Goal: Task Accomplishment & Management: Manage account settings

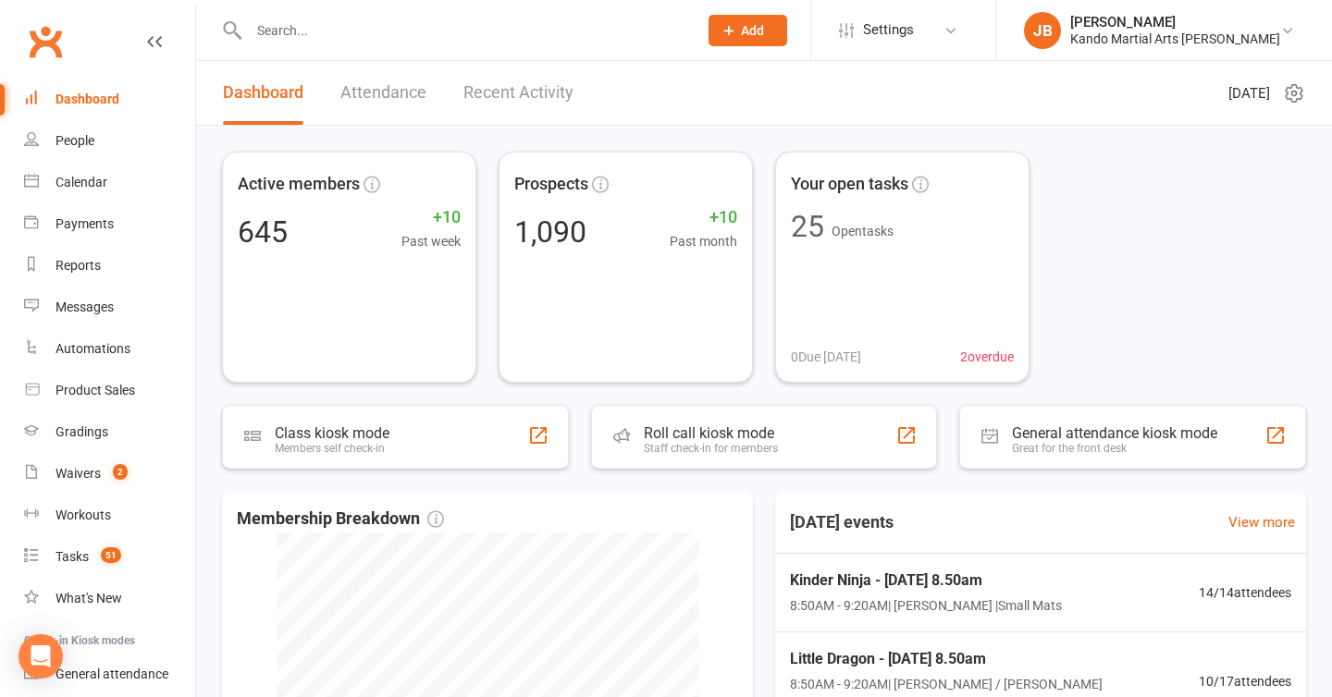
click at [288, 27] on input "text" at bounding box center [463, 31] width 441 height 26
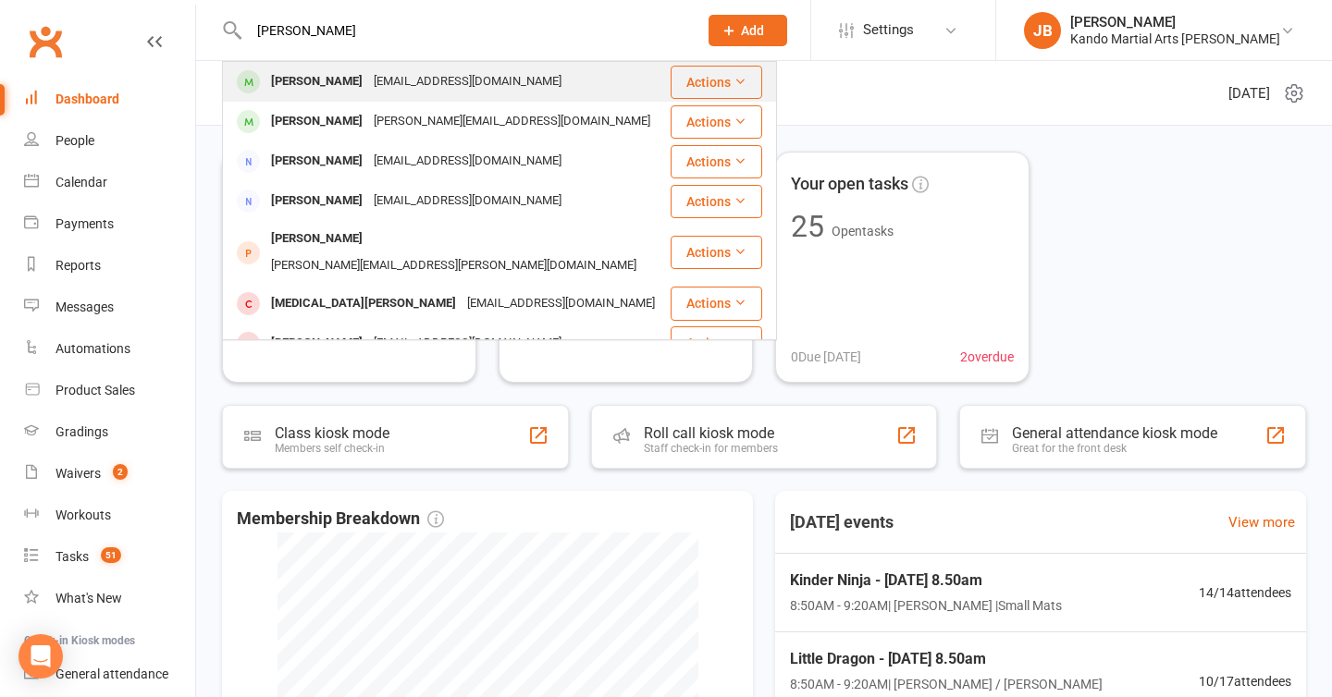
type input "[PERSON_NAME]"
click at [317, 88] on div "[PERSON_NAME]" at bounding box center [316, 81] width 103 height 27
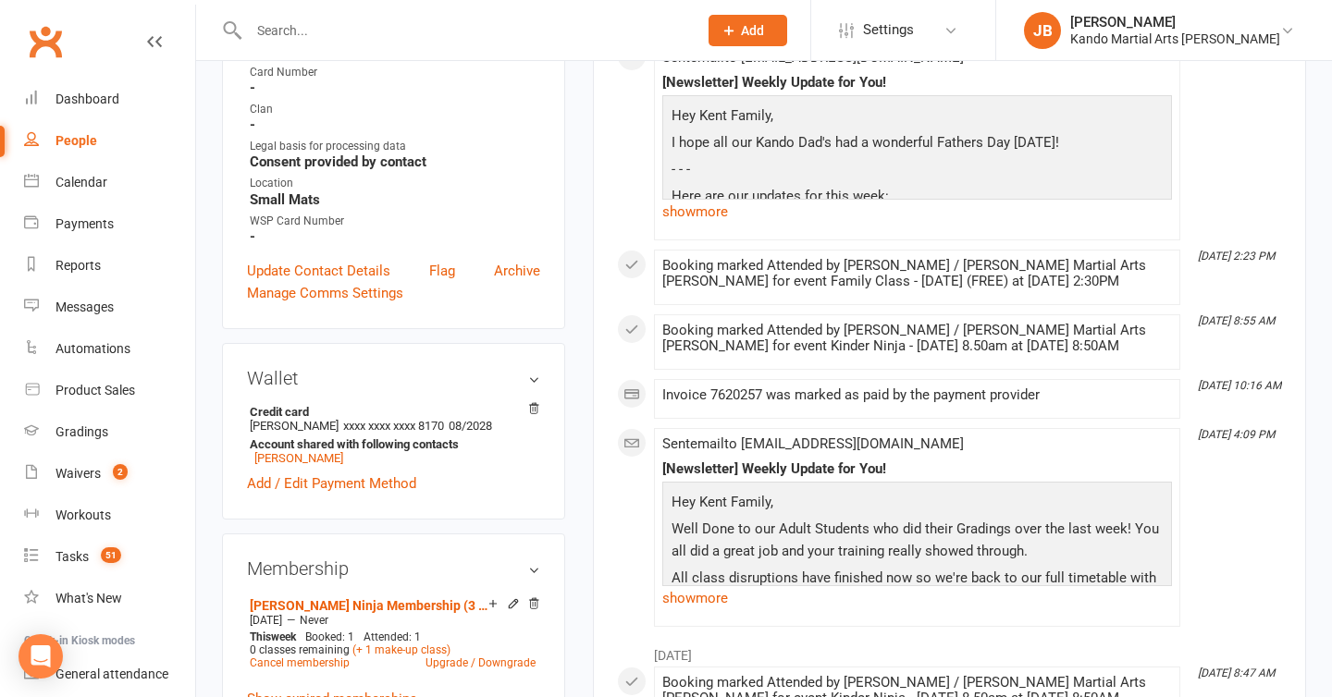
scroll to position [640, 0]
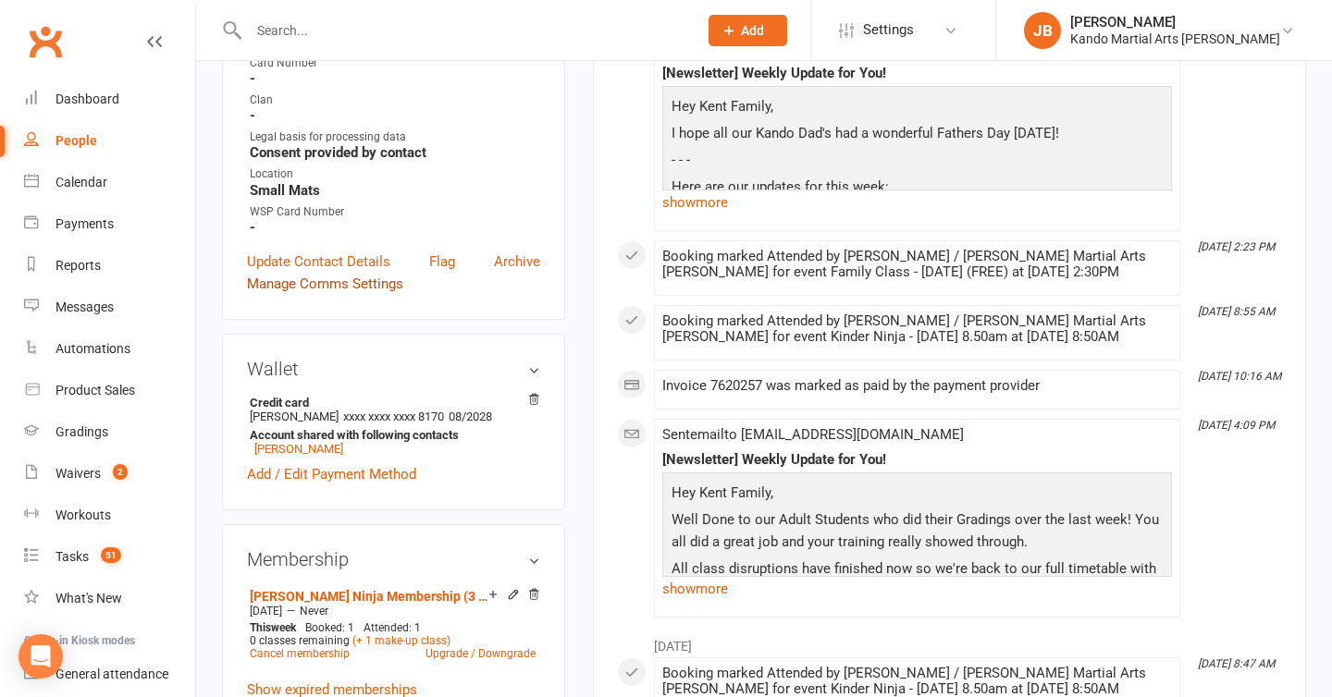
click at [341, 278] on link "Manage Comms Settings" at bounding box center [325, 284] width 156 height 22
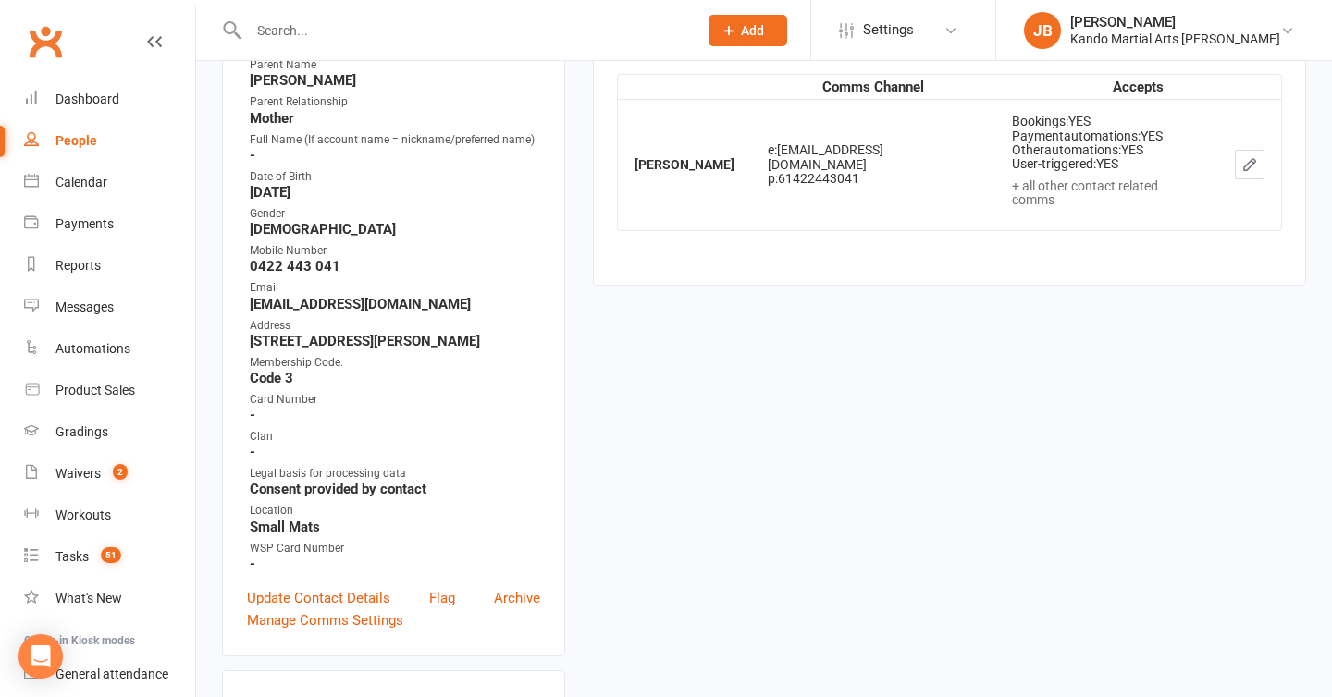
scroll to position [158, 0]
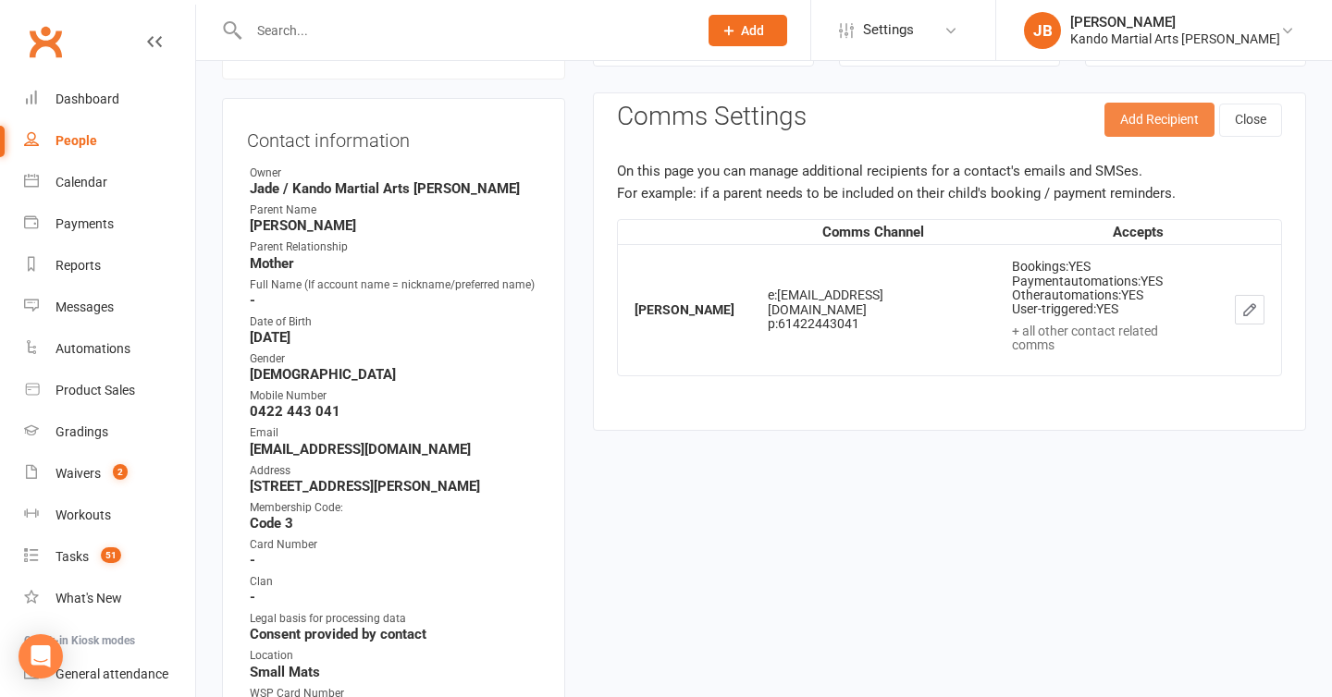
click at [1161, 126] on button "Add Recipient" at bounding box center [1159, 119] width 110 height 33
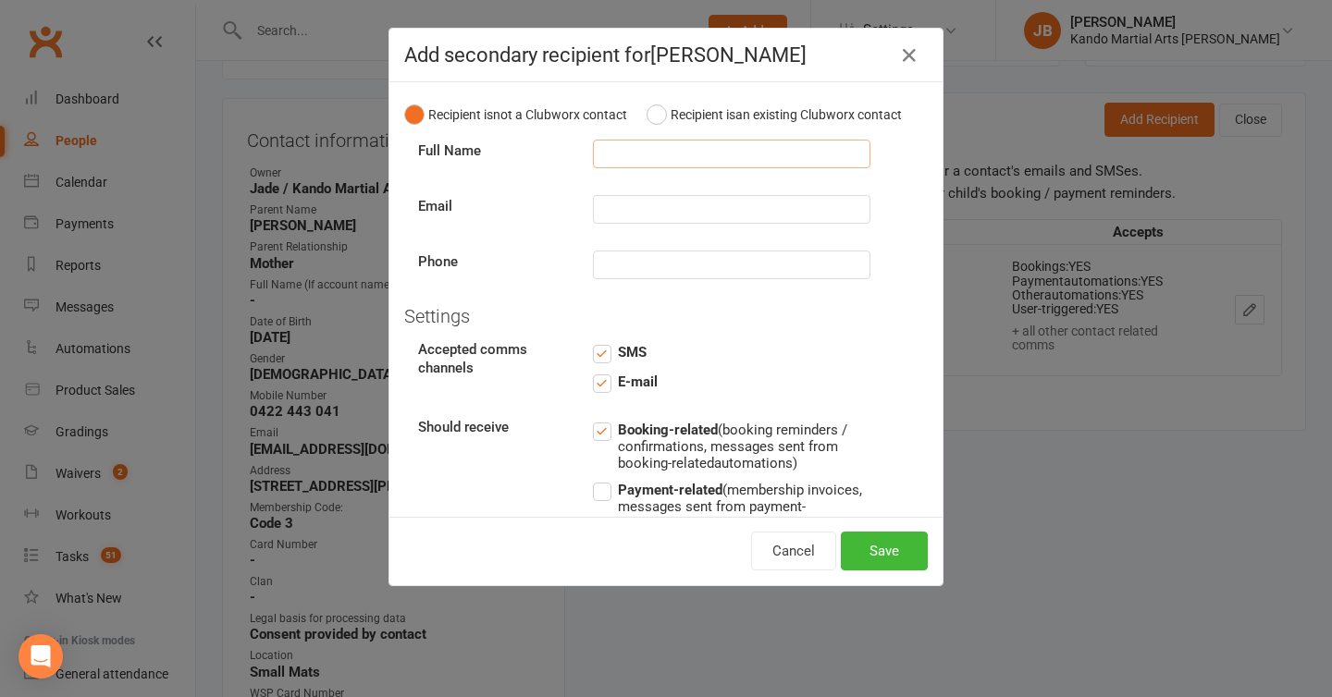
click at [657, 161] on input "text" at bounding box center [732, 154] width 278 height 29
type input "Rob Kent"
type input "0420 317 193"
click at [638, 194] on div "Full Name Rob Kent Email Phone 0420 317 193" at bounding box center [666, 210] width 524 height 141
click at [618, 213] on input "text" at bounding box center [732, 209] width 278 height 29
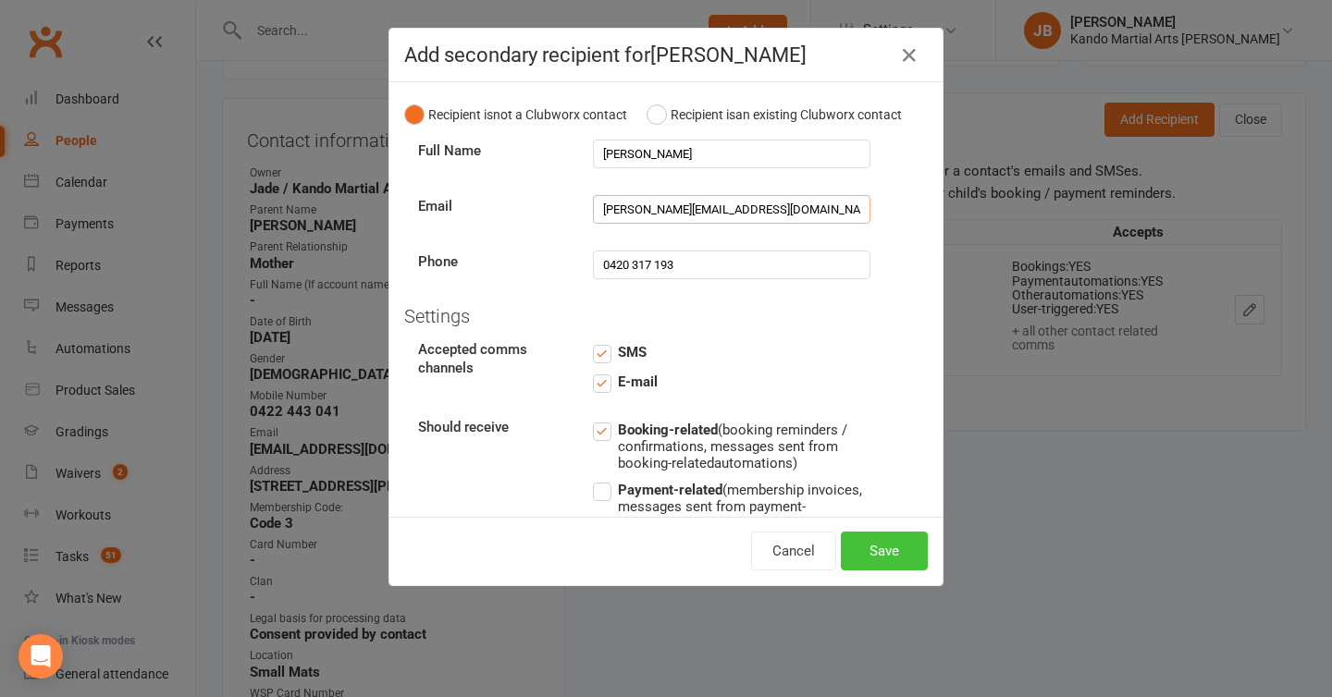
type input "robert.m.kent33@gmail.com"
click at [895, 560] on button "Save" at bounding box center [884, 551] width 87 height 39
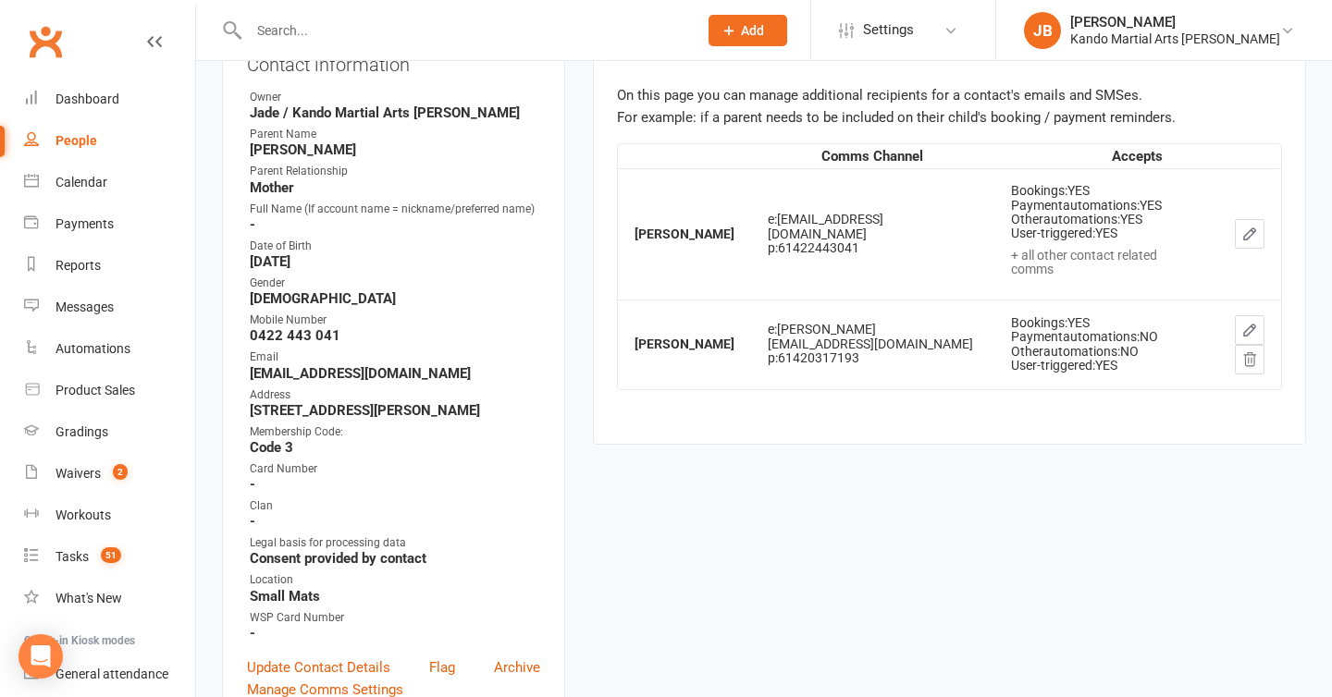
scroll to position [0, 0]
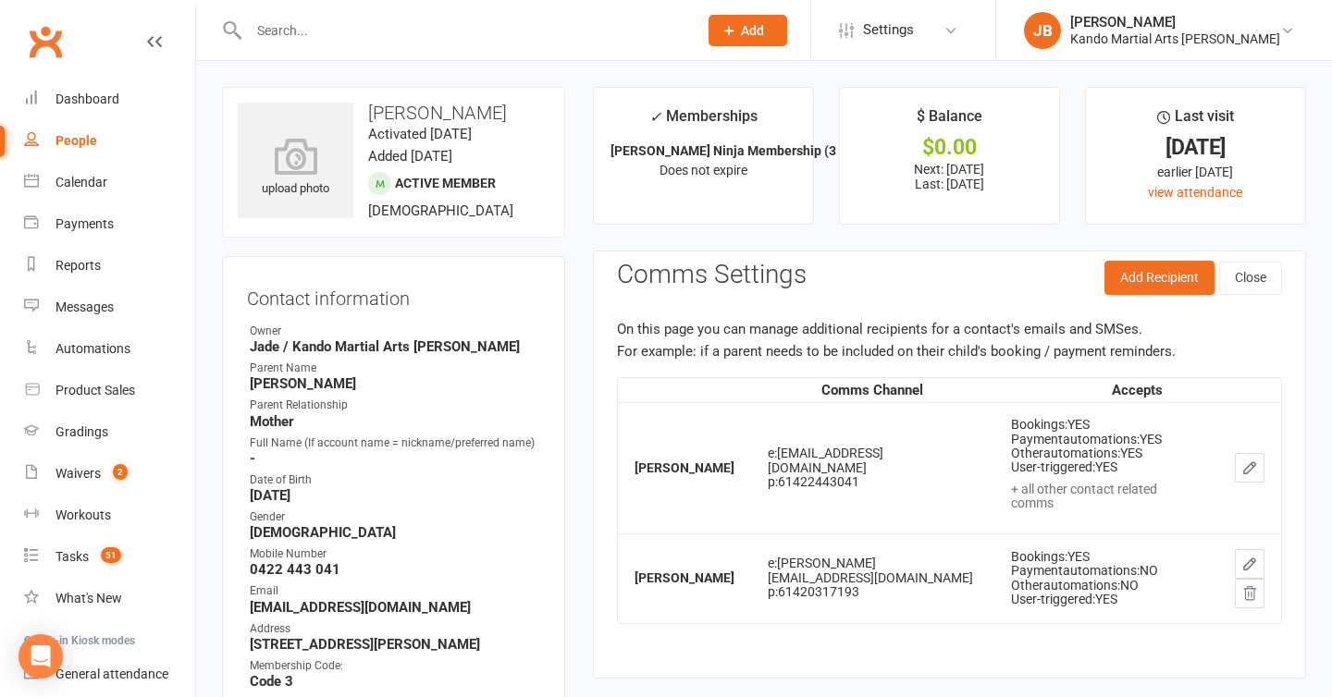
click at [594, 248] on main "✓ Memberships DD Kinder Ninja Membership (3 & 4 year old... Does not expire $ B…" at bounding box center [949, 392] width 741 height 611
click at [357, 253] on contact-information "upload photo Grayson Kent Activated 2 April, 2025 Added 31 March, 2025 Active m…" at bounding box center [393, 523] width 343 height 873
click at [1241, 291] on button "Close" at bounding box center [1250, 278] width 63 height 33
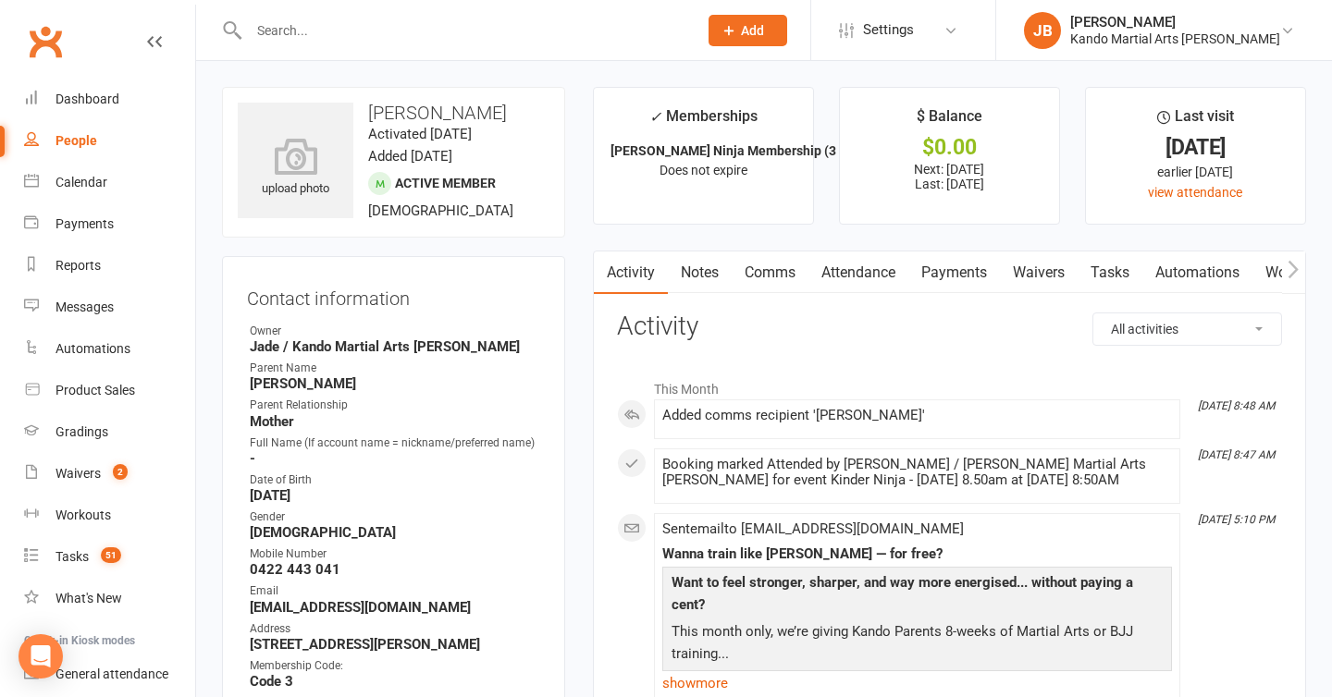
click at [691, 274] on link "Notes" at bounding box center [700, 273] width 64 height 43
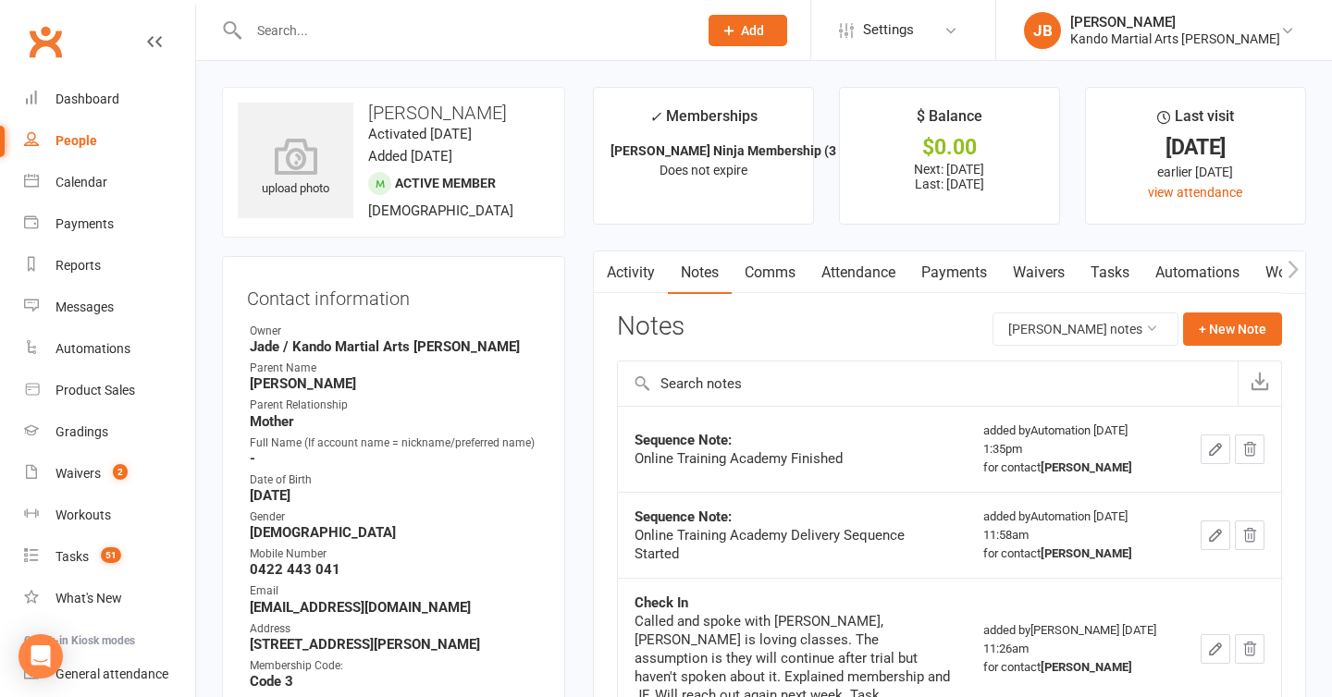
click at [759, 278] on link "Comms" at bounding box center [770, 273] width 77 height 43
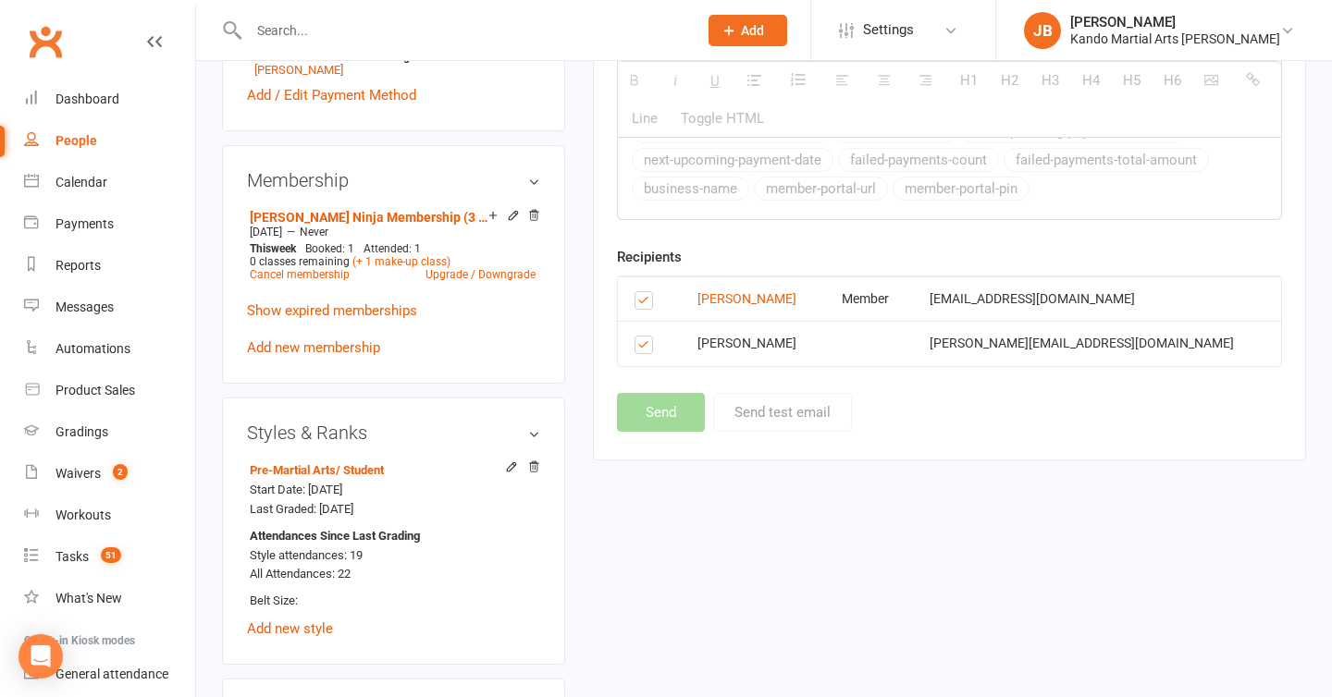
scroll to position [1026, 0]
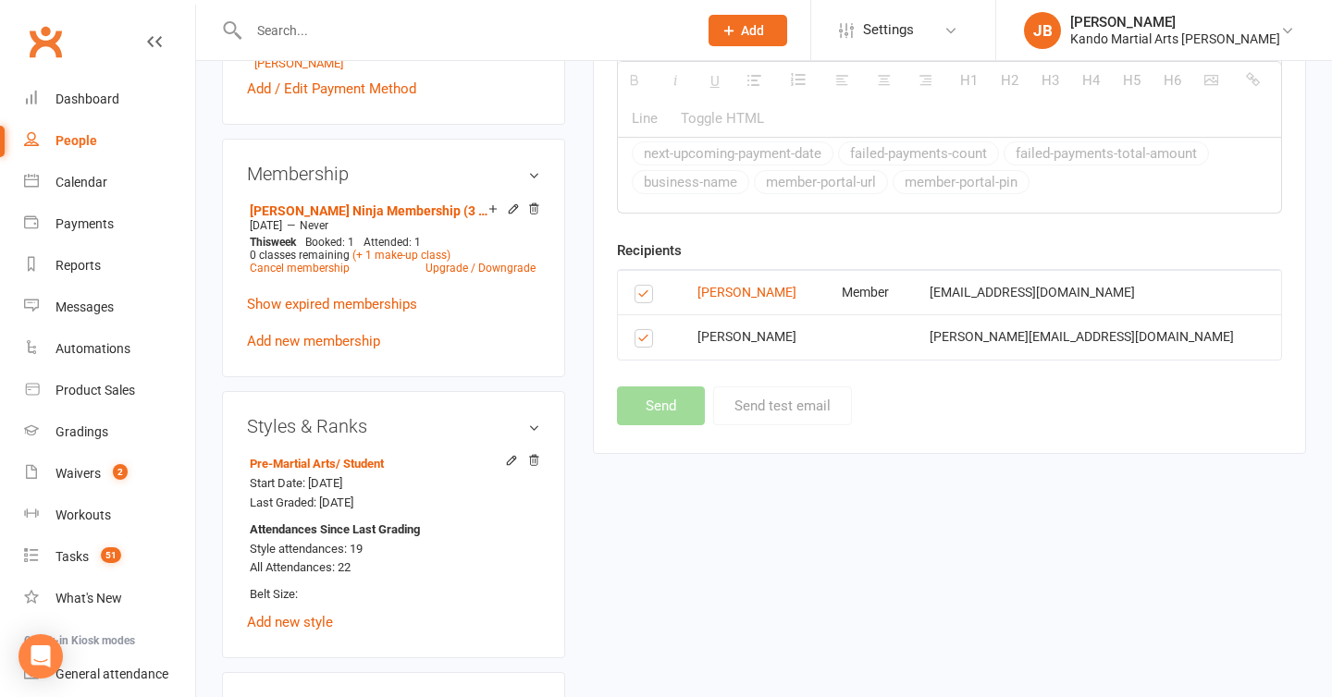
click at [642, 297] on label at bounding box center [647, 297] width 25 height 0
click at [642, 286] on input "checkbox" at bounding box center [641, 286] width 12 height 0
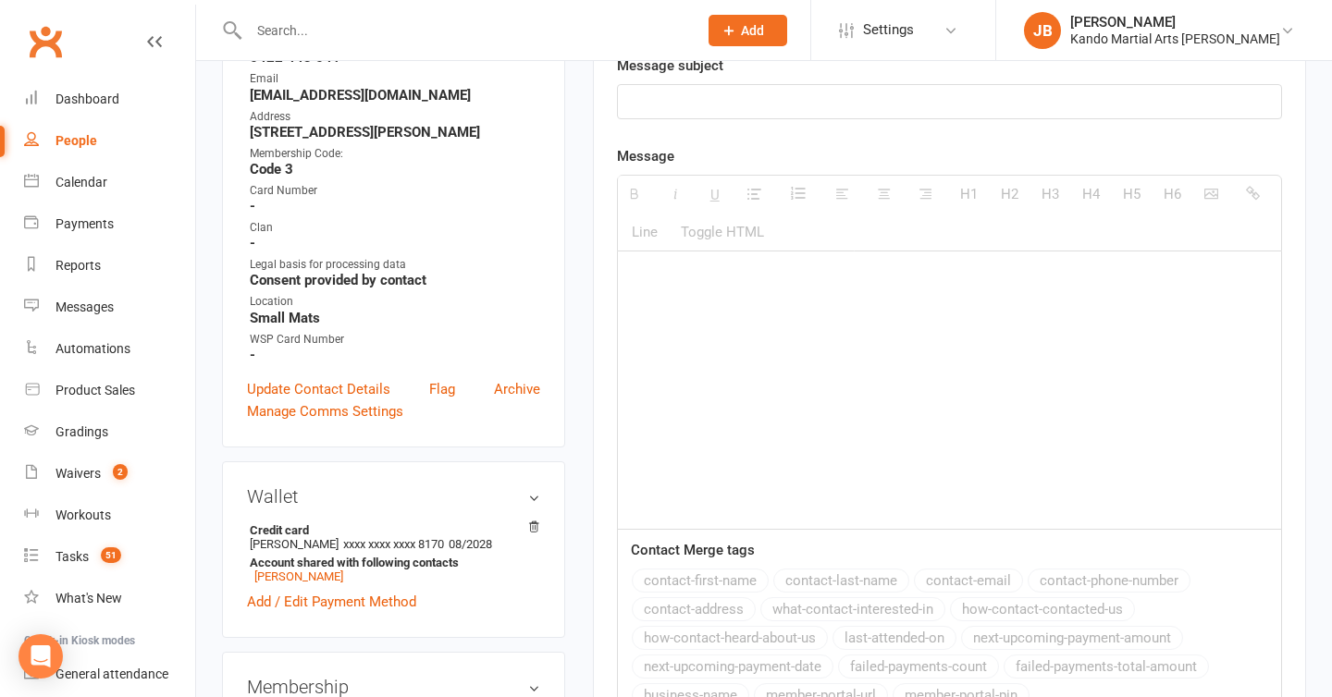
scroll to position [207, 0]
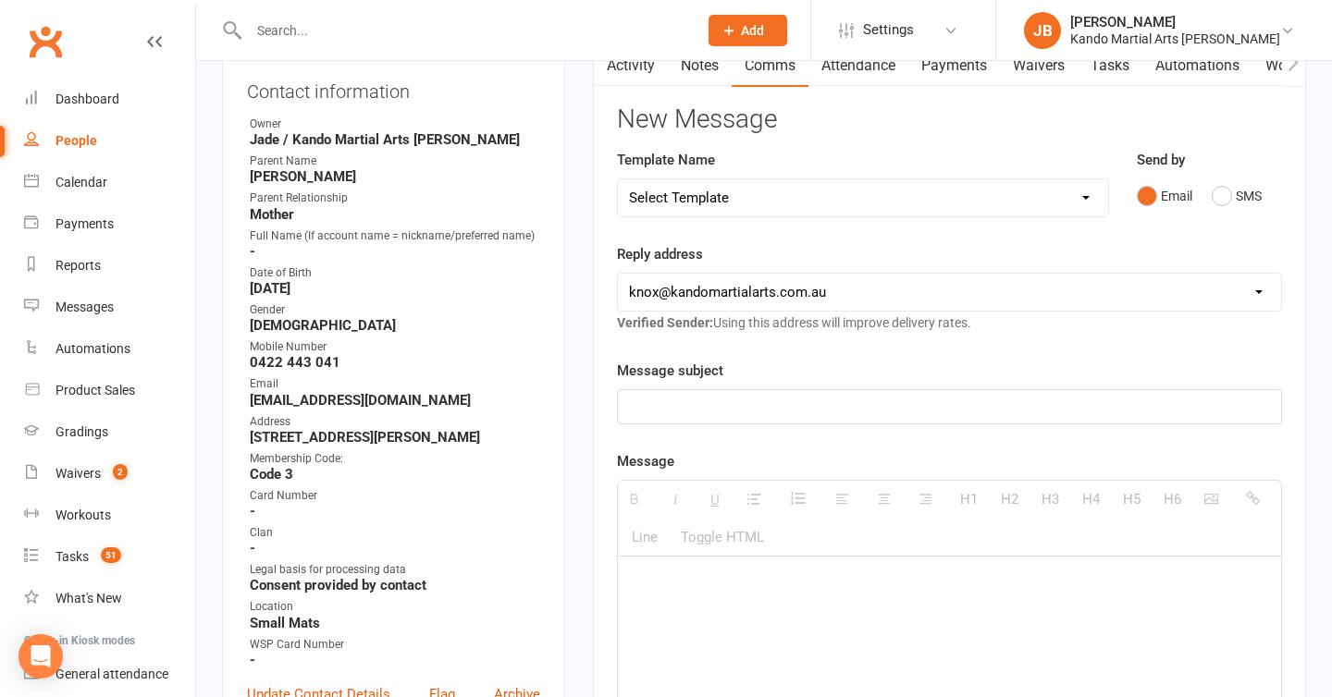
click at [636, 593] on p at bounding box center [949, 584] width 641 height 22
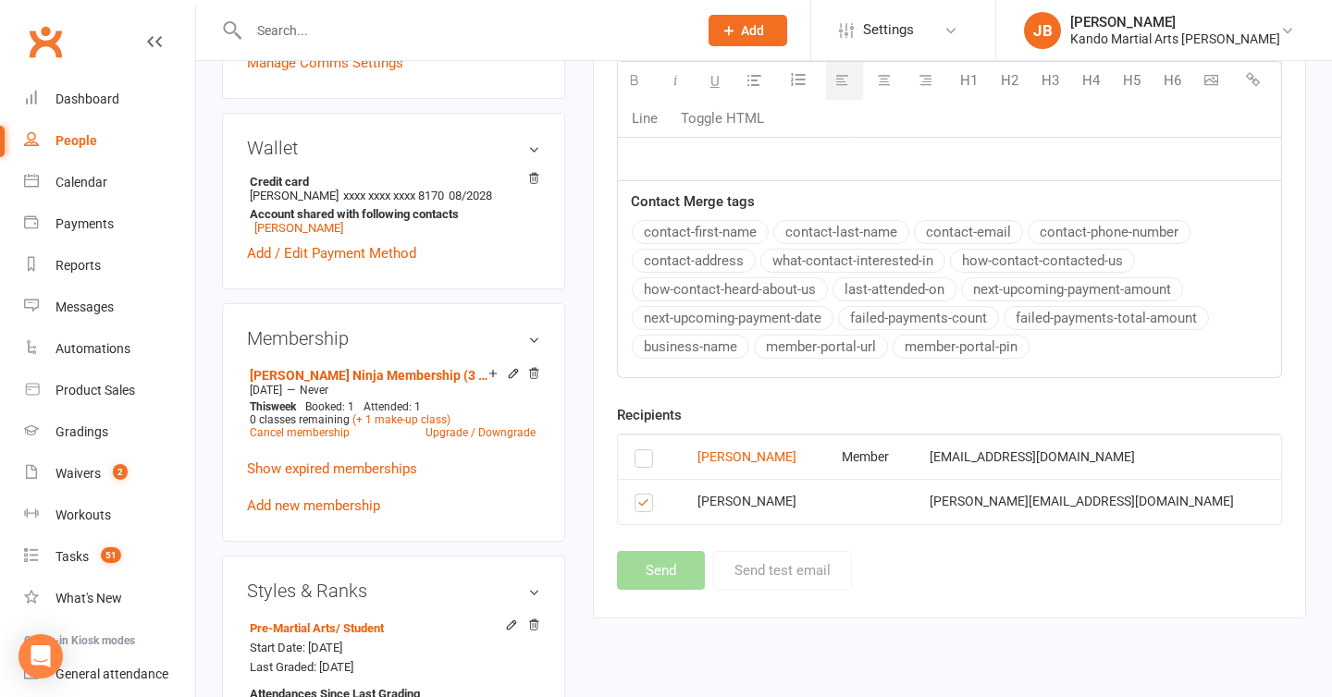
scroll to position [893, 0]
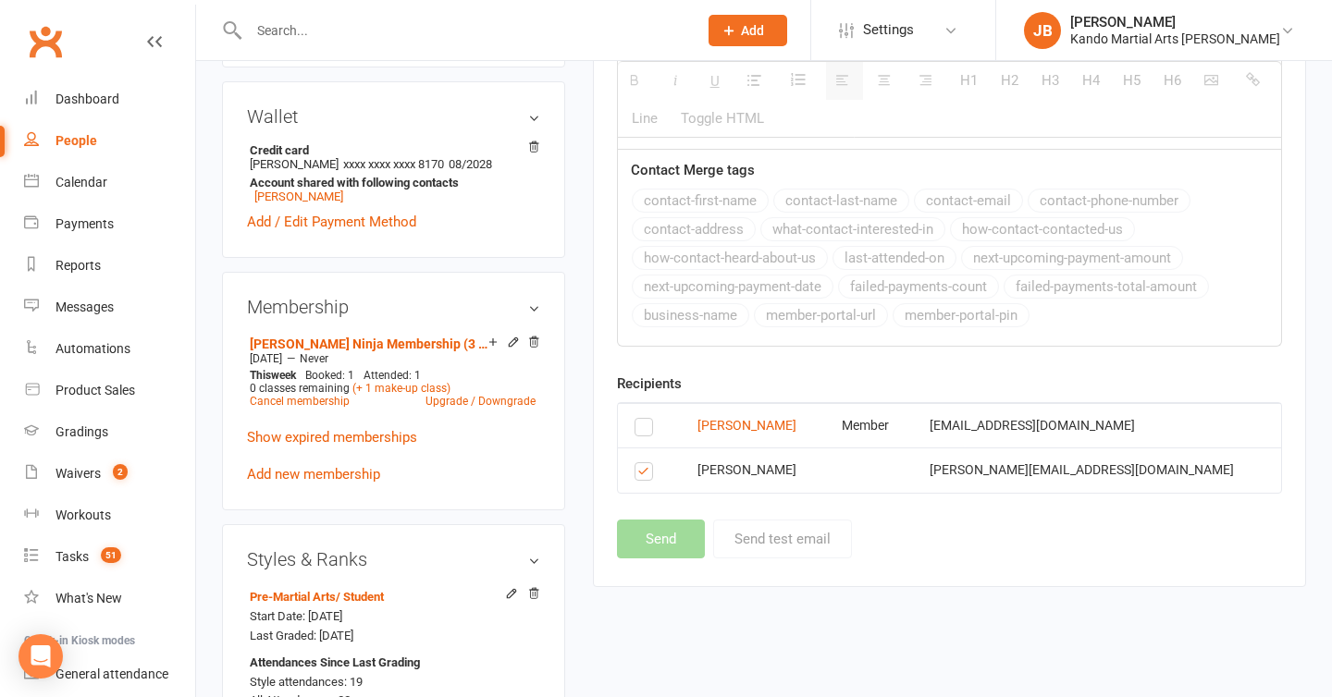
click at [913, 490] on td at bounding box center [869, 470] width 88 height 44
click at [648, 430] on label at bounding box center [647, 430] width 25 height 0
click at [647, 419] on input "checkbox" at bounding box center [641, 419] width 12 height 0
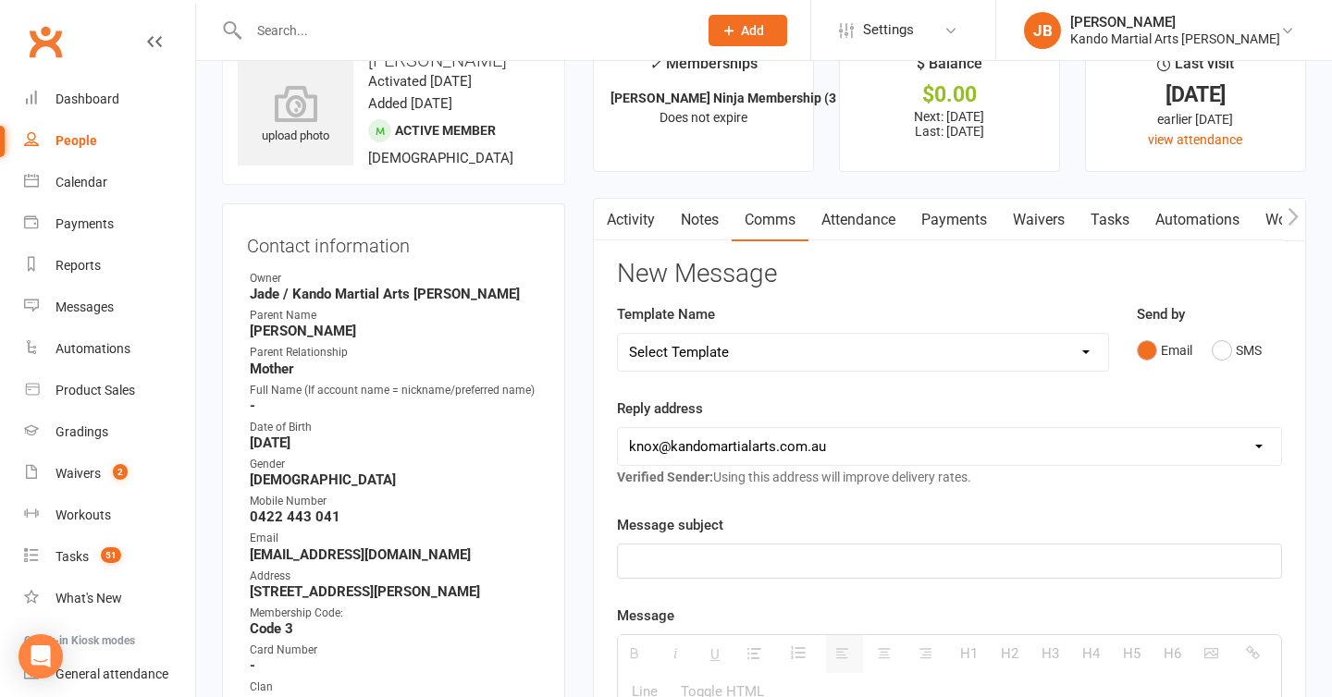
scroll to position [0, 0]
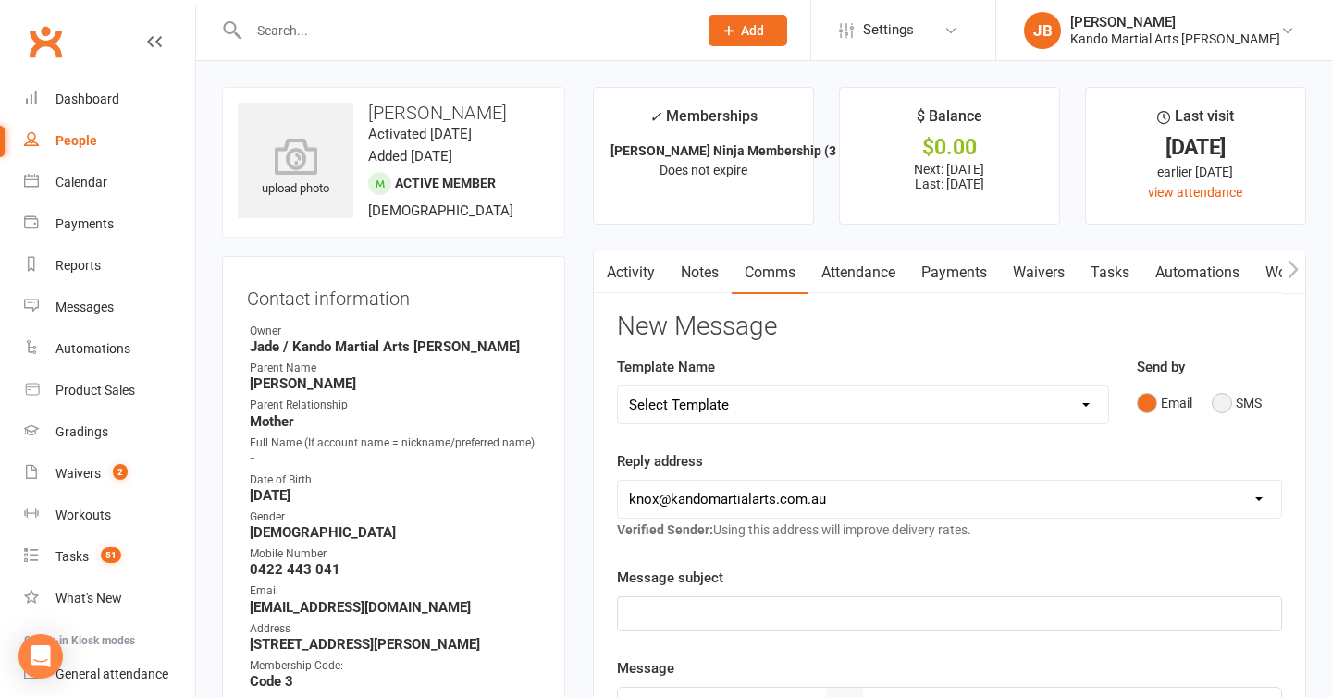
click at [1224, 406] on button "SMS" at bounding box center [1237, 403] width 50 height 35
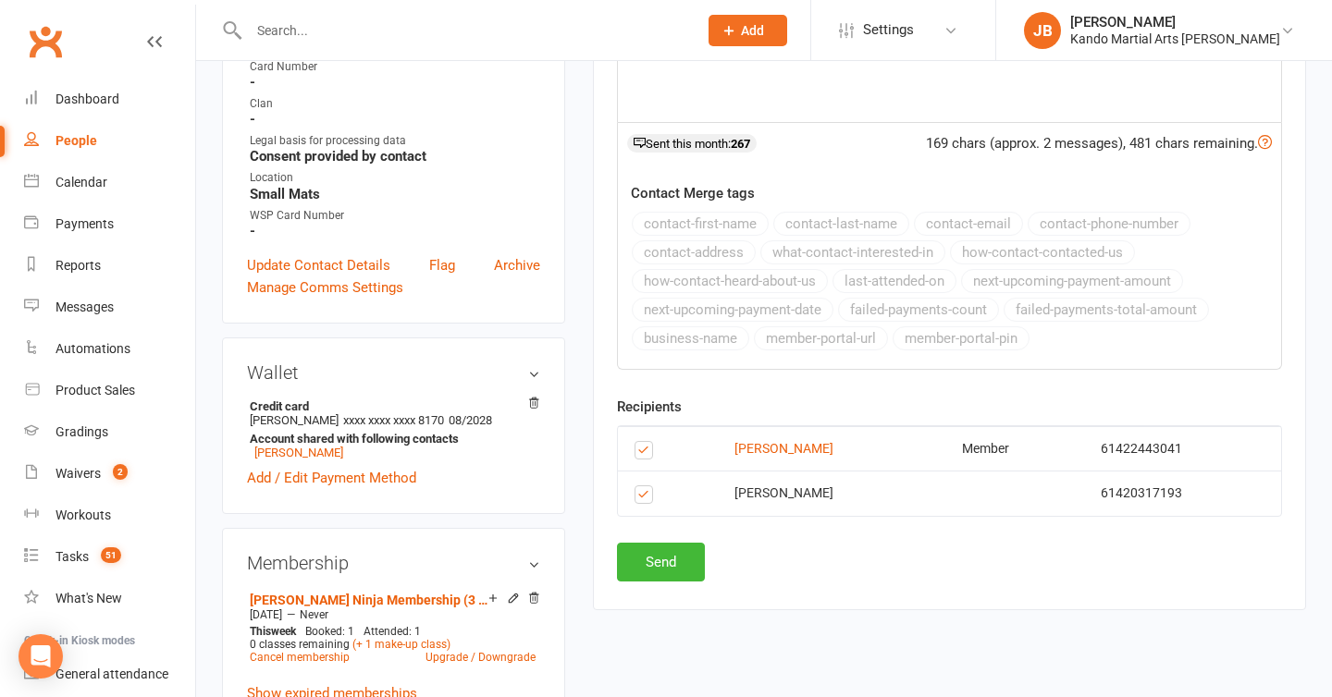
scroll to position [641, 0]
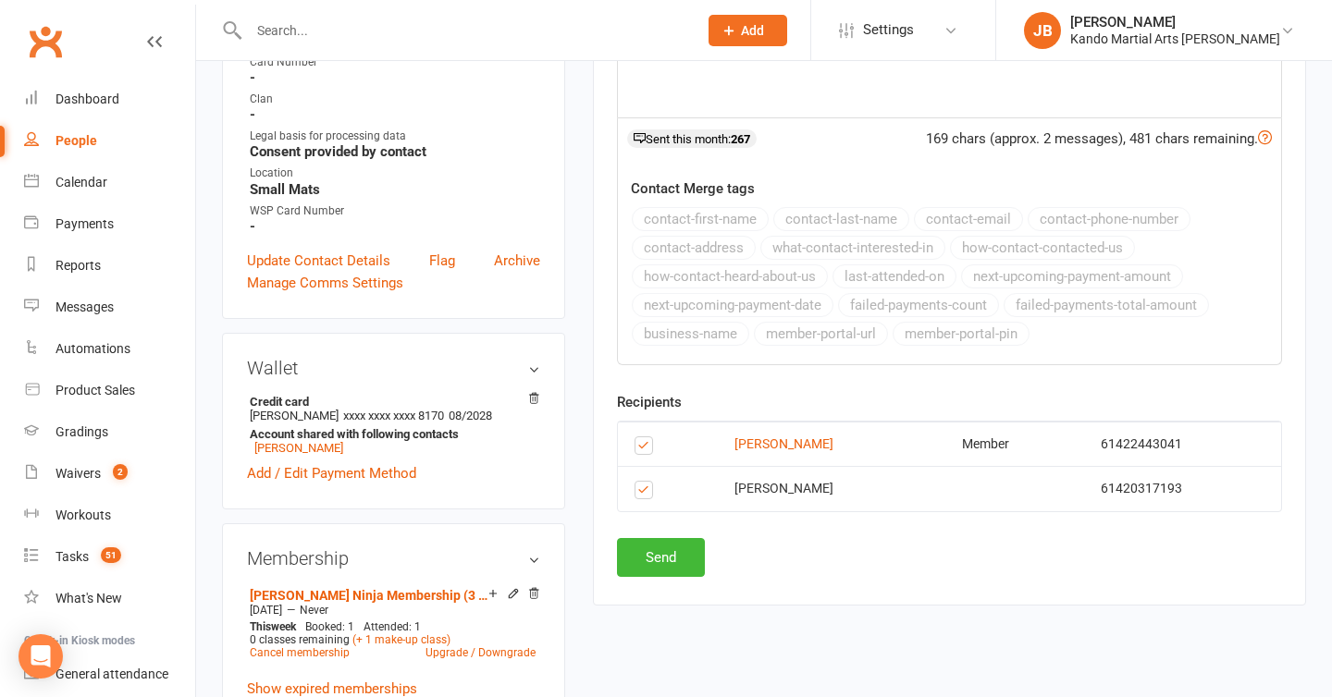
click at [648, 449] on label at bounding box center [647, 449] width 25 height 0
click at [647, 438] on input "checkbox" at bounding box center [641, 438] width 12 height 0
click at [662, 565] on button "Send" at bounding box center [661, 557] width 88 height 39
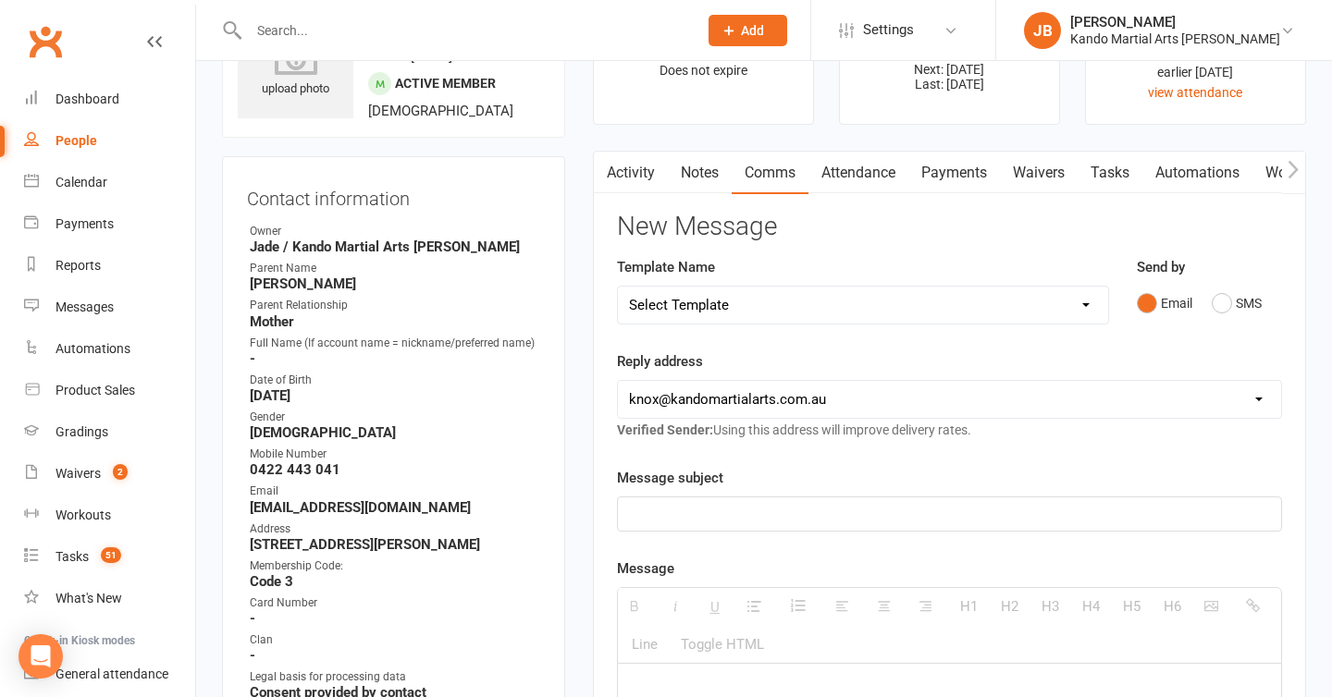
scroll to position [0, 0]
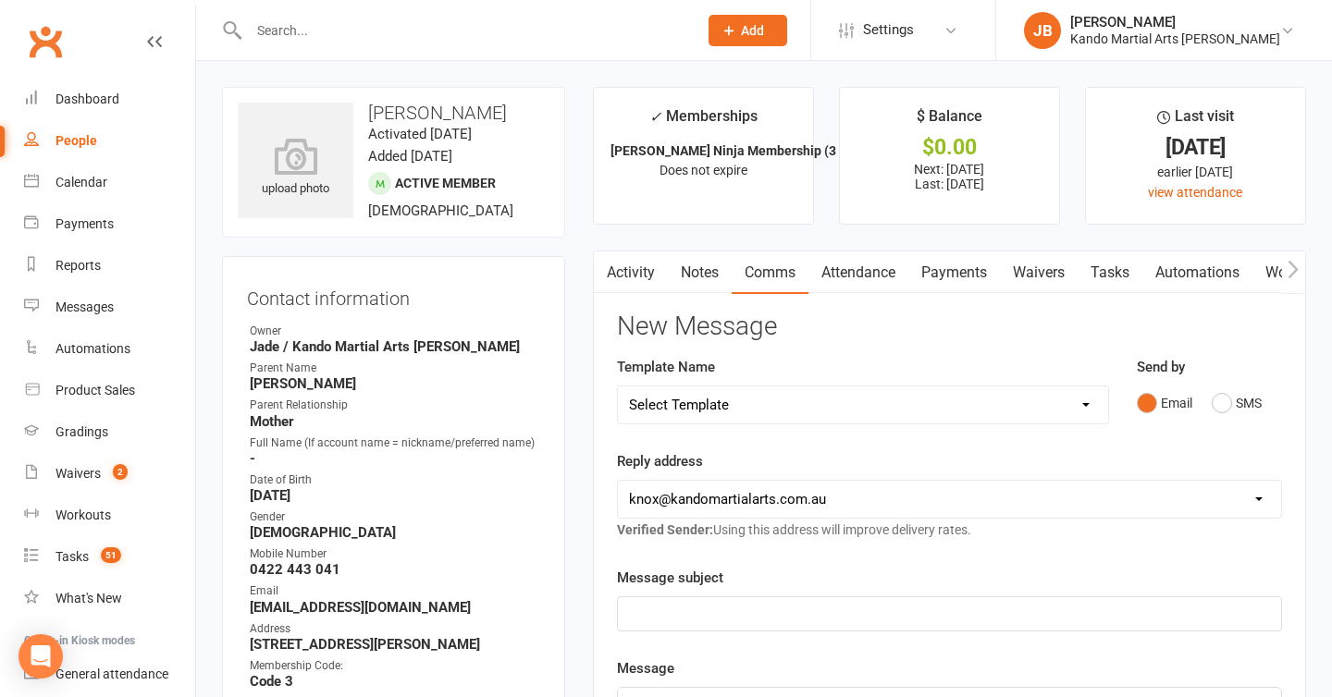
click at [334, 29] on input "text" at bounding box center [463, 31] width 441 height 26
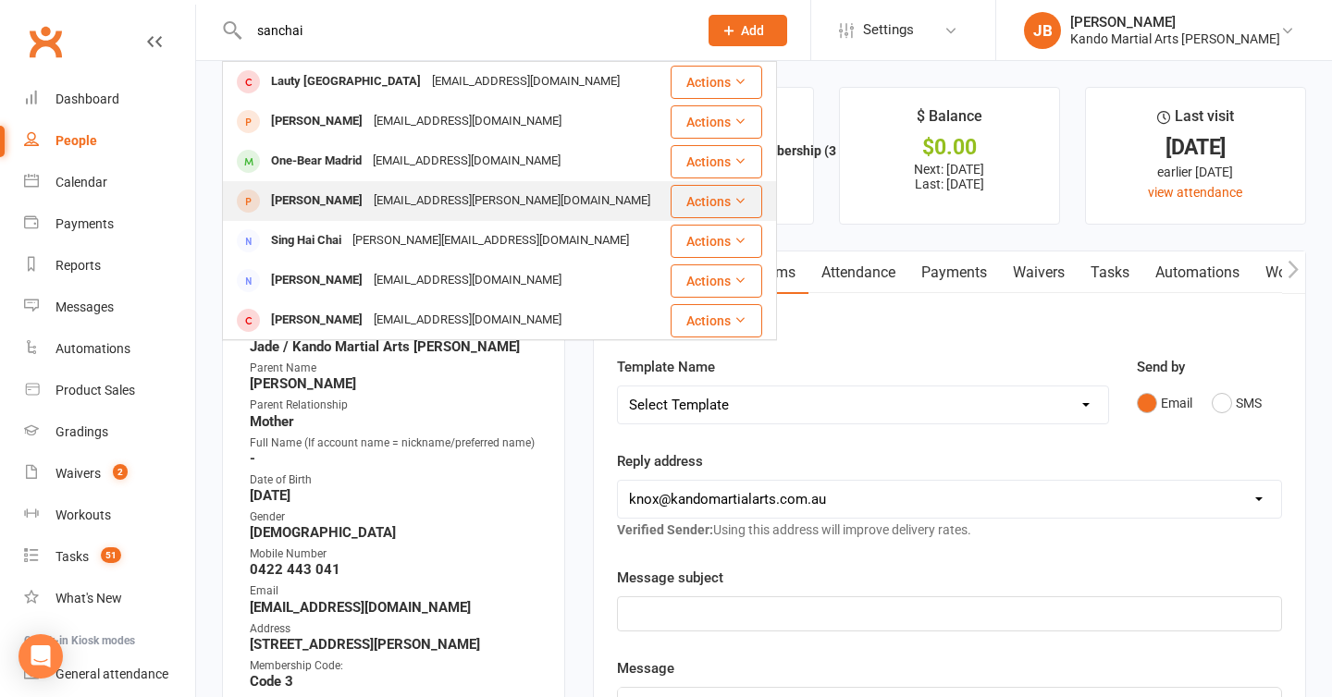
type input "sanchai"
click at [327, 201] on div "Sanchia Szlawski" at bounding box center [316, 201] width 103 height 27
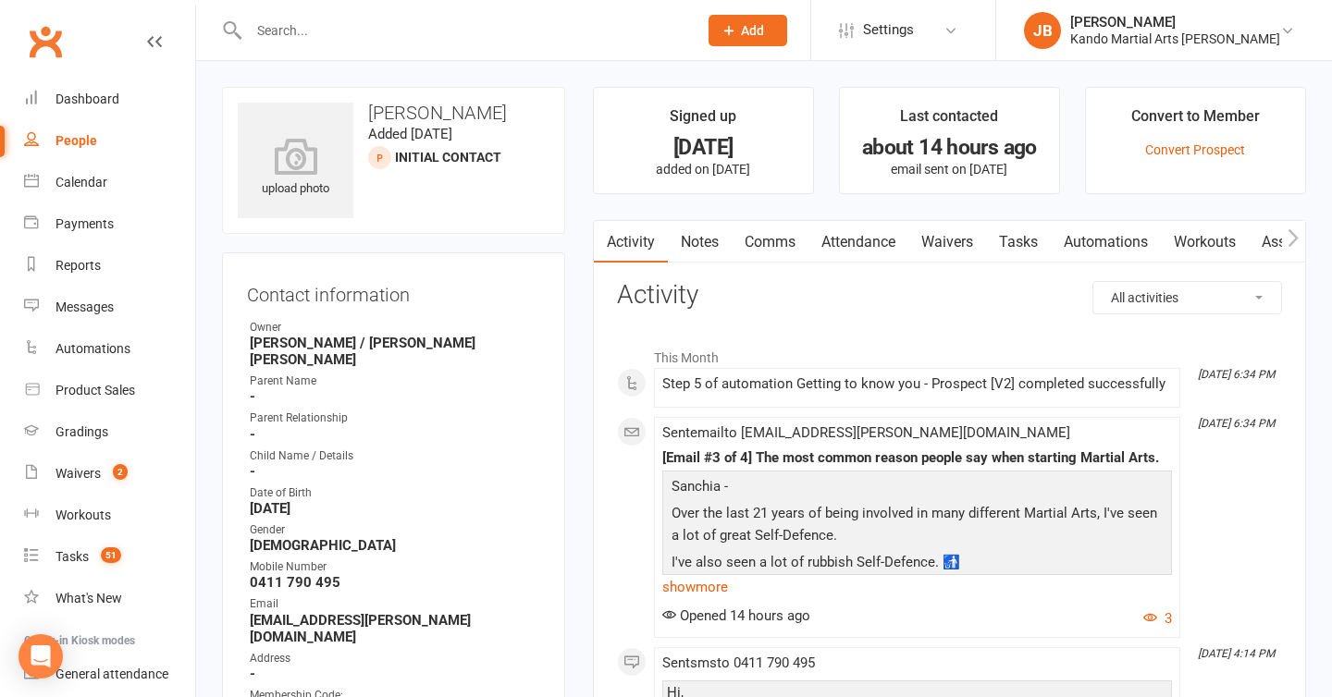
click at [1036, 249] on link "Tasks" at bounding box center [1018, 242] width 65 height 43
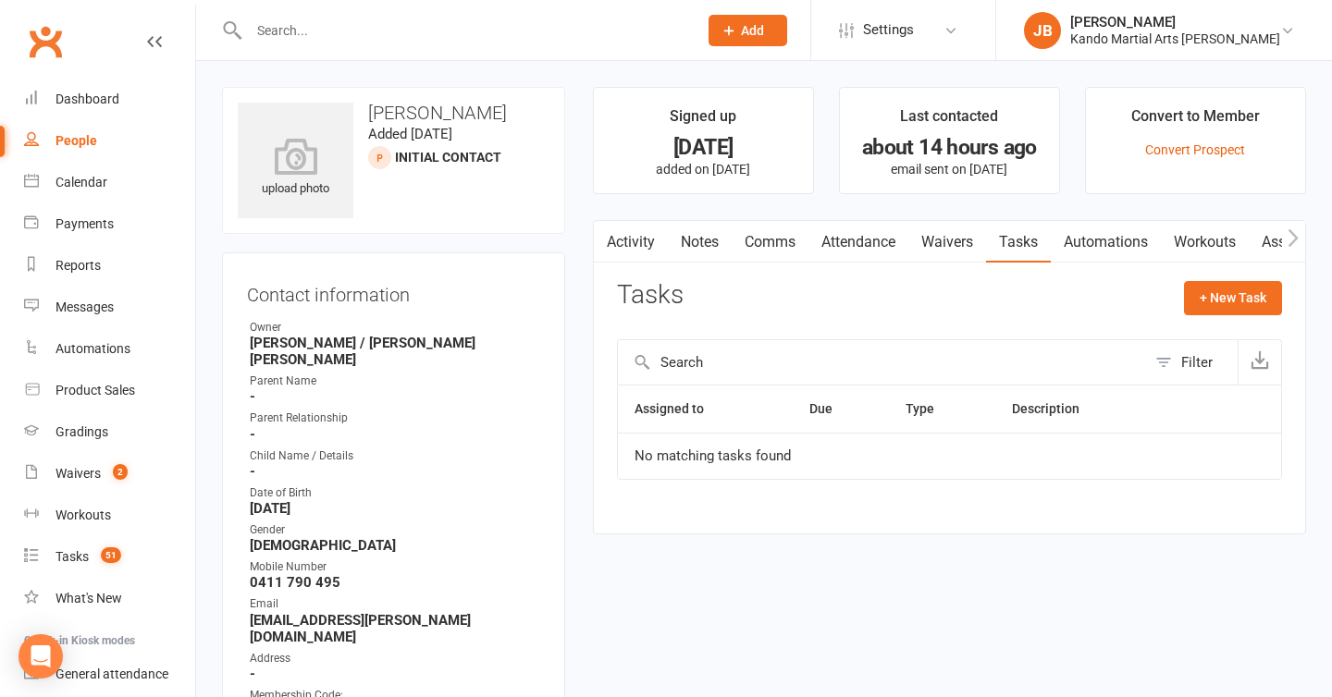
click at [704, 247] on link "Notes" at bounding box center [700, 242] width 64 height 43
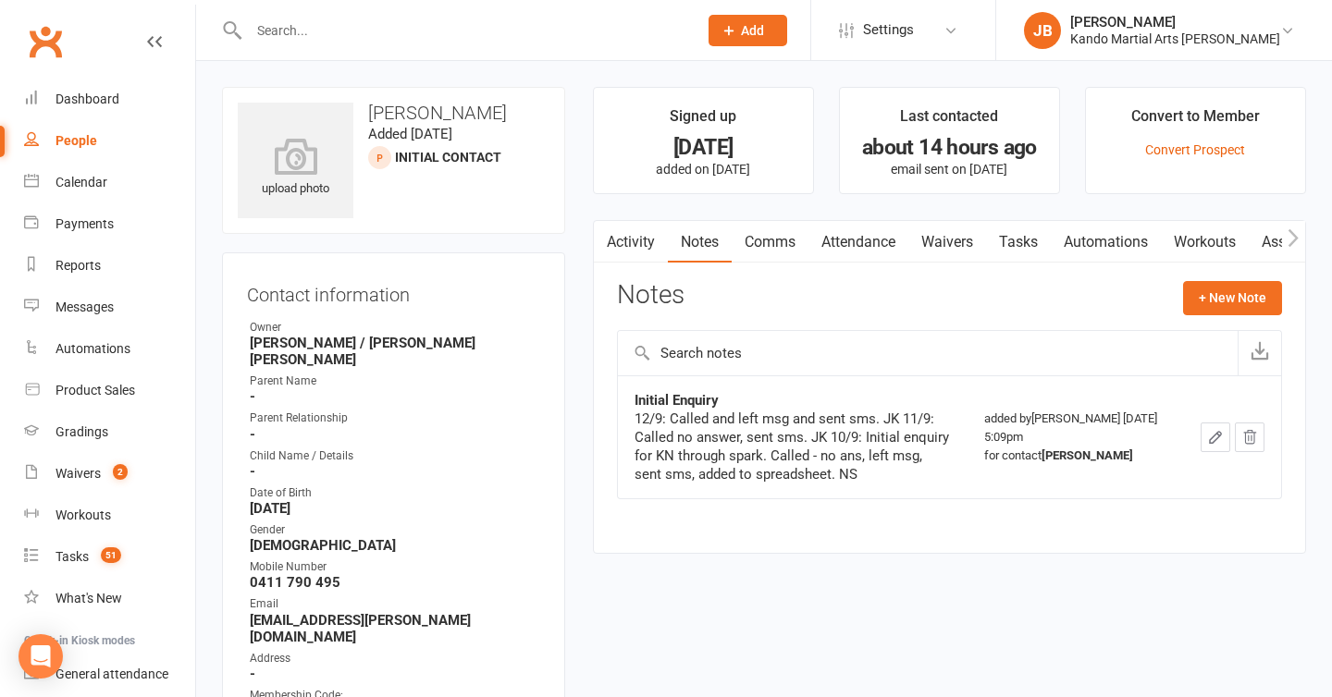
click at [586, 385] on main "Signed up 3 days ago added on 10 Sep 2025 Last contacted about 14 hours ago ema…" at bounding box center [949, 330] width 741 height 486
click at [319, 21] on input "text" at bounding box center [463, 31] width 441 height 26
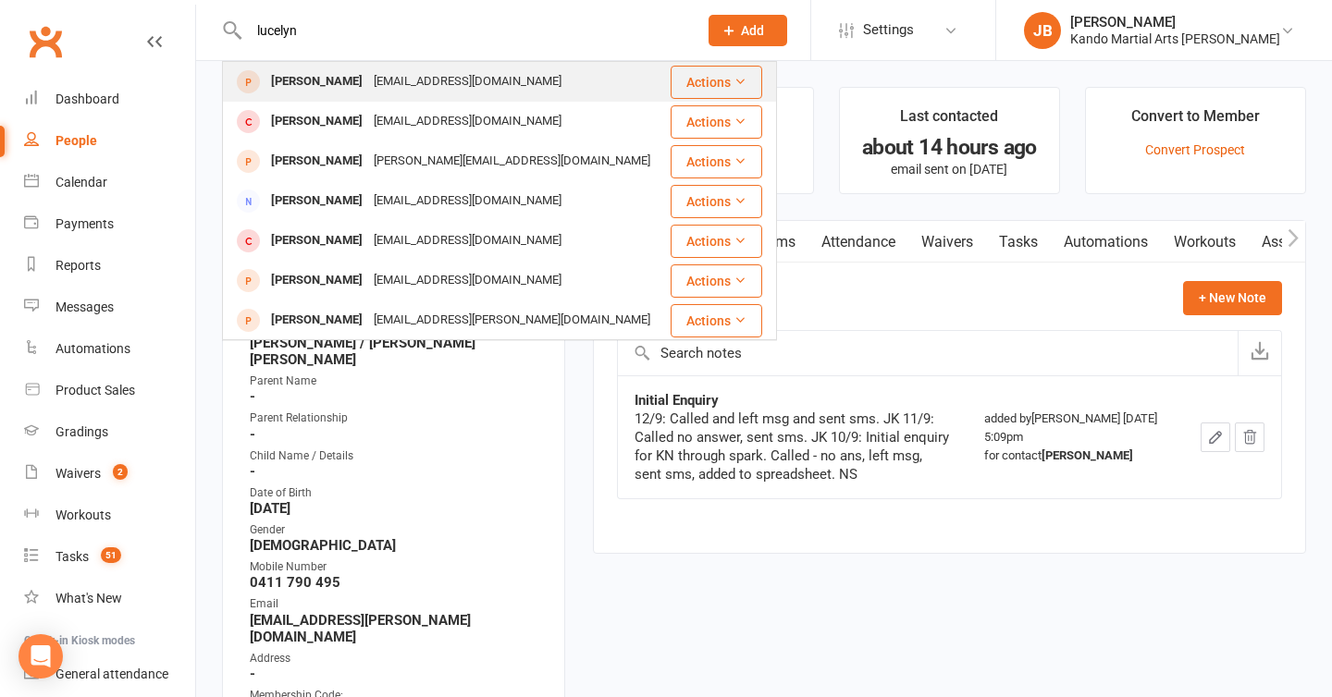
type input "lucelyn"
click at [342, 77] on div "[PERSON_NAME]" at bounding box center [316, 81] width 103 height 27
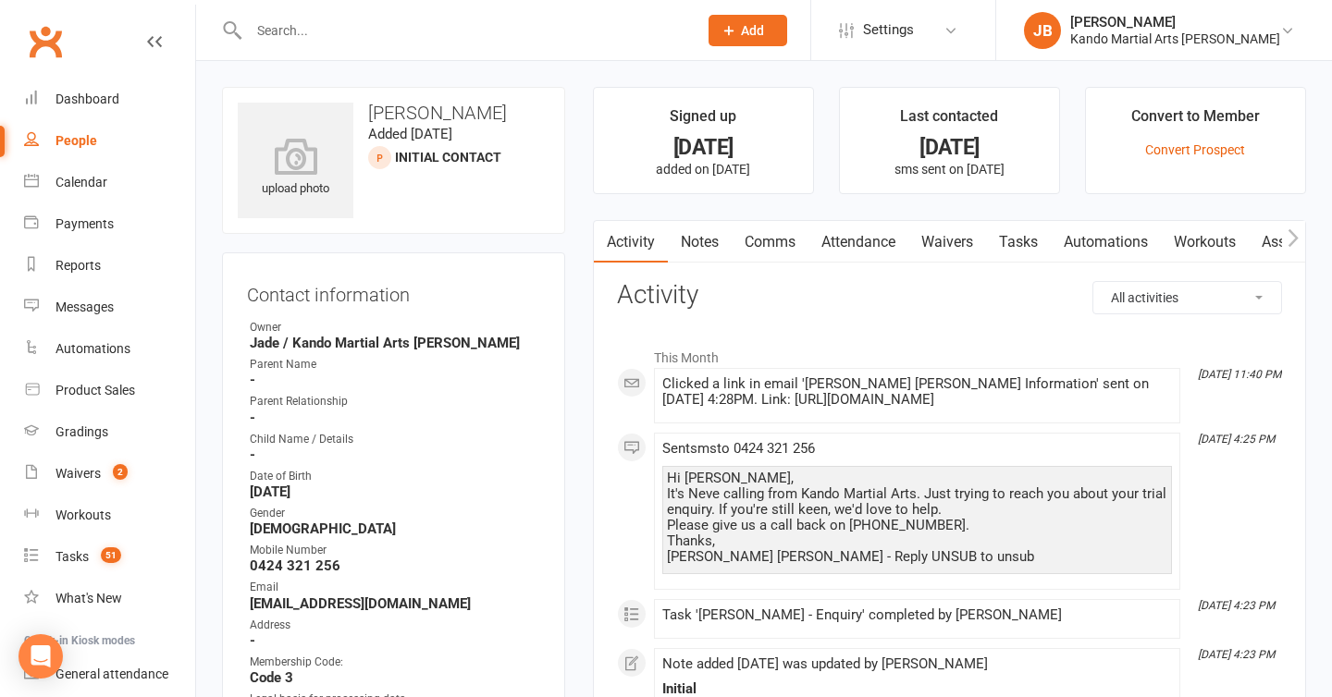
click at [843, 237] on link "Attendance" at bounding box center [858, 242] width 100 height 43
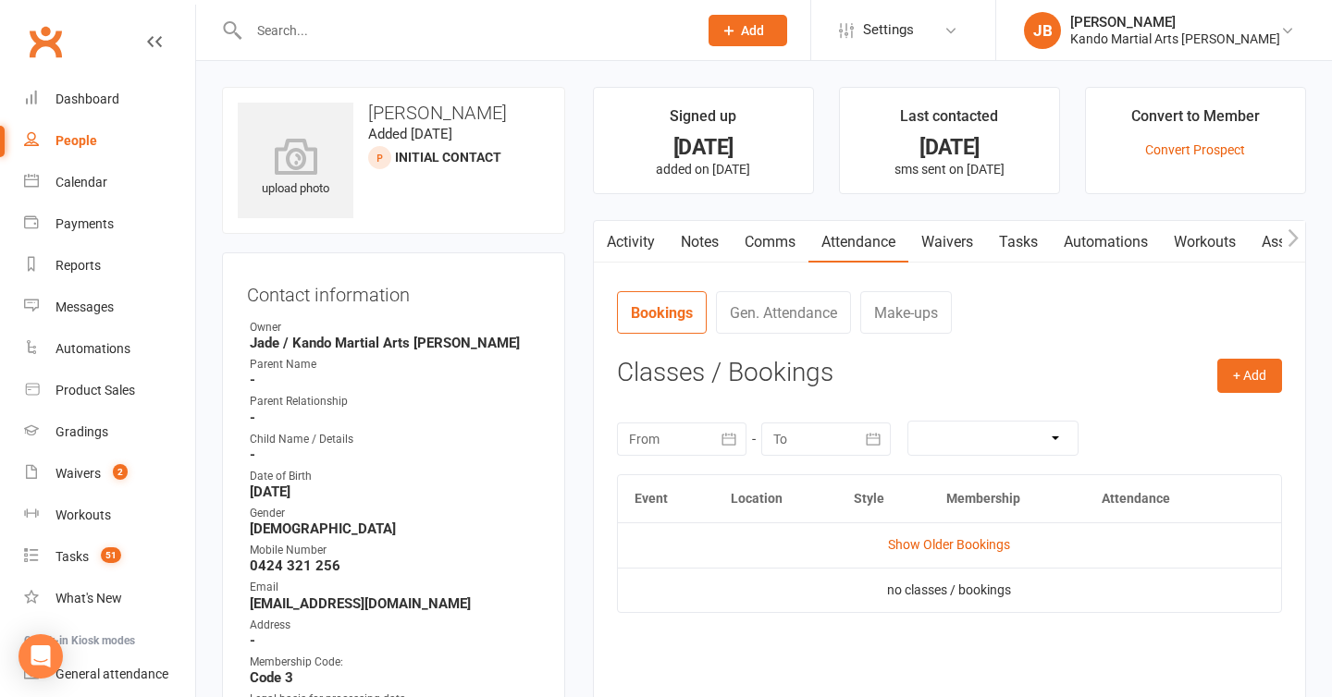
click at [717, 248] on link "Notes" at bounding box center [700, 242] width 64 height 43
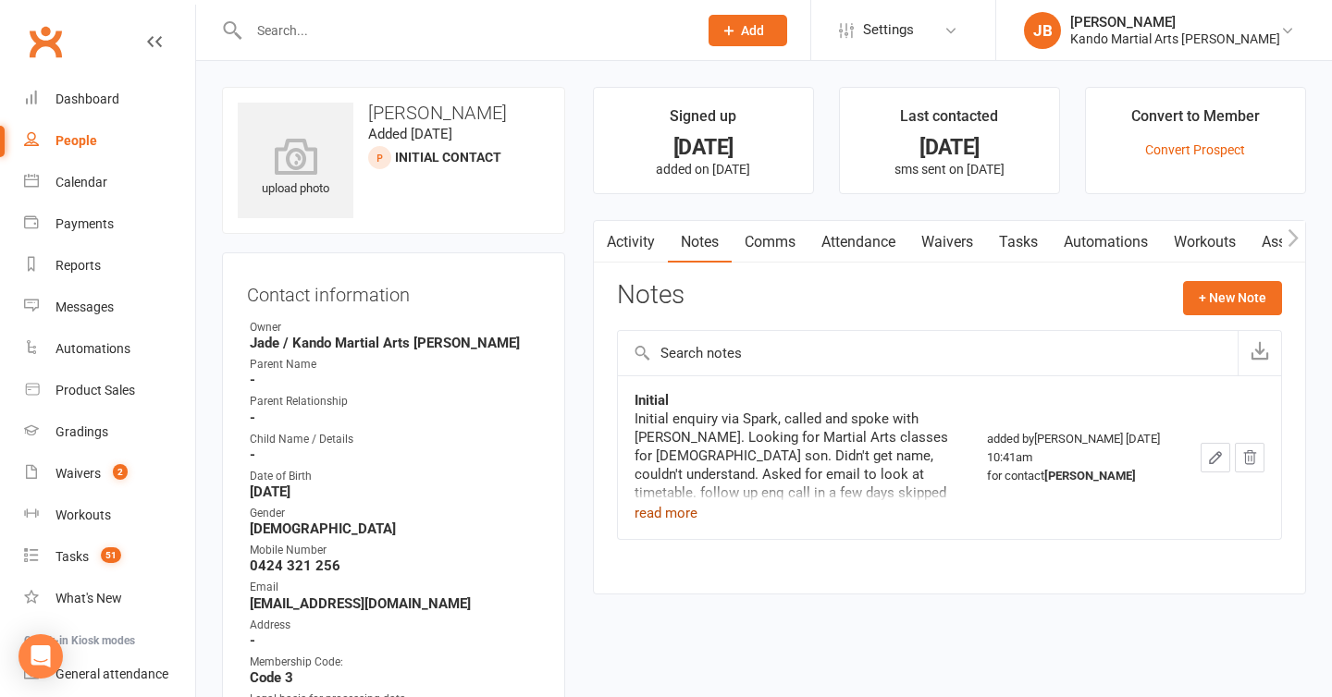
click at [674, 502] on button "read more" at bounding box center [666, 513] width 63 height 22
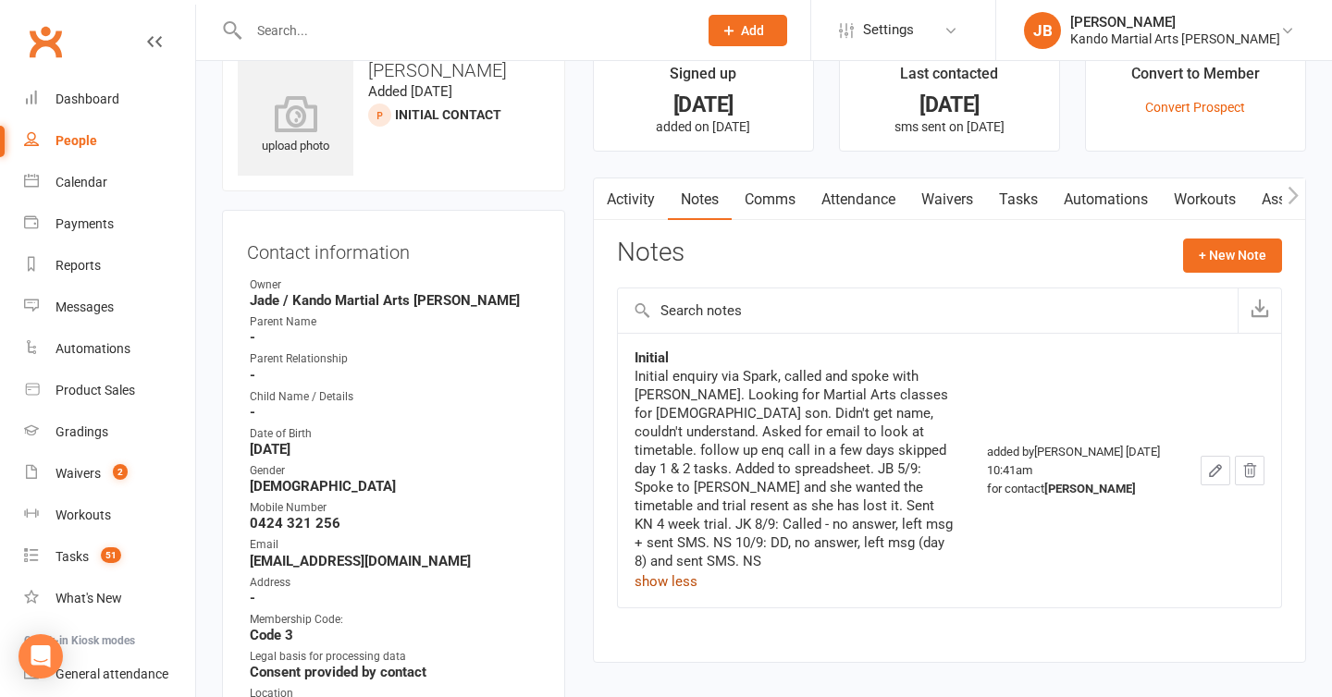
scroll to position [45, 0]
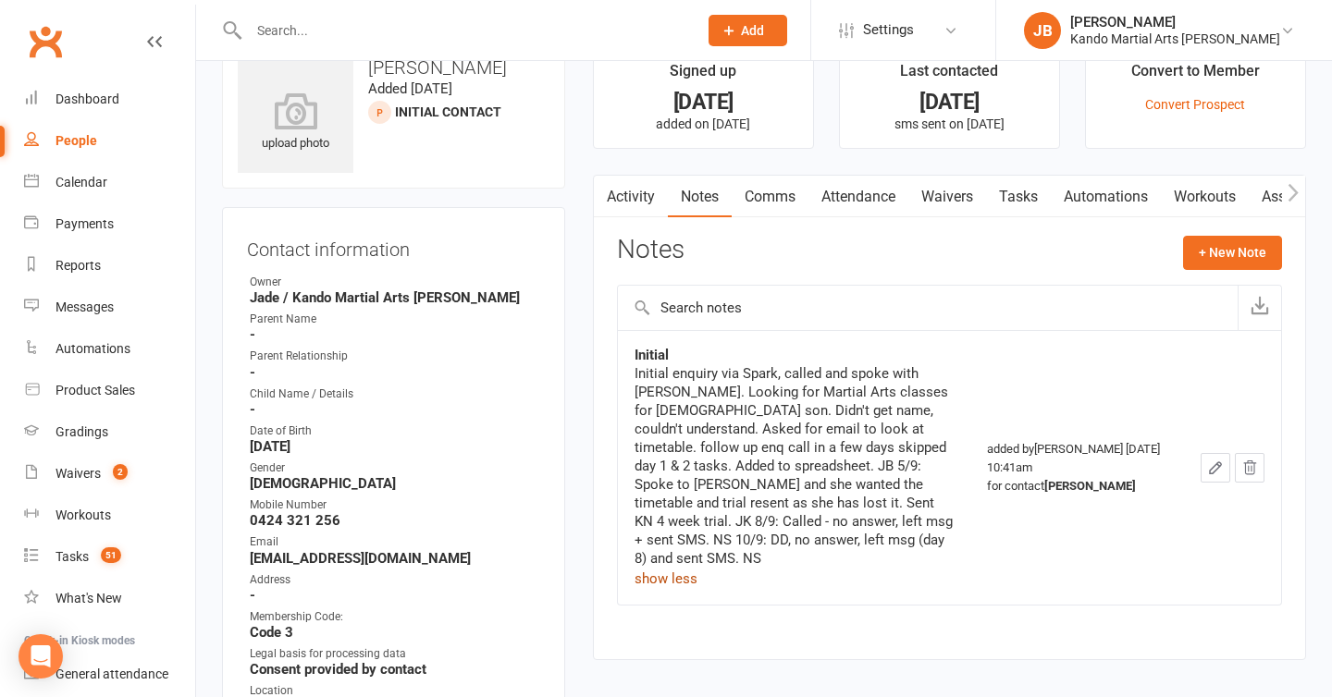
click at [1018, 196] on link "Tasks" at bounding box center [1018, 197] width 65 height 43
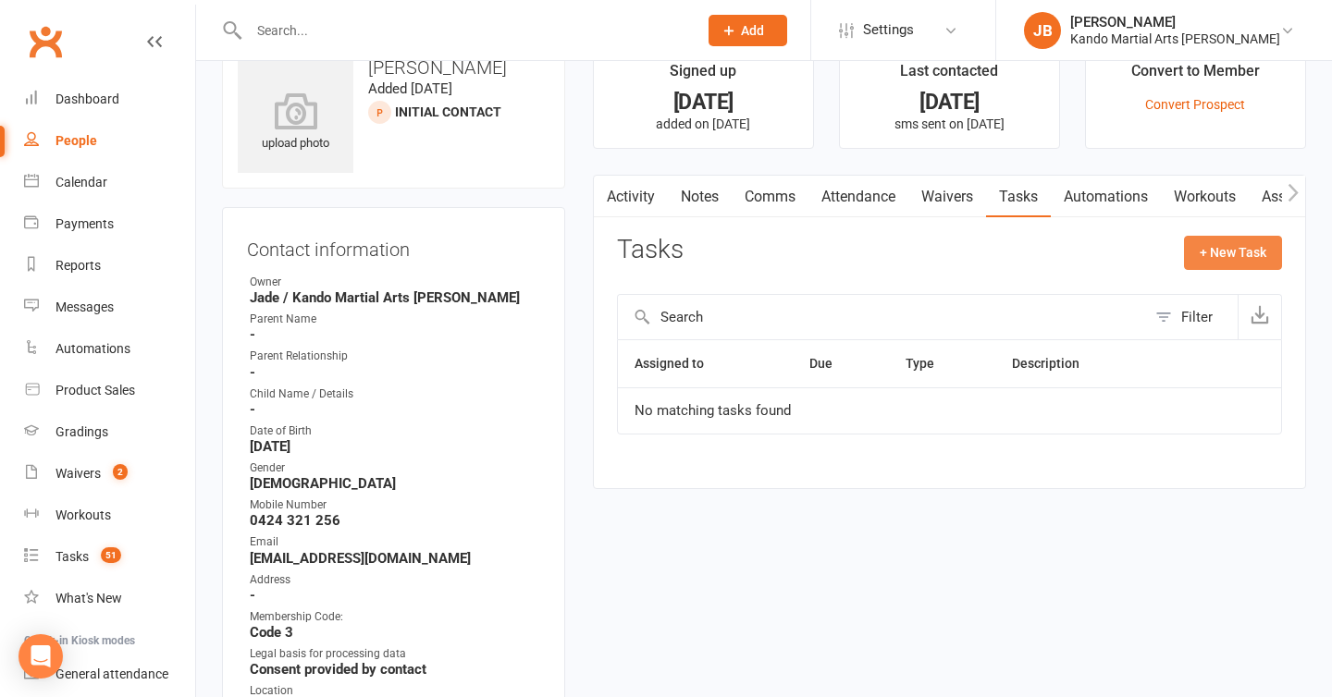
click at [1206, 257] on button "+ New Task" at bounding box center [1233, 252] width 98 height 33
select select "48590"
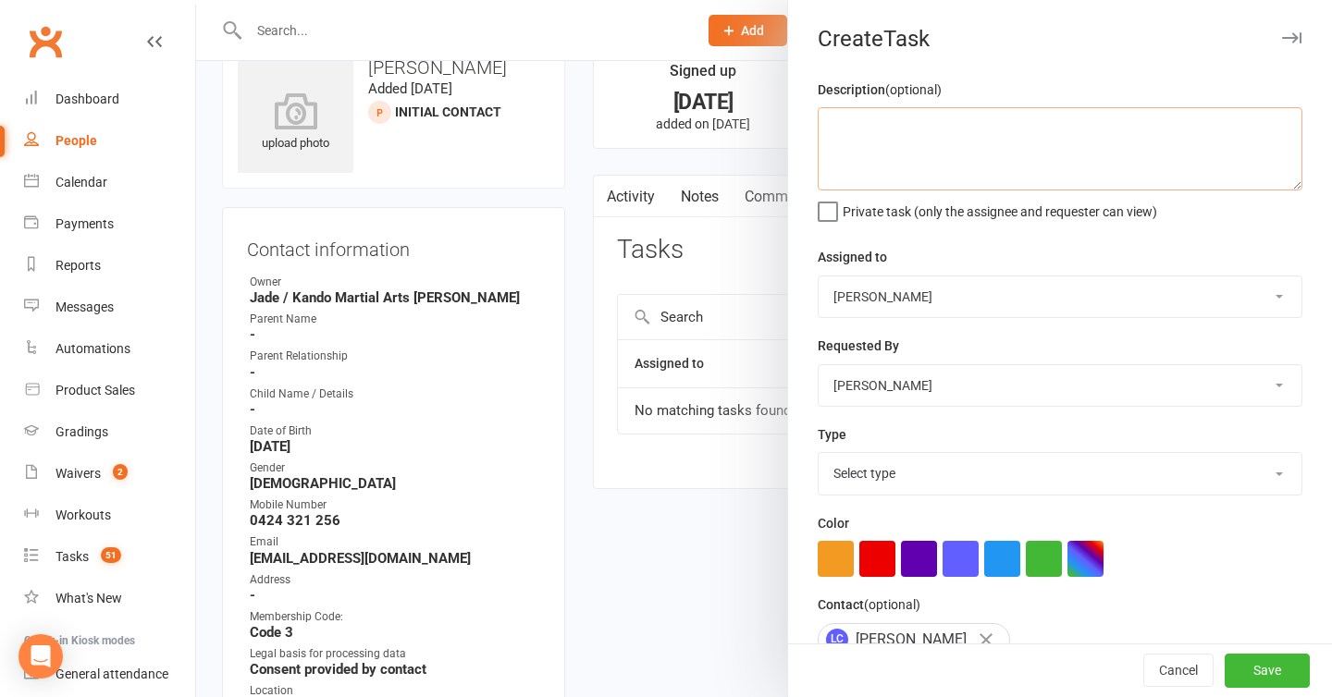
click at [862, 131] on textarea at bounding box center [1060, 148] width 485 height 83
click at [932, 128] on textarea "Follow up enq" at bounding box center [1060, 148] width 485 height 83
type textarea "Follow up enq"
click at [882, 487] on select "Select type Admin Bbpc - black belt prep course Cancellation Enquiry Follow-up …" at bounding box center [1060, 473] width 483 height 41
select select "28118"
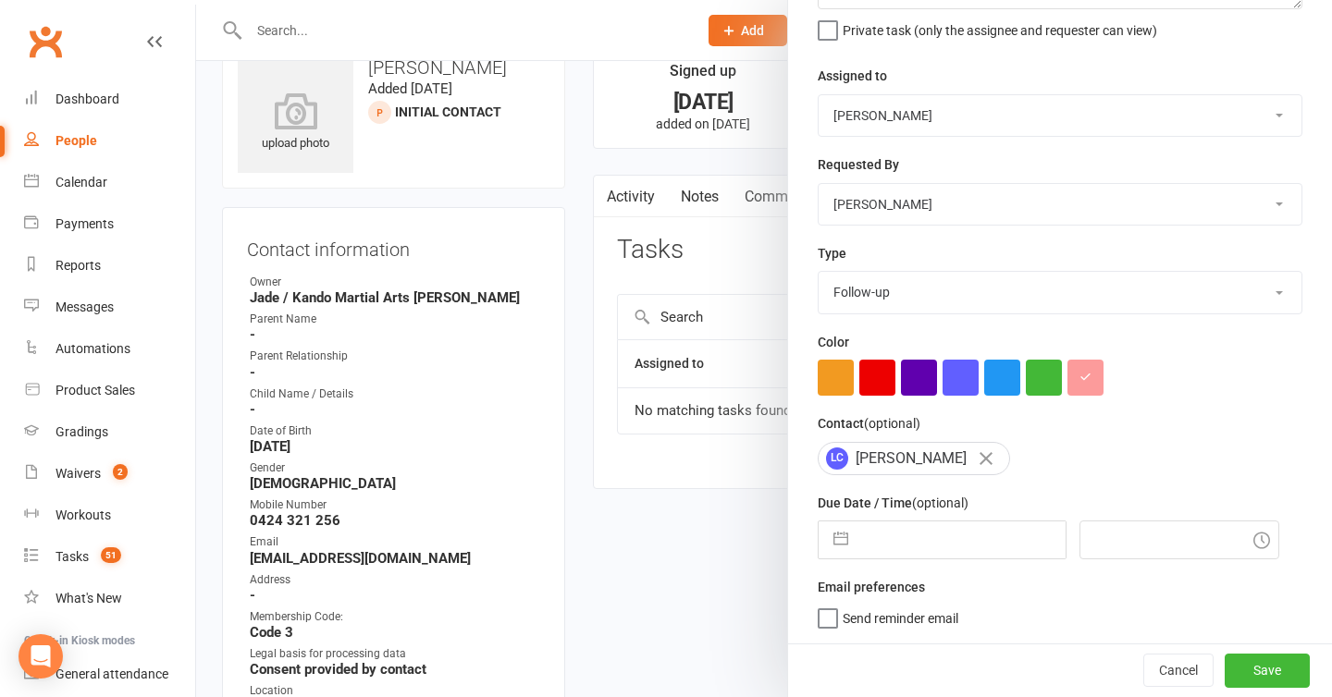
scroll to position [185, 0]
click at [848, 542] on button "button" at bounding box center [840, 540] width 33 height 37
select select "7"
select select "2025"
select select "8"
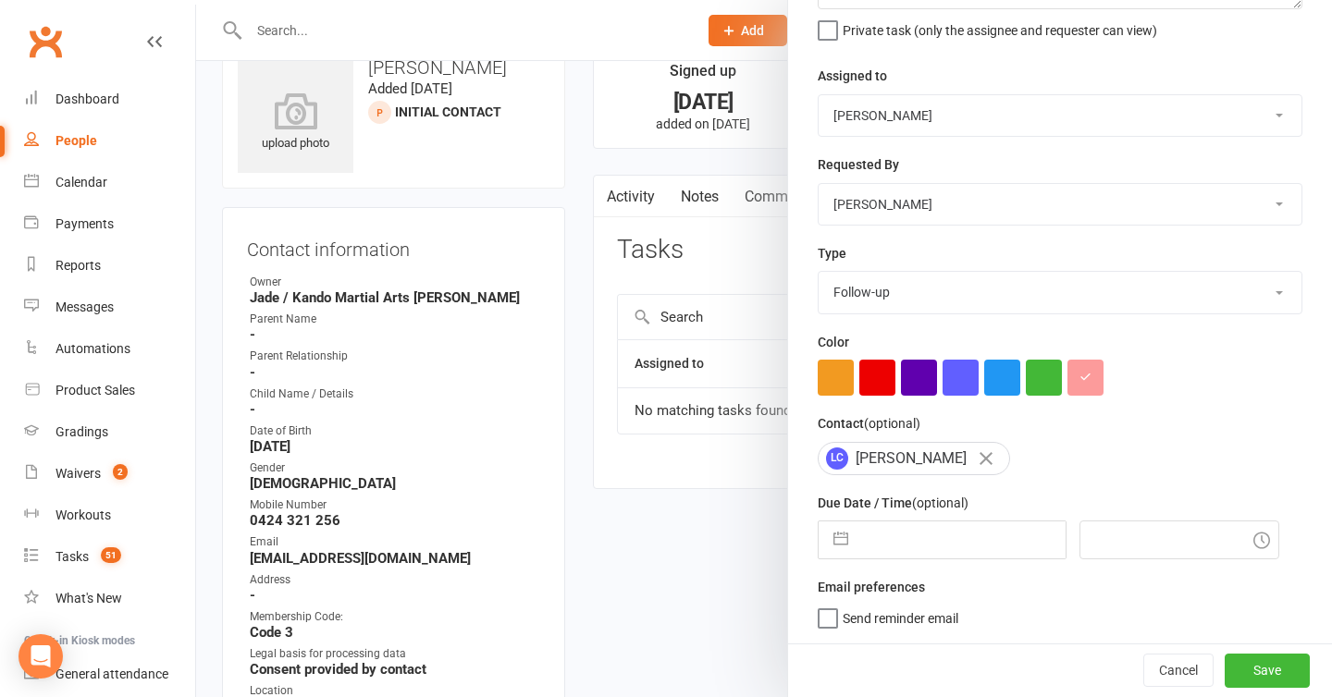
select select "2025"
select select "9"
select select "2025"
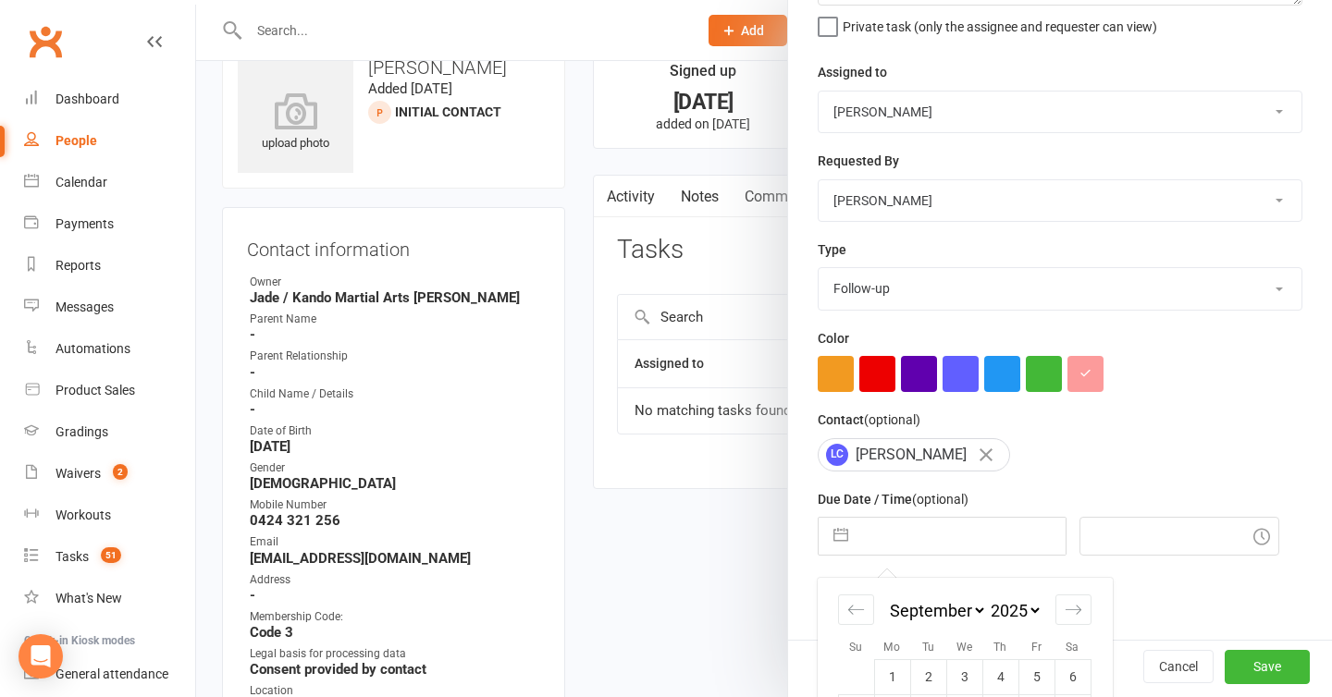
scroll to position [348, 0]
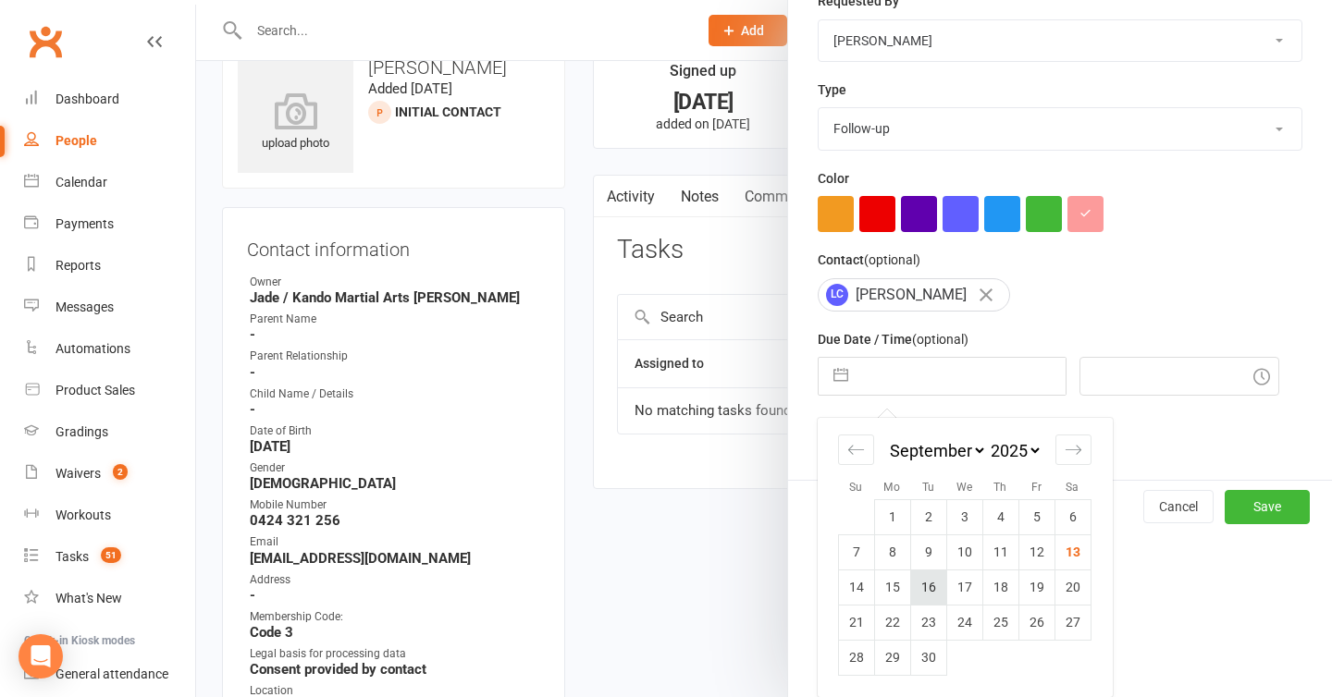
click at [935, 581] on td "16" at bounding box center [928, 587] width 36 height 35
type input "16 Sep 2025"
type input "9:00am"
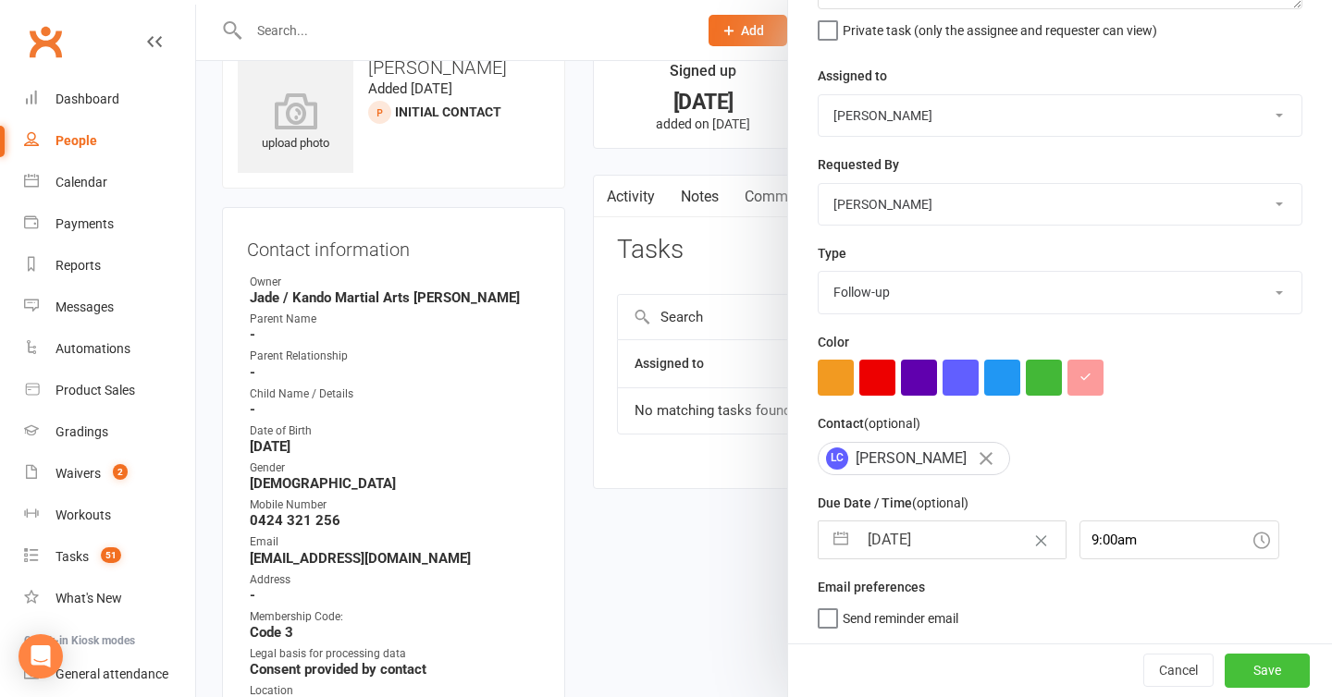
click at [1277, 682] on button "Save" at bounding box center [1267, 670] width 85 height 33
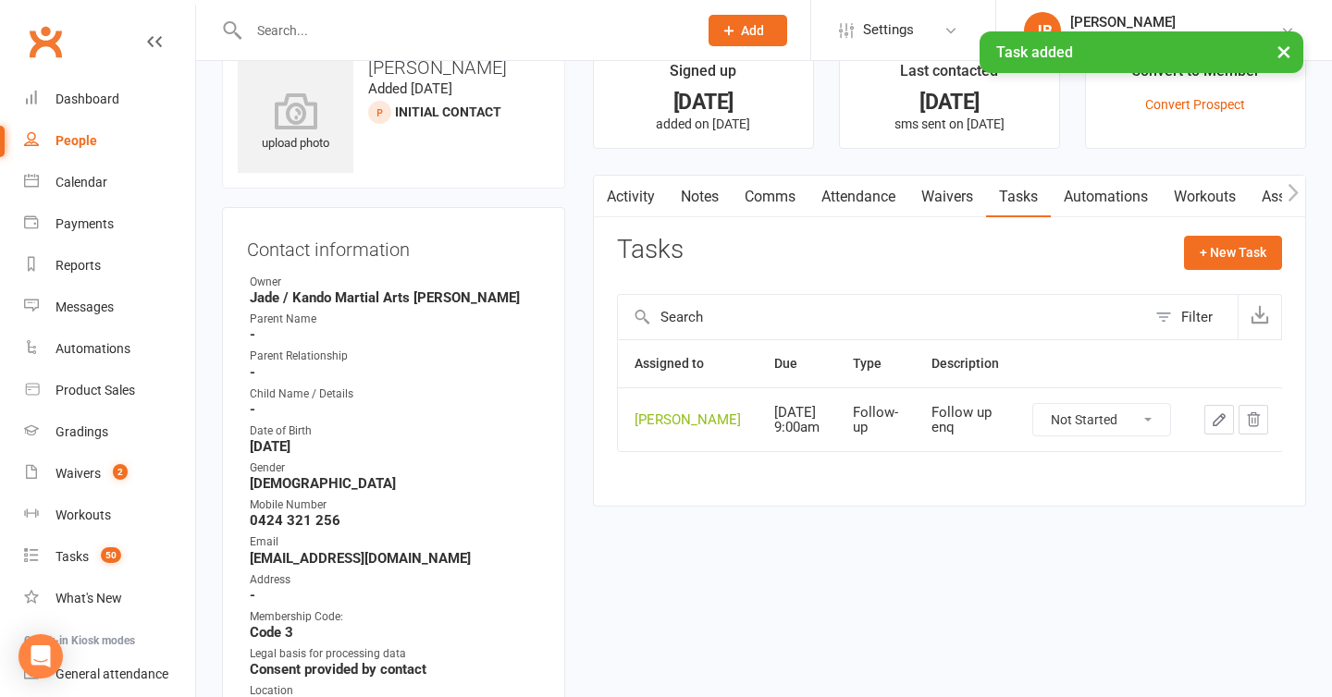
click at [586, 364] on main "Signed up 10 days ago added on 3 Sep 2025 Last contacted 3 days ago sms sent on…" at bounding box center [949, 284] width 741 height 484
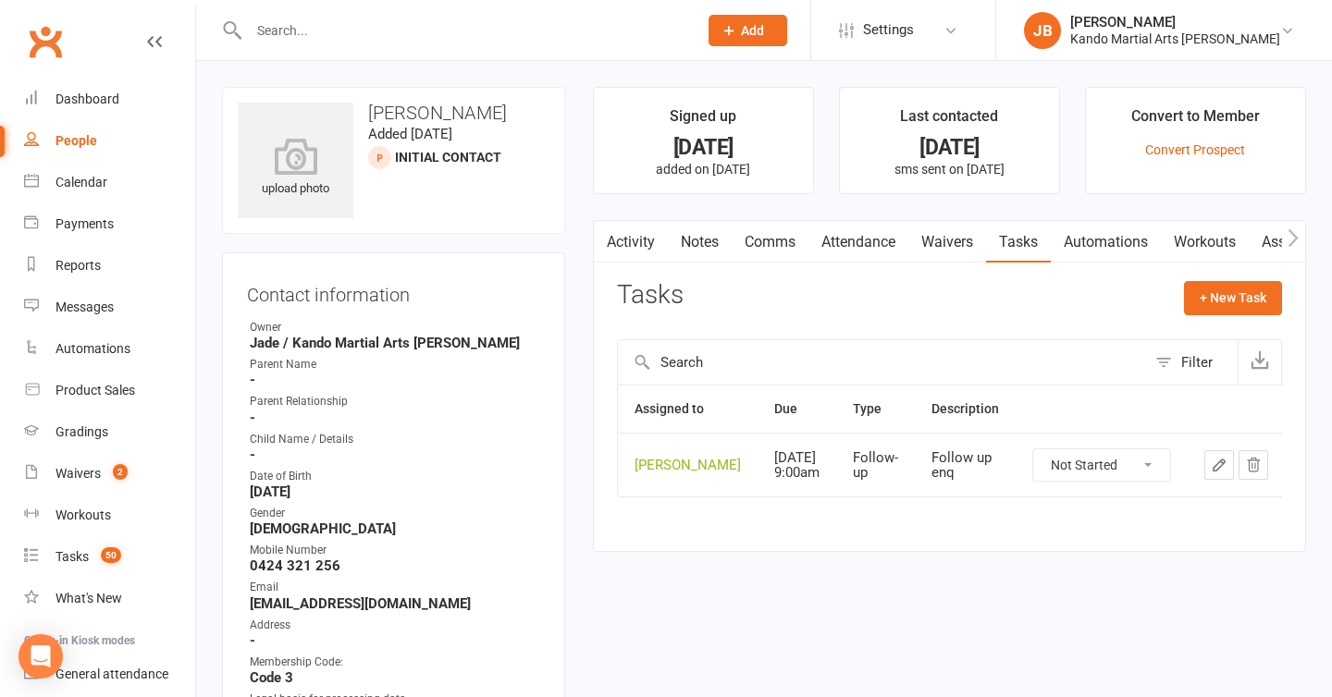
click at [299, 21] on input "text" at bounding box center [463, 31] width 441 height 26
type input "o"
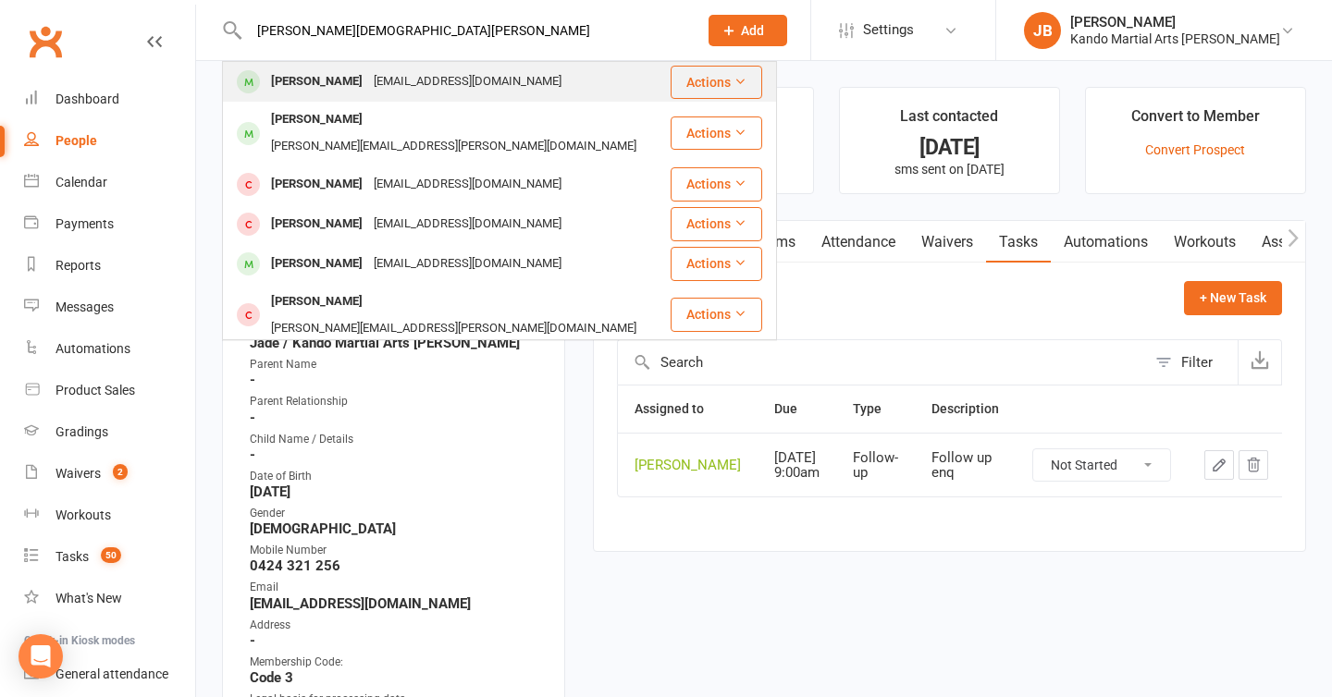
type input "joshua evan"
click at [289, 82] on div "Joshua Evans" at bounding box center [316, 81] width 103 height 27
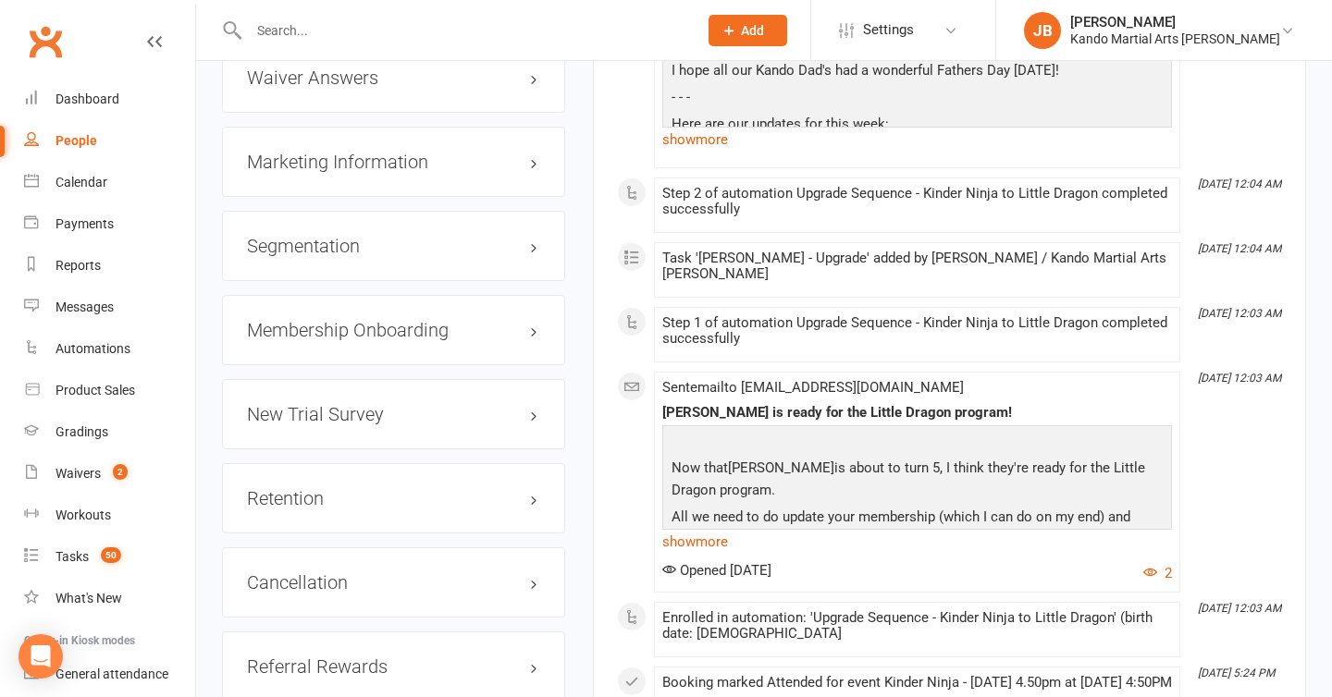
scroll to position [2138, 0]
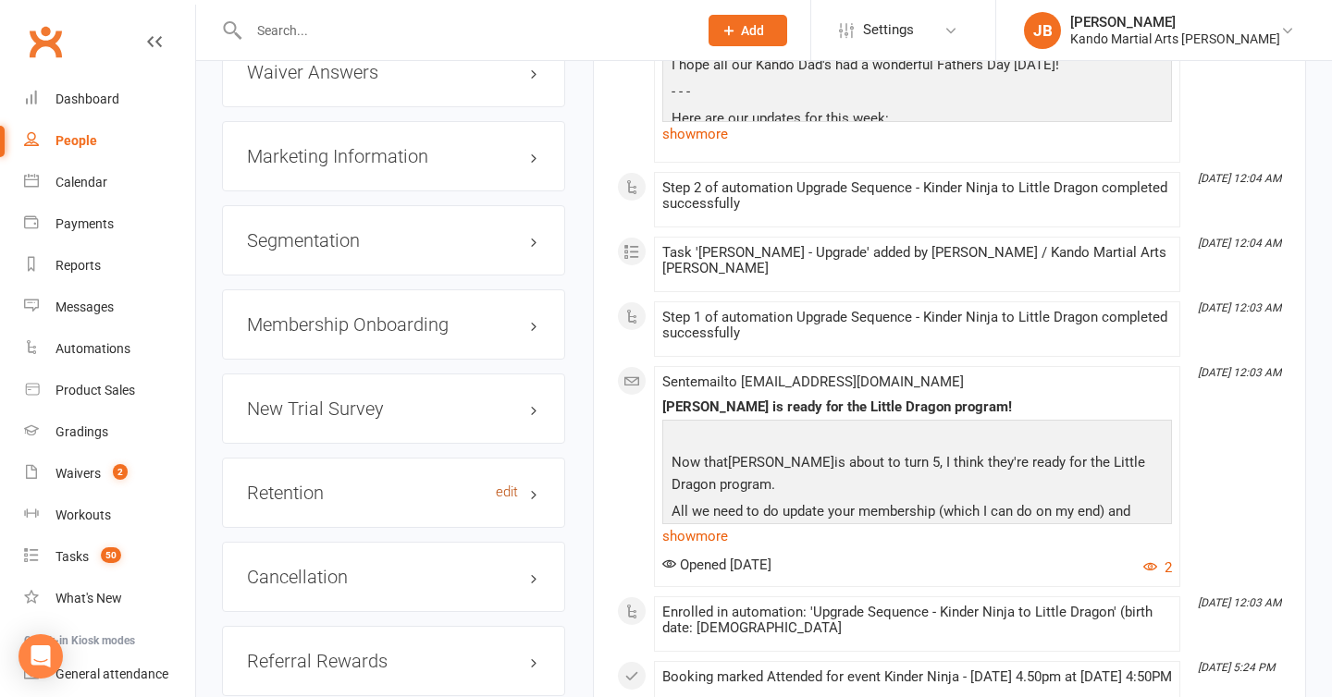
click at [505, 486] on link "edit" at bounding box center [507, 493] width 22 height 16
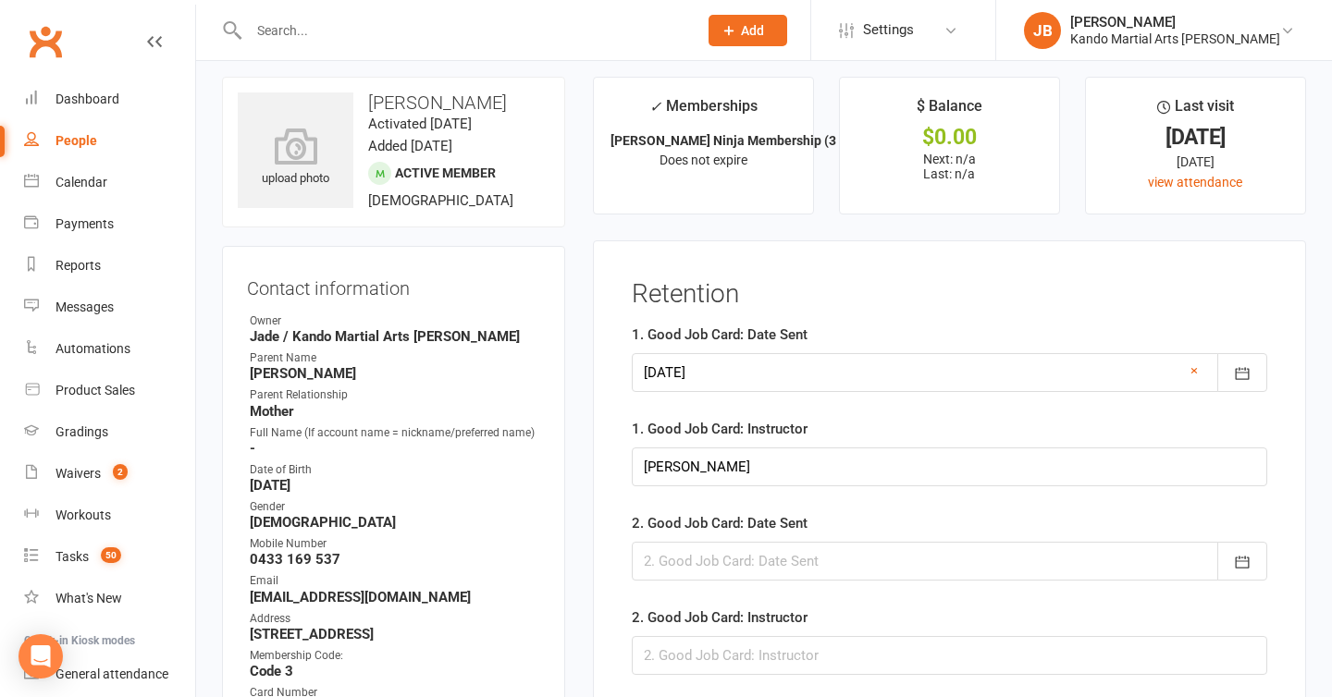
scroll to position [3, 0]
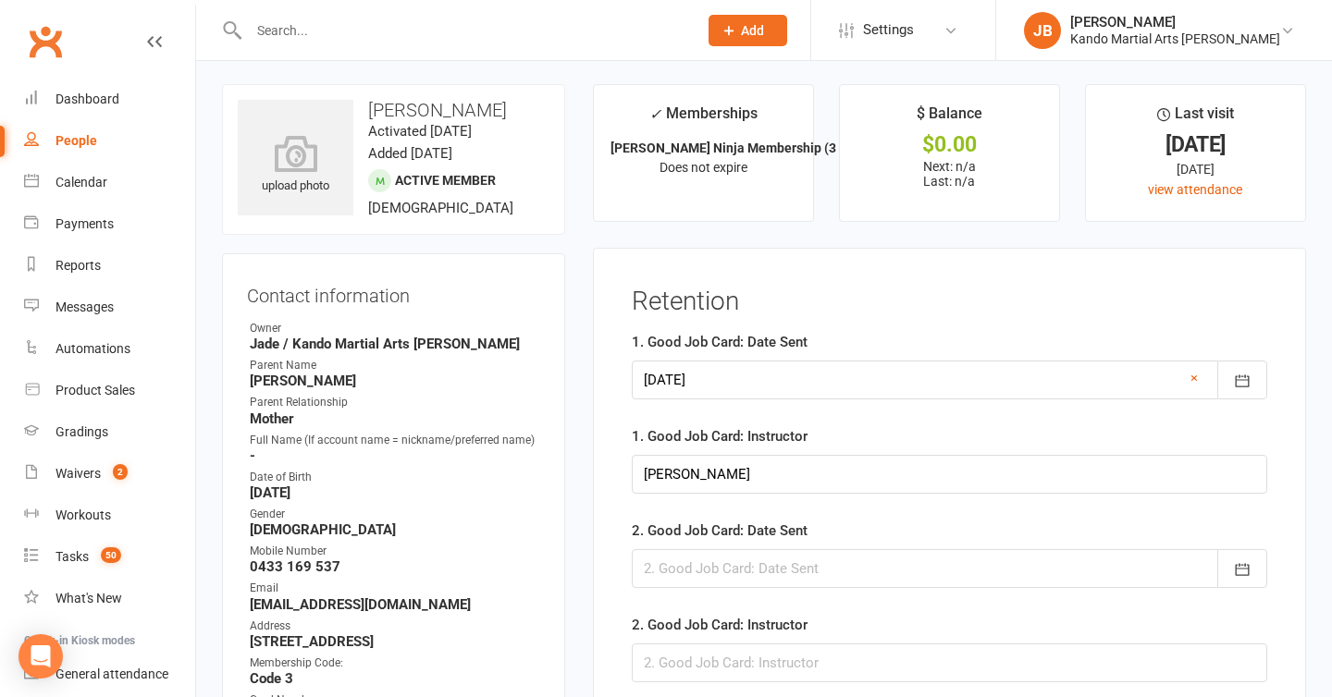
click at [739, 381] on div at bounding box center [950, 380] width 636 height 39
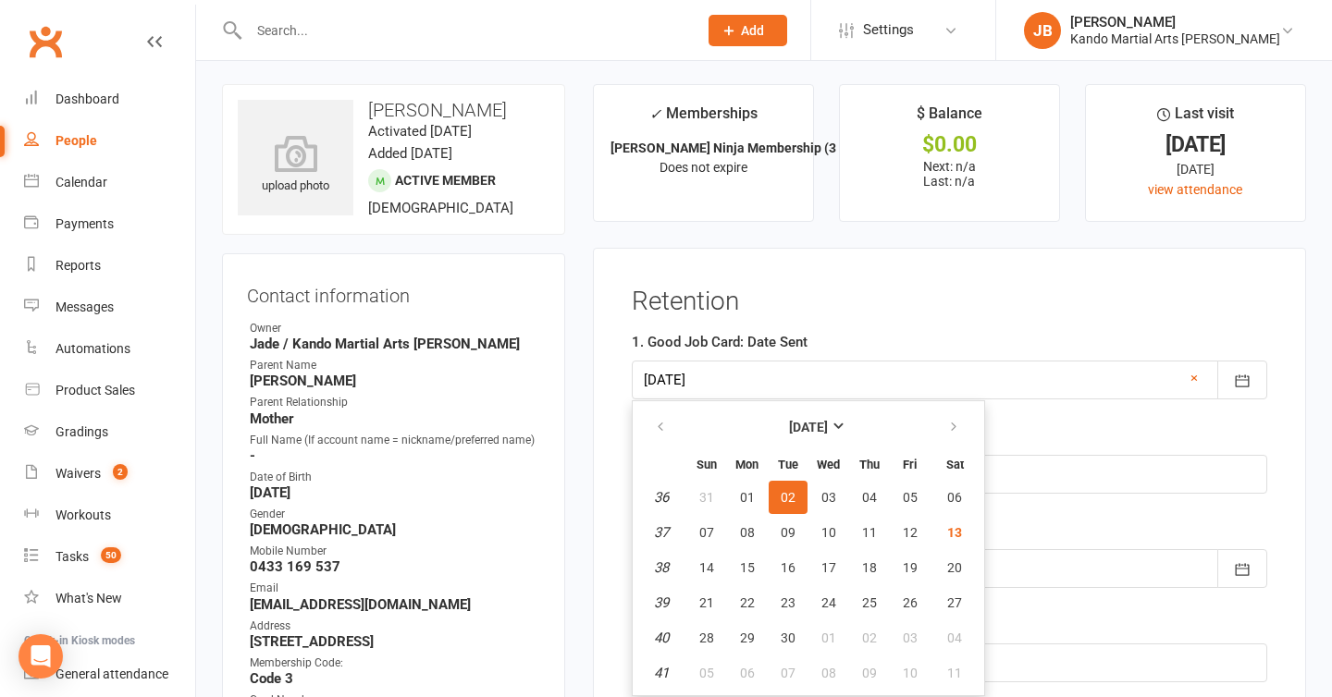
click at [1199, 379] on div at bounding box center [950, 380] width 636 height 39
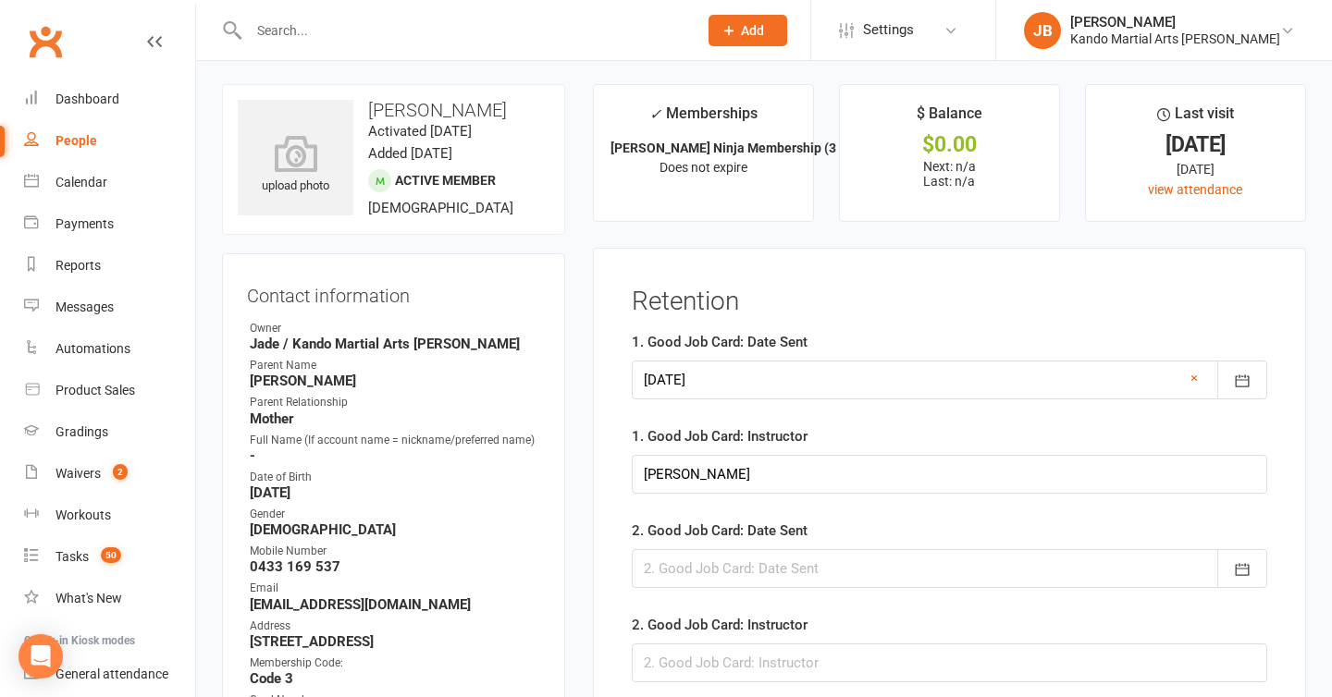
click at [1199, 379] on div at bounding box center [950, 380] width 636 height 39
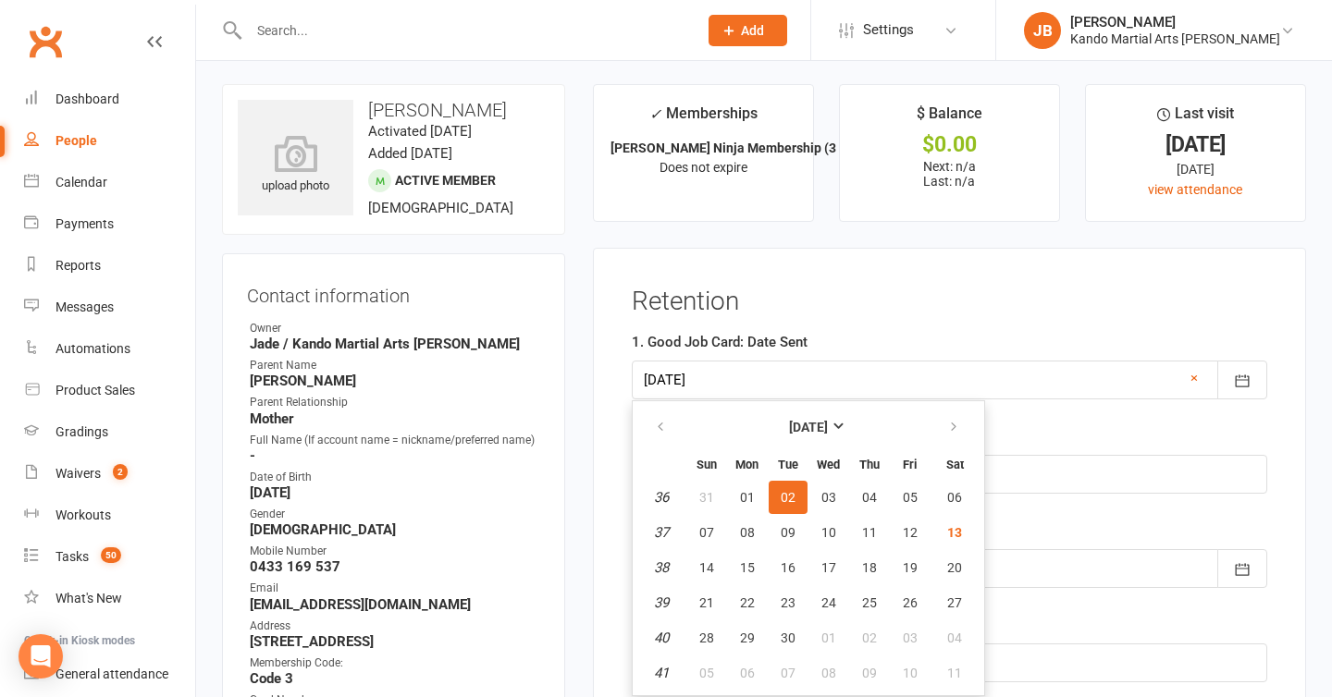
click at [1189, 378] on div at bounding box center [950, 380] width 636 height 39
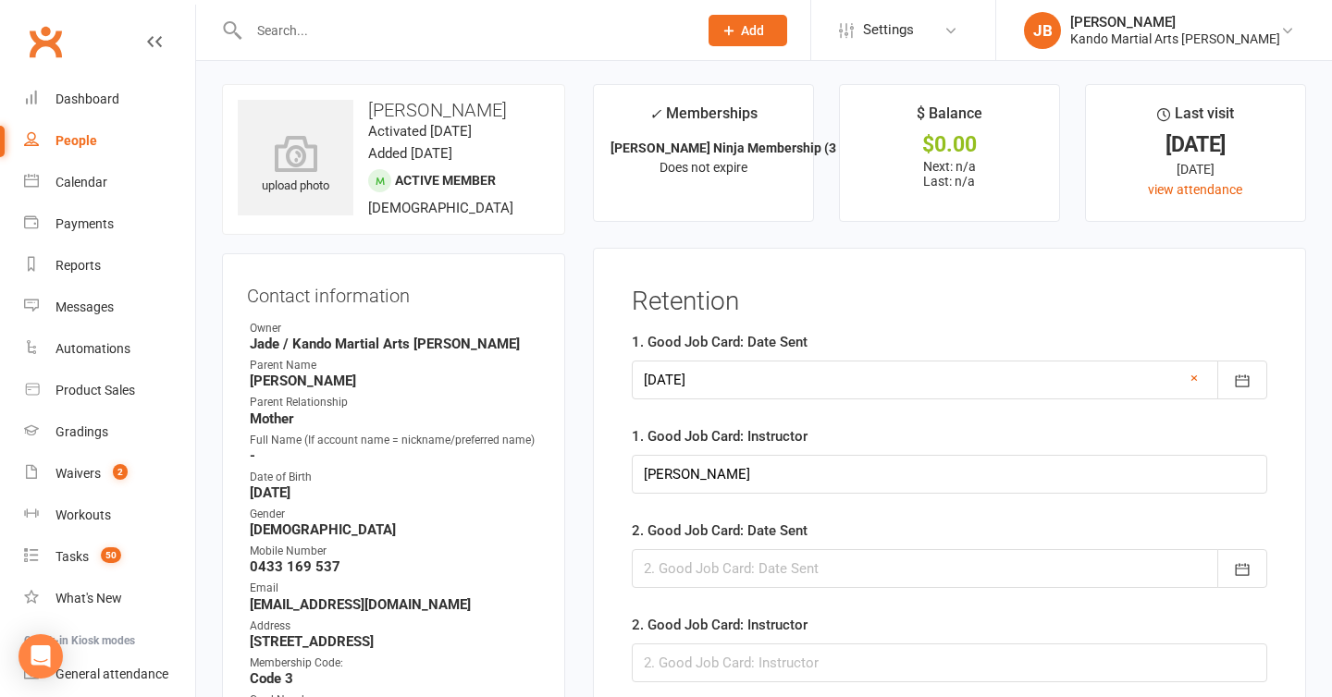
click at [1189, 378] on div at bounding box center [950, 380] width 636 height 39
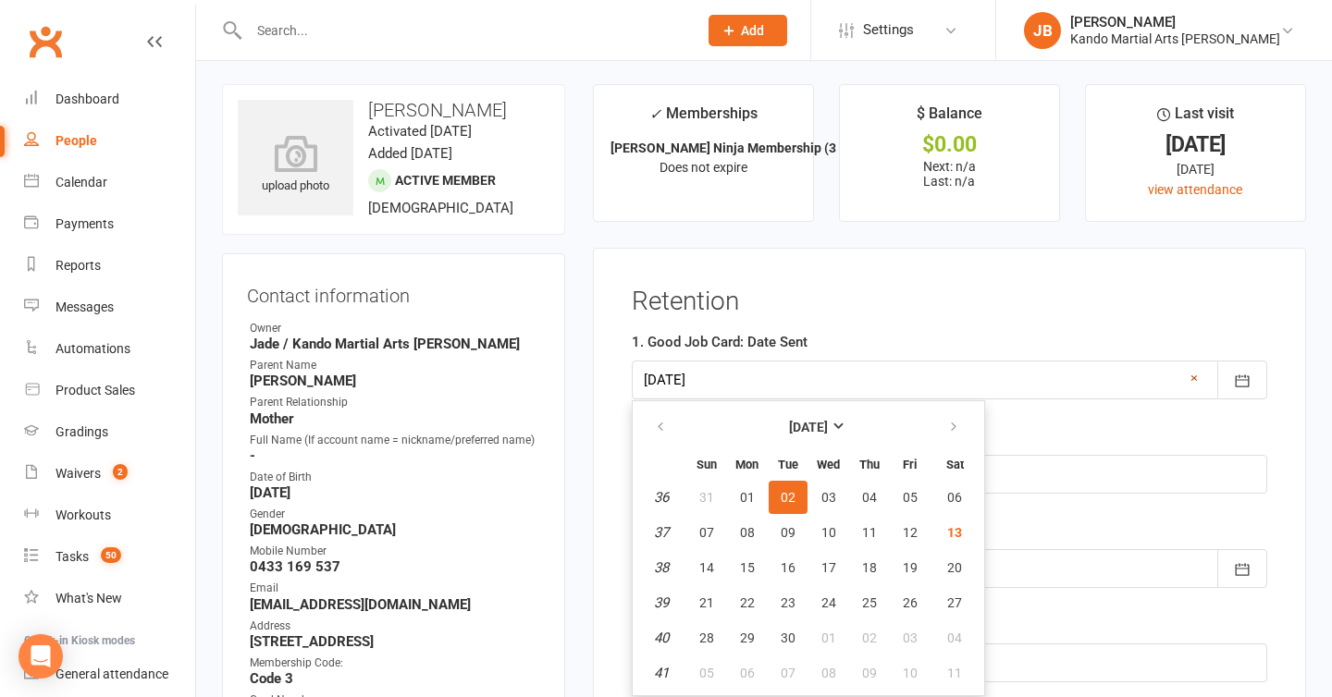
click at [1191, 380] on link "×" at bounding box center [1194, 378] width 7 height 22
click at [764, 297] on h3 "Retention" at bounding box center [950, 302] width 636 height 29
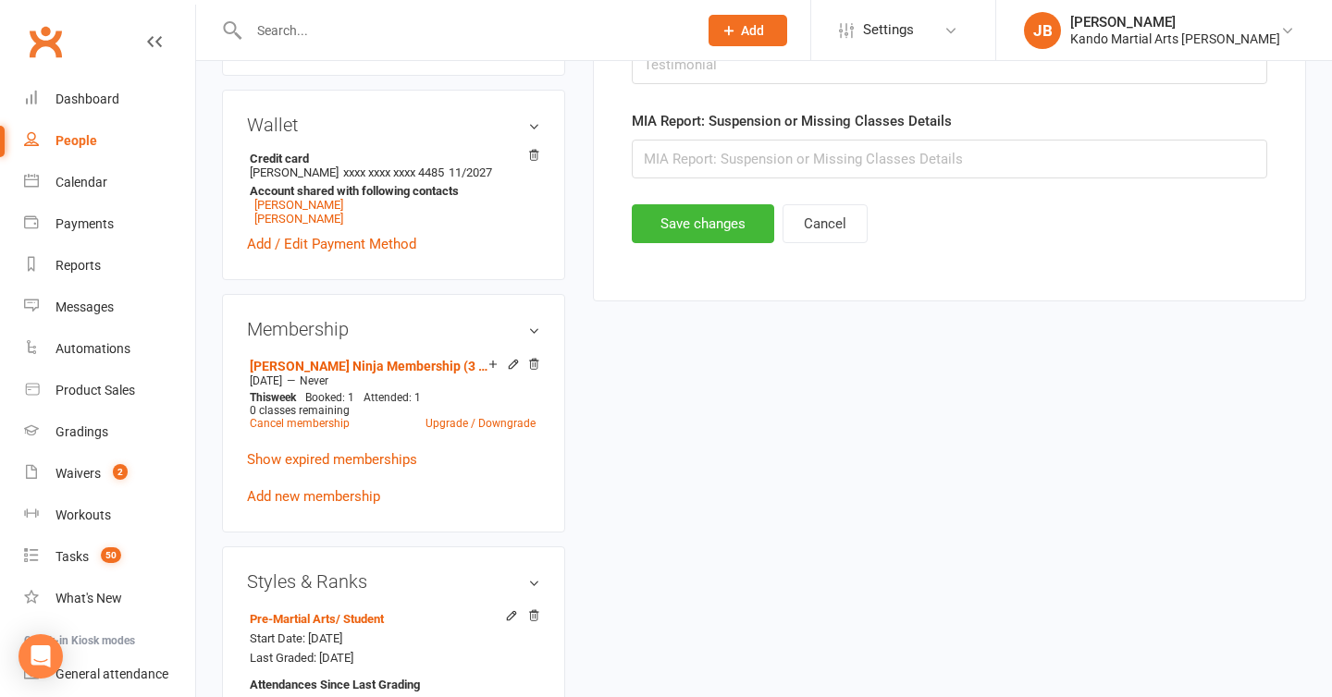
scroll to position [1033, 0]
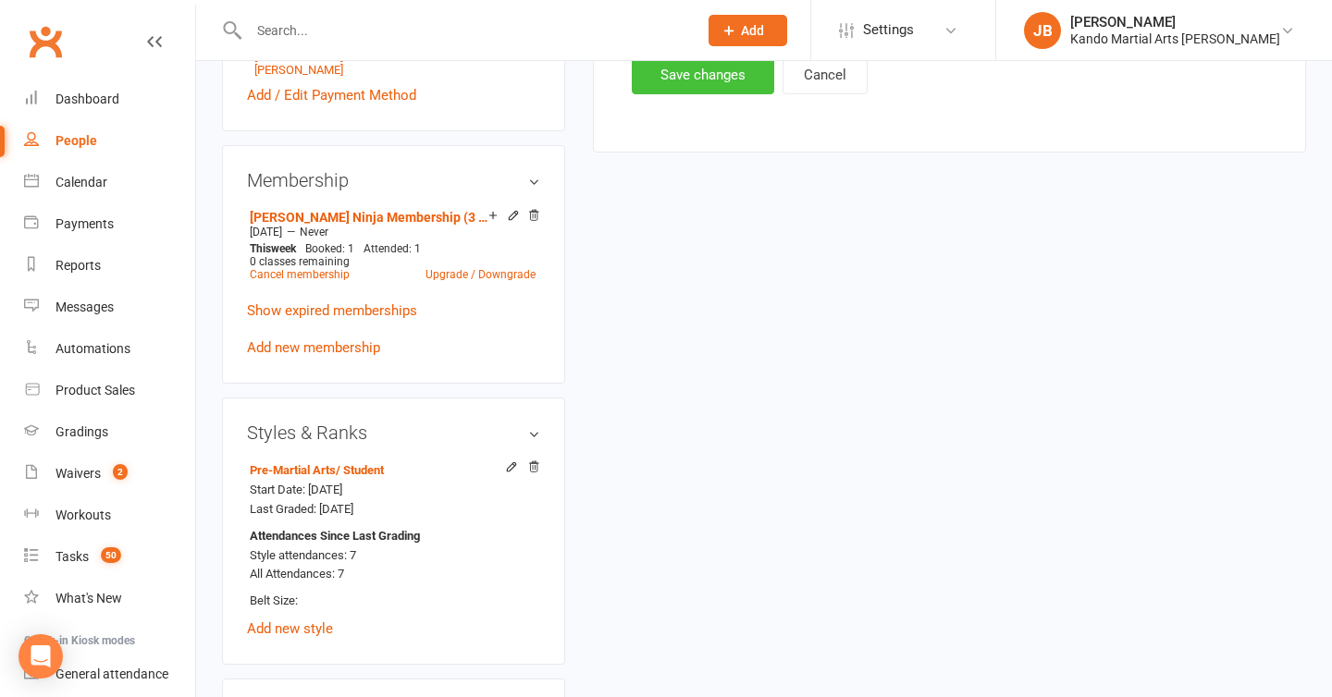
click at [655, 81] on button "Save changes" at bounding box center [703, 75] width 142 height 39
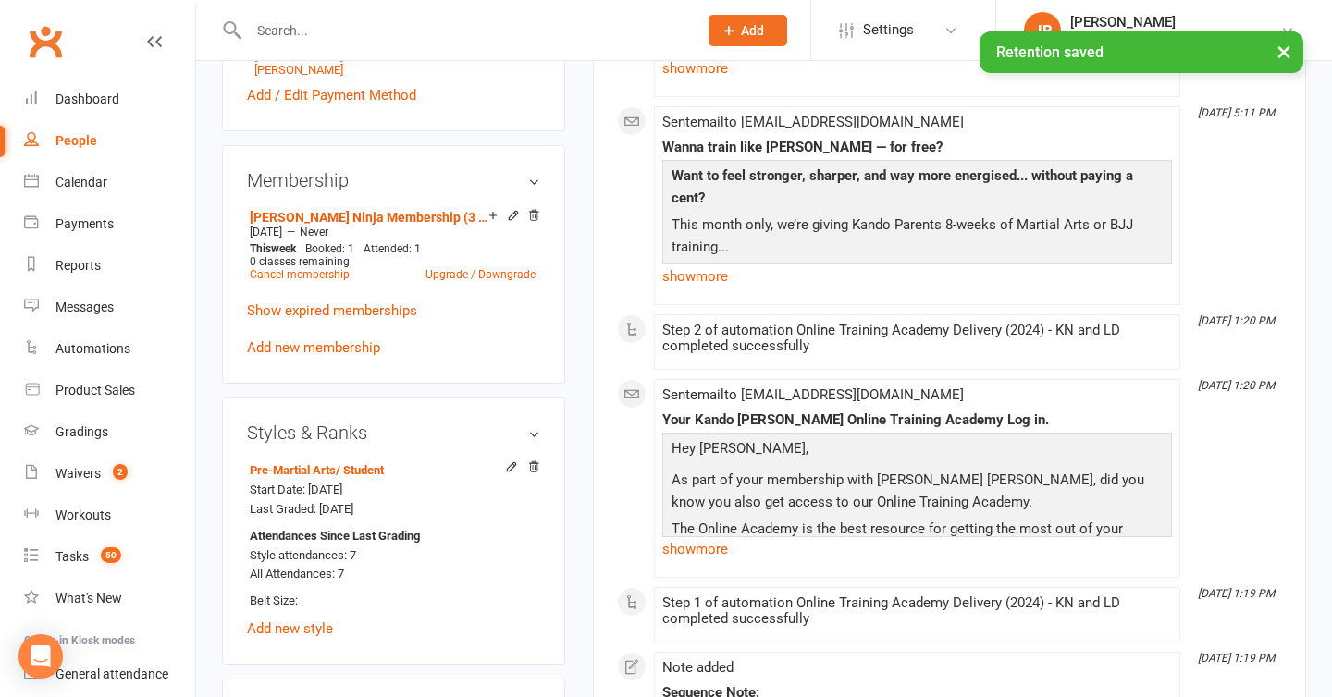
click at [580, 154] on main "✓ Memberships DD Kinder Ninja Membership (3 & 4 year old... Does not expire $ B…" at bounding box center [949, 576] width 741 height 3044
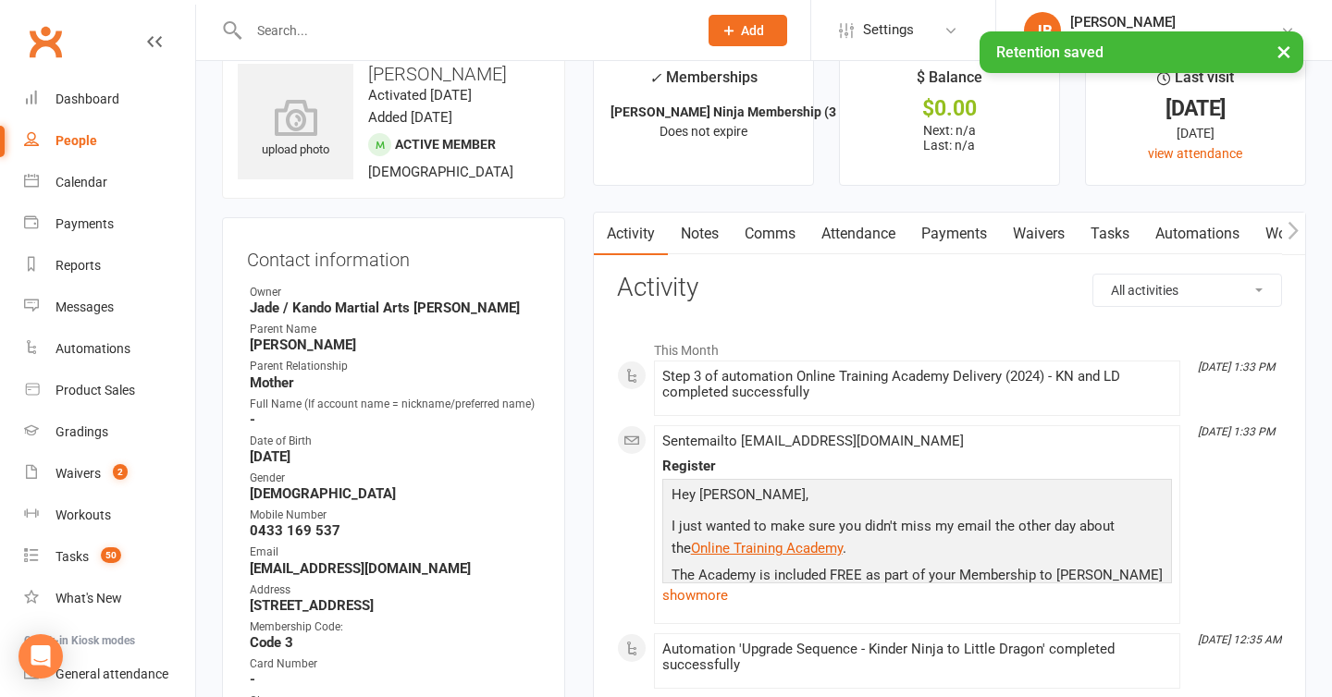
scroll to position [0, 0]
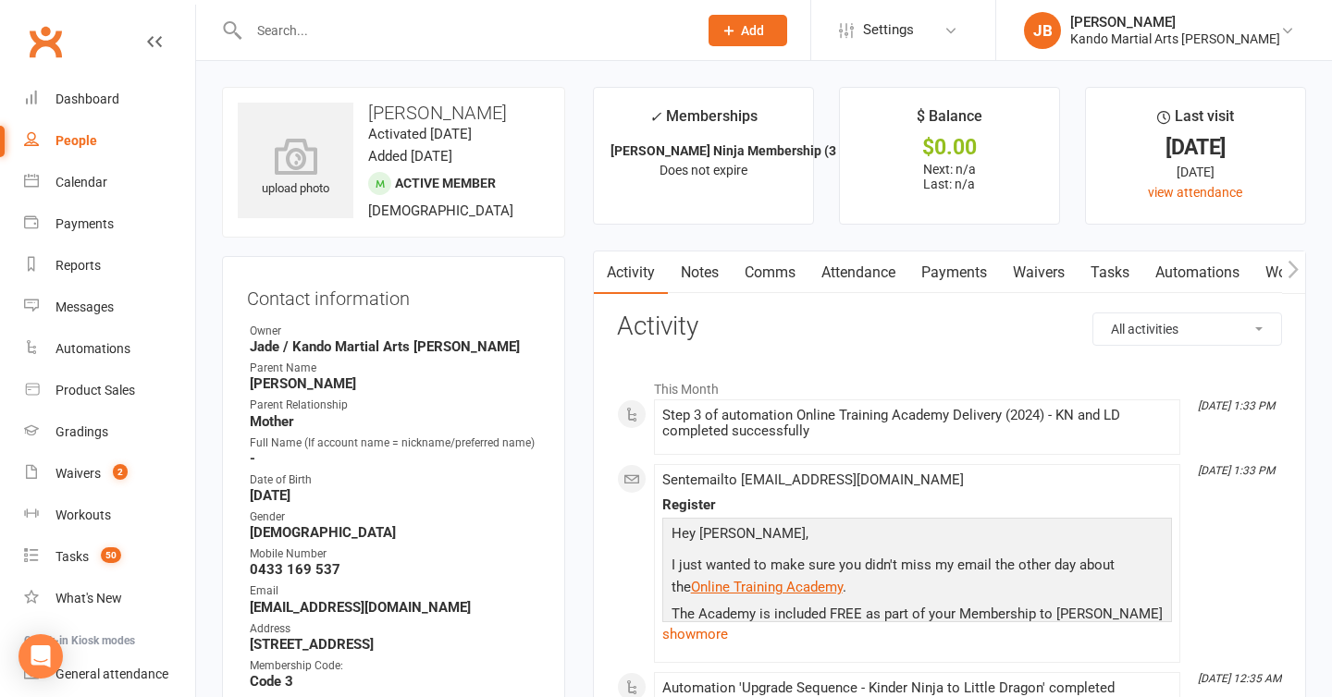
click at [342, 22] on input "text" at bounding box center [463, 31] width 441 height 26
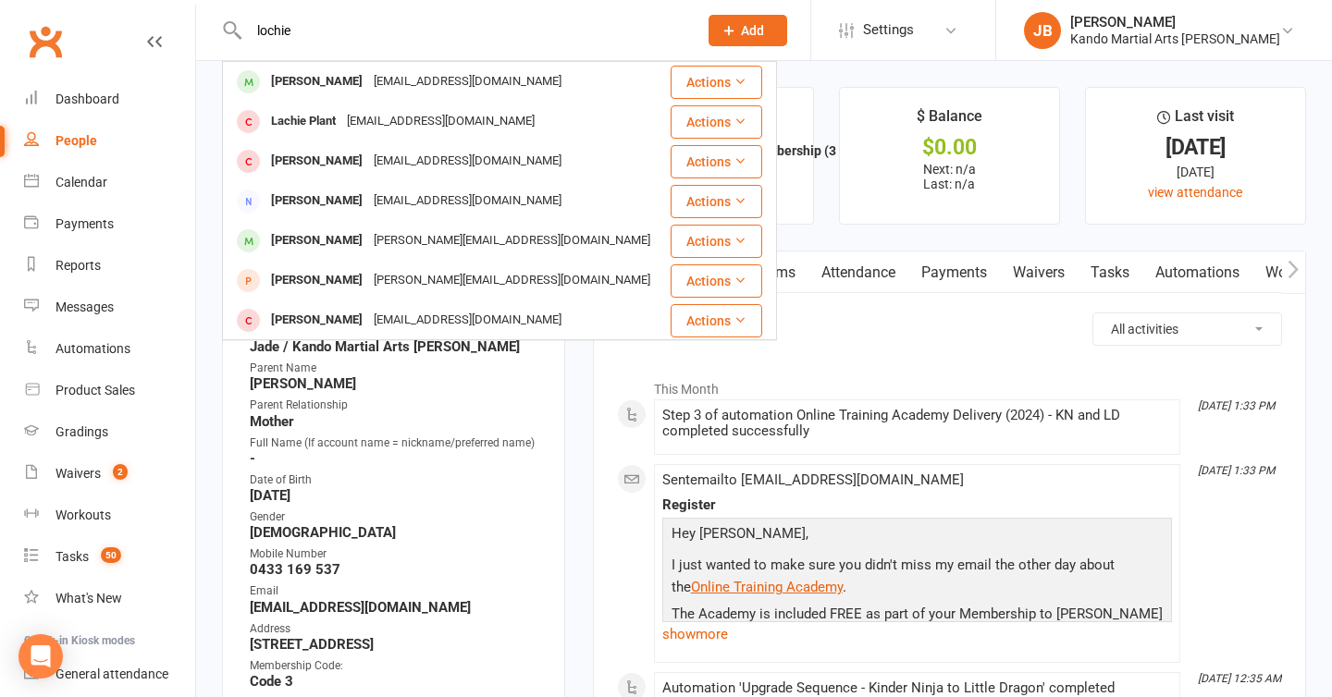
type input "lochie"
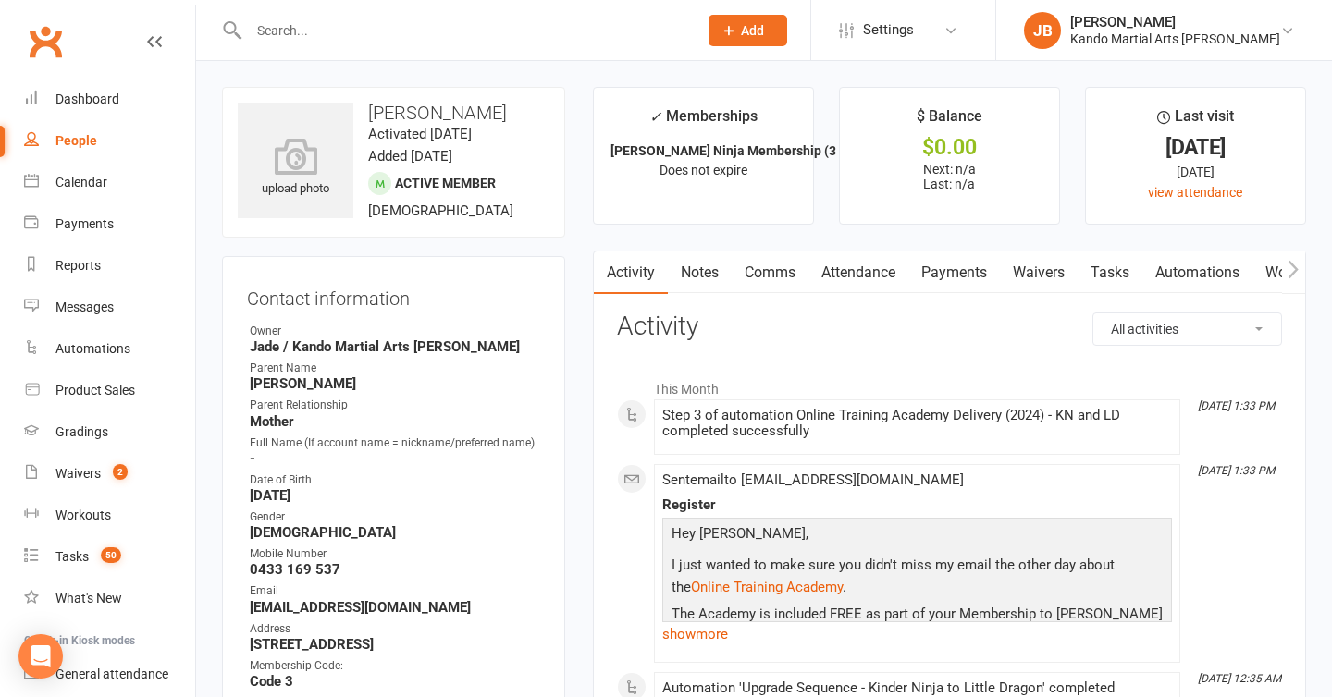
click at [422, 241] on contact-information "upload photo Joshua Evans Activated 28 July, 2025 Added 25 July, 2025 Active me…" at bounding box center [393, 523] width 343 height 873
click at [311, 40] on input "text" at bounding box center [463, 31] width 441 height 26
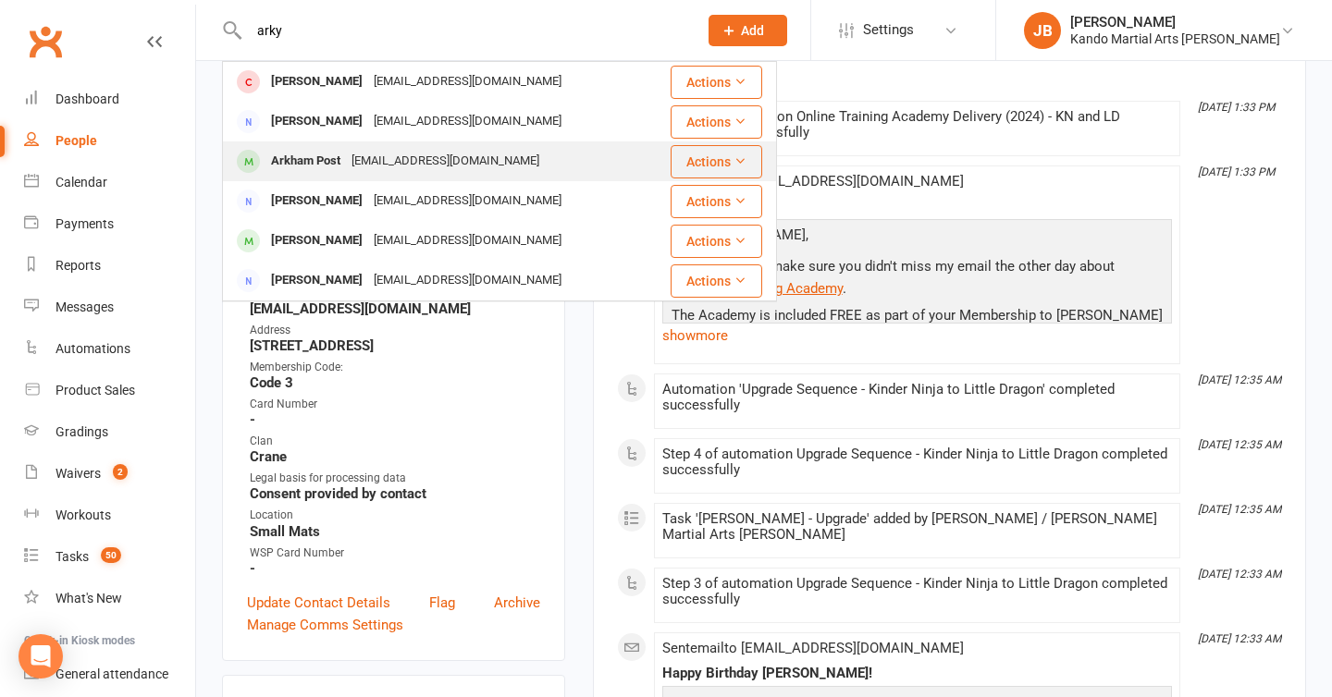
scroll to position [315, 0]
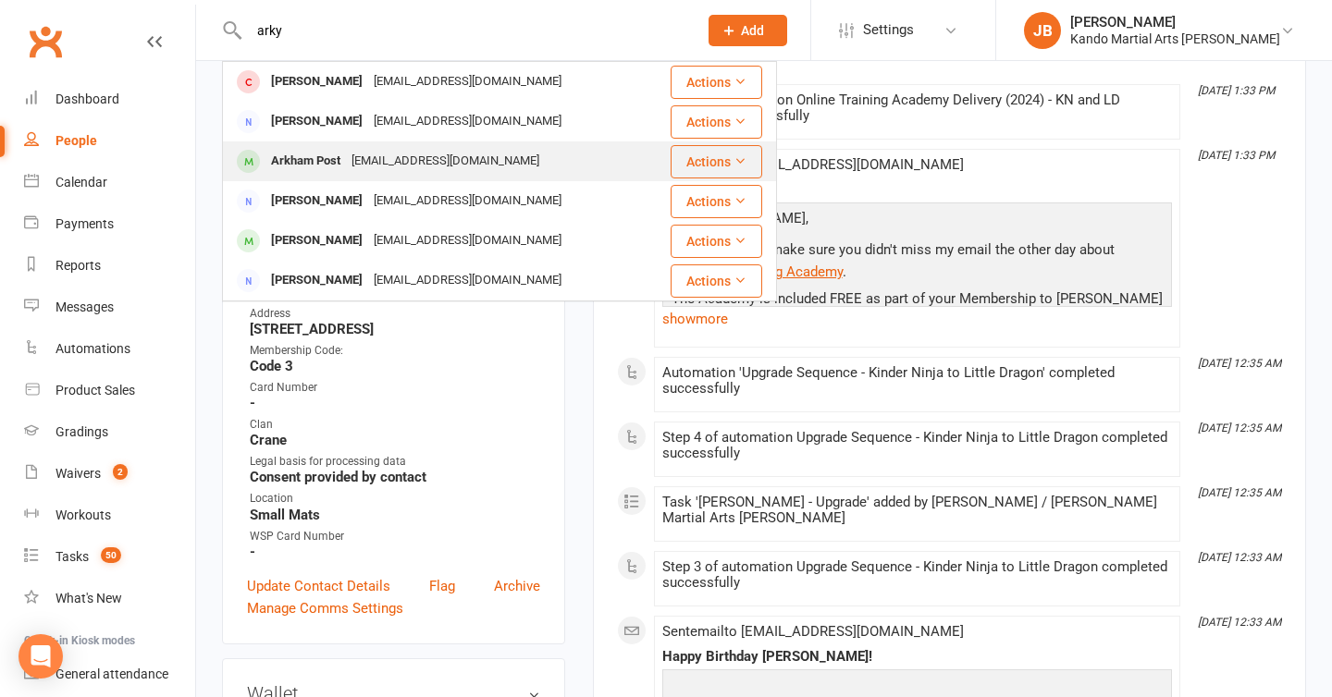
type input "arky"
click at [307, 152] on div "Arkham Post" at bounding box center [305, 161] width 80 height 27
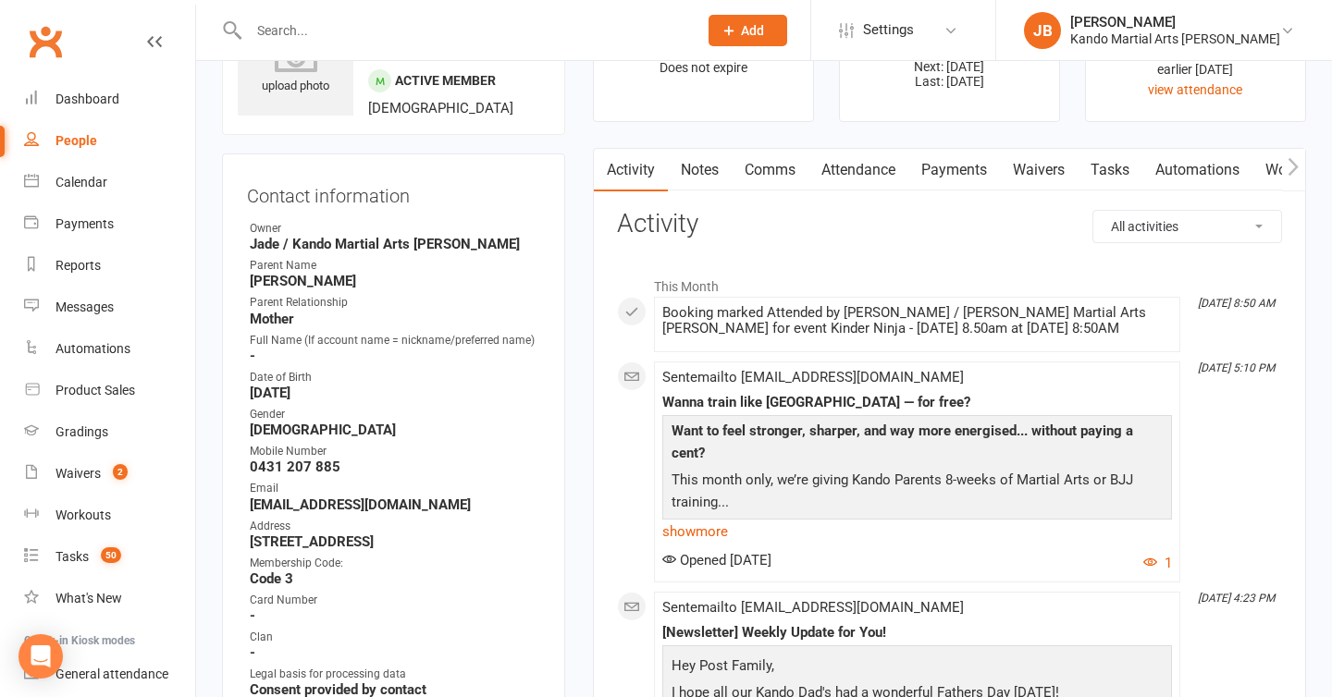
scroll to position [133, 0]
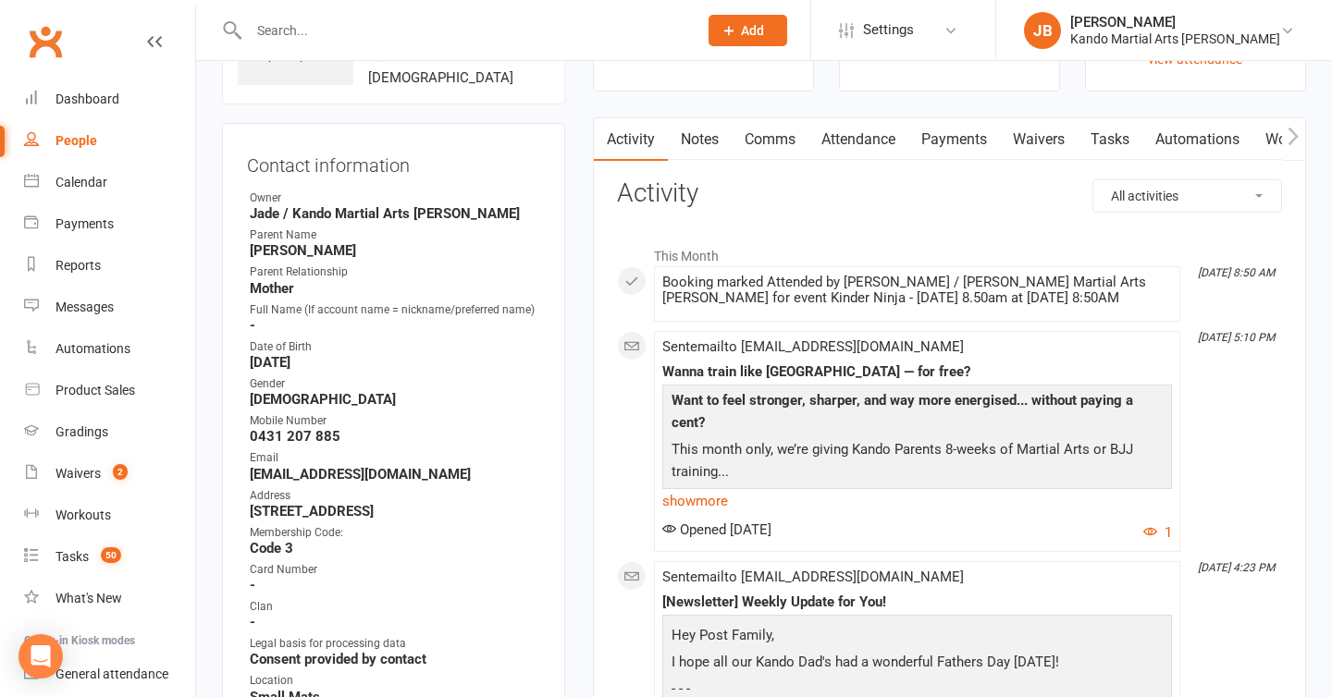
click at [309, 252] on strong "Cassandra" at bounding box center [395, 250] width 290 height 17
copy strong "Cassandra"
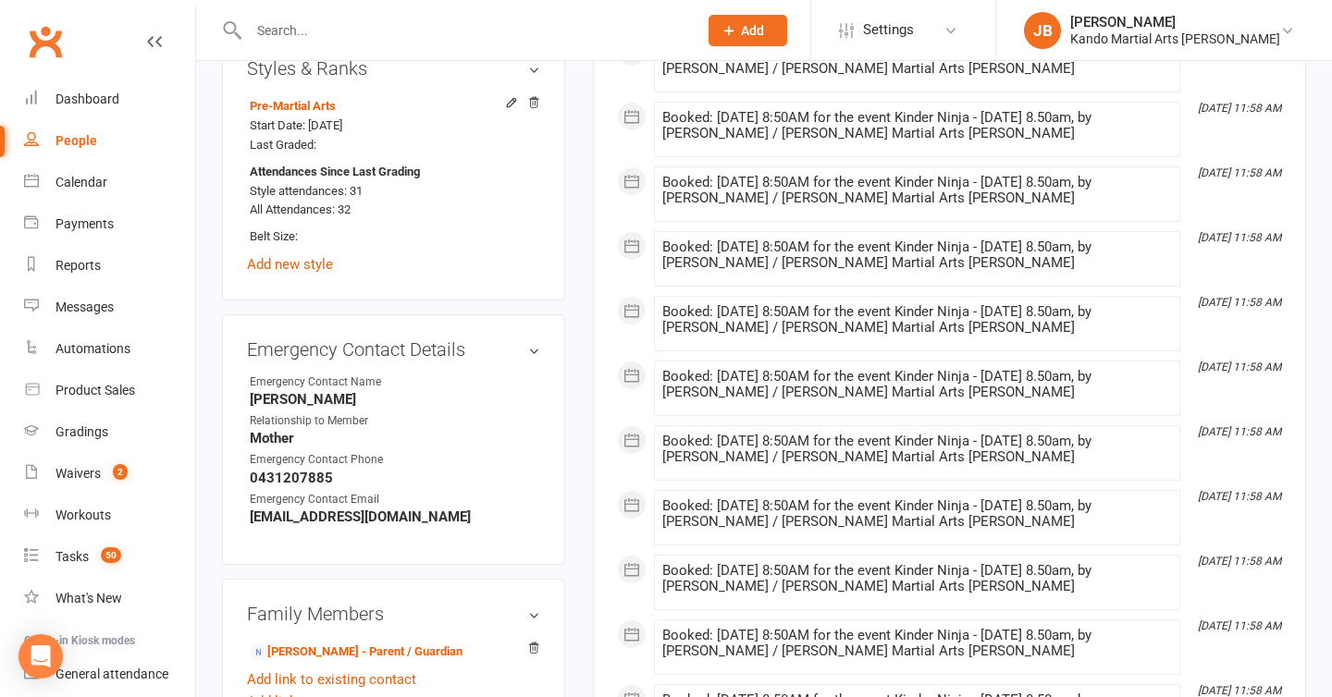
scroll to position [1388, 0]
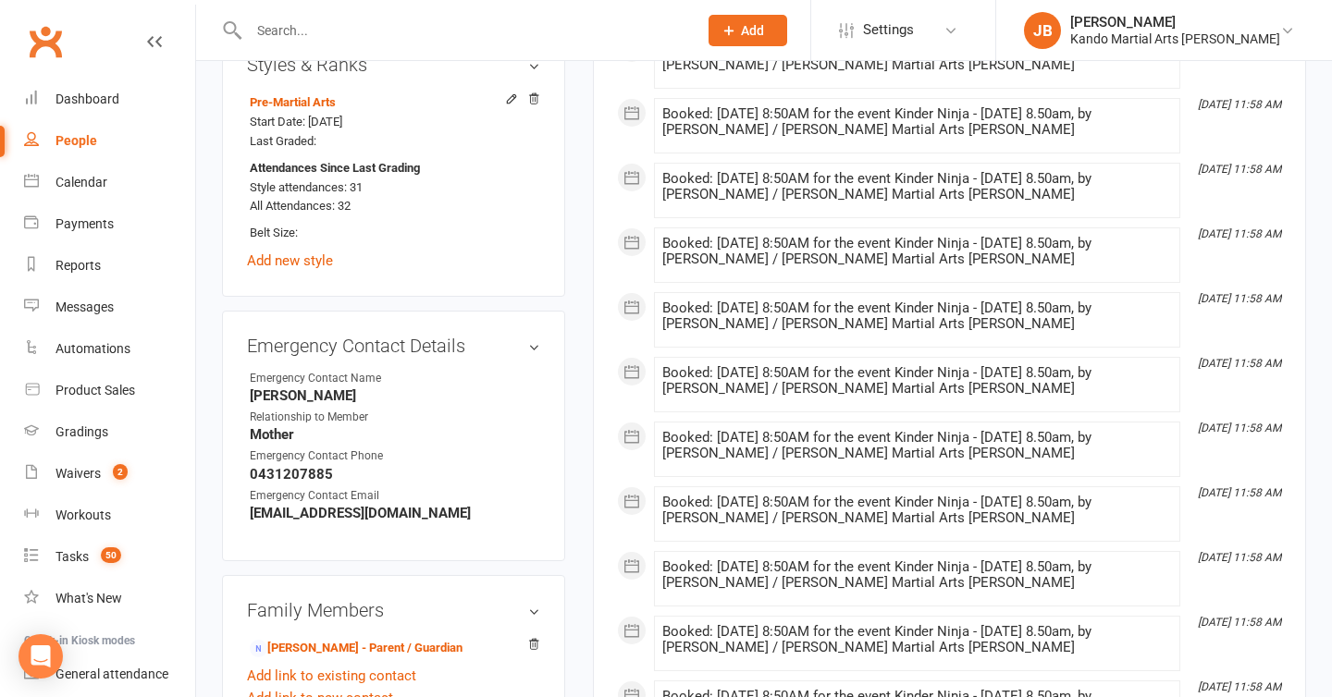
click at [284, 25] on input "text" at bounding box center [463, 31] width 441 height 26
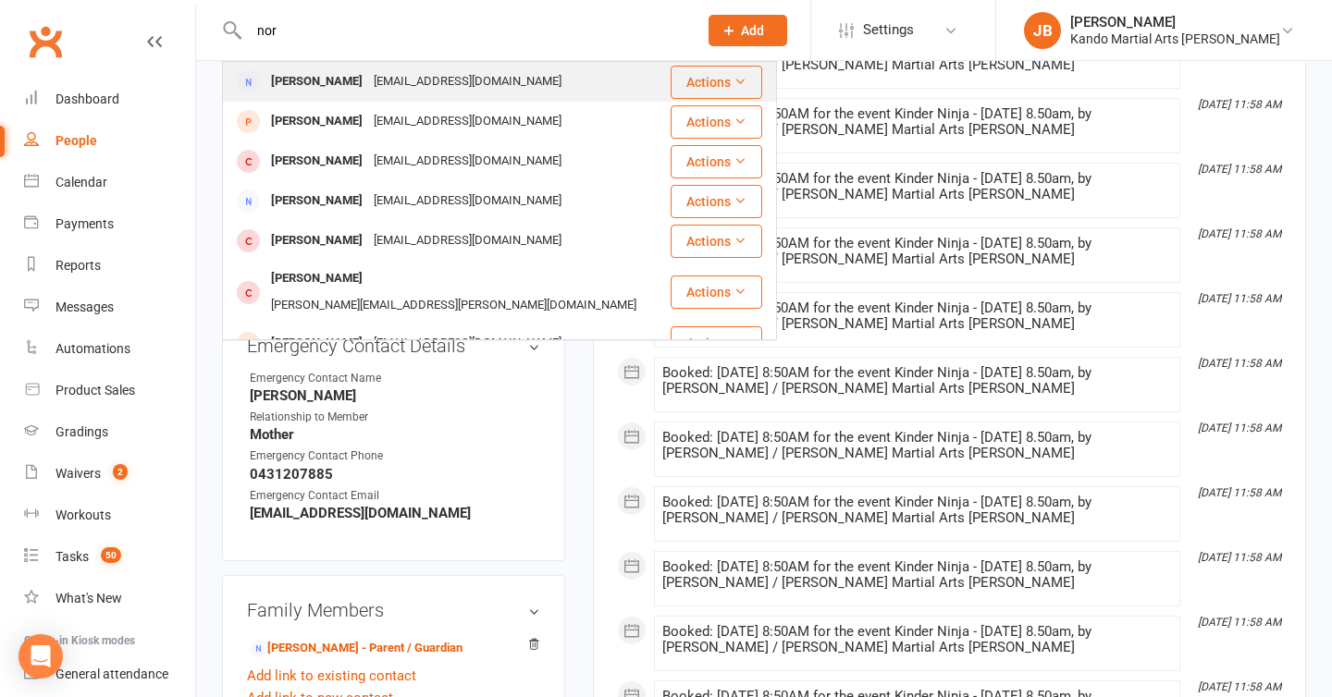
type input "nor"
click at [306, 81] on div "Nor adam" at bounding box center [316, 81] width 103 height 27
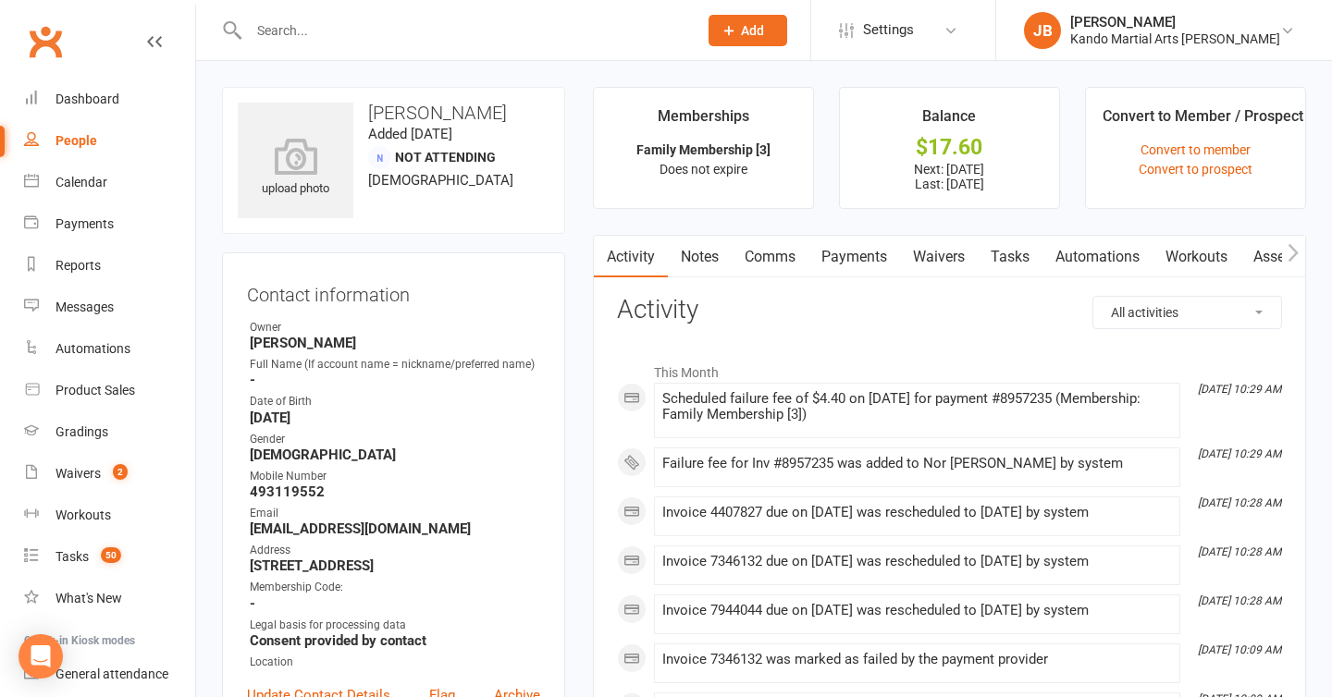
click at [882, 247] on link "Payments" at bounding box center [854, 257] width 92 height 43
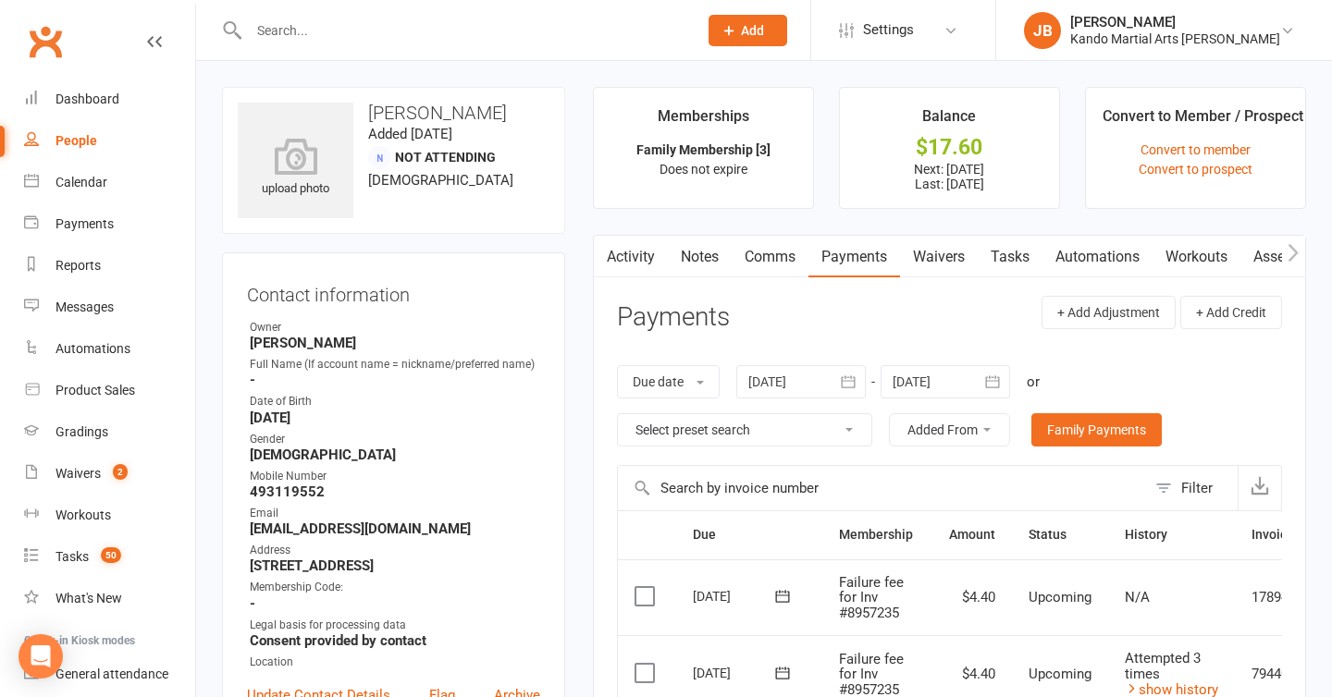
click at [584, 262] on main "Memberships Family Membership [3] Does not expire Balance $17.60 Next: 14 Sep 2…" at bounding box center [949, 694] width 741 height 1215
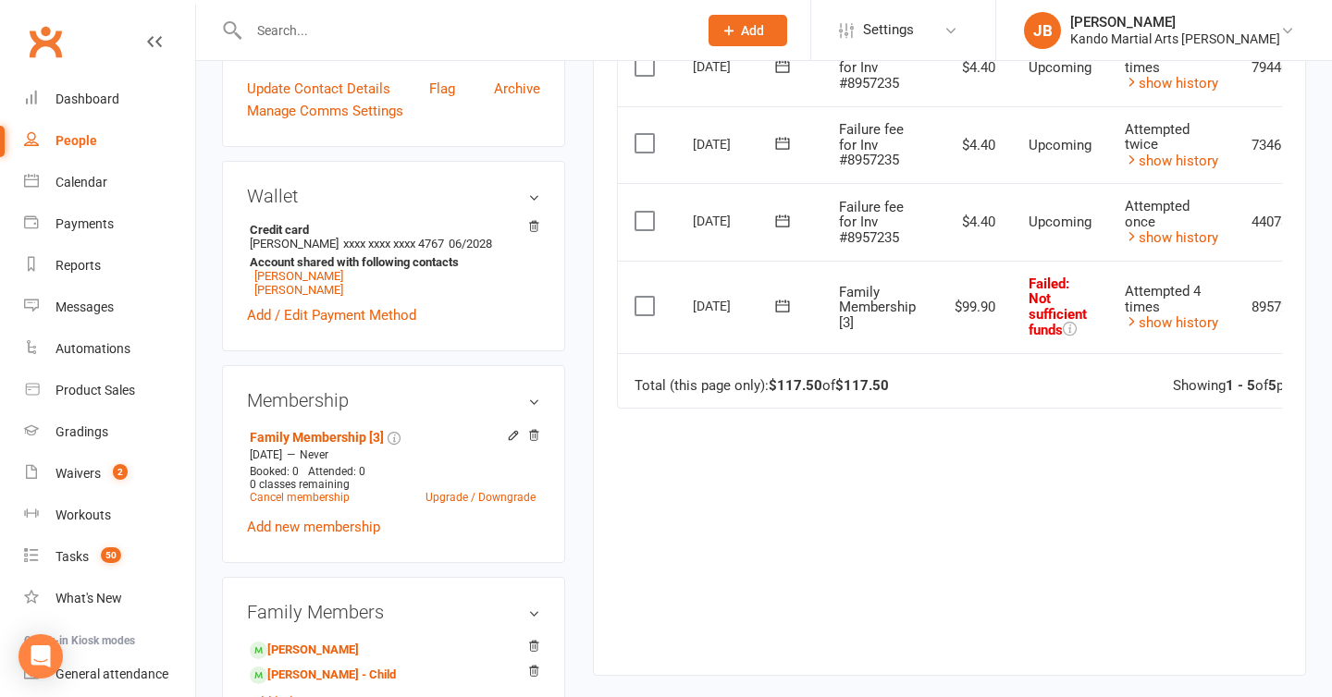
scroll to position [613, 0]
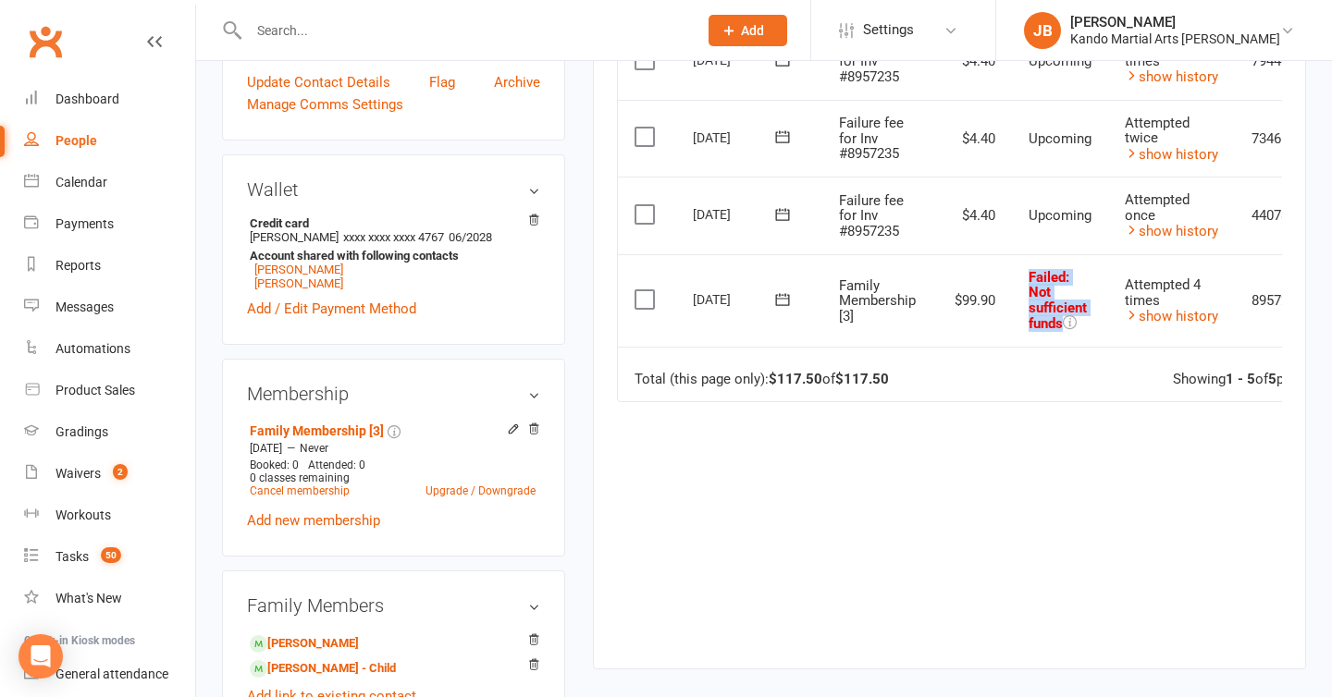
drag, startPoint x: 1030, startPoint y: 280, endPoint x: 1091, endPoint y: 319, distance: 71.6
click at [1091, 319] on td "Failed : Not sufficient funds" at bounding box center [1060, 300] width 96 height 93
click at [955, 325] on td "$99.90" at bounding box center [972, 300] width 80 height 93
click at [275, 16] on div at bounding box center [453, 30] width 463 height 60
click at [275, 26] on input "text" at bounding box center [463, 31] width 441 height 26
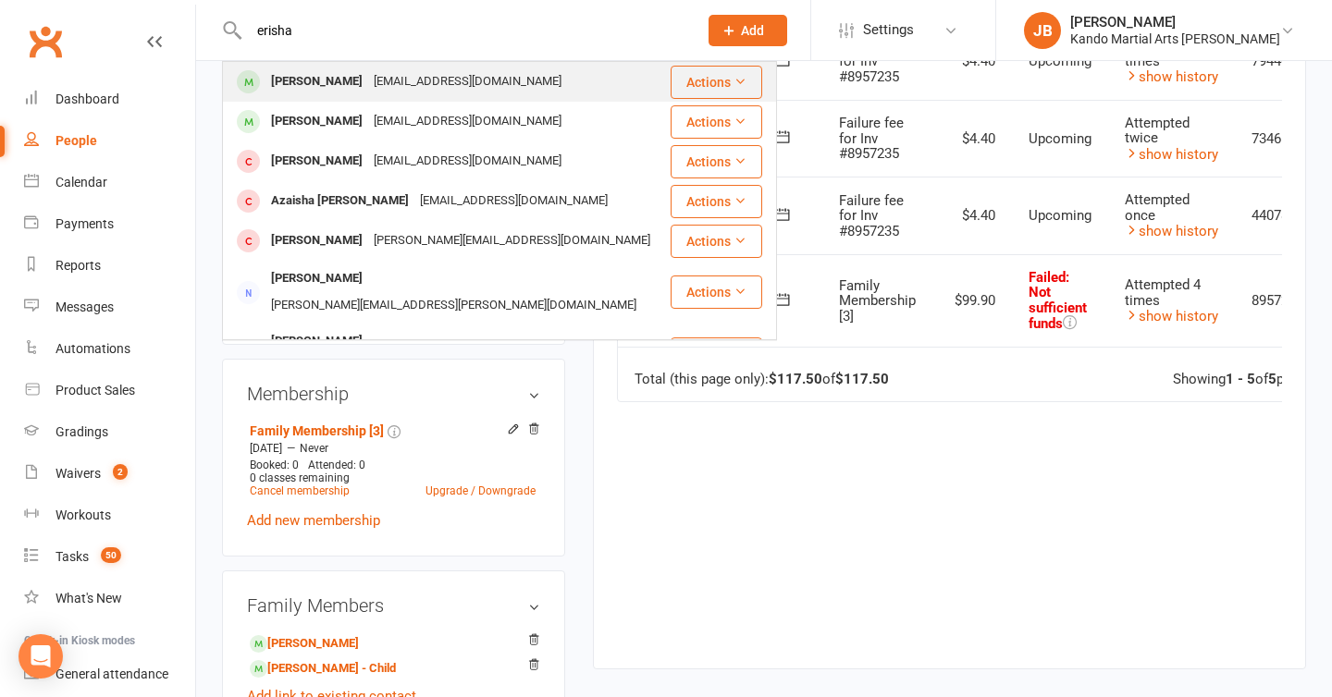
type input "erisha"
click at [295, 85] on div "Erisha Saoji" at bounding box center [316, 81] width 103 height 27
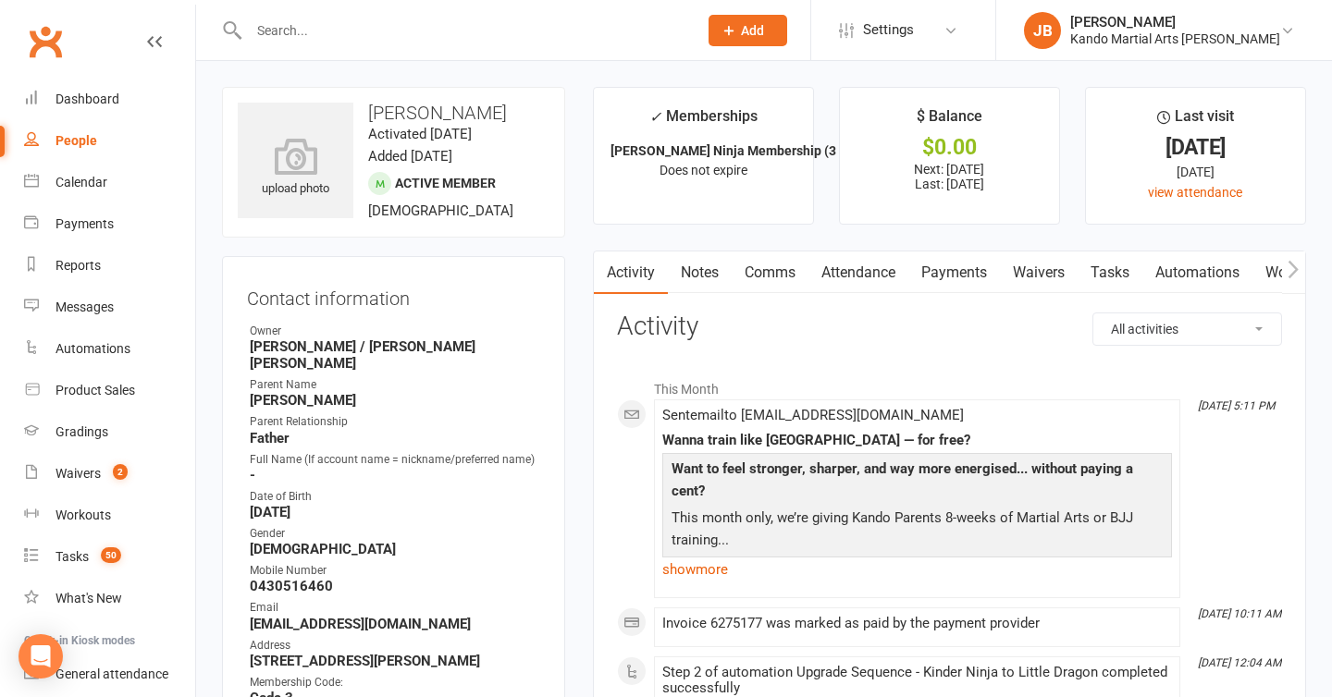
click at [856, 273] on link "Attendance" at bounding box center [858, 273] width 100 height 43
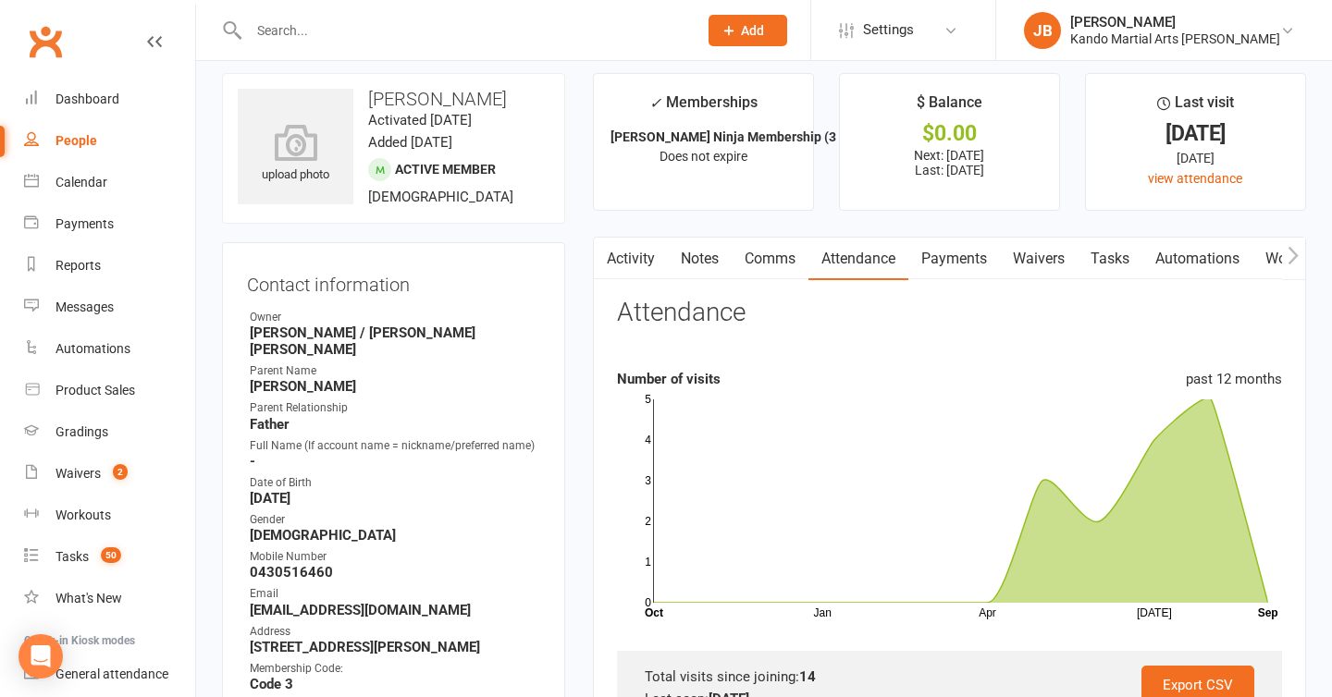
scroll to position [13, 0]
click at [758, 82] on li "✓ Memberships DD Kinder Ninja Membership (3 & 4 year old... Does not expire" at bounding box center [703, 143] width 221 height 138
click at [302, 40] on input "text" at bounding box center [463, 31] width 441 height 26
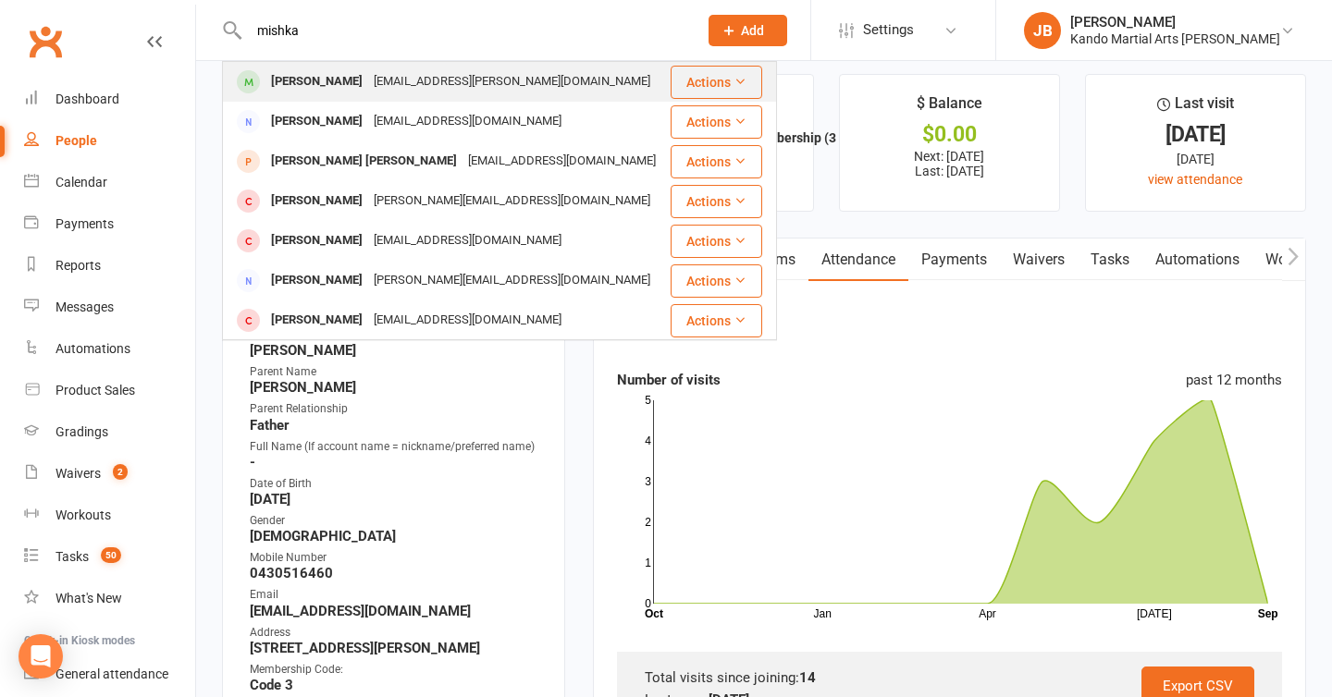
type input "mishka"
click at [315, 74] on div "Mishka Shah" at bounding box center [316, 81] width 103 height 27
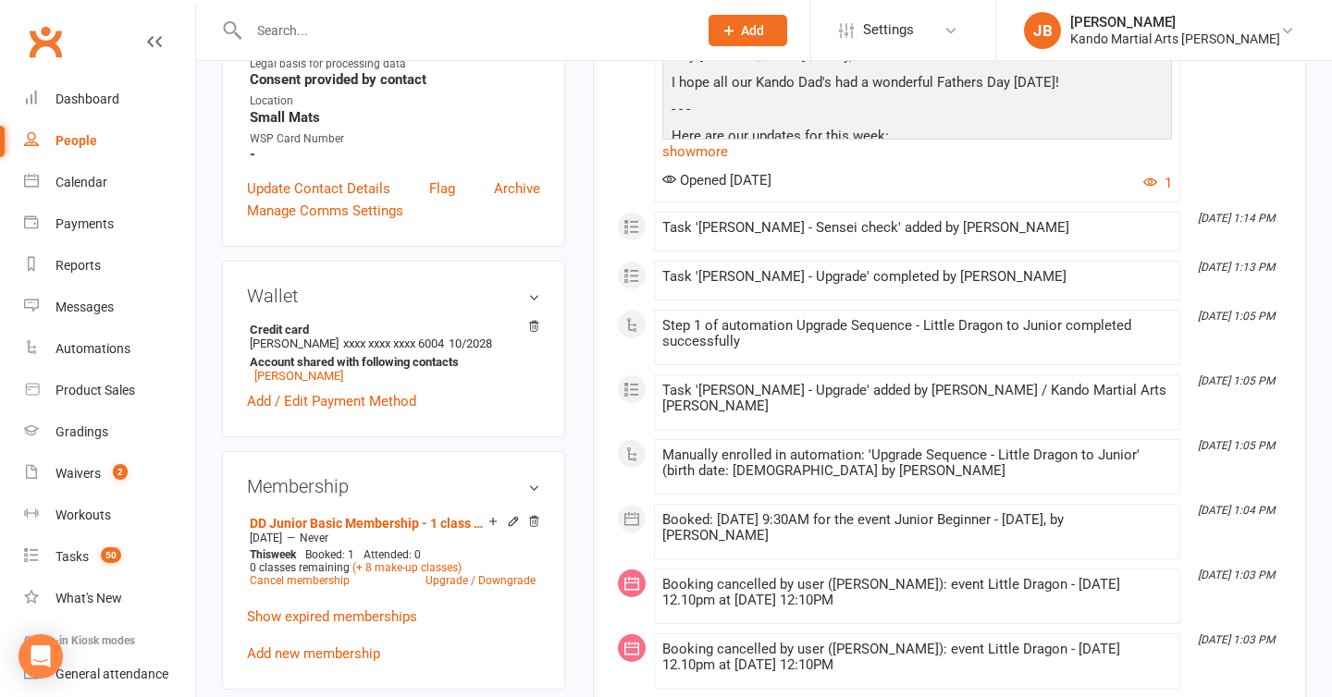
scroll to position [749, 0]
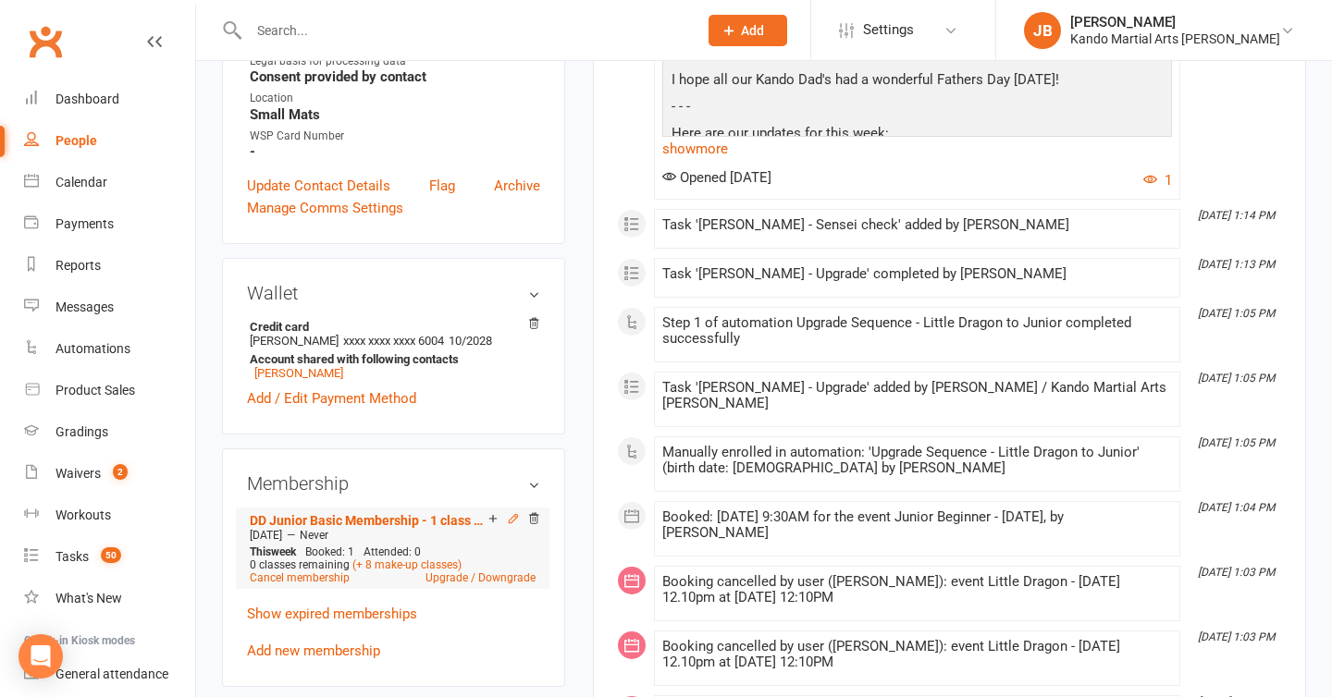
click at [514, 514] on icon at bounding box center [513, 518] width 8 height 8
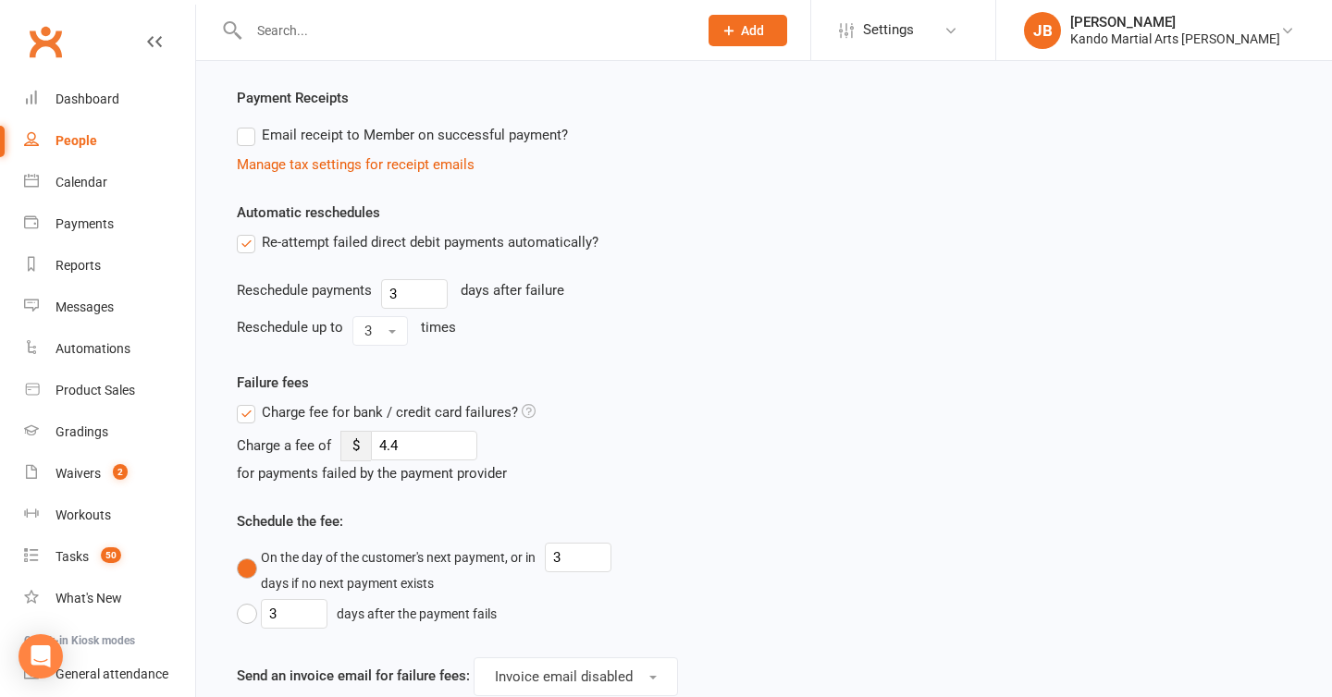
scroll to position [2051, 0]
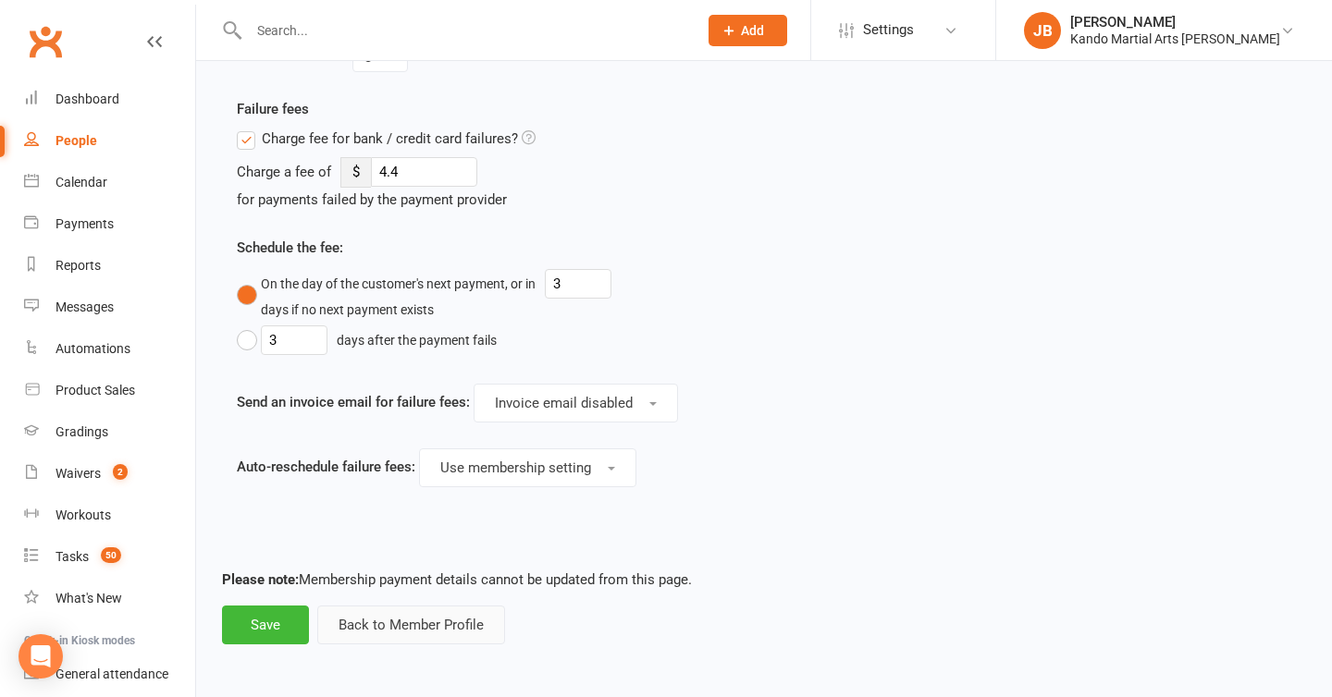
click at [374, 619] on button "Back to Member Profile" at bounding box center [411, 625] width 188 height 39
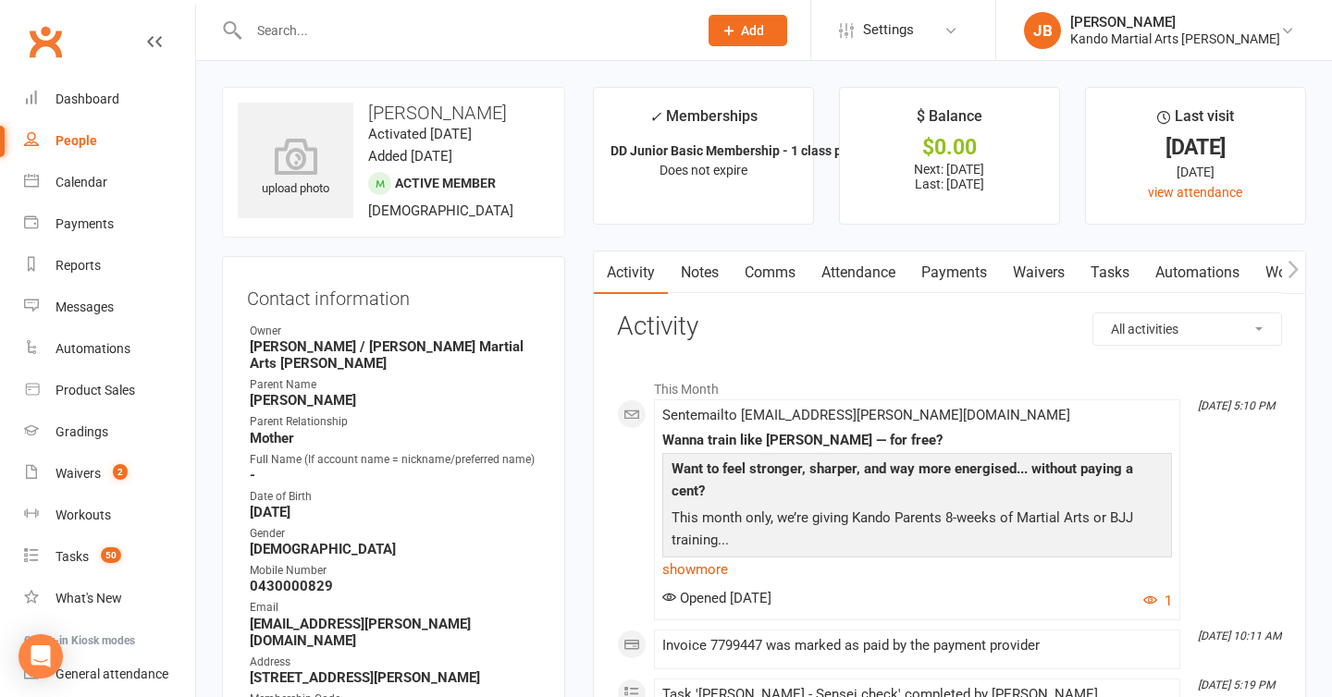
click at [406, 247] on contact-information "upload photo Mishka Shah Activated 19 January, 2024 Added 18 January, 2024 Acti…" at bounding box center [393, 540] width 343 height 907
click at [84, 548] on link "Tasks 50" at bounding box center [109, 558] width 171 height 42
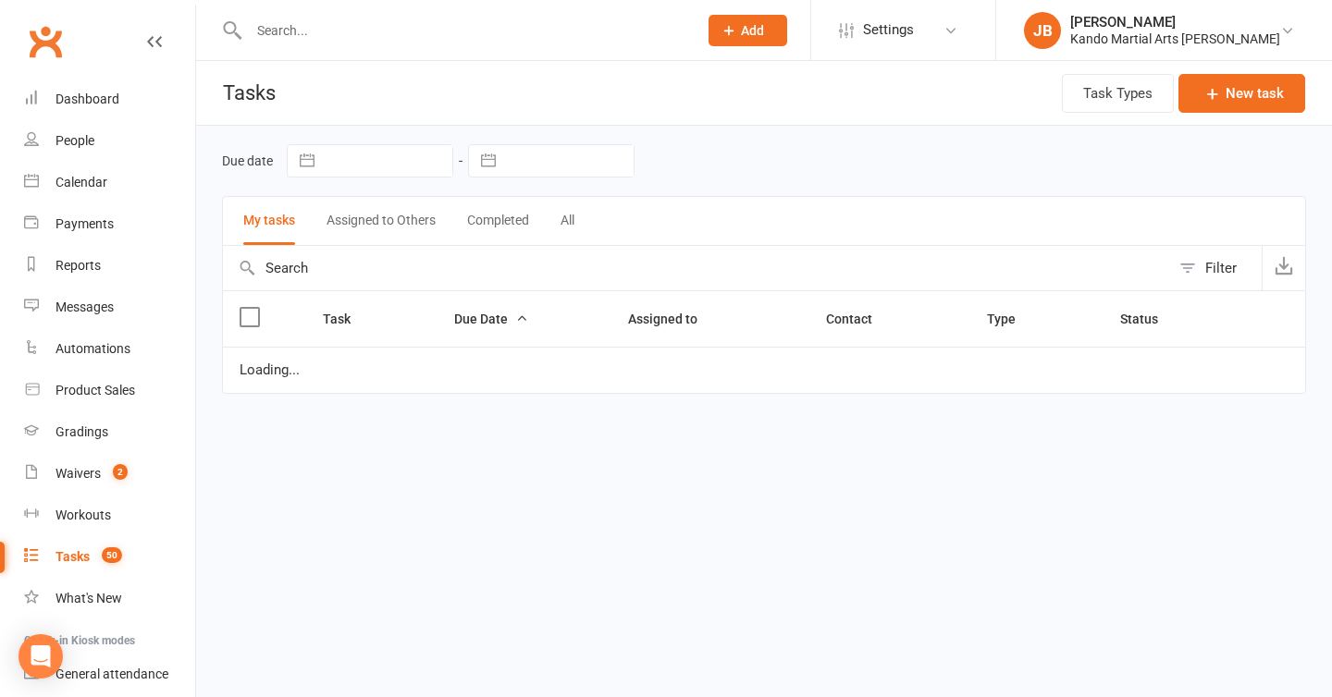
select select "started"
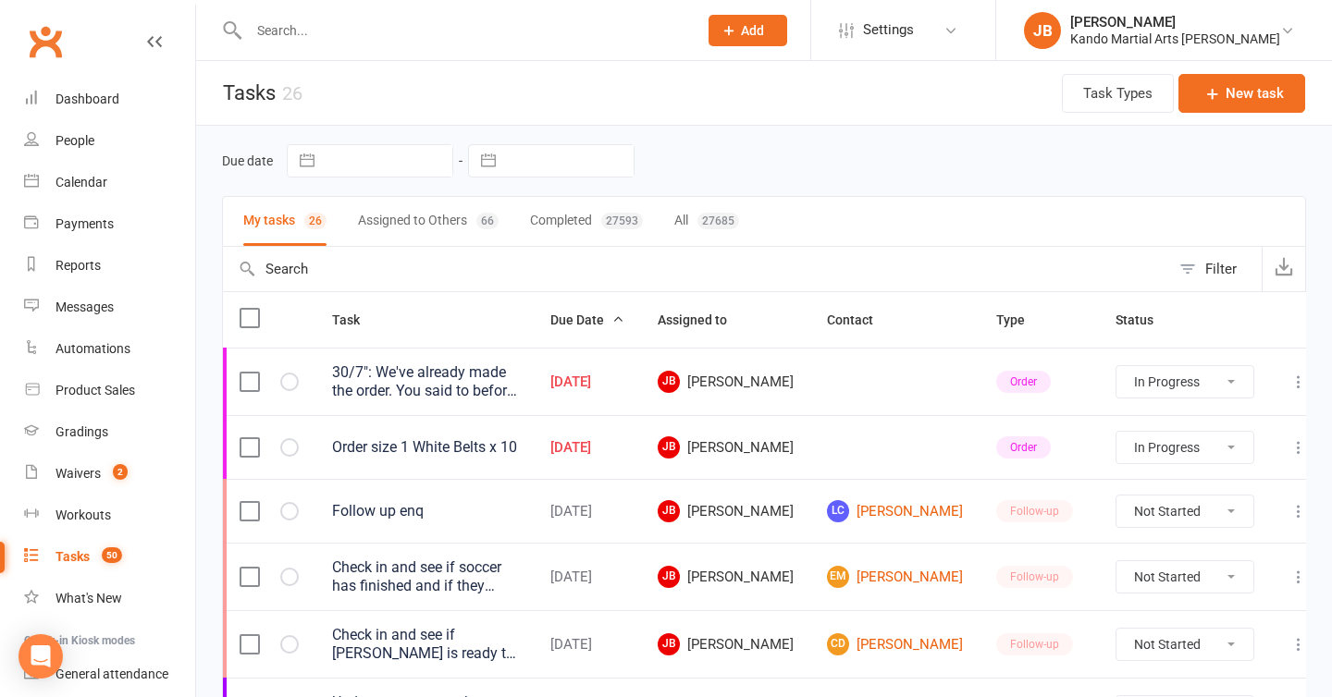
click at [710, 230] on button "All 27685" at bounding box center [706, 221] width 65 height 49
select select "started"
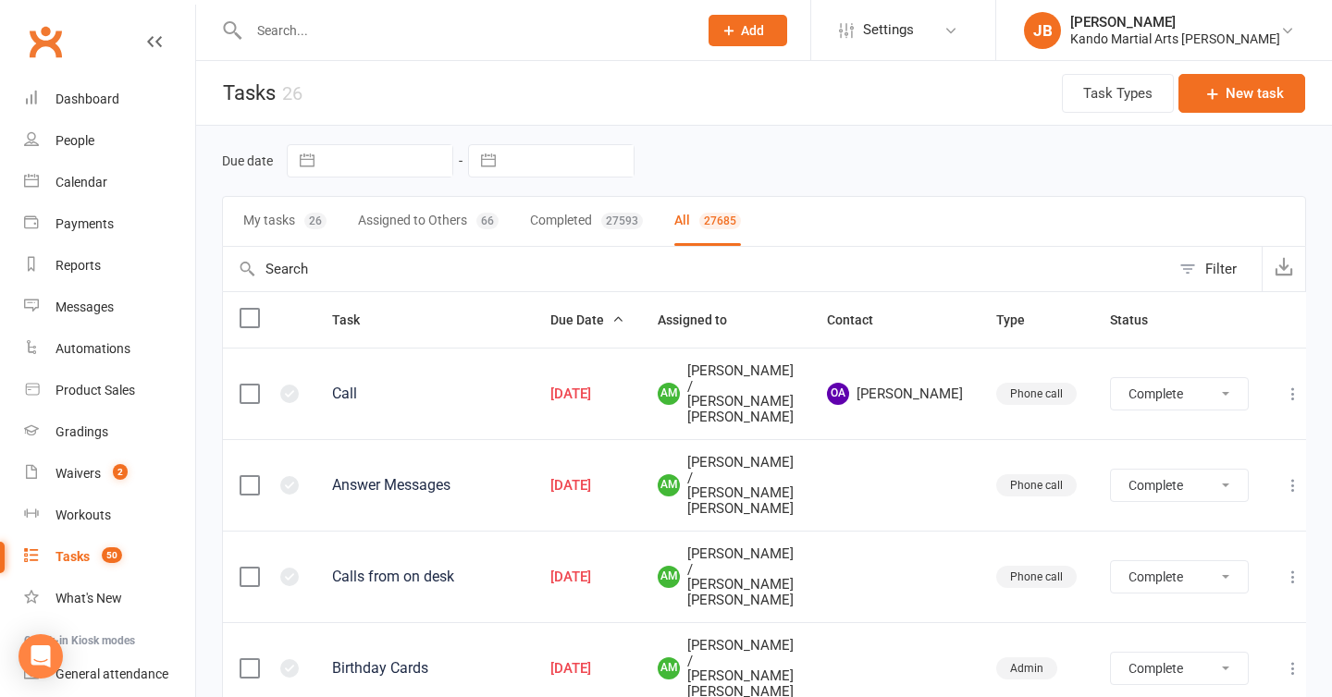
select select "finished"
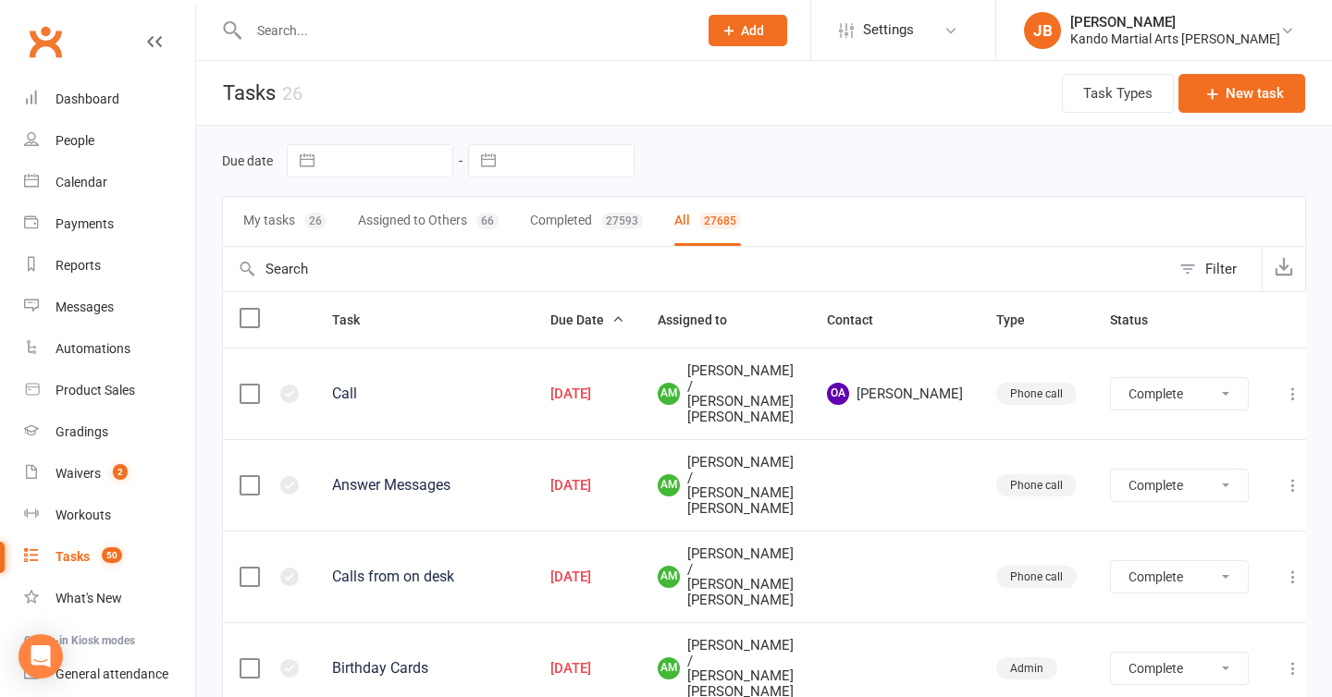
select select "finished"
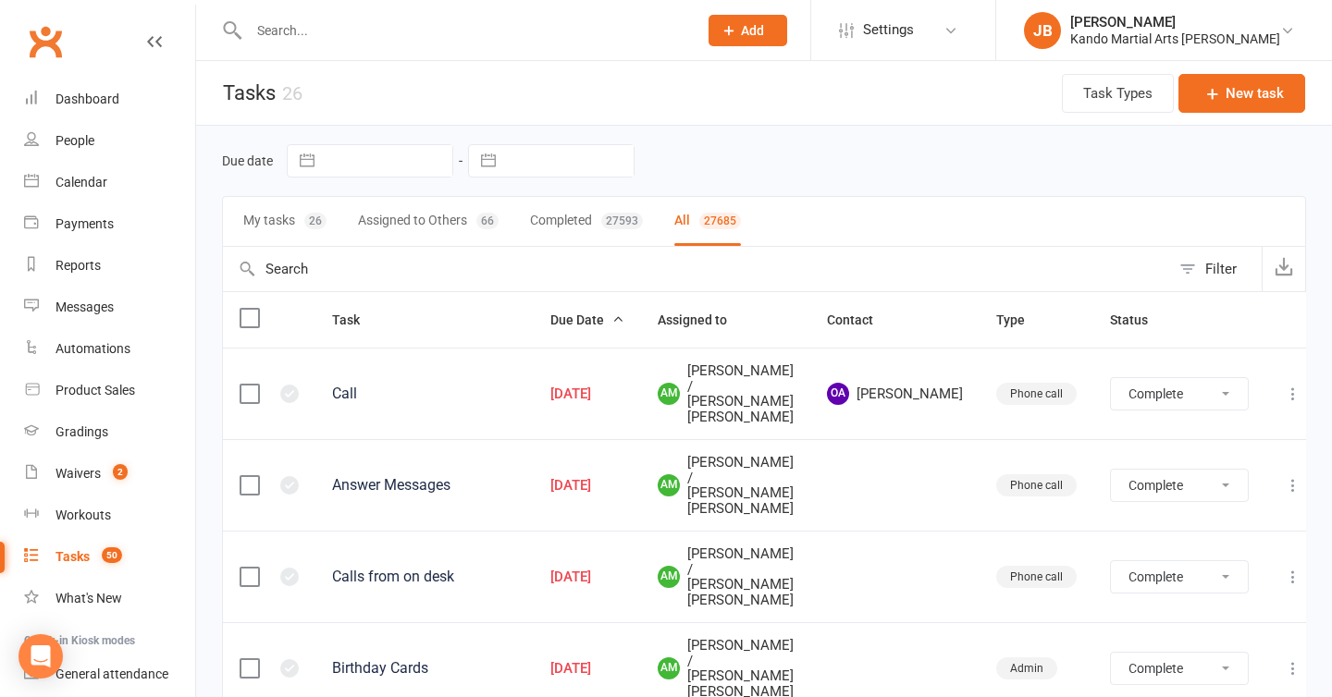
select select "finished"
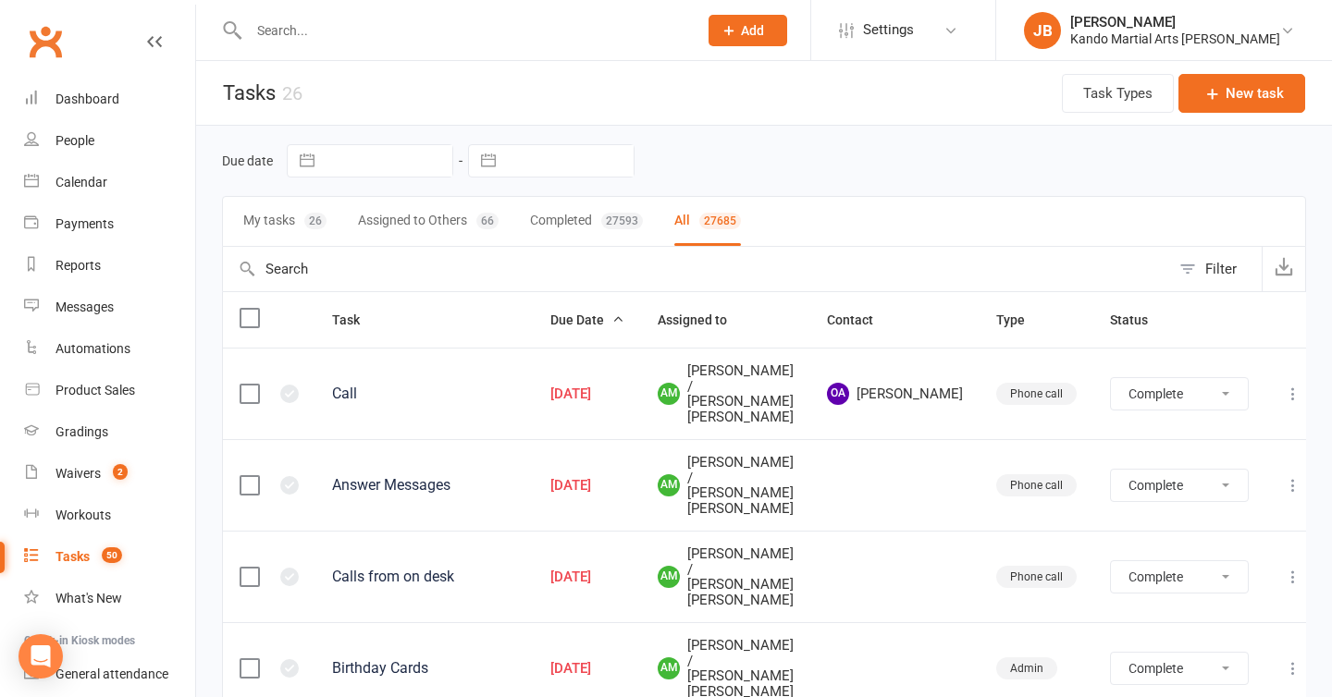
select select "finished"
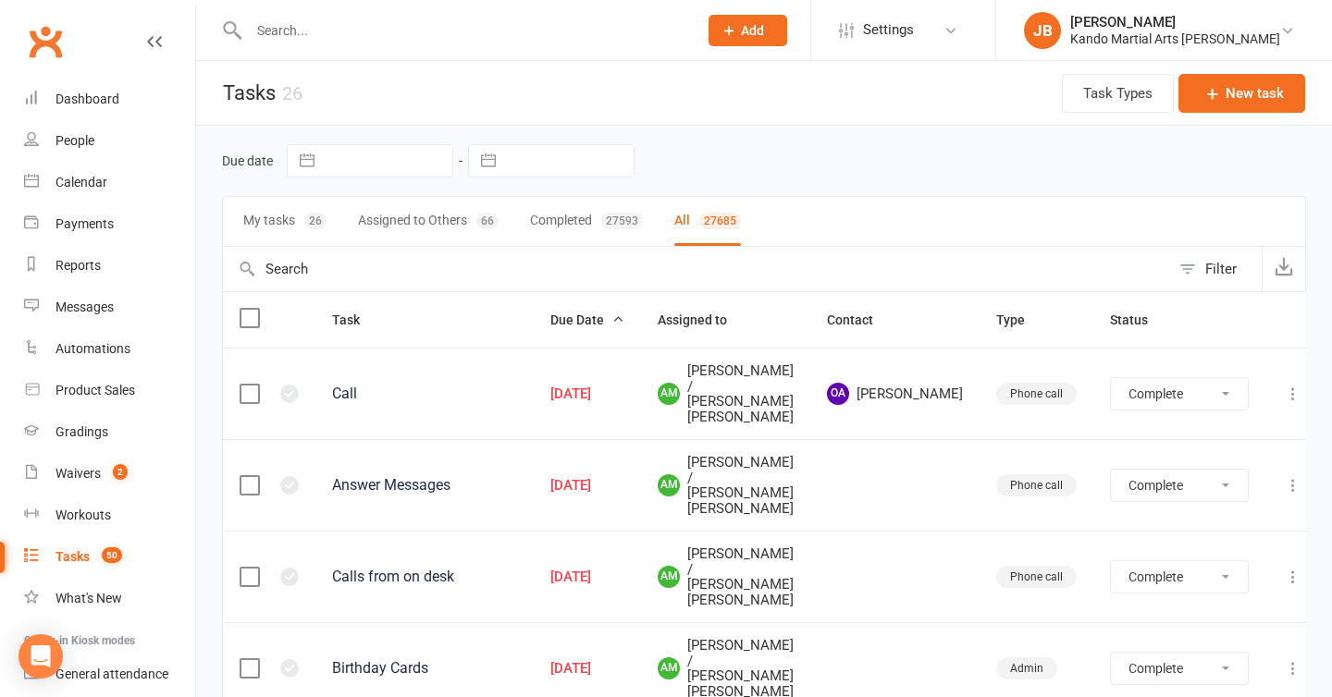
select select "finished"
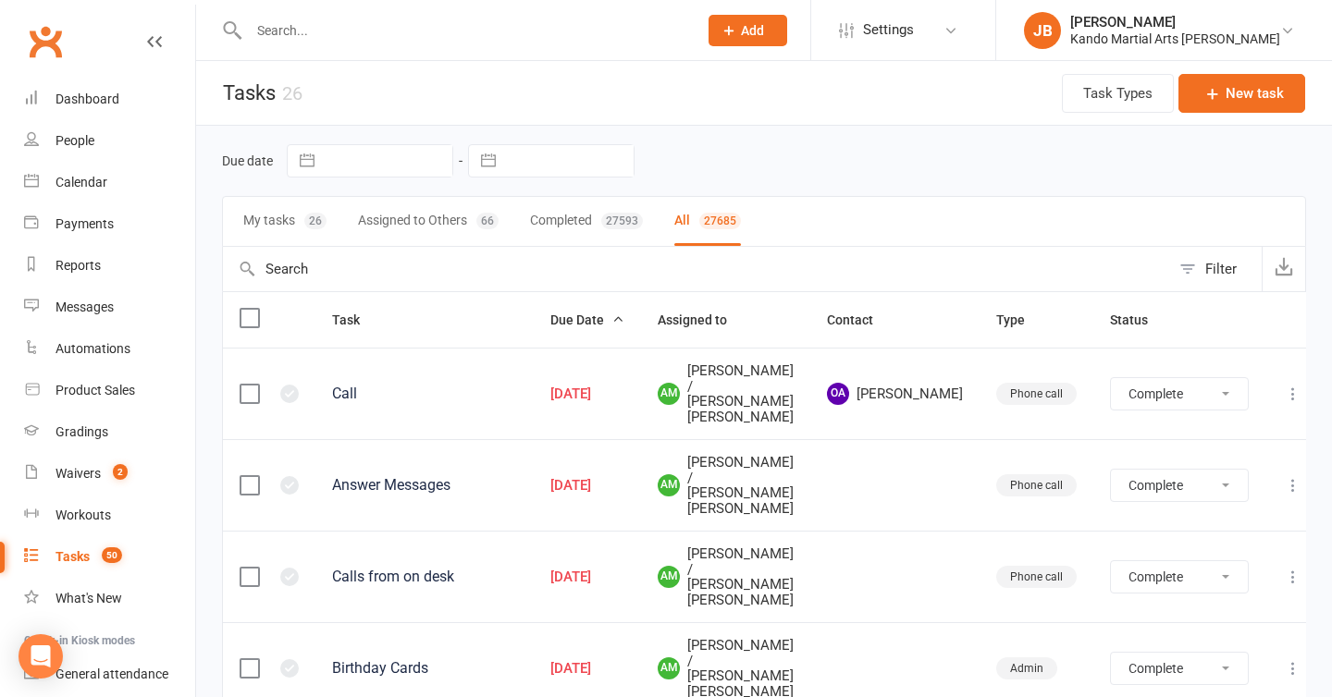
select select "finished"
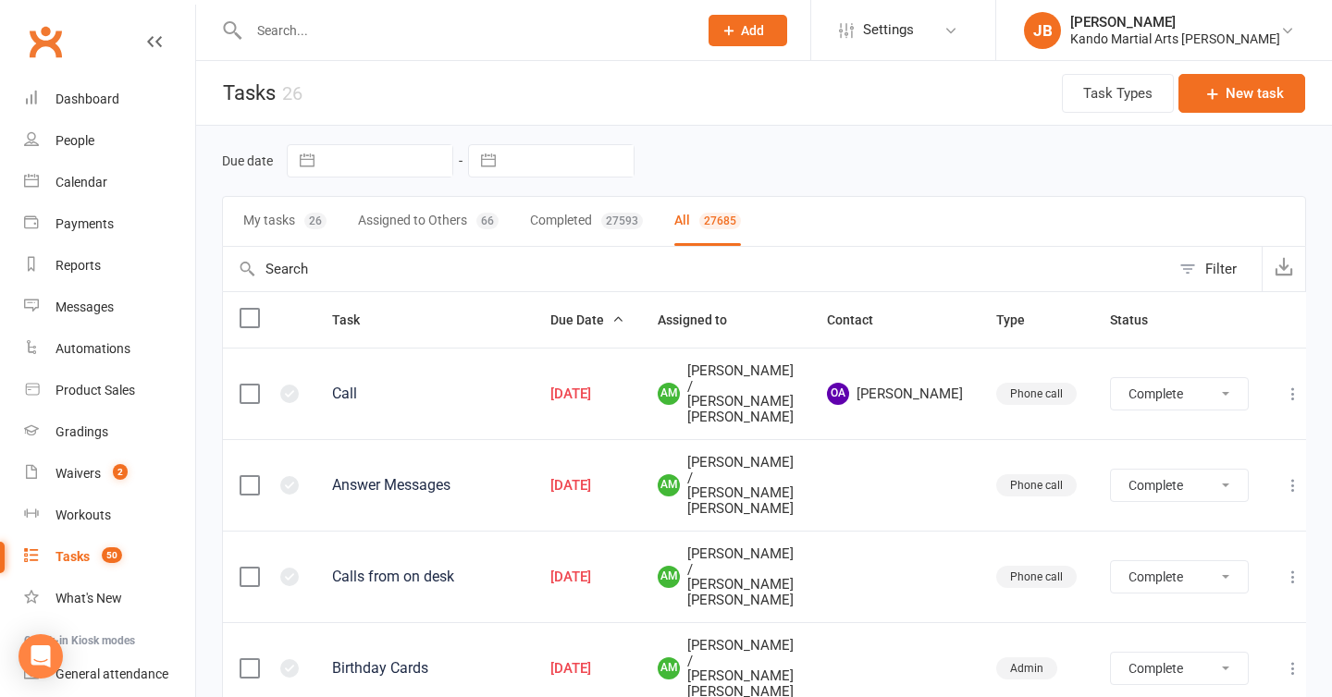
select select "finished"
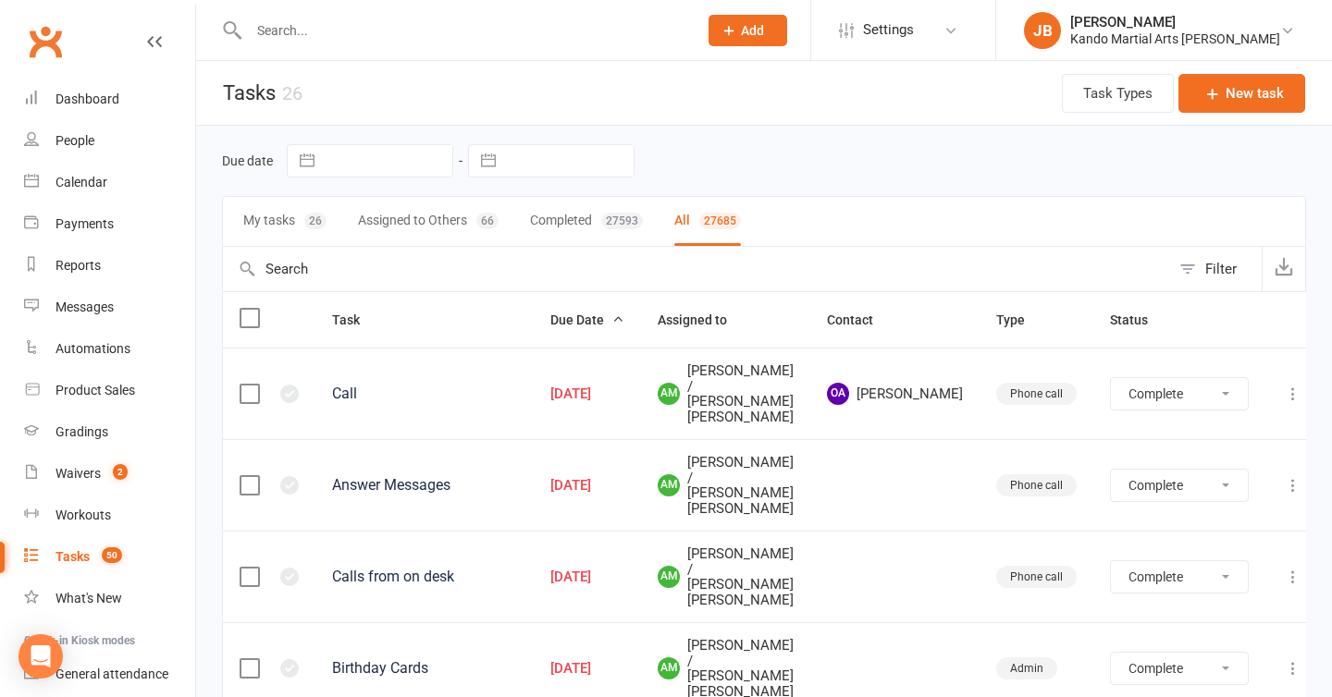
select select "finished"
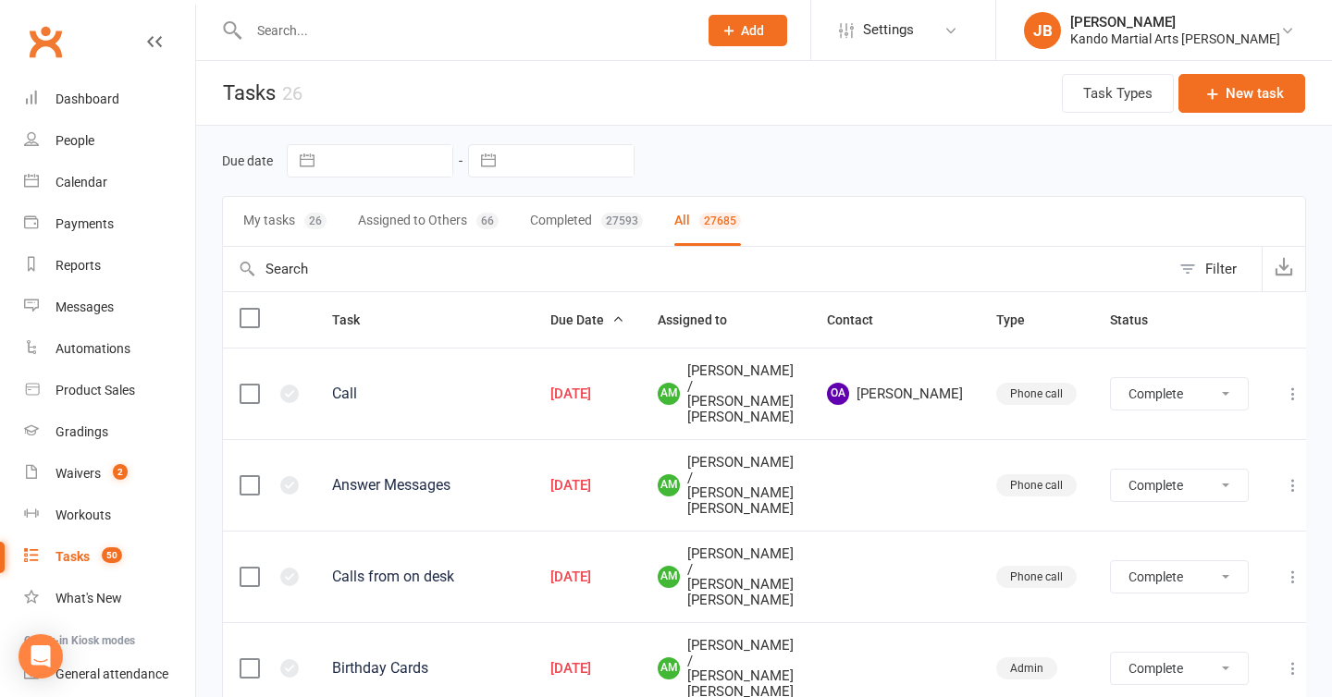
select select "finished"
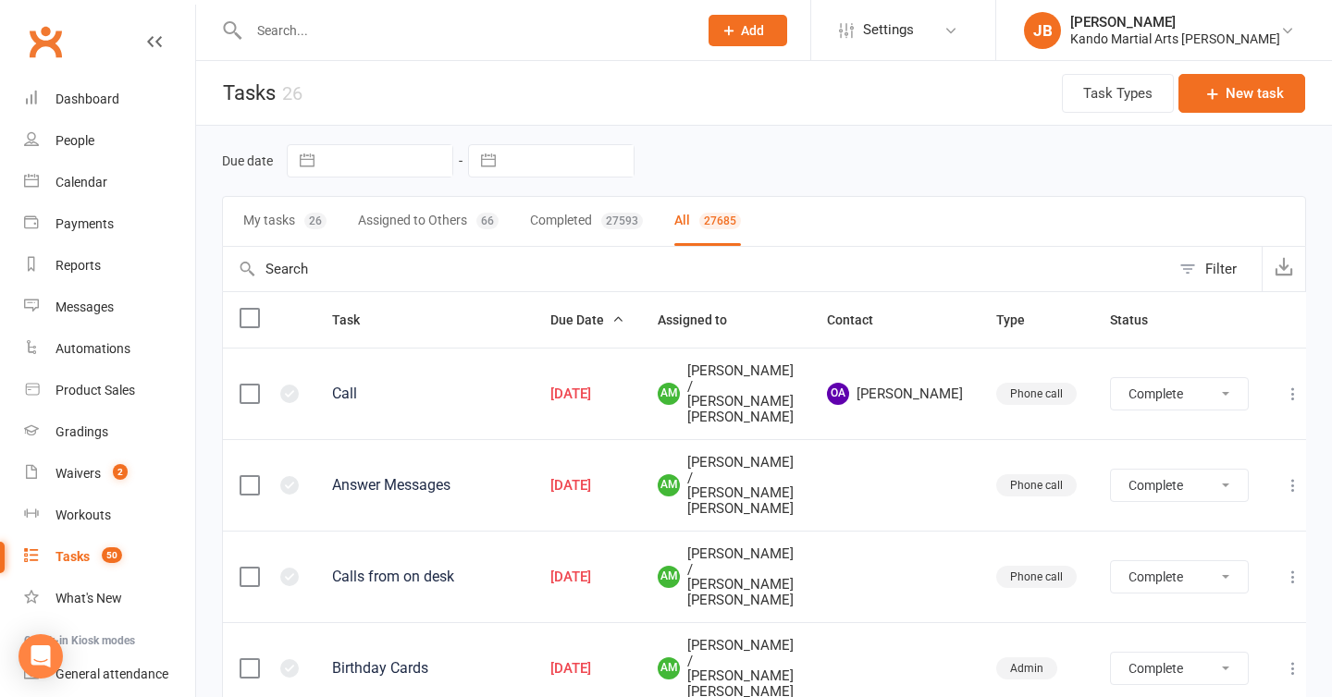
select select "finished"
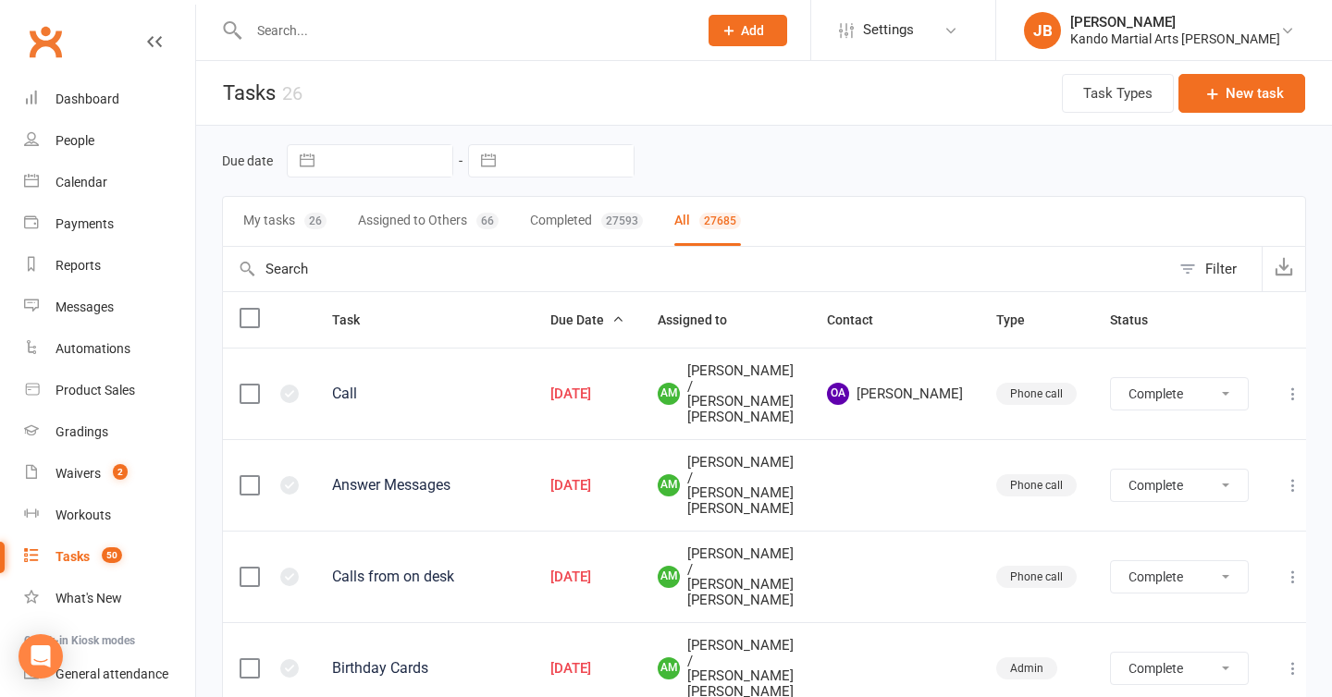
click at [1218, 274] on div "Filter" at bounding box center [1220, 269] width 31 height 22
select select "finished"
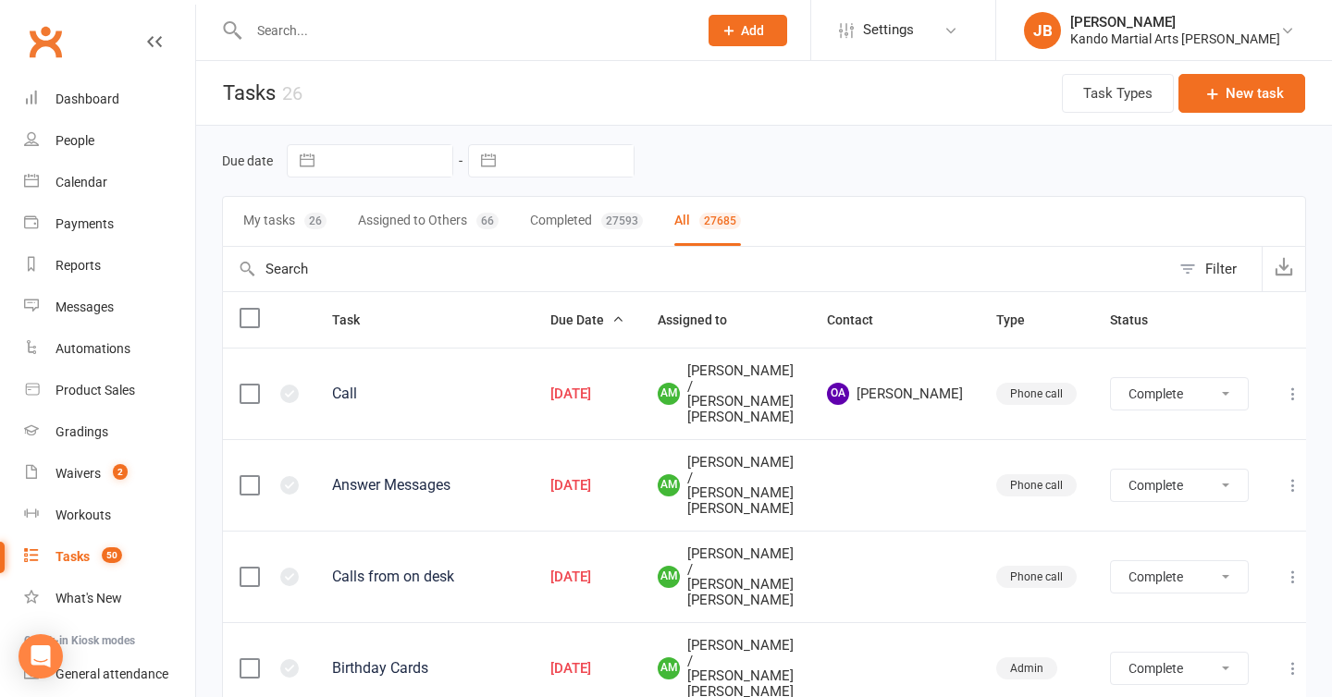
select select "finished"
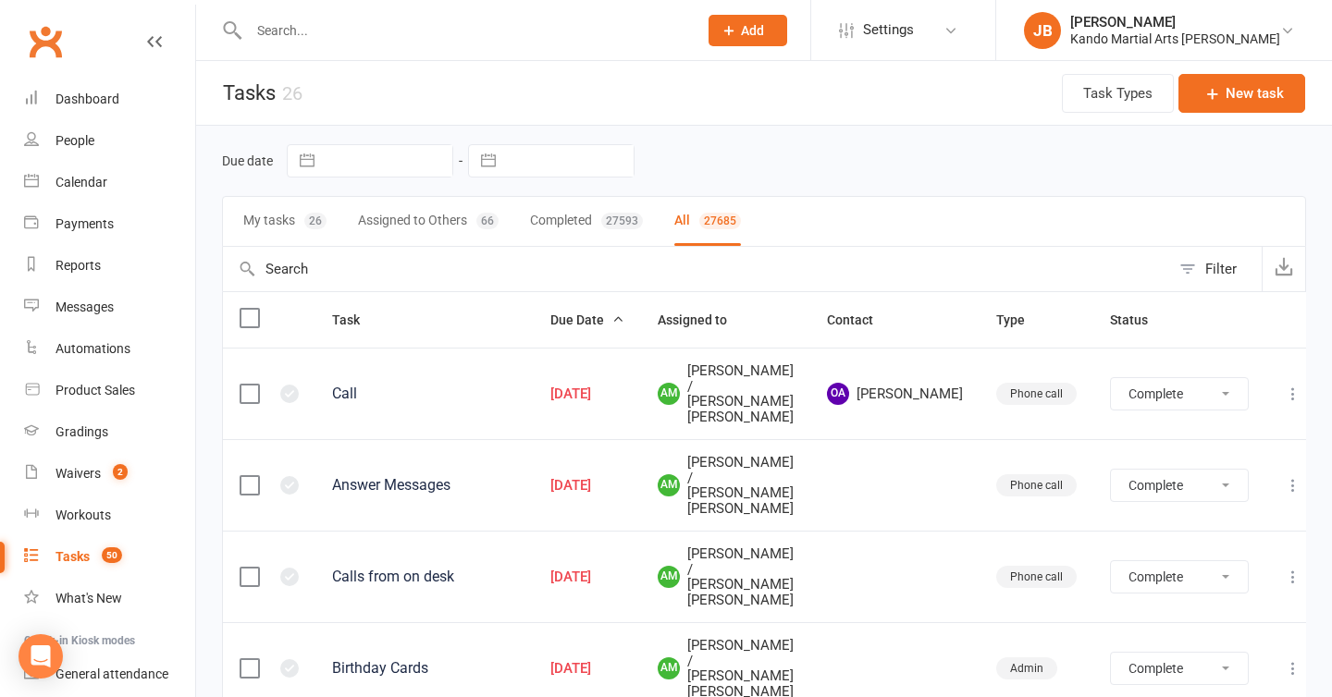
select select "finished"
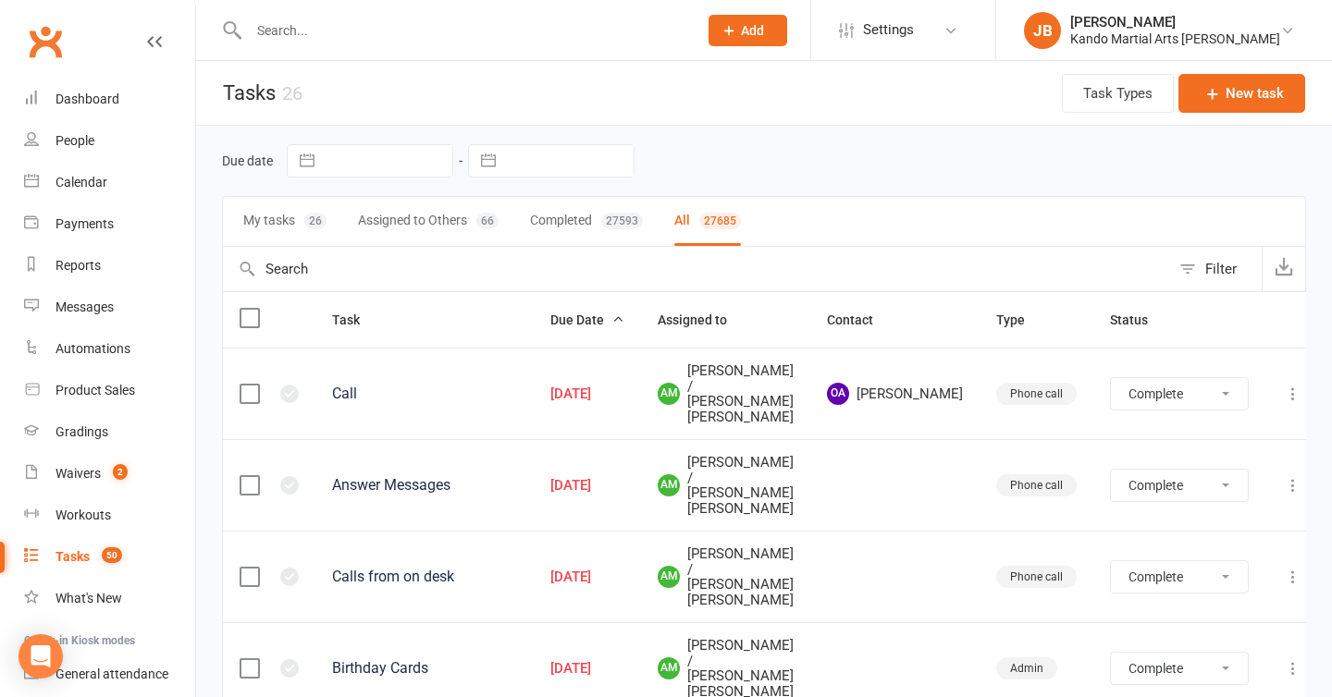
select select "finished"
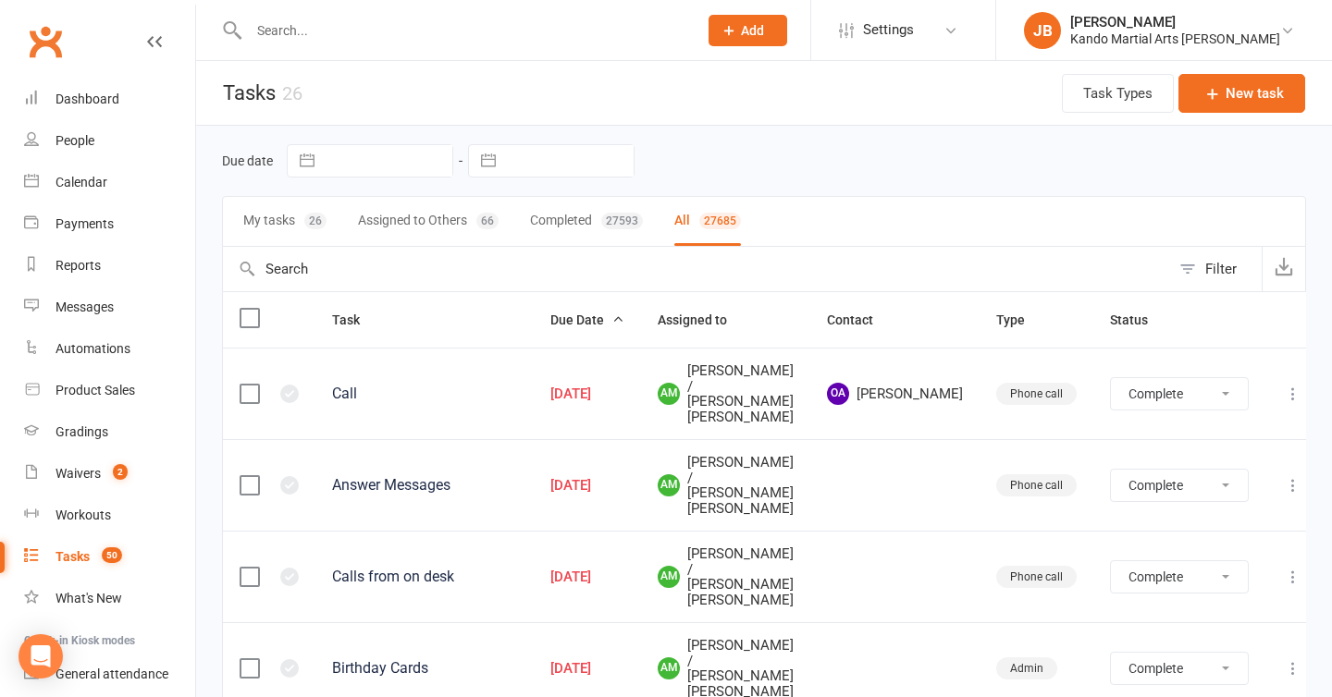
select select "finished"
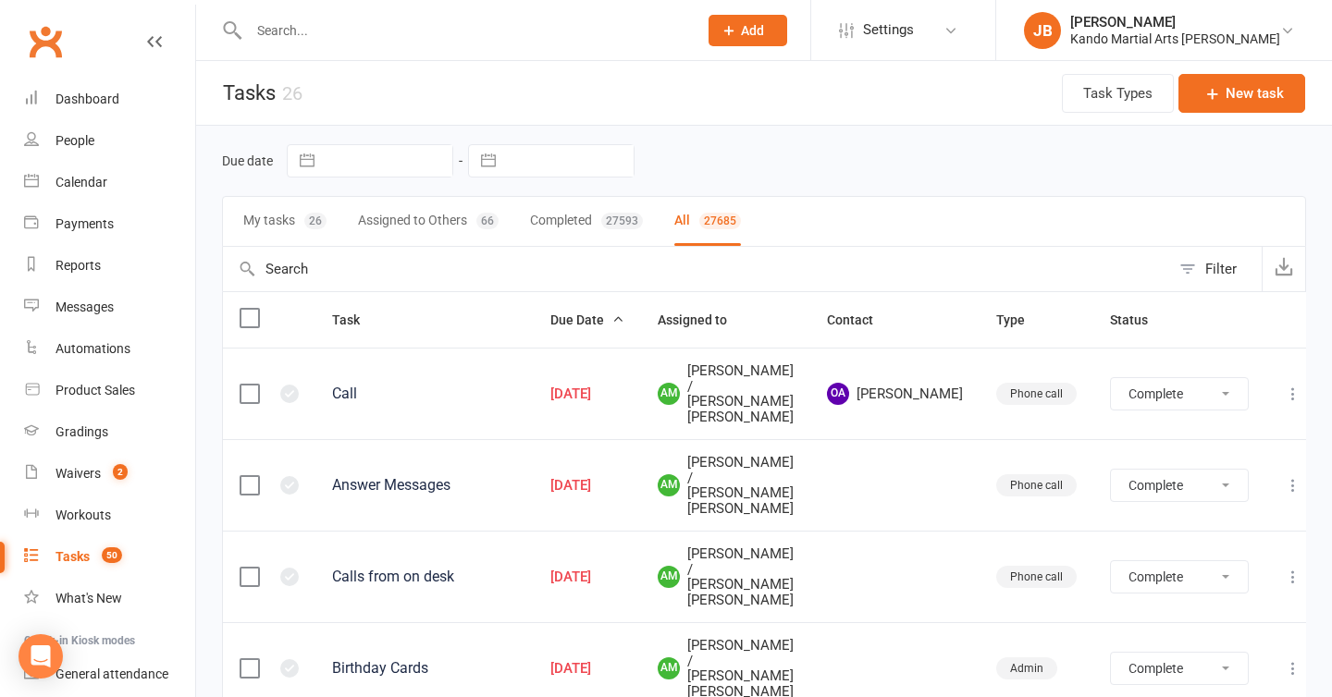
select select "finished"
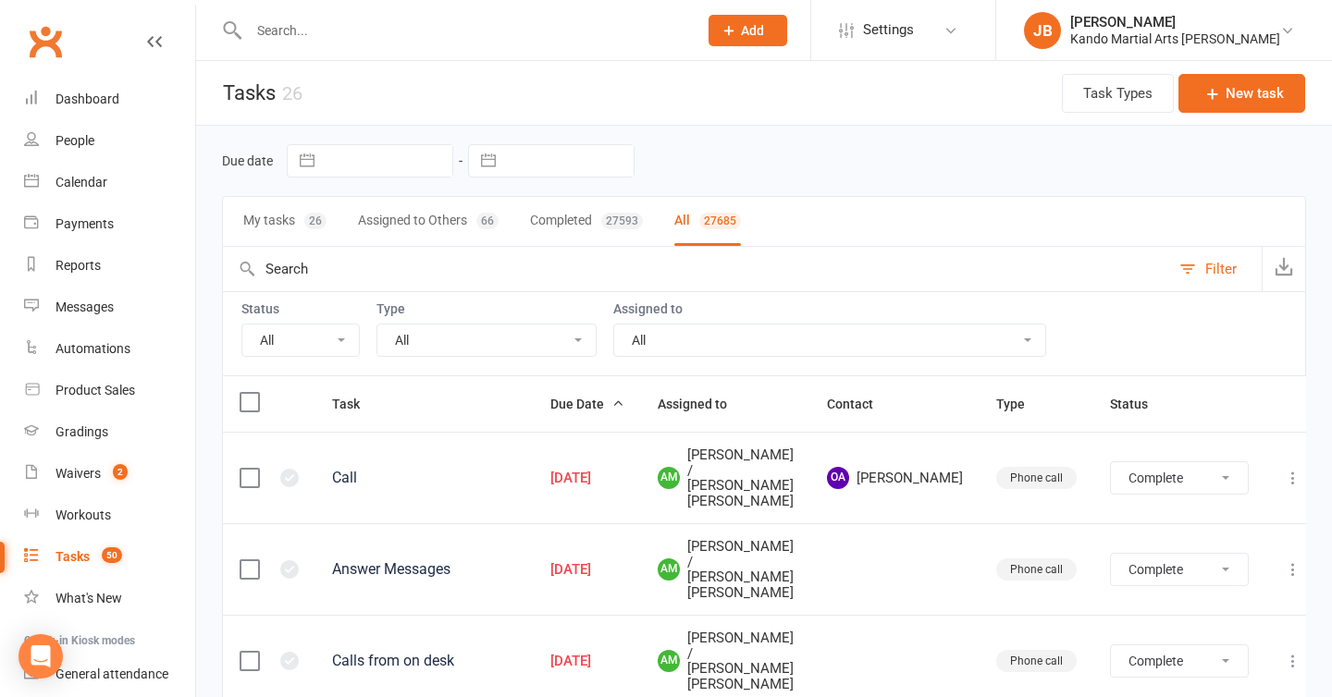
click at [312, 346] on select "All Incomplete Not Started In Progress Waiting Complete" at bounding box center [300, 340] width 117 height 31
select select "incomplete"
select select "finished"
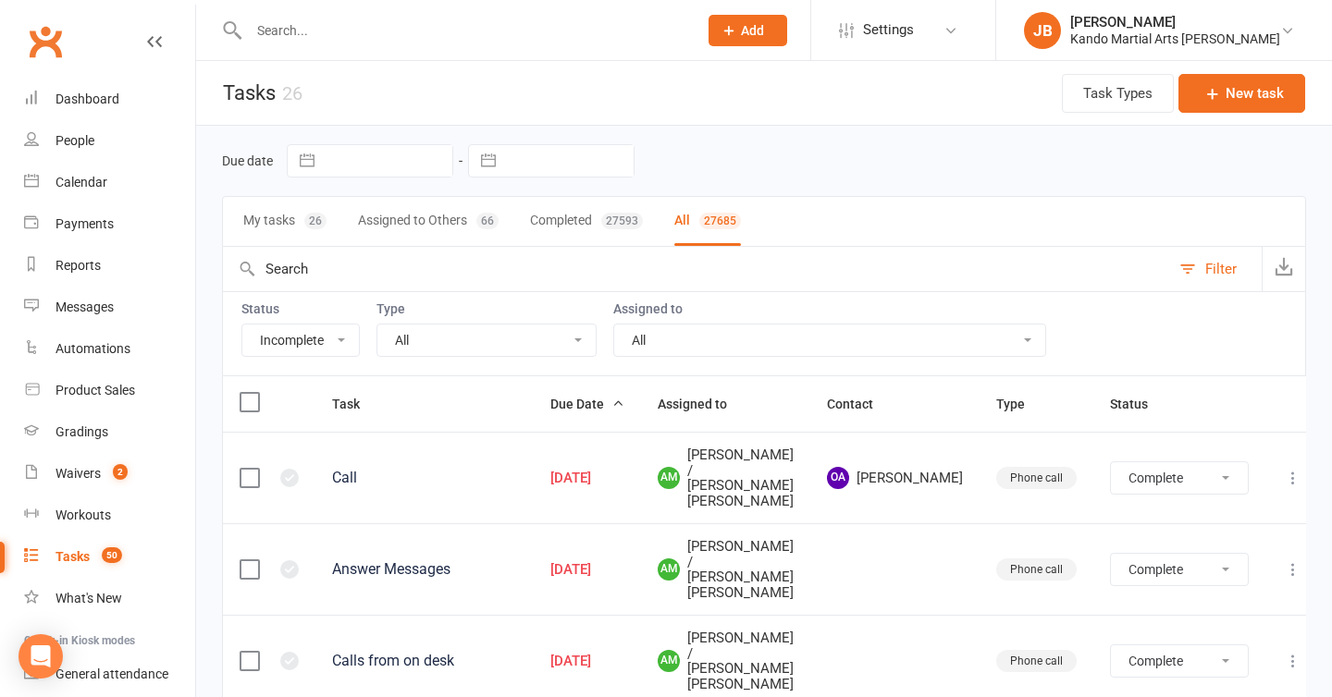
select select "finished"
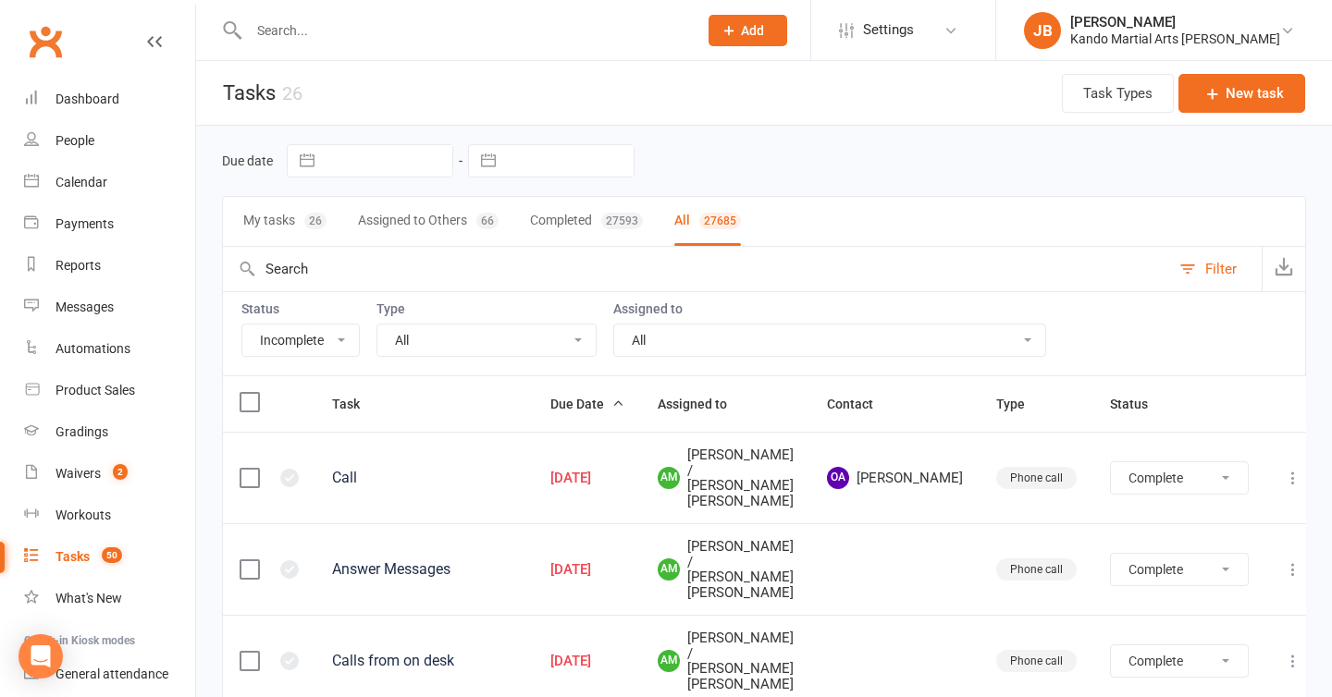
select select "finished"
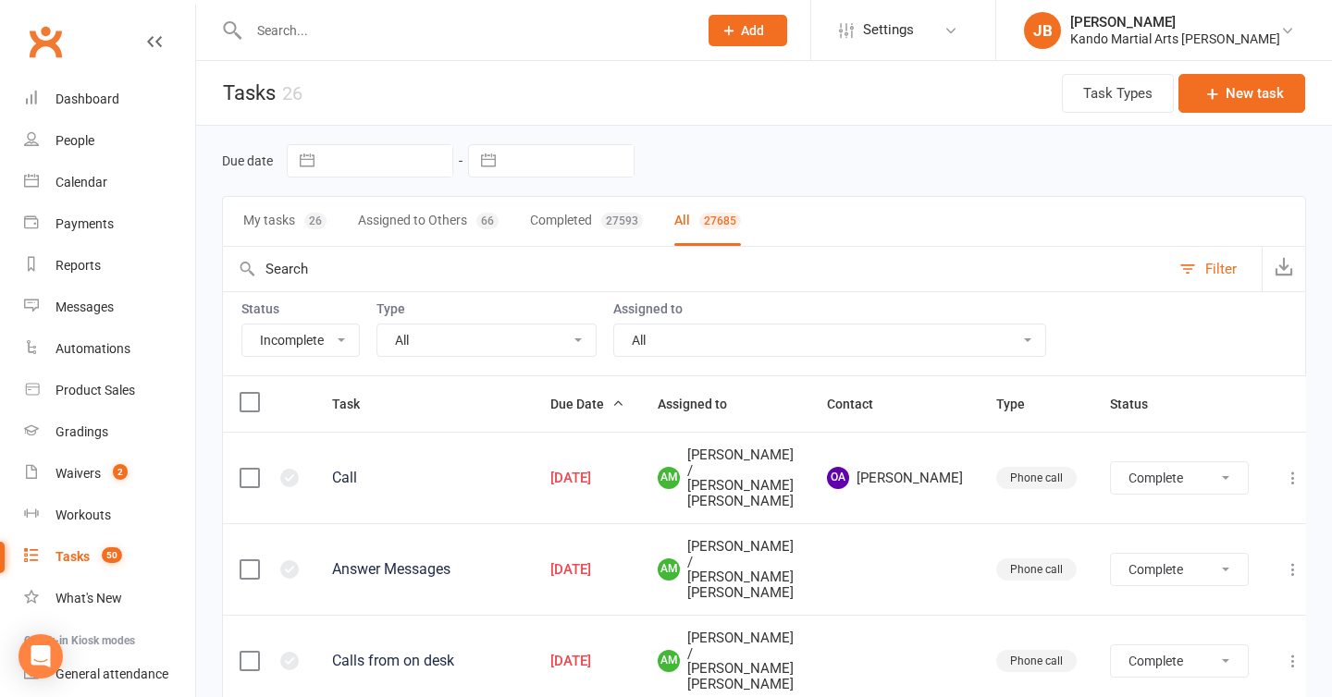
select select "finished"
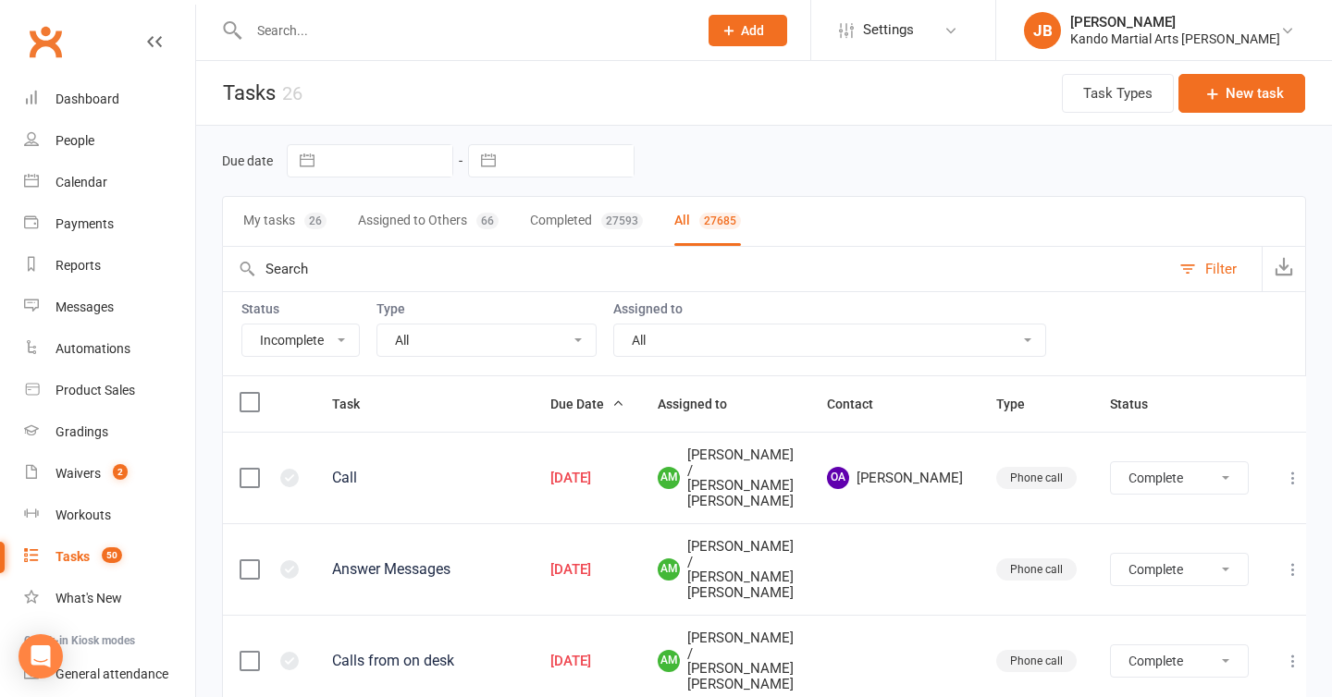
select select "finished"
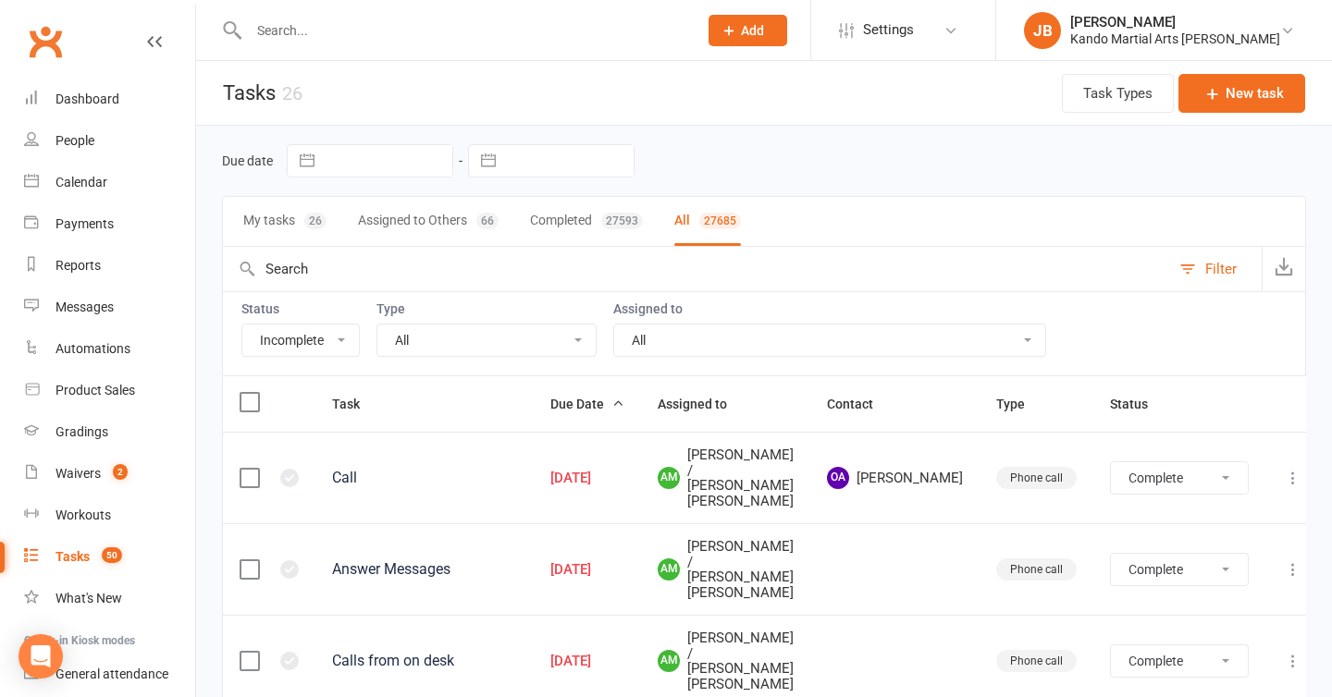
select select "finished"
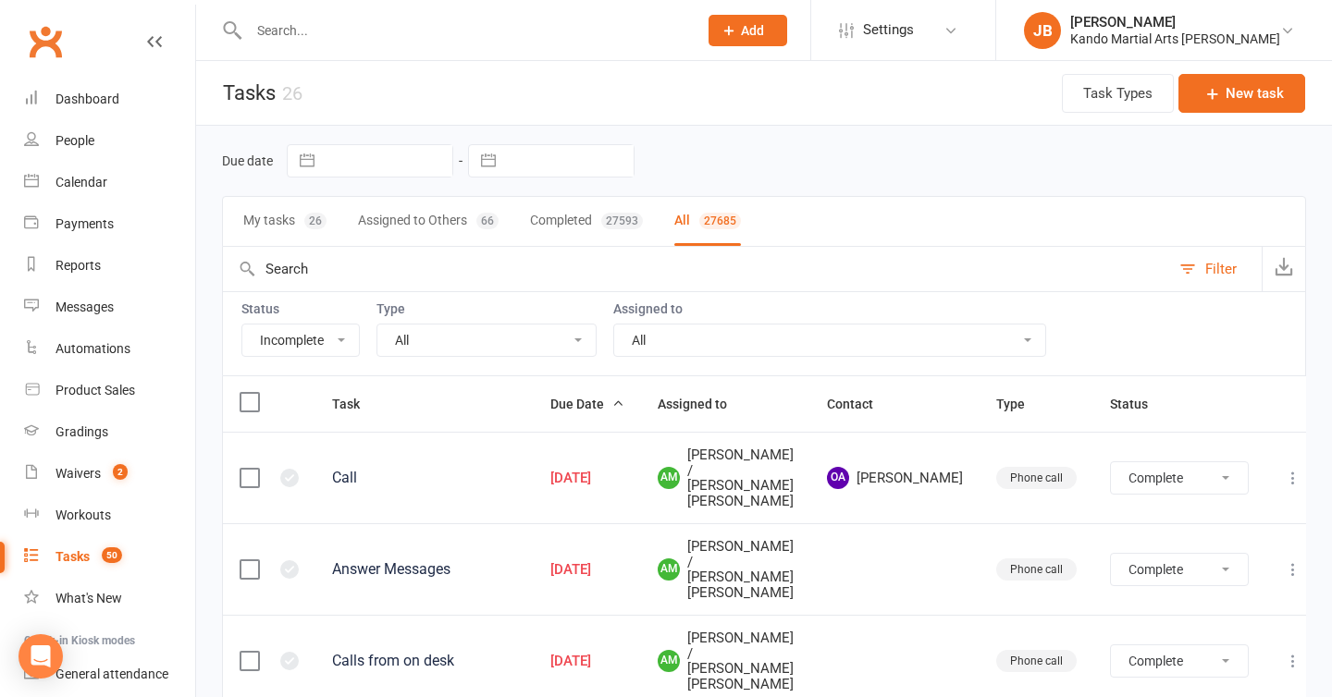
select select "finished"
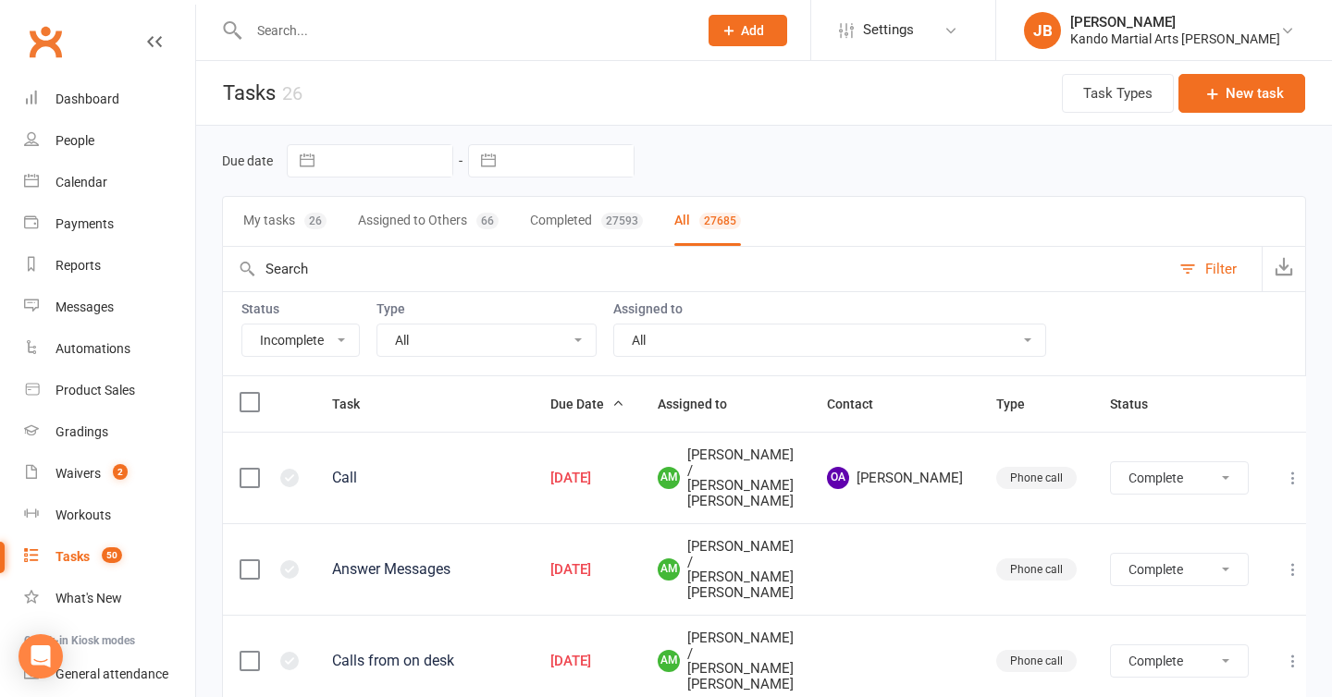
select select "finished"
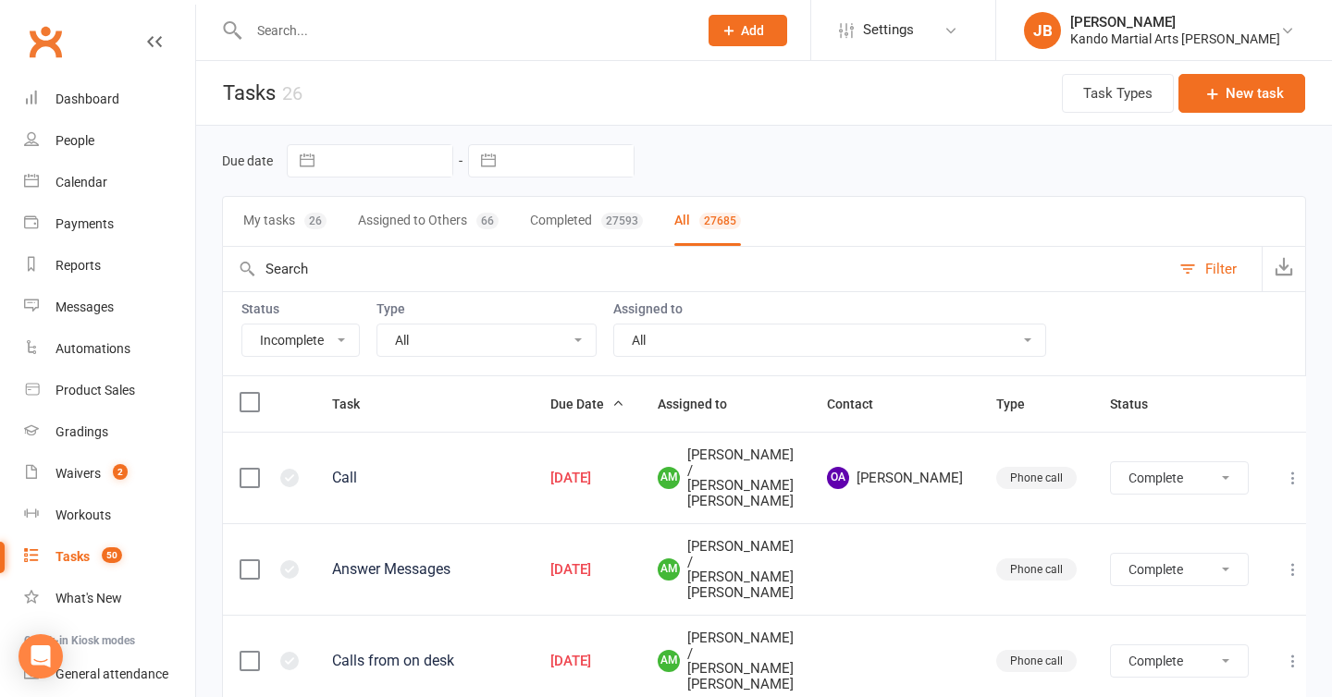
select select "finished"
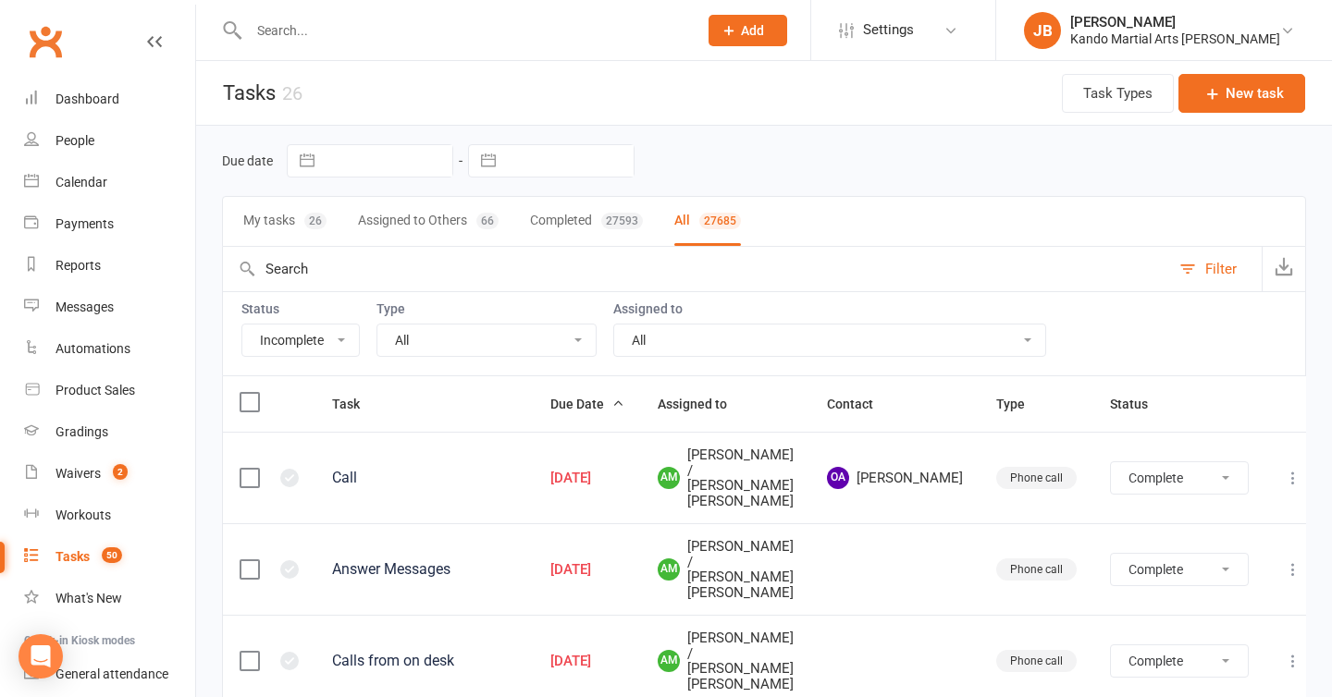
select select "finished"
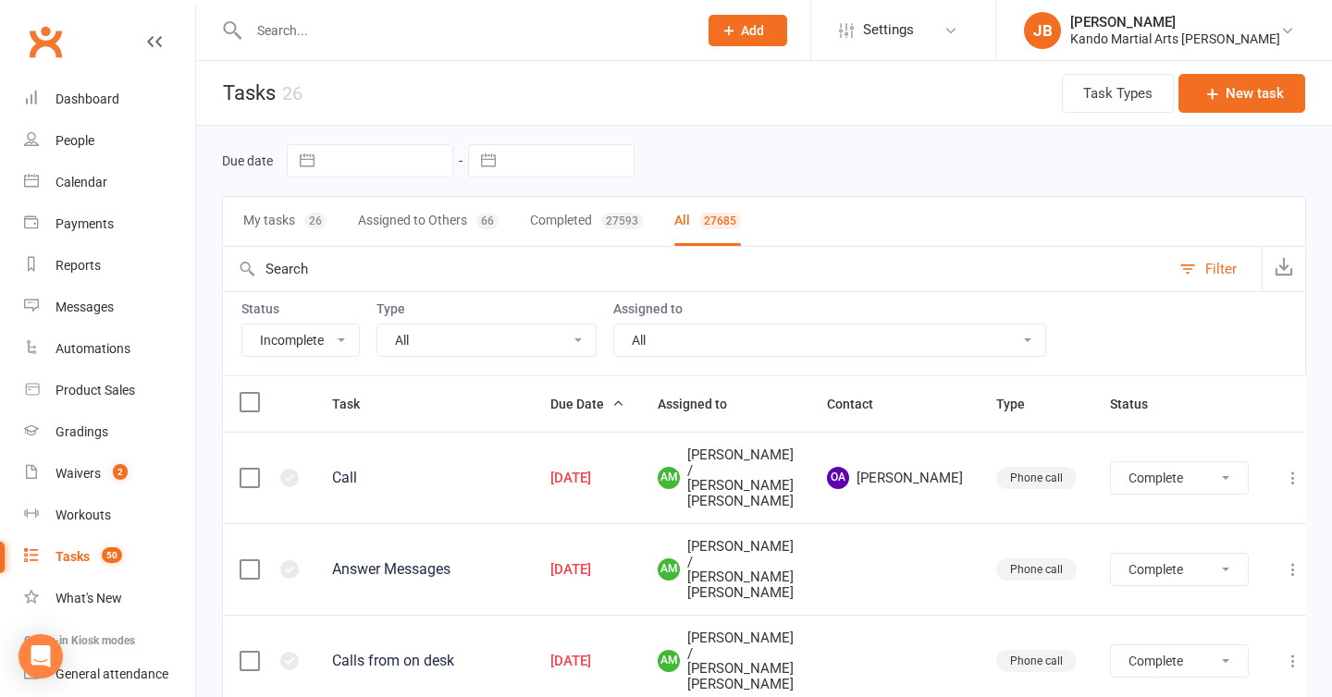
select select "finished"
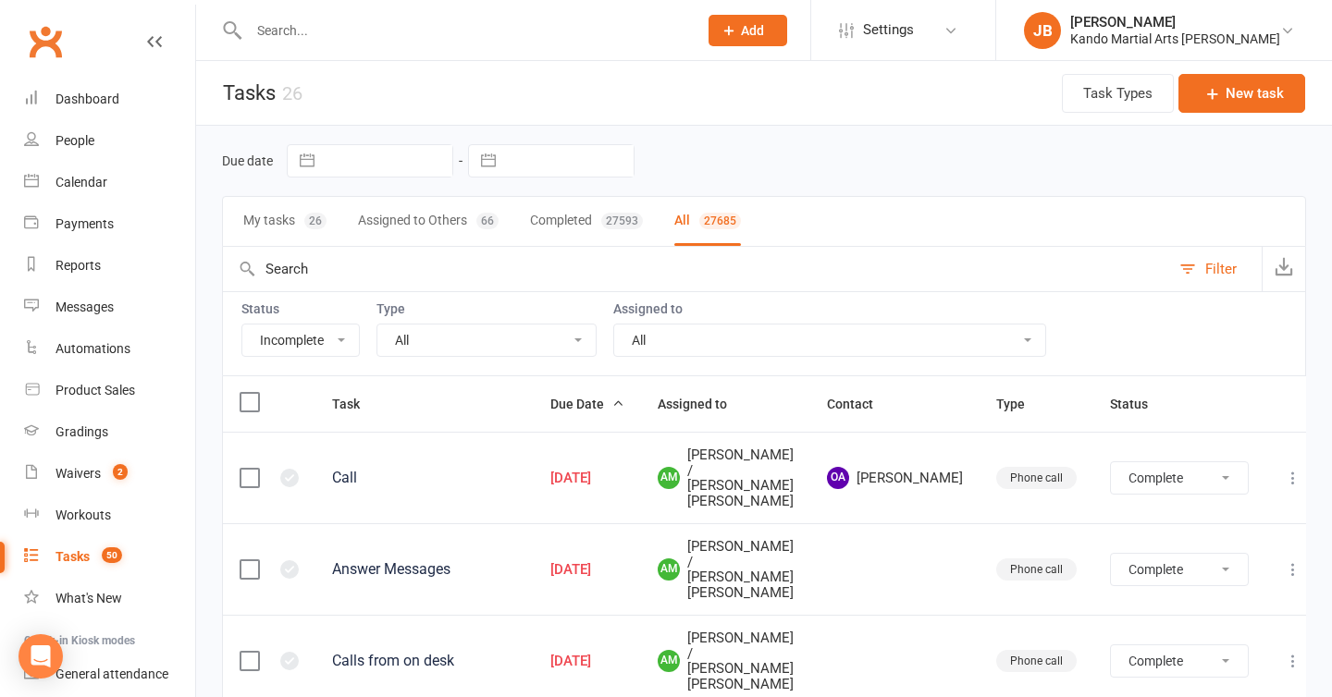
select select "finished"
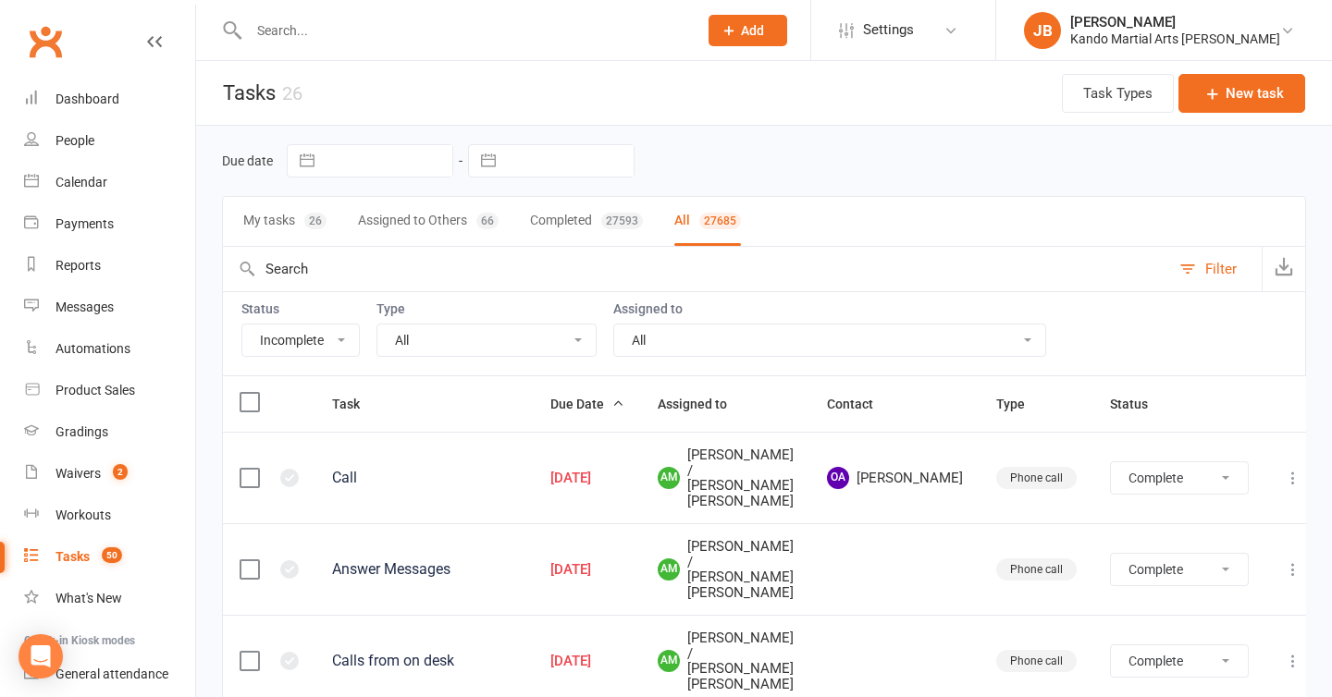
select select "finished"
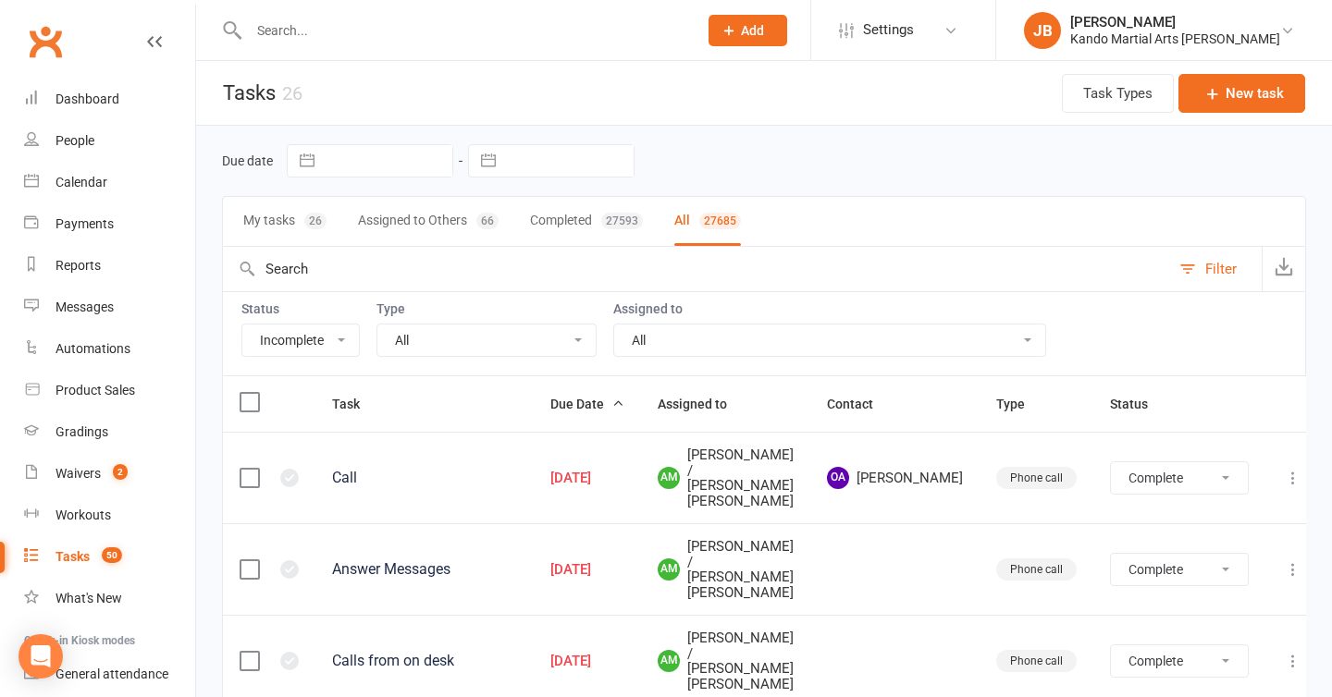
select select "finished"
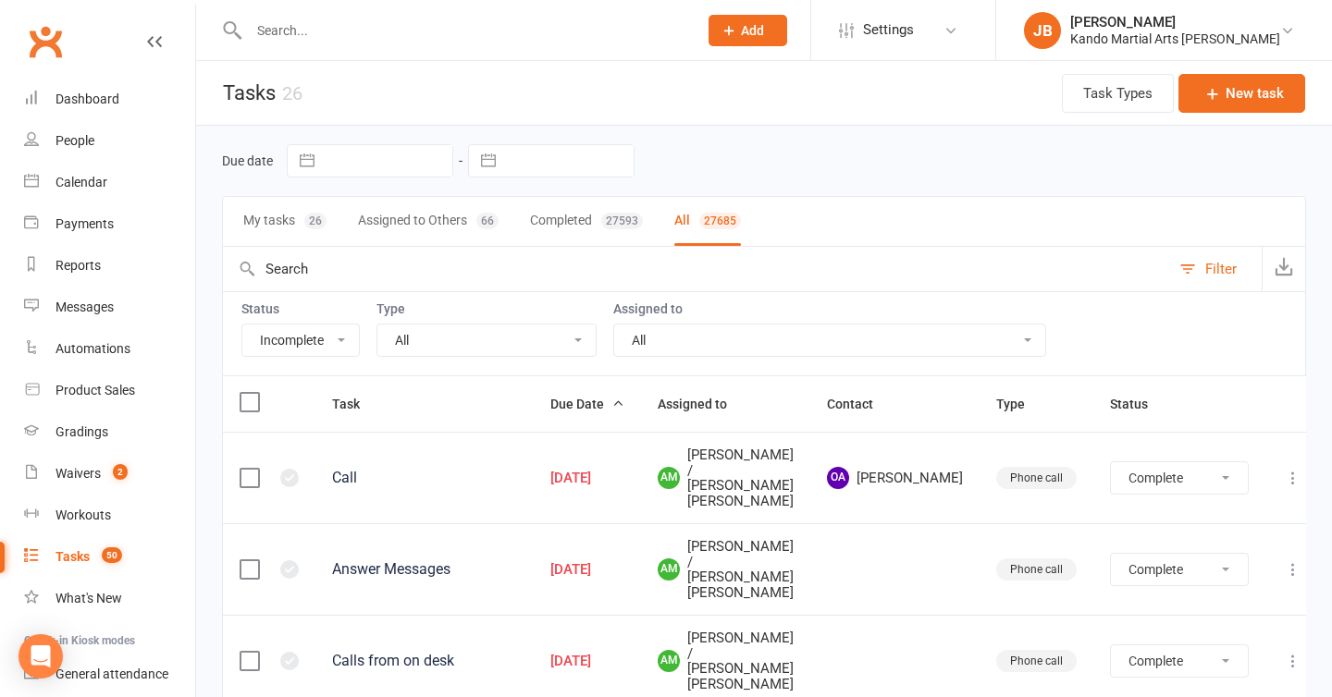
select select "finished"
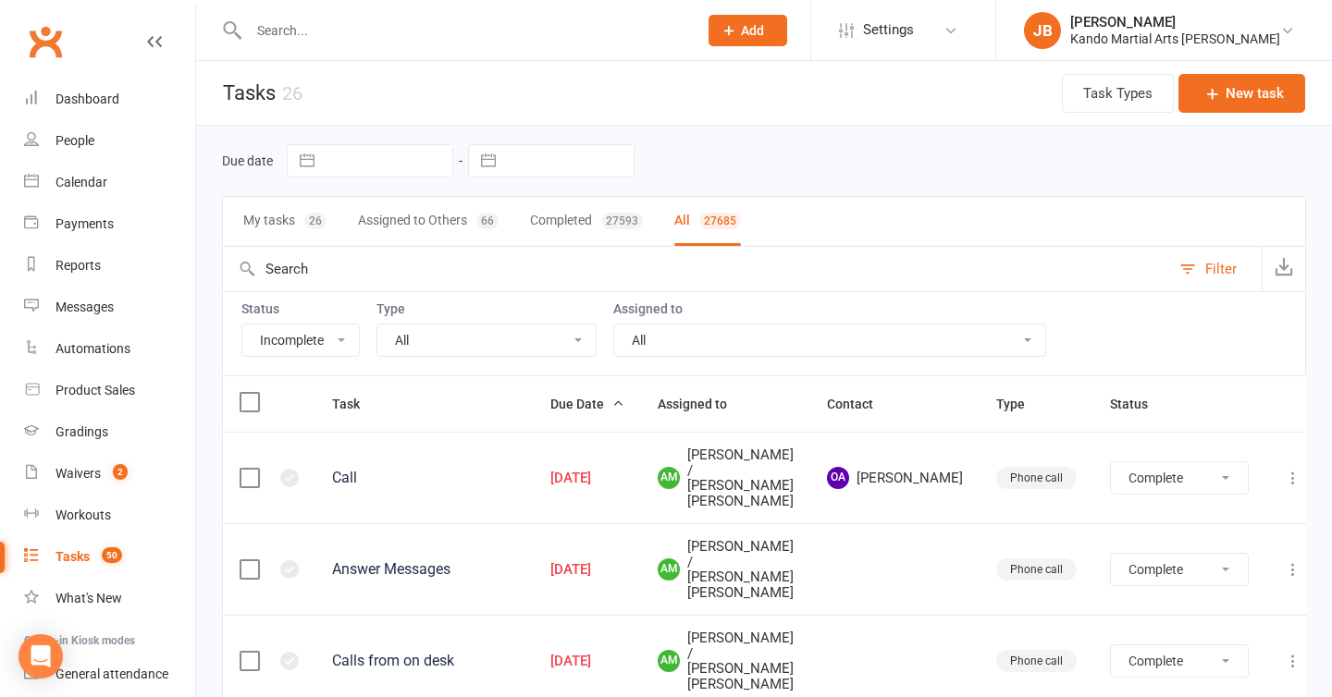
select select "finished"
select select "started"
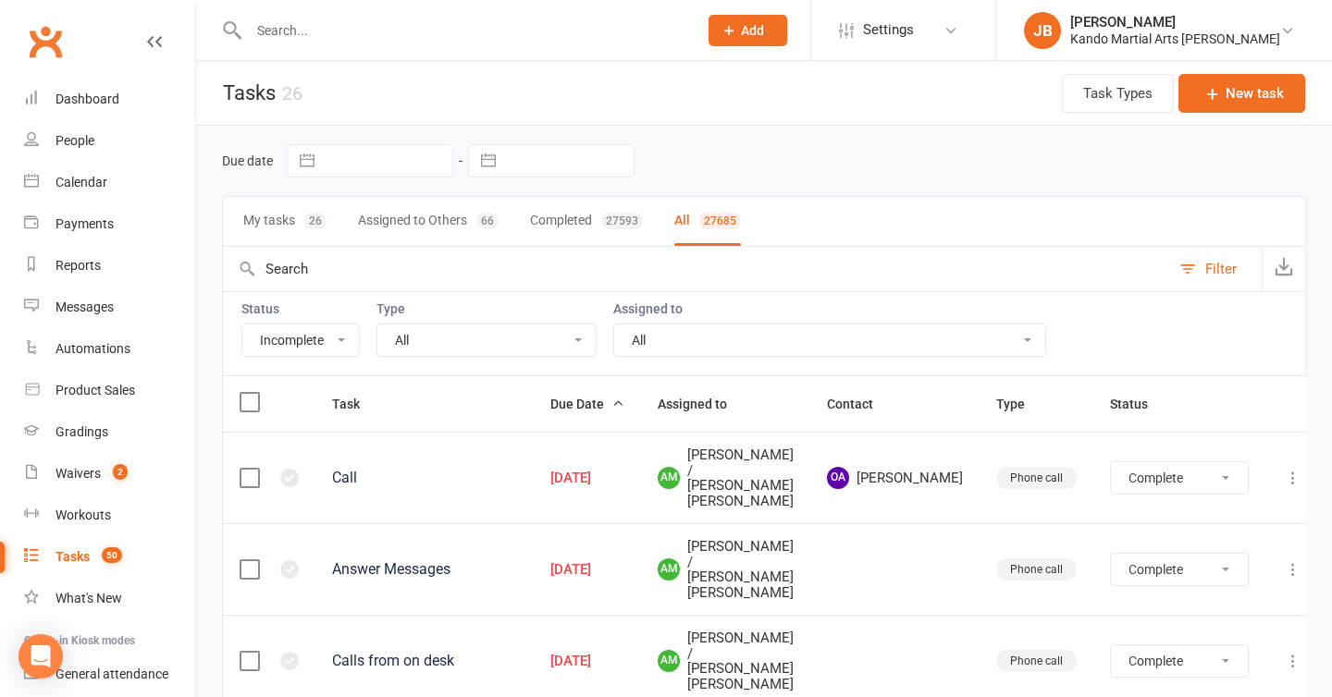
select select "waiting"
select select "started"
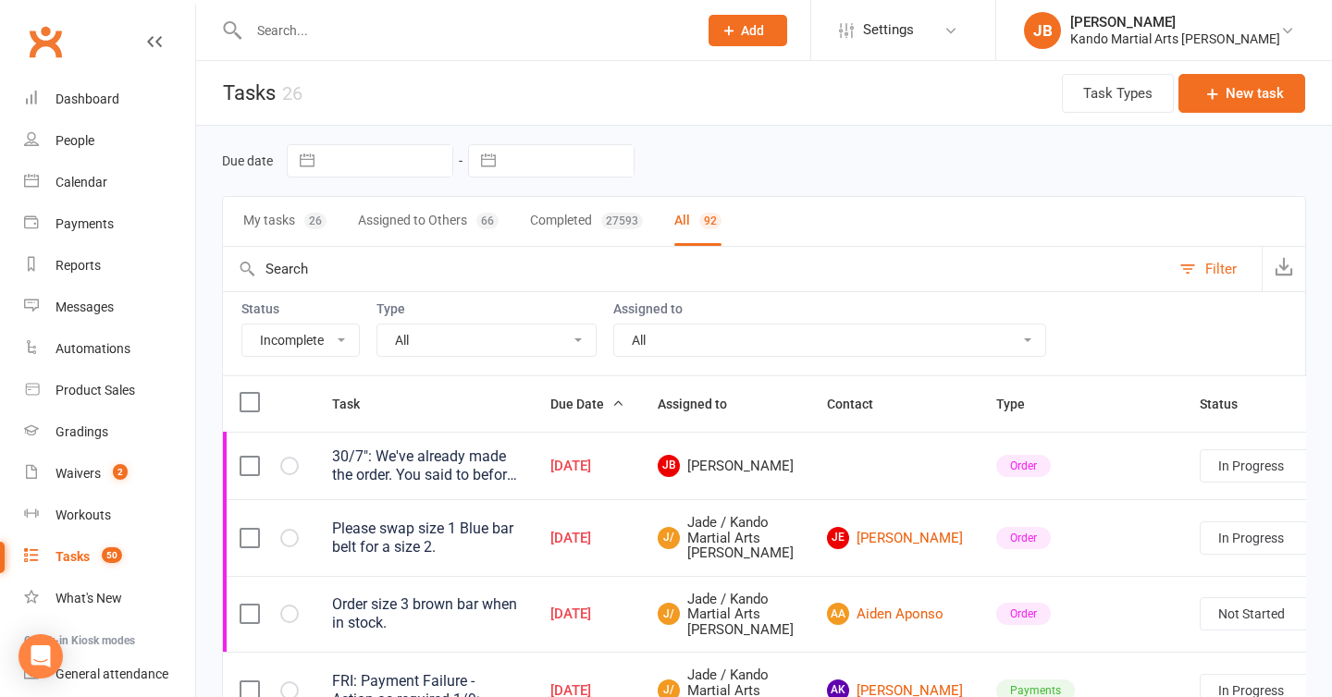
click at [451, 351] on select "All Admin Bbpc - black belt prep course Cancellation Enquiry Follow-up In-class…" at bounding box center [486, 340] width 218 height 31
select select "15046"
select select "started"
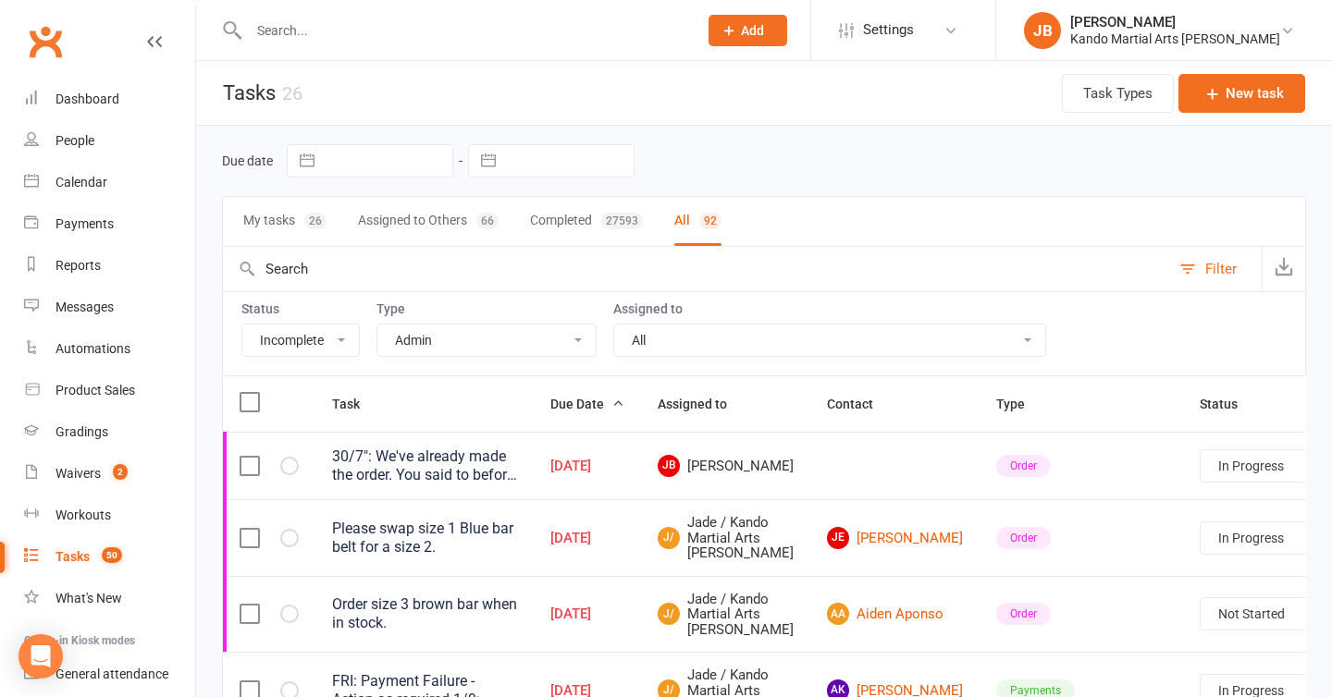
select select "waiting"
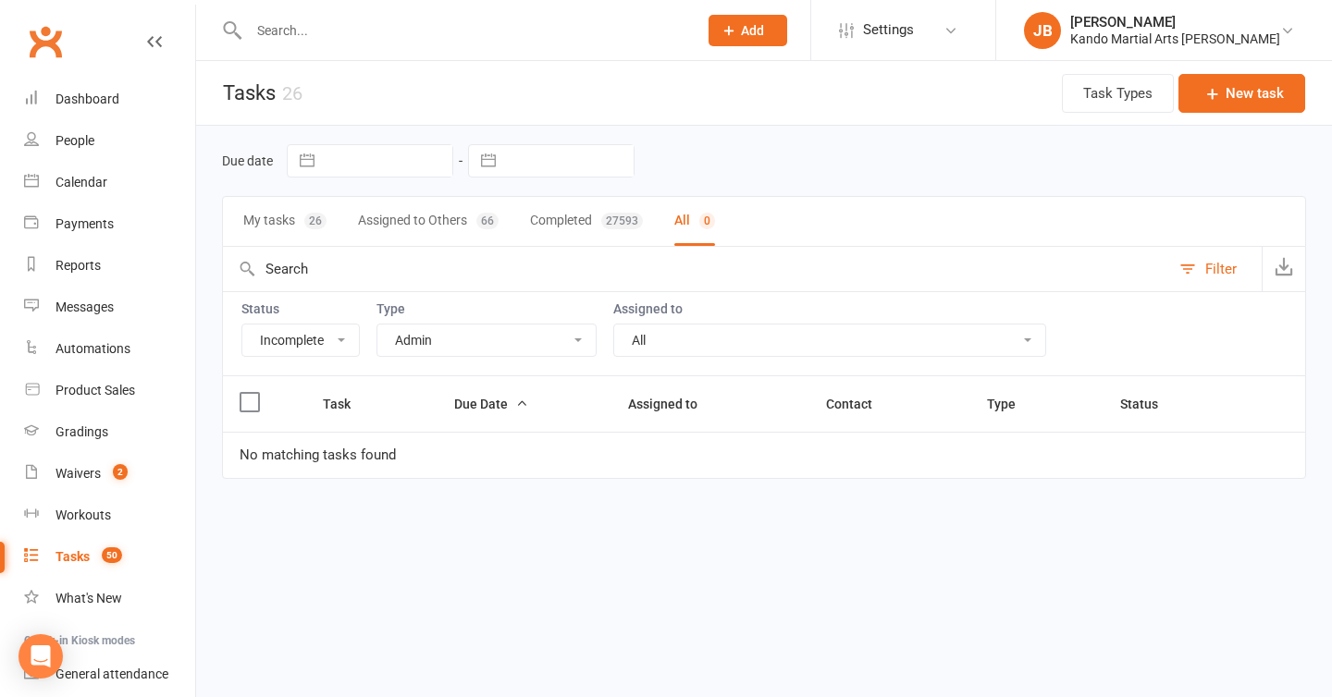
click at [440, 341] on select "All Admin Bbpc - black belt prep course Cancellation Enquiry Follow-up In-class…" at bounding box center [486, 340] width 218 height 31
click at [446, 338] on select "All Admin Bbpc - black belt prep course Cancellation Enquiry Follow-up In-class…" at bounding box center [486, 340] width 218 height 31
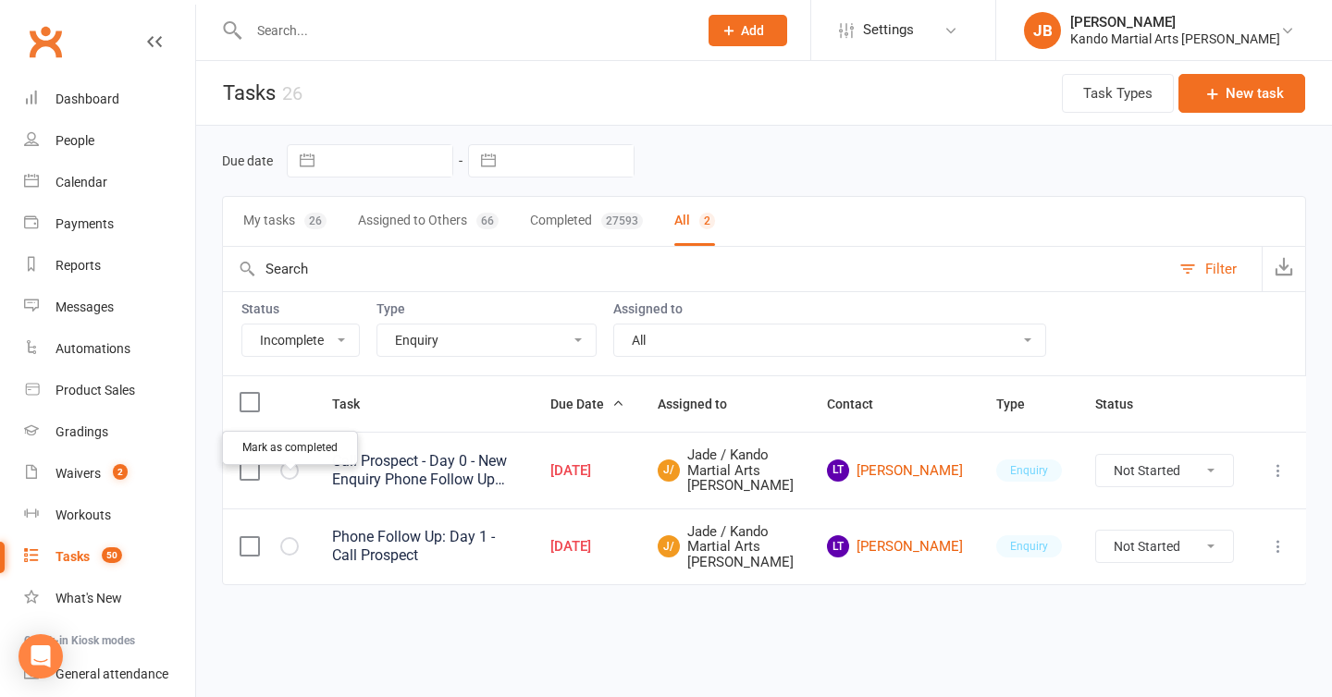
click at [0, 0] on icon "button" at bounding box center [0, 0] width 0 height 0
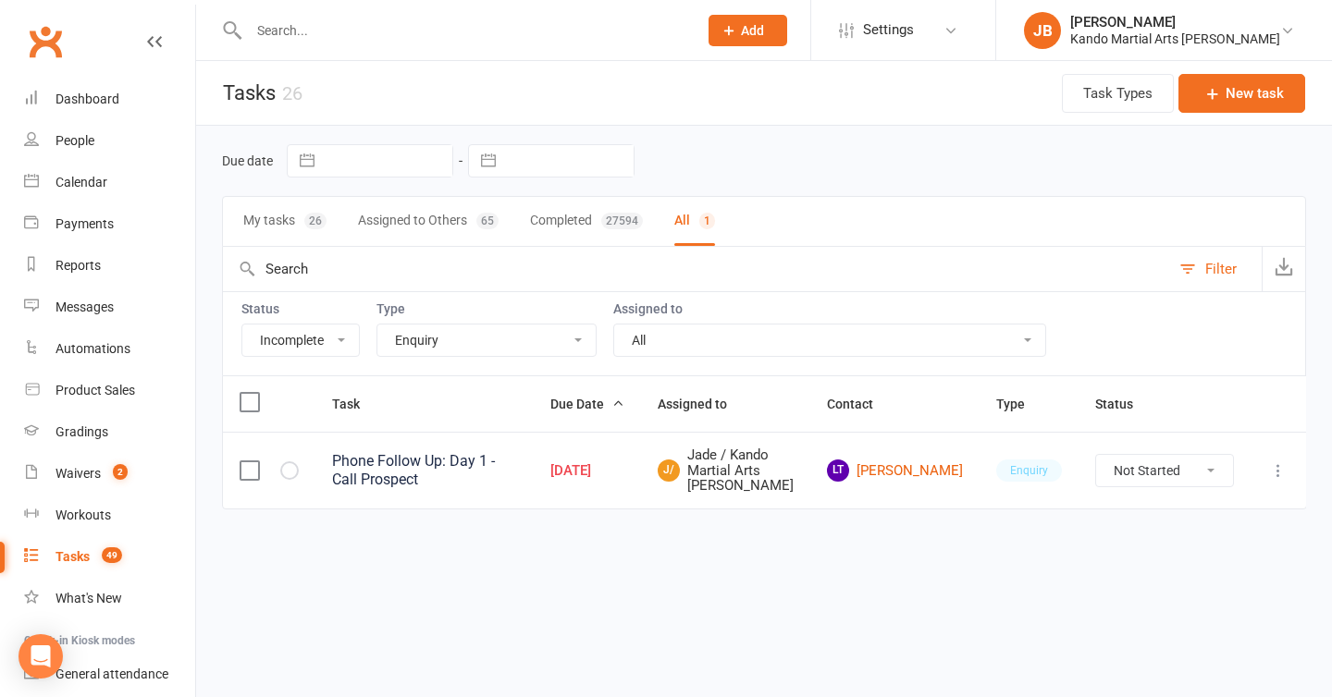
click at [406, 348] on select "All Admin Bbpc - black belt prep course Cancellation Enquiry Follow-up In-class…" at bounding box center [486, 340] width 218 height 31
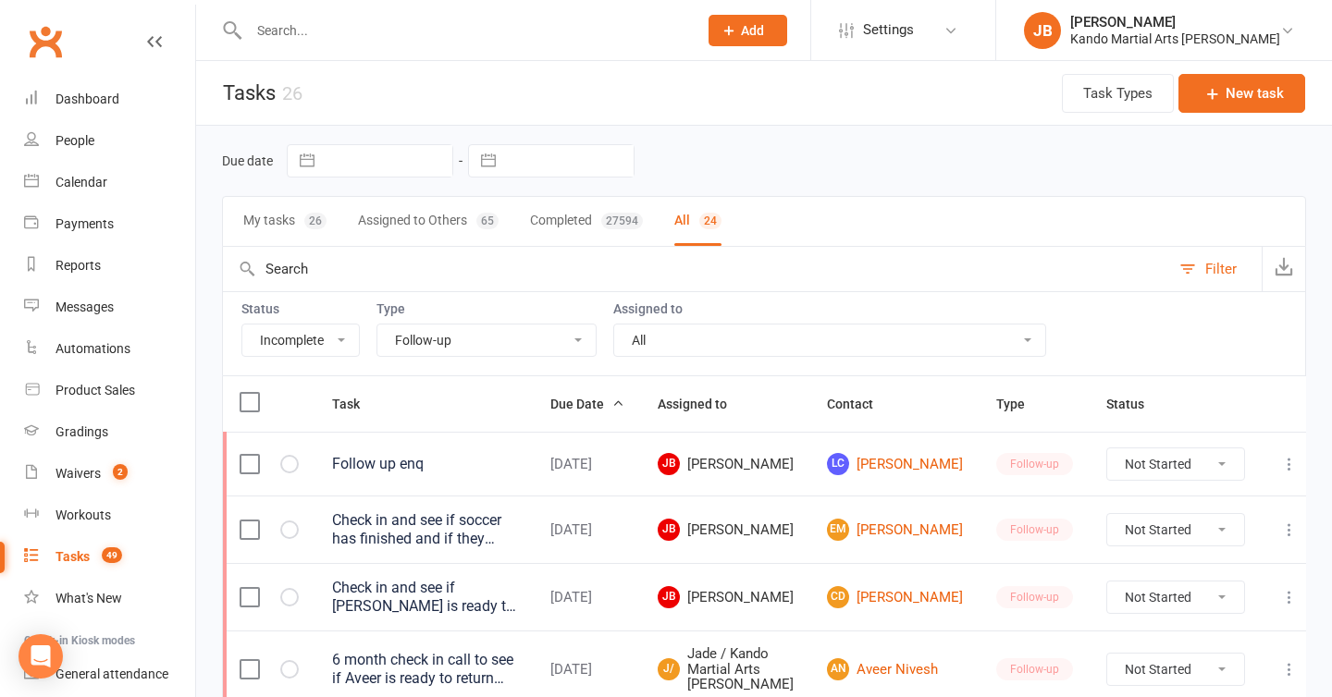
click at [567, 368] on div "Status All Incomplete Not Started In Progress Waiting Complete Type All Admin B…" at bounding box center [764, 333] width 1084 height 84
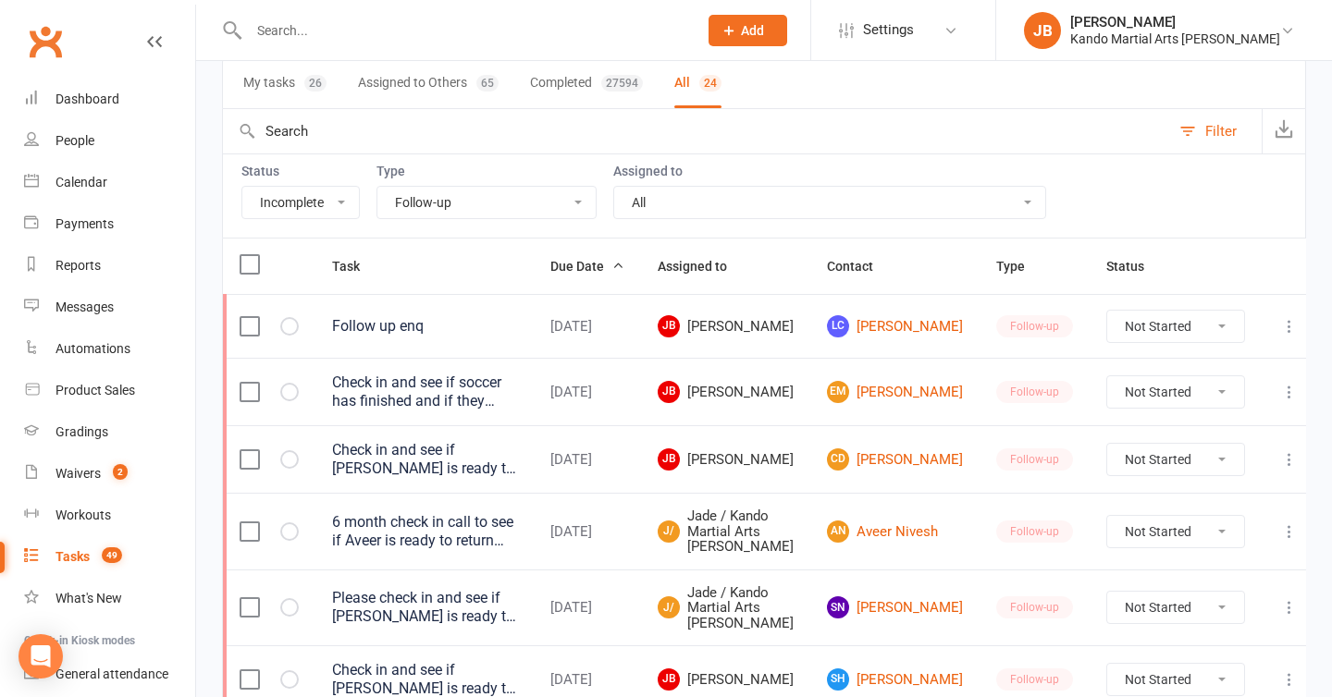
scroll to position [137, 0]
click at [429, 200] on select "All Admin Bbpc - black belt prep course Cancellation Enquiry Follow-up In-class…" at bounding box center [486, 203] width 218 height 31
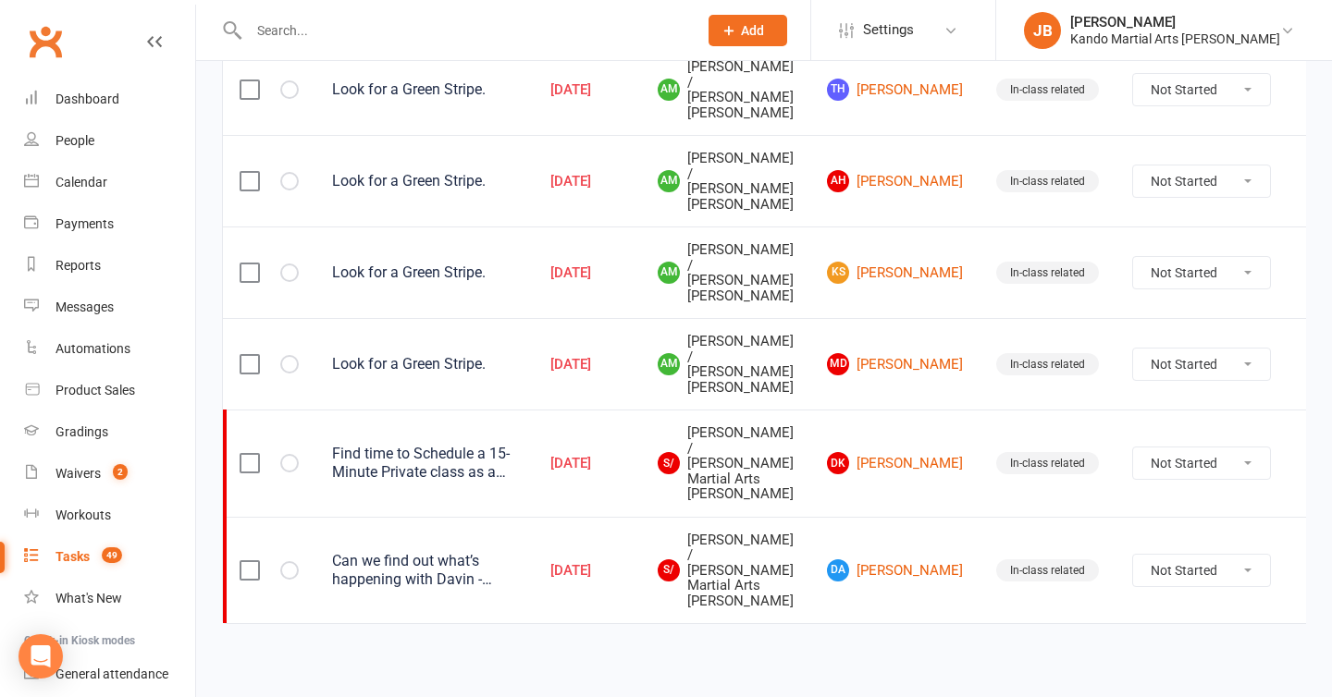
scroll to position [667, 0]
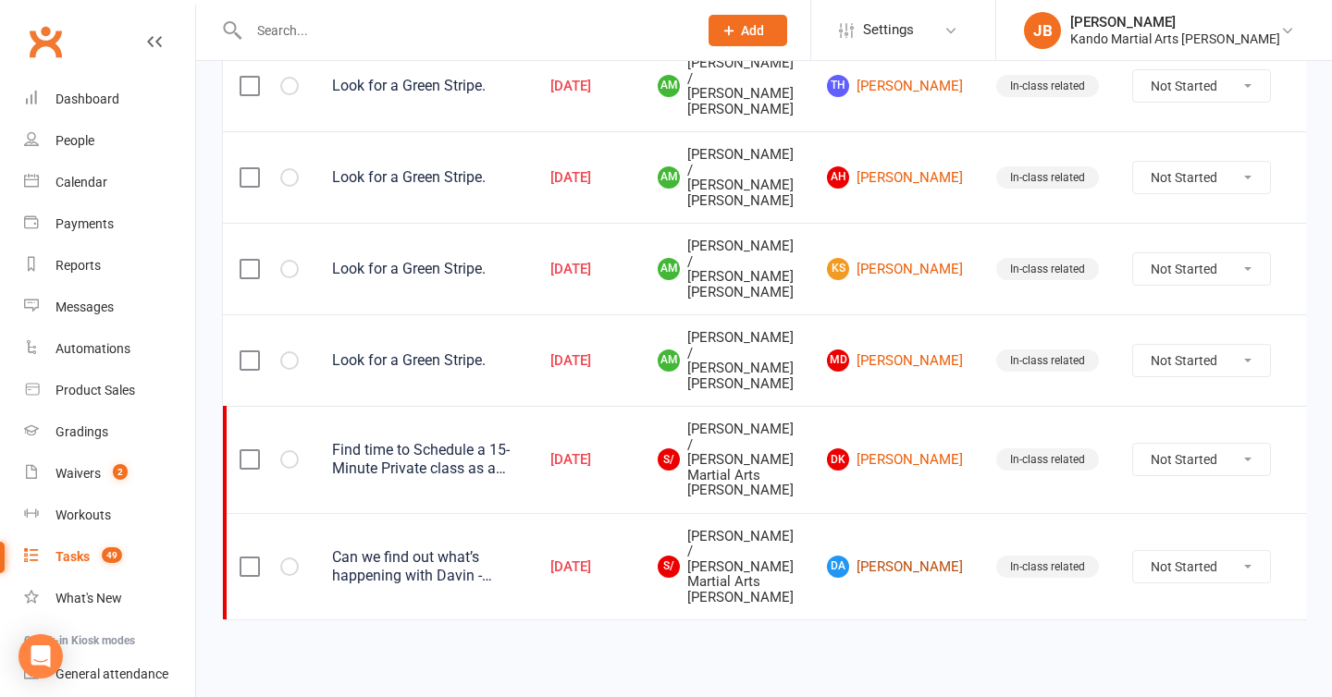
click at [872, 572] on link "DA Davin Afra" at bounding box center [895, 567] width 136 height 22
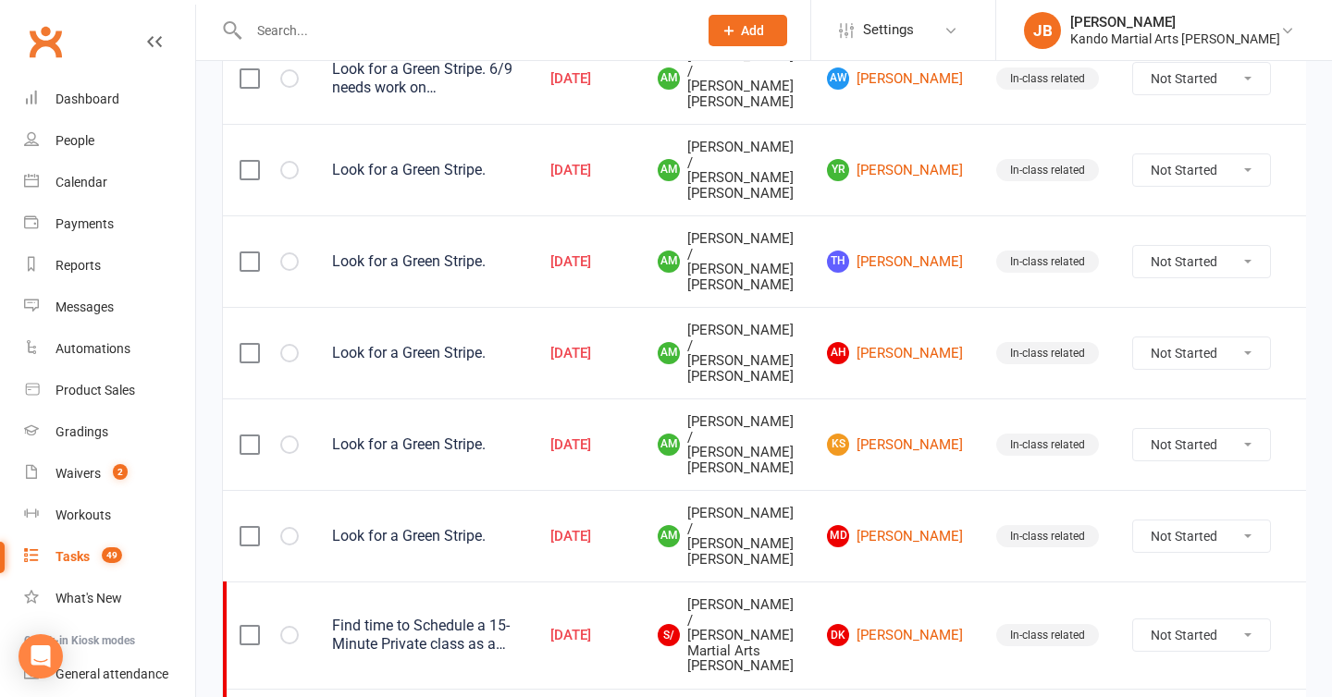
scroll to position [0, 0]
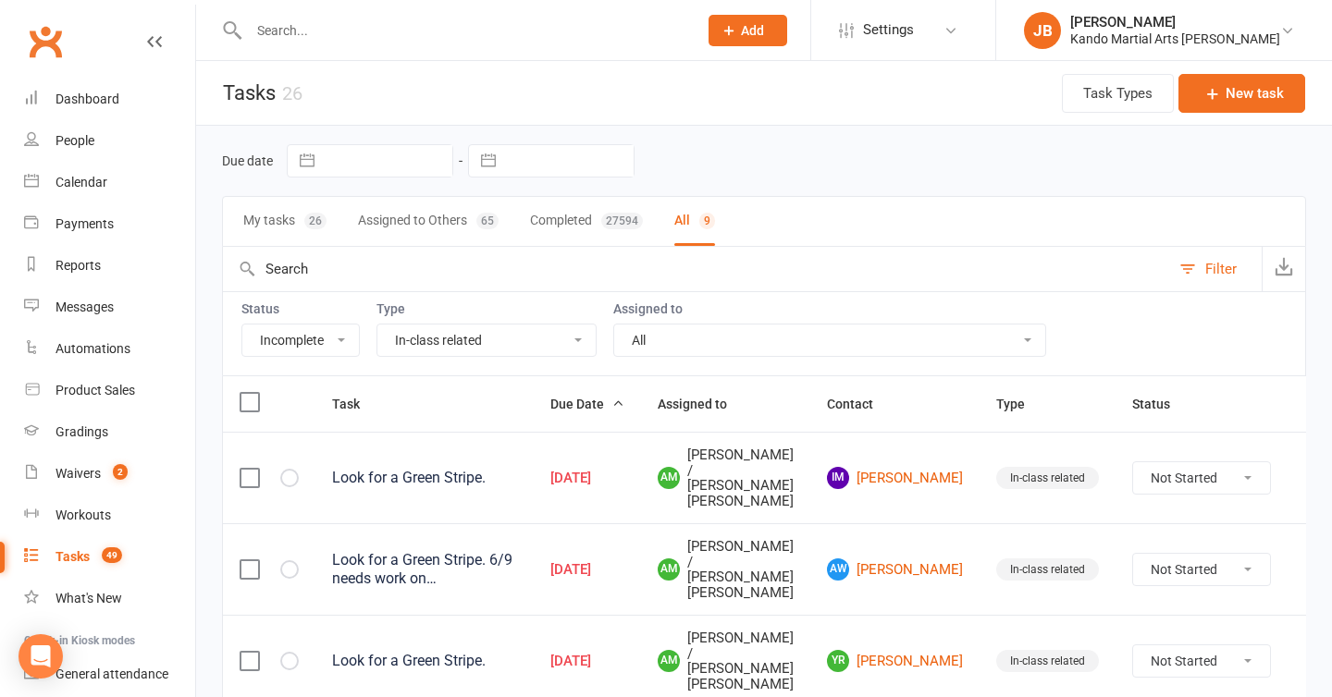
click at [449, 347] on select "All Admin Bbpc - black belt prep course Cancellation Enquiry Follow-up In-class…" at bounding box center [486, 340] width 218 height 31
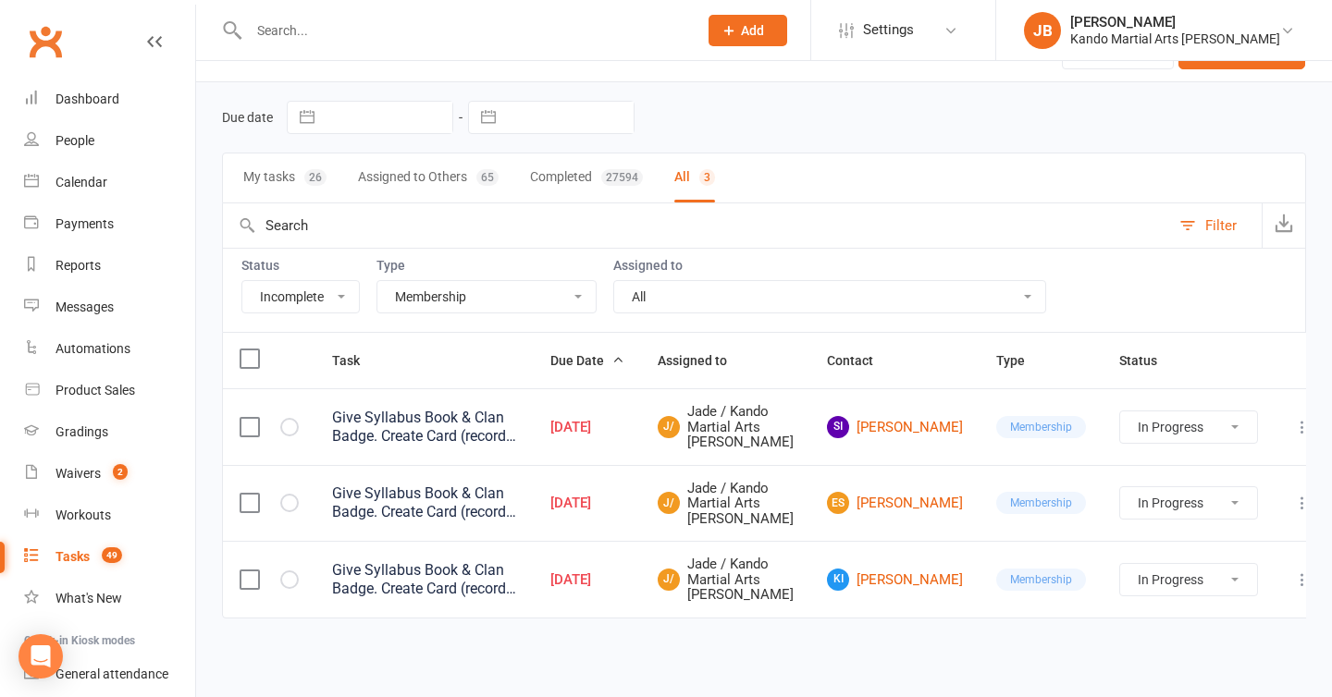
scroll to position [134, 0]
click at [444, 281] on select "All Admin Bbpc - black belt prep course Cancellation Enquiry Follow-up In-class…" at bounding box center [486, 296] width 218 height 31
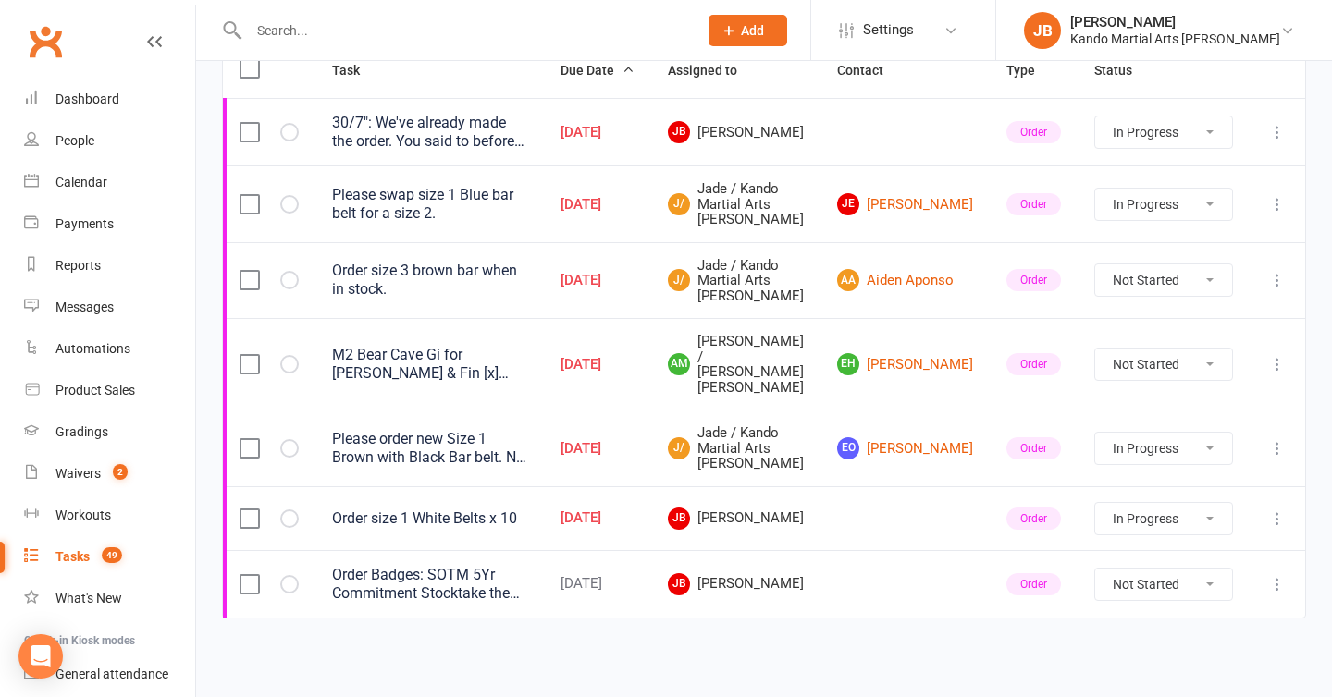
scroll to position [425, 0]
click at [0, 0] on icon "button" at bounding box center [0, 0] width 0 height 0
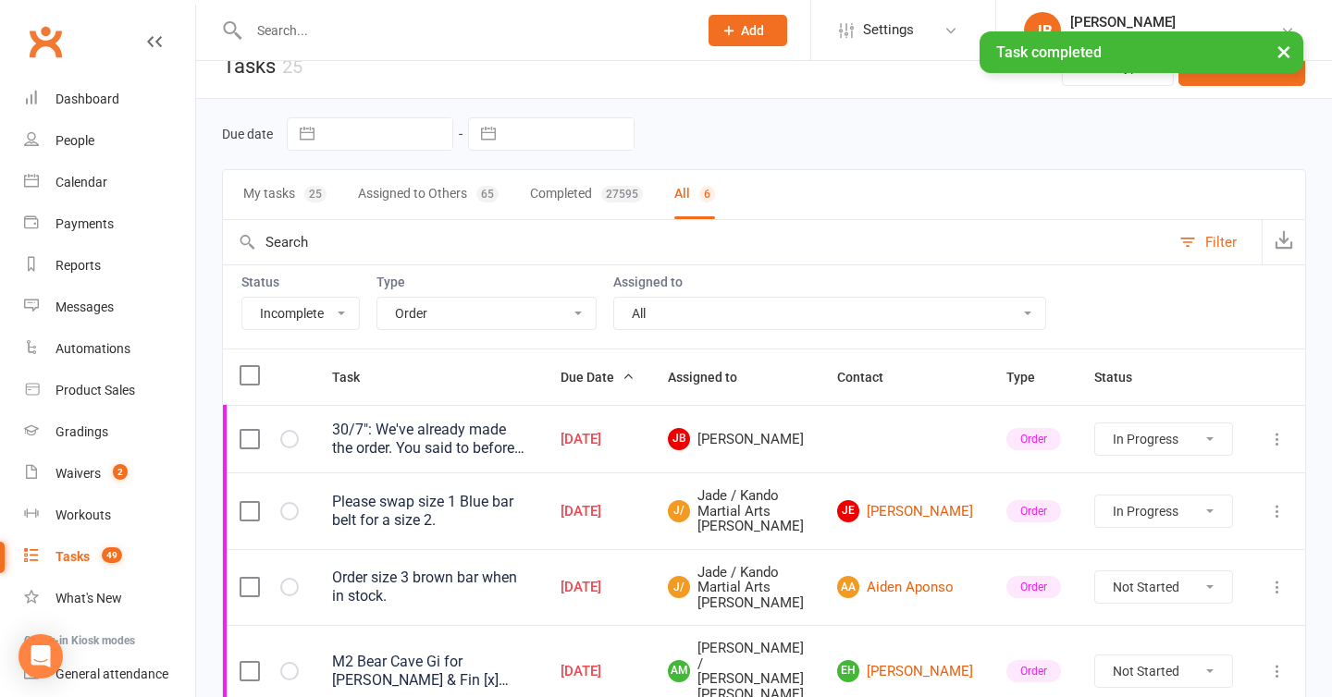
scroll to position [0, 0]
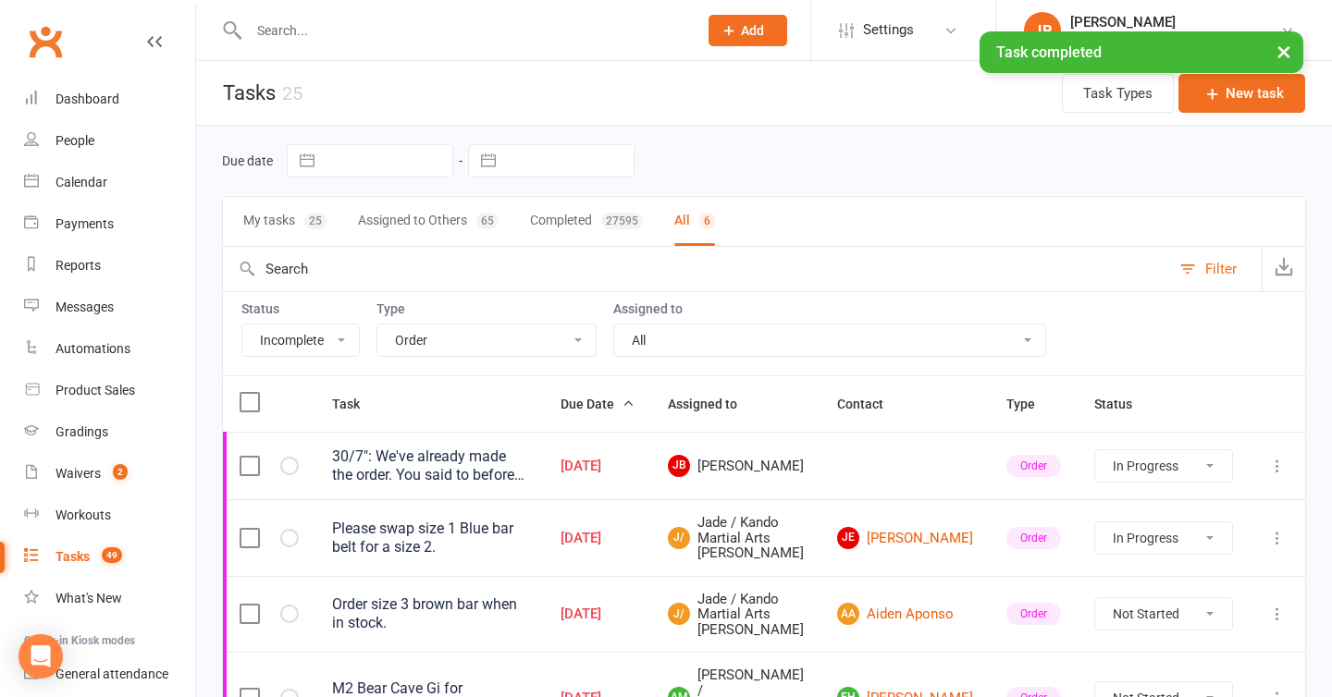
click at [411, 351] on select "All Admin Bbpc - black belt prep course Cancellation Enquiry Follow-up In-class…" at bounding box center [486, 340] width 218 height 31
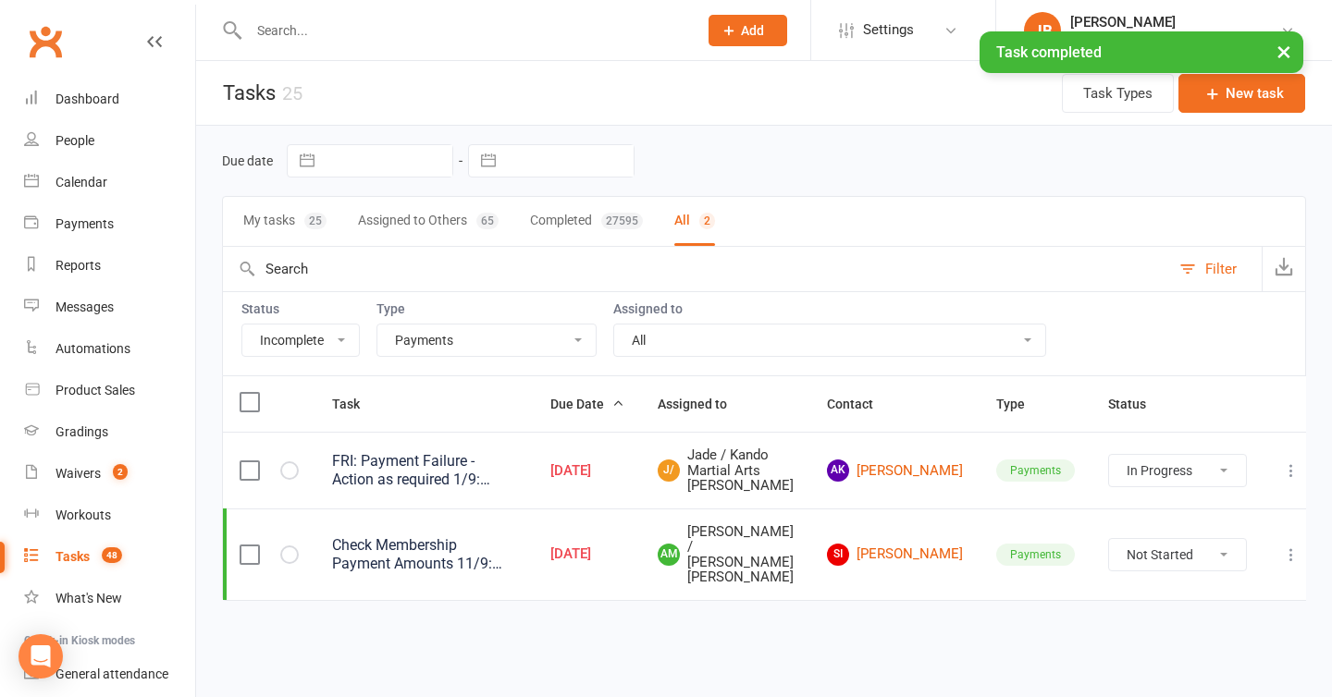
scroll to position [12, 0]
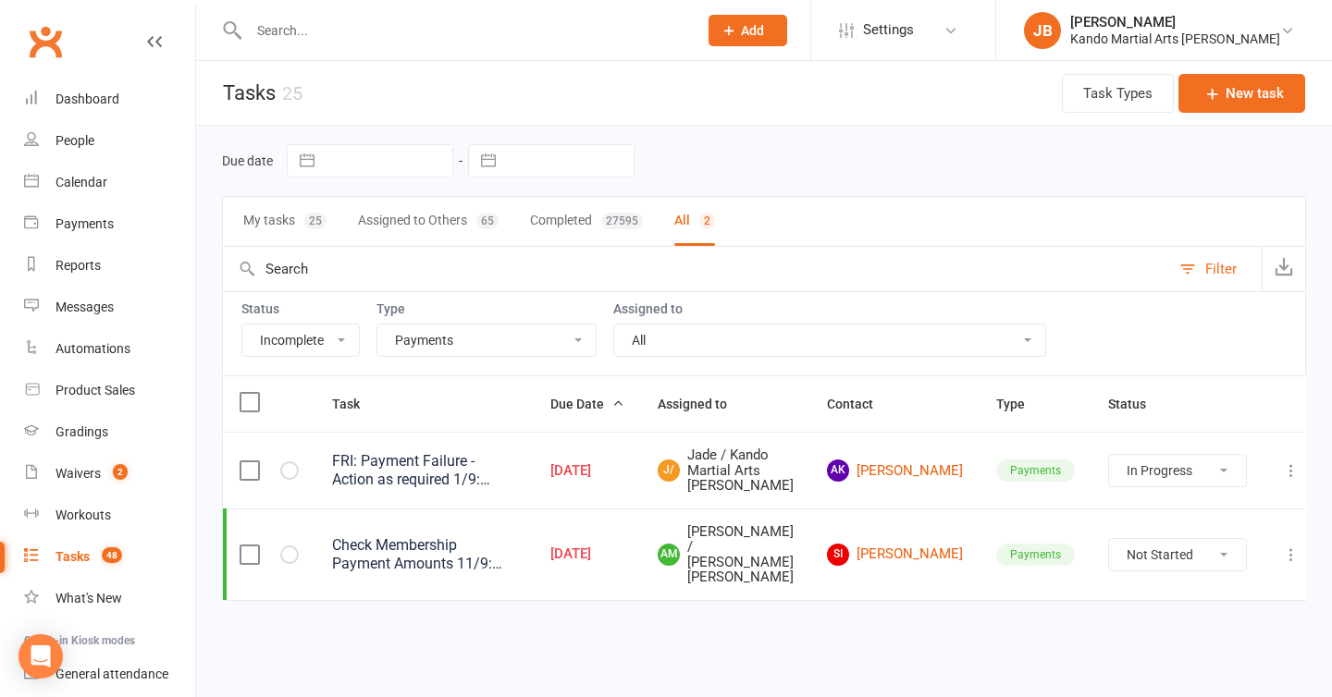
click at [431, 325] on select "All Admin Bbpc - black belt prep course Cancellation Enquiry Follow-up In-class…" at bounding box center [486, 340] width 218 height 31
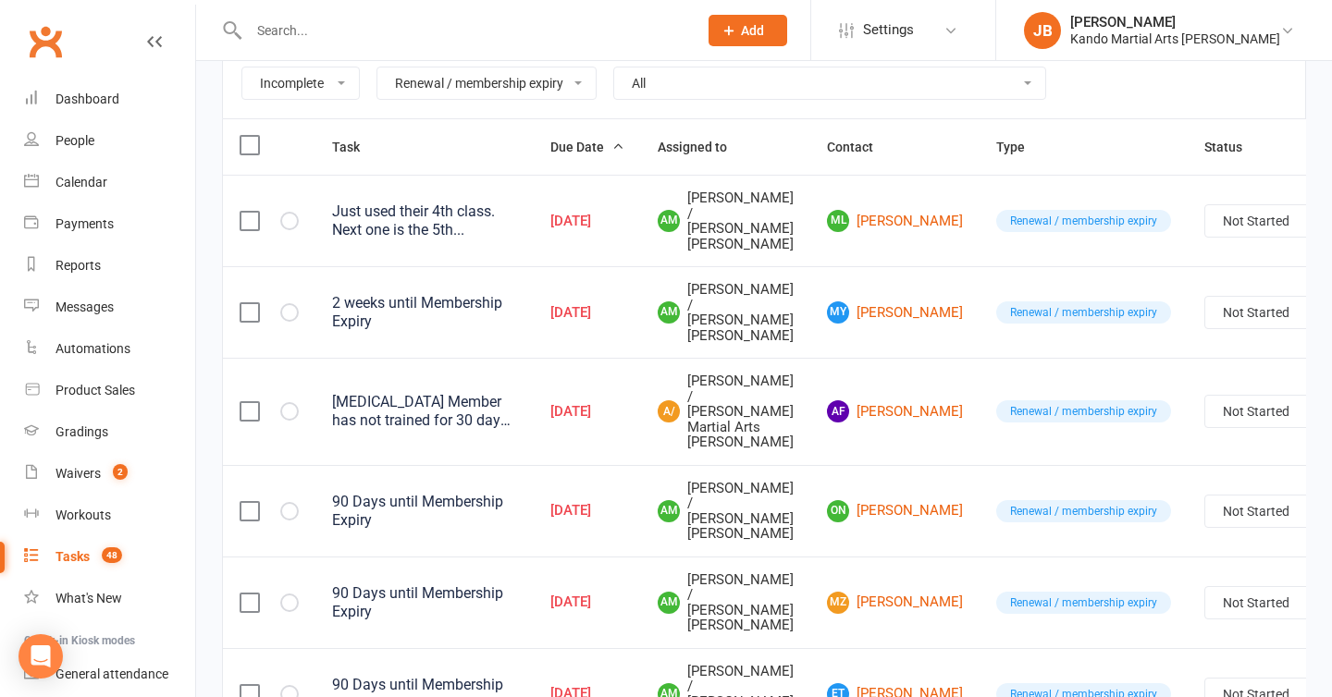
scroll to position [279, 0]
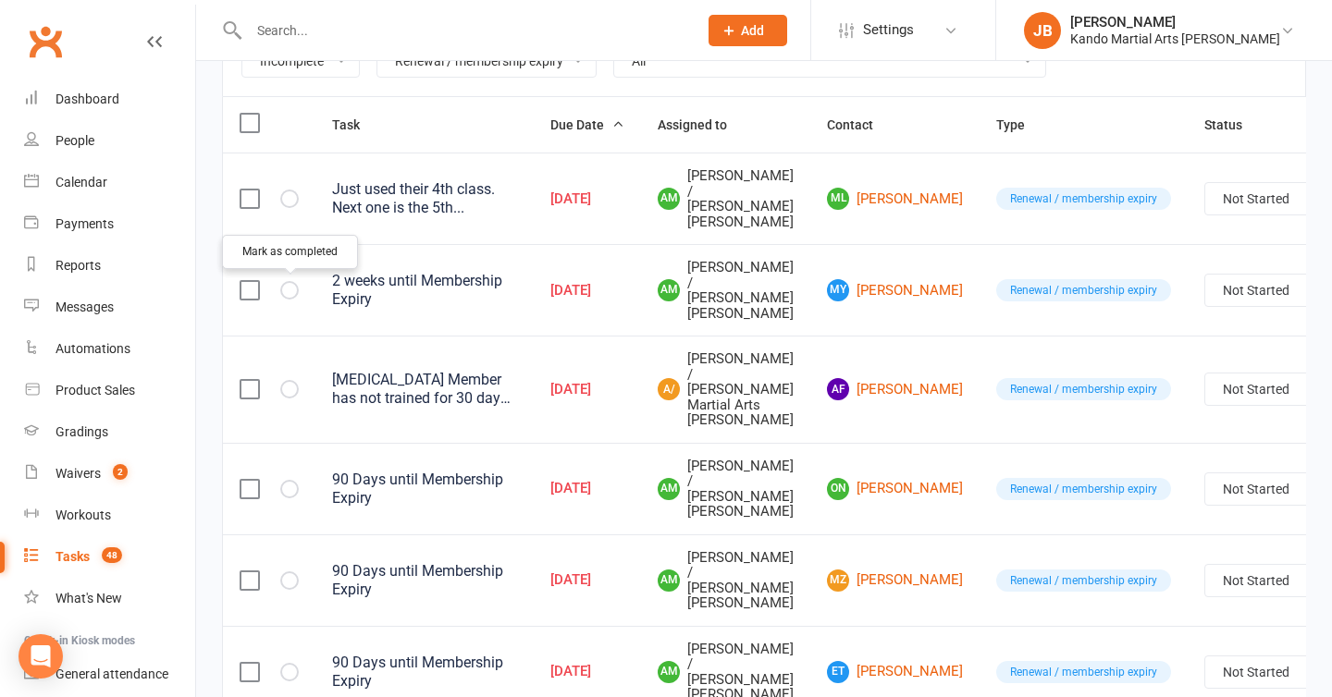
click at [0, 0] on icon "button" at bounding box center [0, 0] width 0 height 0
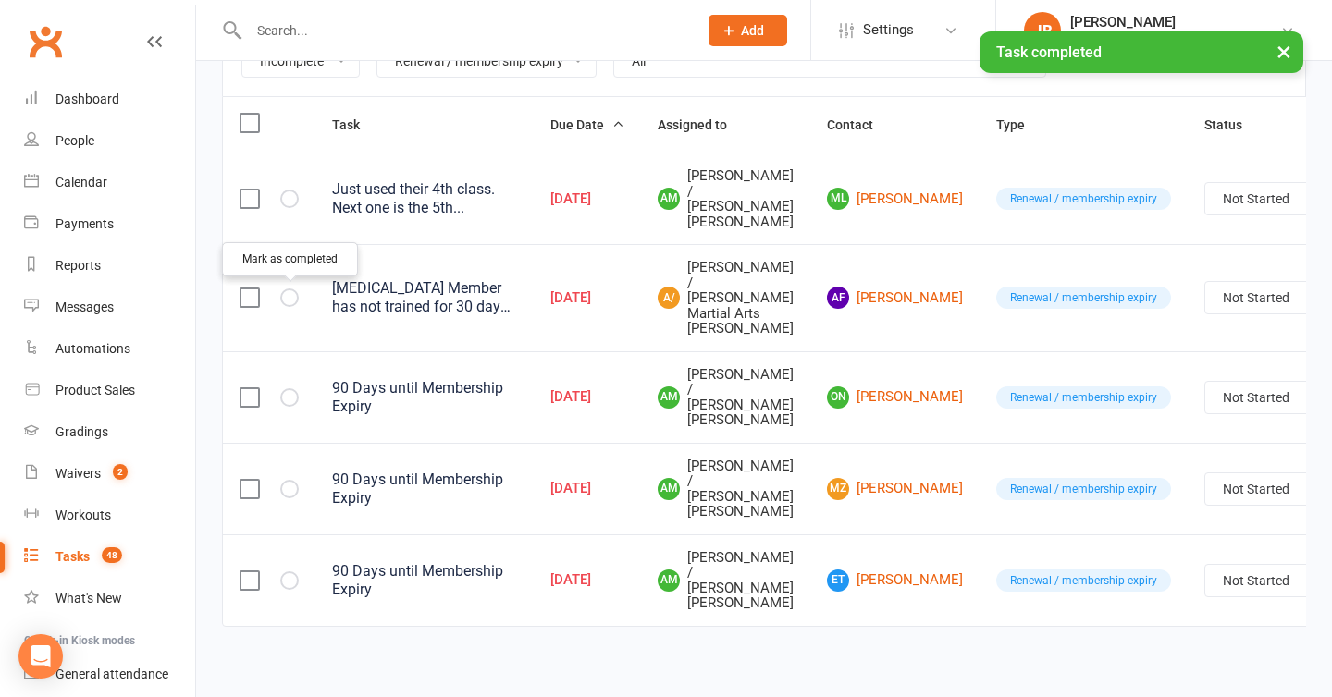
click at [292, 302] on button "button" at bounding box center [289, 298] width 19 height 19
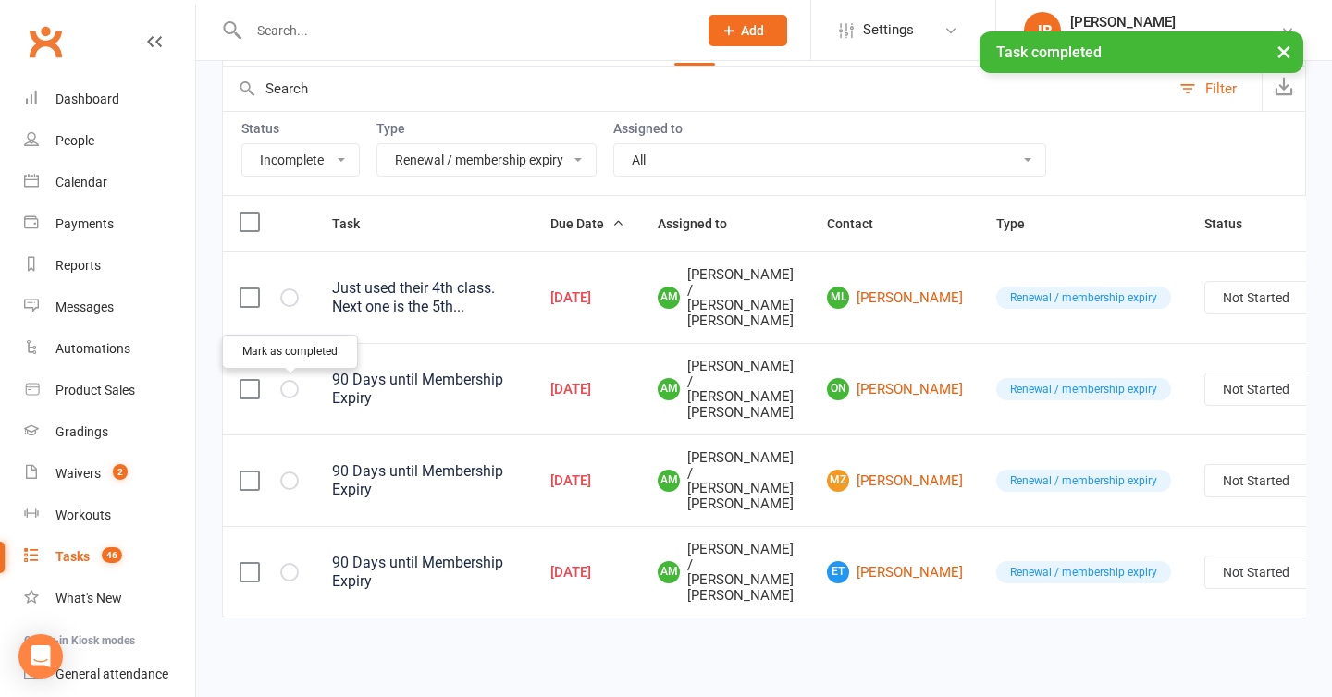
click at [0, 0] on icon "button" at bounding box center [0, 0] width 0 height 0
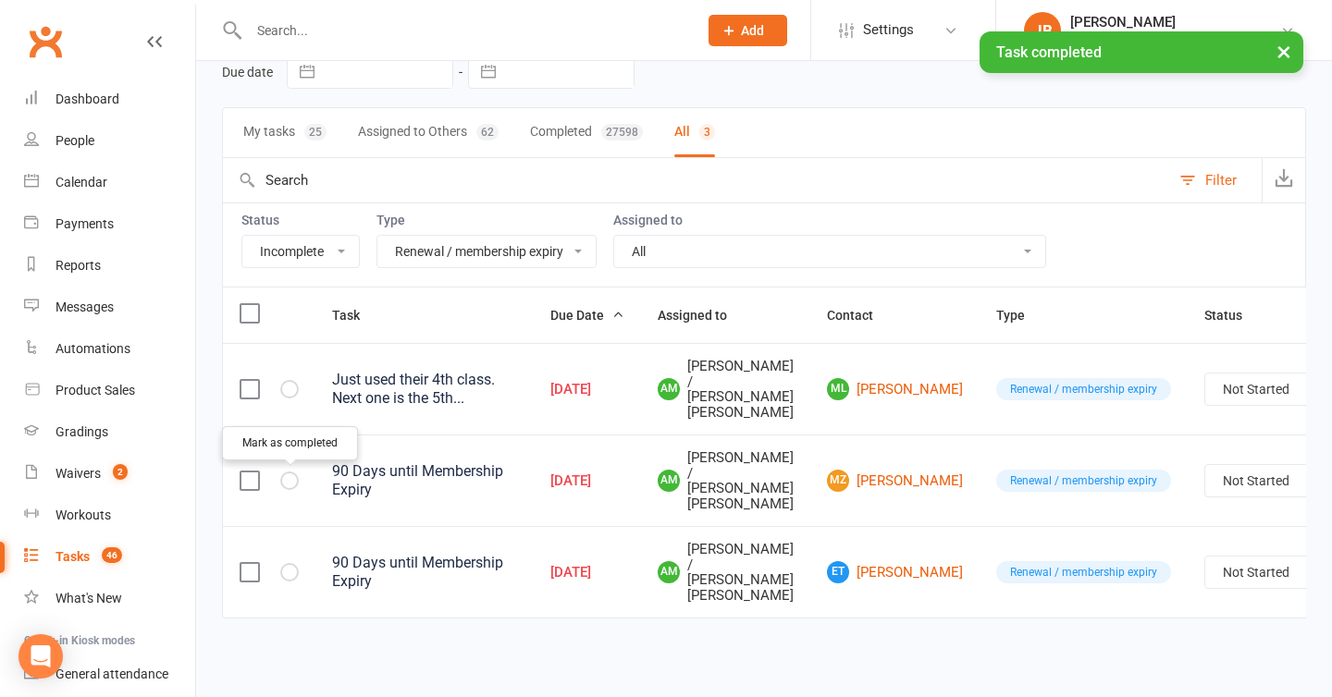
click at [291, 487] on button "button" at bounding box center [289, 481] width 19 height 19
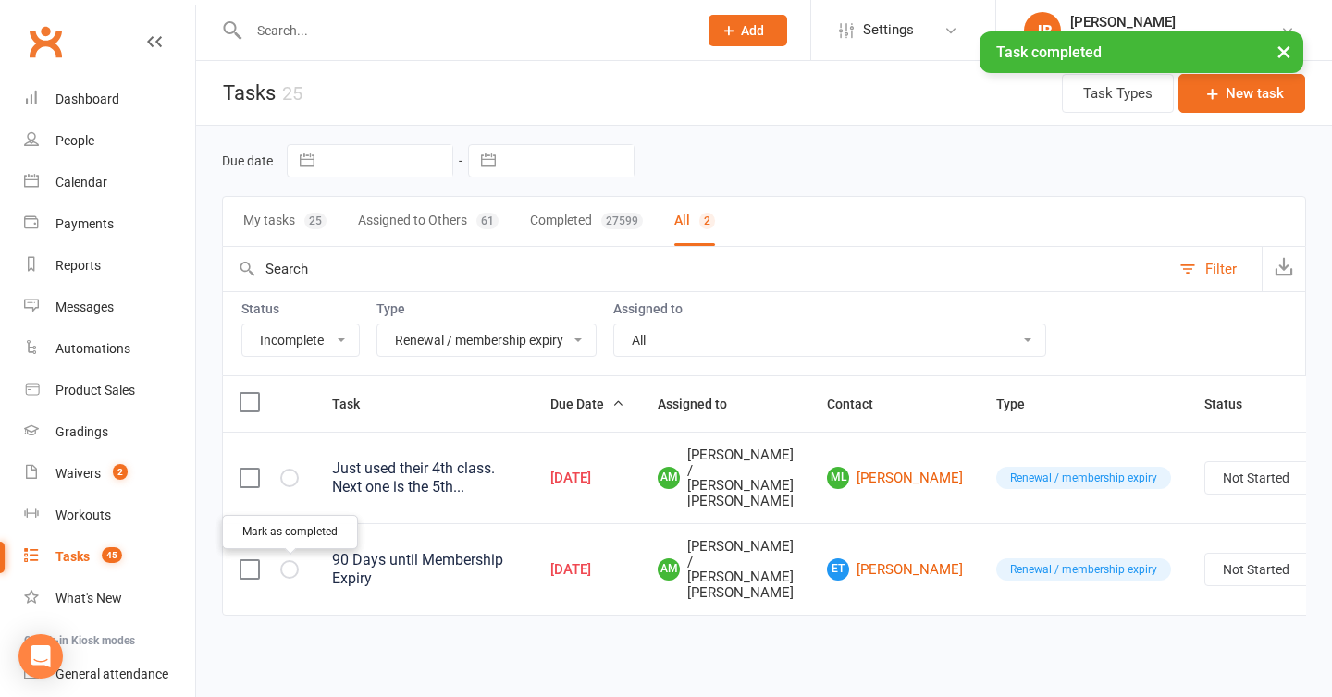
click at [290, 576] on button "button" at bounding box center [289, 570] width 19 height 19
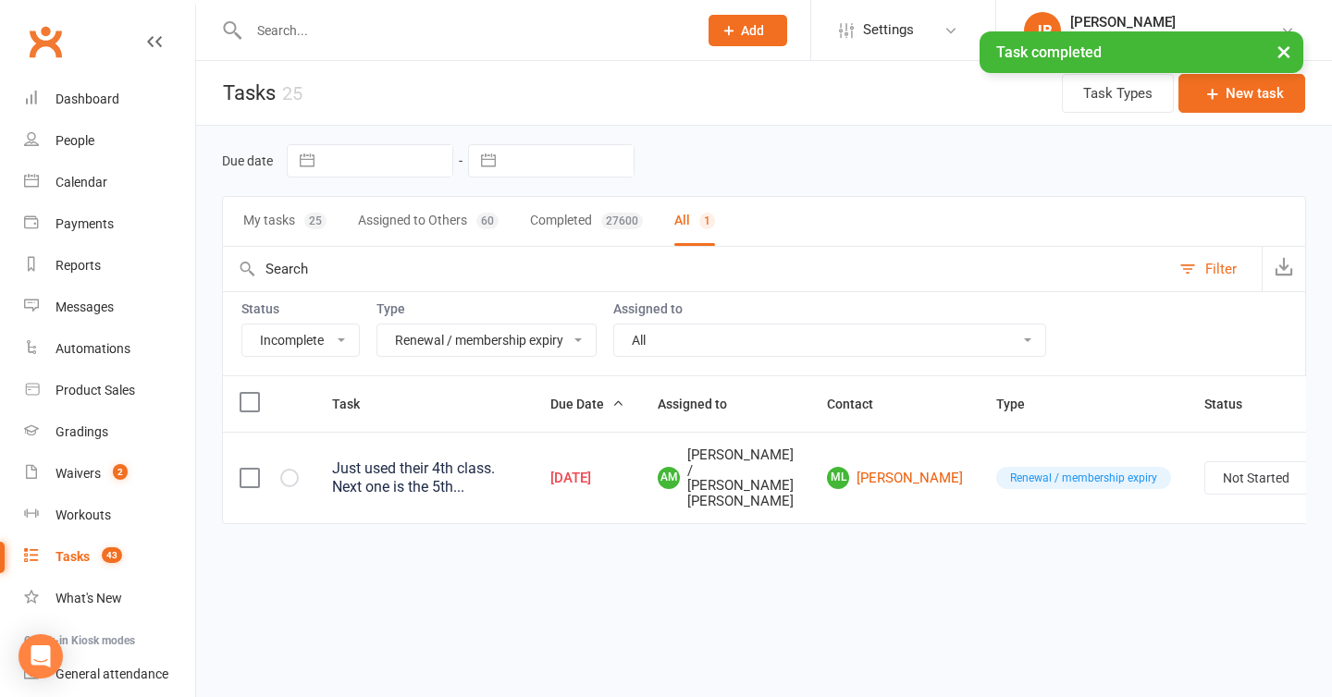
click at [463, 352] on select "All Admin Bbpc - black belt prep course Cancellation Enquiry Follow-up In-class…" at bounding box center [486, 340] width 218 height 31
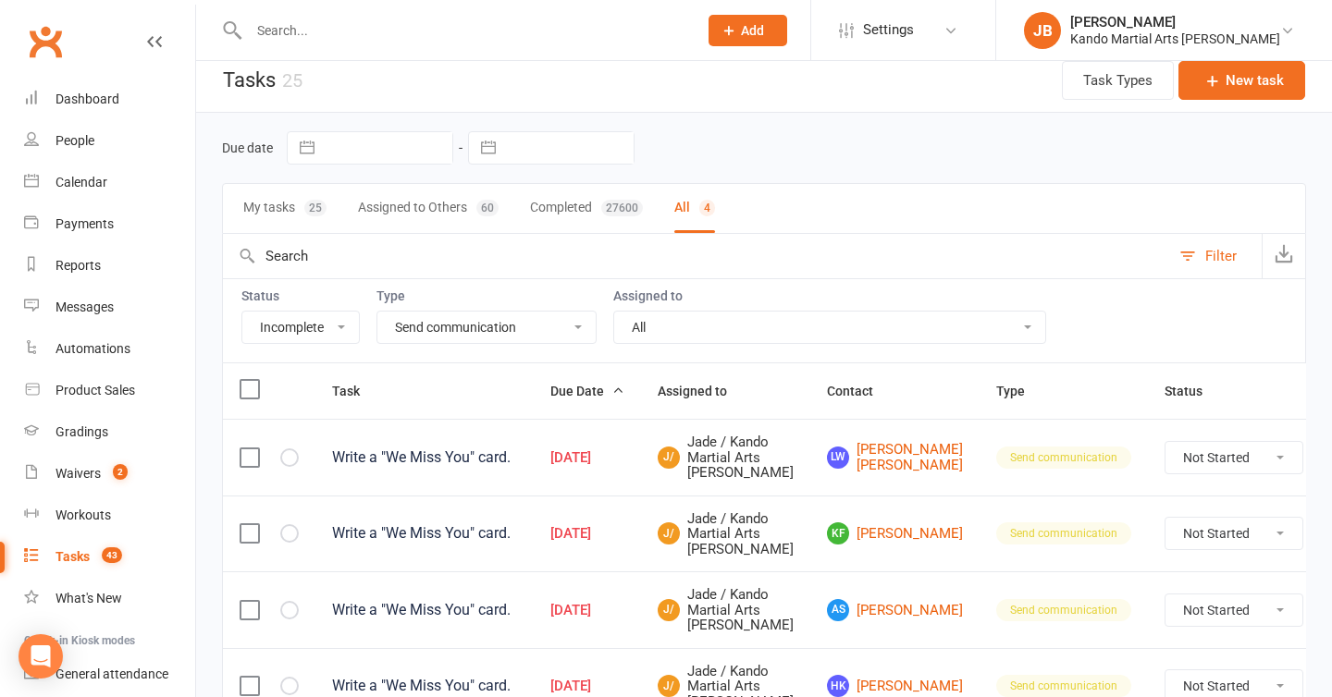
scroll to position [12, 0]
click at [446, 327] on select "All Admin Bbpc - black belt prep course Cancellation Enquiry Follow-up In-class…" at bounding box center [486, 328] width 218 height 31
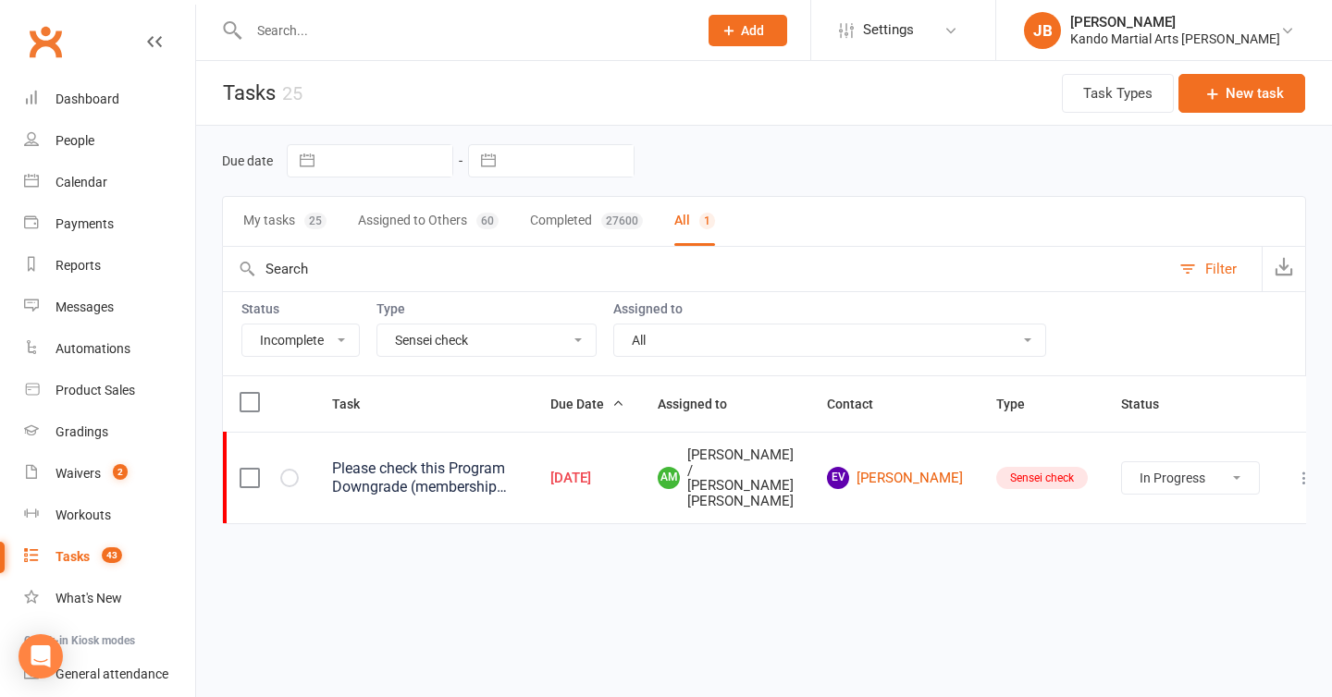
click at [420, 336] on select "All Admin Bbpc - black belt prep course Cancellation Enquiry Follow-up In-class…" at bounding box center [486, 340] width 218 height 31
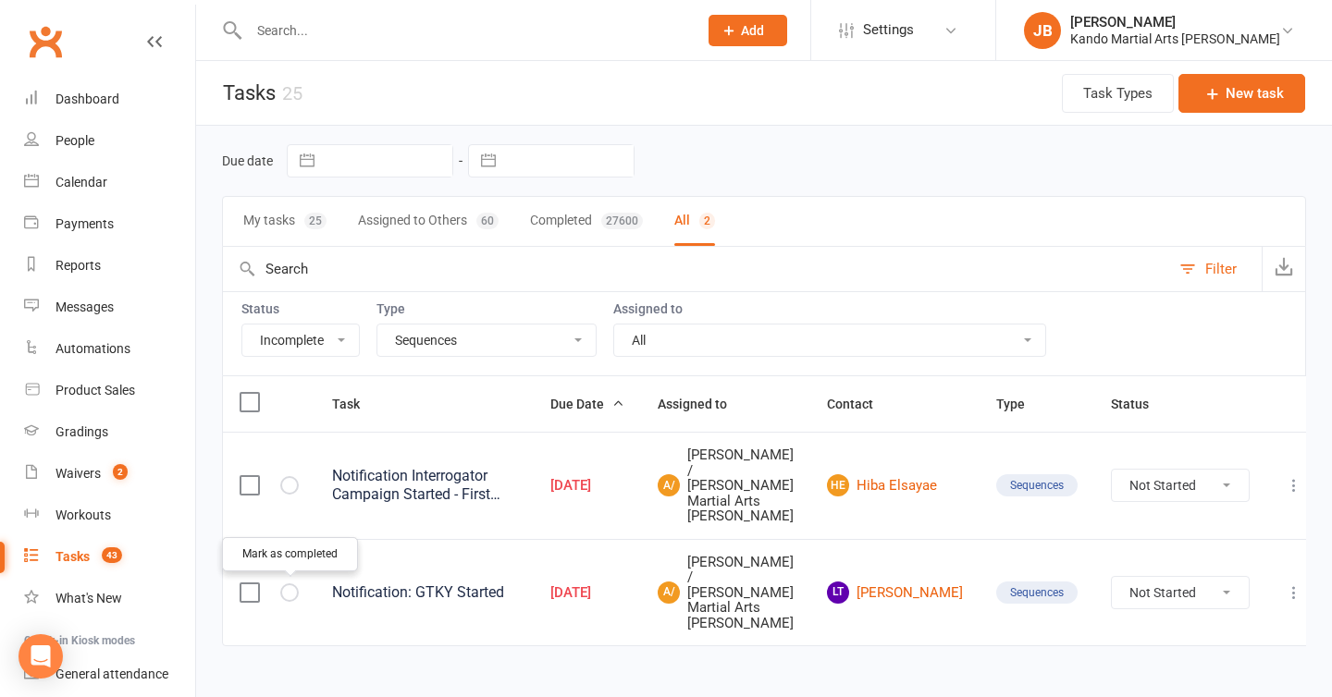
click at [0, 0] on icon "button" at bounding box center [0, 0] width 0 height 0
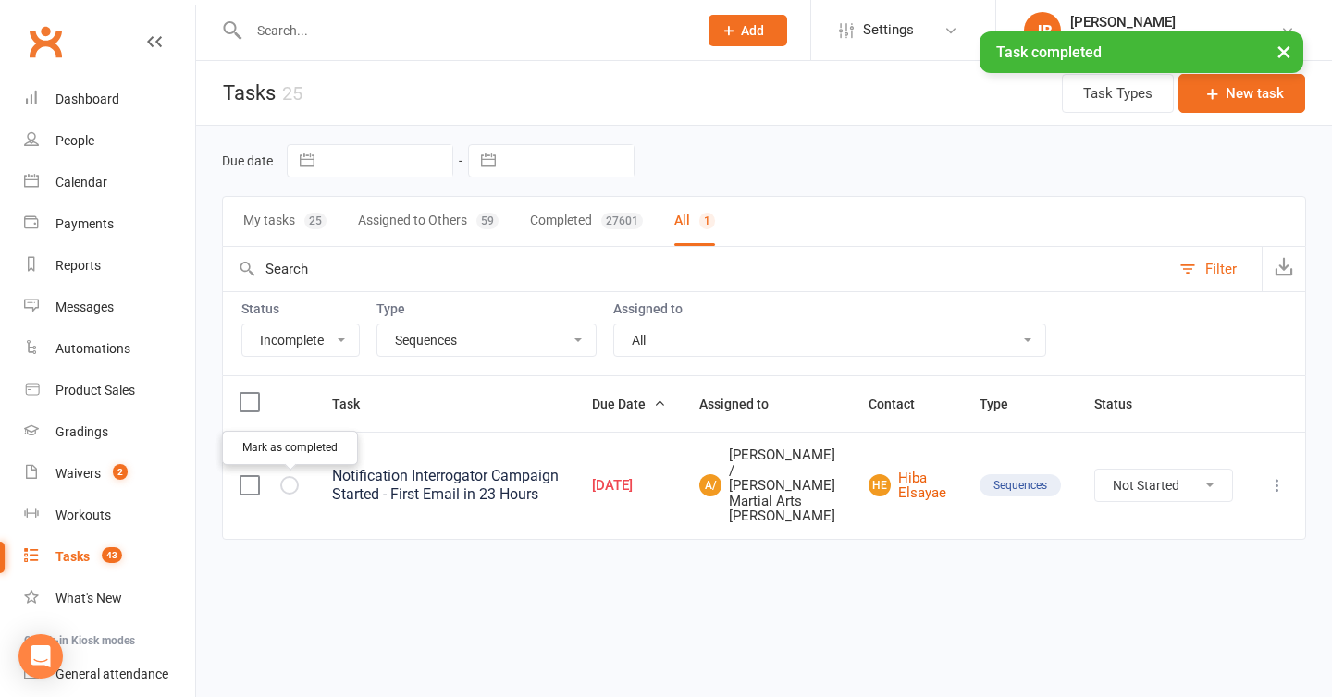
click at [0, 0] on icon "button" at bounding box center [0, 0] width 0 height 0
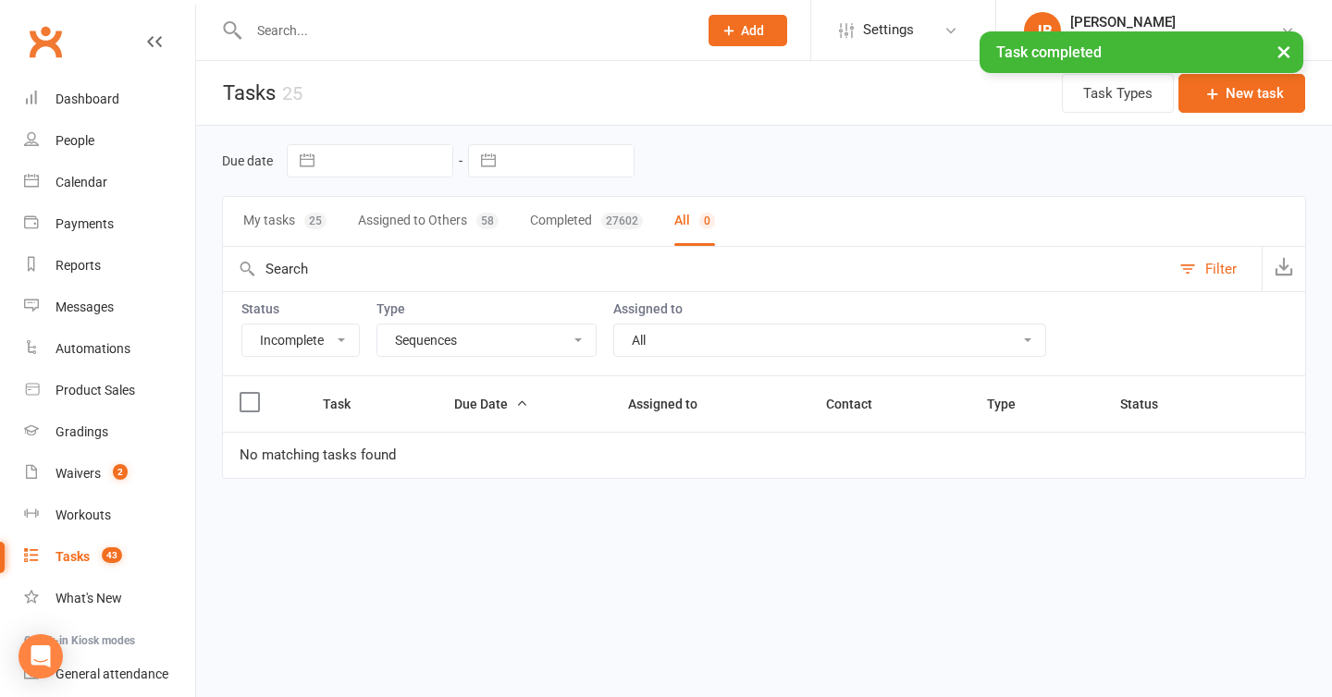
click at [423, 347] on select "All Admin Bbpc - black belt prep course Cancellation Enquiry Follow-up In-class…" at bounding box center [486, 340] width 218 height 31
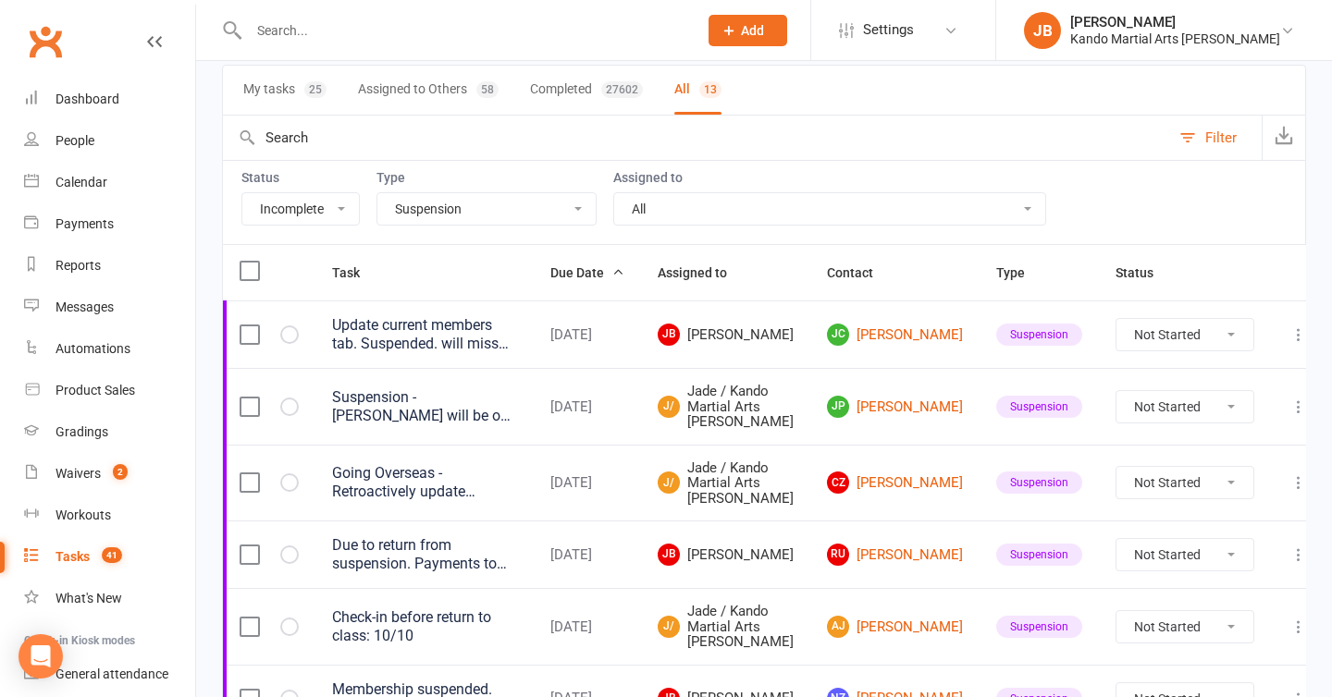
scroll to position [74, 0]
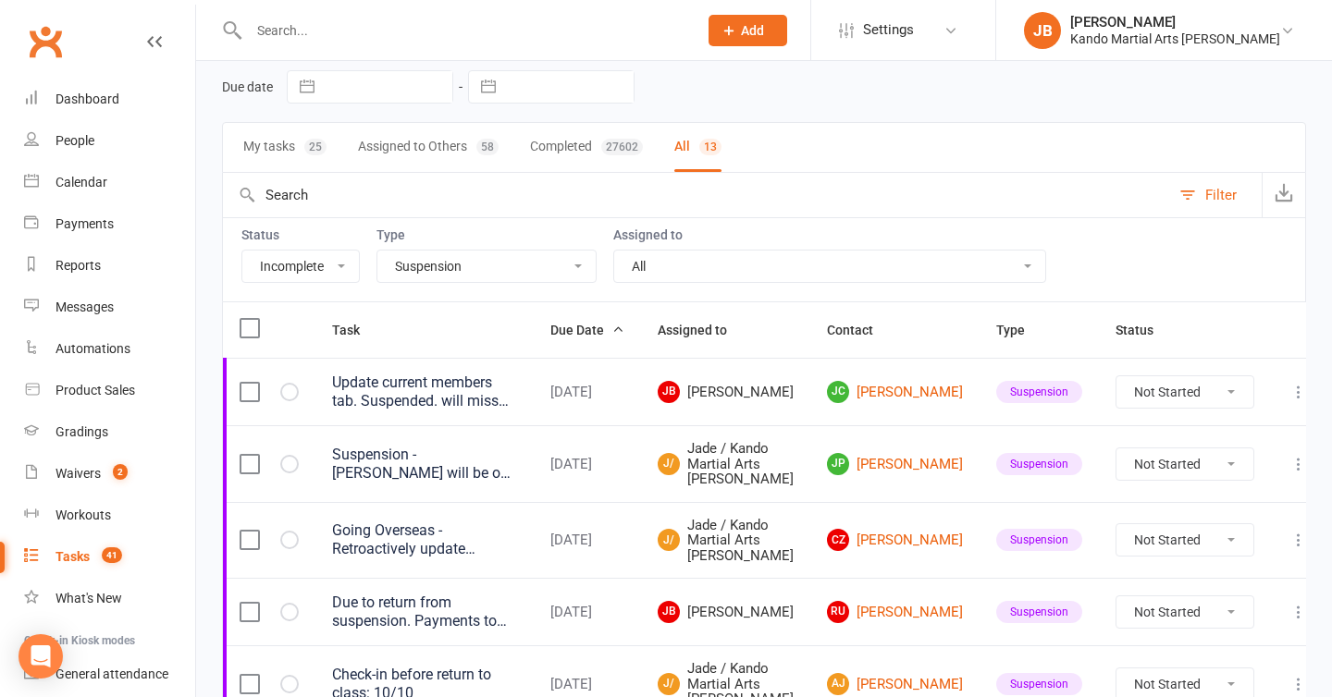
click at [472, 263] on select "All Admin Bbpc - black belt prep course Cancellation Enquiry Follow-up In-class…" at bounding box center [486, 266] width 218 height 31
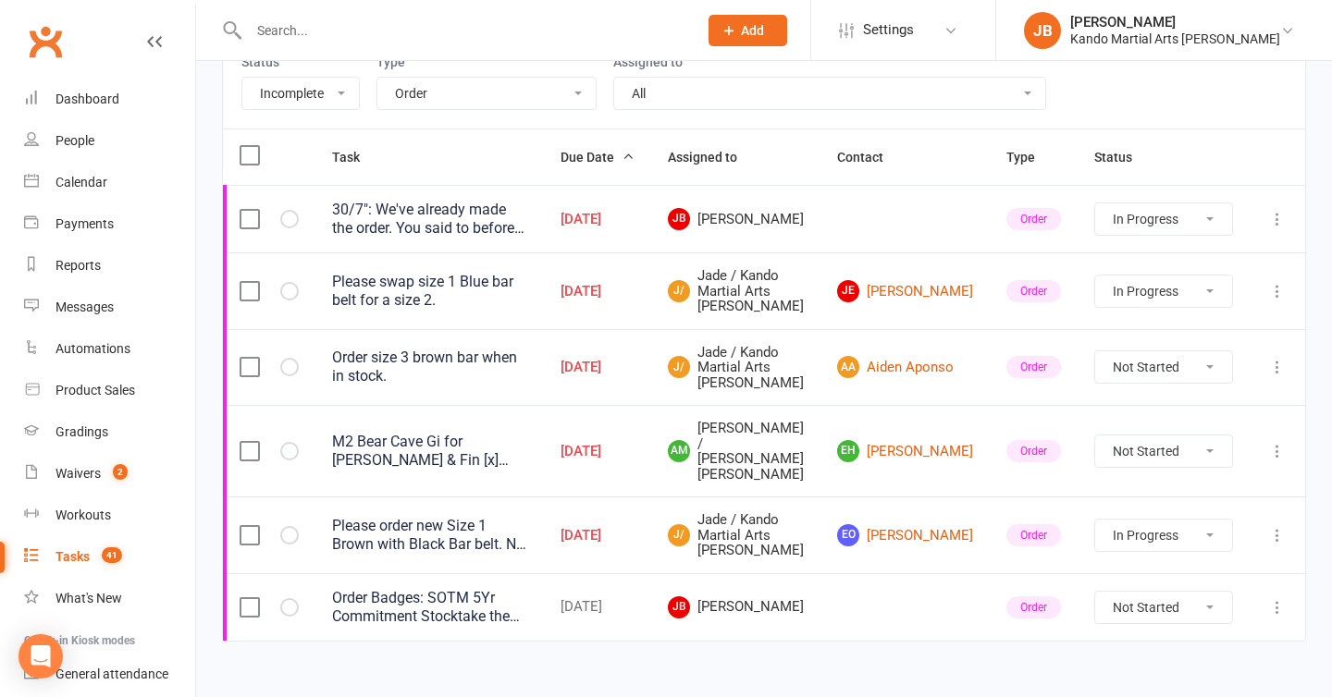
scroll to position [244, 0]
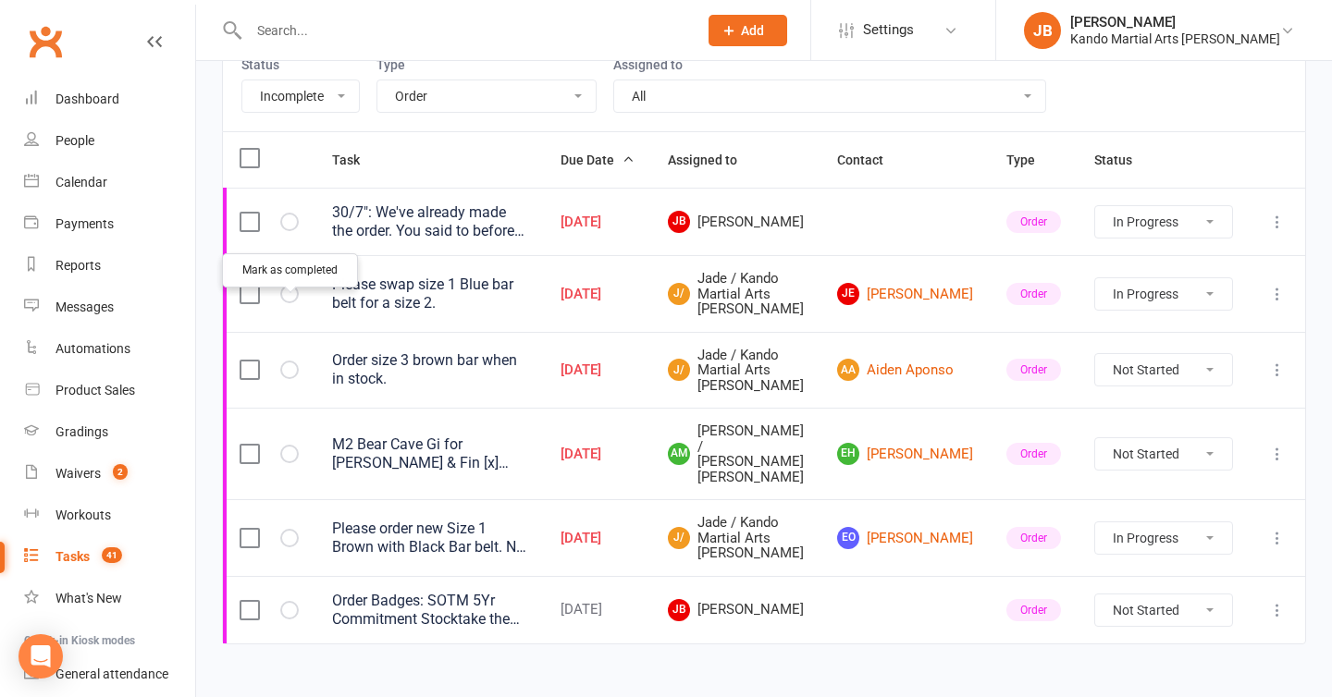
click at [0, 0] on icon "button" at bounding box center [0, 0] width 0 height 0
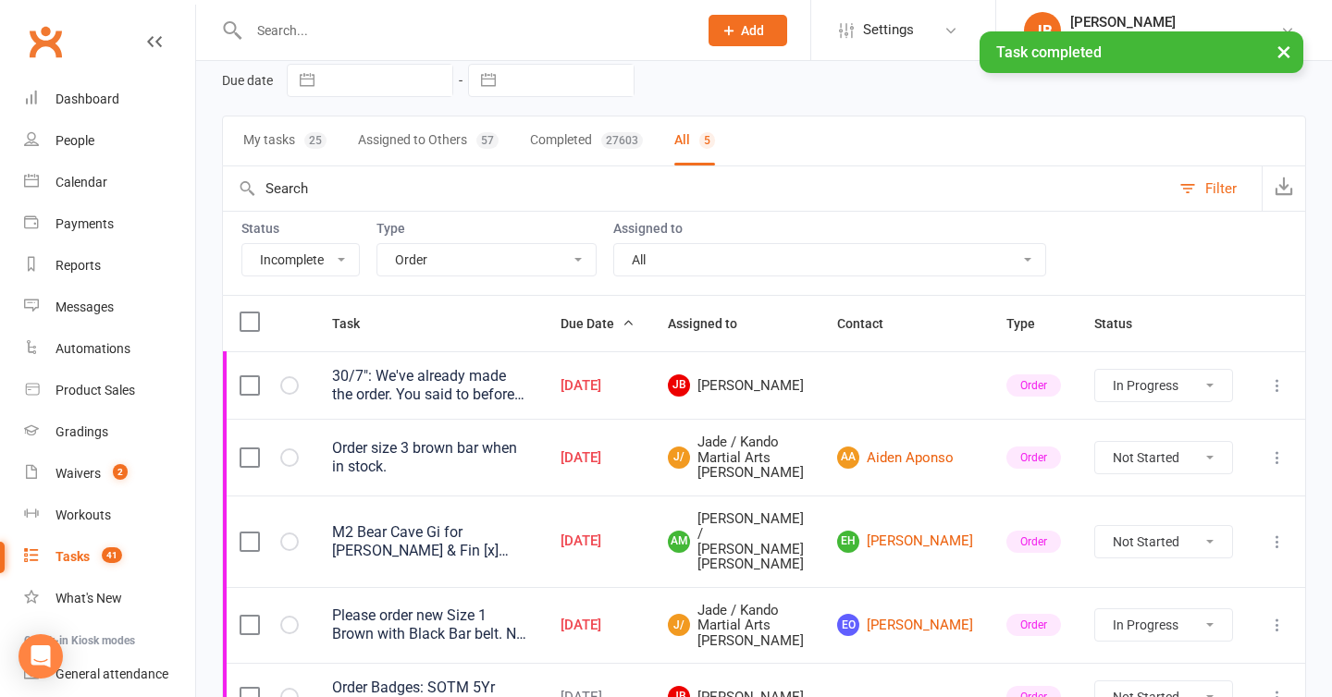
scroll to position [75, 0]
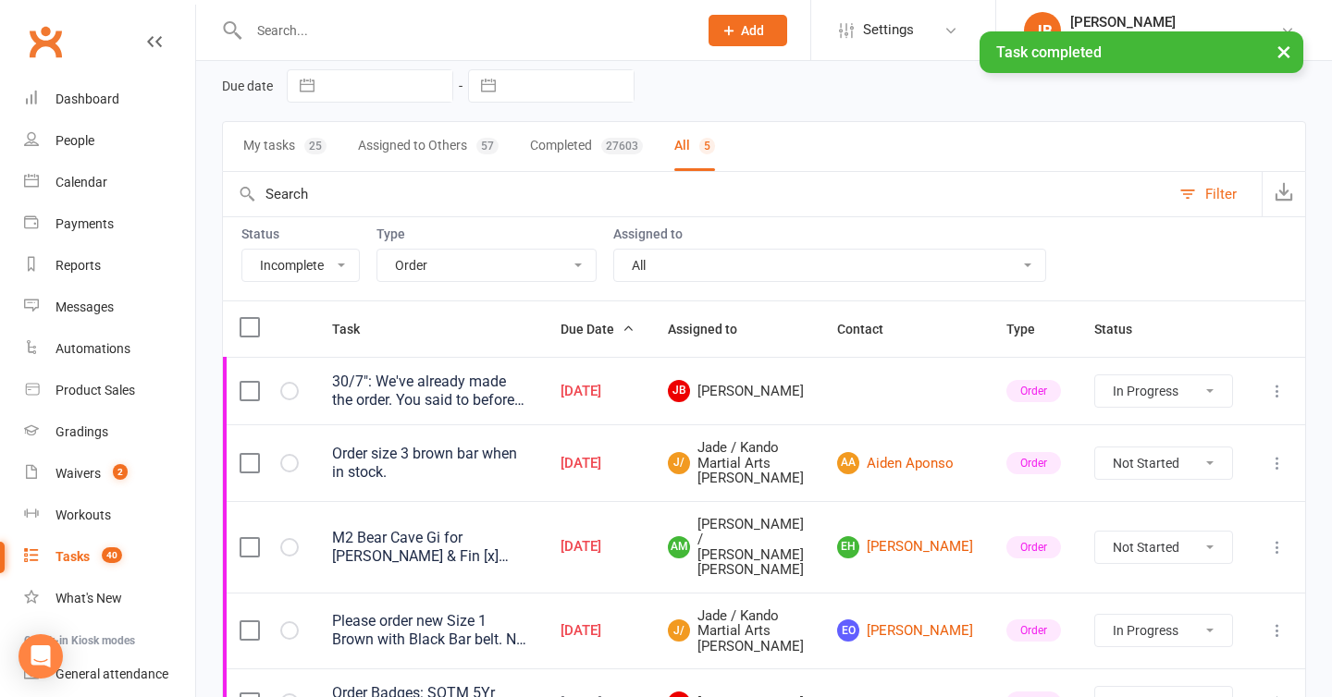
click at [437, 268] on select "All Admin Bbpc - black belt prep course Cancellation Enquiry Follow-up In-class…" at bounding box center [486, 265] width 218 height 31
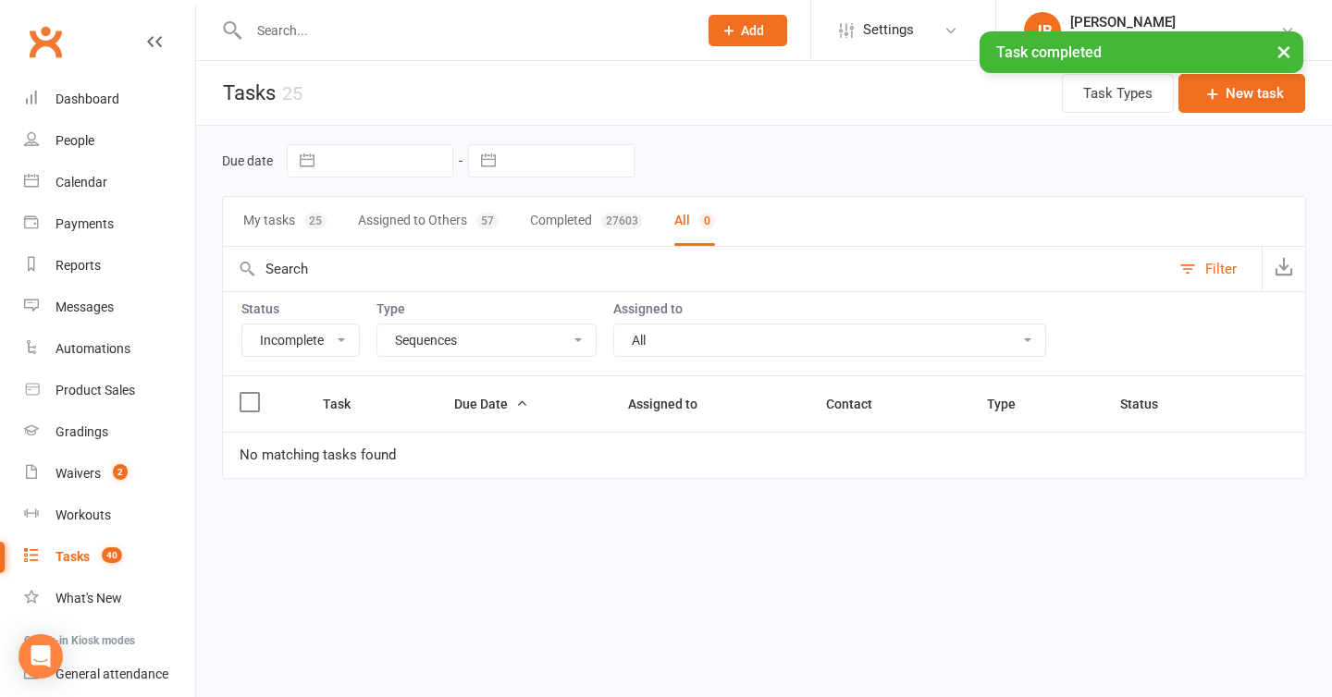
scroll to position [0, 0]
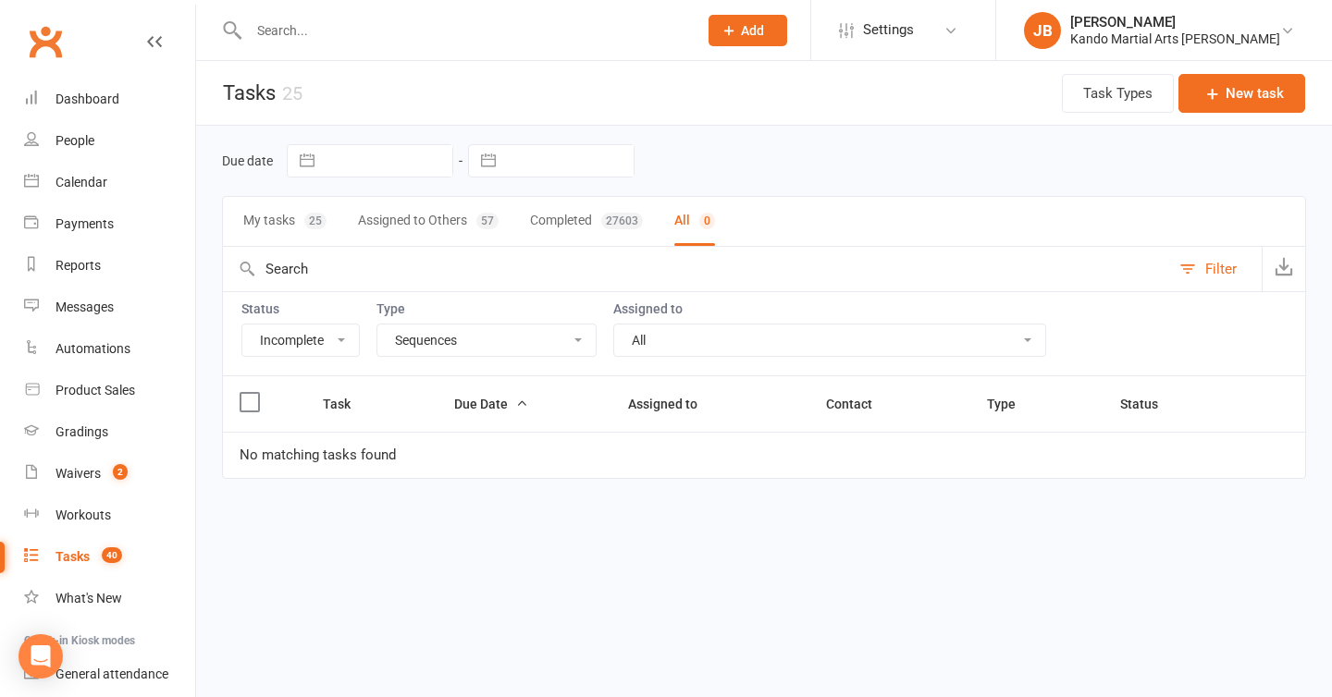
click at [438, 344] on select "All Admin Bbpc - black belt prep course Cancellation Enquiry Follow-up In-class…" at bounding box center [486, 340] width 218 height 31
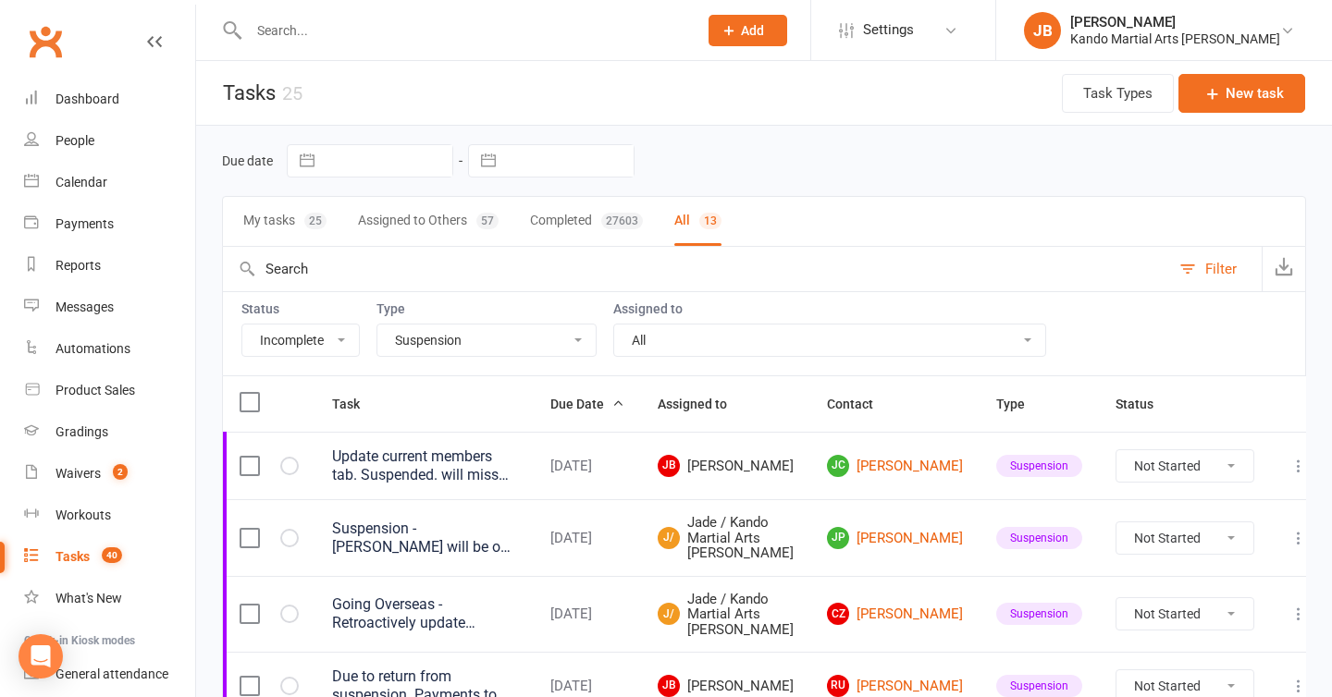
click at [397, 349] on select "All Admin Bbpc - black belt prep course Cancellation Enquiry Follow-up In-class…" at bounding box center [486, 340] width 218 height 31
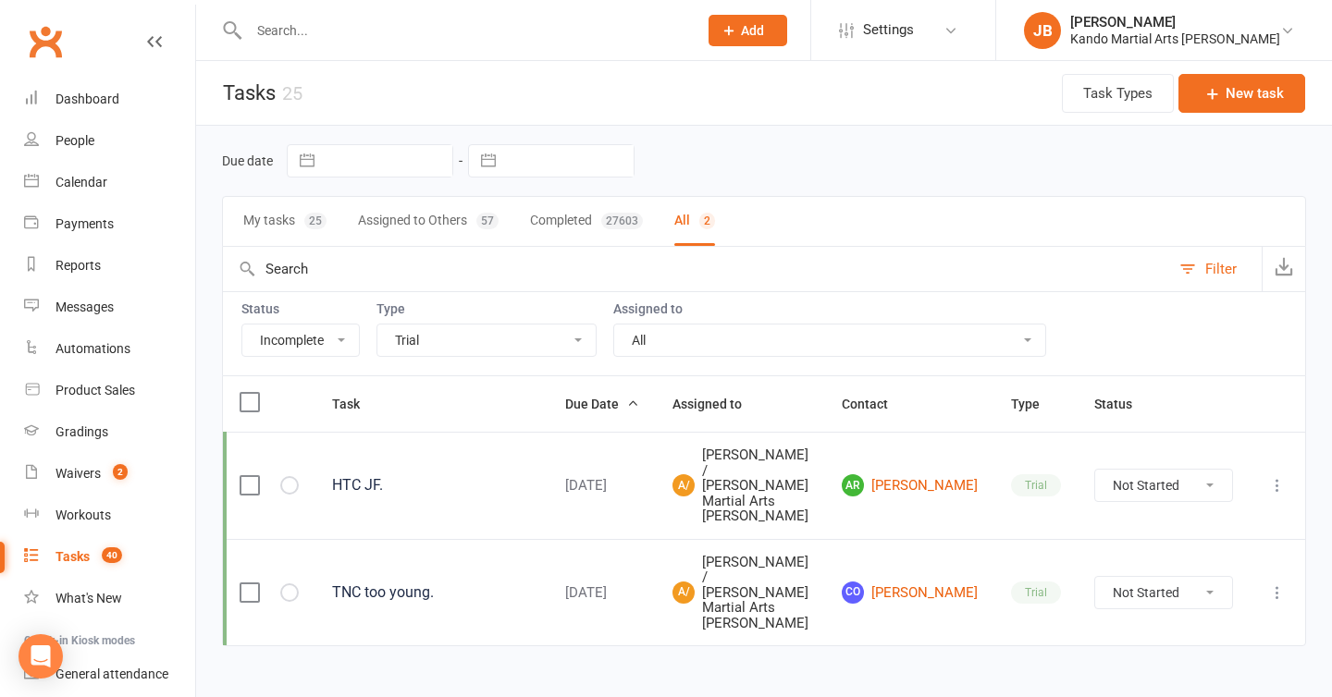
scroll to position [28, 0]
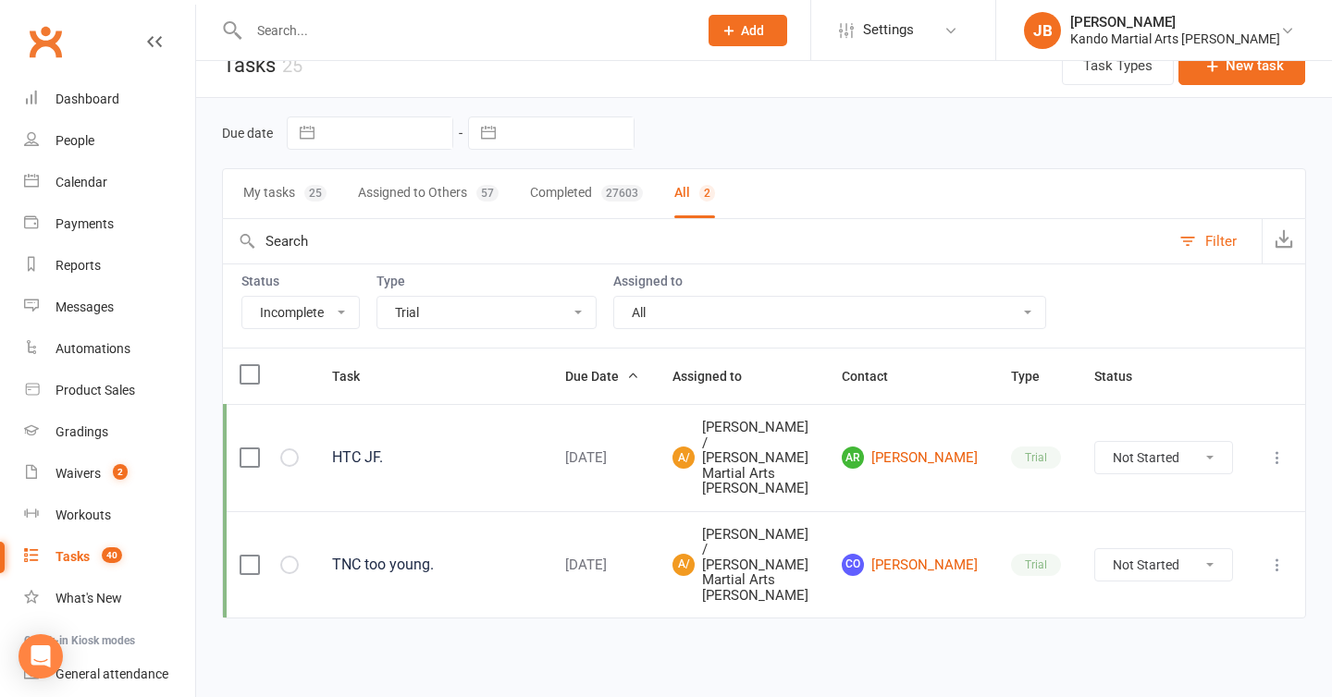
click at [444, 322] on select "All Admin Bbpc - black belt prep course Cancellation Enquiry Follow-up In-class…" at bounding box center [486, 312] width 218 height 31
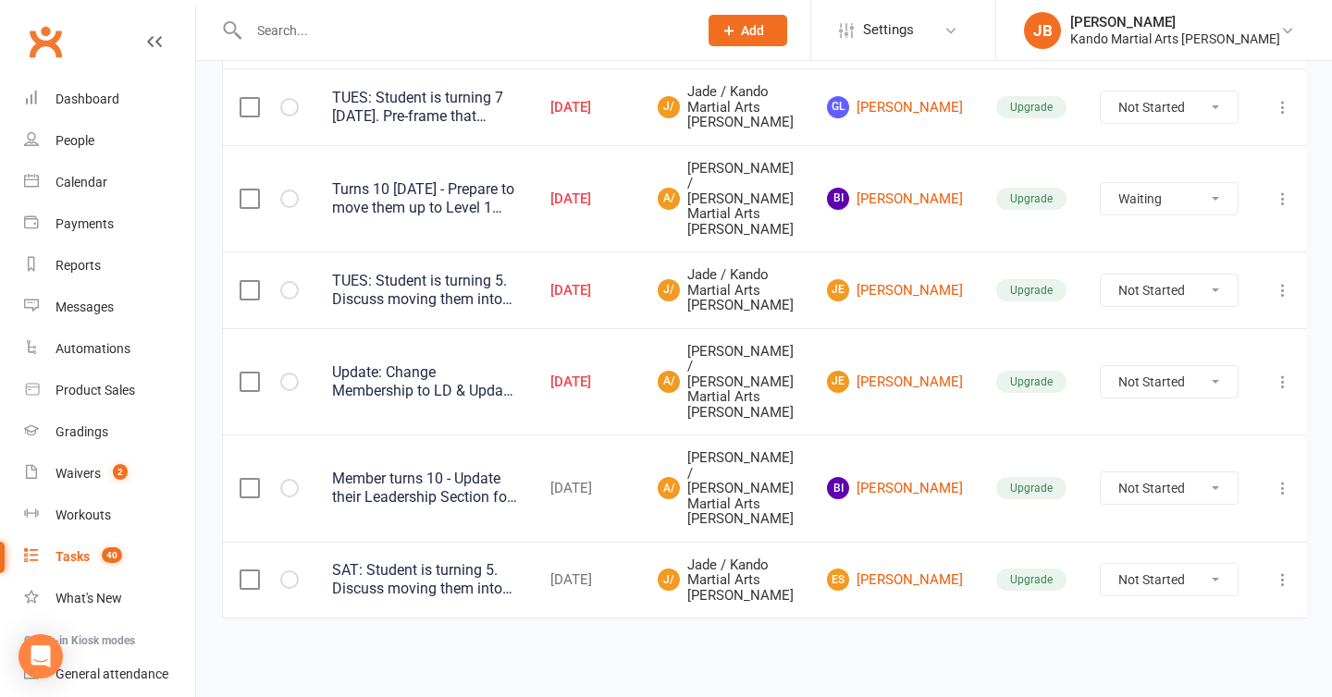
scroll to position [669, 0]
click at [465, 435] on td "Member turns 10 - Update their Leadership Section for Level 1. Give Level 1 Car…" at bounding box center [424, 488] width 218 height 107
click at [926, 477] on link "BI Bruno Io" at bounding box center [895, 488] width 136 height 22
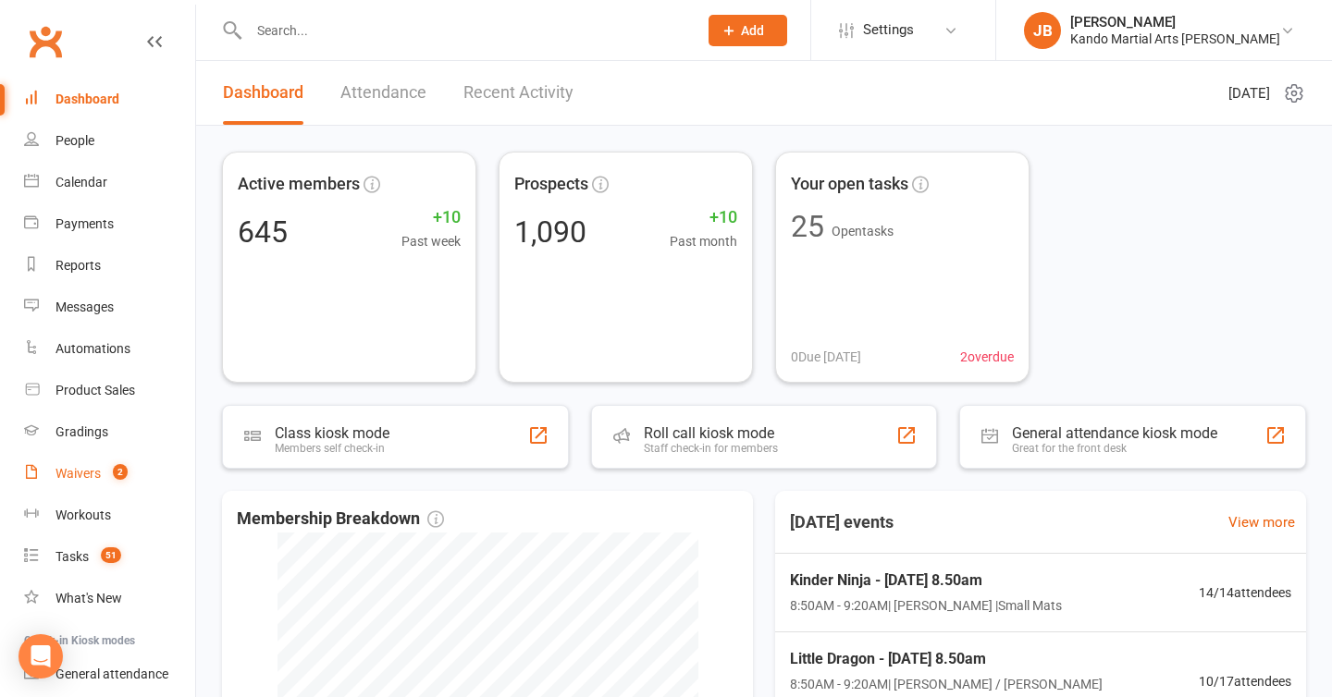
click at [65, 482] on link "Waivers 2" at bounding box center [109, 474] width 171 height 42
select select "100"
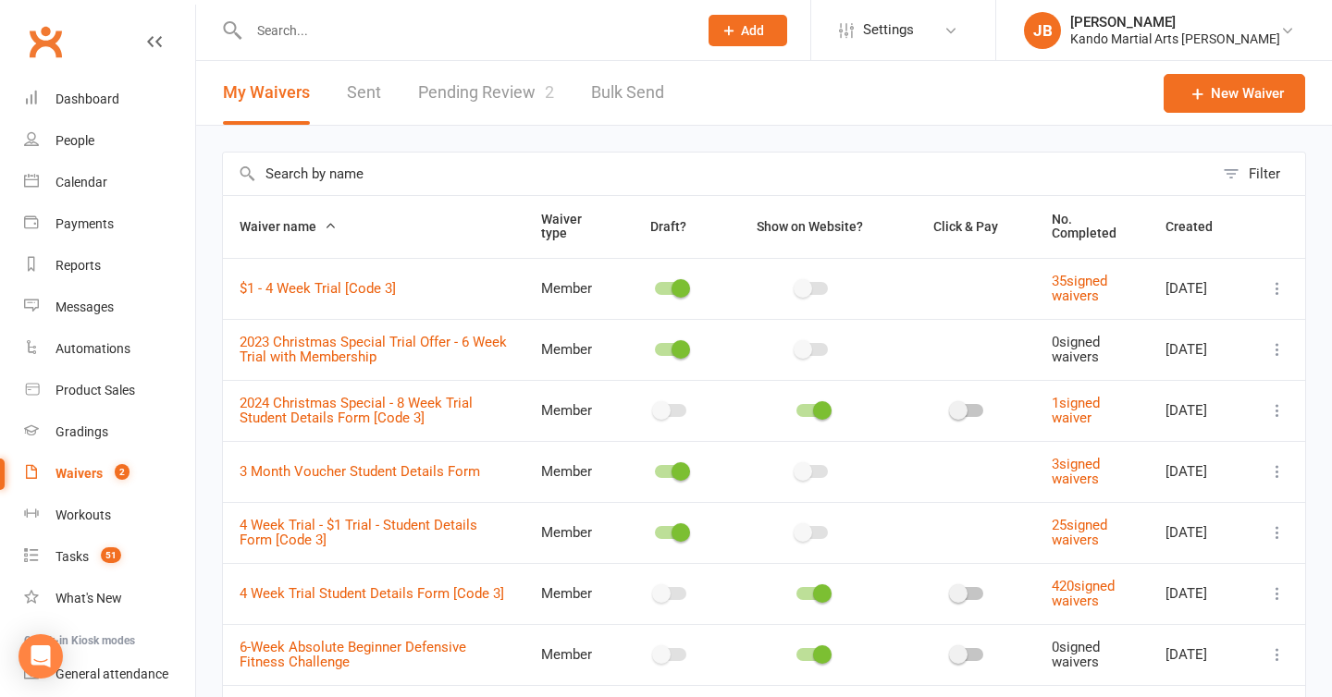
click at [329, 169] on input "text" at bounding box center [718, 174] width 991 height 43
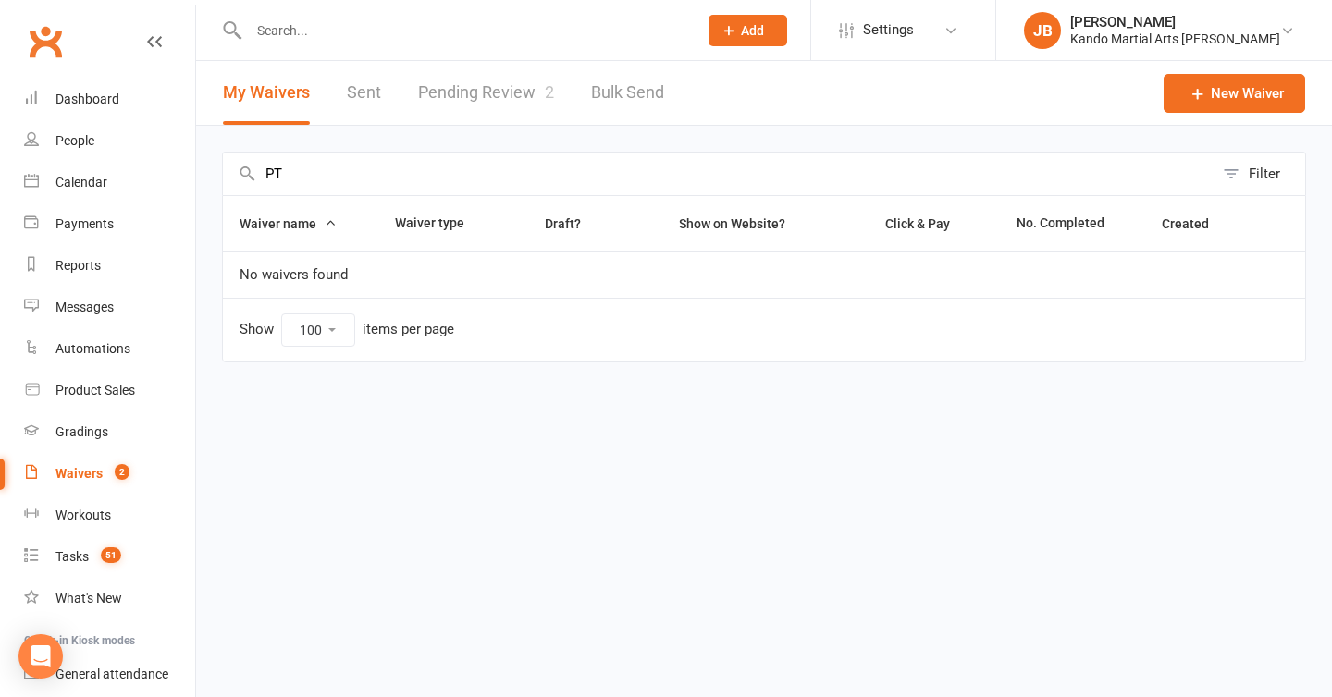
type input "P"
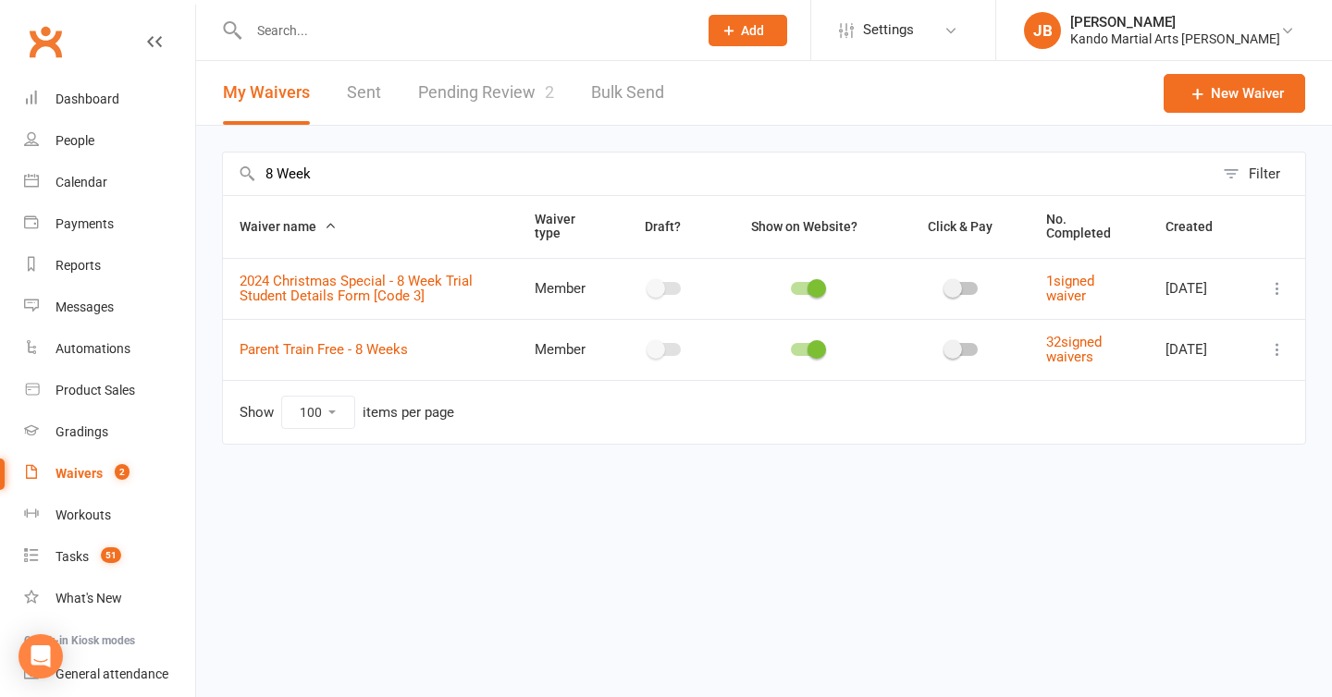
type input "8 Week"
click at [1276, 351] on icon at bounding box center [1277, 349] width 19 height 19
click at [1146, 465] on link "Copy external link to clipboard" at bounding box center [1178, 459] width 217 height 37
click at [445, 142] on div "8 Week Filter Waiver name Waiver type Draft? Show on Website? Click & Pay No. C…" at bounding box center [764, 311] width 1136 height 371
click at [363, 23] on input "text" at bounding box center [463, 31] width 441 height 26
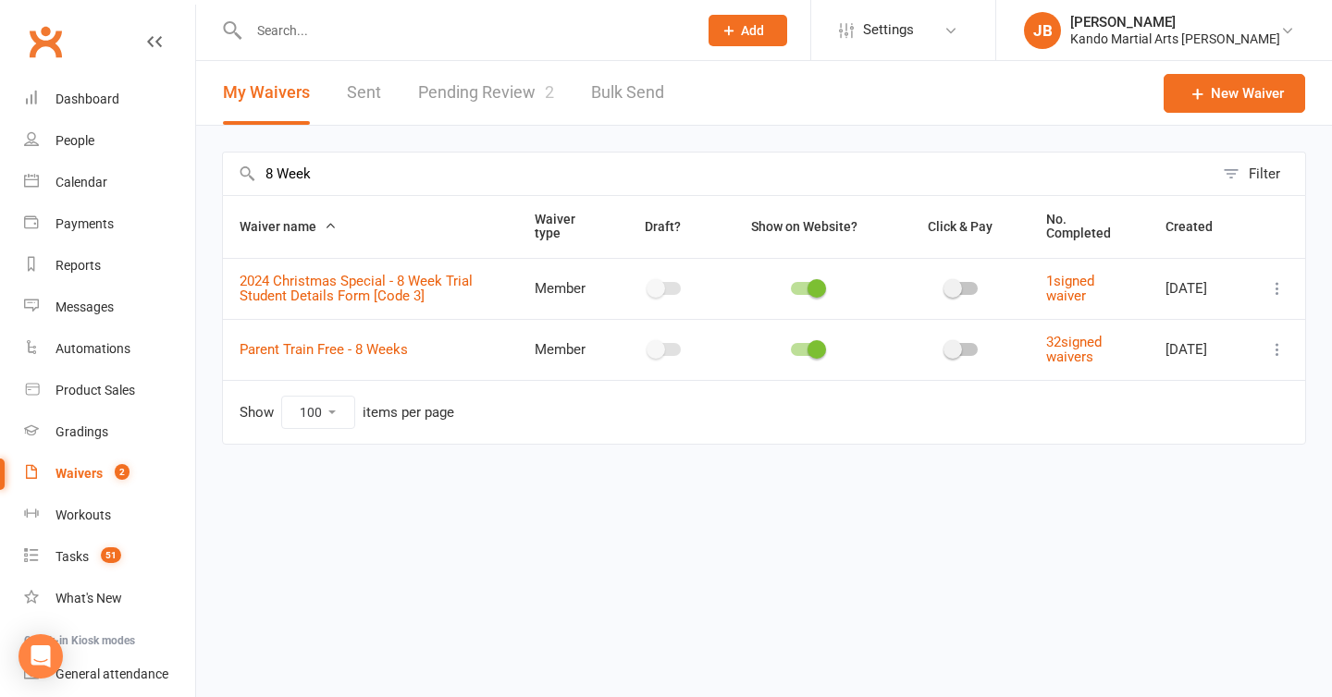
click at [315, 25] on input "text" at bounding box center [463, 31] width 441 height 26
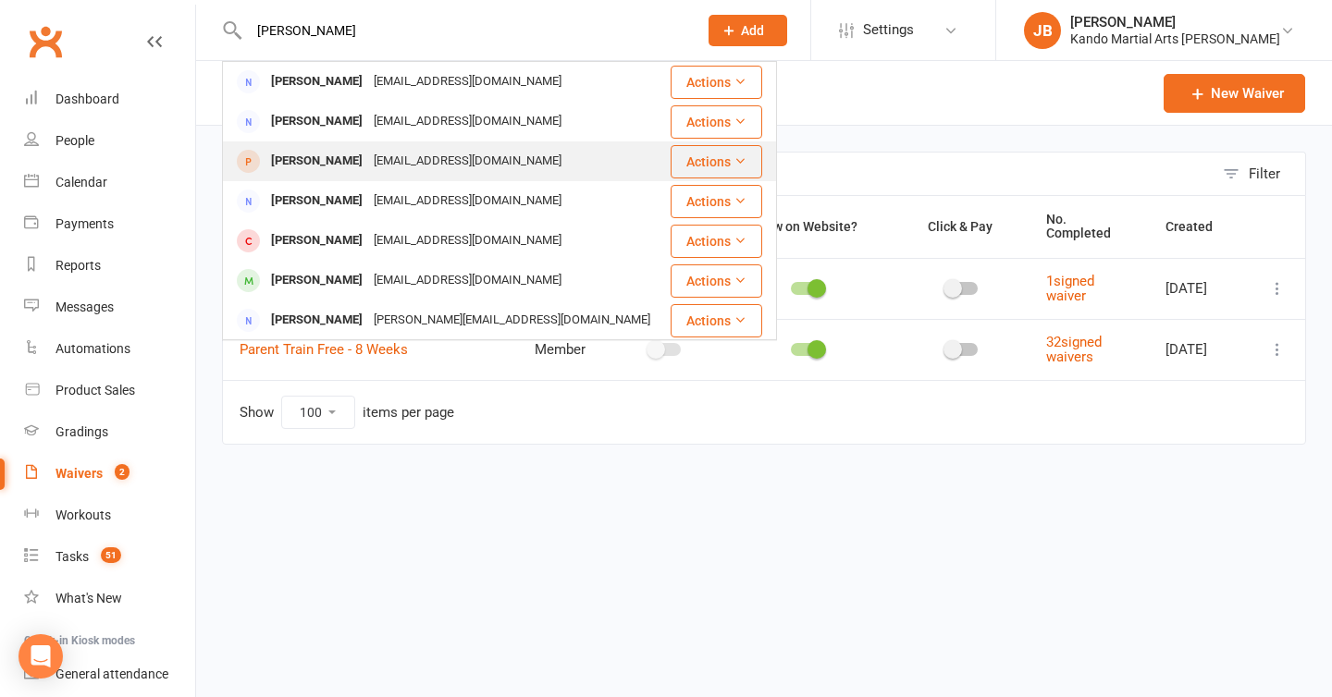
type input "lena"
click at [339, 160] on div "Lena Mangidis" at bounding box center [316, 161] width 103 height 27
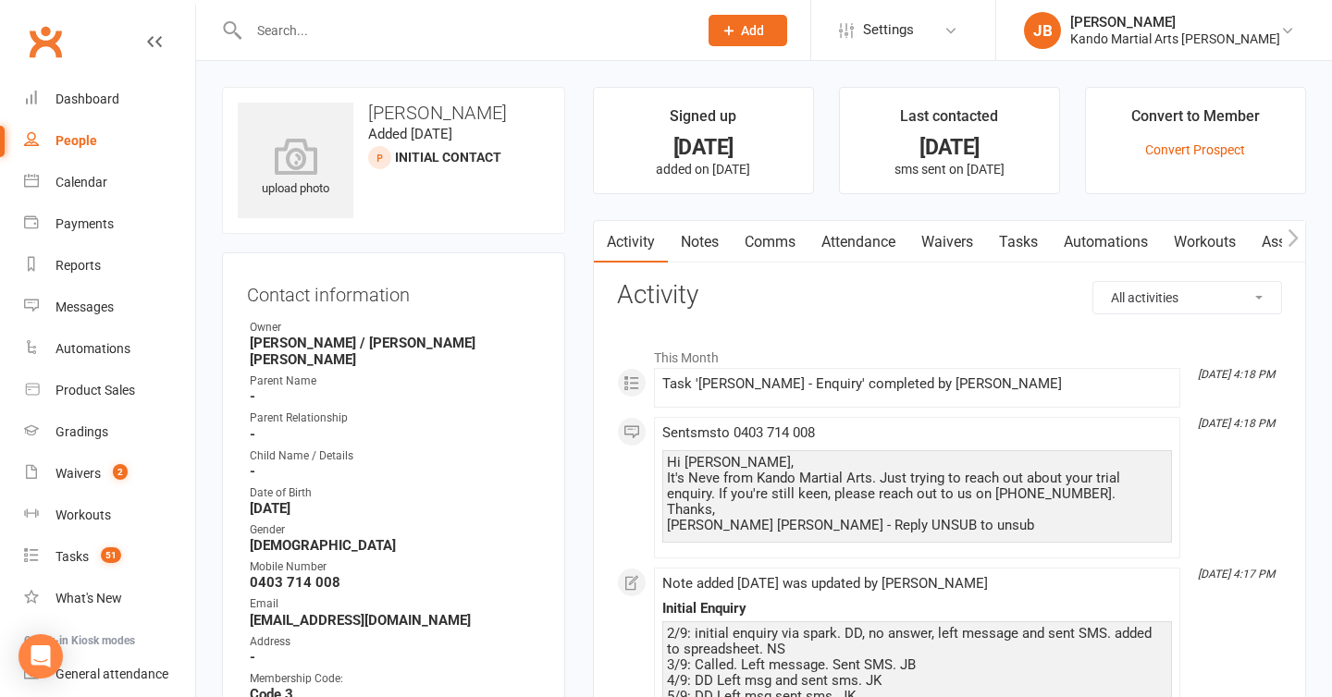
click at [276, 34] on input "text" at bounding box center [463, 31] width 441 height 26
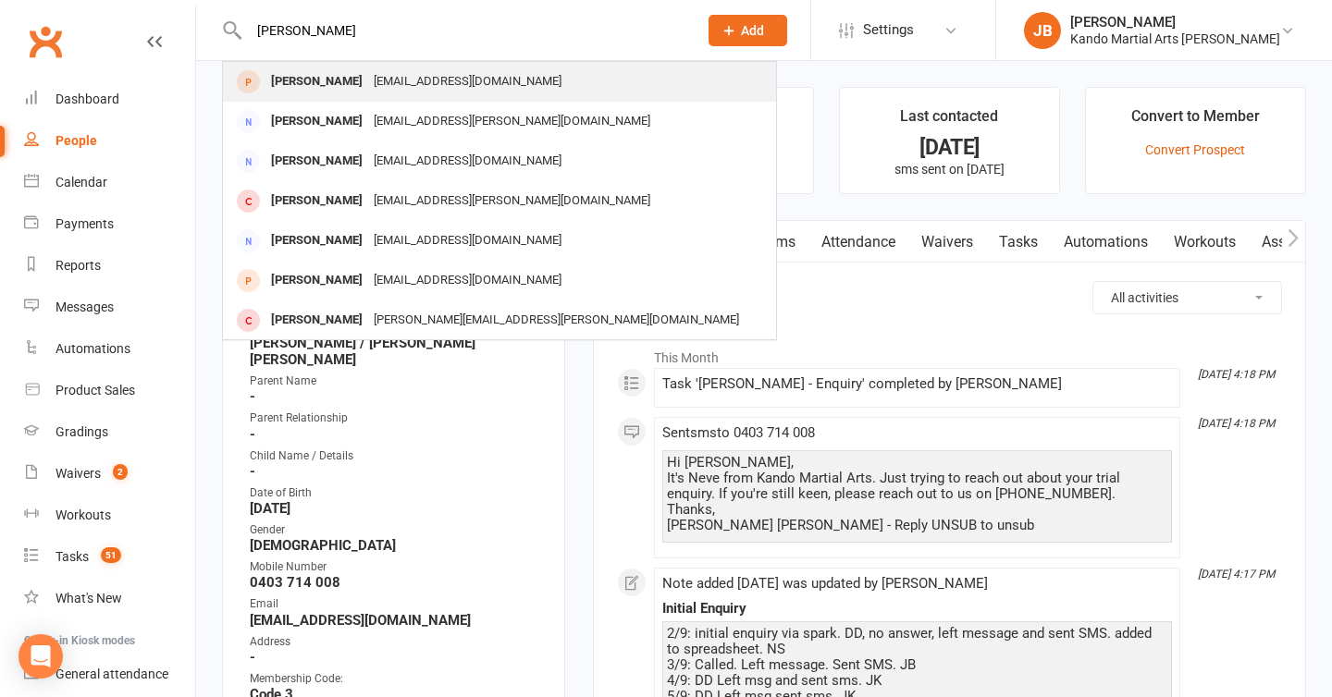
type input "janelle"
click at [368, 83] on div "mapgirl740@gmail.com" at bounding box center [467, 81] width 199 height 27
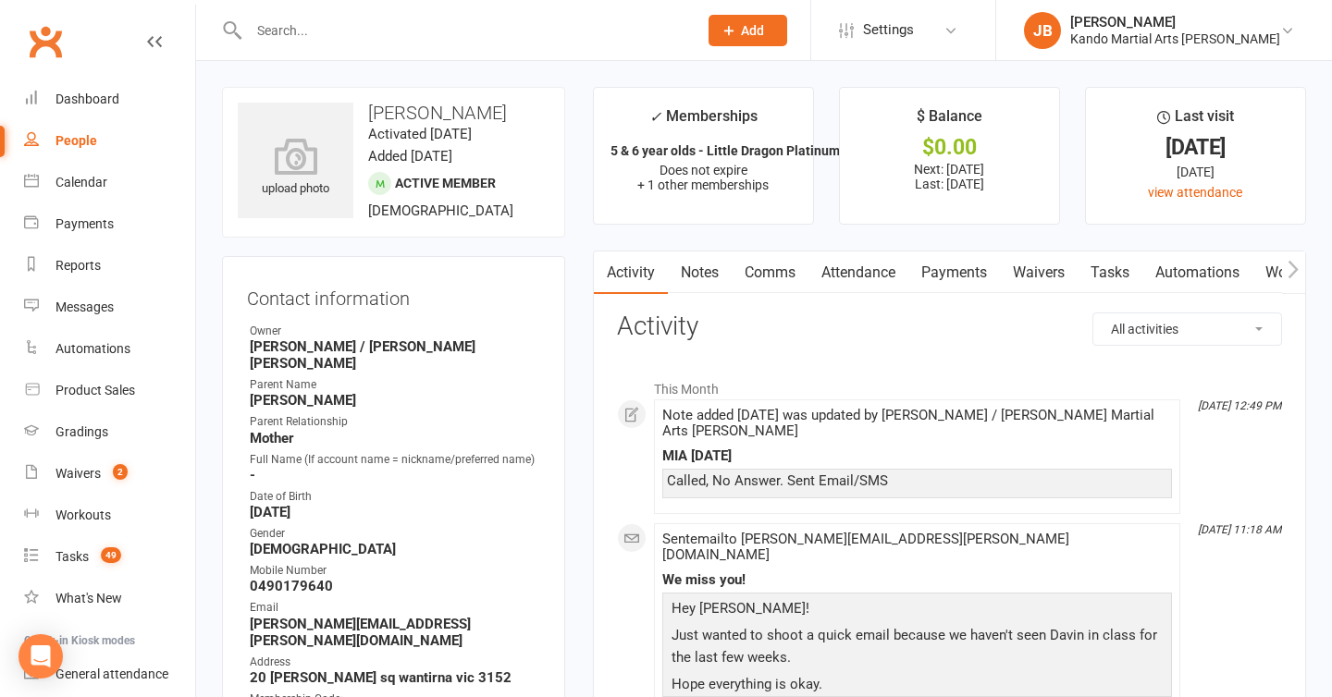
click at [688, 266] on link "Notes" at bounding box center [700, 273] width 64 height 43
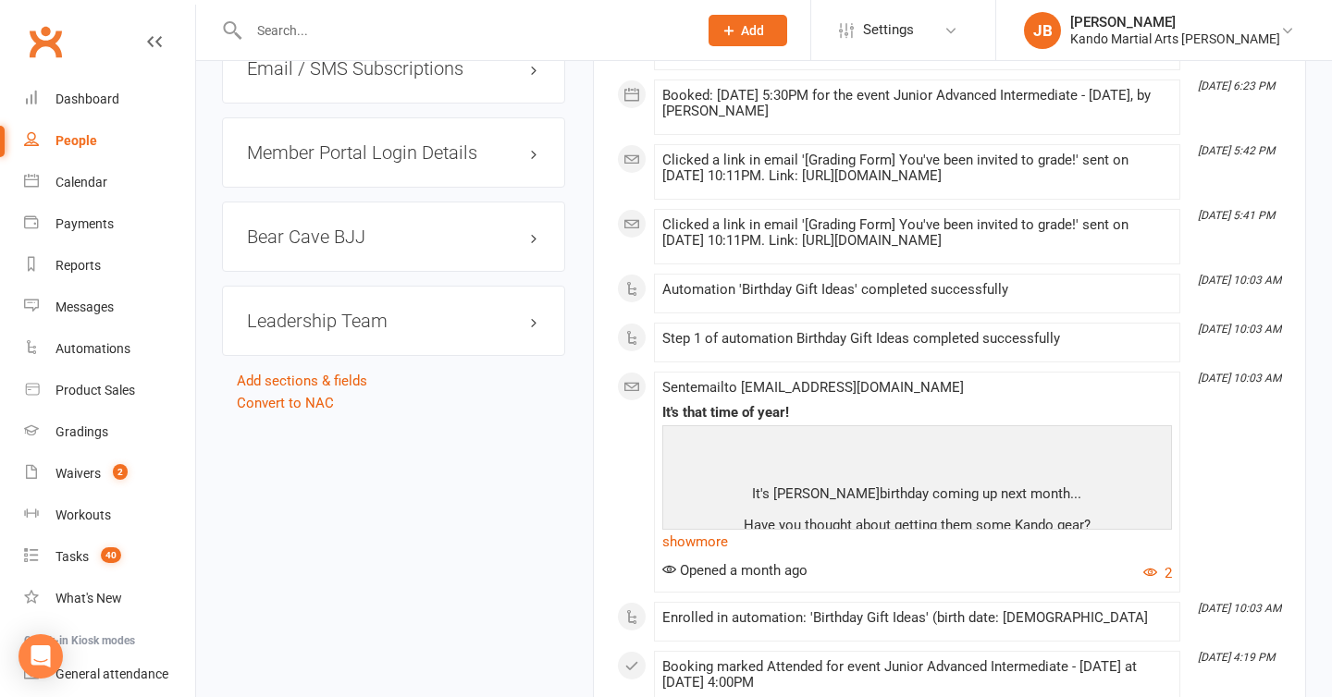
scroll to position [2993, 0]
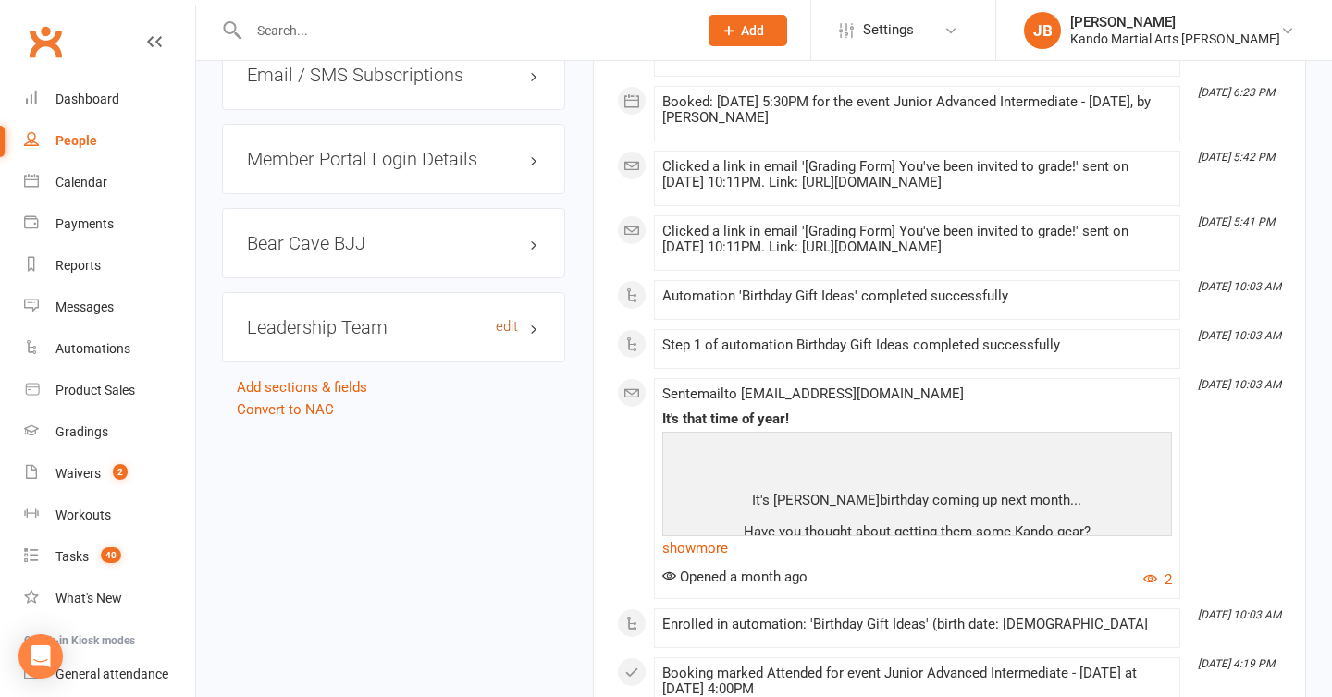
click at [510, 319] on link "edit" at bounding box center [507, 327] width 22 height 16
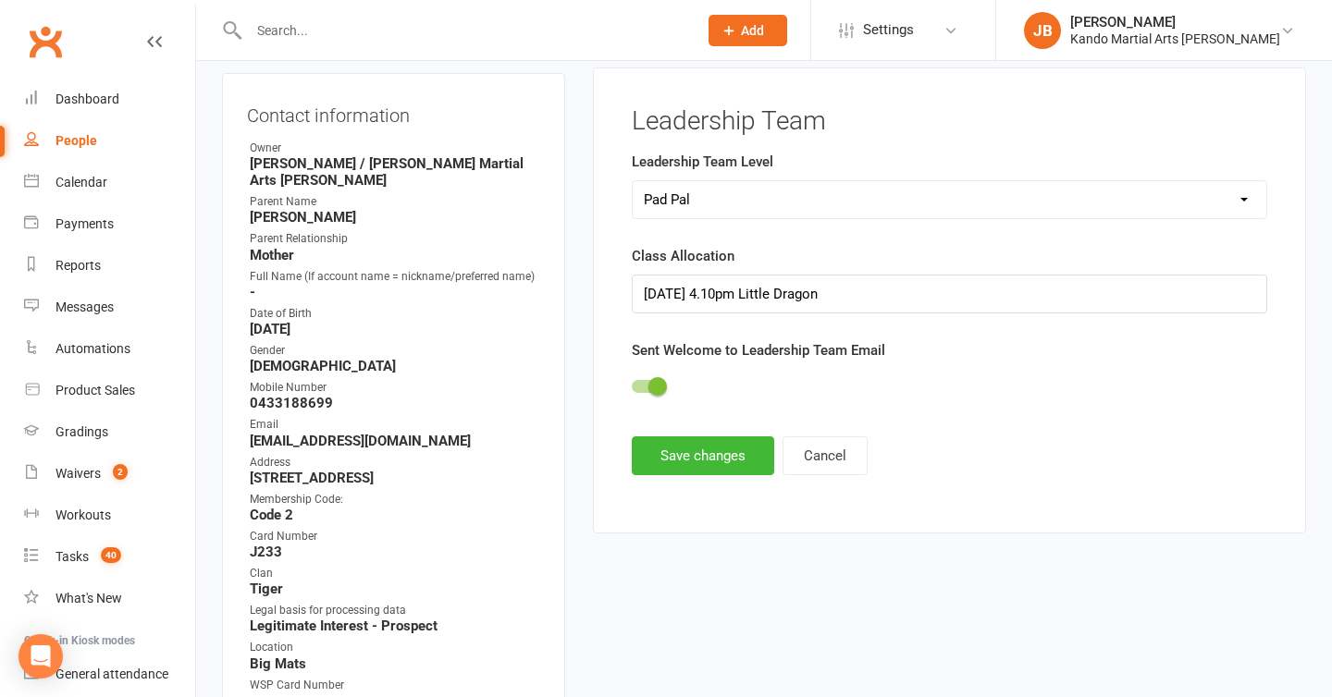
scroll to position [189, 0]
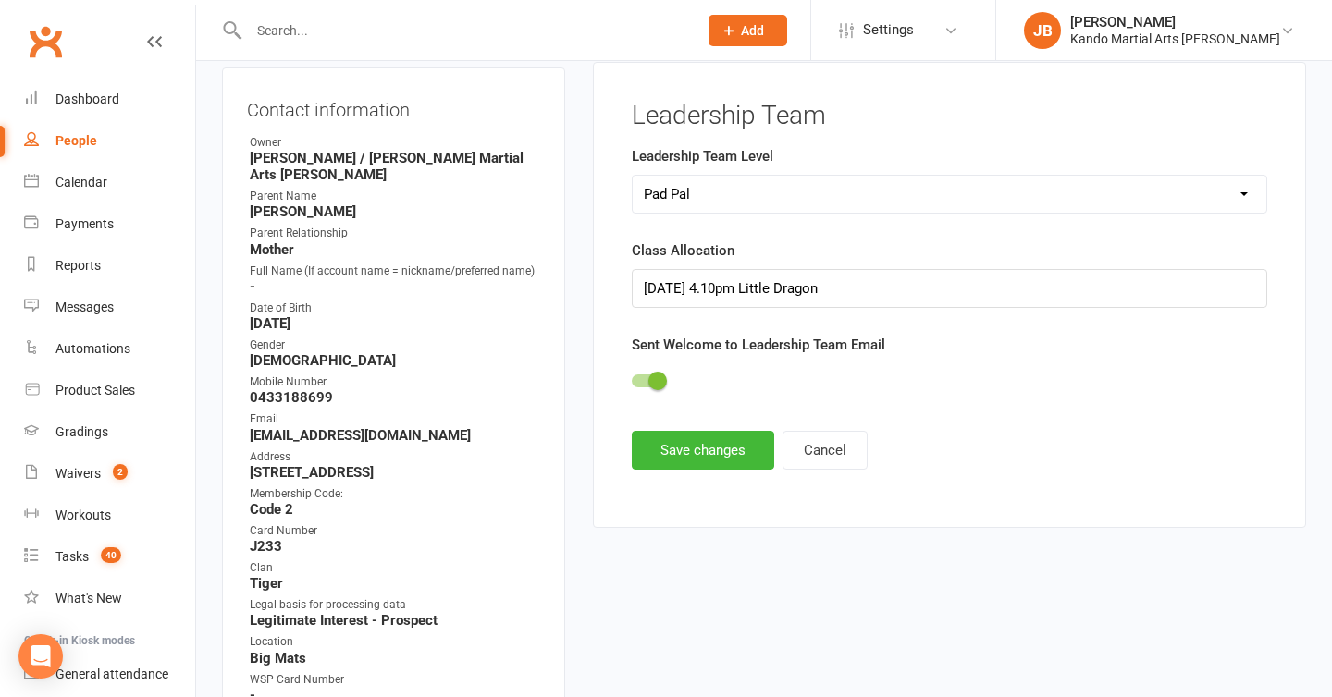
click at [703, 191] on select "Select Pad Pal Leadership Level 1 Leadership Level 2 Leadership Level 3 Leaders…" at bounding box center [950, 194] width 634 height 37
select select "Leadership Level 1"
click at [685, 447] on button "Save changes" at bounding box center [703, 450] width 142 height 39
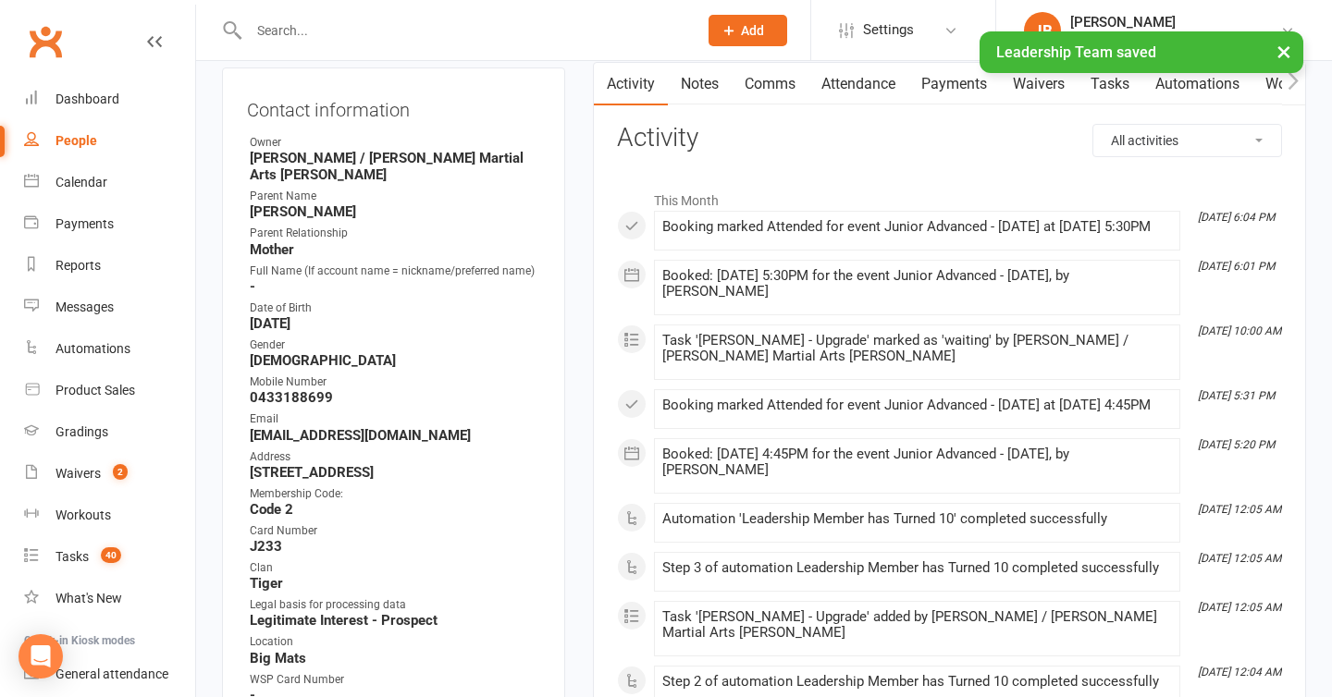
scroll to position [0, 0]
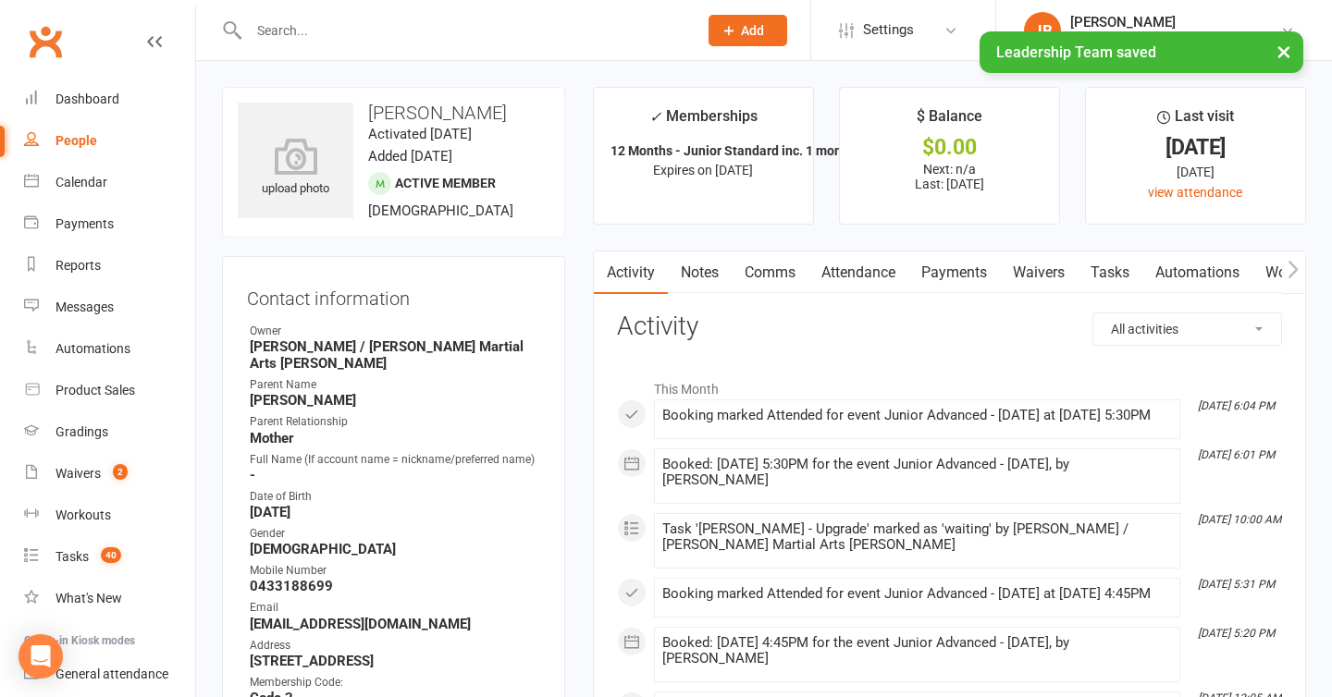
click at [1112, 269] on link "Tasks" at bounding box center [1110, 273] width 65 height 43
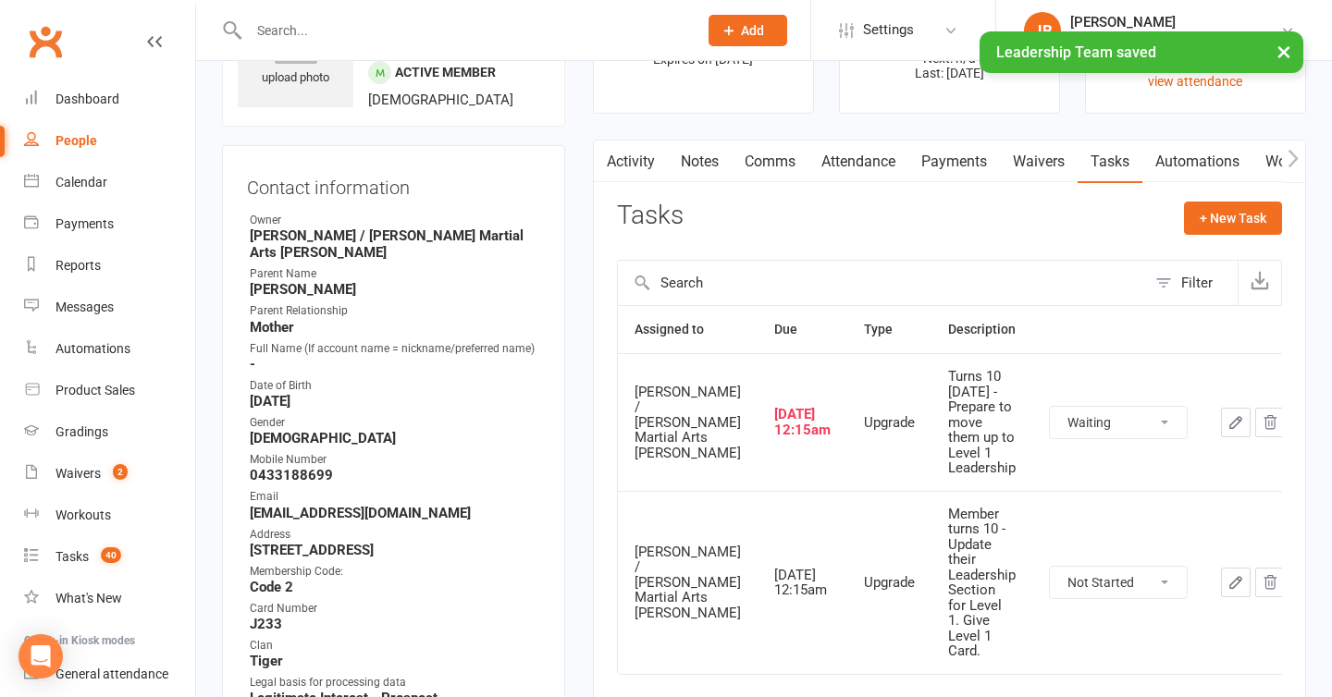
scroll to position [127, 0]
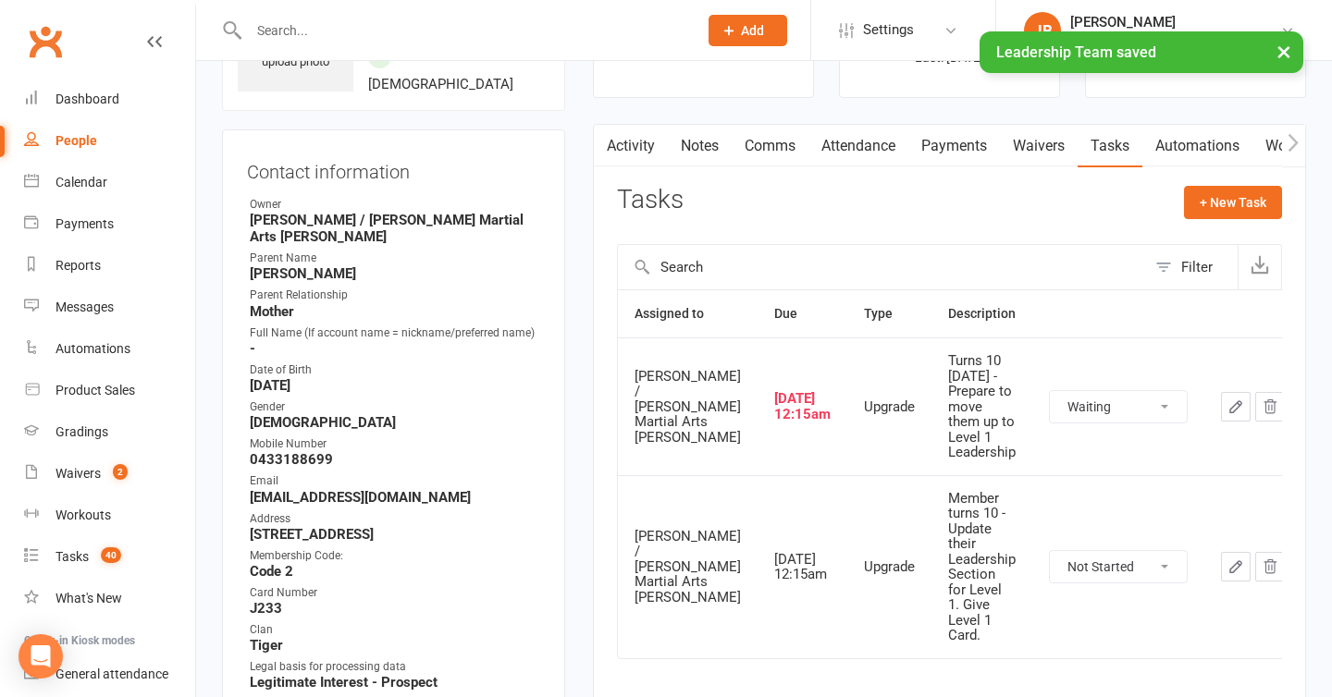
click at [1074, 402] on select "Not Started In Progress Waiting Complete" at bounding box center [1118, 406] width 137 height 31
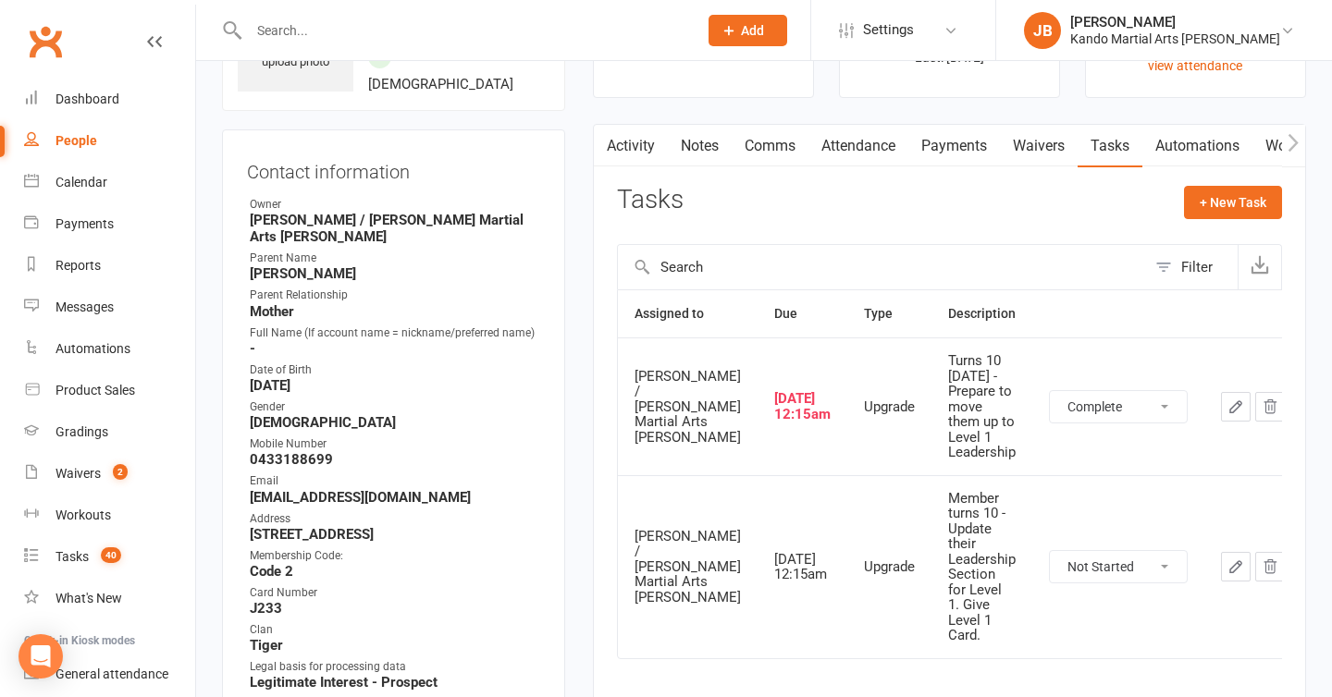
select select "waiting"
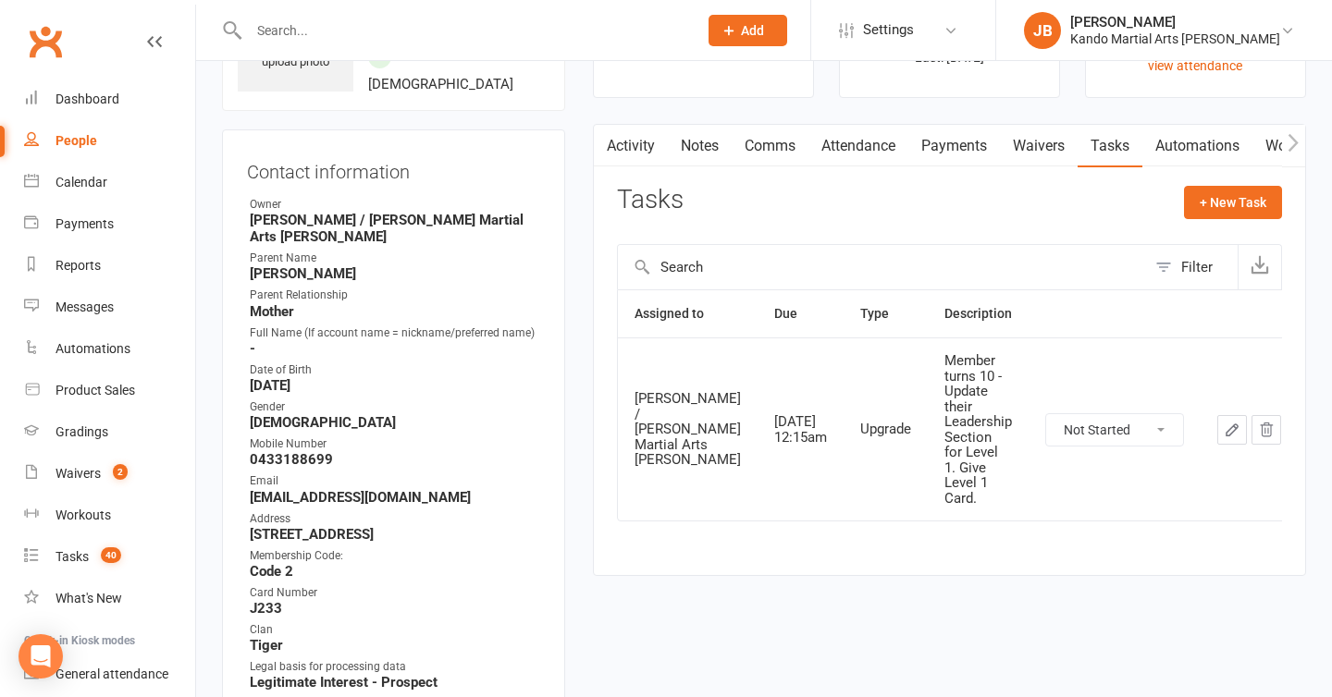
click at [1048, 419] on select "Not Started In Progress Waiting Complete" at bounding box center [1114, 429] width 137 height 31
select select "unstarted"
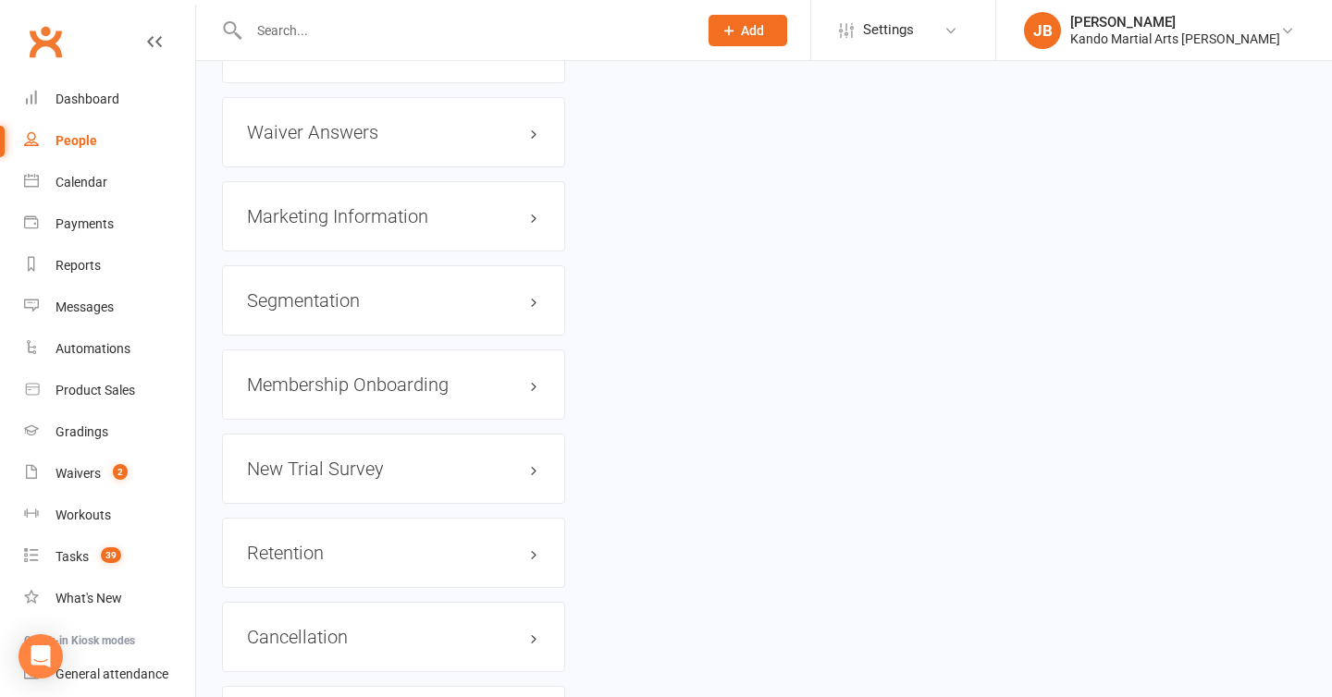
scroll to position [2264, 0]
click at [511, 376] on link "edit" at bounding box center [507, 384] width 22 height 16
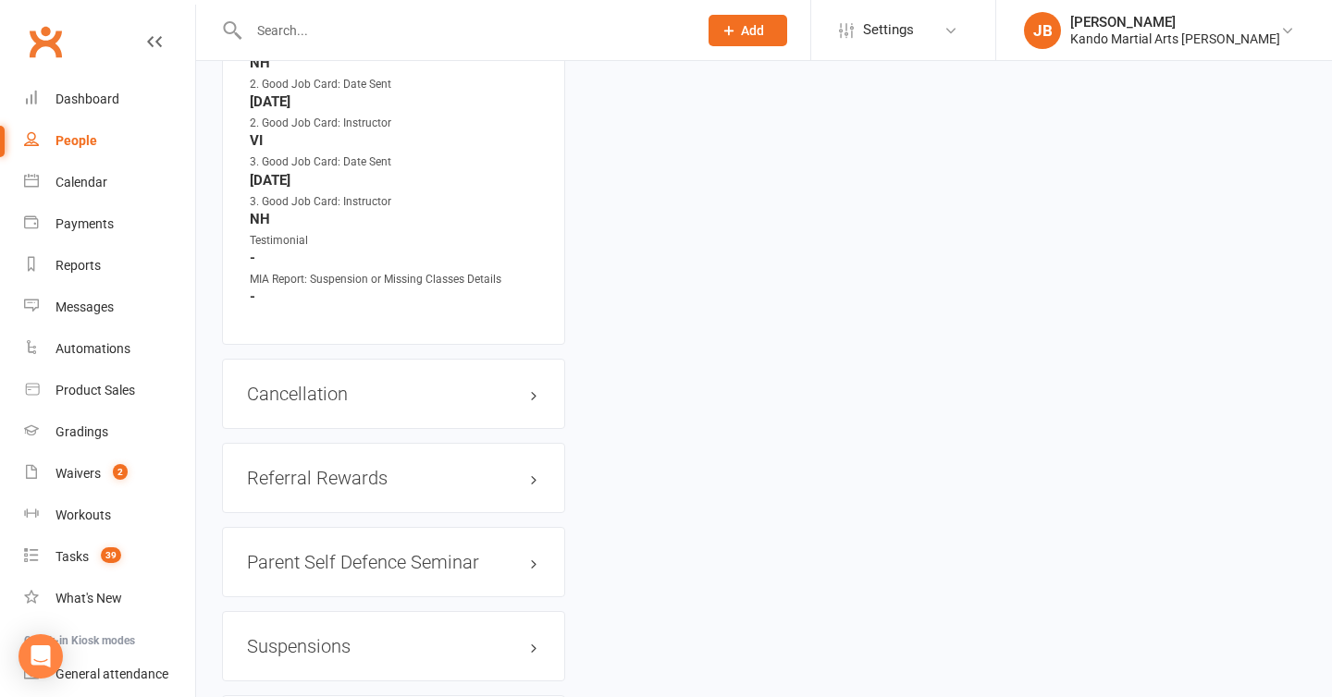
scroll to position [2688, 0]
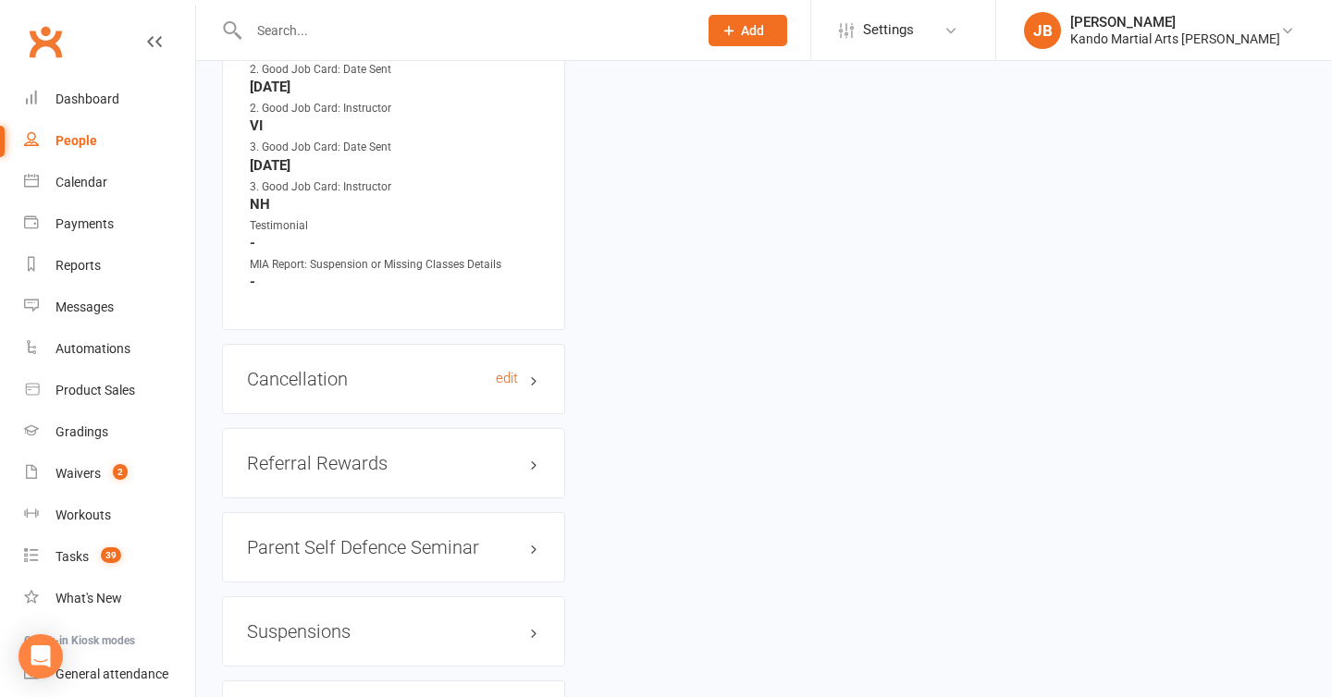
click at [325, 369] on h3 "Cancellation edit" at bounding box center [393, 379] width 293 height 20
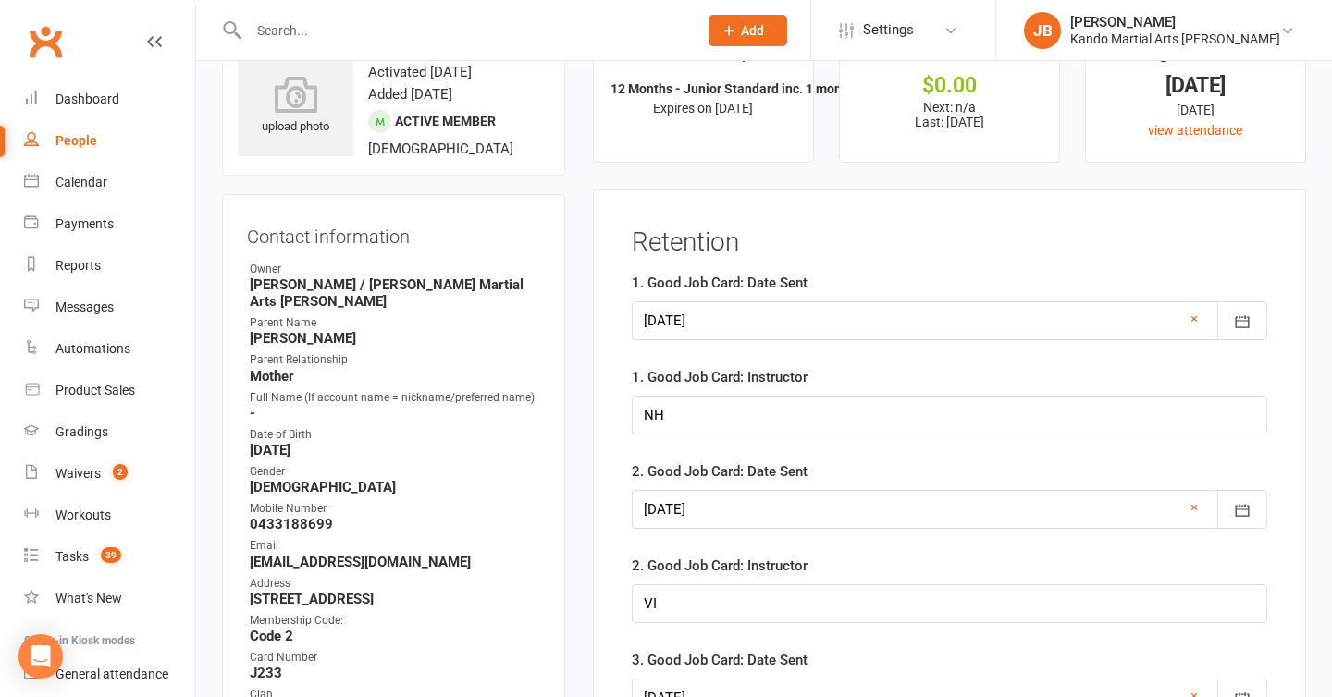
scroll to position [0, 0]
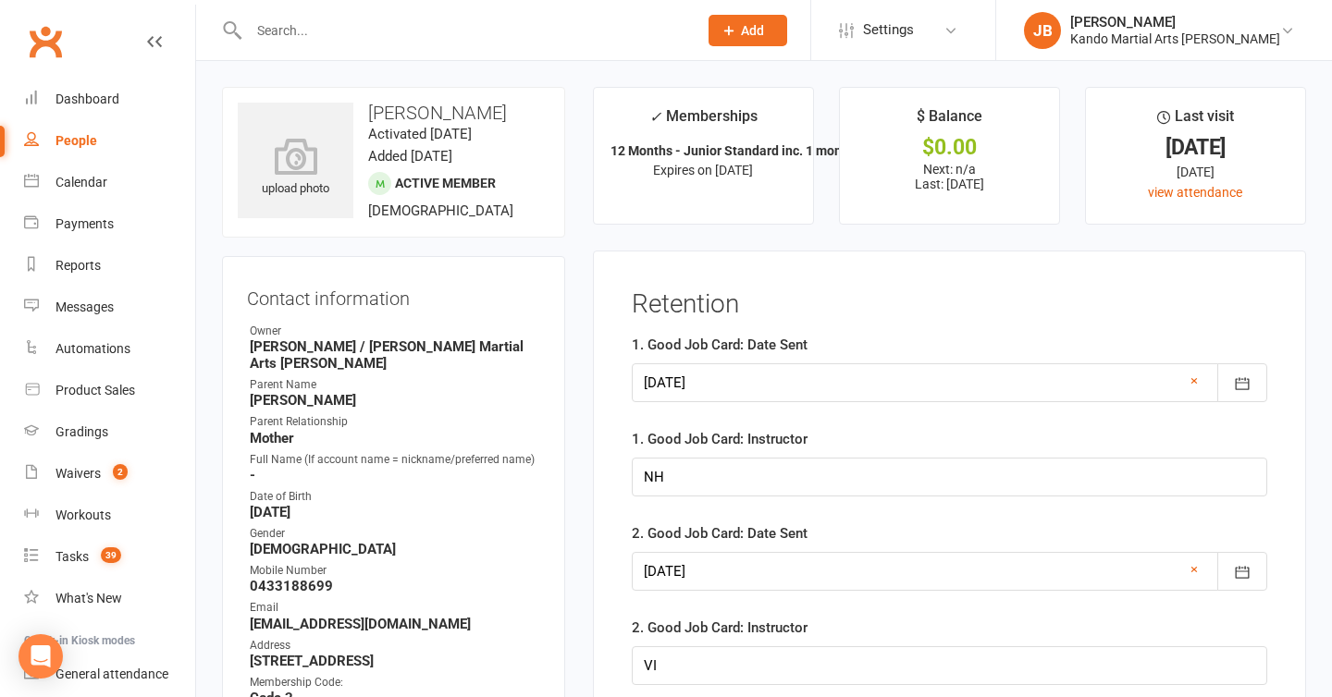
click at [584, 239] on main "✓ Memberships 12 Months - Junior Standard inc. 1 month d... Expires on 15th Feb…" at bounding box center [949, 645] width 741 height 1117
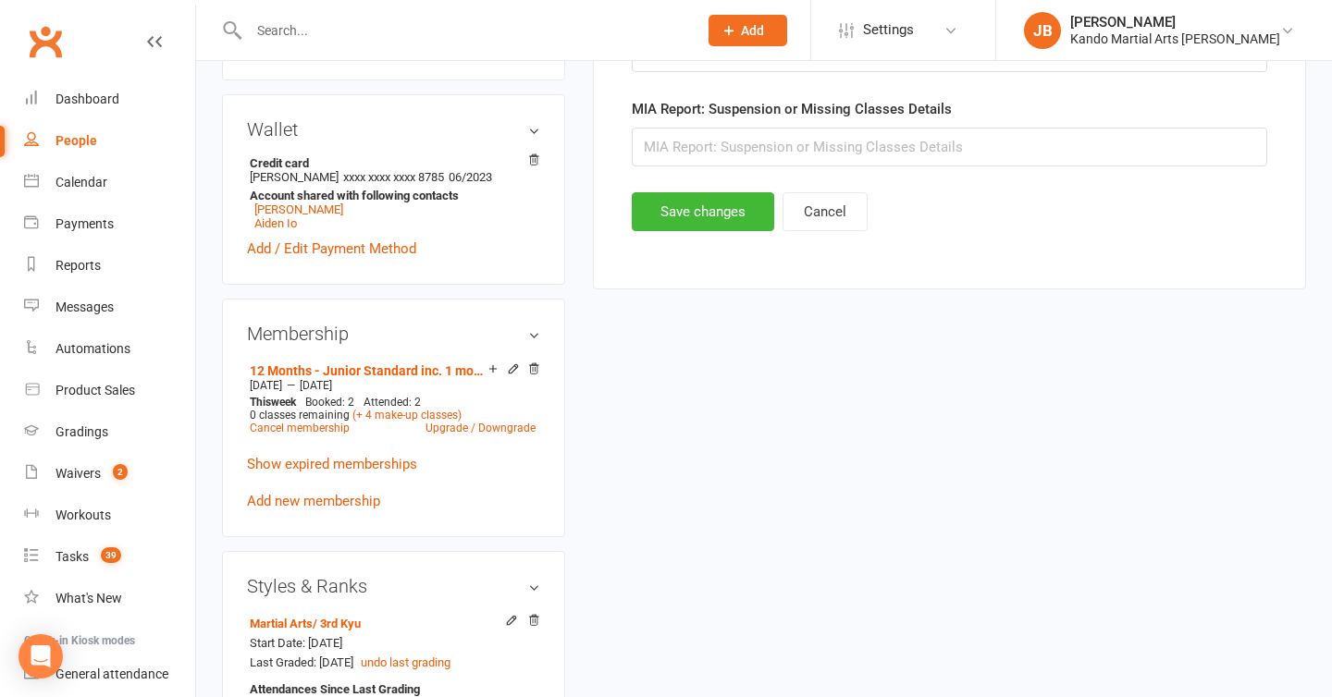
scroll to position [826, 0]
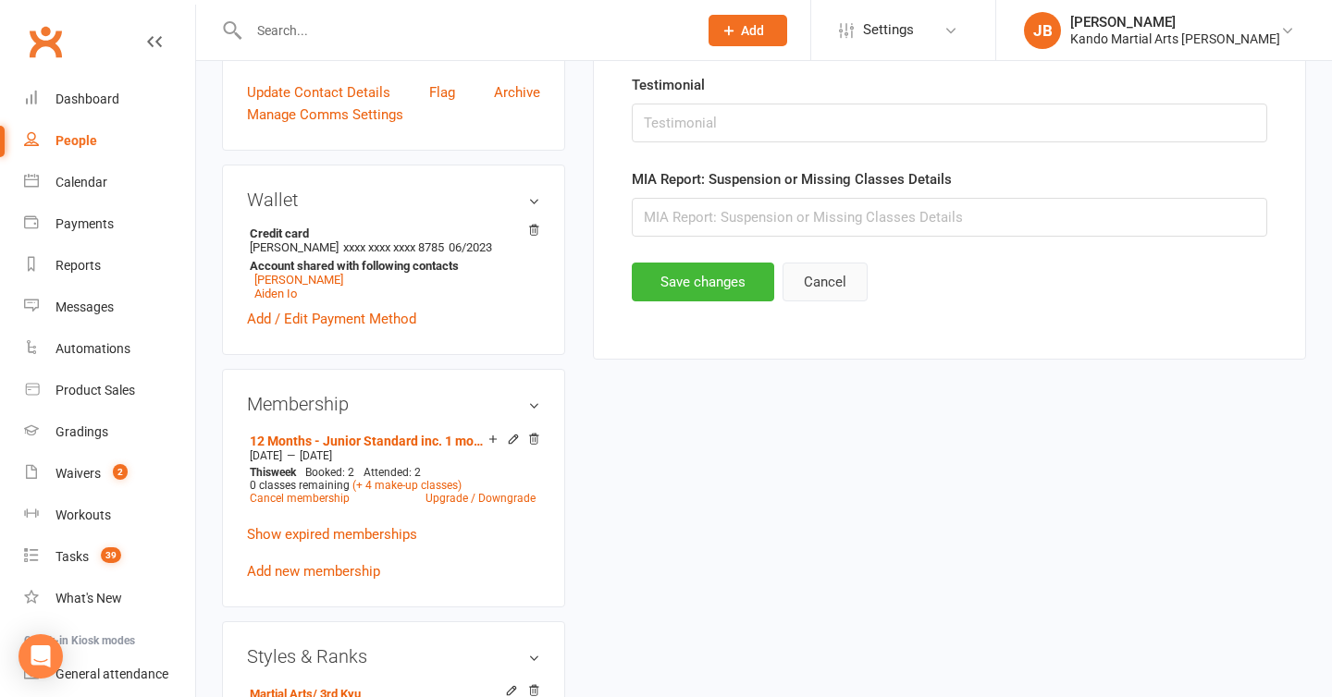
click at [823, 287] on button "Cancel" at bounding box center [825, 282] width 85 height 39
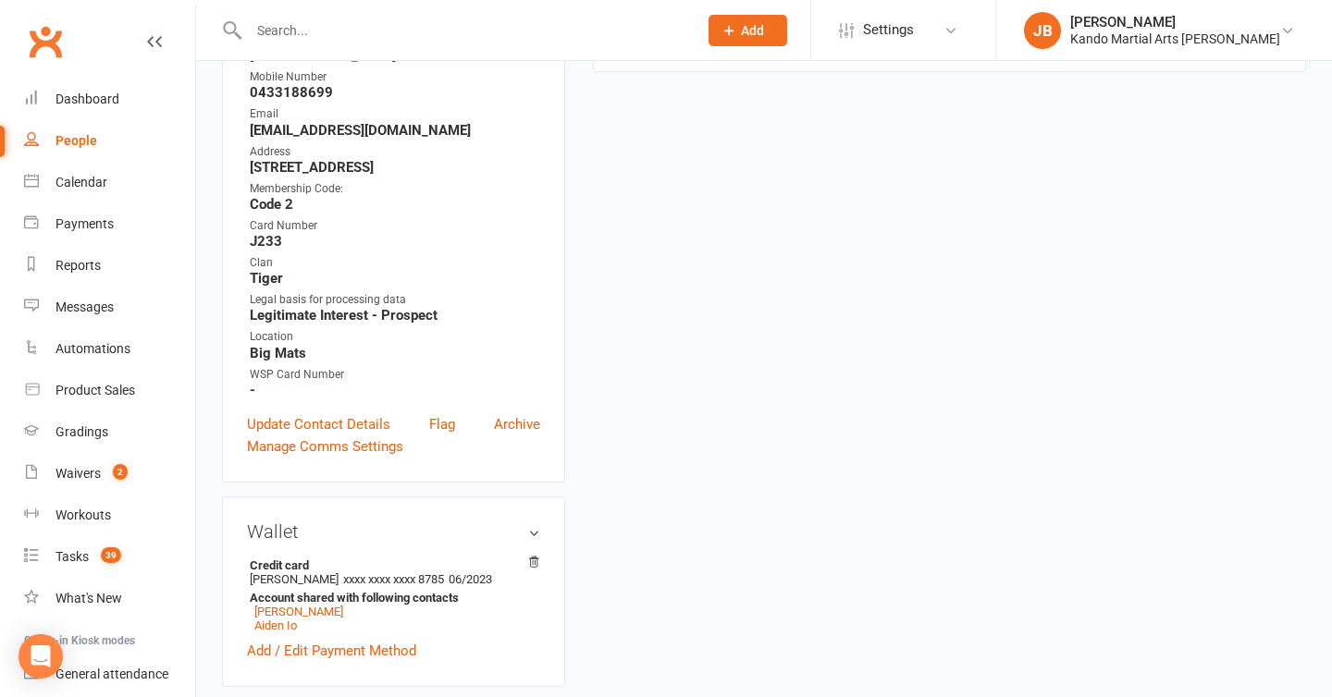
scroll to position [473, 0]
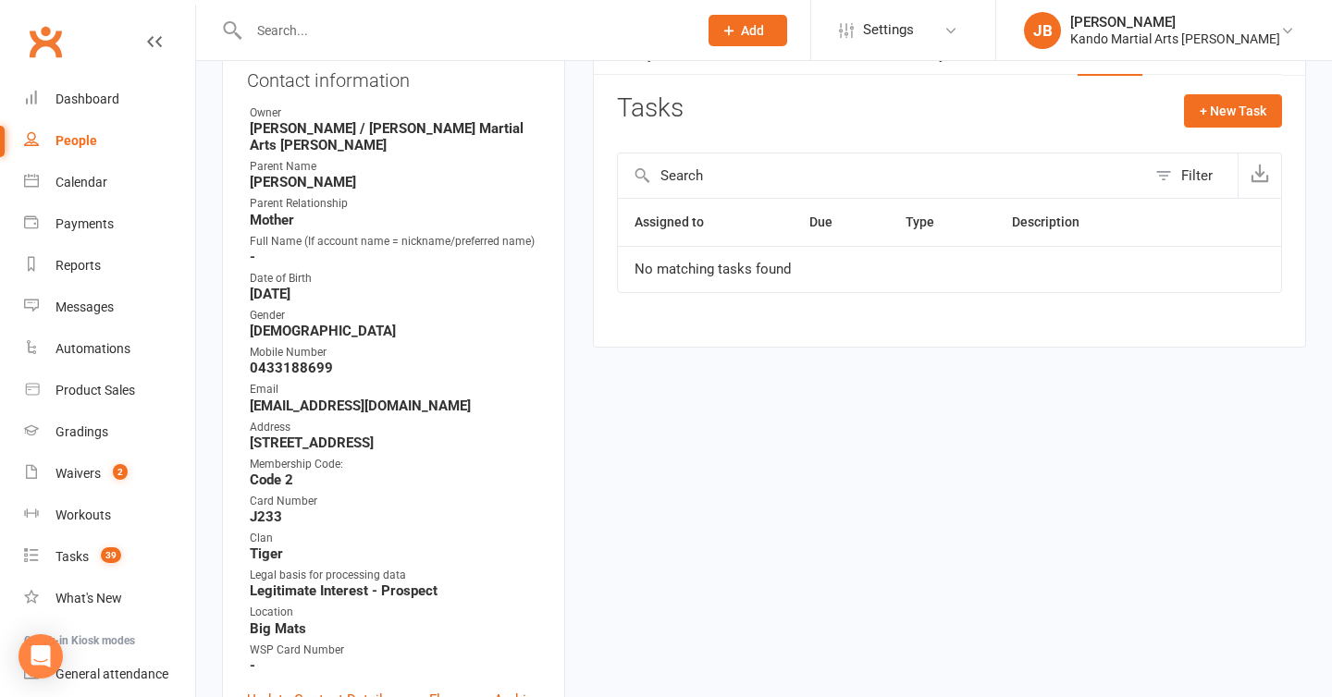
scroll to position [0, 0]
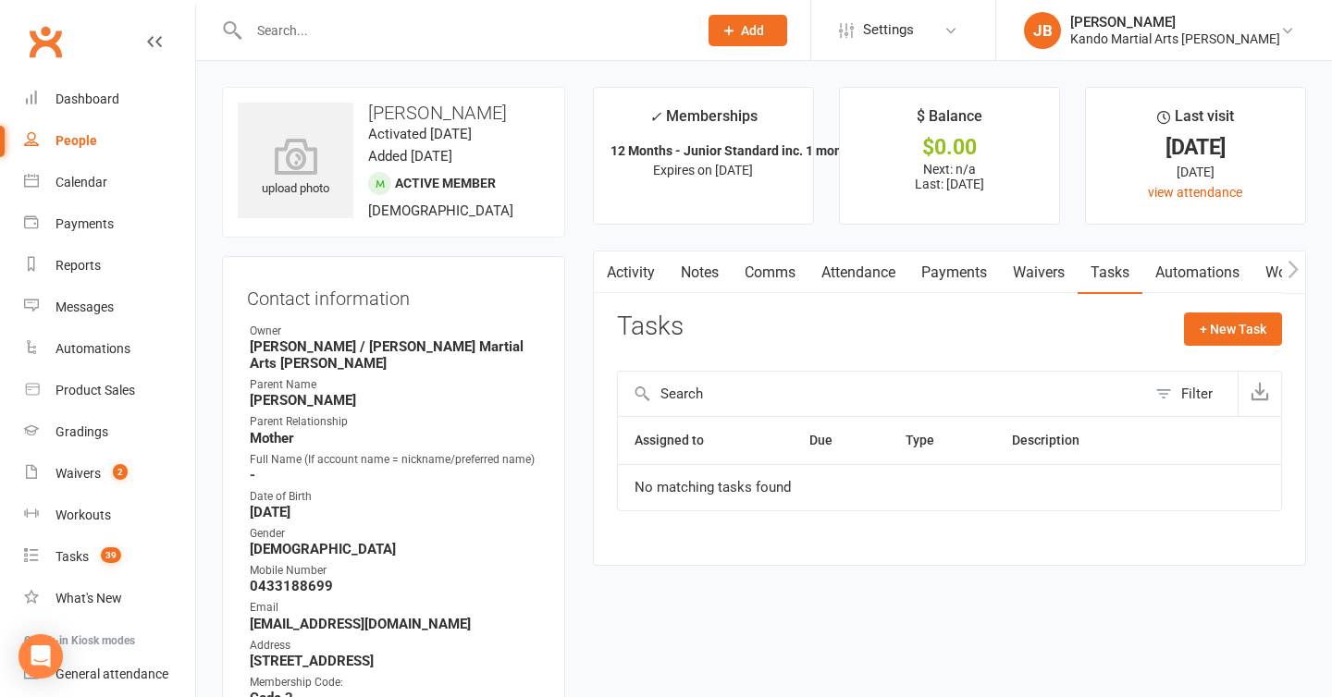
click at [579, 245] on main "✓ Memberships 12 Months - Junior Standard inc. 1 month d... Expires on 15th Feb…" at bounding box center [949, 336] width 741 height 498
click at [591, 244] on main "✓ Memberships 12 Months - Junior Standard inc. 1 month d... Expires on 15th Feb…" at bounding box center [949, 336] width 741 height 498
click at [339, 59] on div at bounding box center [453, 30] width 463 height 60
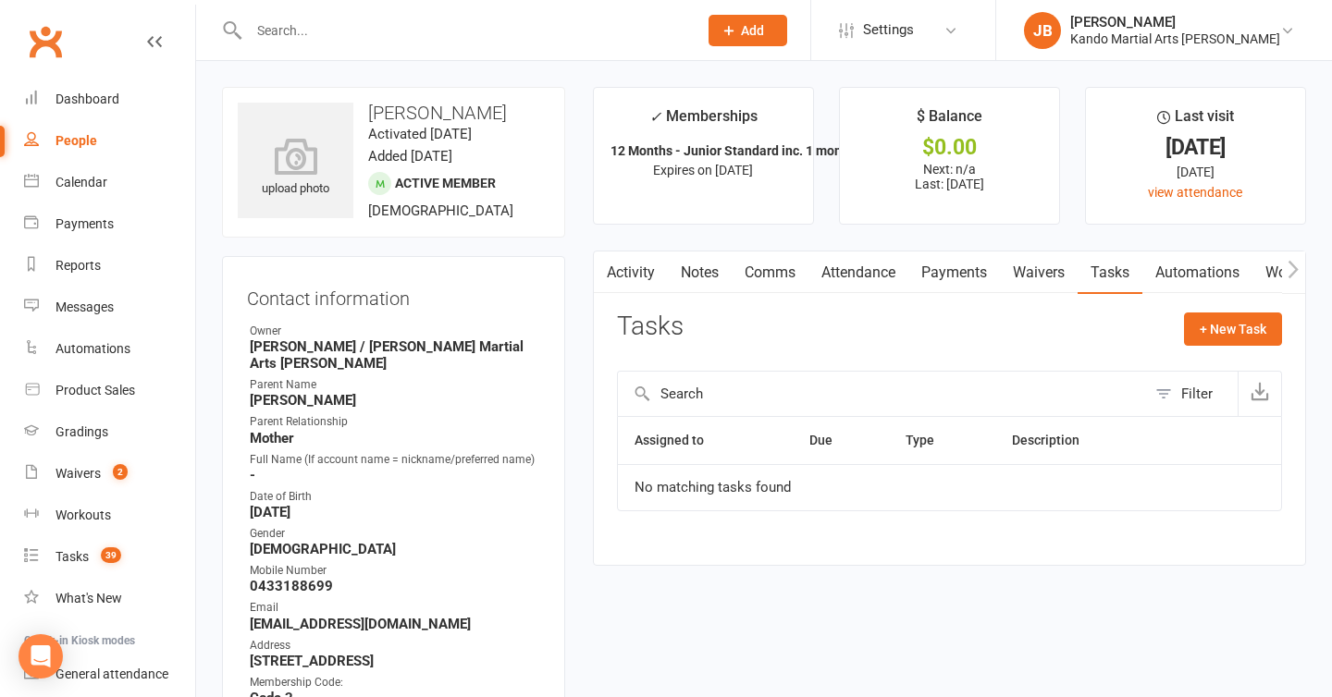
click at [293, 33] on input "text" at bounding box center [463, 31] width 441 height 26
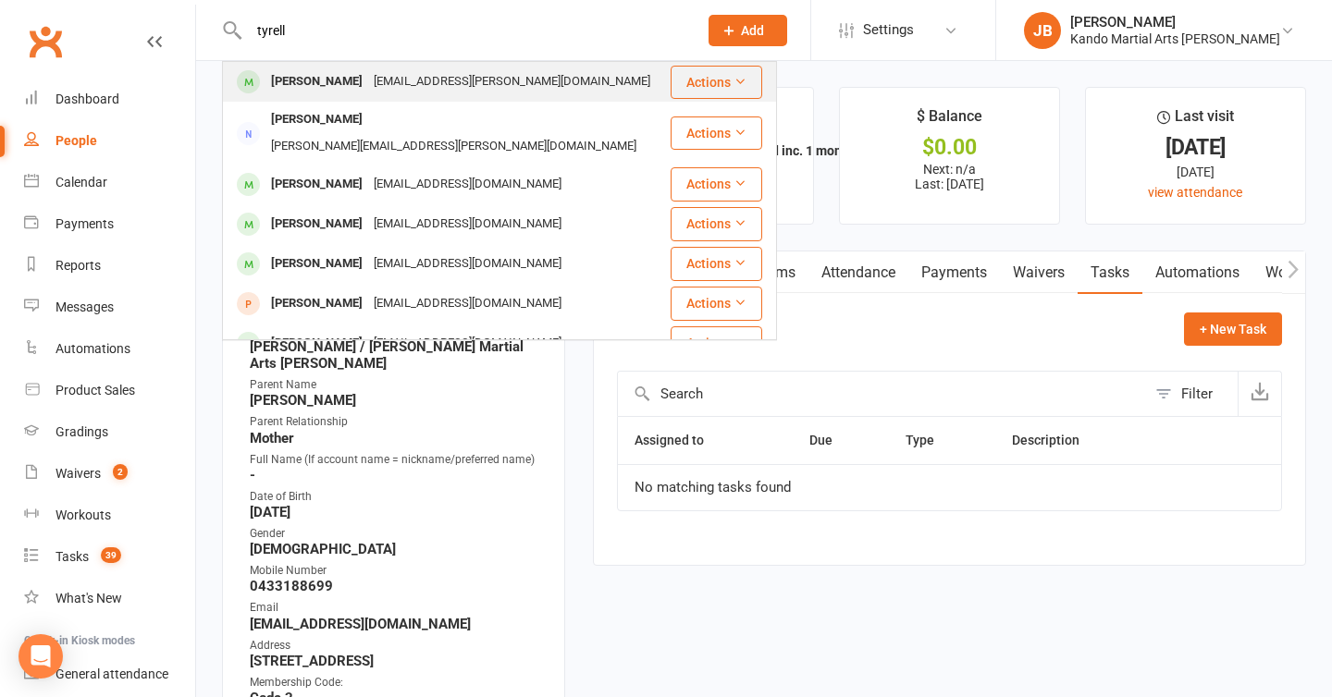
type input "tyrell"
click at [323, 81] on div "Keira Tyrrell" at bounding box center [316, 81] width 103 height 27
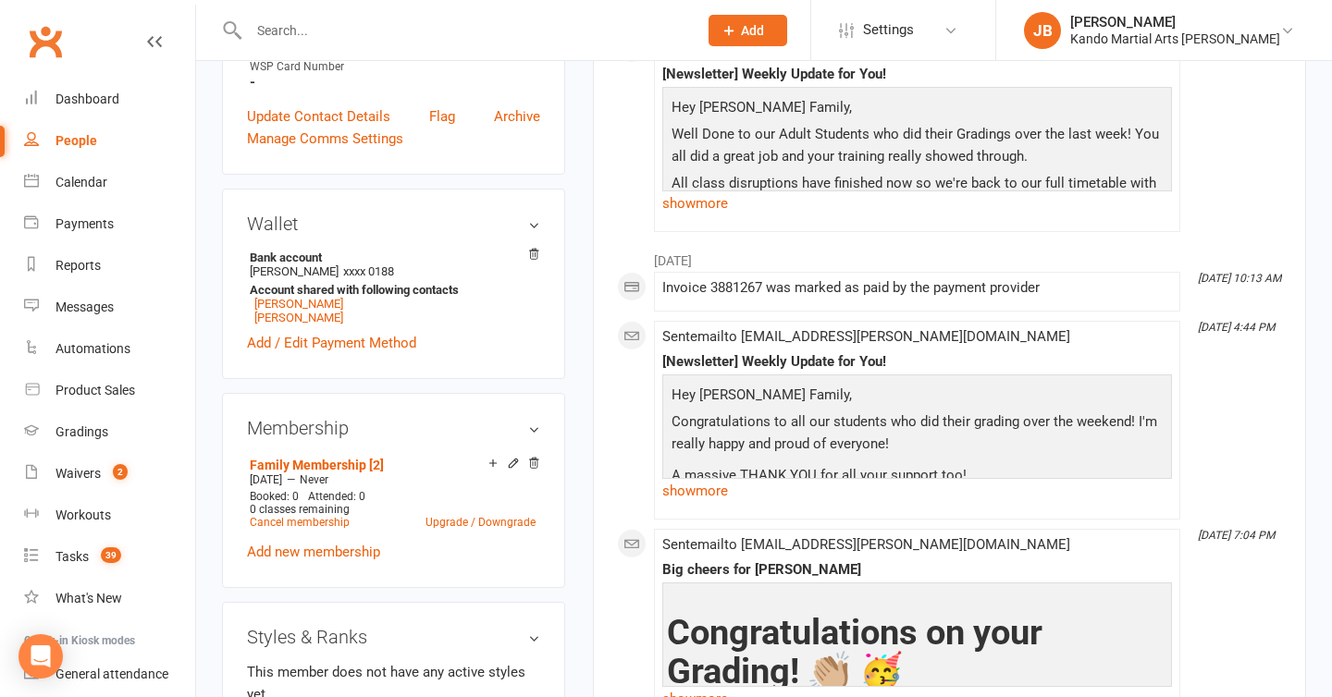
scroll to position [819, 0]
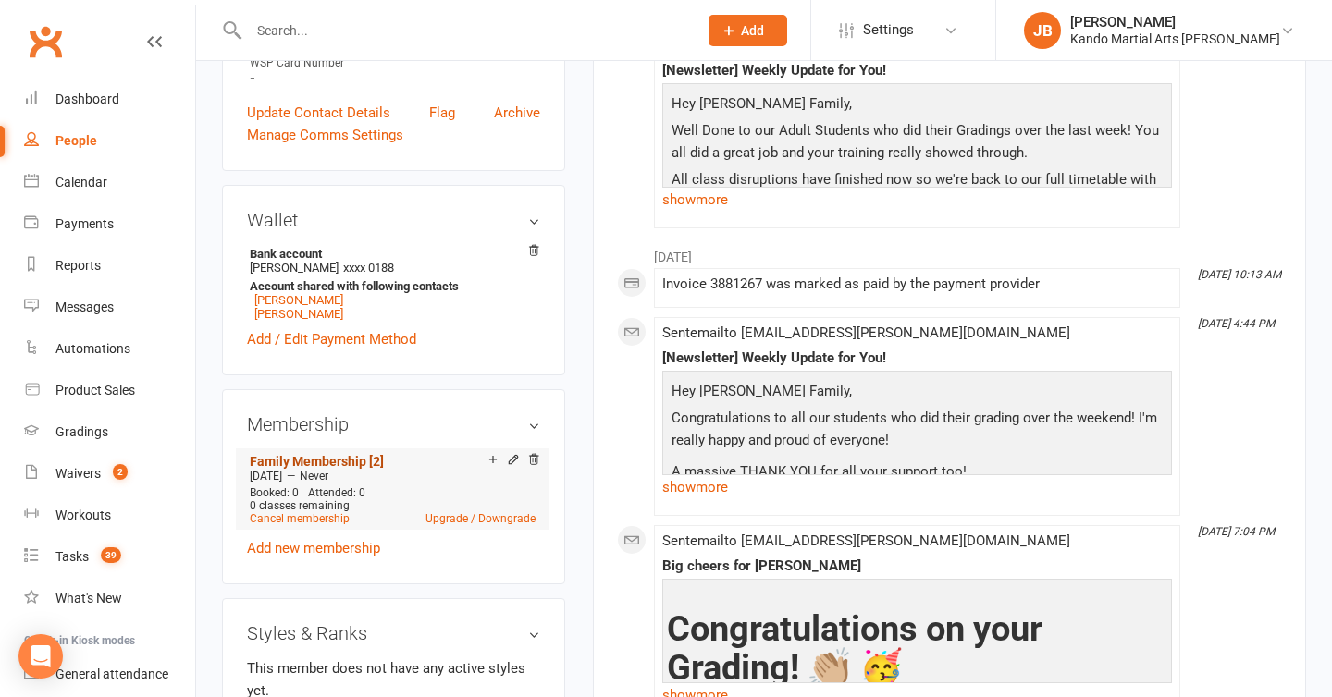
click at [345, 454] on link "Family Membership [2]" at bounding box center [317, 461] width 134 height 15
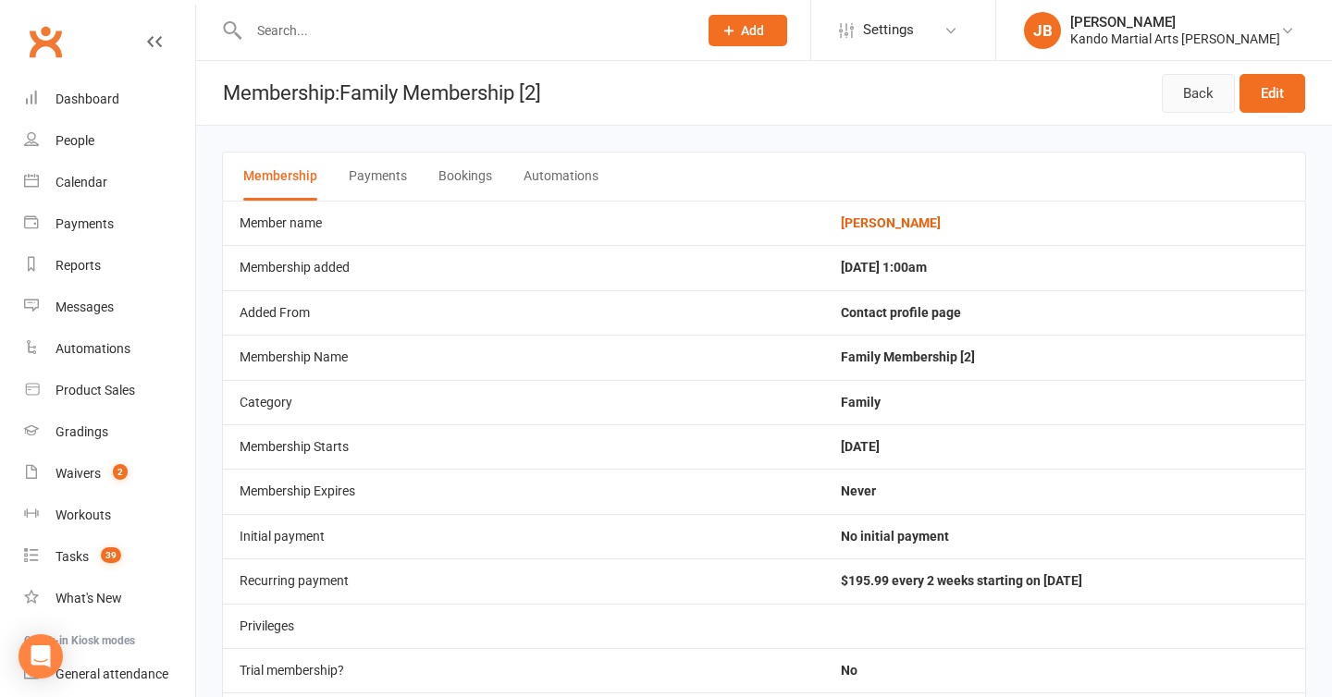
click at [1205, 86] on link "Back" at bounding box center [1198, 93] width 73 height 39
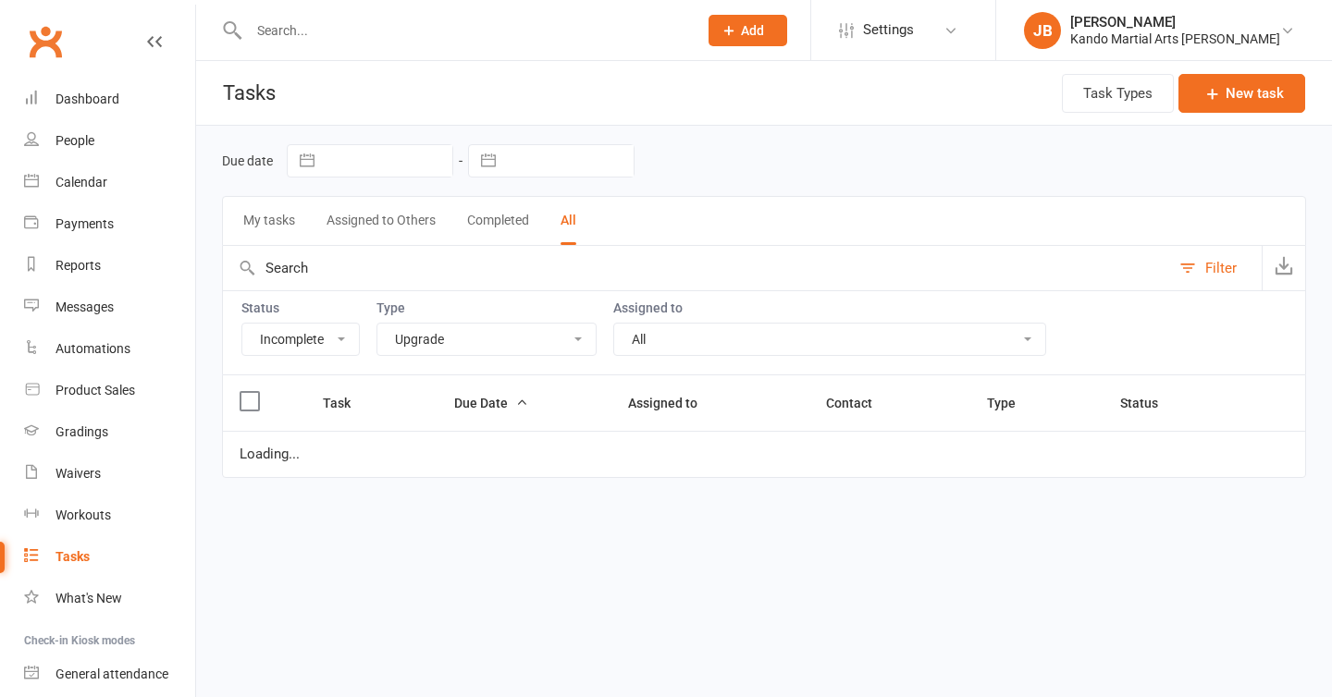
select select "incomplete"
select select "15398"
select select "waiting"
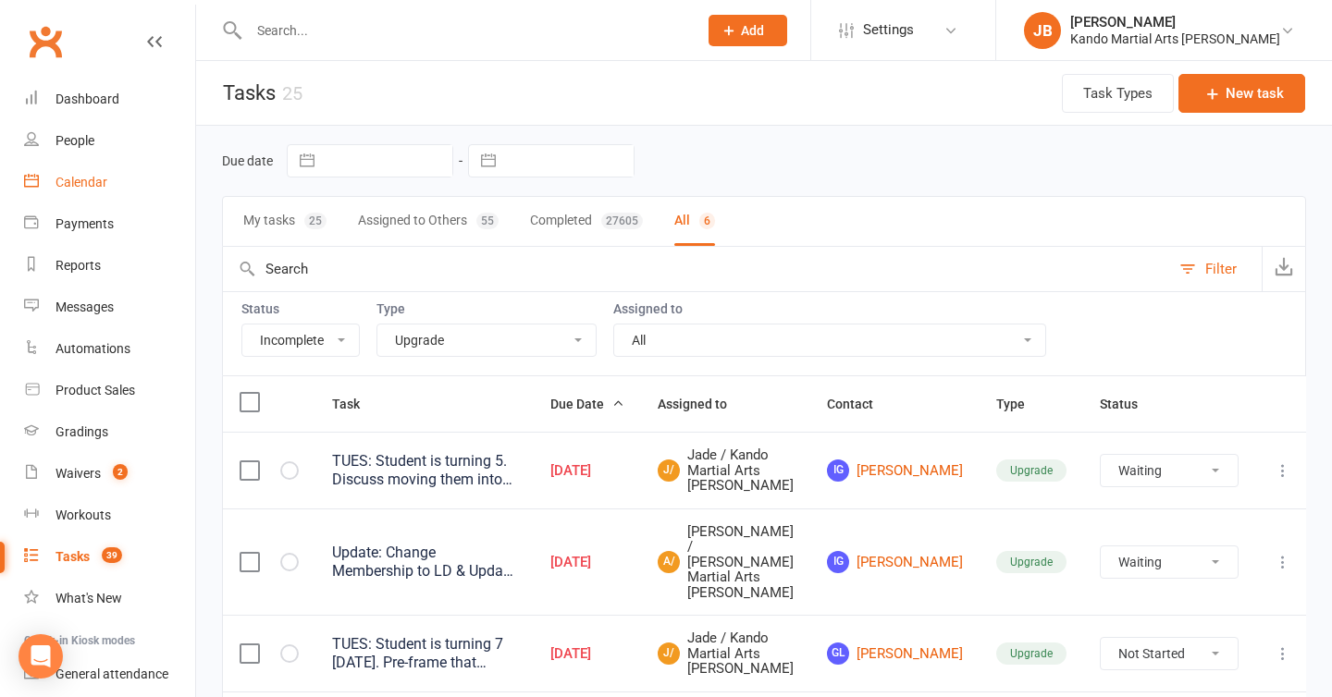
click at [91, 194] on link "Calendar" at bounding box center [109, 183] width 171 height 42
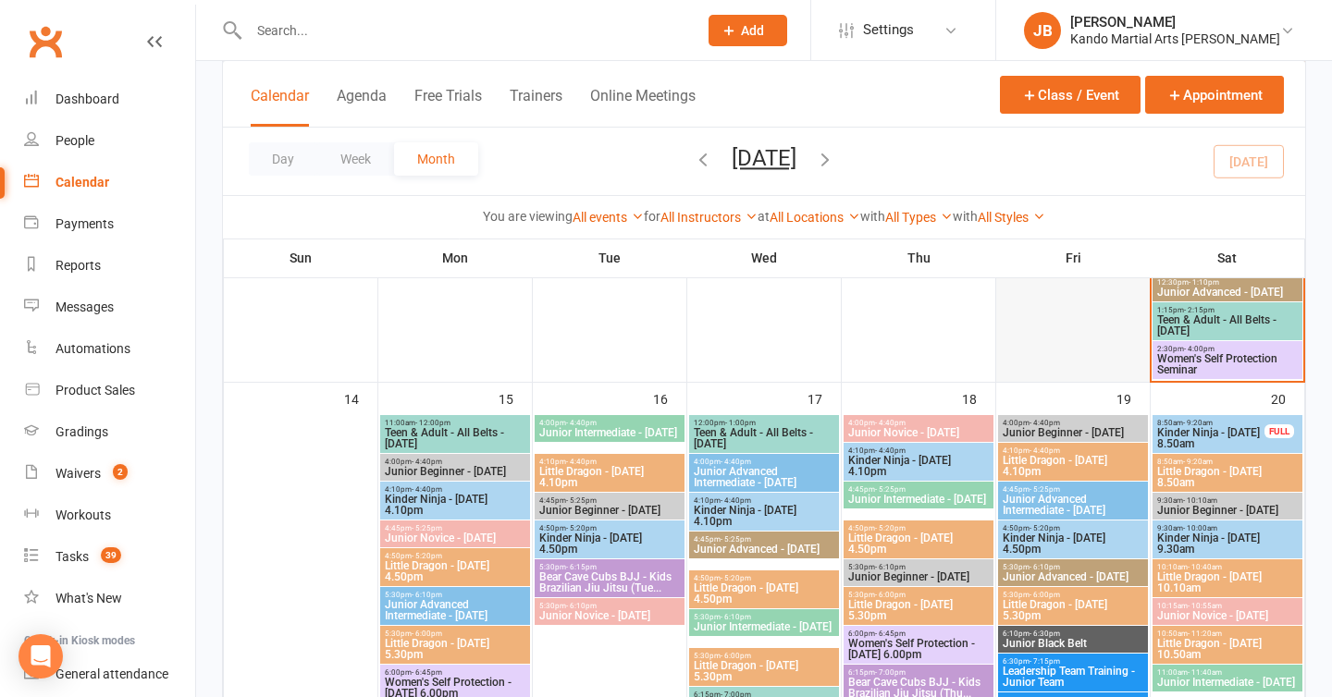
scroll to position [1104, 0]
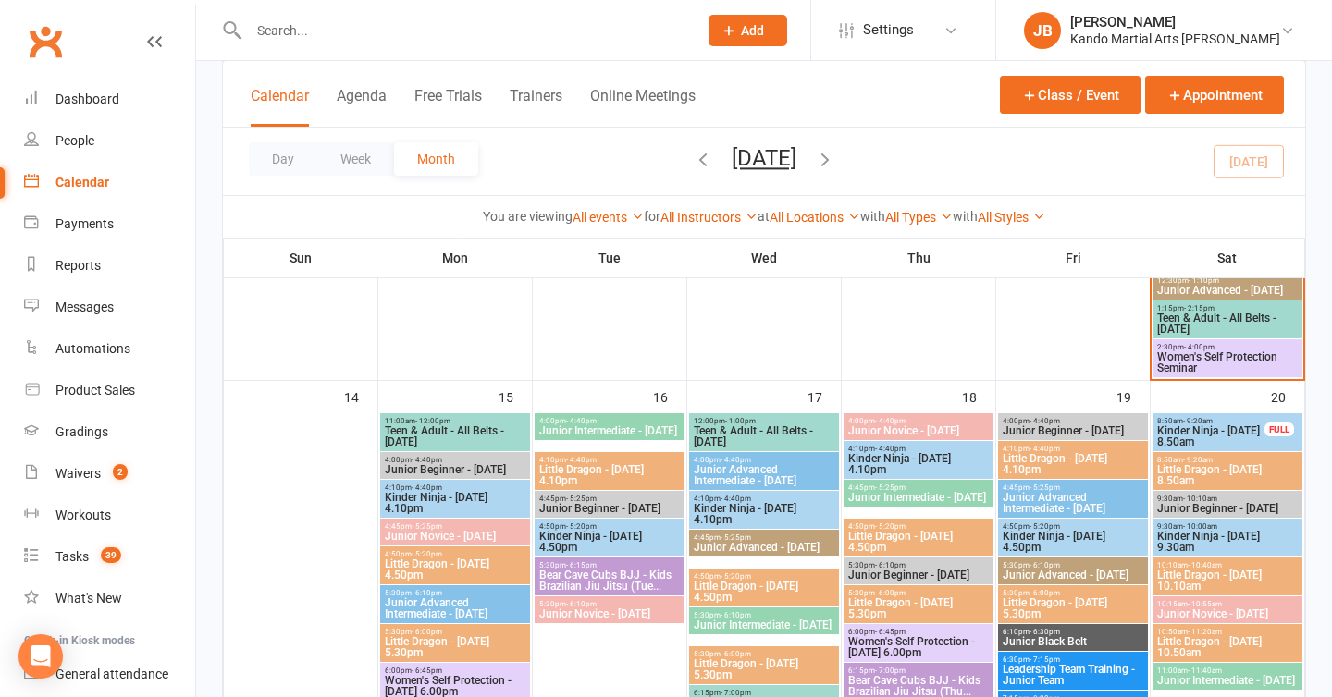
click at [1185, 343] on span "- 4:00pm" at bounding box center [1199, 347] width 31 height 8
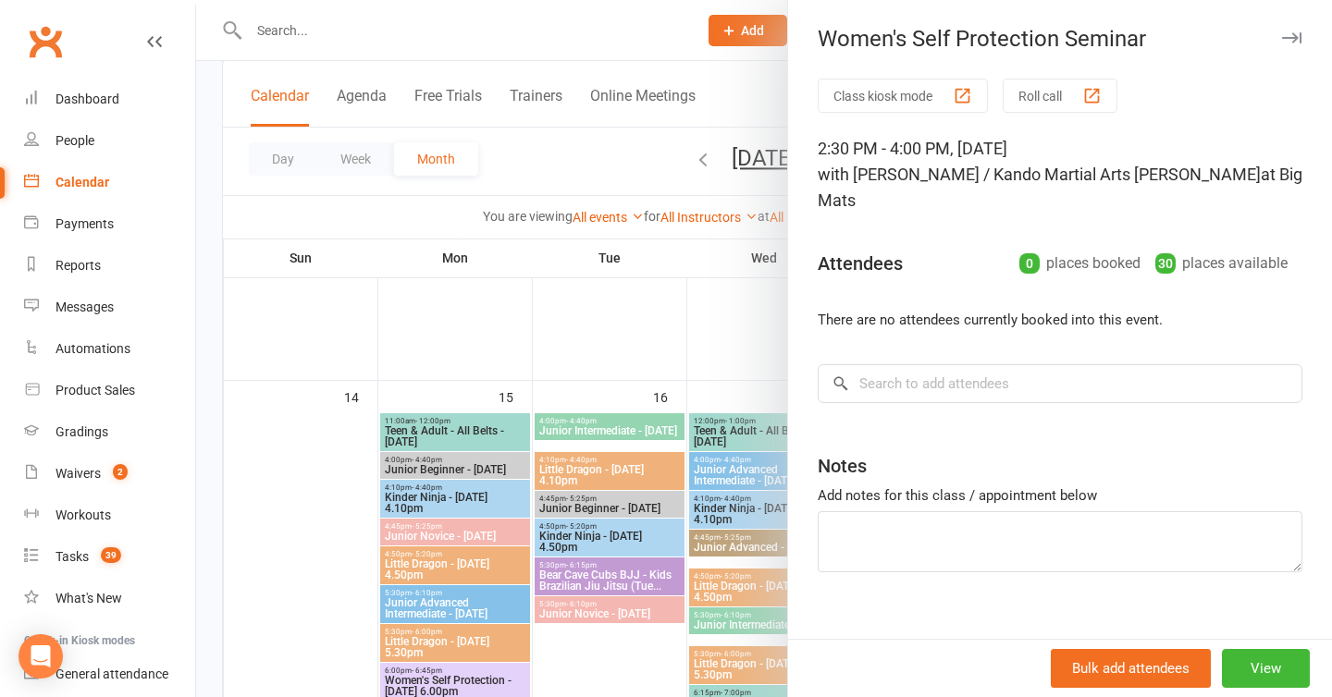
click at [1284, 42] on icon "button" at bounding box center [1291, 37] width 19 height 11
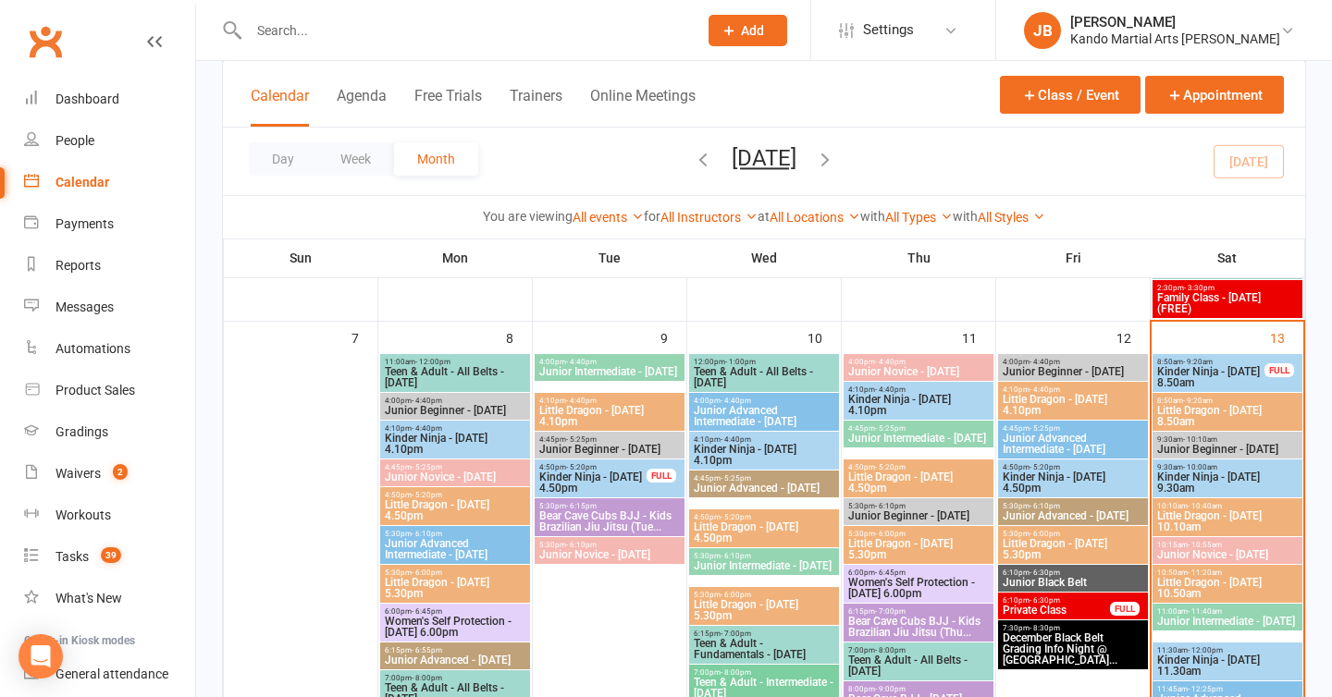
scroll to position [598, 0]
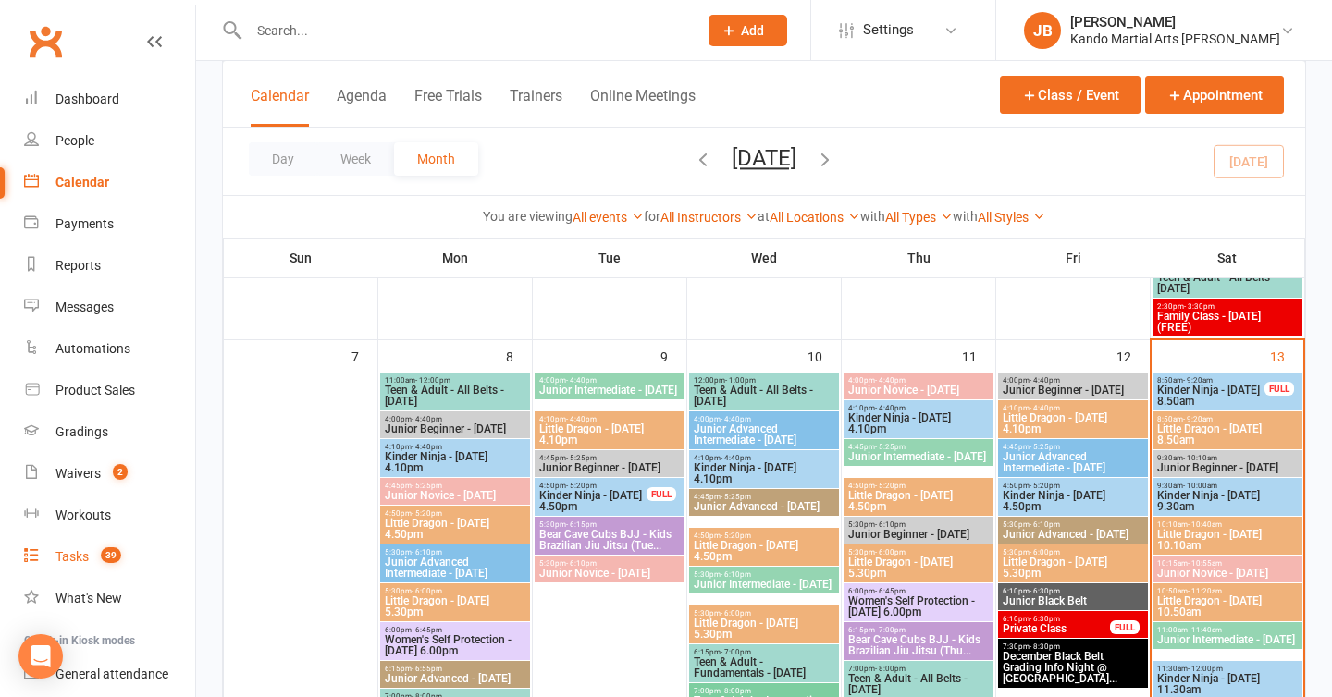
click at [69, 557] on div "Tasks" at bounding box center [72, 556] width 33 height 15
select select "incomplete"
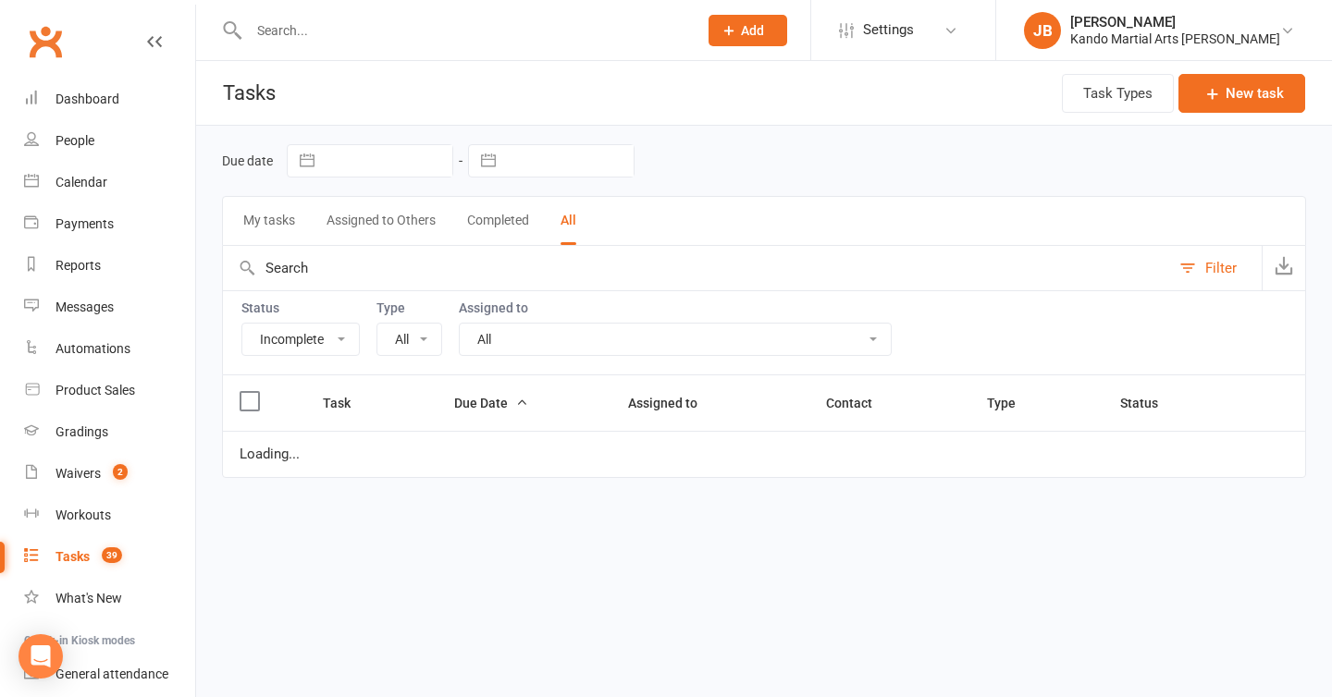
select select "15398"
select select "waiting"
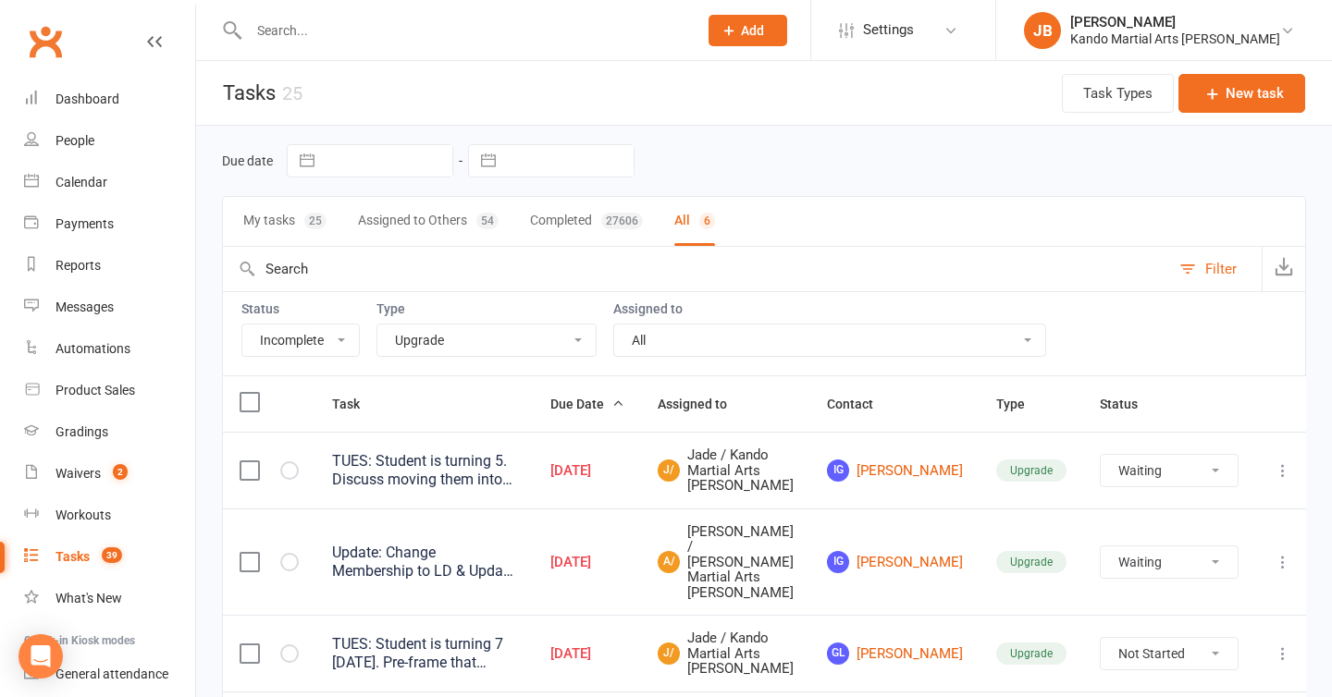
click at [203, 207] on div "Due date Navigate forward to interact with the calendar and select a date. Pres…" at bounding box center [764, 565] width 1136 height 878
click at [471, 334] on select "All Admin Bbpc - black belt prep course Cancellation Enquiry Follow-up In-class…" at bounding box center [486, 340] width 218 height 31
select select "21694"
select select "waiting"
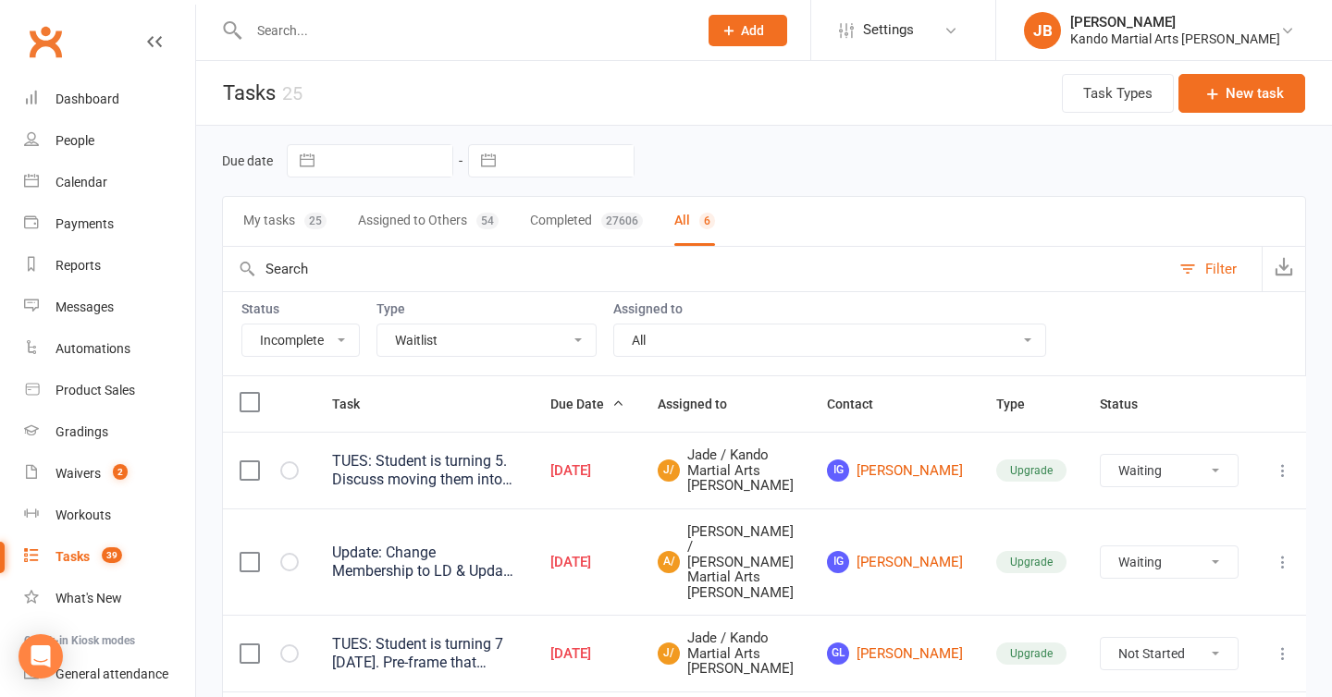
select select "waiting"
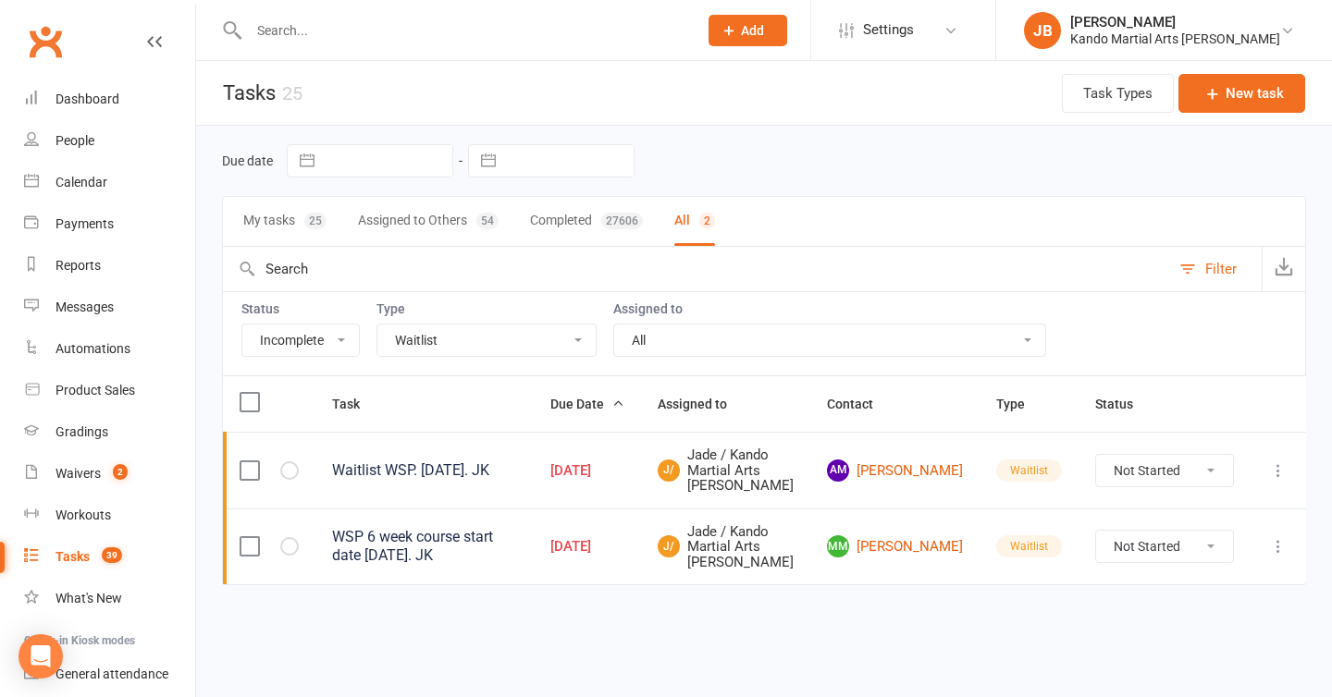
scroll to position [28, 0]
click at [465, 376] on th "Task" at bounding box center [424, 404] width 218 height 56
click at [428, 325] on select "All Admin Bbpc - black belt prep course Cancellation Enquiry Follow-up In-class…" at bounding box center [486, 340] width 218 height 31
click at [404, 325] on select "All Admin Bbpc - black belt prep course Cancellation Enquiry Follow-up In-class…" at bounding box center [486, 340] width 218 height 31
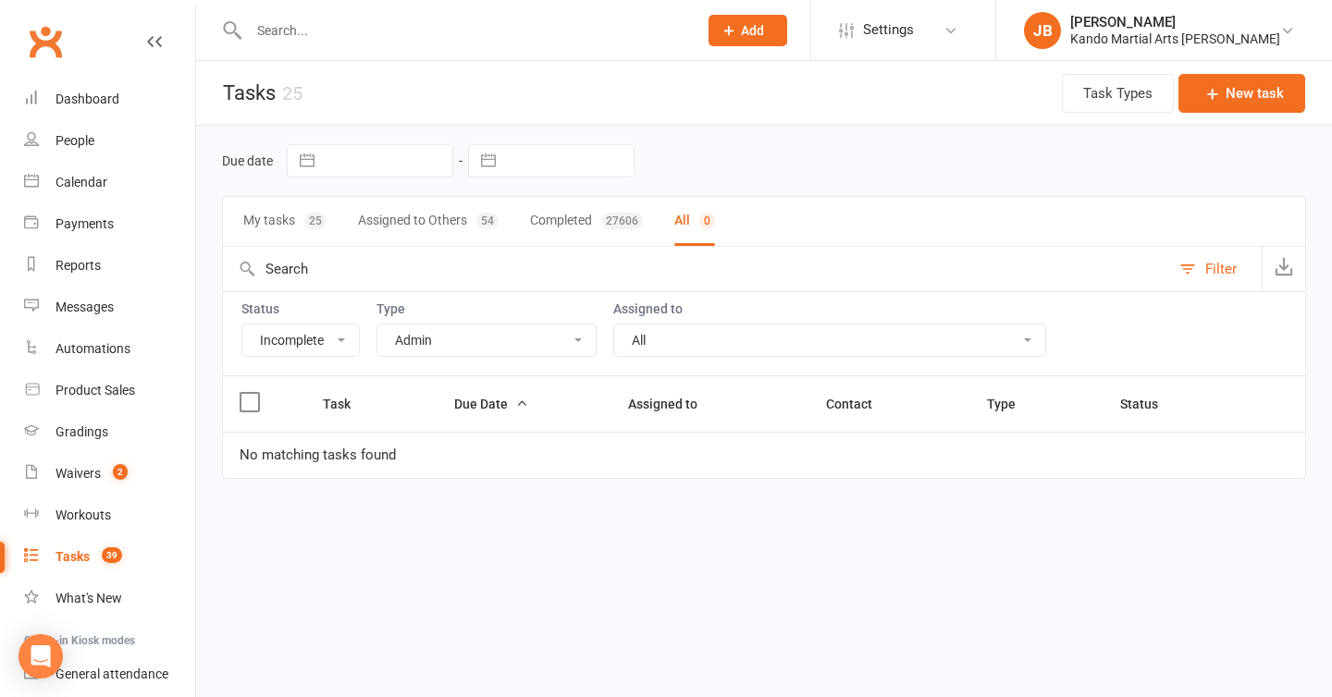
scroll to position [0, 0]
click at [432, 339] on select "All Admin Bbpc - black belt prep course Cancellation Enquiry Follow-up In-class…" at bounding box center [486, 340] width 218 height 31
click at [415, 336] on select "All Admin Bbpc - black belt prep course Cancellation Enquiry Follow-up In-class…" at bounding box center [486, 340] width 218 height 31
select select "16410"
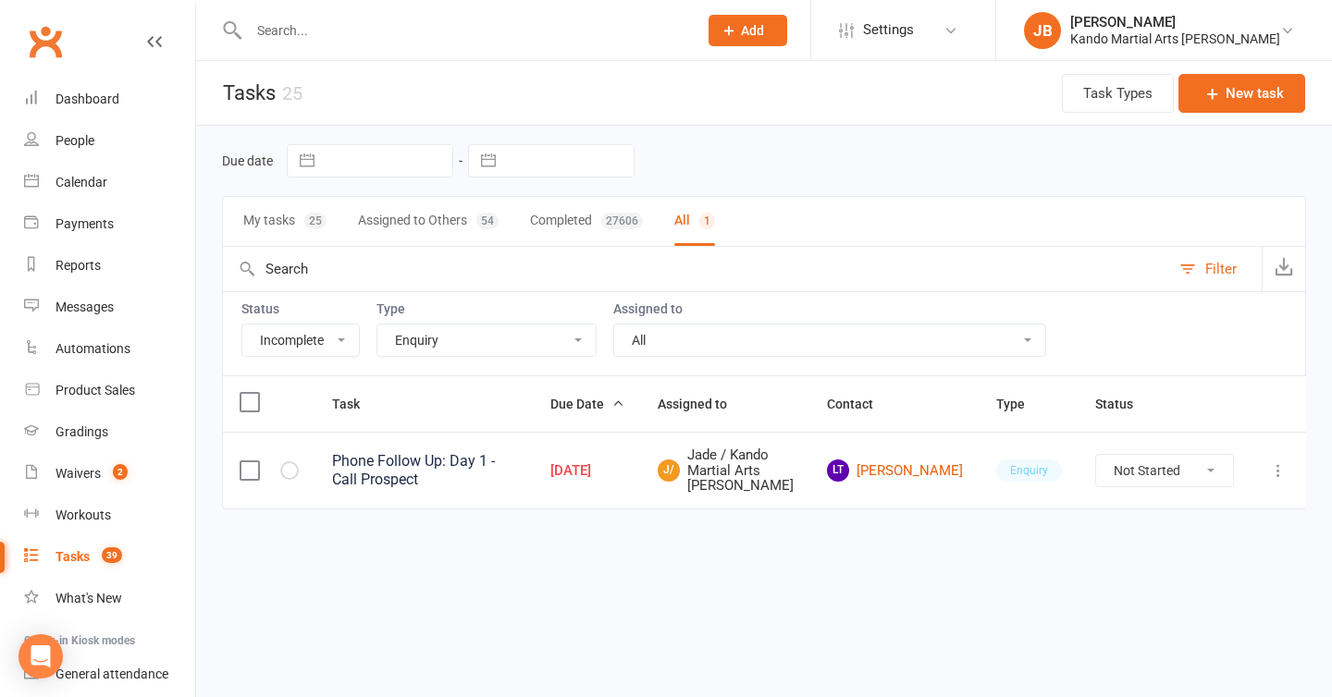
click at [467, 350] on select "All Admin Bbpc - black belt prep course Cancellation Enquiry Follow-up In-class…" at bounding box center [486, 340] width 218 height 31
click at [80, 474] on div "Waivers" at bounding box center [78, 473] width 45 height 15
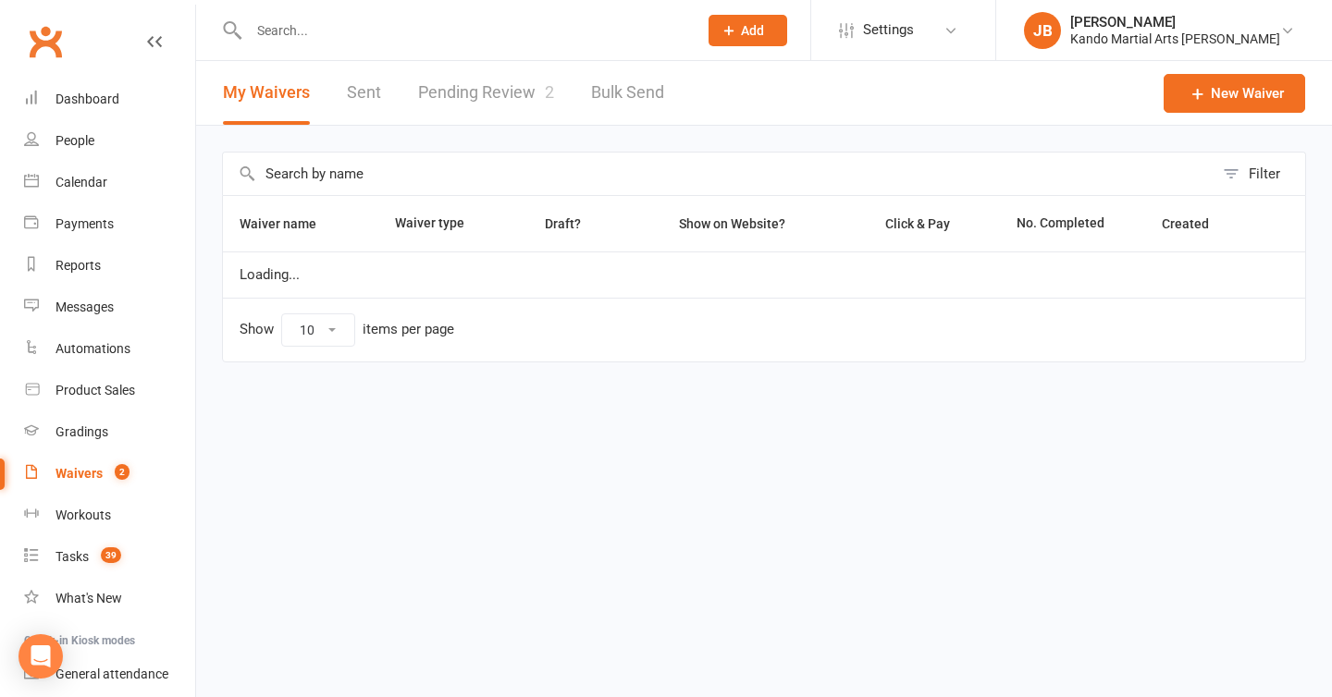
select select "100"
click at [500, 85] on link "Pending Review 2" at bounding box center [486, 93] width 136 height 64
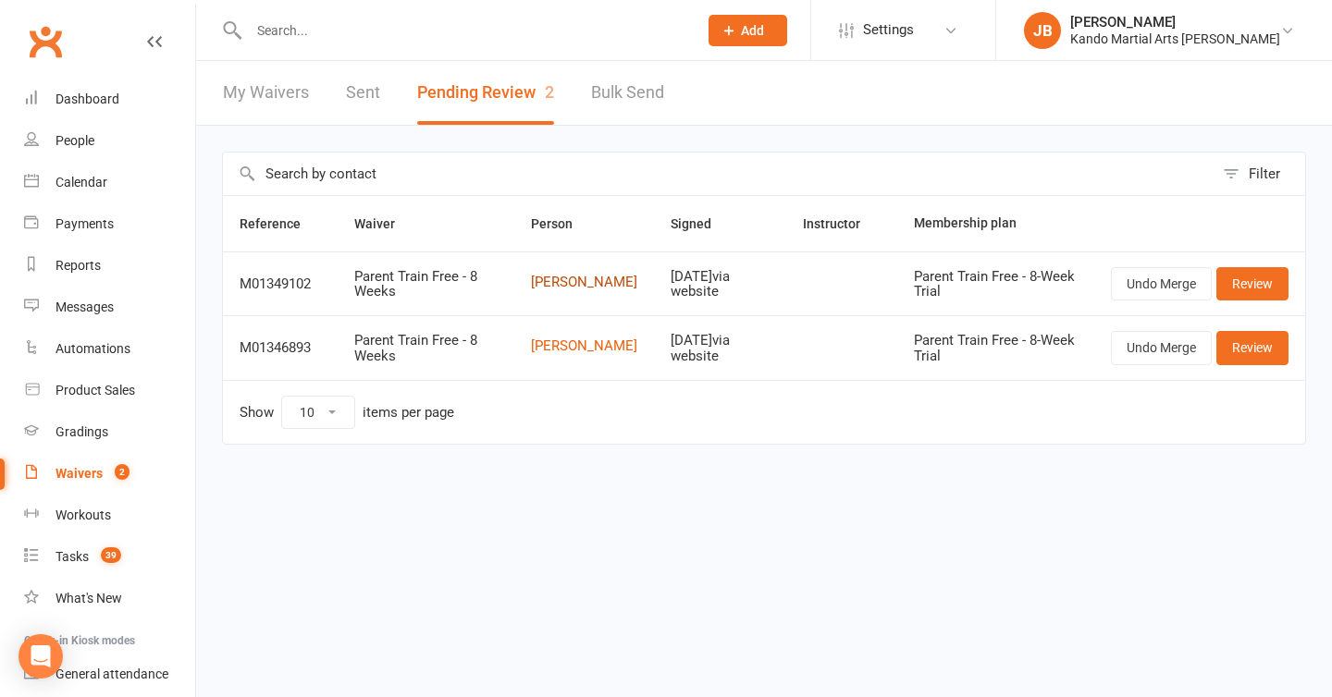
click at [548, 286] on link "[PERSON_NAME]" at bounding box center [584, 283] width 106 height 16
click at [217, 367] on div "Filter Reference Waiver Person Signed Instructor Membership plan M01349102 Pare…" at bounding box center [764, 311] width 1136 height 371
click at [322, 146] on div "Filter Reference Waiver Person Signed Instructor Membership plan M01349102 Pare…" at bounding box center [764, 311] width 1136 height 371
click at [338, 129] on div "Filter Reference Waiver Person Signed Instructor Membership plan M01349102 Pare…" at bounding box center [764, 311] width 1136 height 371
click at [78, 553] on div "Tasks" at bounding box center [72, 556] width 33 height 15
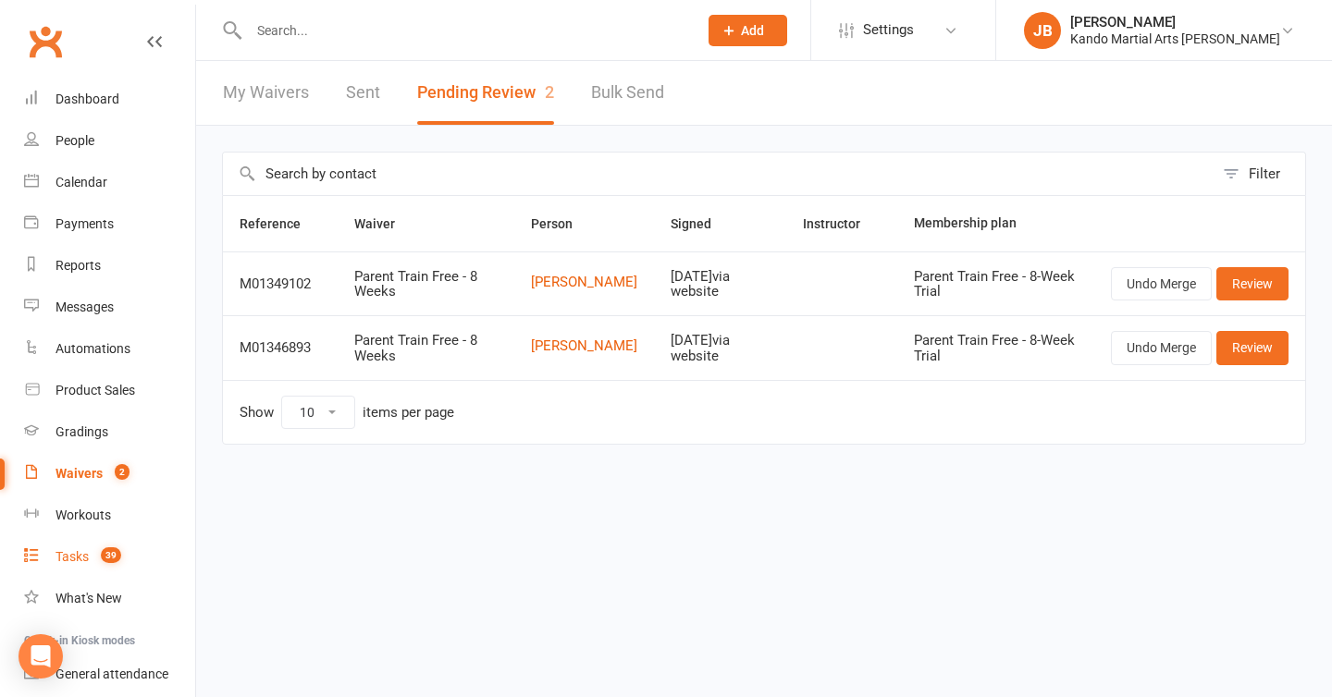
select select "incomplete"
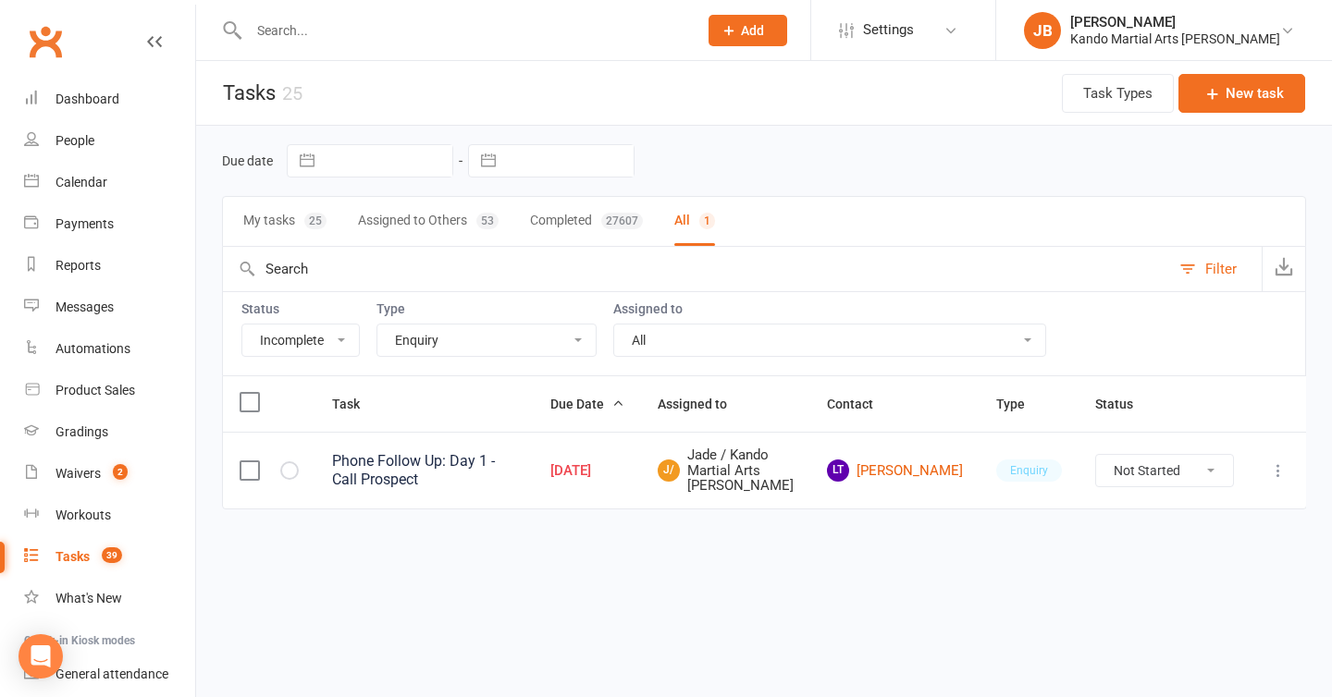
click at [407, 343] on select "All Admin Bbpc - black belt prep course Cancellation Enquiry Follow-up In-class…" at bounding box center [486, 340] width 218 height 31
click at [427, 349] on select "All Admin Bbpc - black belt prep course Cancellation Enquiry Follow-up In-class…" at bounding box center [486, 340] width 218 height 31
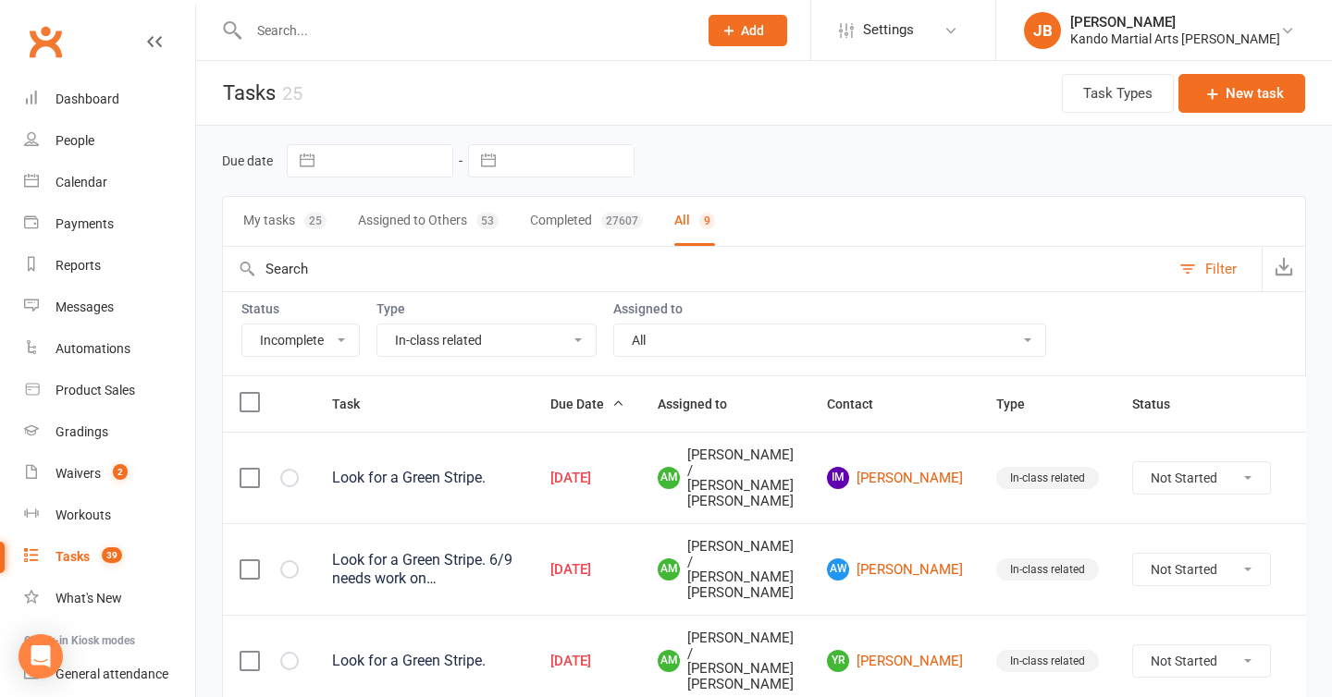
click at [468, 335] on select "All Admin Bbpc - black belt prep course Cancellation Enquiry Follow-up In-class…" at bounding box center [486, 340] width 218 height 31
select select "28119"
select select "started"
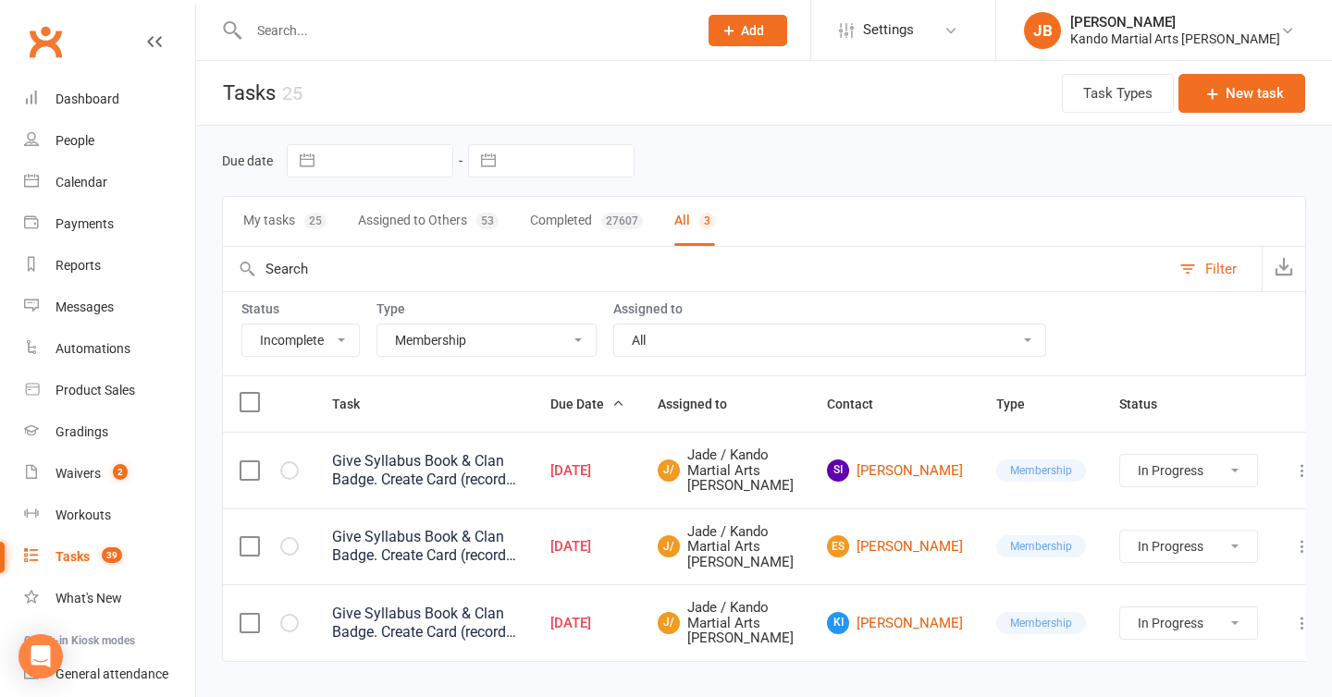
click at [216, 333] on div "Due date Navigate forward to interact with the calendar and select a date. Pres…" at bounding box center [764, 420] width 1136 height 588
click at [415, 186] on div "Due date Navigate forward to interact with the calendar and select a date. Pres…" at bounding box center [764, 161] width 1084 height 70
click at [210, 376] on div "Due date Navigate forward to interact with the calendar and select a date. Pres…" at bounding box center [764, 420] width 1136 height 588
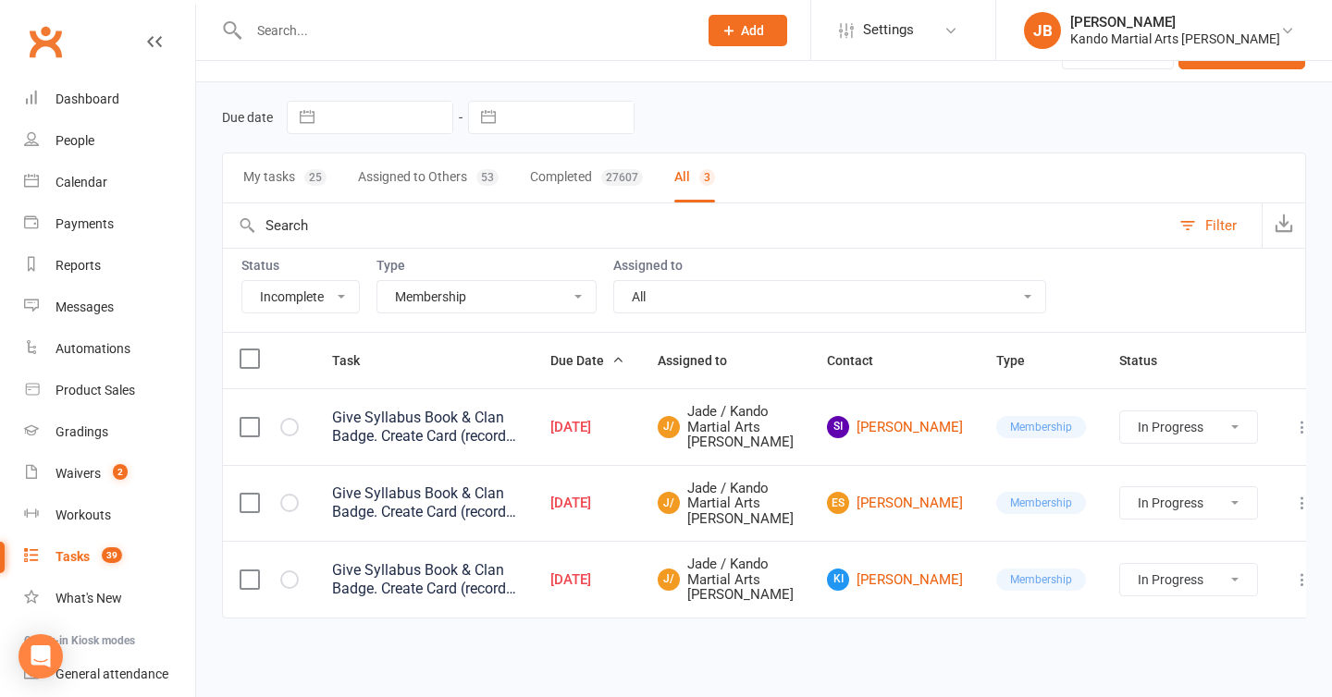
scroll to position [134, 0]
click at [442, 281] on select "All Admin Bbpc - black belt prep course Cancellation Enquiry Follow-up In-class…" at bounding box center [486, 296] width 218 height 31
select select "23793"
select select "started"
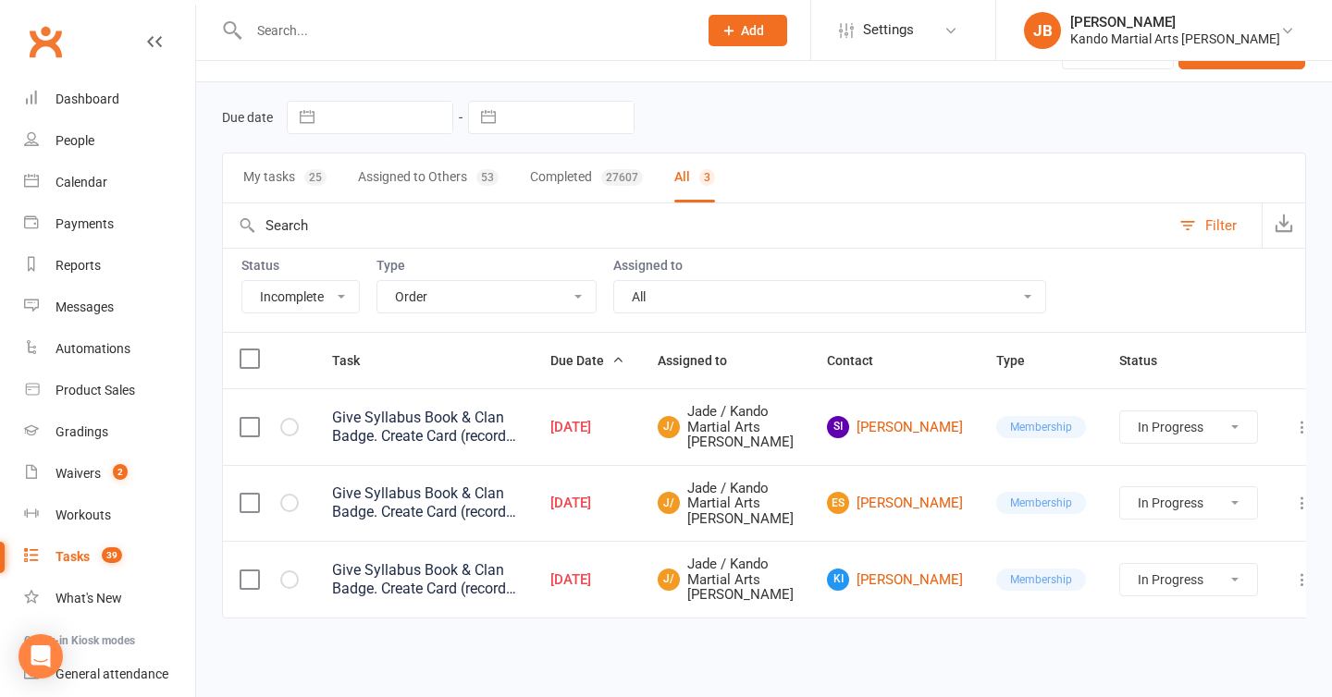
select select "started"
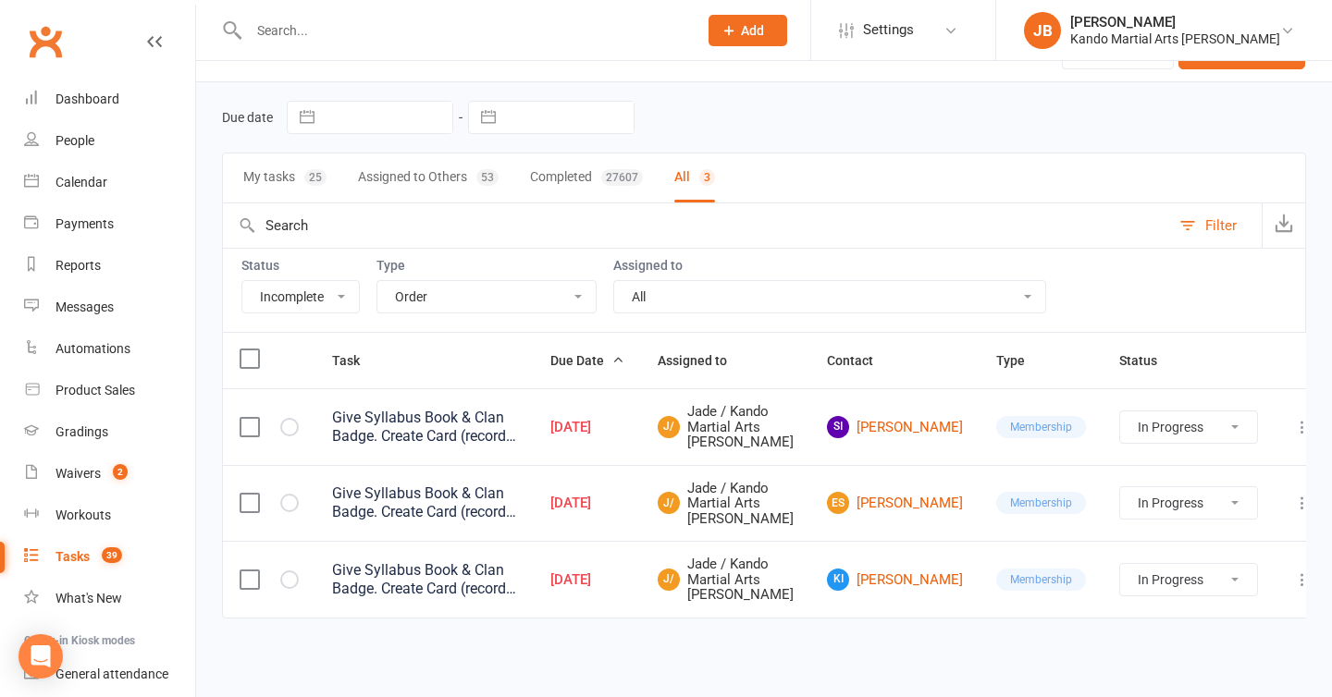
select select "started"
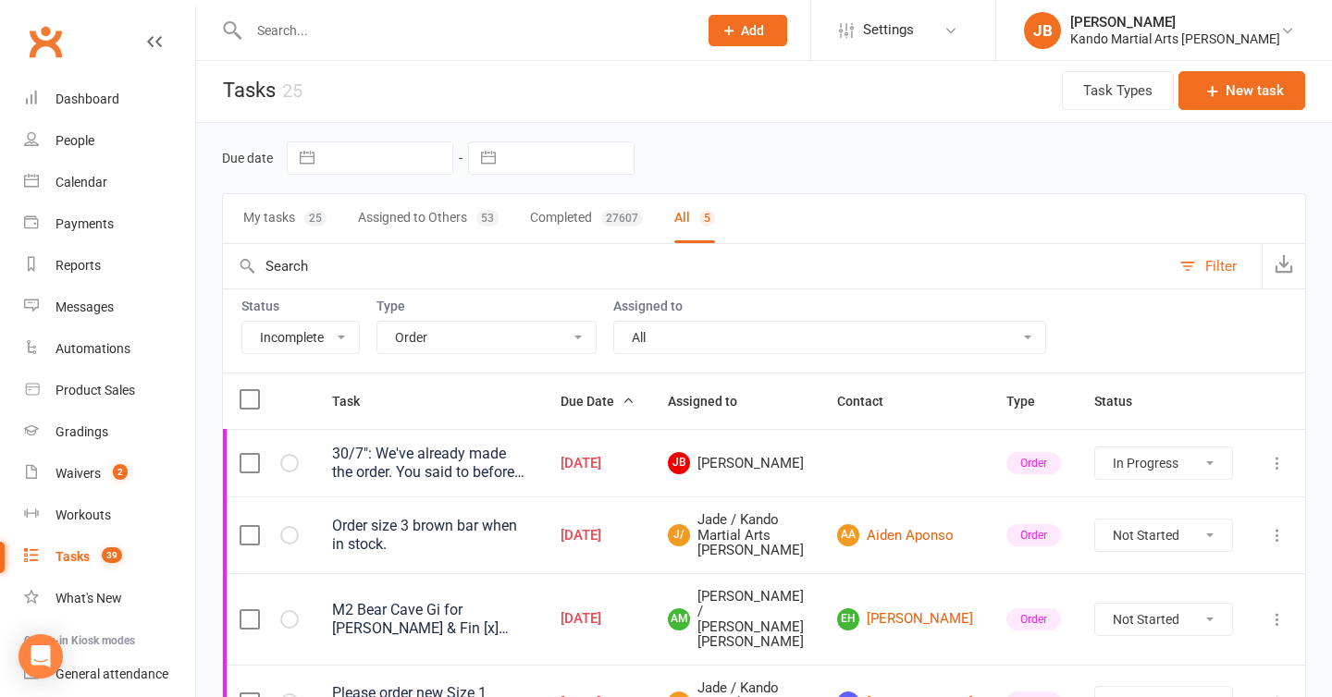
scroll to position [0, 0]
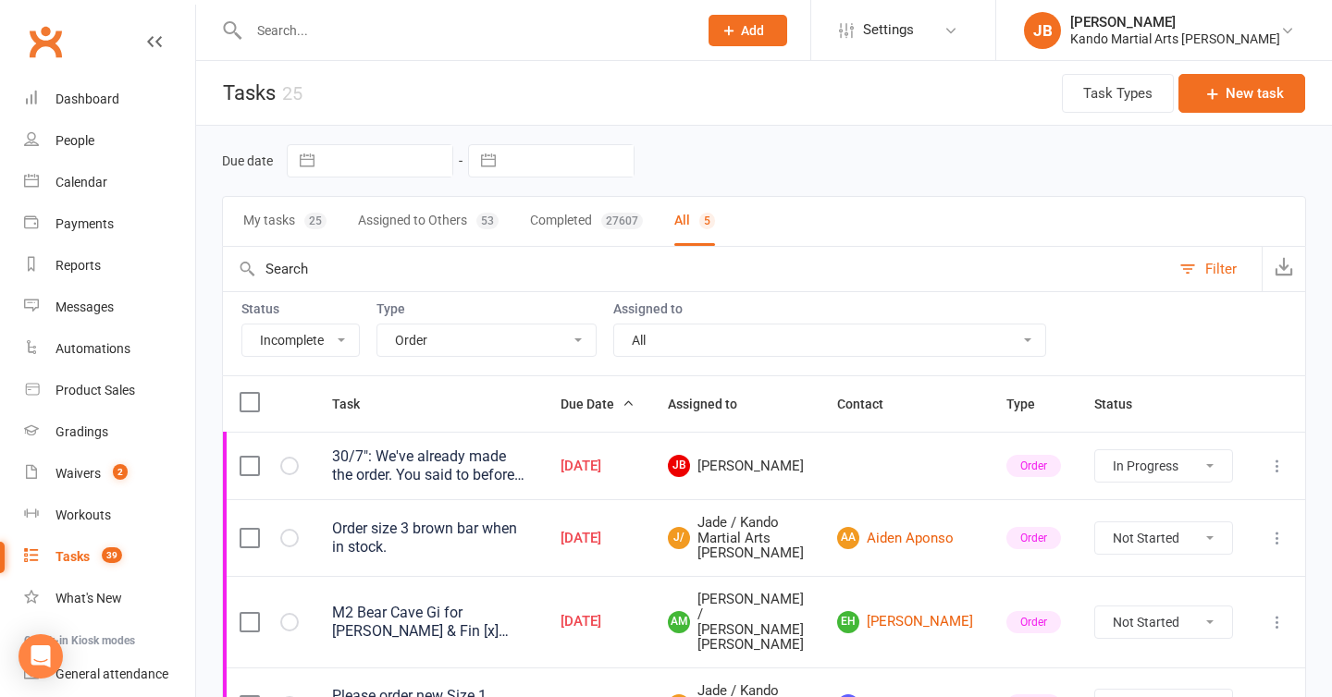
click at [426, 353] on select "All Admin Bbpc - black belt prep course Cancellation Enquiry Follow-up In-class…" at bounding box center [486, 340] width 218 height 31
select select "21718"
select select "started"
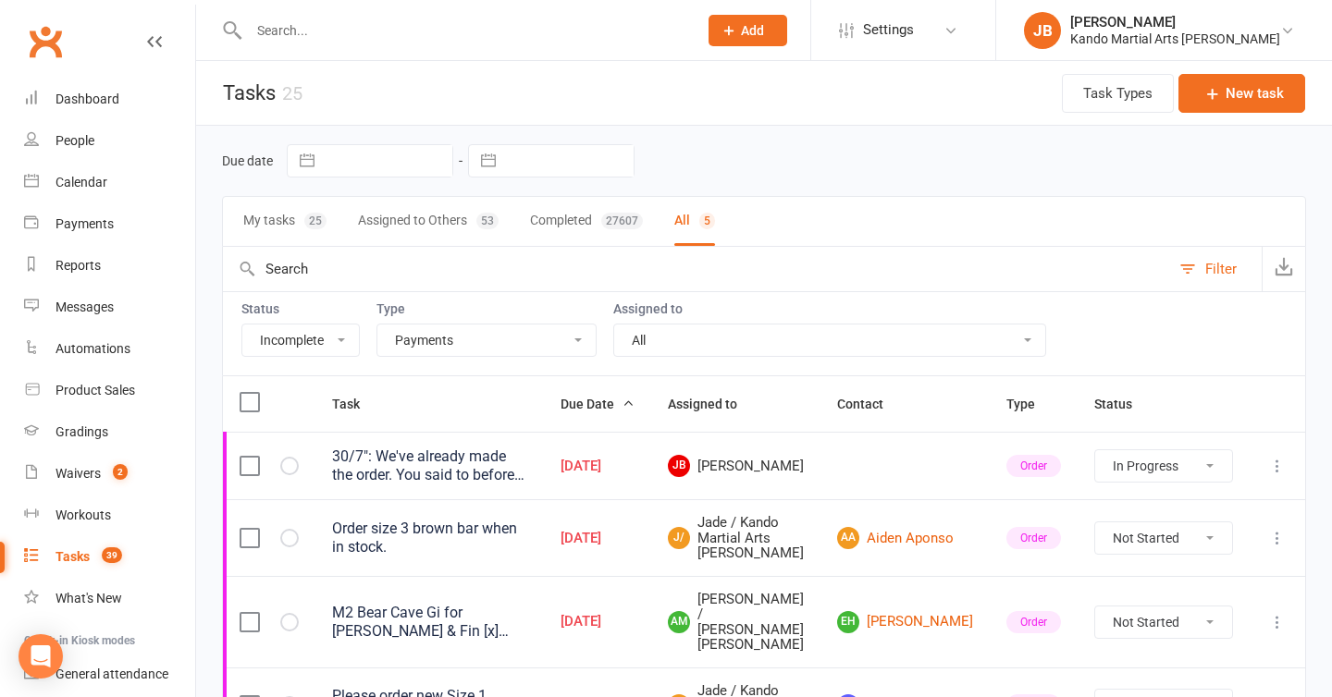
select select "started"
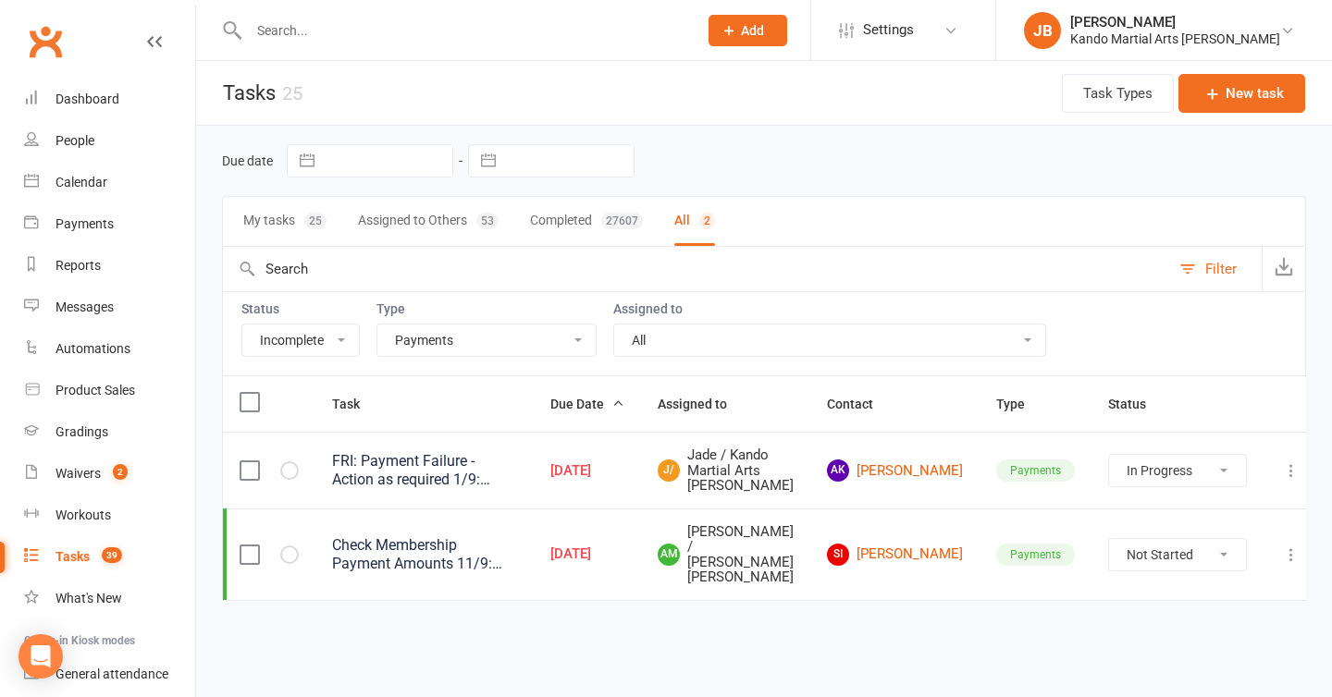
scroll to position [12, 0]
click at [496, 327] on select "All Admin Bbpc - black belt prep course Cancellation Enquiry Follow-up In-class…" at bounding box center [486, 340] width 218 height 31
select select "20650"
select select "started"
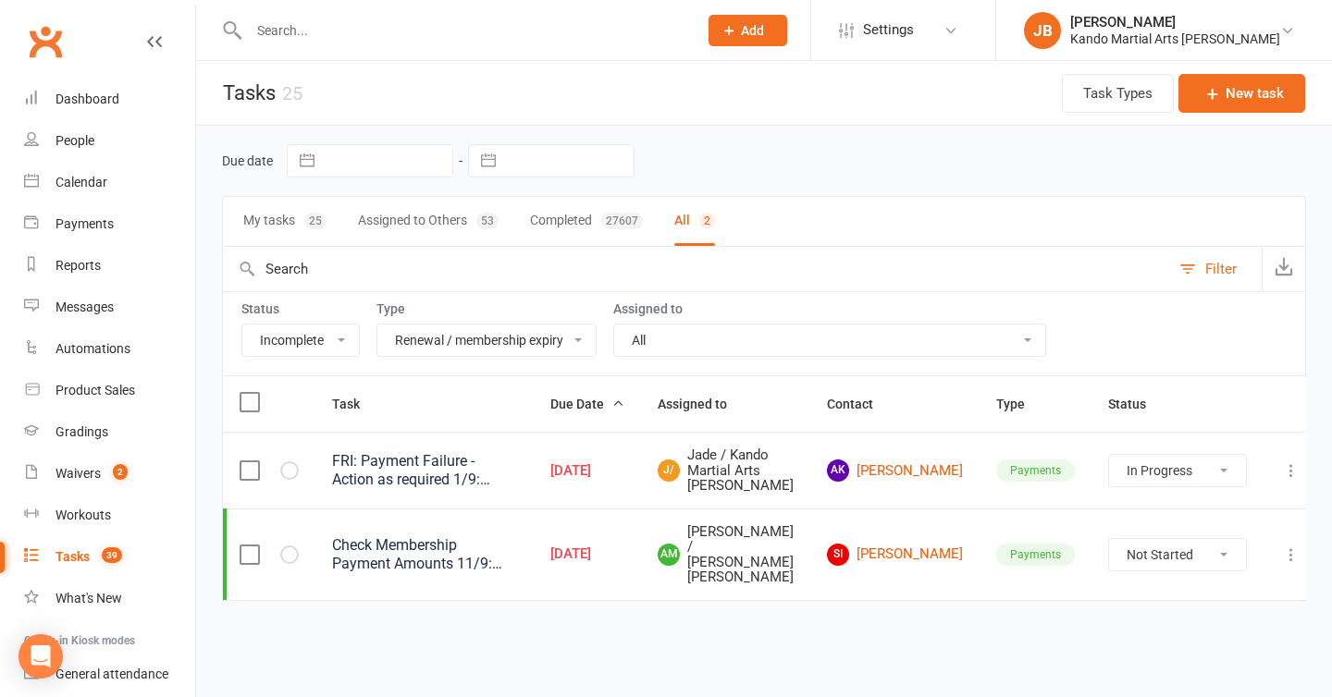
scroll to position [0, 0]
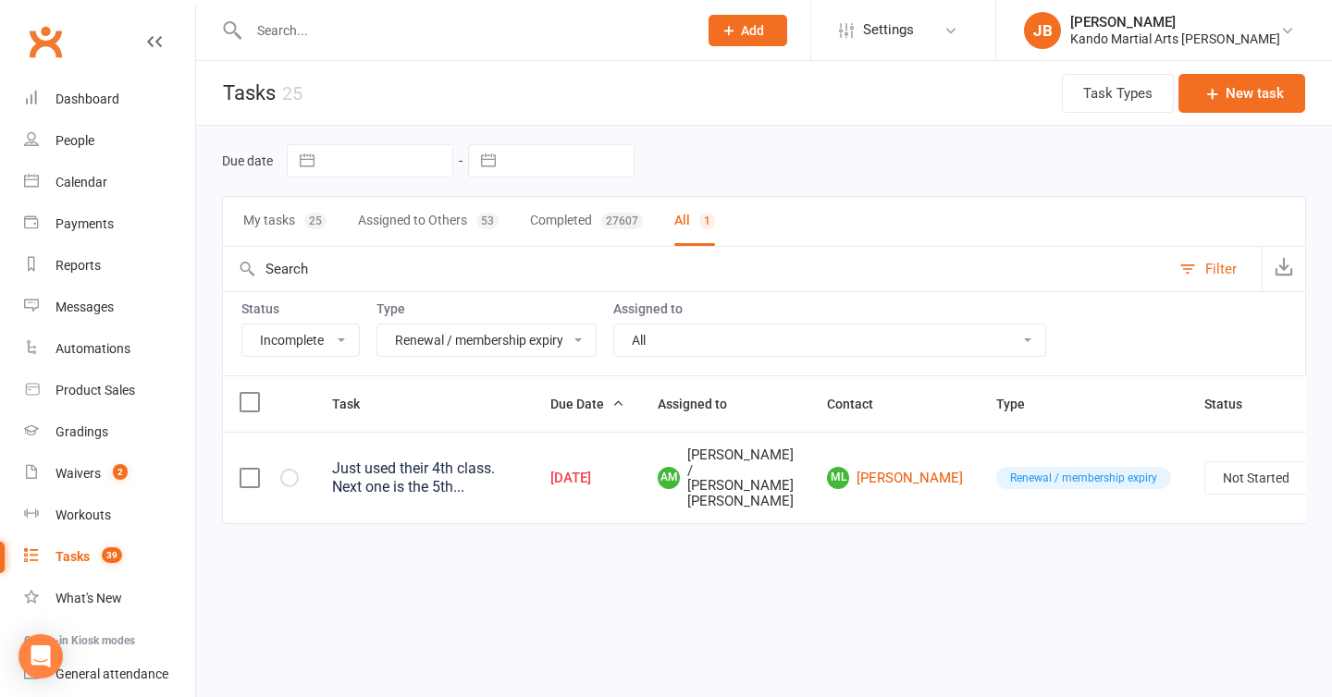
click at [415, 347] on select "All Admin Bbpc - black belt prep course Cancellation Enquiry Follow-up In-class…" at bounding box center [486, 340] width 218 height 31
select select "19237"
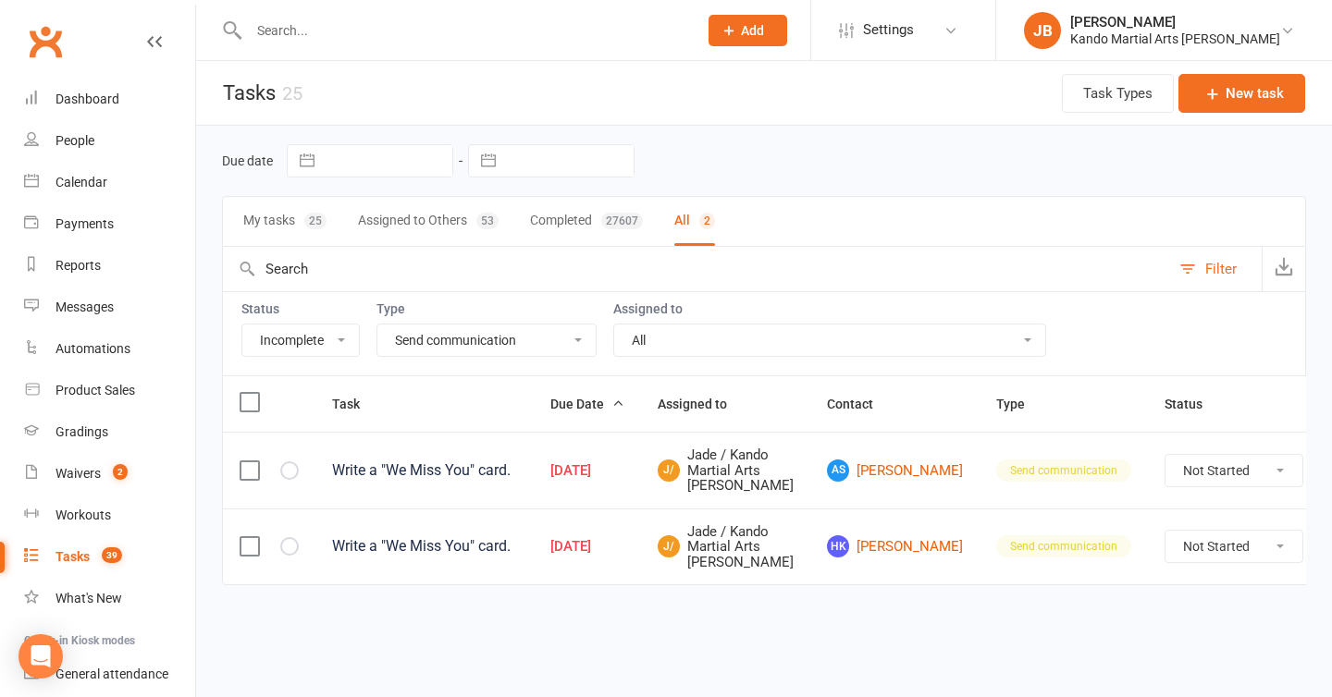
click at [398, 279] on input "text" at bounding box center [696, 269] width 947 height 44
click at [217, 192] on div "Due date Navigate forward to interact with the calendar and select a date. Pres…" at bounding box center [764, 382] width 1136 height 512
click at [454, 375] on div "Status All Incomplete Not Started In Progress Waiting Complete Type All Admin B…" at bounding box center [764, 333] width 1084 height 84
click at [581, 138] on div "Due date Navigate forward to interact with the calendar and select a date. Pres…" at bounding box center [764, 161] width 1084 height 70
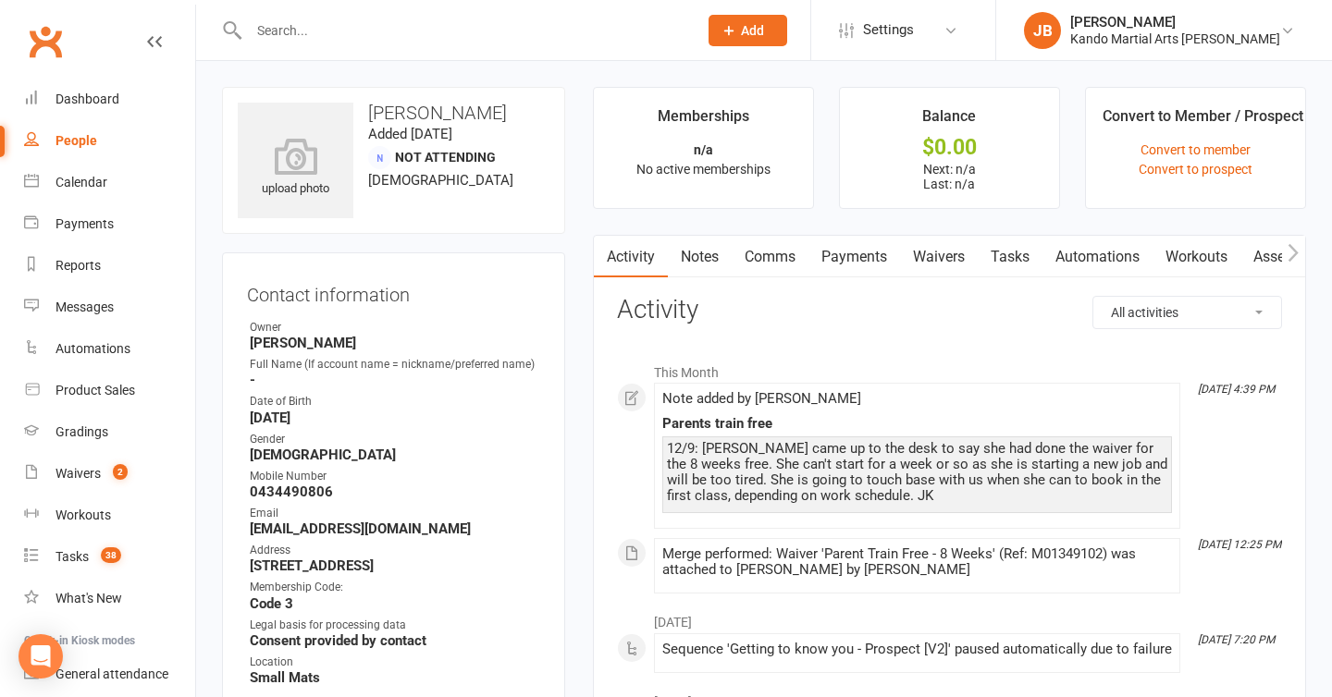
click at [97, 190] on div "Calendar" at bounding box center [82, 182] width 52 height 15
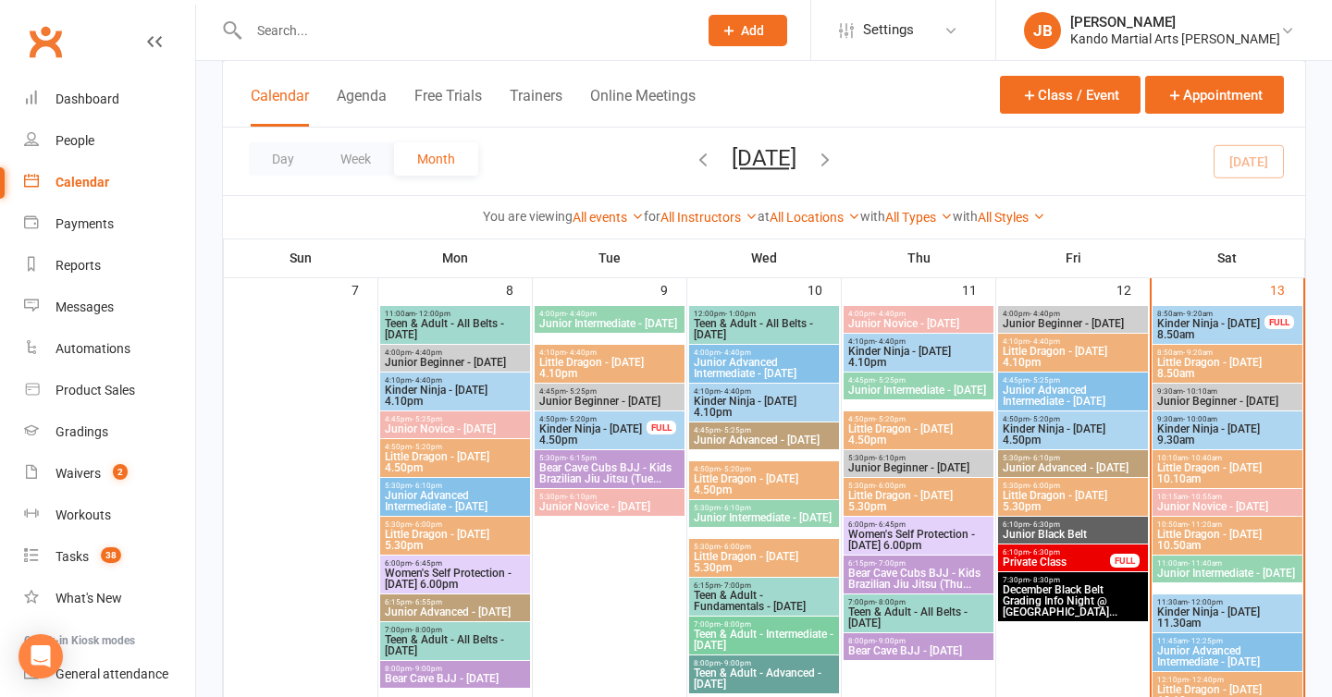
scroll to position [692, 0]
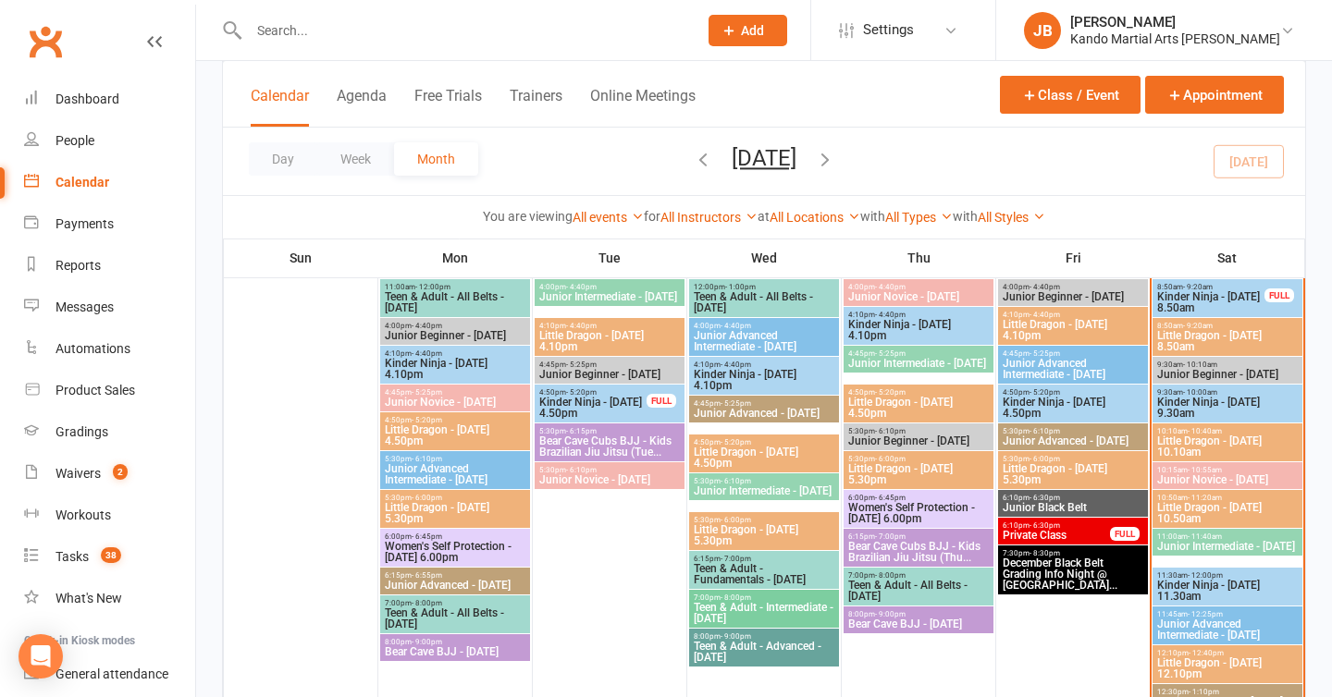
click at [1194, 591] on span "Kinder Ninja - [DATE] 11.30am" at bounding box center [1227, 591] width 142 height 22
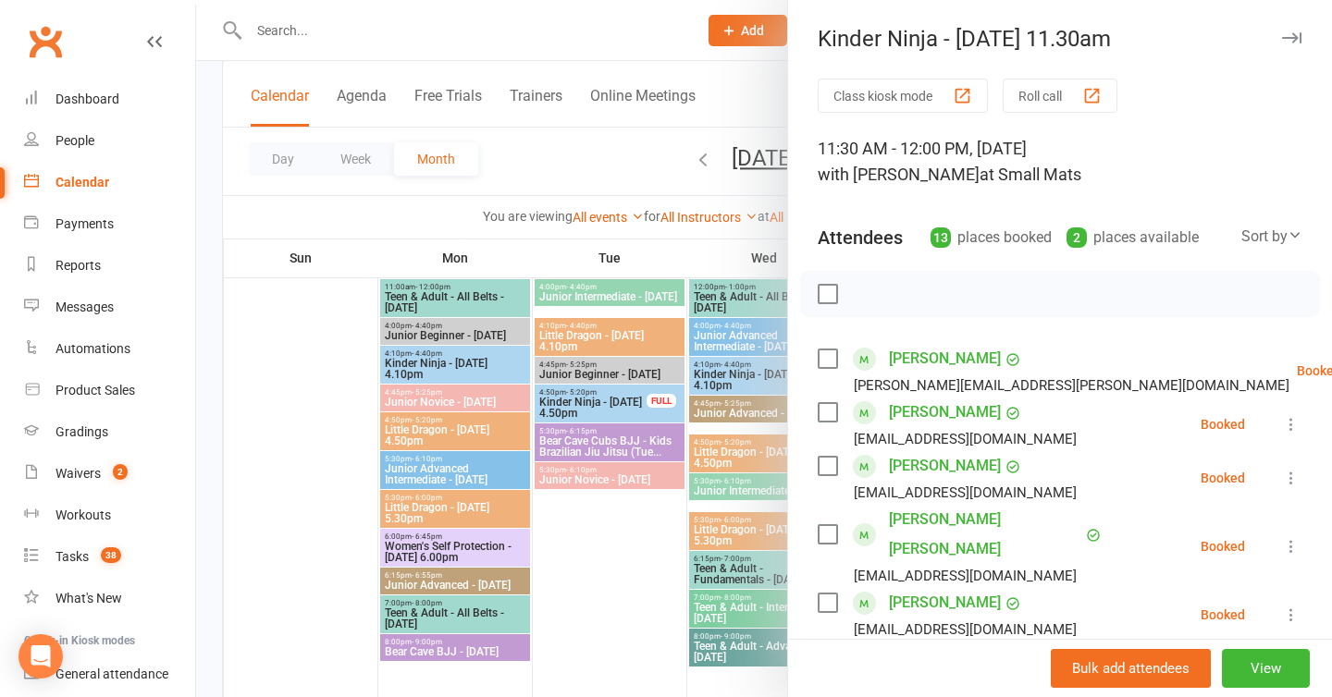
click at [1297, 34] on icon "button" at bounding box center [1291, 37] width 19 height 11
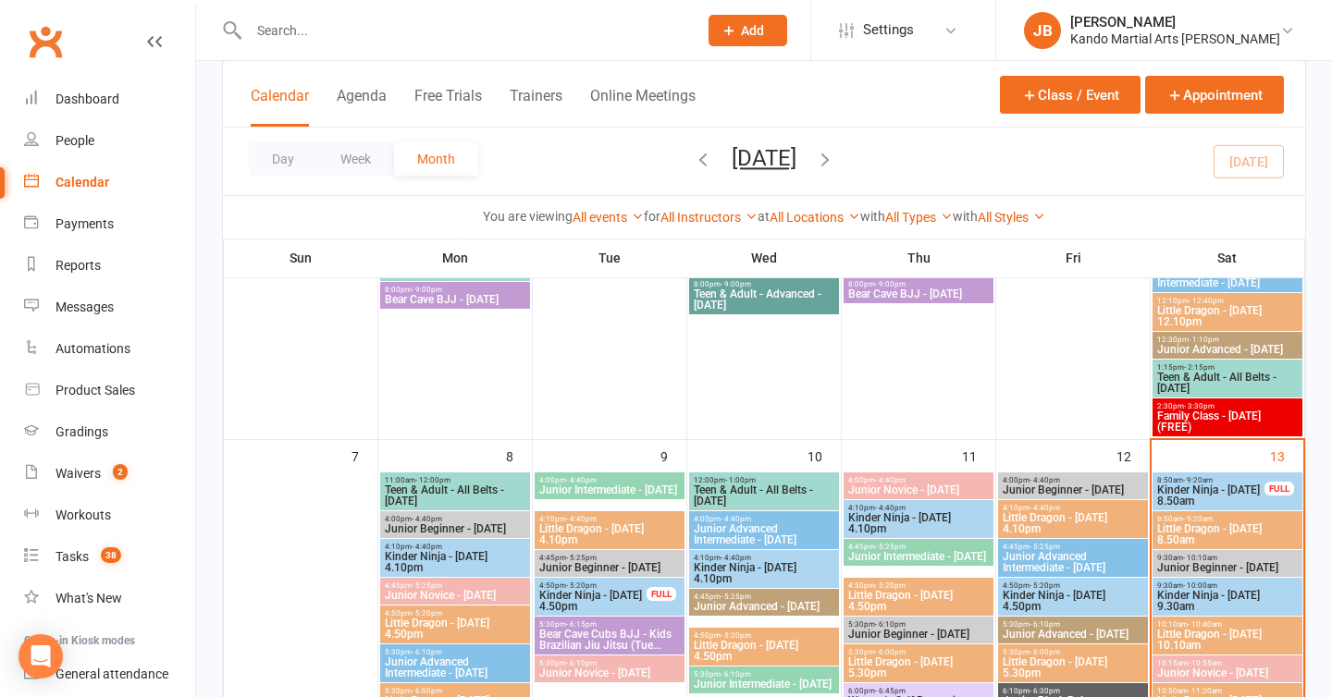
scroll to position [476, 0]
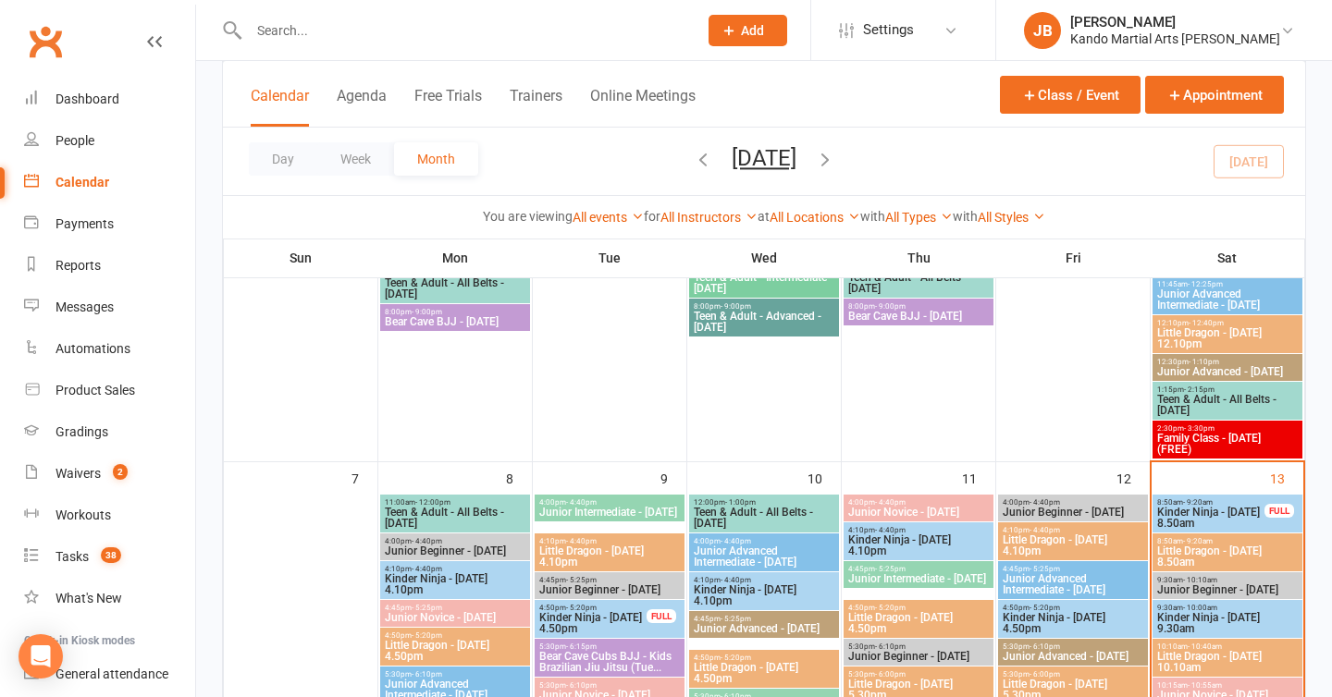
click at [354, 43] on div at bounding box center [453, 30] width 463 height 60
click at [354, 43] on input "text" at bounding box center [463, 31] width 441 height 26
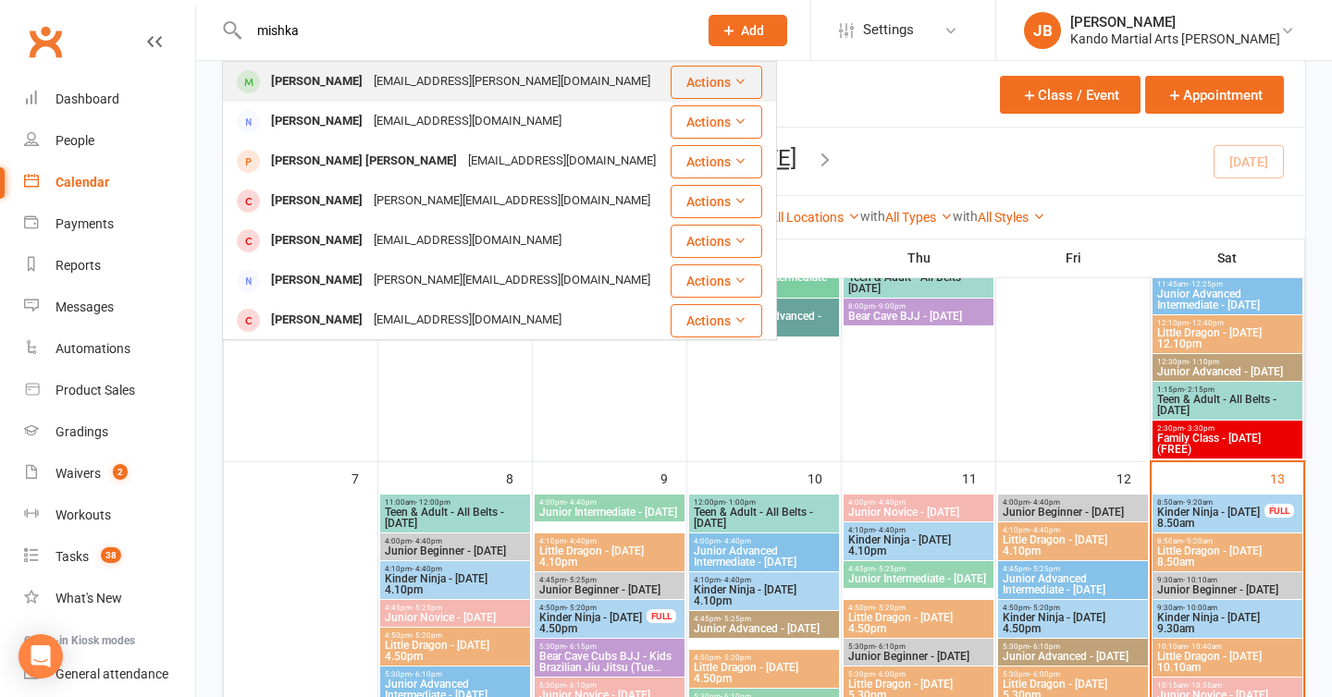
type input "mishka"
click at [339, 77] on div "[PERSON_NAME]" at bounding box center [316, 81] width 103 height 27
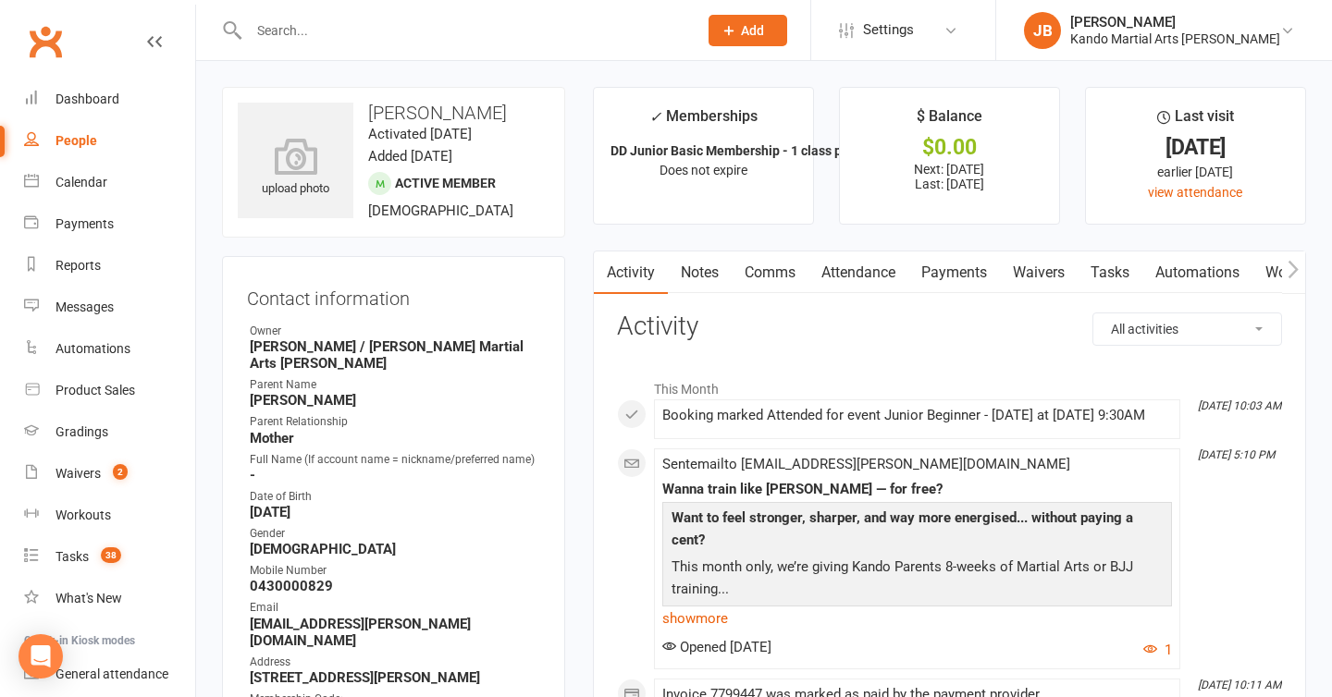
click at [1204, 271] on link "Automations" at bounding box center [1197, 273] width 110 height 43
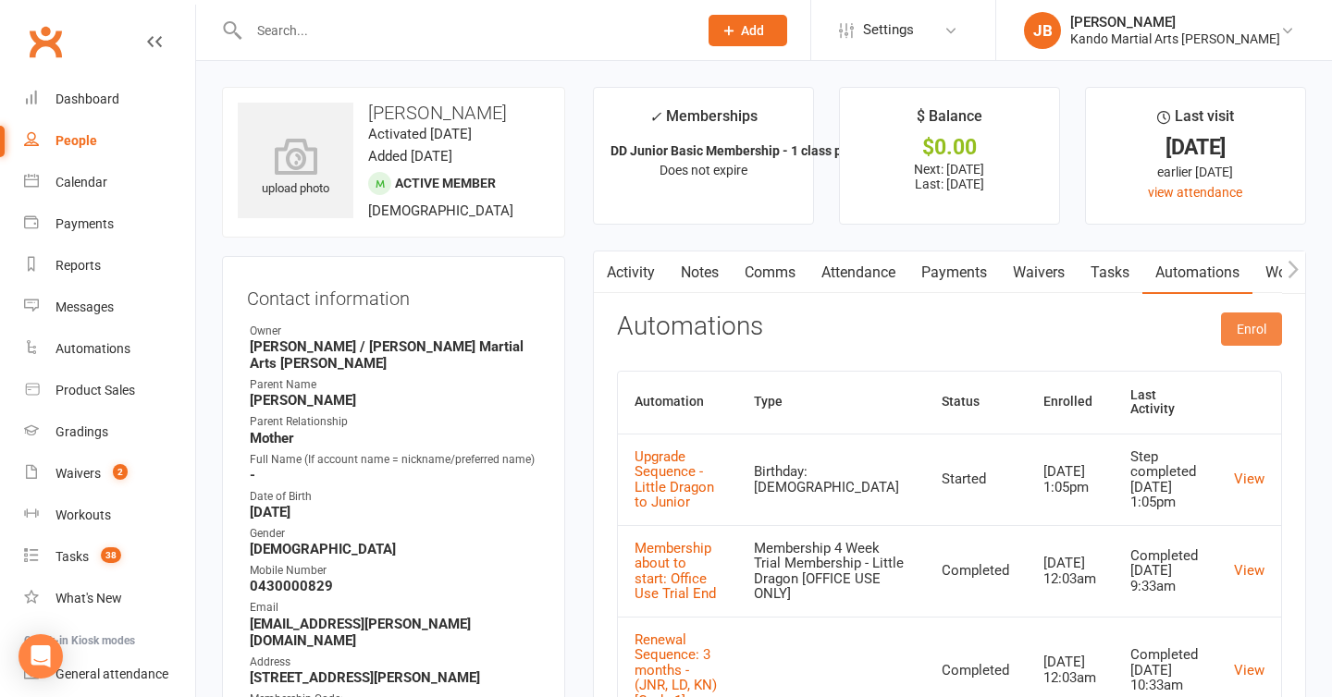
click at [1260, 342] on button "Enrol" at bounding box center [1251, 329] width 61 height 33
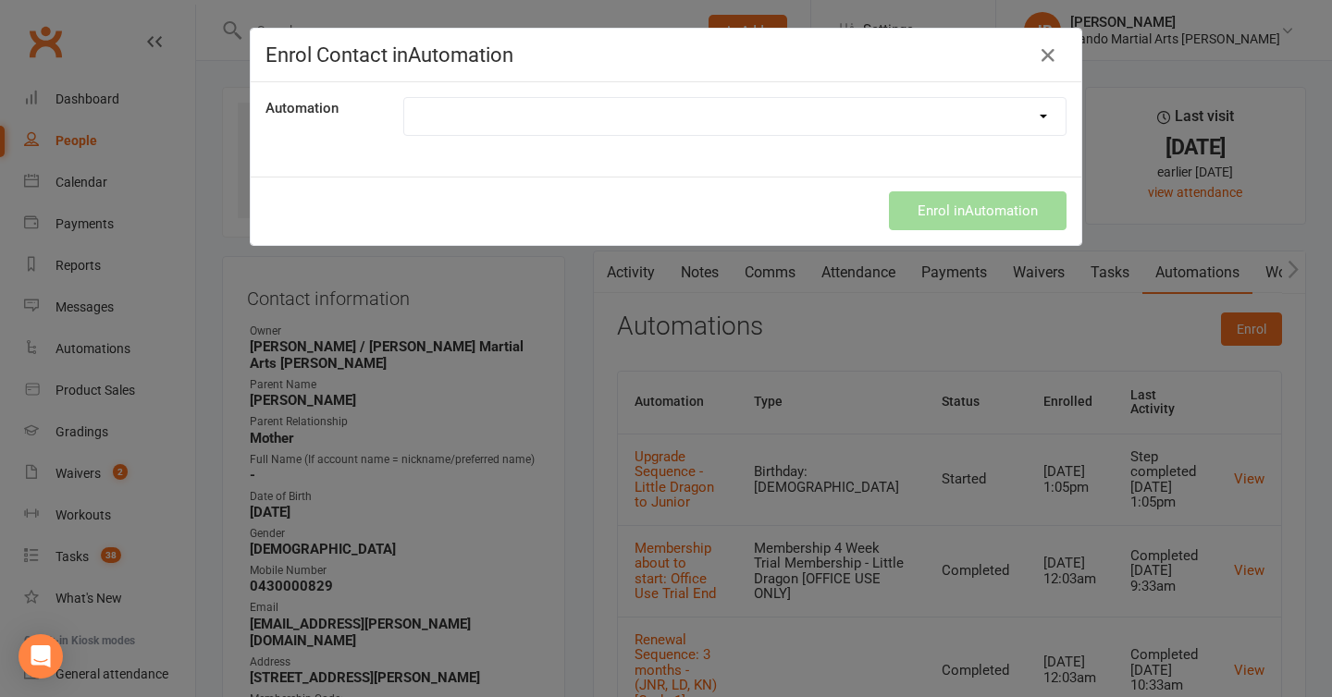
click at [519, 112] on select at bounding box center [734, 116] width 661 height 37
select select "3384"
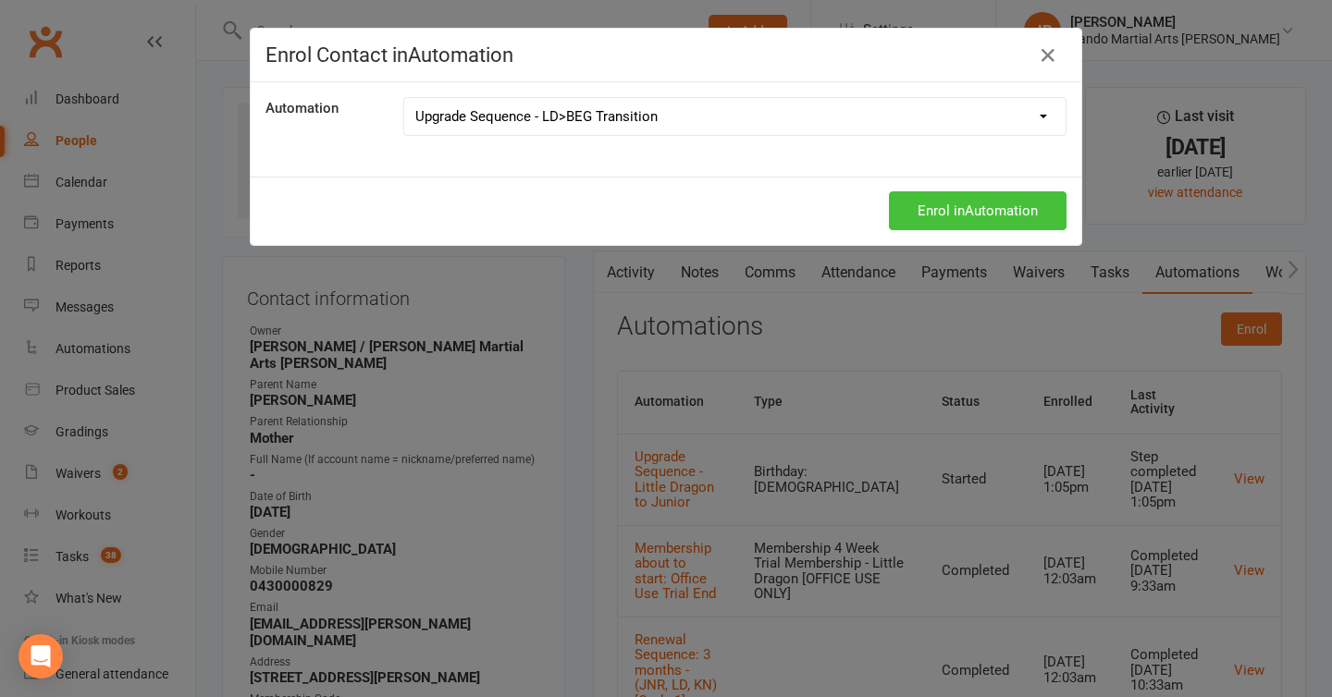
click at [939, 215] on button "Enrol in Automation" at bounding box center [978, 210] width 178 height 39
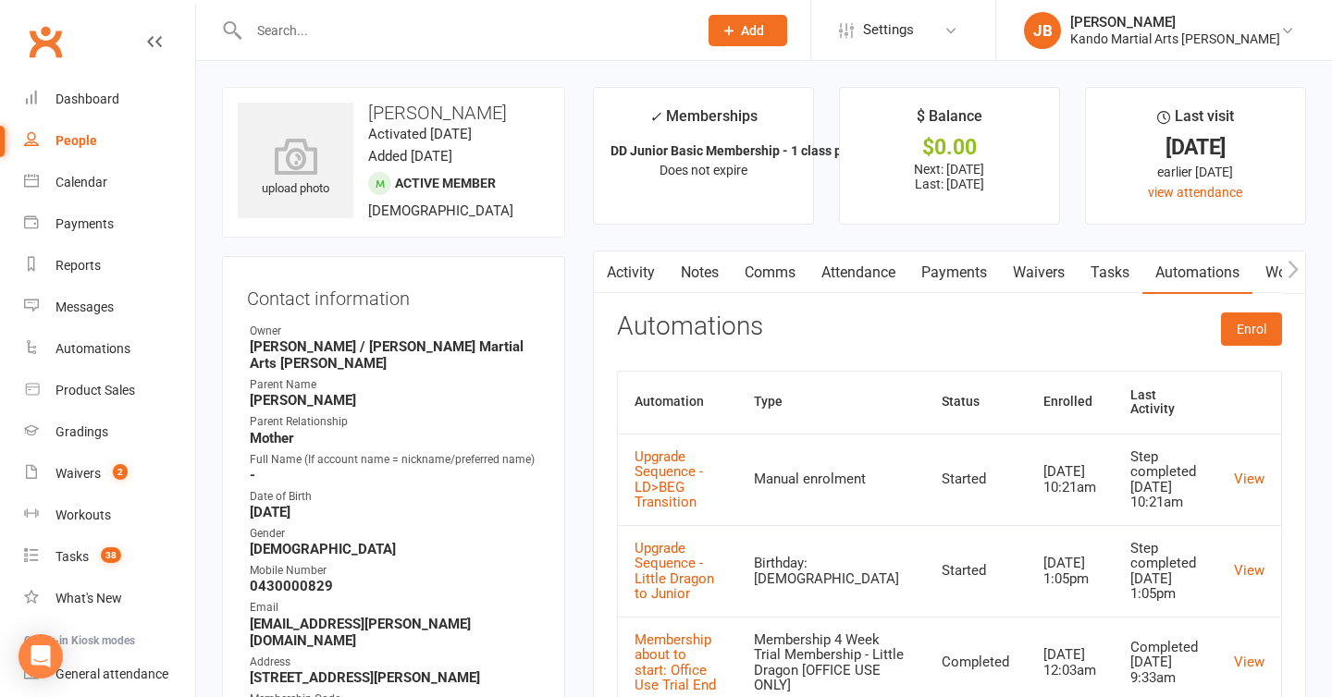
click at [1100, 272] on link "Tasks" at bounding box center [1110, 273] width 65 height 43
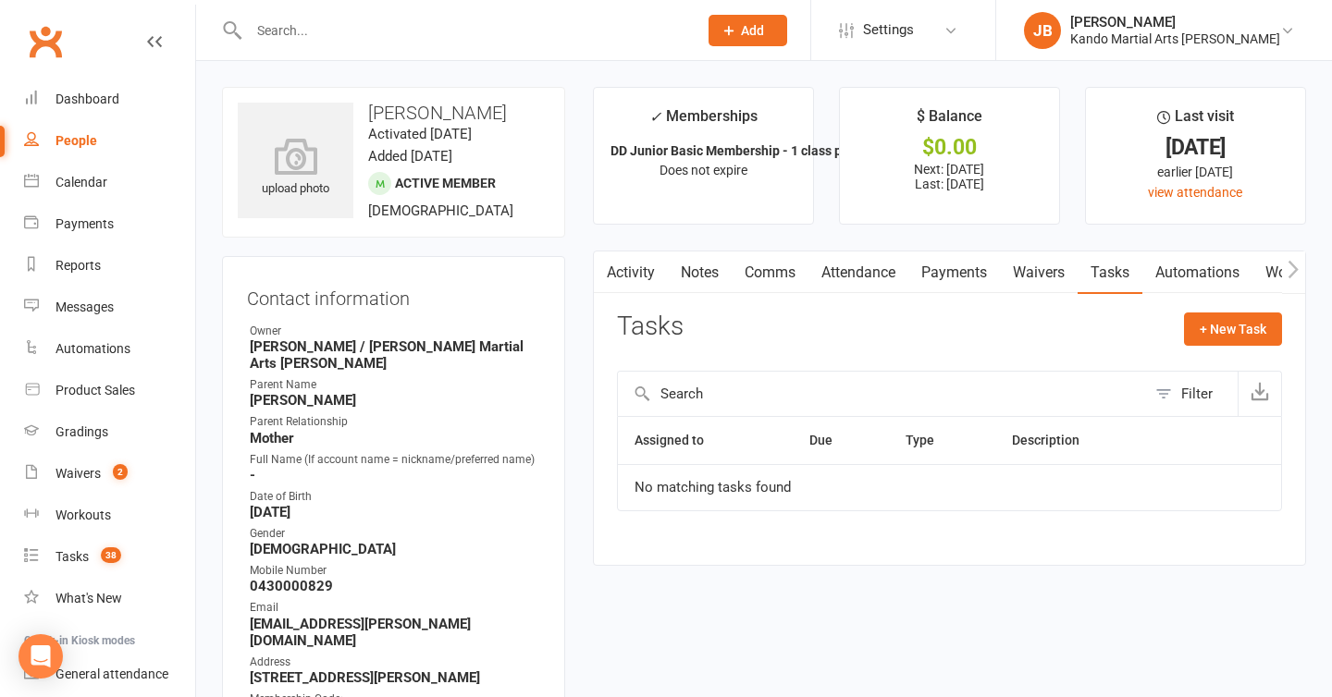
click at [859, 277] on link "Attendance" at bounding box center [858, 273] width 100 height 43
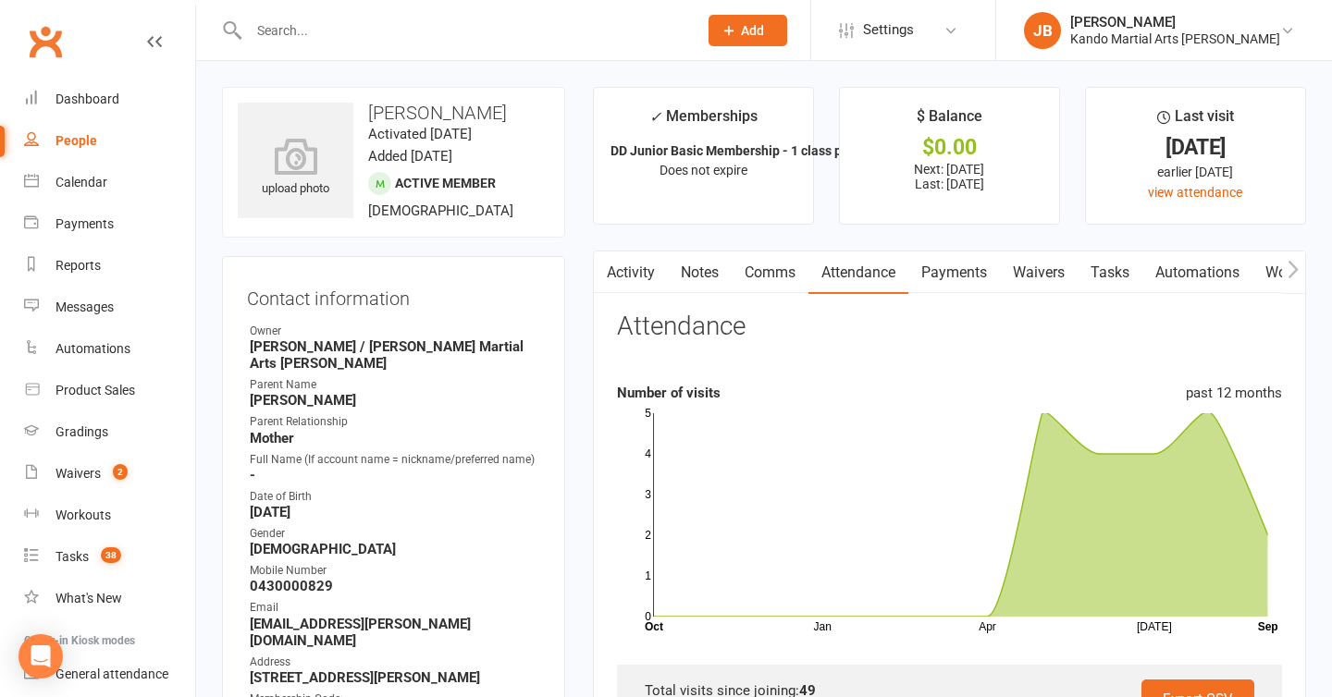
click at [78, 568] on link "Tasks 38" at bounding box center [109, 558] width 171 height 42
select select "incomplete"
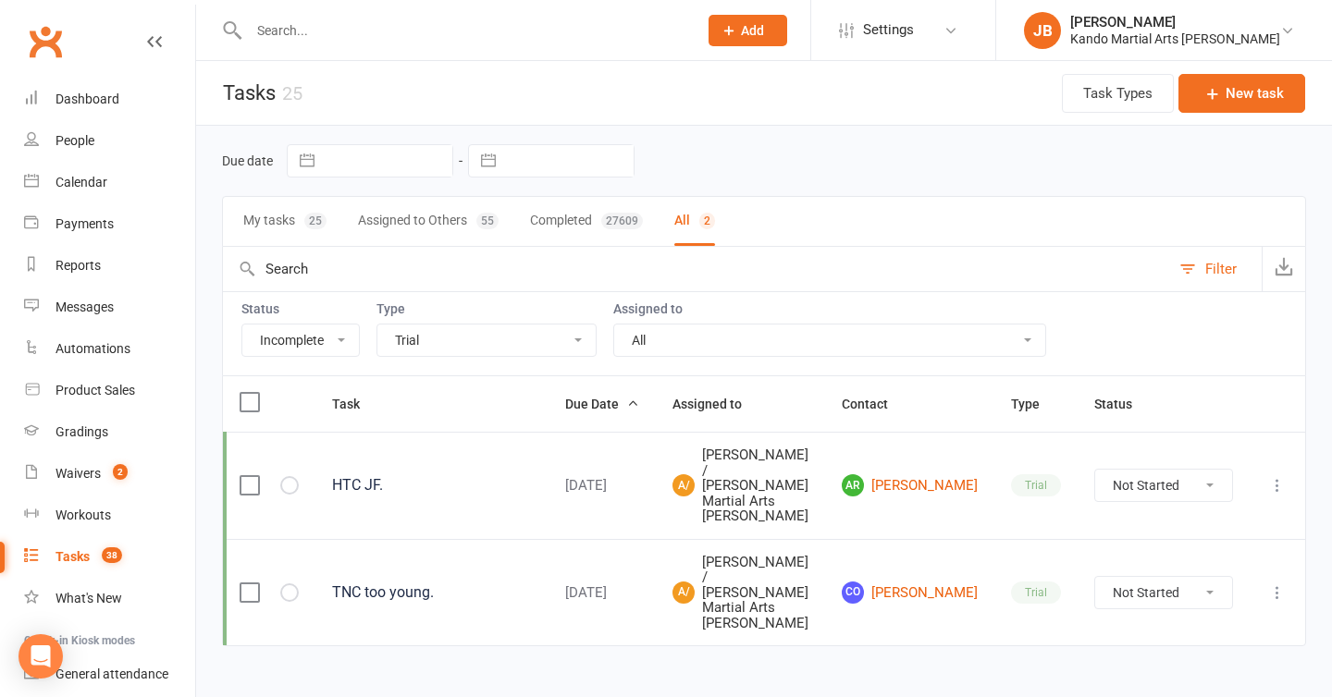
click at [476, 333] on select "All Admin Bbpc - black belt prep course Cancellation Enquiry Follow-up In-class…" at bounding box center [486, 340] width 218 height 31
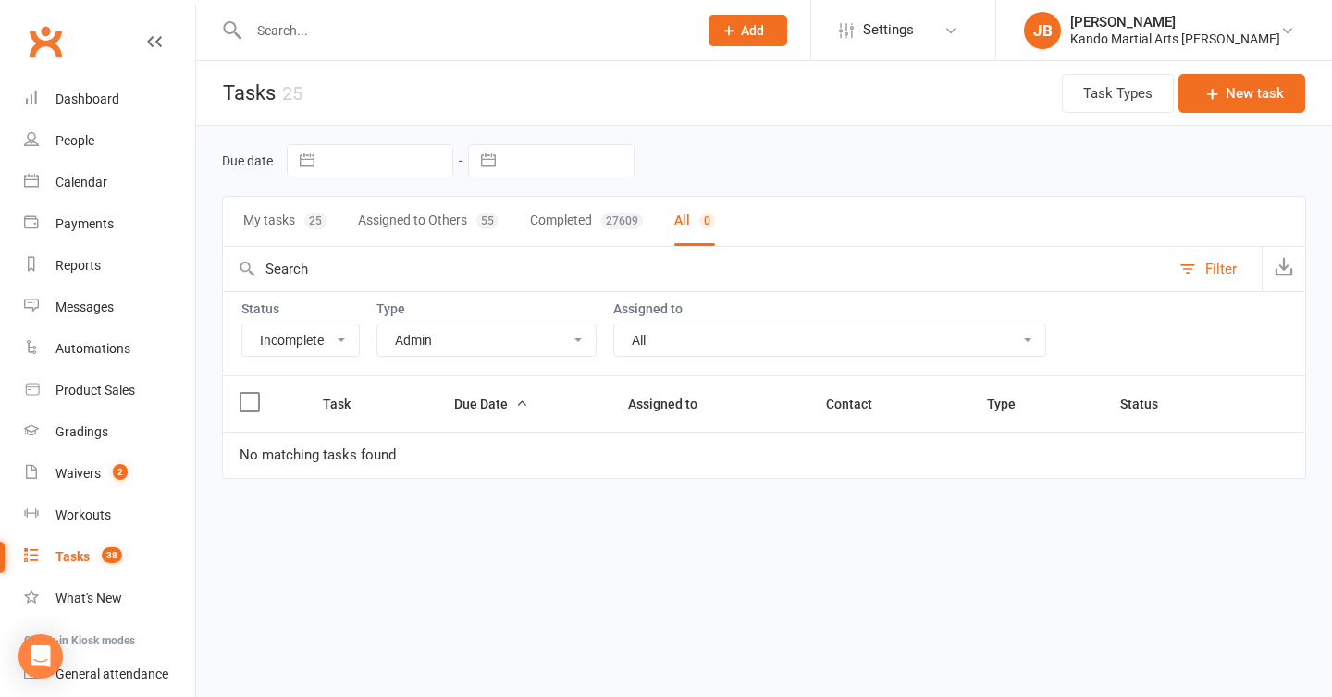
click at [465, 343] on select "All Admin Bbpc - black belt prep course Cancellation Enquiry Follow-up In-class…" at bounding box center [486, 340] width 218 height 31
select select "32850"
click at [348, 36] on input "text" at bounding box center [463, 31] width 441 height 26
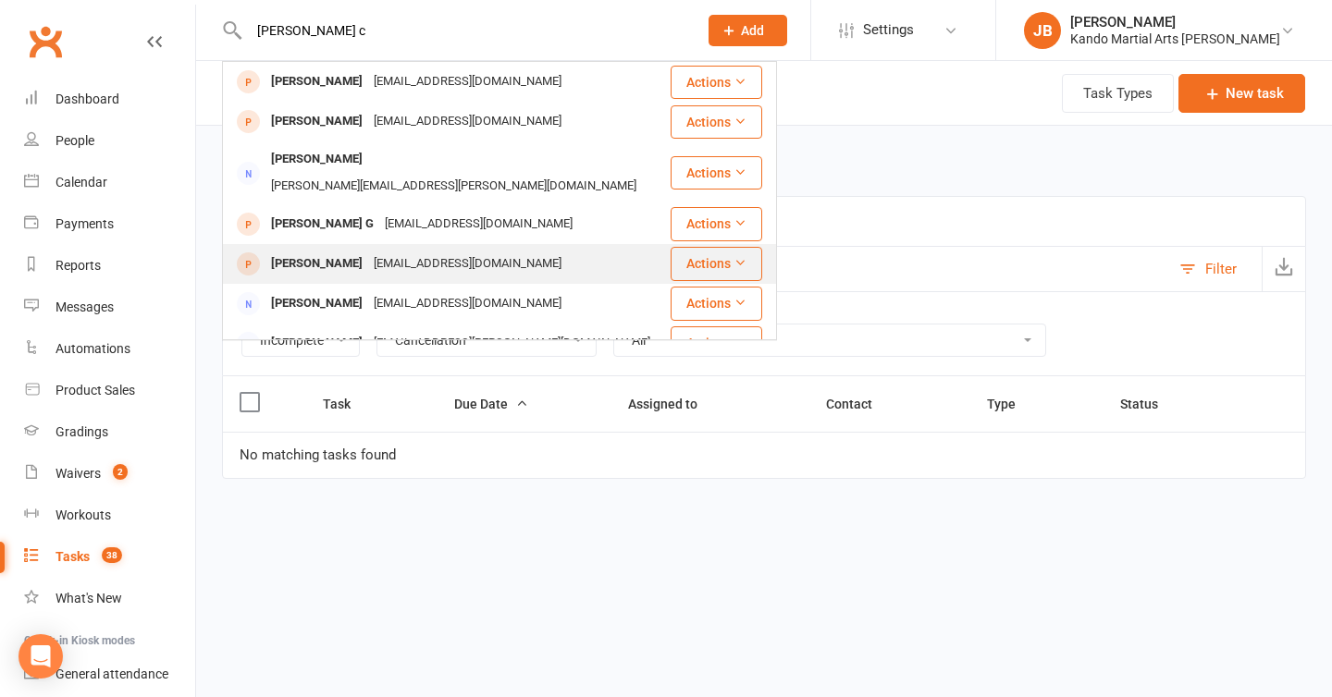
type input "[PERSON_NAME] c"
click at [360, 251] on div "[PERSON_NAME]" at bounding box center [316, 264] width 103 height 27
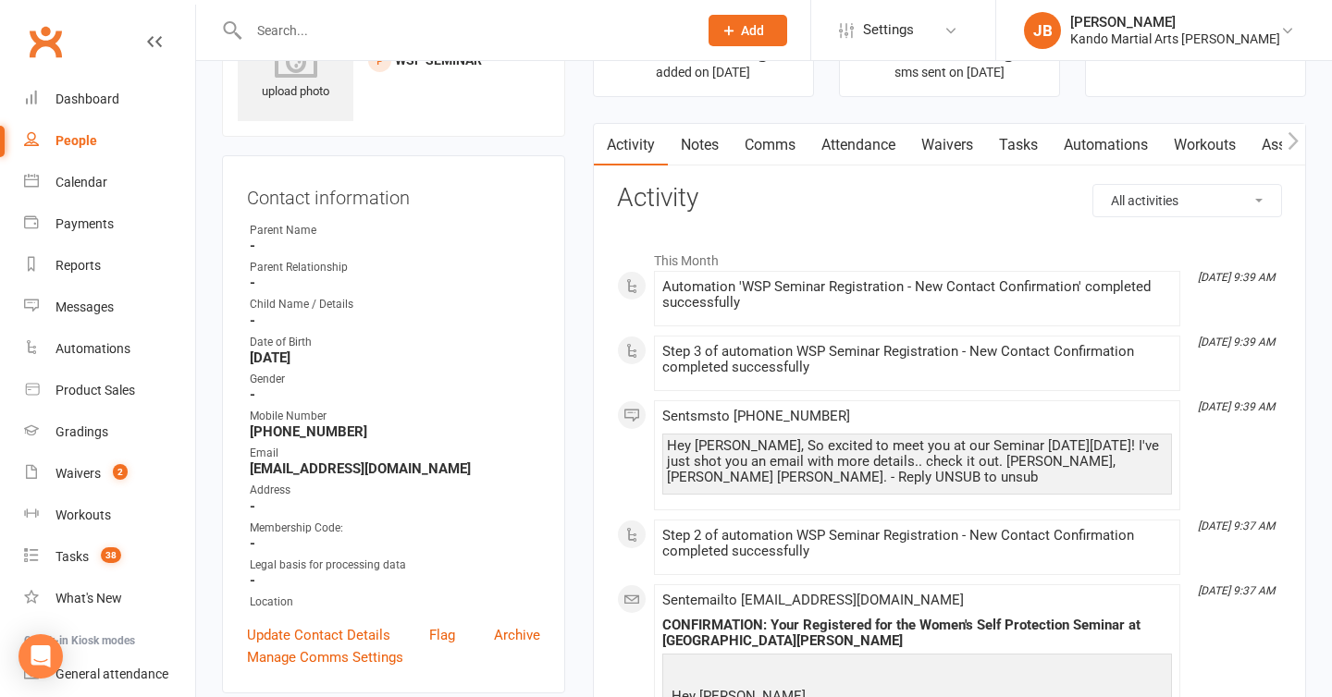
scroll to position [93, 0]
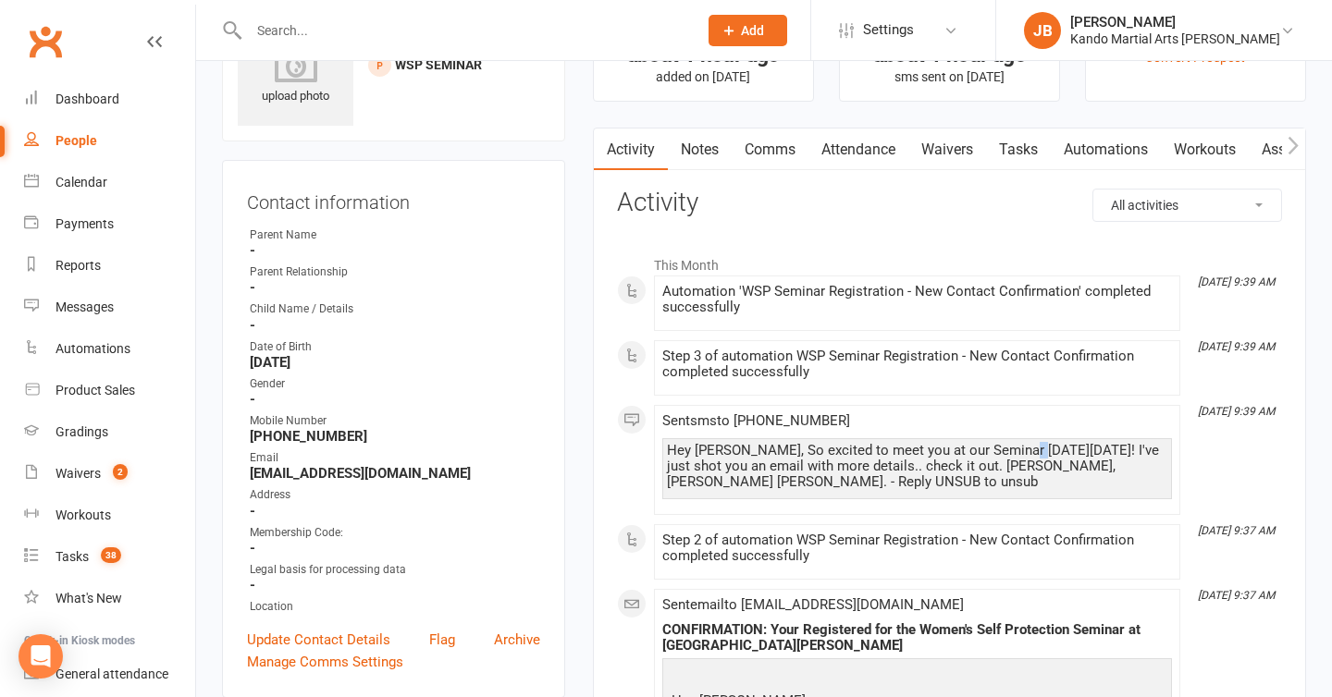
drag, startPoint x: 1024, startPoint y: 454, endPoint x: 1014, endPoint y: 452, distance: 10.3
click at [1014, 452] on div "Hey [PERSON_NAME], So excited to meet you at our Seminar [DATE][DATE]! I've jus…" at bounding box center [917, 466] width 500 height 47
click at [1023, 464] on div "Hey [PERSON_NAME], So excited to meet you at our Seminar [DATE][DATE]! I've jus…" at bounding box center [917, 466] width 500 height 47
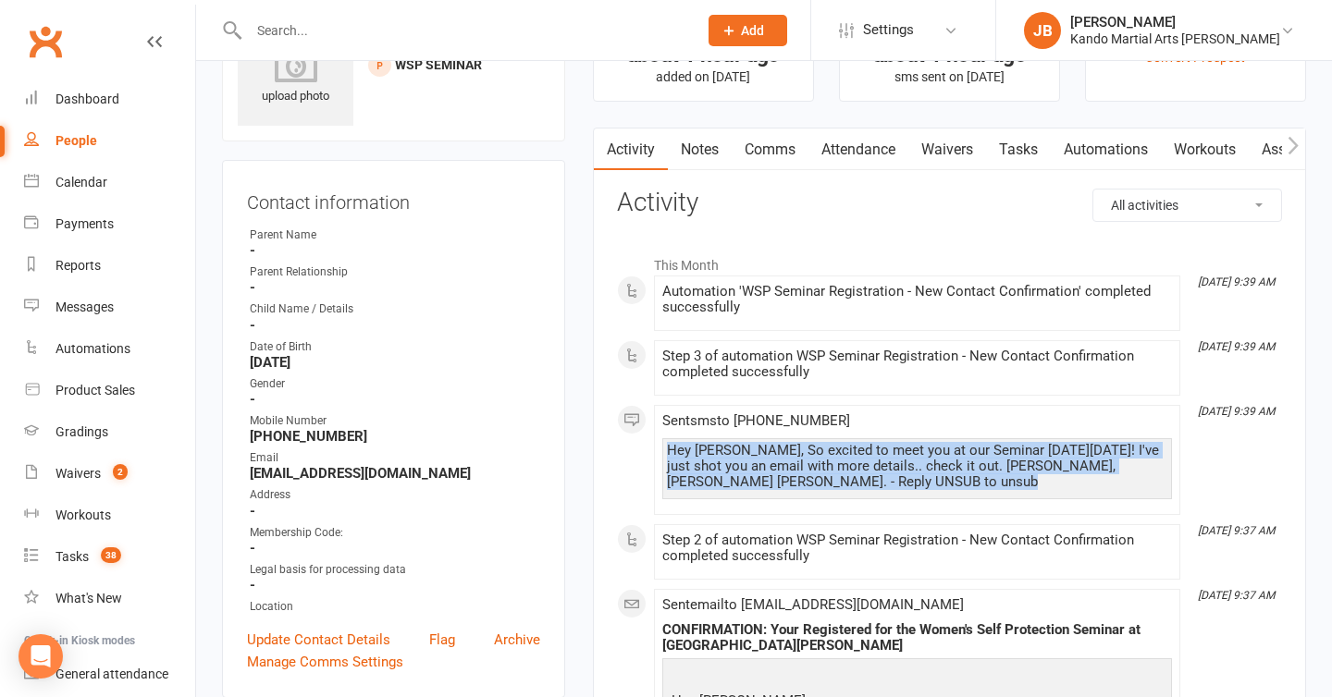
click at [1023, 464] on div "Hey [PERSON_NAME], So excited to meet you at our Seminar [DATE][DATE]! I've jus…" at bounding box center [917, 466] width 500 height 47
click at [868, 155] on link "Attendance" at bounding box center [858, 150] width 100 height 43
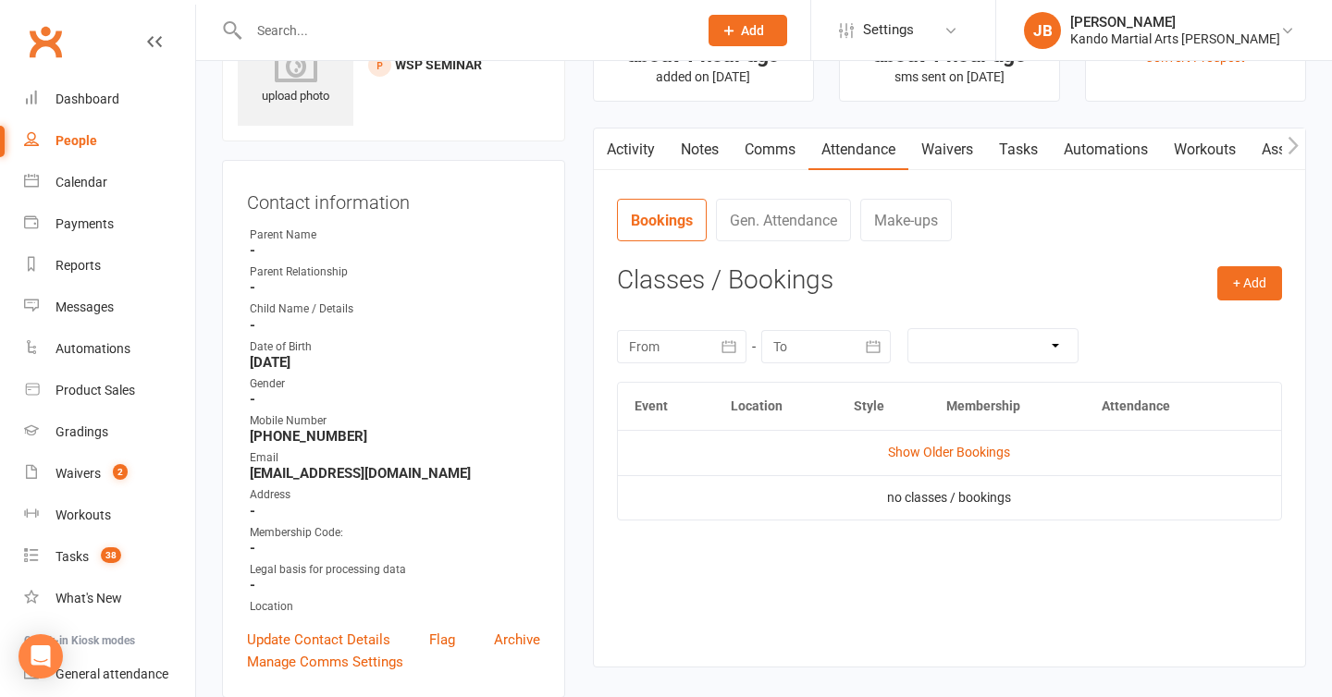
click at [563, 206] on div "Contact information Owner Parent Name - Parent Relationship - Child Name / Deta…" at bounding box center [393, 429] width 343 height 538
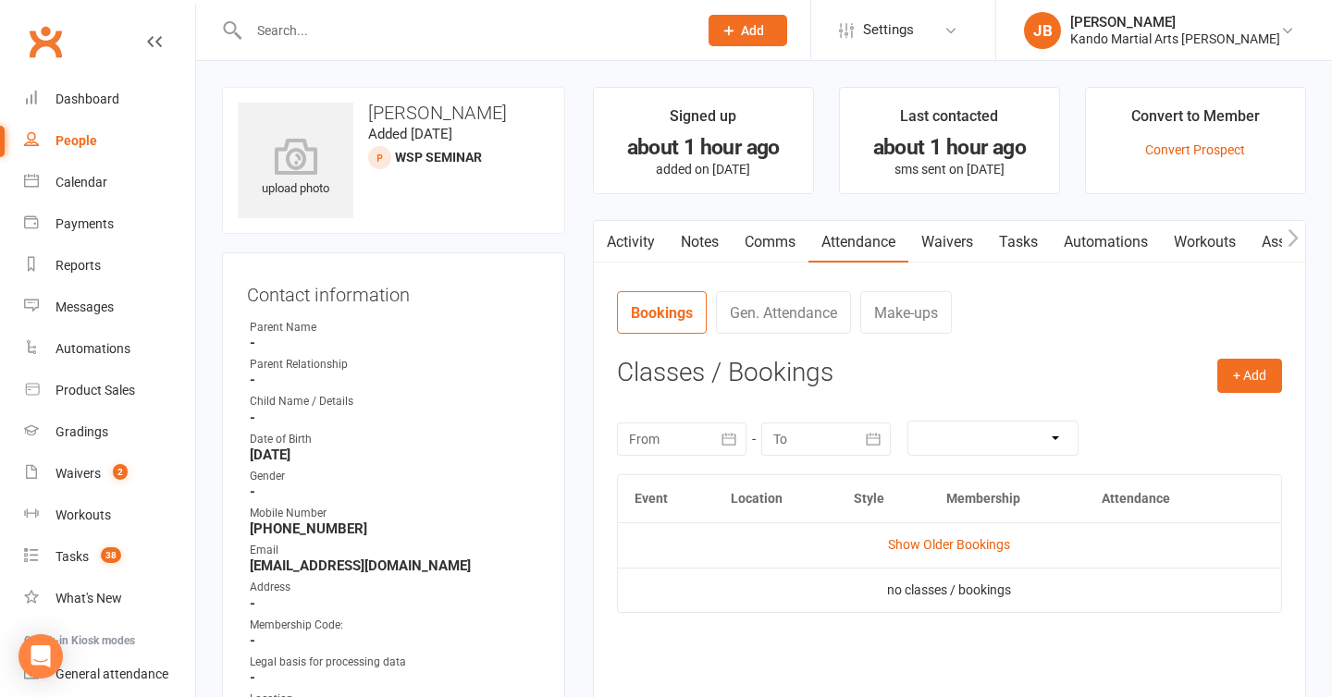
click at [1091, 241] on link "Automations" at bounding box center [1106, 242] width 110 height 43
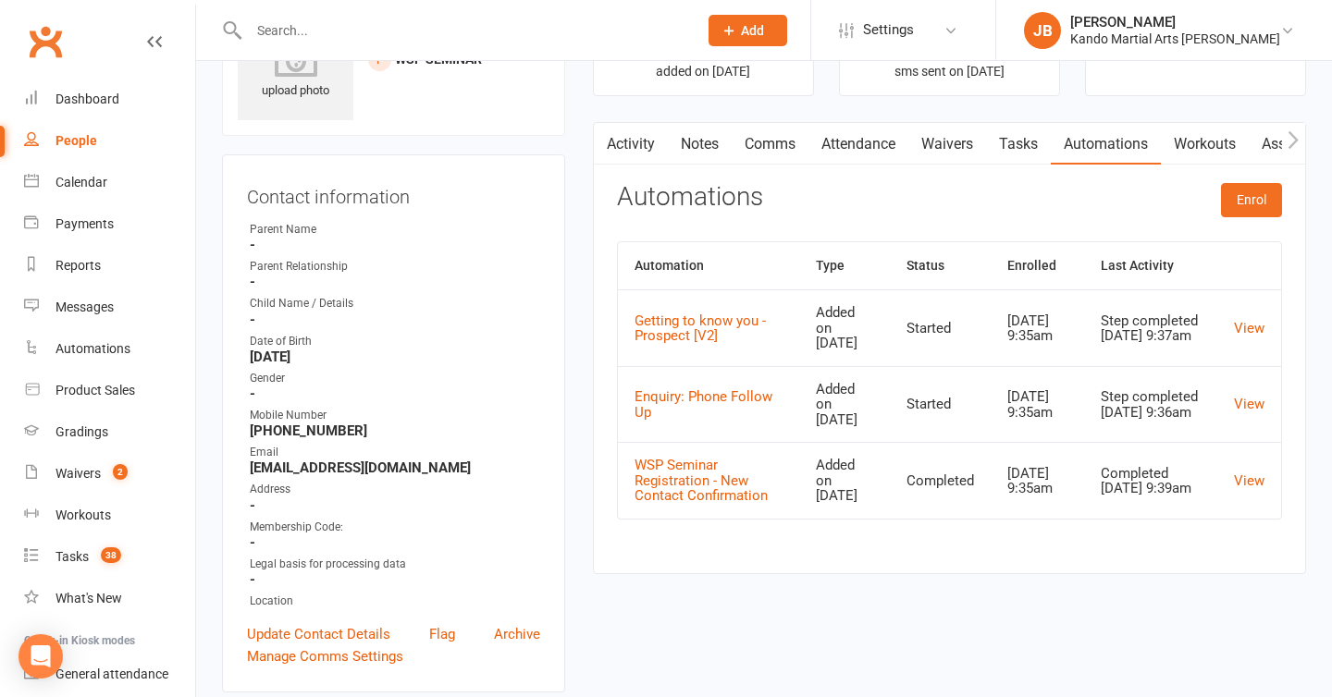
scroll to position [111, 0]
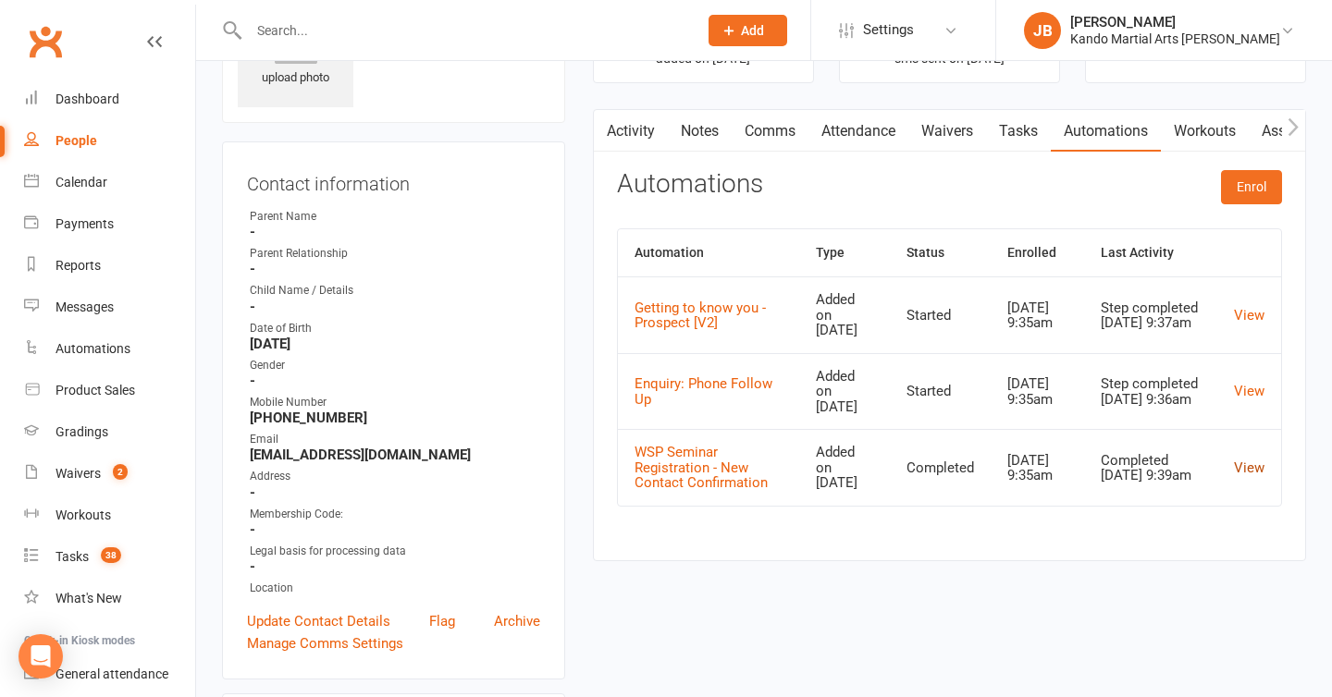
click at [1252, 476] on link "View" at bounding box center [1249, 468] width 31 height 17
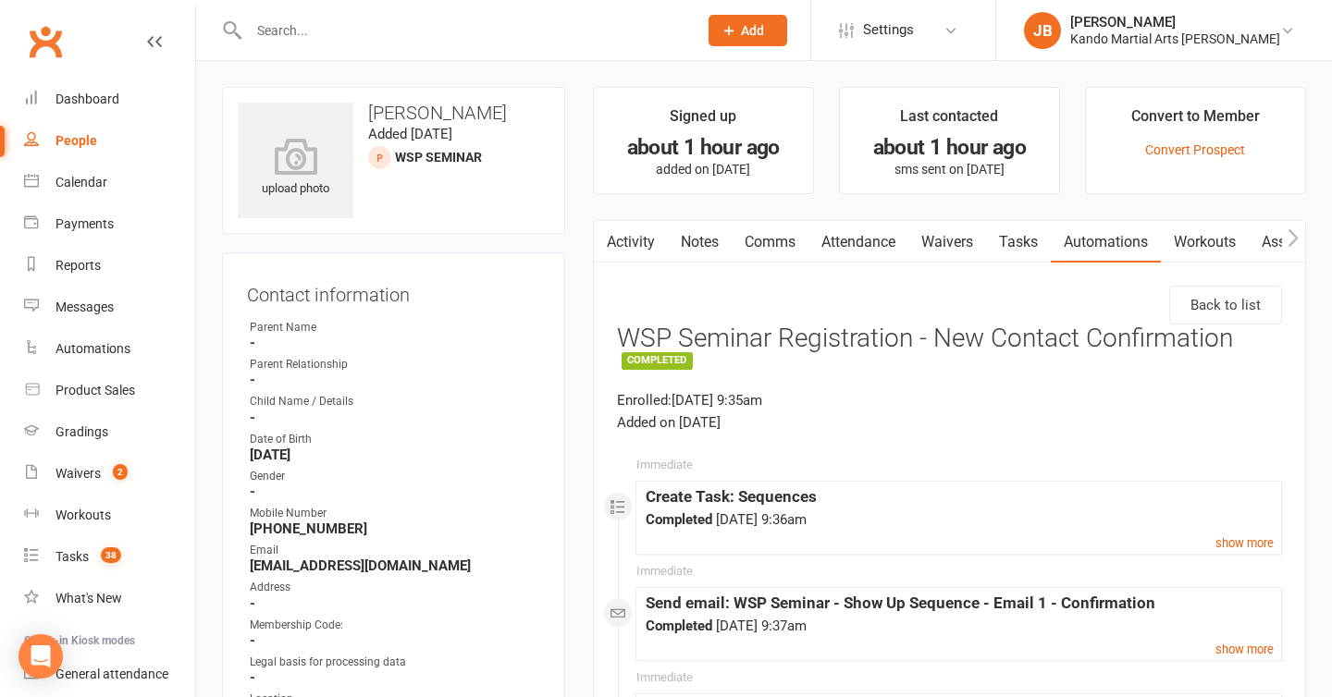
click at [596, 206] on main "Signed up about 1 hour ago added on [DATE] Last contacted about 1 hour ago sms …" at bounding box center [949, 468] width 741 height 763
click at [772, 242] on link "Comms" at bounding box center [770, 242] width 77 height 43
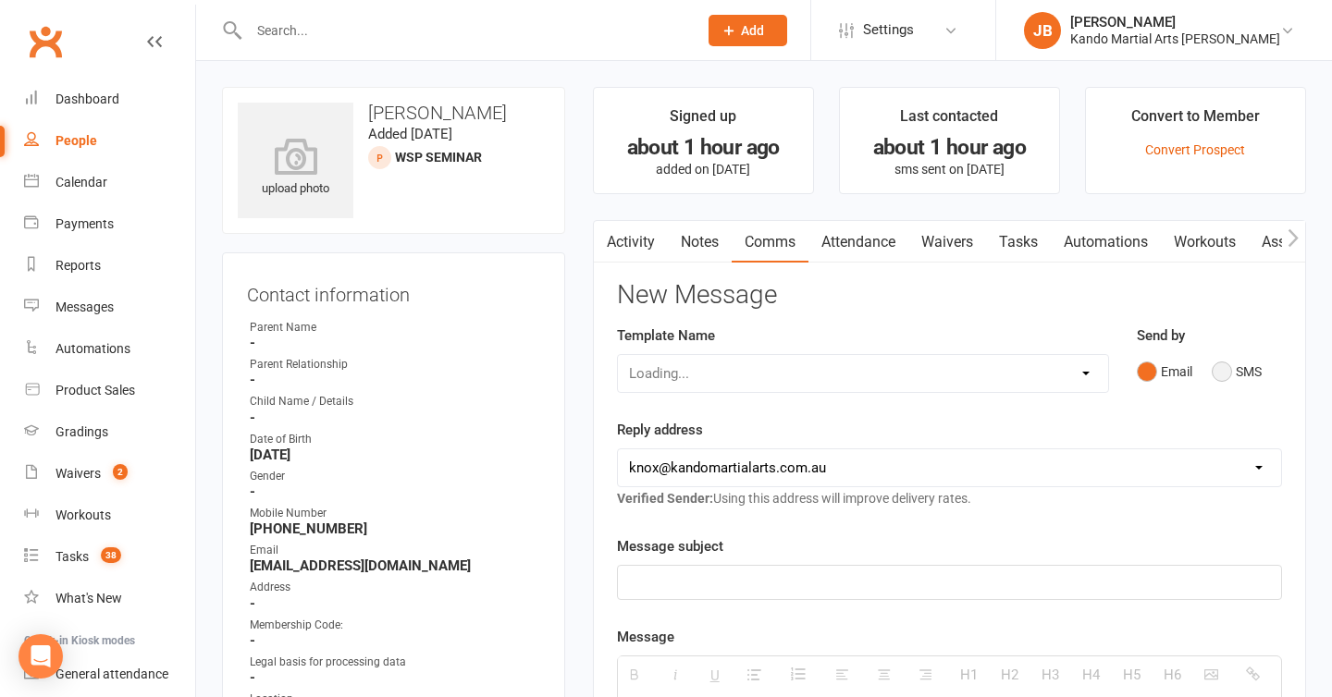
click at [1234, 373] on button "SMS" at bounding box center [1237, 371] width 50 height 35
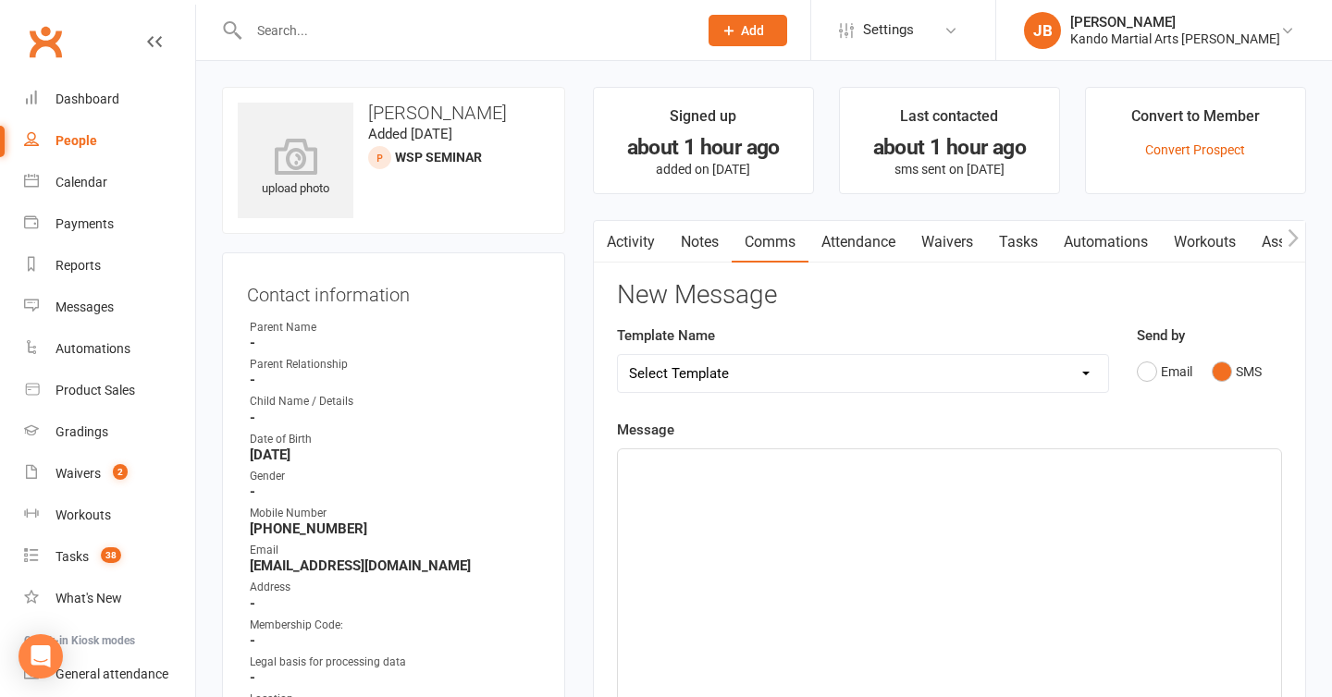
click at [667, 451] on div at bounding box center [949, 589] width 663 height 278
click at [728, 495] on p "Thank you for reregistering" at bounding box center [949, 492] width 641 height 22
click at [312, 567] on strong "[EMAIL_ADDRESS][DOMAIN_NAME]" at bounding box center [395, 566] width 290 height 17
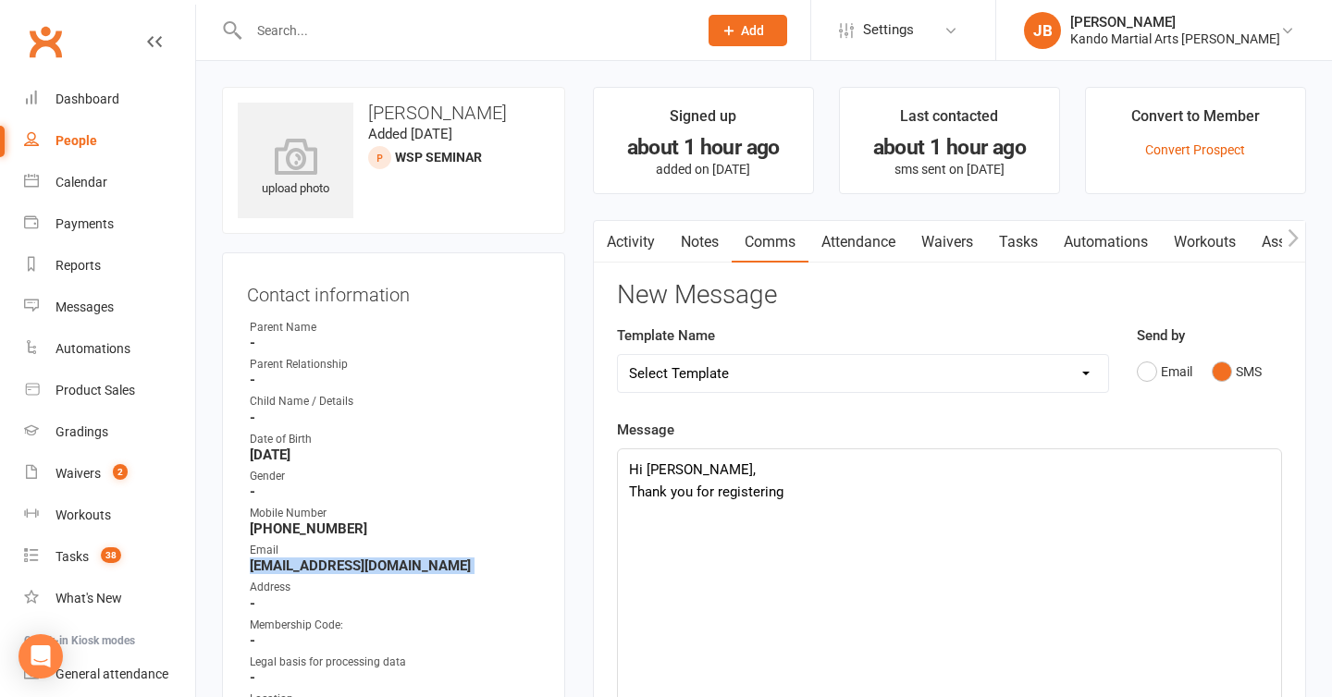
copy render-form-field "[EMAIL_ADDRESS][DOMAIN_NAME]"
click at [802, 496] on p "Thank you for registering" at bounding box center [949, 492] width 641 height 22
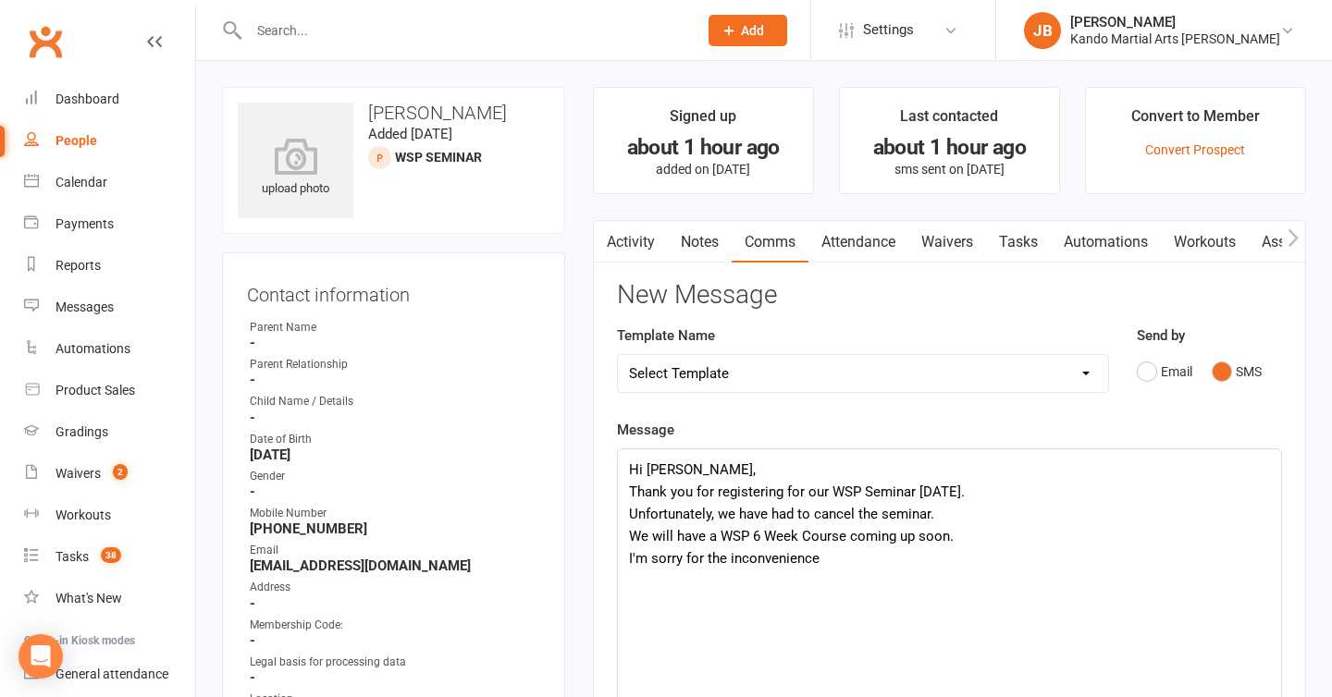
click at [830, 557] on p "I'm sorry for the inconvenience" at bounding box center [949, 559] width 641 height 22
click at [719, 468] on p "Hi [PERSON_NAME]," at bounding box center [949, 470] width 641 height 22
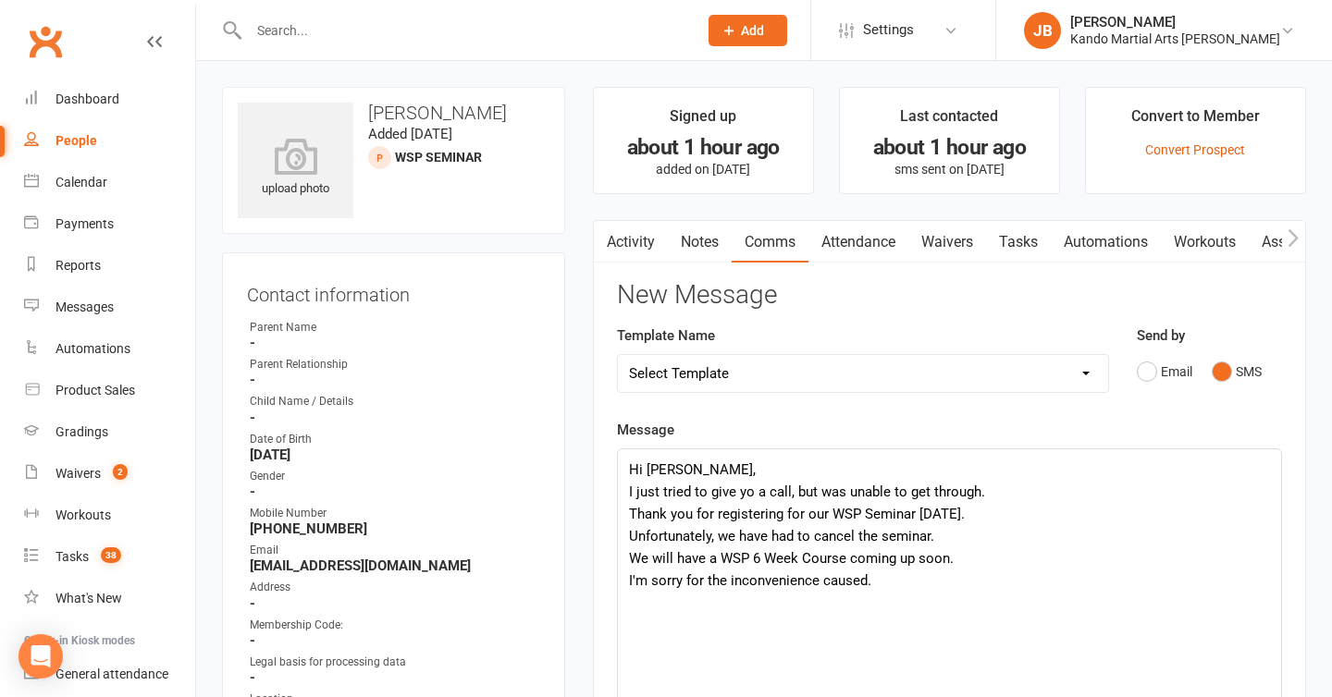
click at [632, 537] on p "Unfortunately, we have had to cancel the seminar. We will have a WSP 6 Week Cou…" at bounding box center [949, 547] width 641 height 44
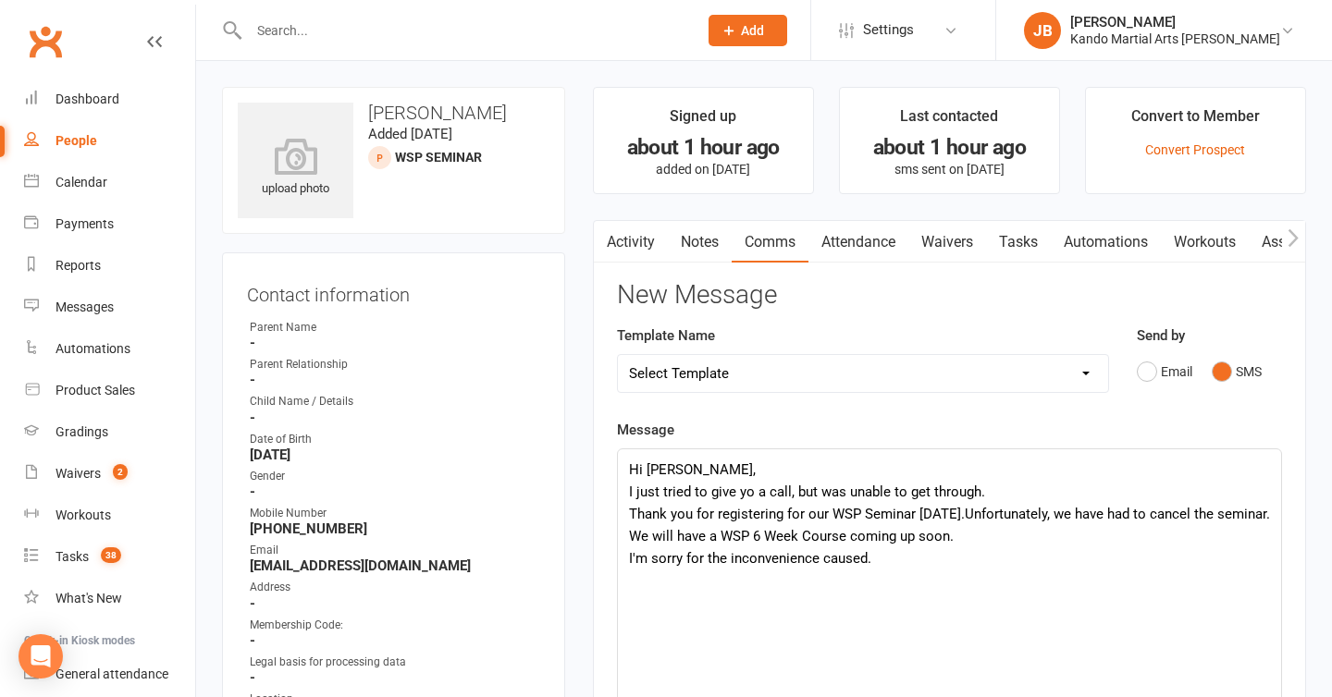
click at [953, 541] on p "We will have a WSP 6 Week Course coming up soon." at bounding box center [949, 536] width 641 height 22
click at [913, 559] on p "I'm sorry for the inconvenience caused." at bounding box center [949, 559] width 641 height 22
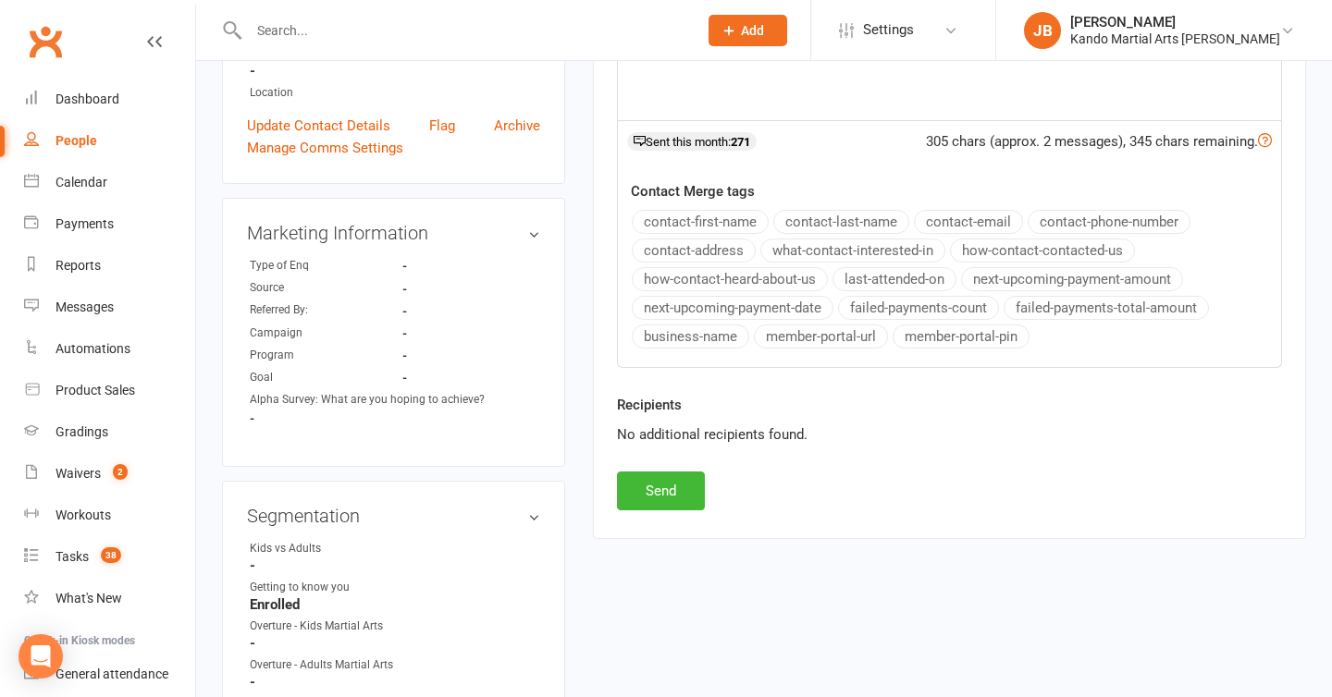
scroll to position [636, 0]
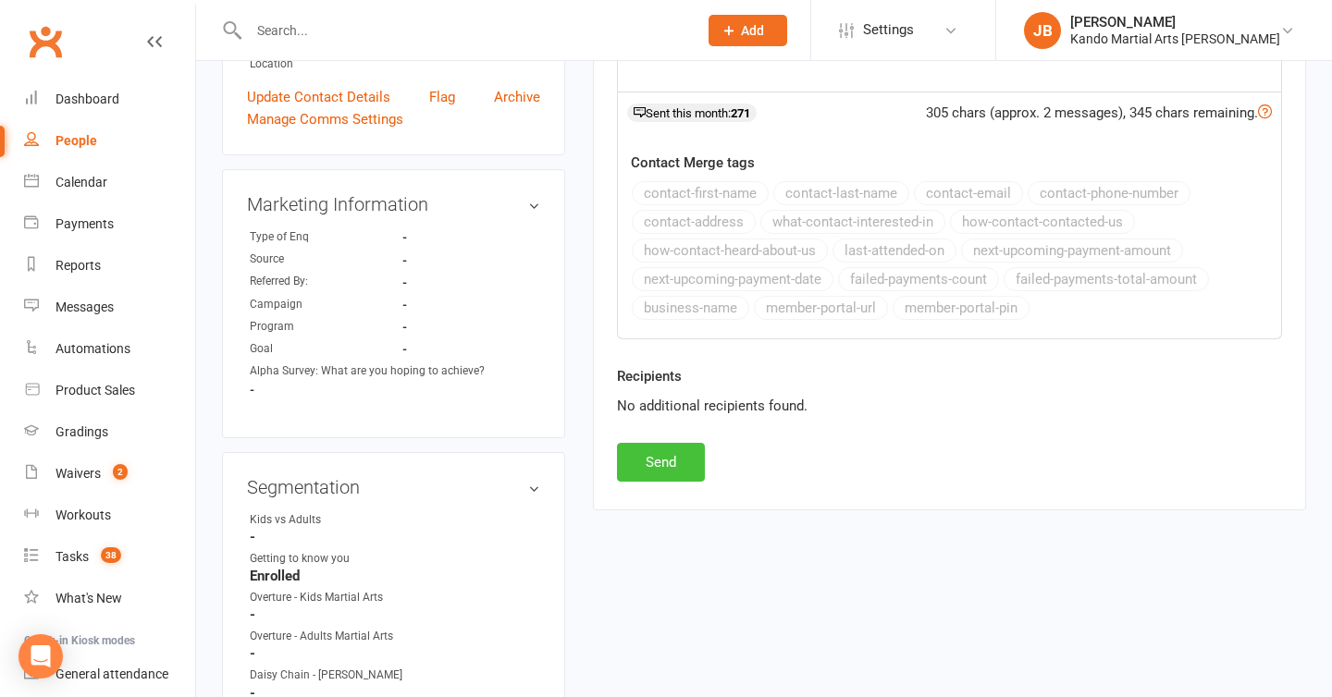
click at [661, 454] on button "Send" at bounding box center [661, 462] width 88 height 39
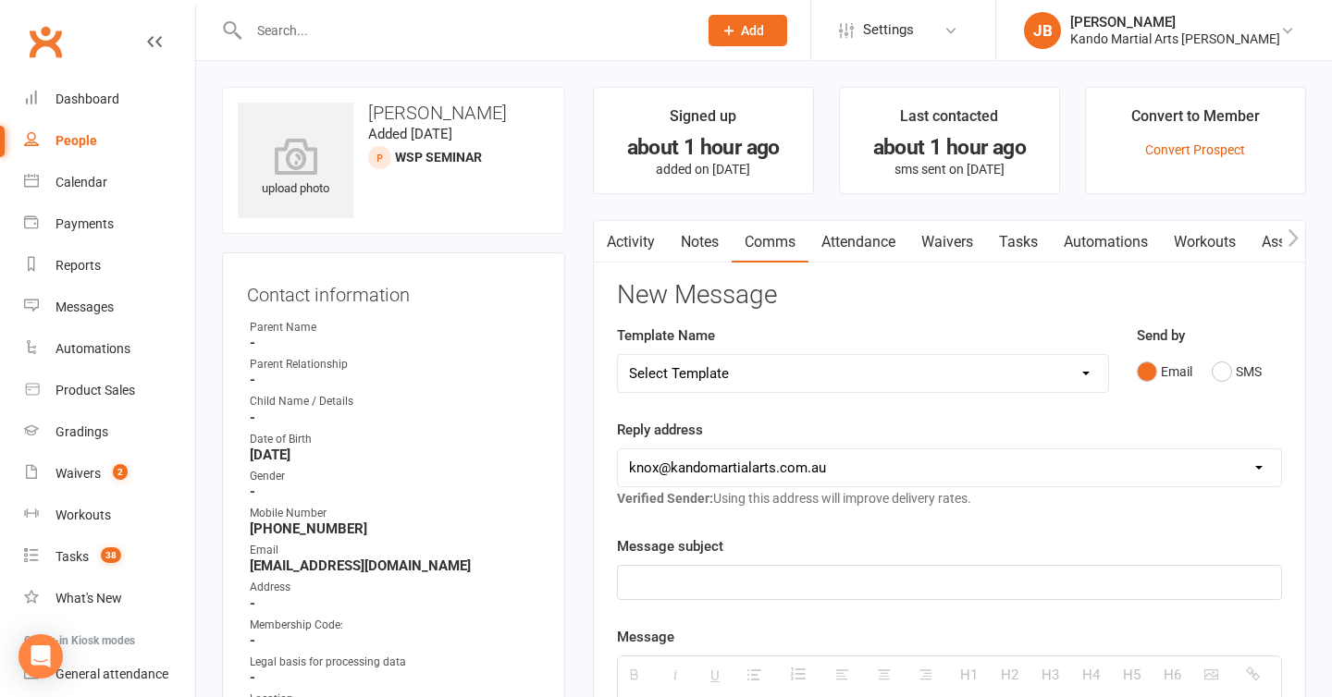
click at [549, 156] on div "upload photo [PERSON_NAME] Added [DATE] WSP Seminar prospect" at bounding box center [393, 160] width 343 height 147
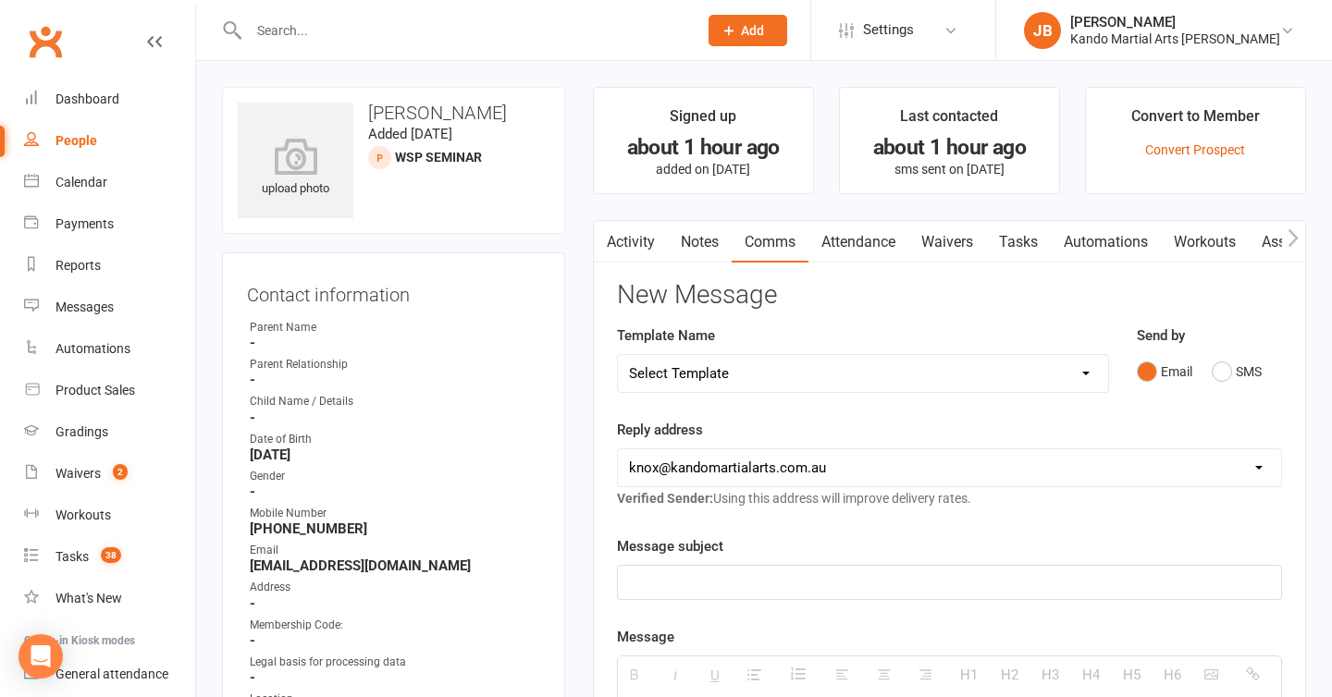
click at [424, 251] on contact-information "upload photo [PERSON_NAME] Added [DATE] WSP Seminar prospect Contact informatio…" at bounding box center [393, 439] width 343 height 704
click at [389, 241] on contact-information "upload photo [PERSON_NAME] Added [DATE] WSP Seminar prospect Contact informatio…" at bounding box center [393, 439] width 343 height 704
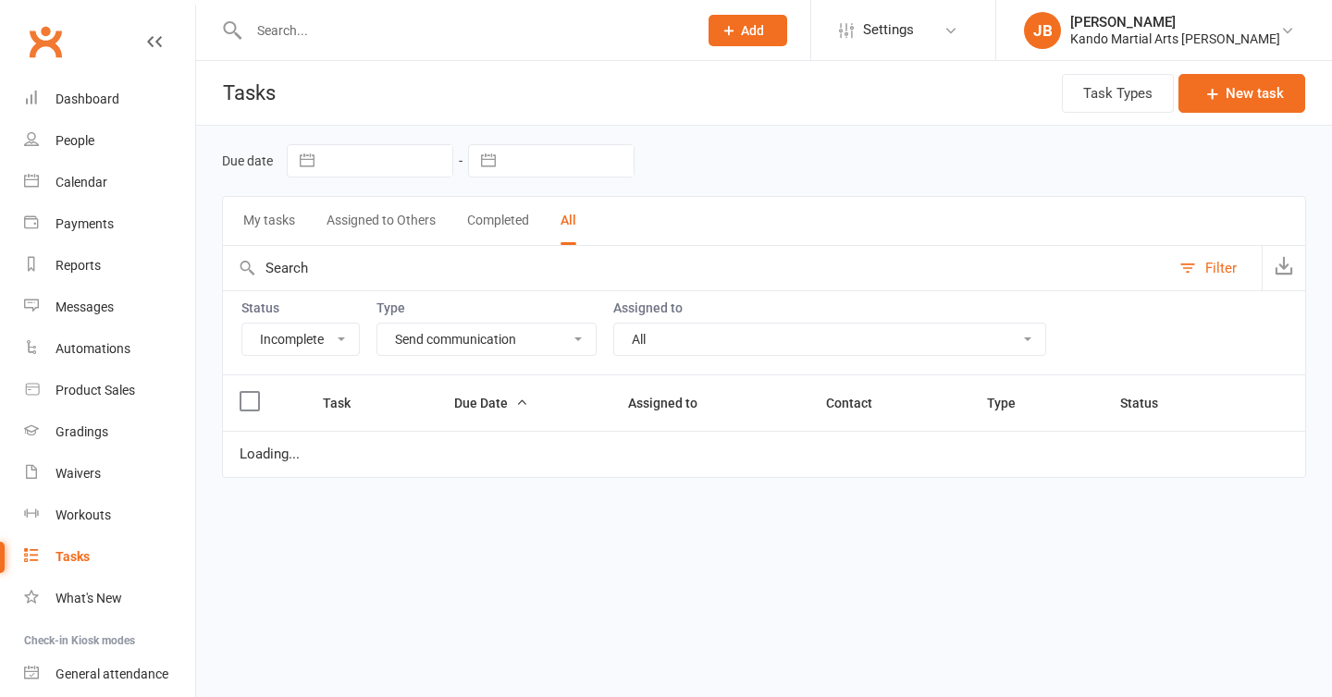
select select "incomplete"
select select "19237"
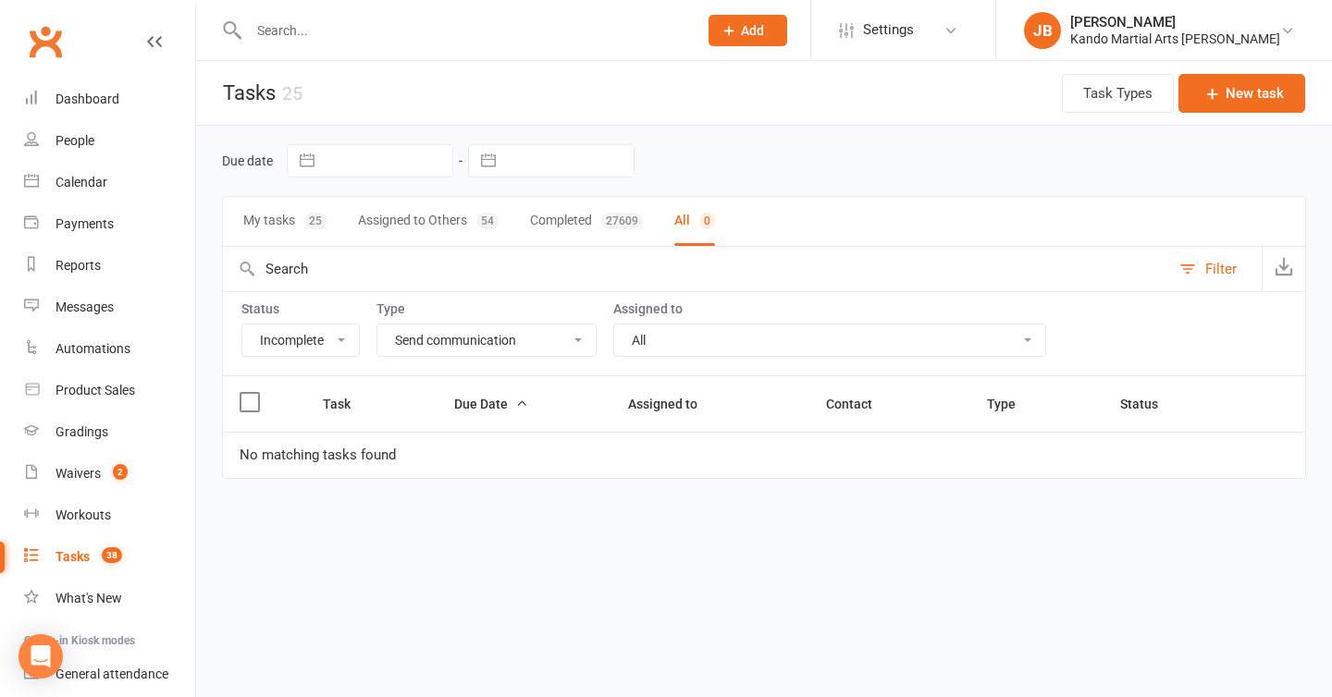
click at [318, 186] on div "Due date Navigate forward to interact with the calendar and select a date. Pres…" at bounding box center [764, 161] width 1084 height 70
click at [339, 206] on div "My tasks 25 Assigned to Others 54 Completed 27609 All 0" at bounding box center [764, 221] width 1084 height 51
click at [339, 193] on div "Due date Navigate forward to interact with the calendar and select a date. Pres…" at bounding box center [764, 161] width 1084 height 70
click at [280, 34] on input "text" at bounding box center [463, 31] width 441 height 26
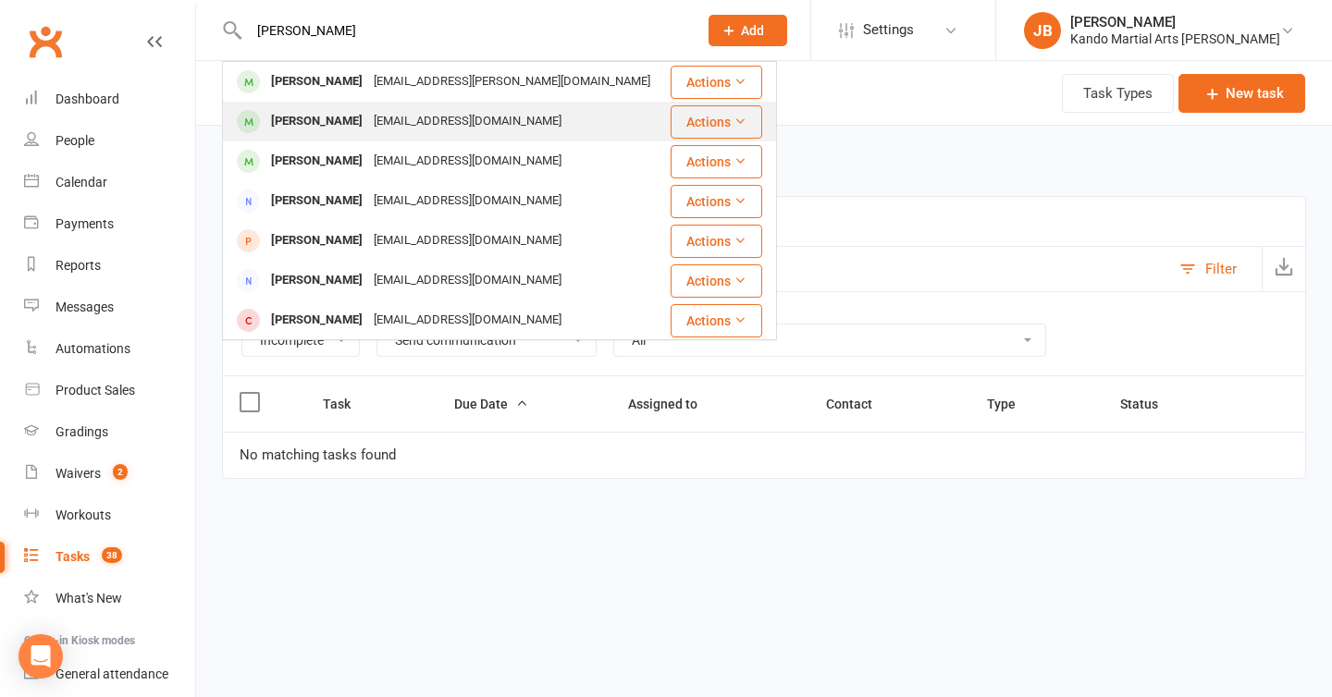
type input "walters"
click at [286, 120] on div "Jonty Walters" at bounding box center [316, 121] width 103 height 27
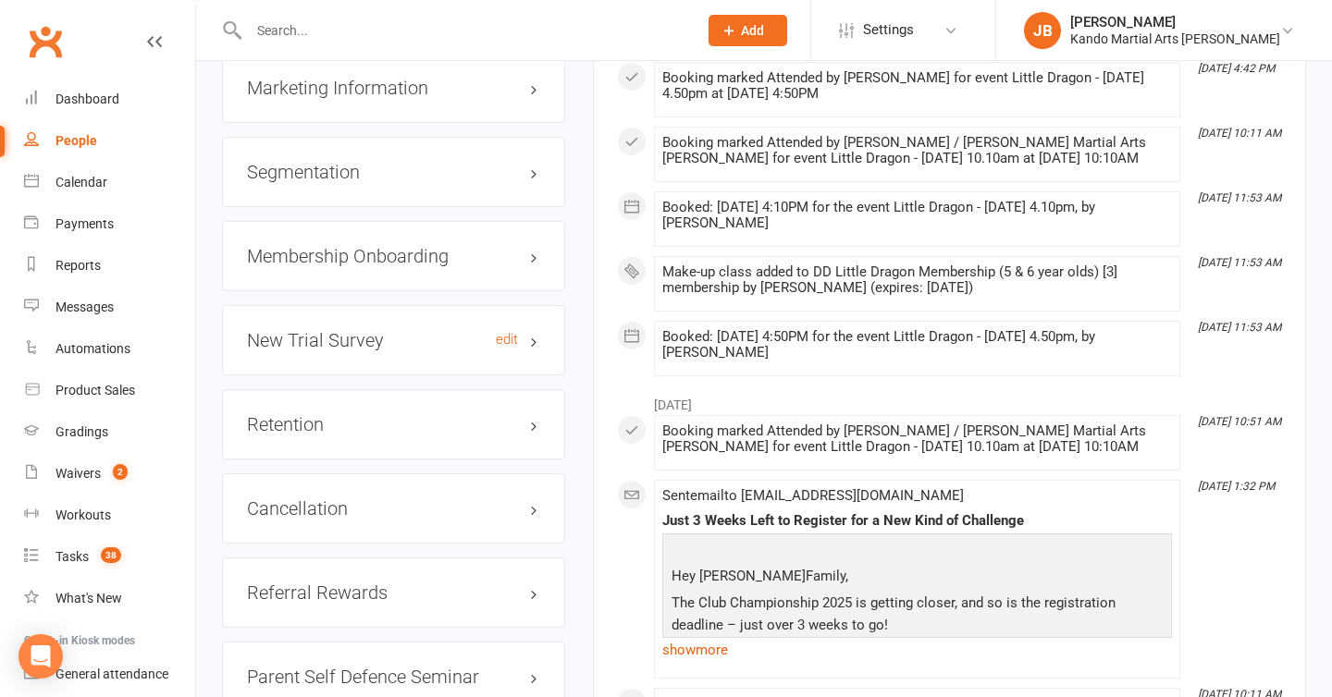
scroll to position [2267, 0]
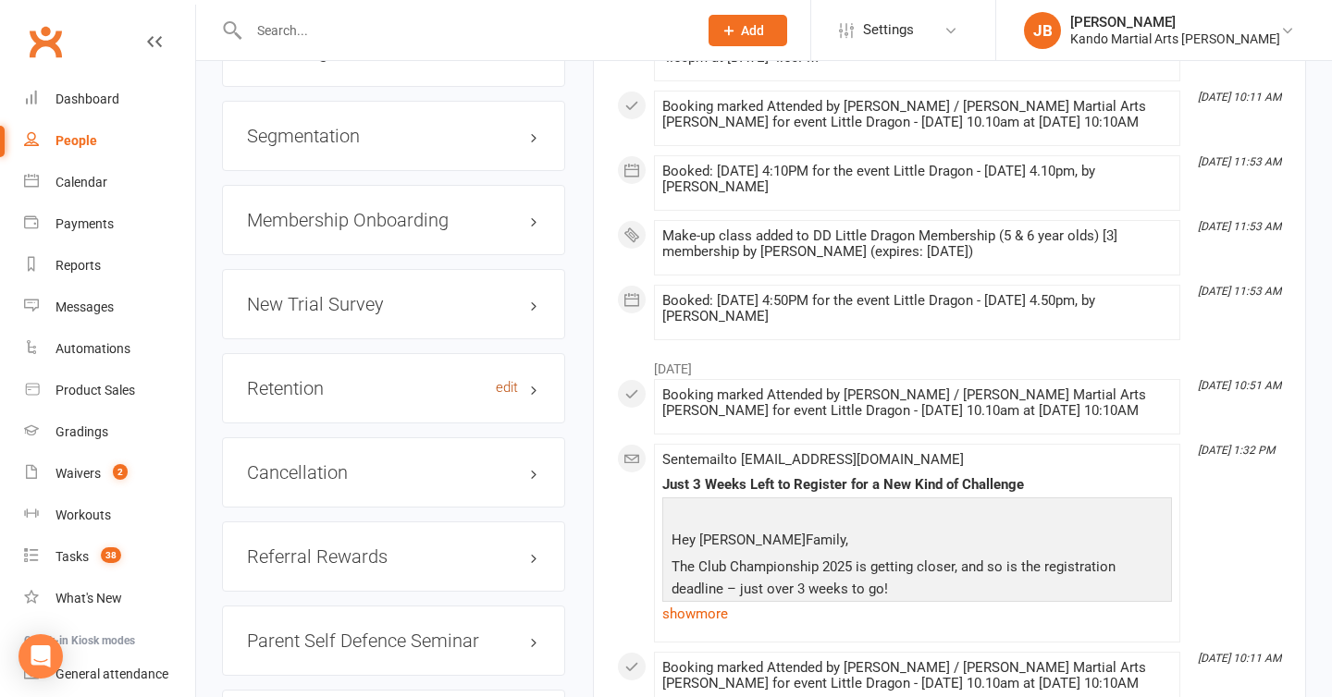
click at [508, 385] on link "edit" at bounding box center [507, 388] width 22 height 16
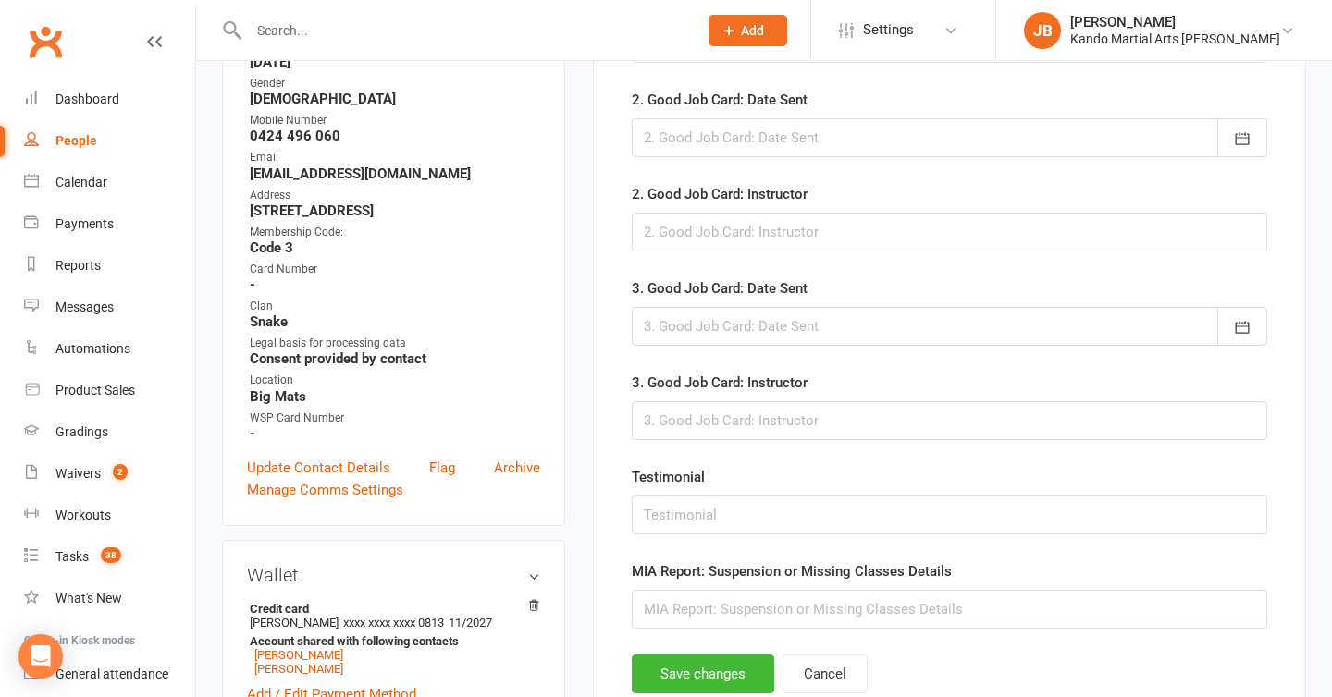
scroll to position [521, 0]
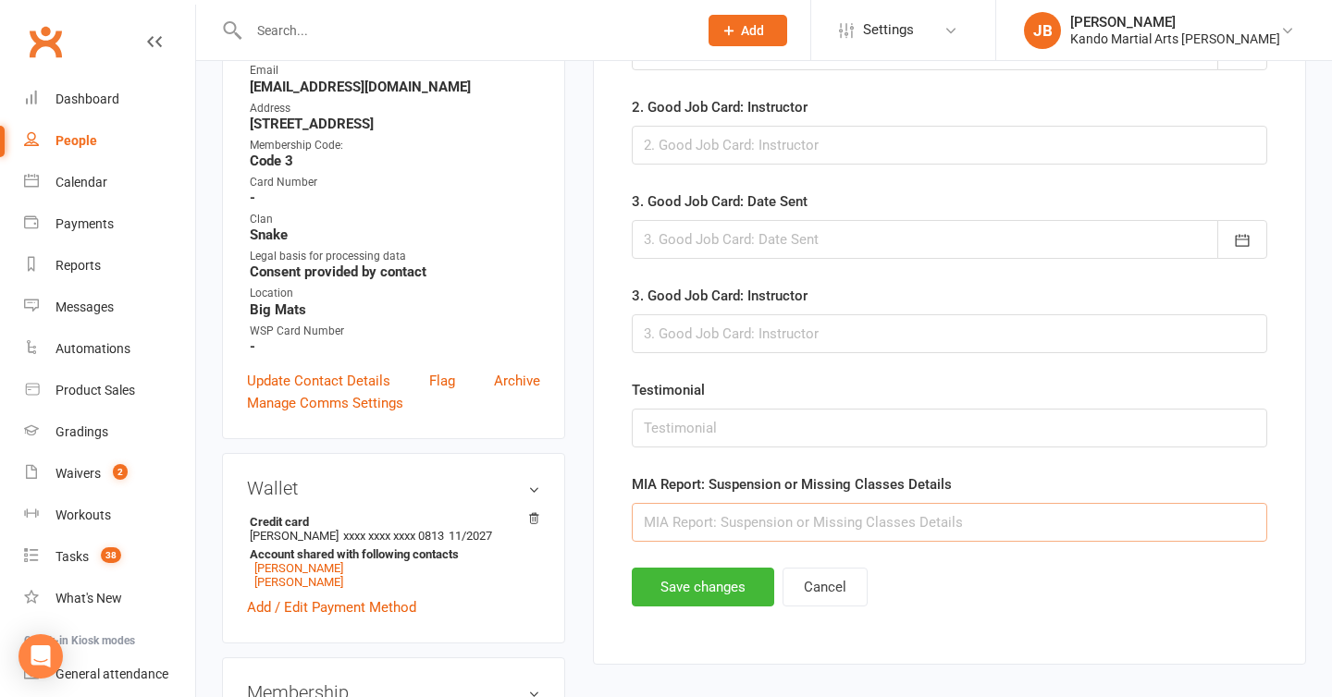
click at [655, 519] on input "text" at bounding box center [950, 522] width 636 height 39
drag, startPoint x: 780, startPoint y: 526, endPoint x: 499, endPoint y: 523, distance: 281.2
type input "13/9: FB msg - Away."
click at [667, 584] on button "Save changes" at bounding box center [703, 587] width 142 height 39
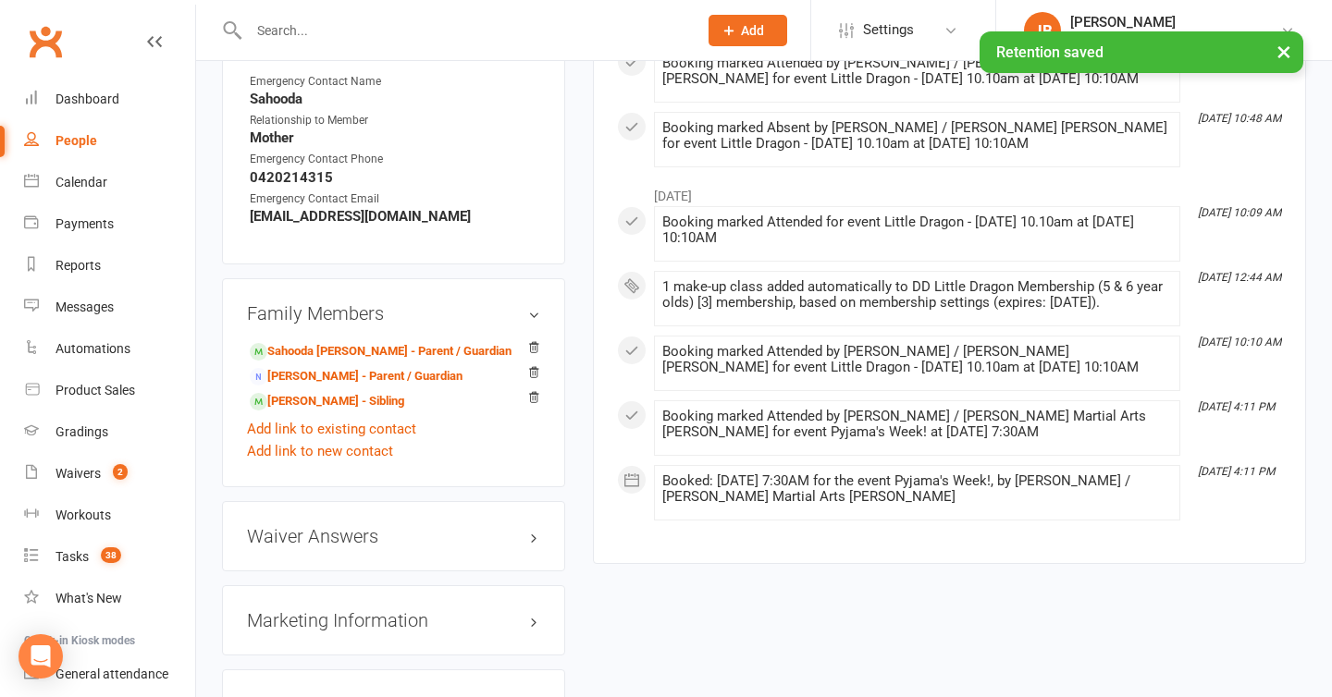
scroll to position [1699, 0]
click at [314, 391] on link "Asher Walters - Sibling" at bounding box center [327, 400] width 154 height 19
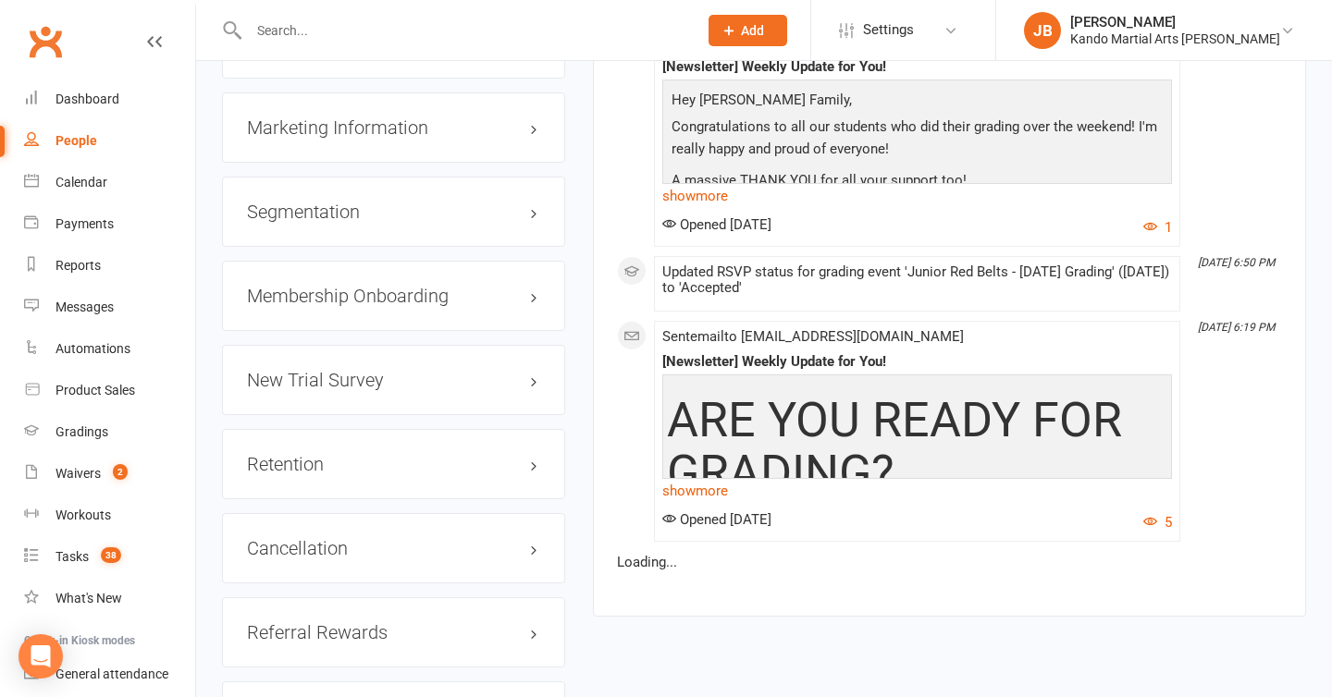
scroll to position [2287, 0]
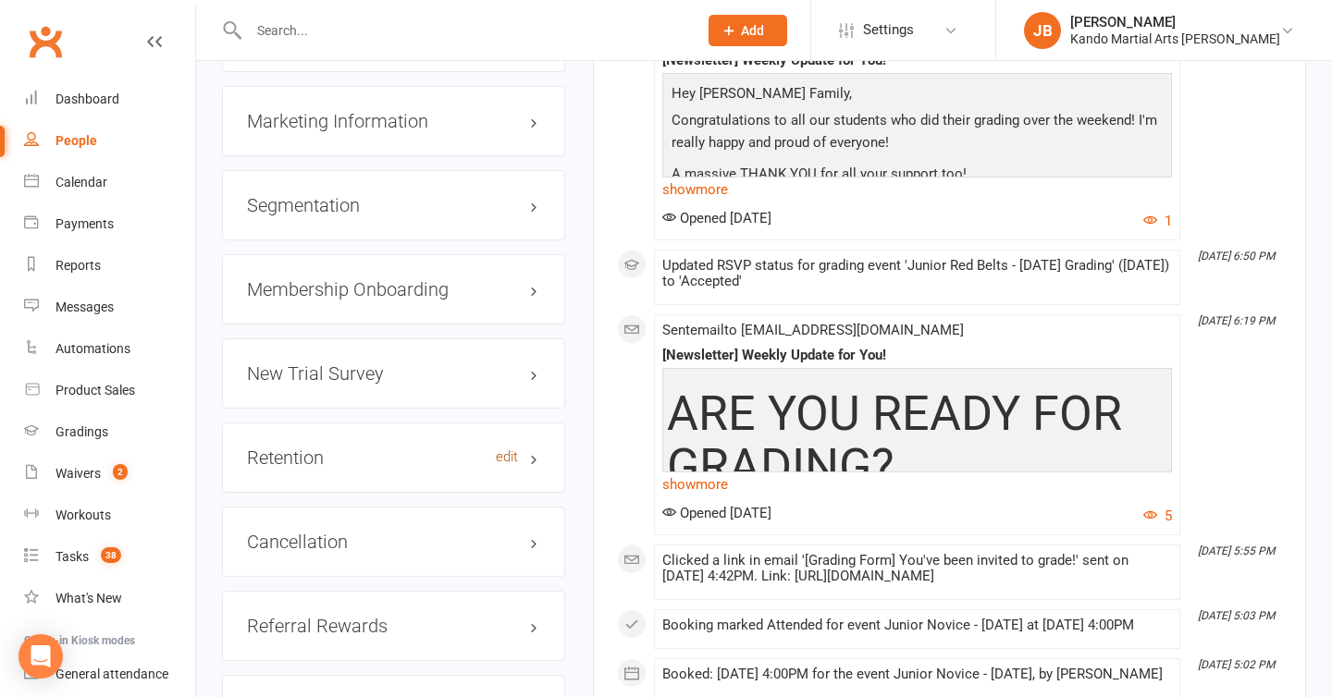
click at [512, 450] on link "edit" at bounding box center [507, 458] width 22 height 16
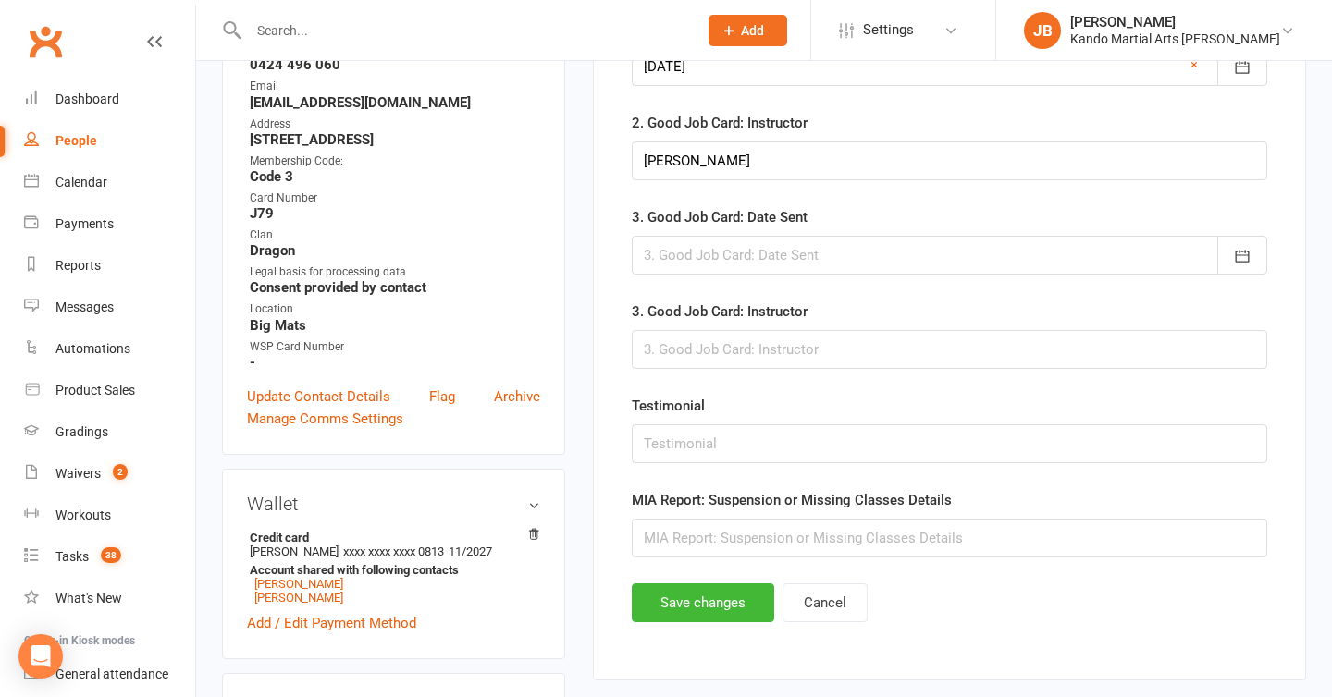
scroll to position [530, 0]
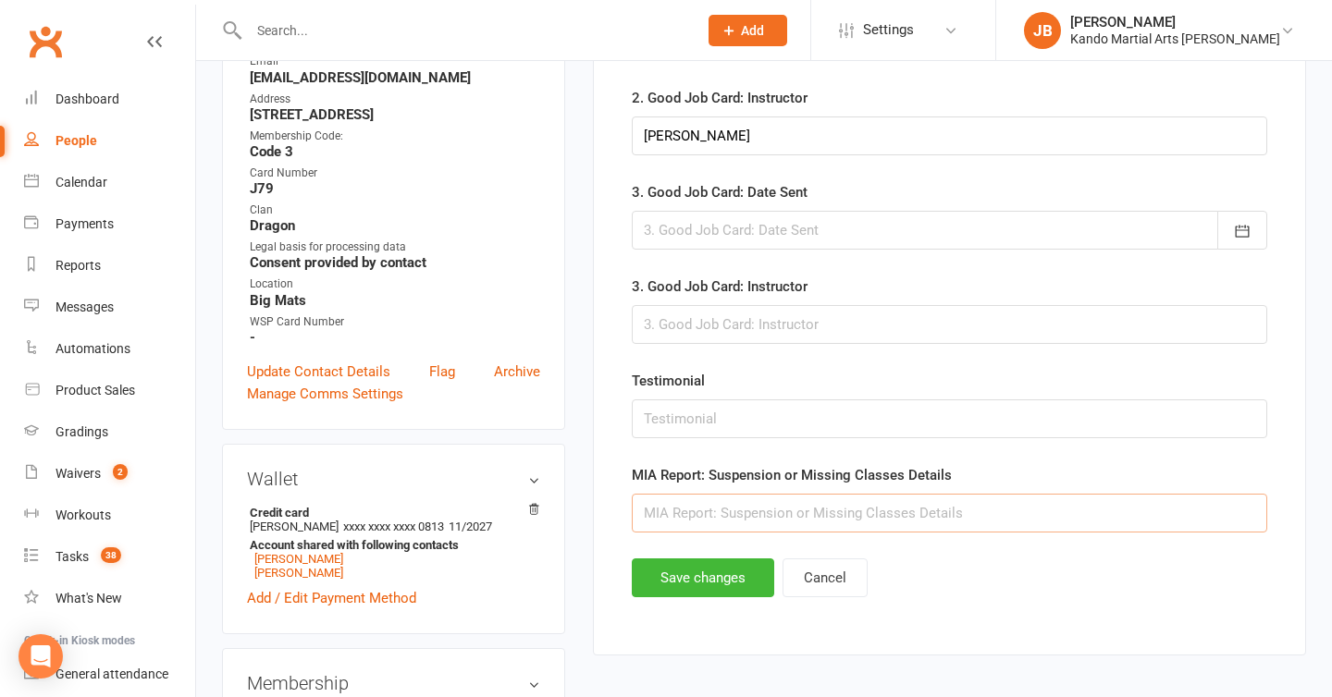
click at [673, 510] on input "text" at bounding box center [950, 513] width 636 height 39
paste input "13/9: FB msg - Away."
type input "13/9: FB msg - Away."
click at [706, 578] on button "Save changes" at bounding box center [703, 578] width 142 height 39
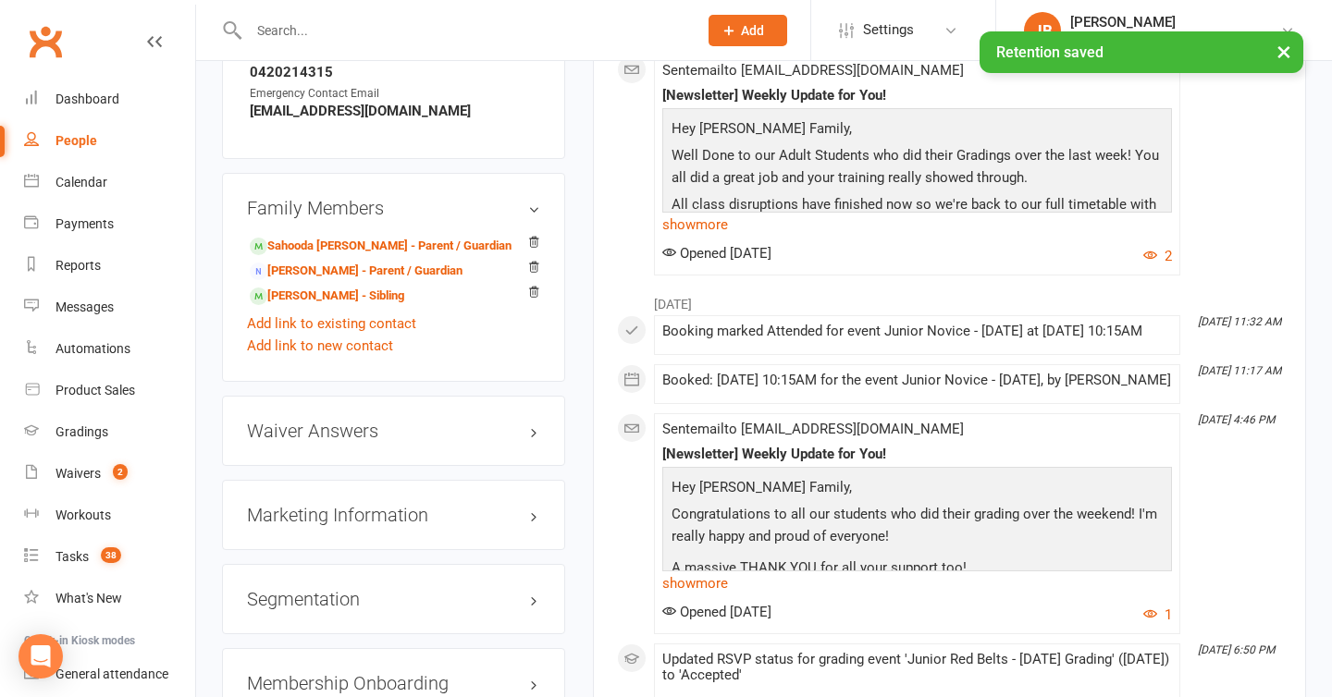
scroll to position [1895, 0]
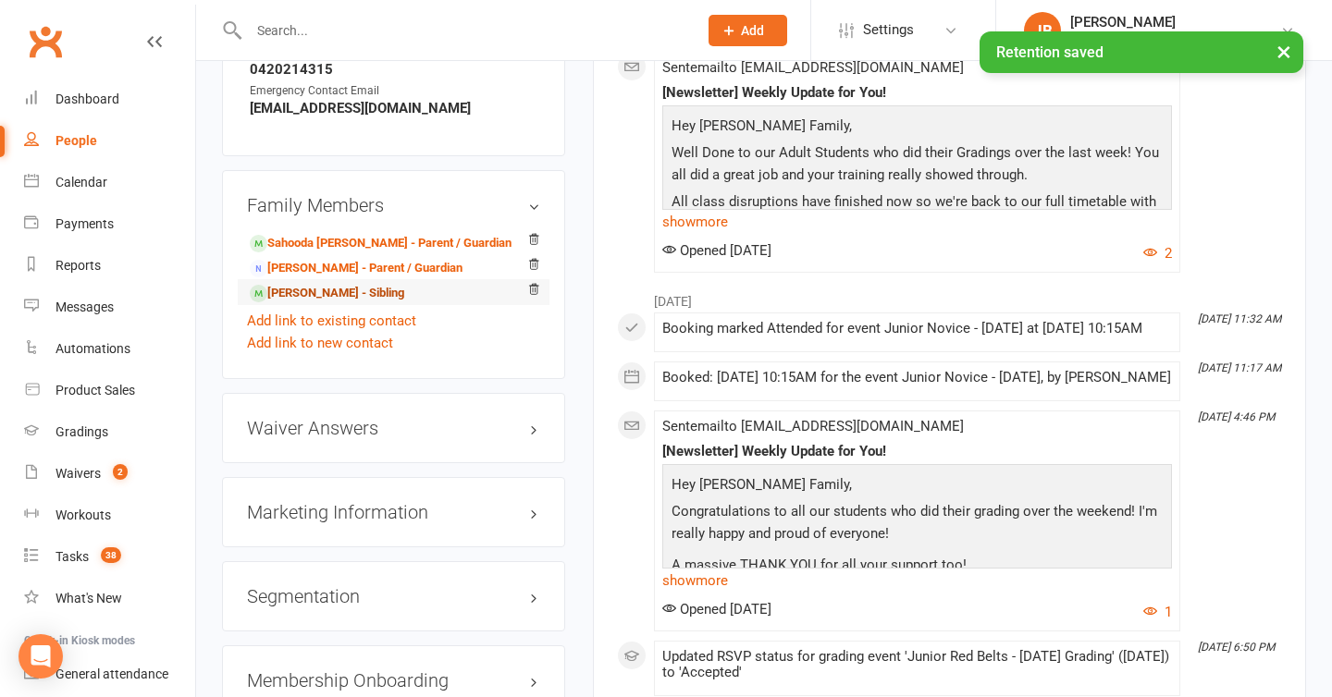
click at [337, 284] on link "Jonty Walters - Sibling" at bounding box center [327, 293] width 154 height 19
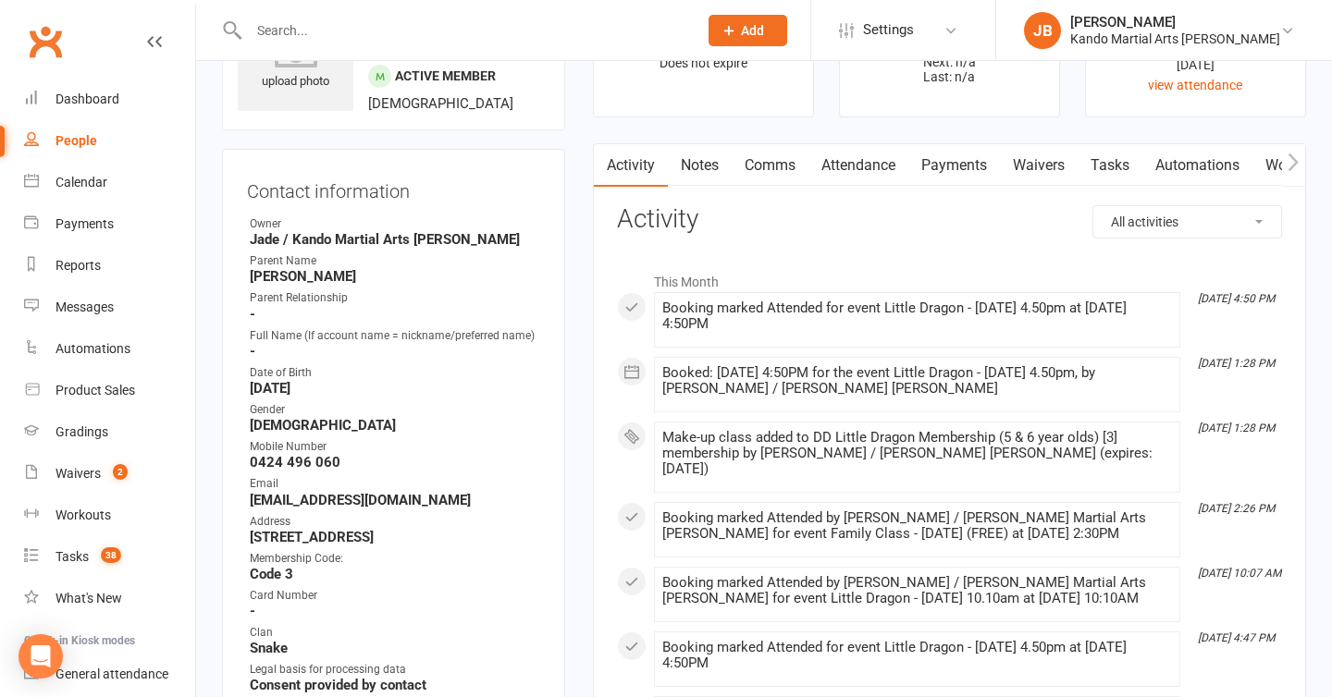
scroll to position [12, 0]
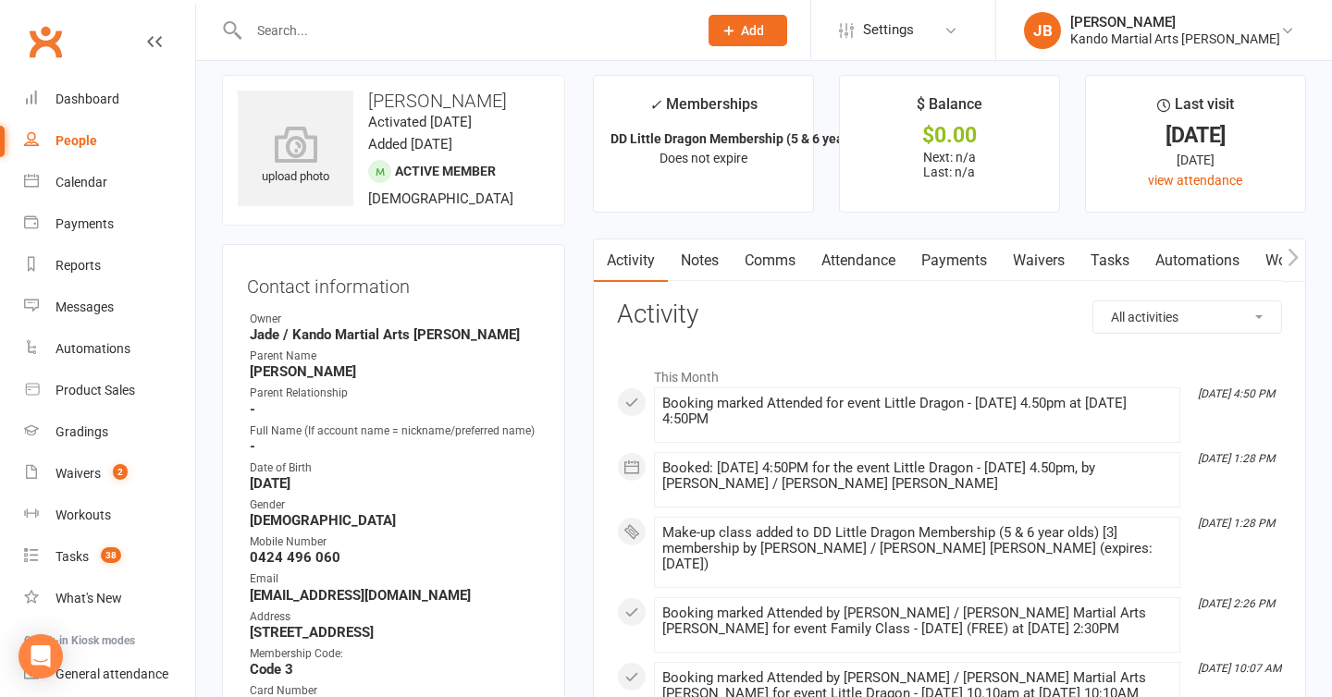
click at [874, 261] on link "Attendance" at bounding box center [858, 261] width 100 height 43
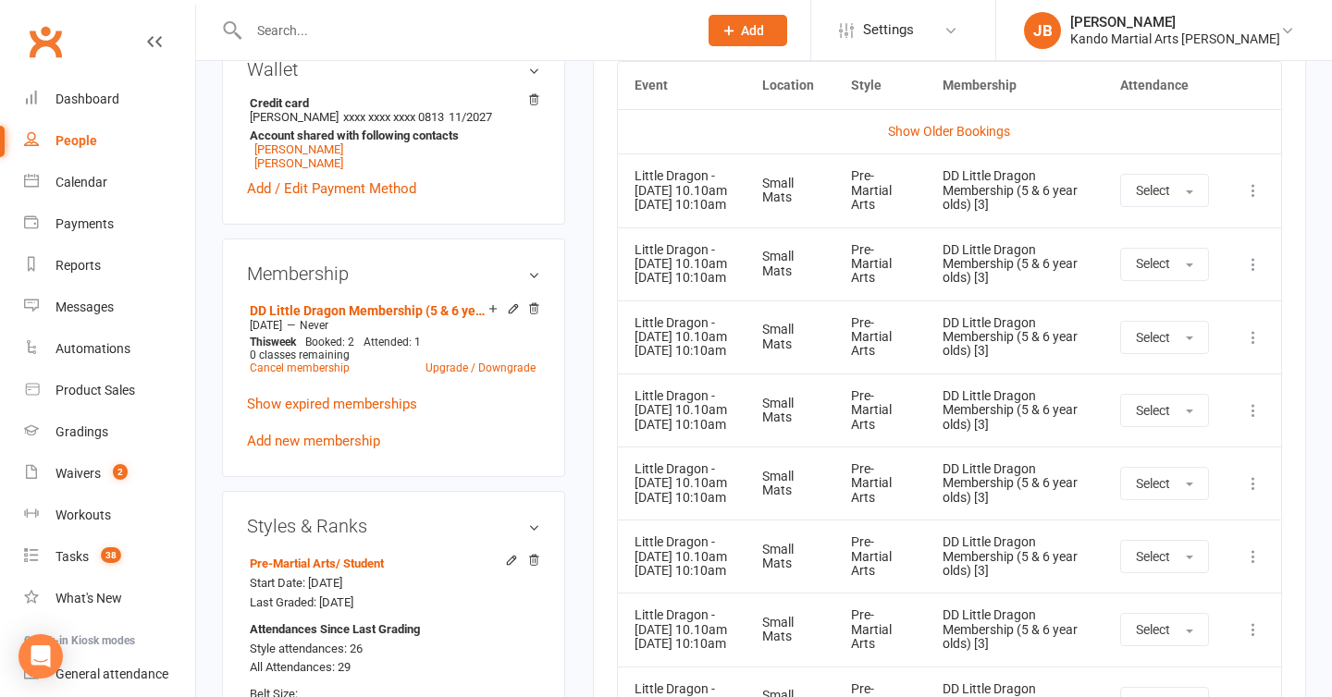
scroll to position [948, 0]
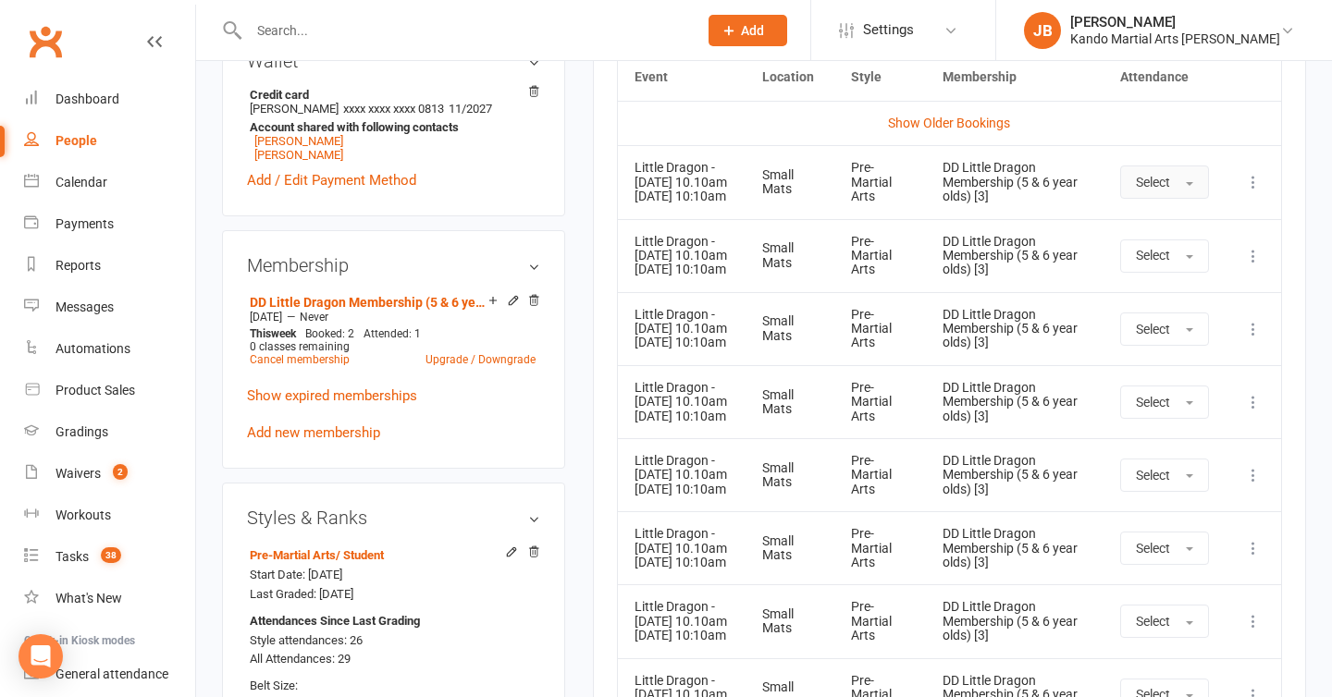
click at [1194, 191] on button "Select" at bounding box center [1164, 182] width 89 height 33
click at [1176, 265] on link "Absent" at bounding box center [1212, 260] width 183 height 37
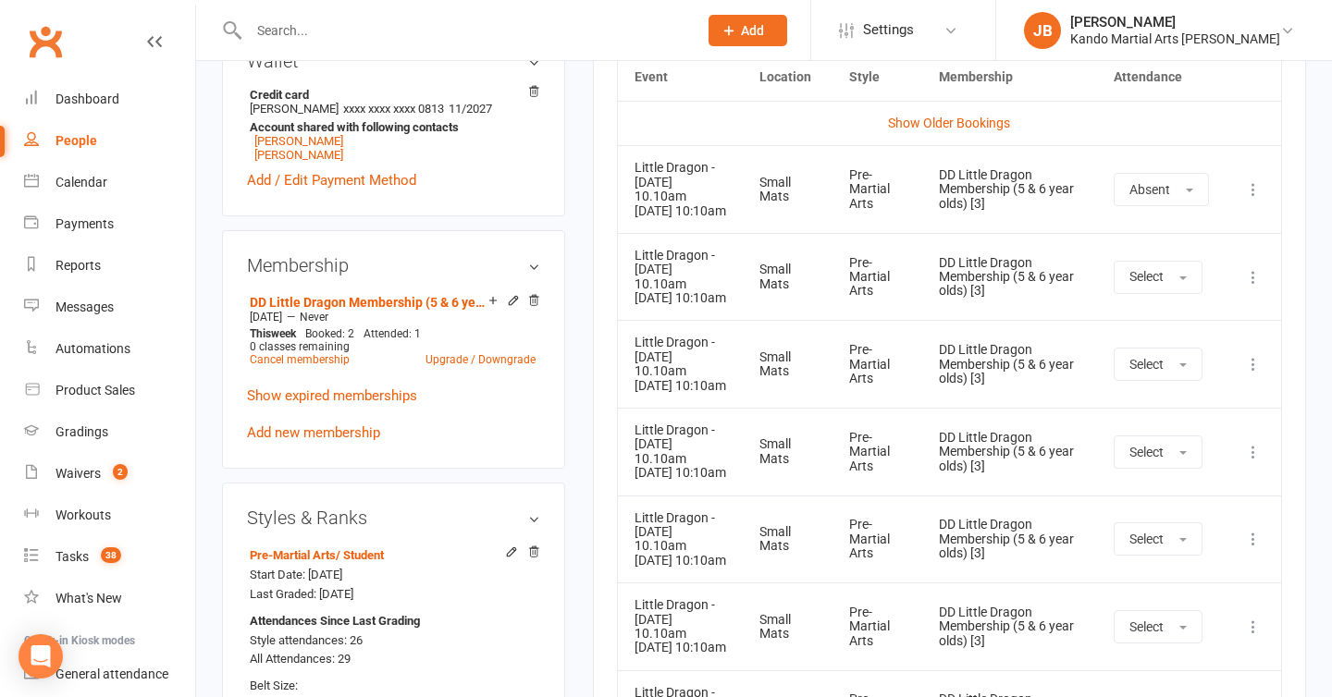
click at [593, 258] on div "Activity Notes Comms Attendance Payments Waivers Tasks Automations Workouts Gra…" at bounding box center [949, 236] width 713 height 1866
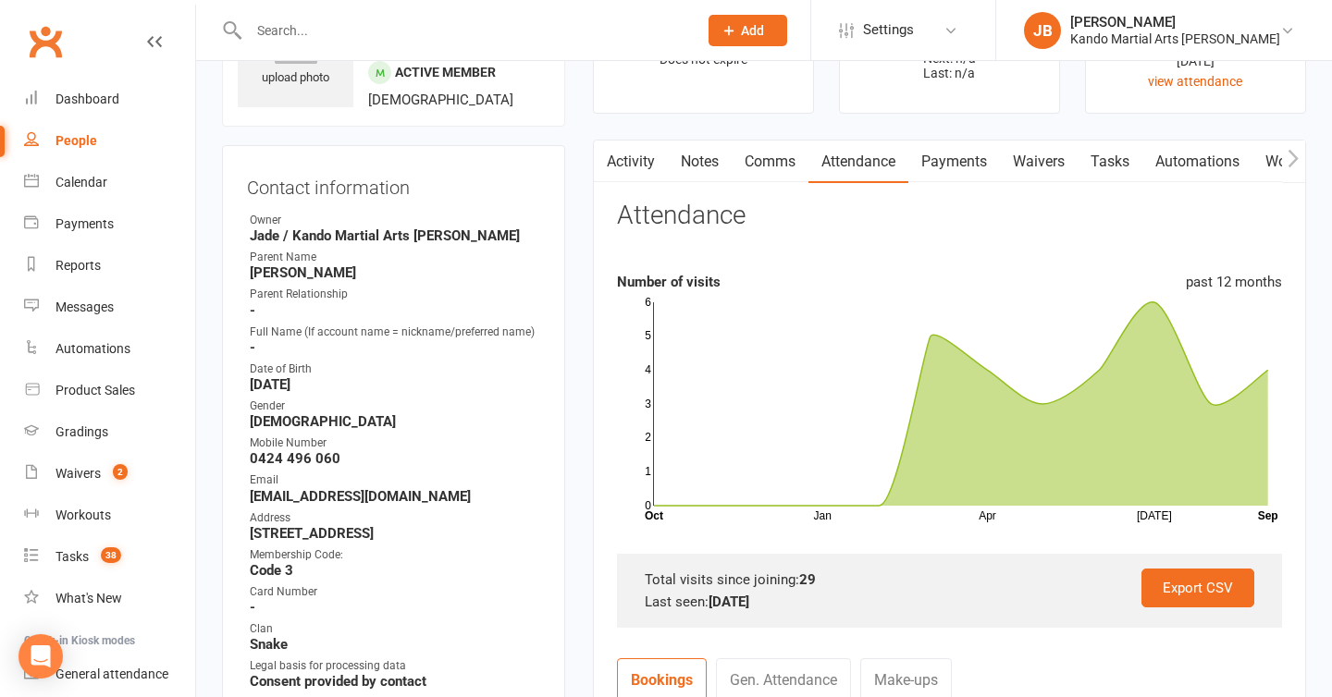
scroll to position [0, 0]
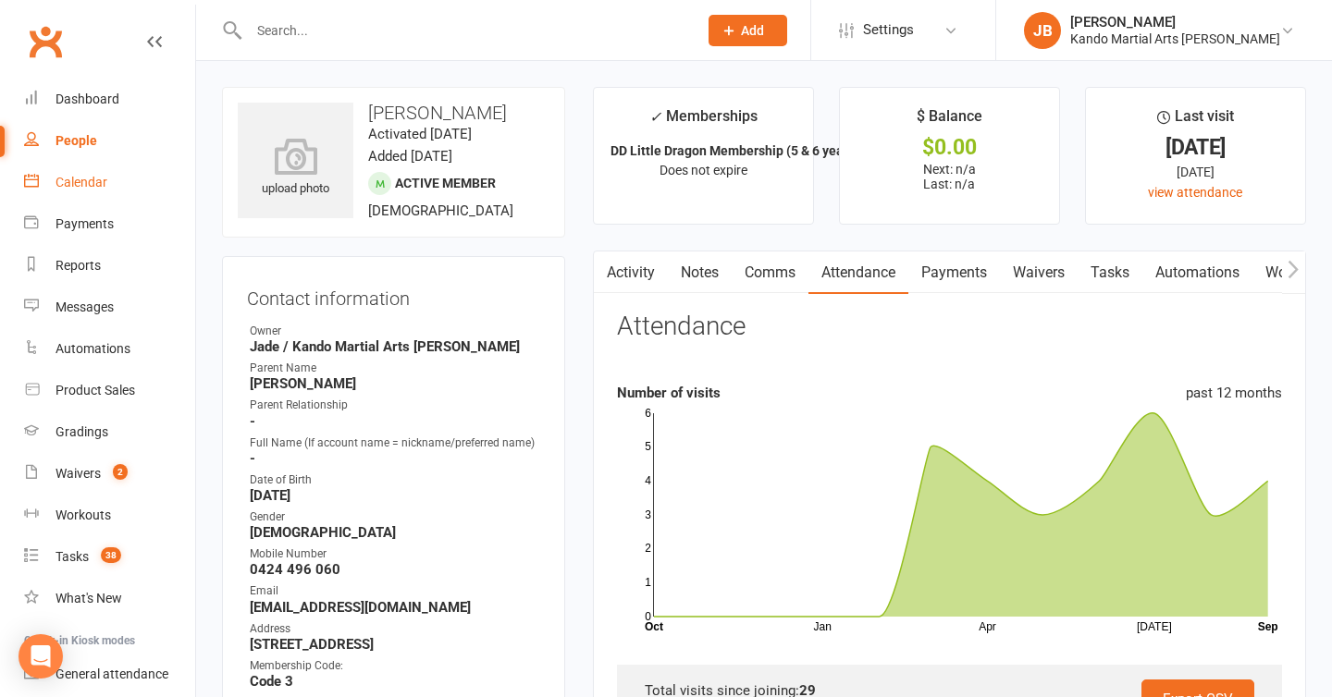
click at [100, 189] on div "Calendar" at bounding box center [82, 182] width 52 height 15
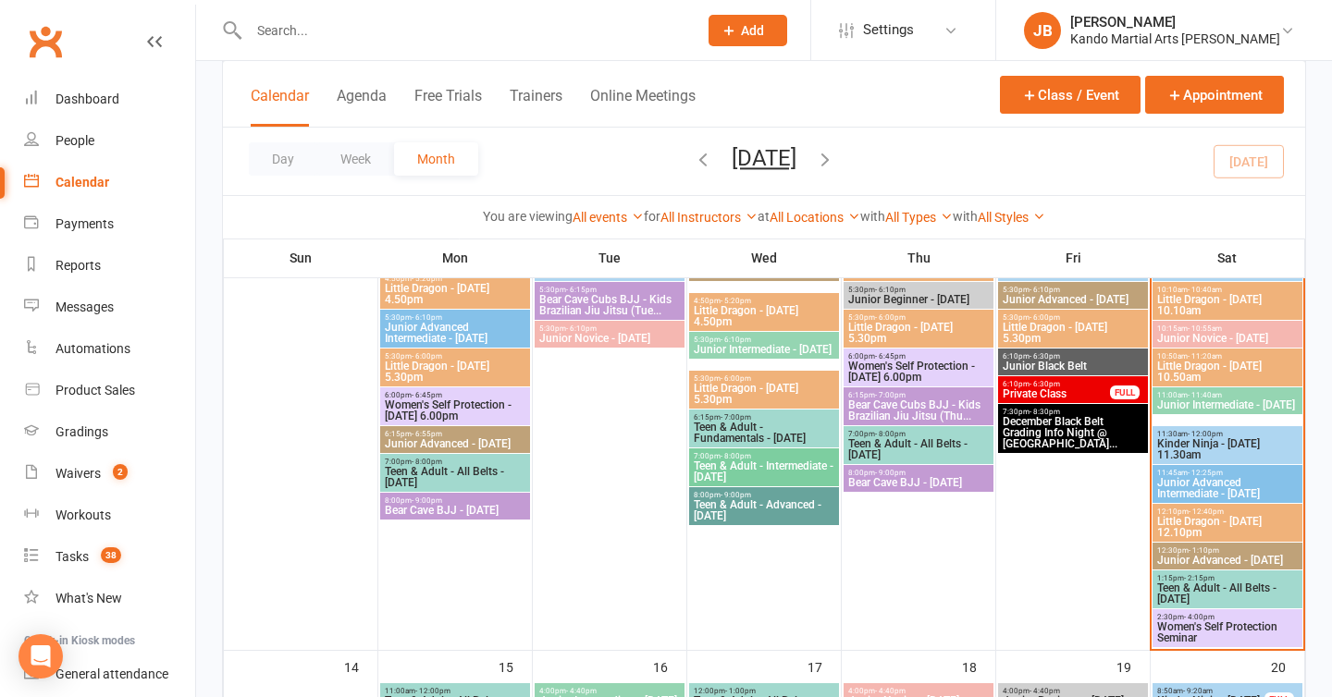
scroll to position [863, 0]
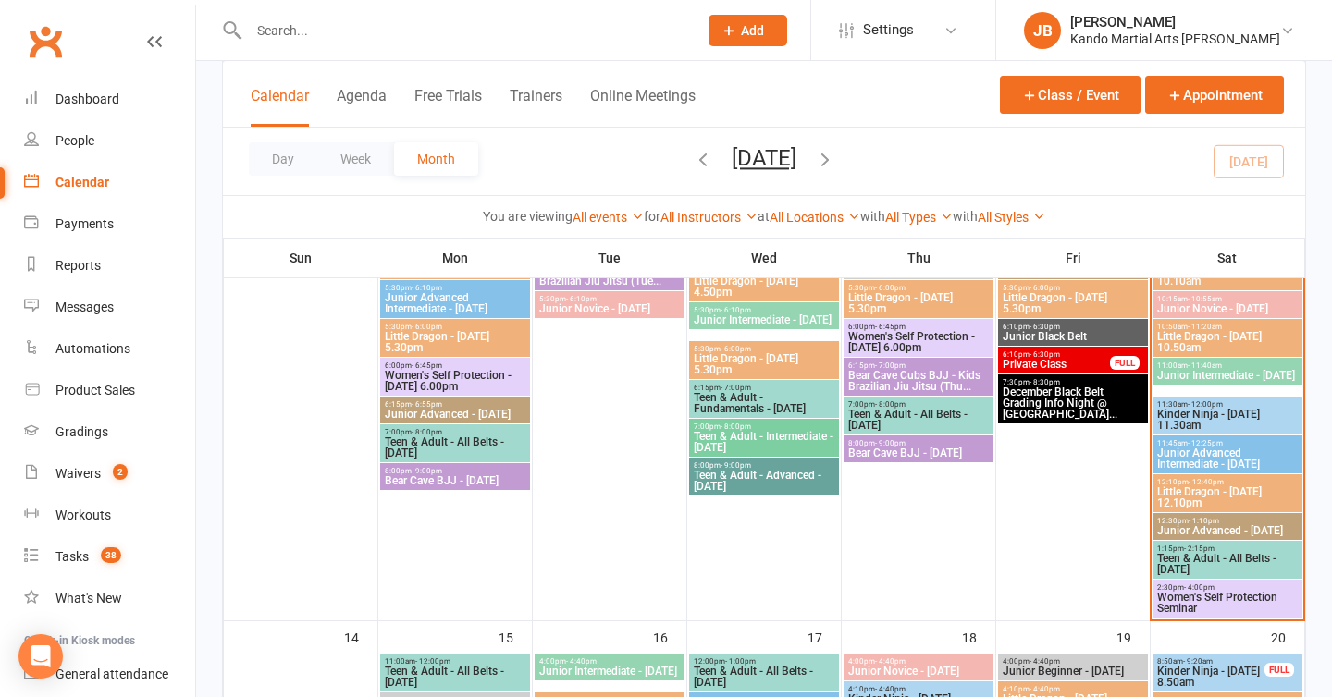
click at [1174, 492] on span "Little Dragon - [DATE] 12.10pm" at bounding box center [1227, 498] width 142 height 22
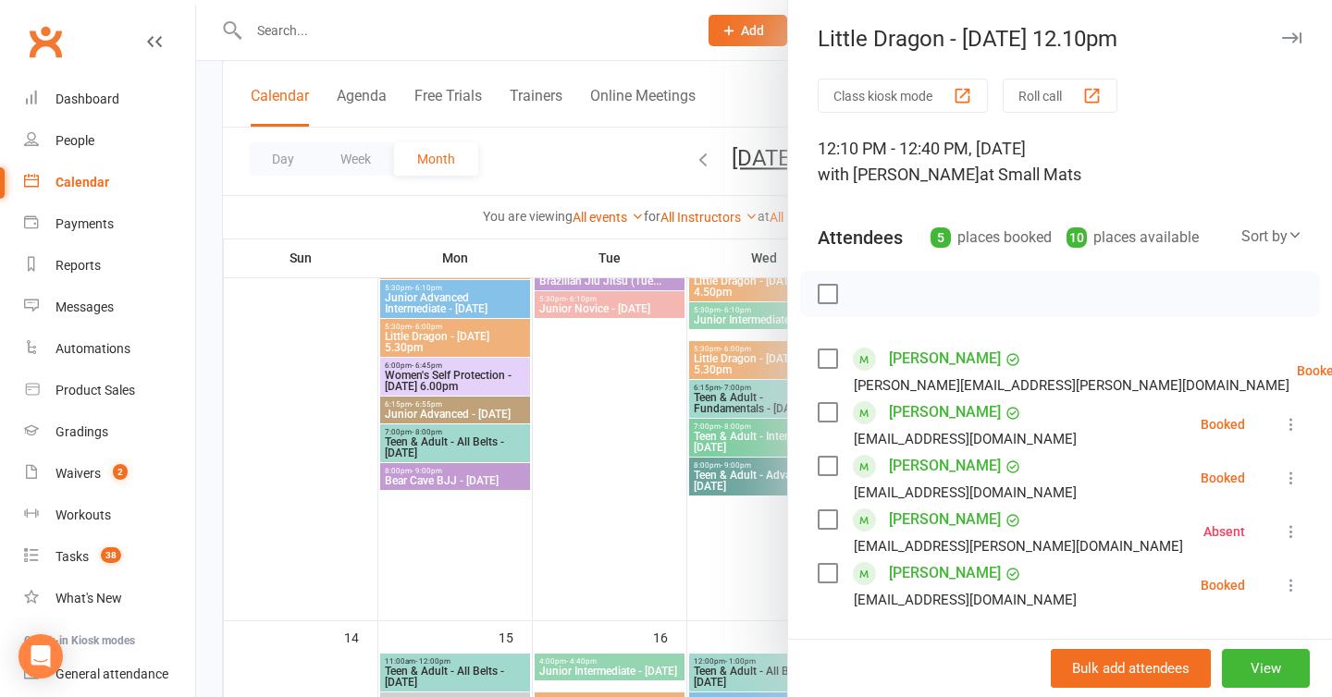
click at [1286, 35] on icon "button" at bounding box center [1291, 37] width 19 height 11
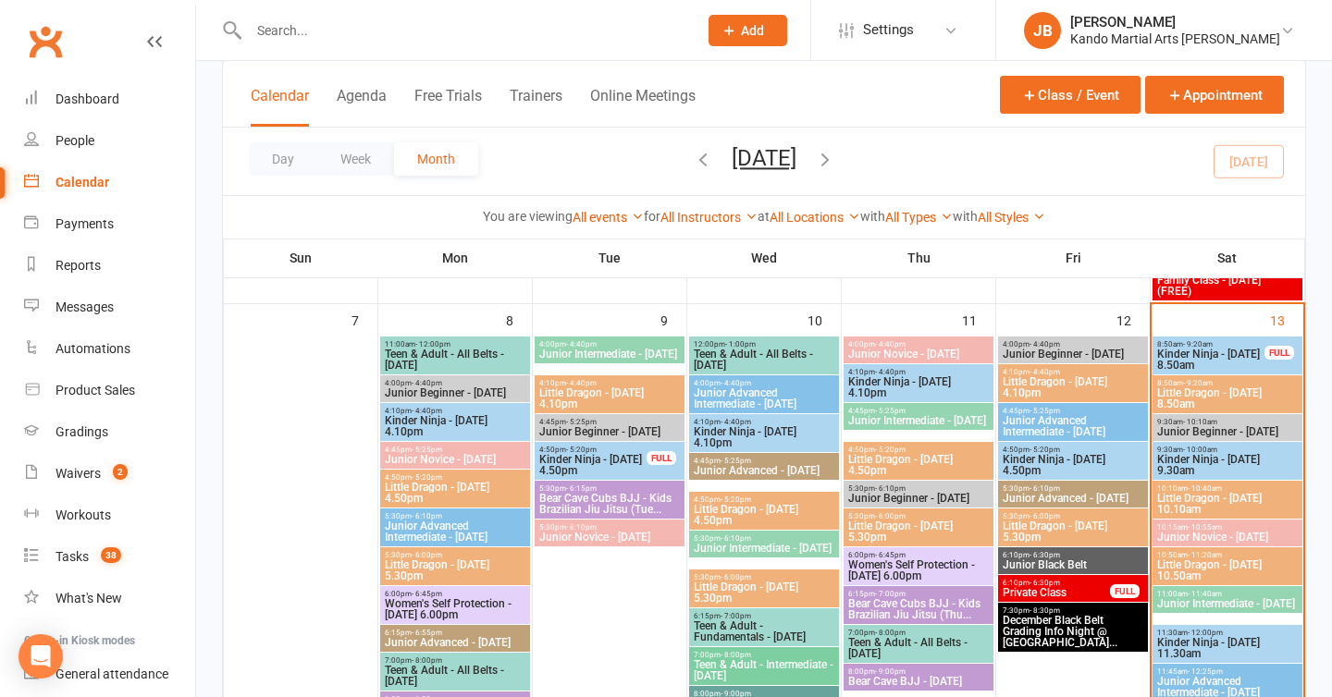
scroll to position [634, 0]
click at [1173, 425] on span "9:30am - 10:10am" at bounding box center [1227, 423] width 142 height 8
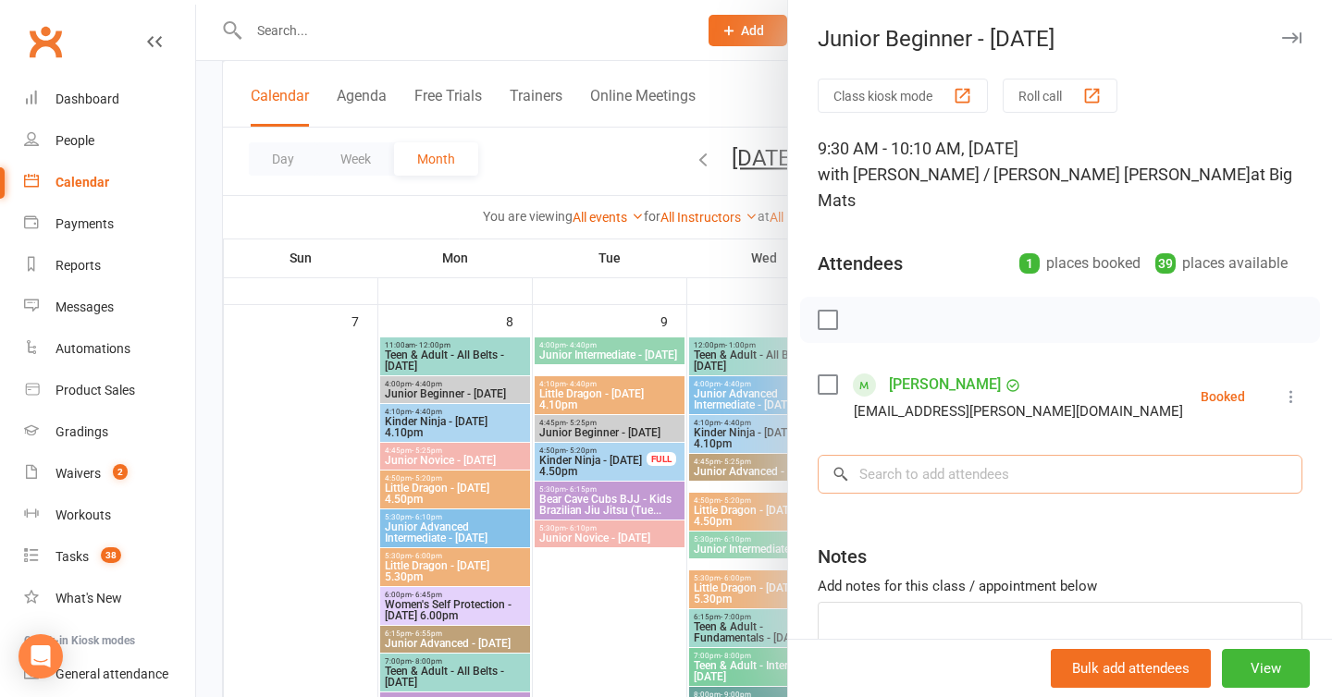
click at [935, 457] on input "search" at bounding box center [1060, 474] width 485 height 39
click at [993, 455] on input "search" at bounding box center [1060, 474] width 485 height 39
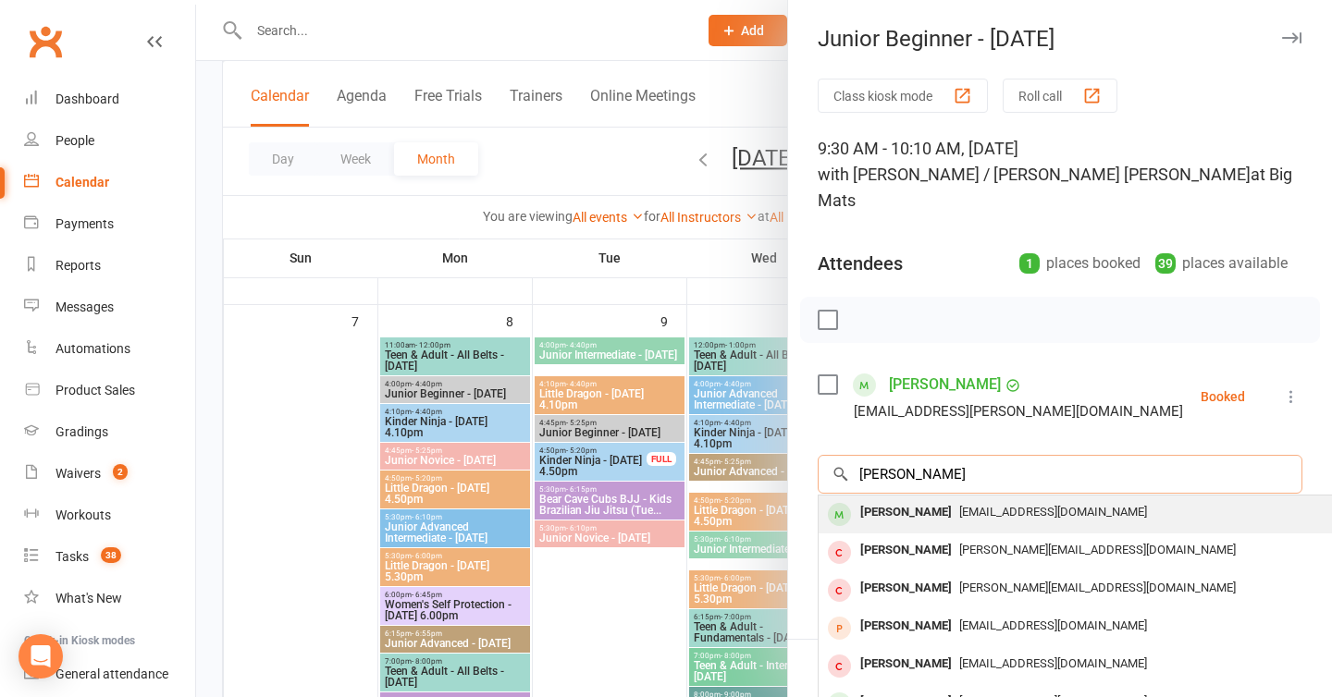
type input "sammy nasser"
click at [937, 500] on div "Sammy Nasser" at bounding box center [906, 513] width 106 height 27
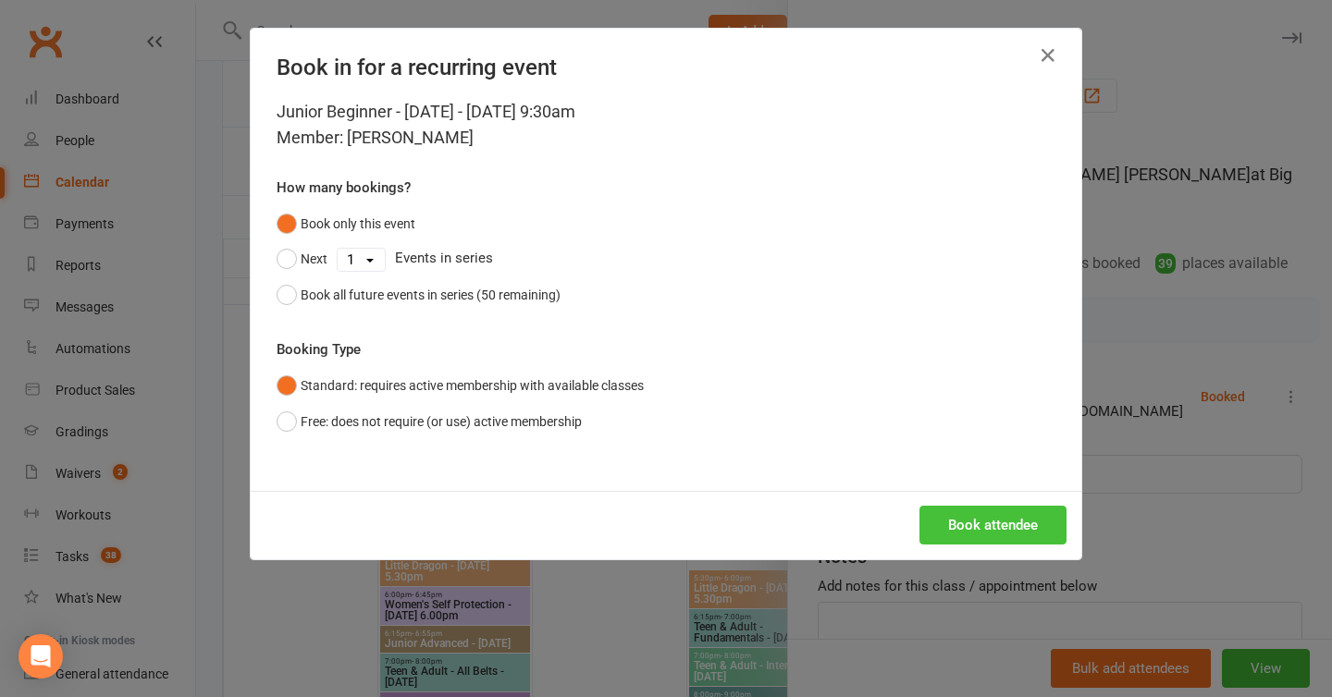
click at [996, 511] on button "Book attendee" at bounding box center [992, 525] width 147 height 39
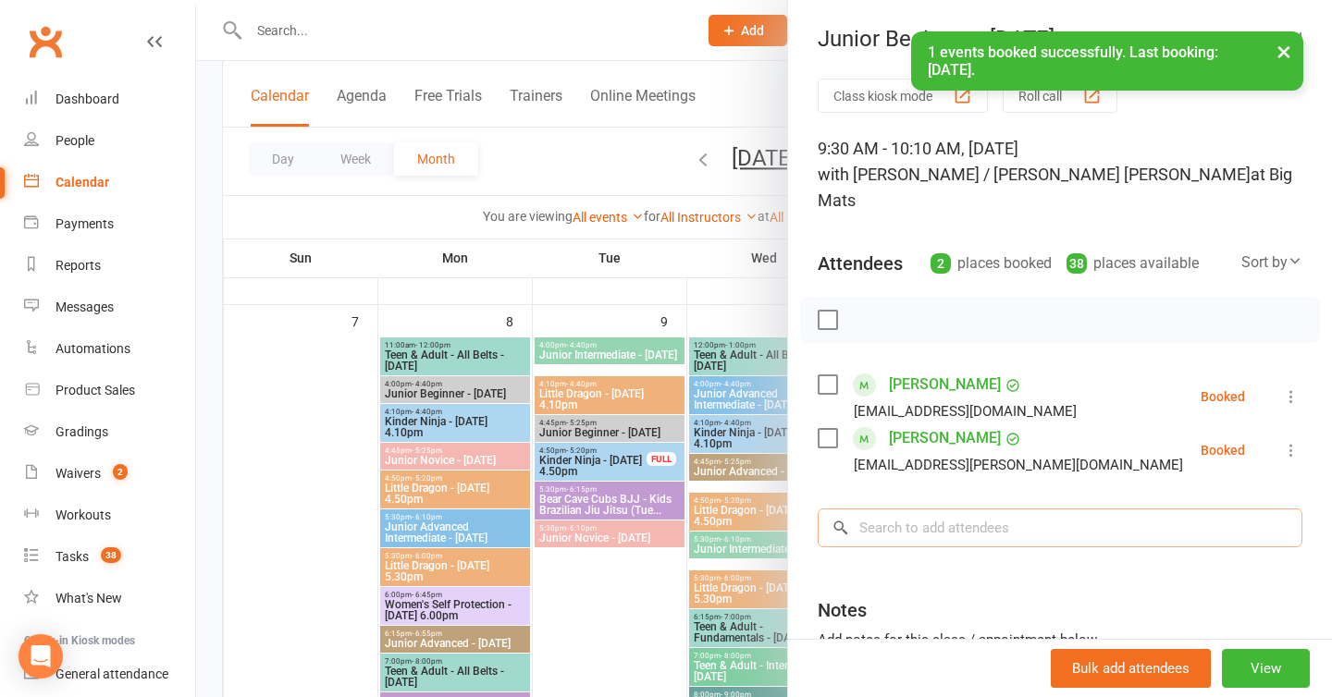
click at [947, 509] on input "search" at bounding box center [1060, 528] width 485 height 39
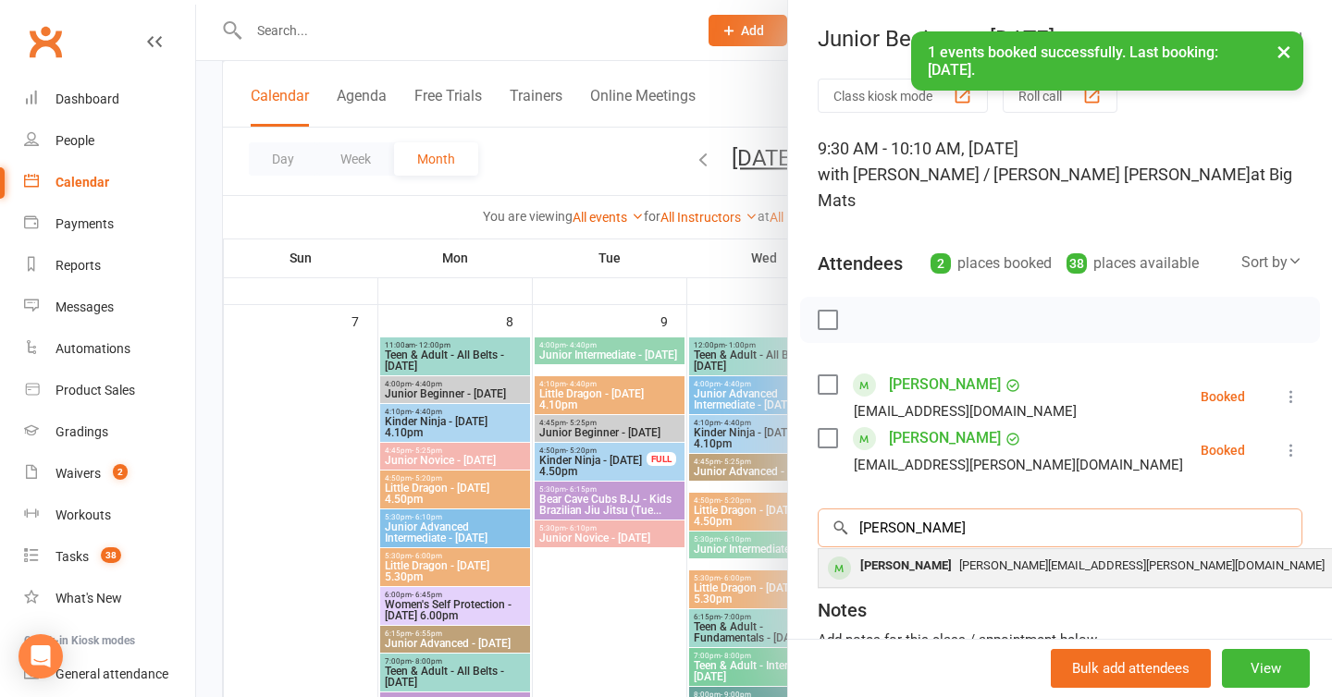
type input "astrid"
click at [921, 553] on div "Astrid Woodberry" at bounding box center [906, 566] width 106 height 27
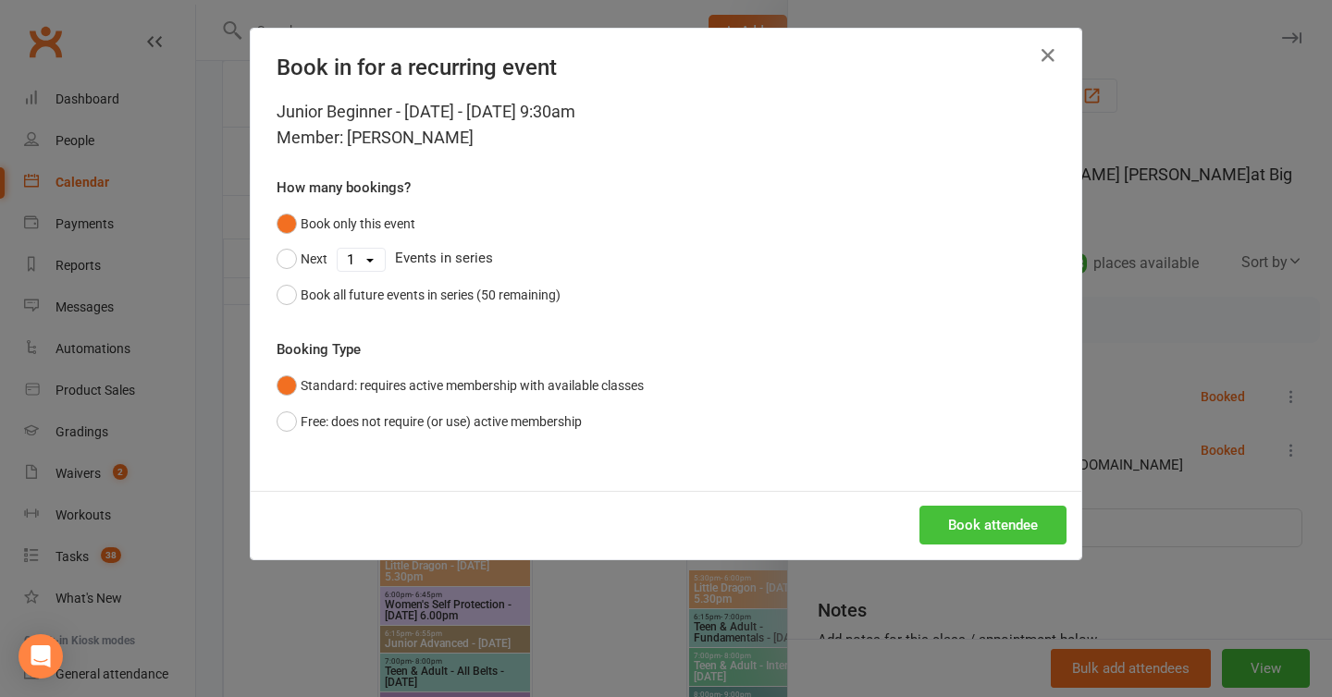
click at [1000, 508] on button "Book attendee" at bounding box center [992, 525] width 147 height 39
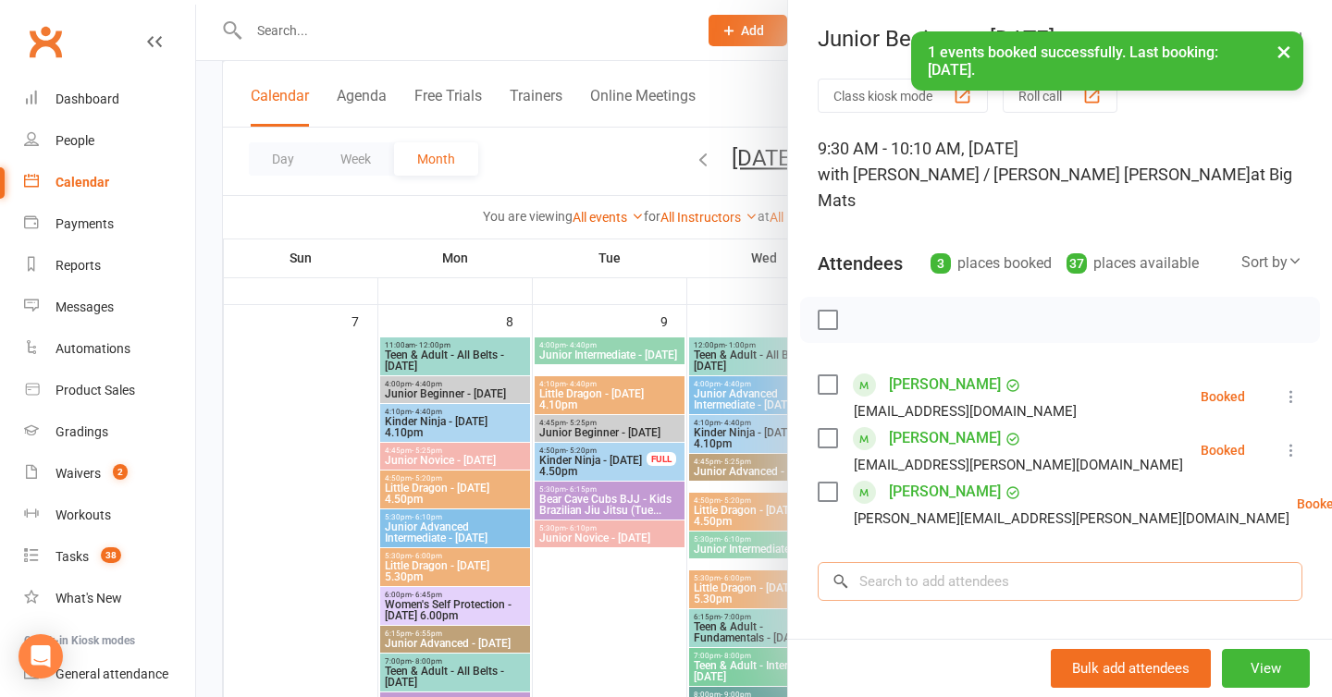
click at [944, 568] on input "search" at bounding box center [1060, 581] width 485 height 39
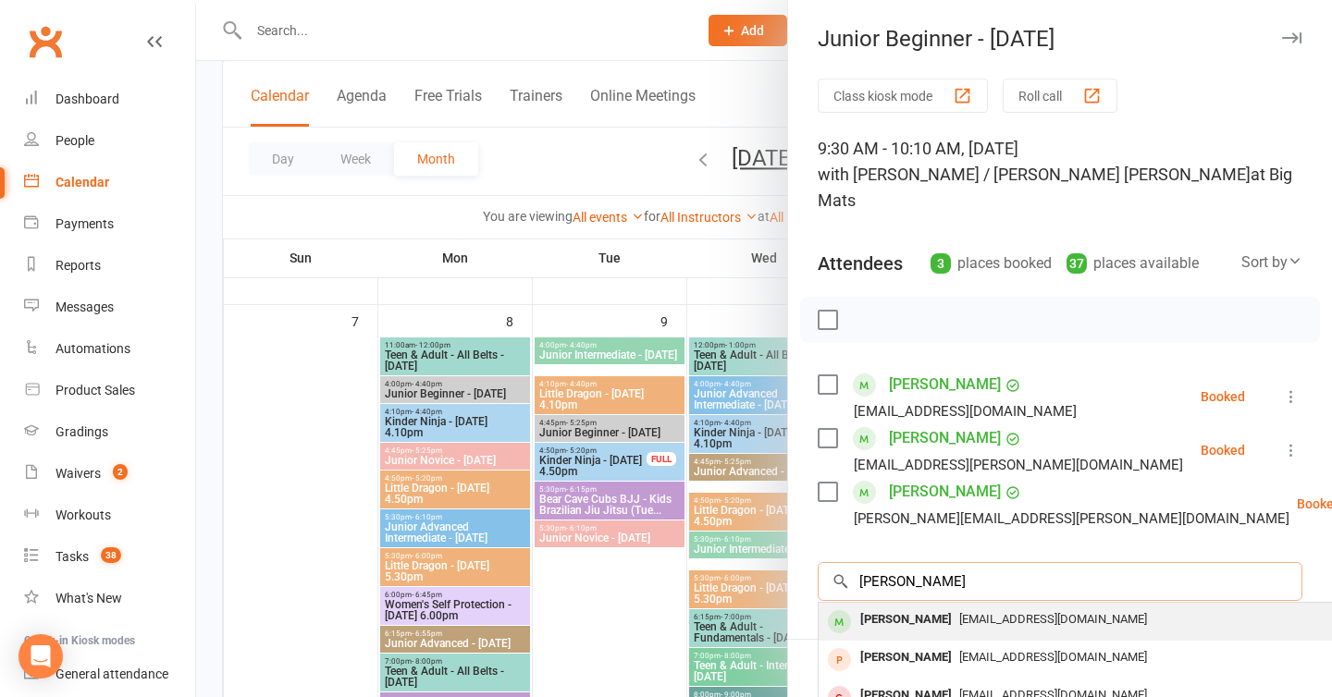
type input "ted guo"
click at [959, 612] on span "joey_guo123@hotmail.com" at bounding box center [1053, 619] width 188 height 14
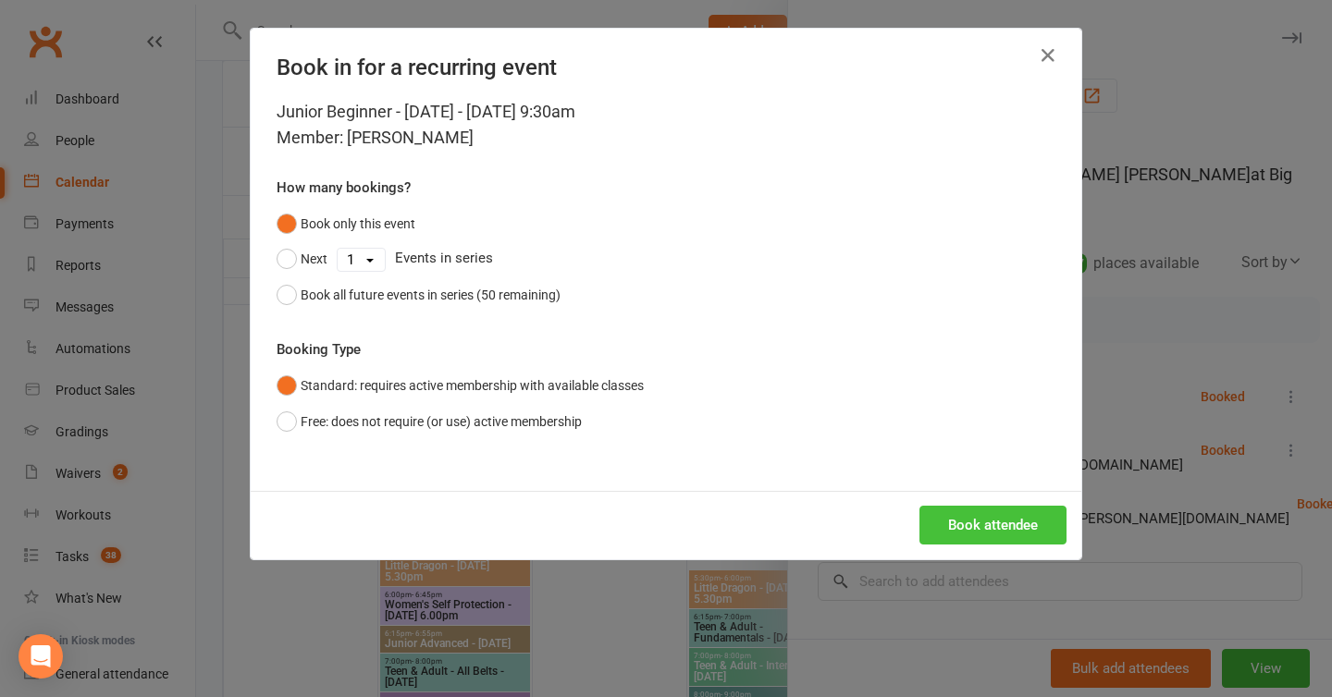
click at [1009, 514] on button "Book attendee" at bounding box center [992, 525] width 147 height 39
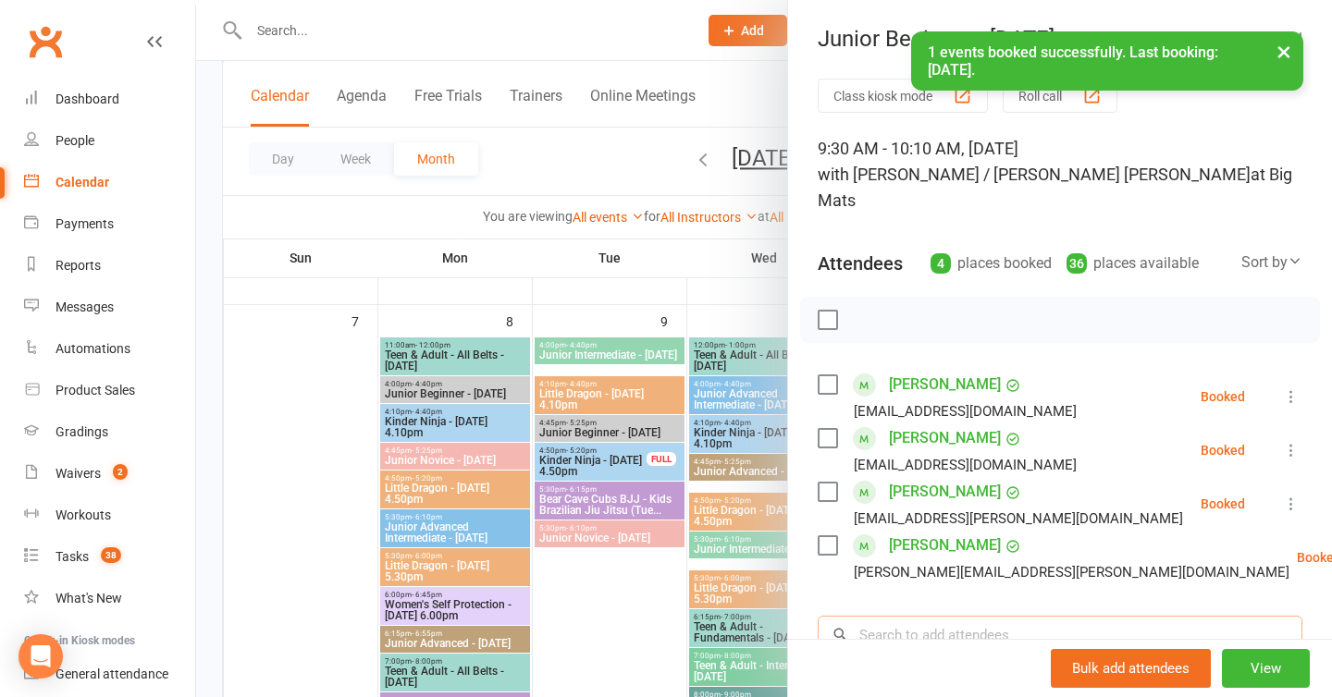
click at [929, 616] on input "search" at bounding box center [1060, 635] width 485 height 39
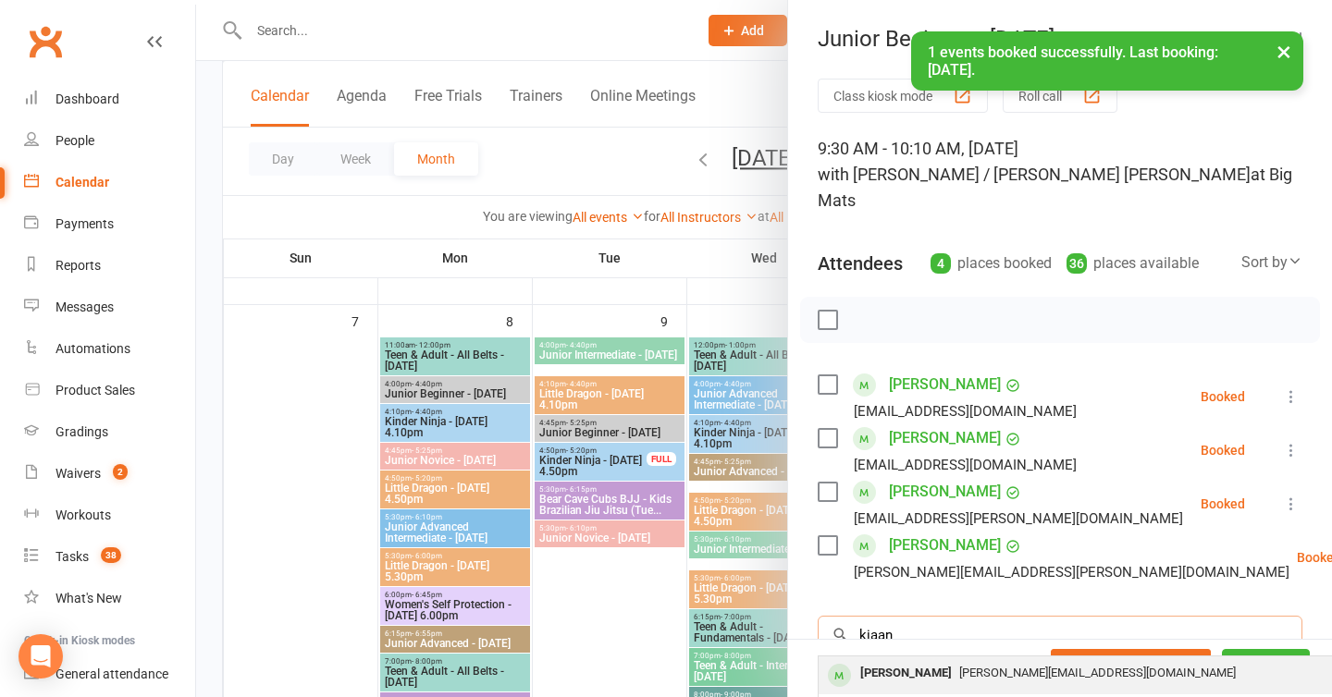
type input "kiaan"
click at [907, 660] on div "Kiaan Deo" at bounding box center [906, 673] width 106 height 27
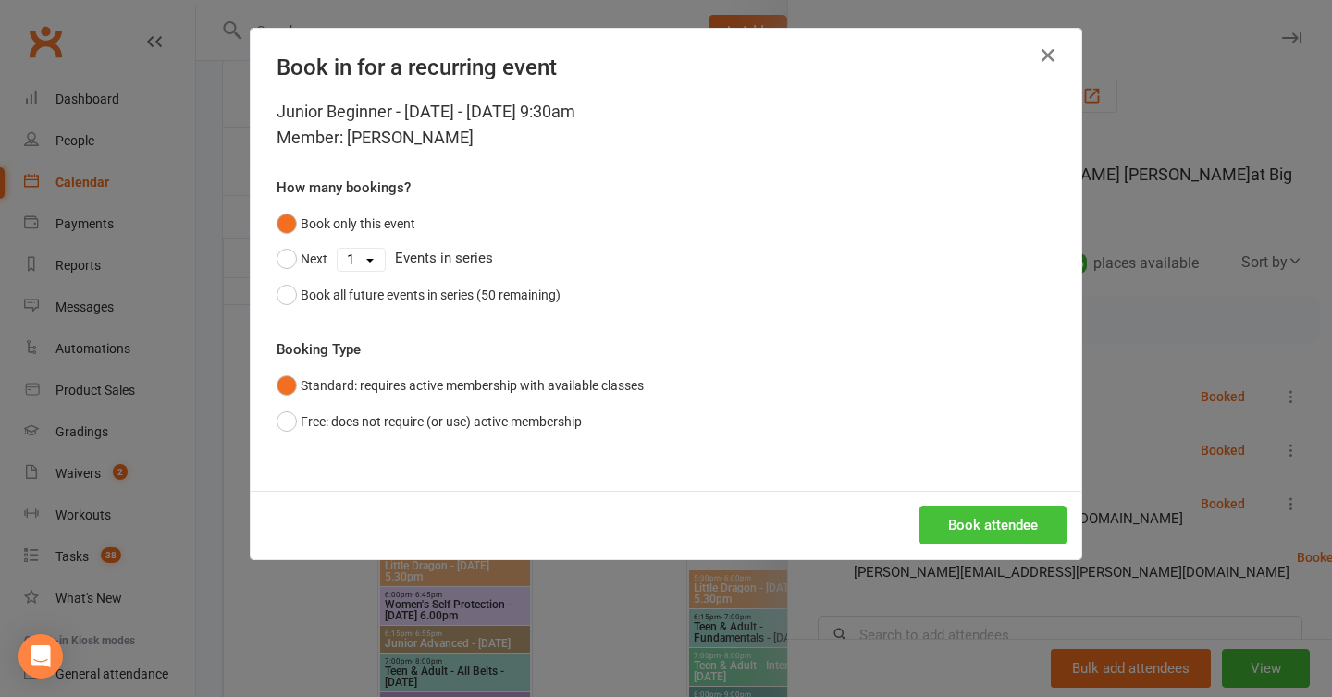
click at [950, 536] on button "Book attendee" at bounding box center [992, 525] width 147 height 39
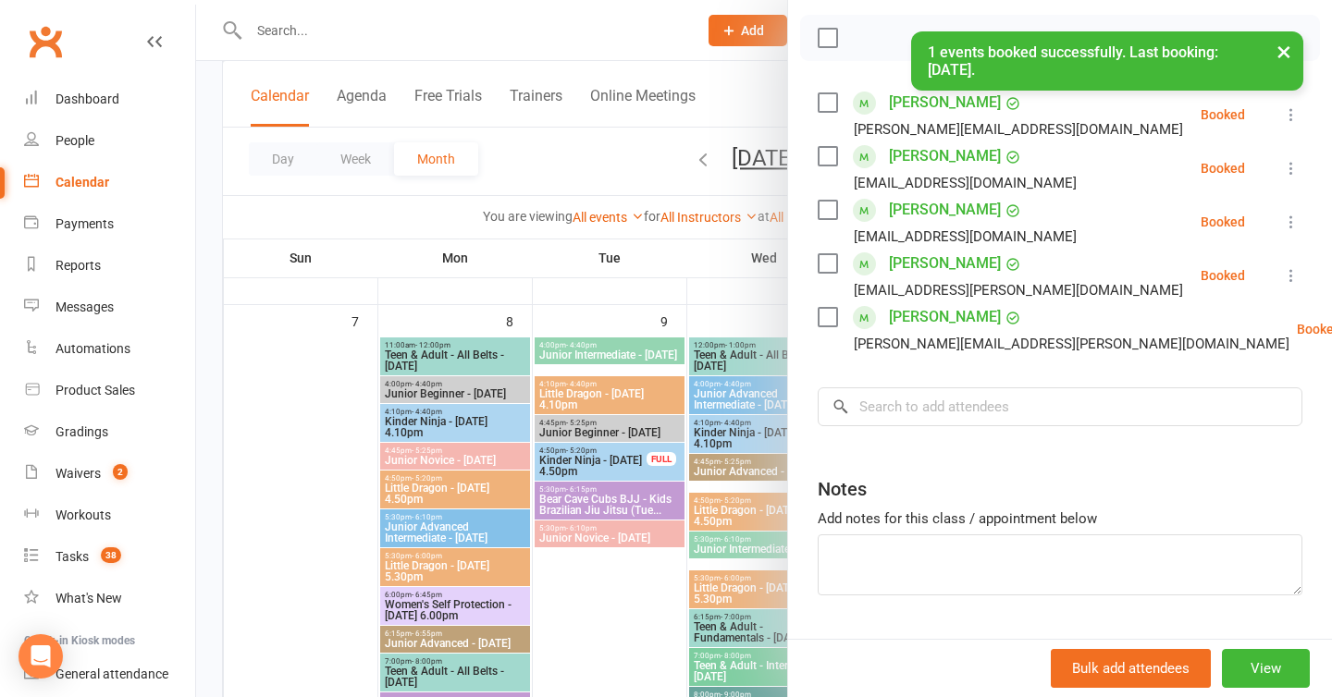
scroll to position [285, 0]
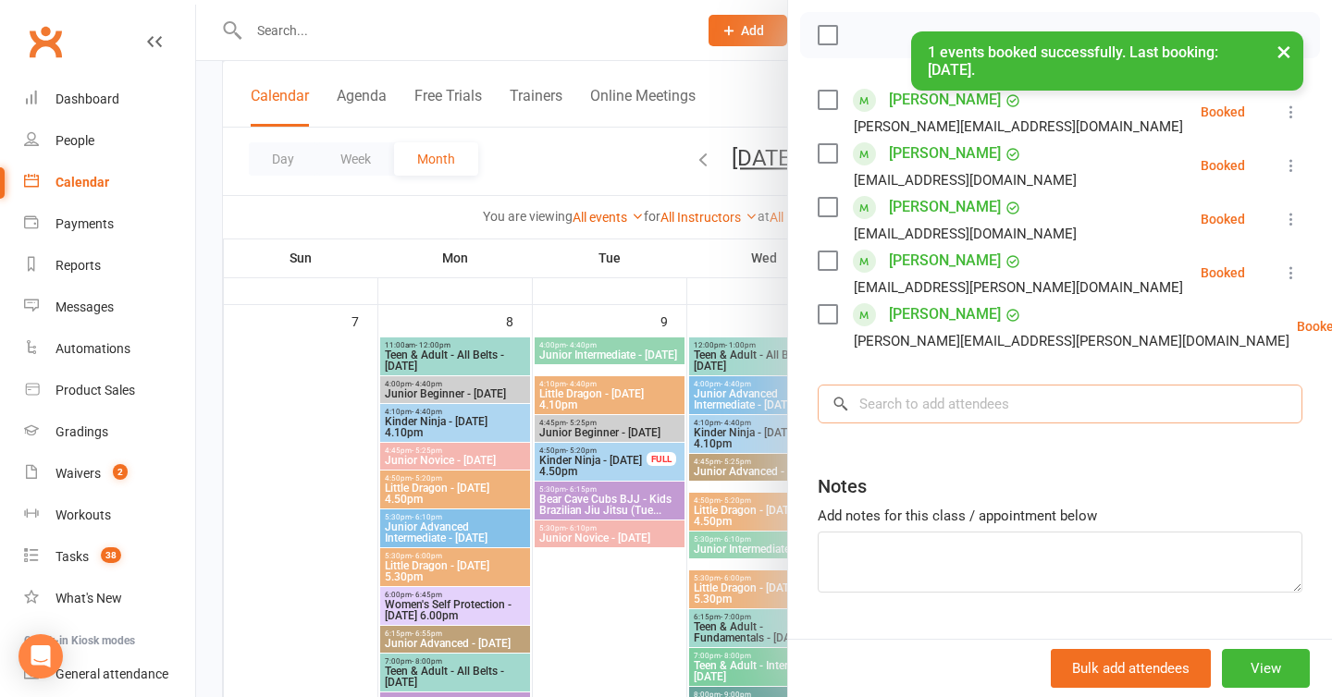
click at [928, 386] on input "search" at bounding box center [1060, 404] width 485 height 39
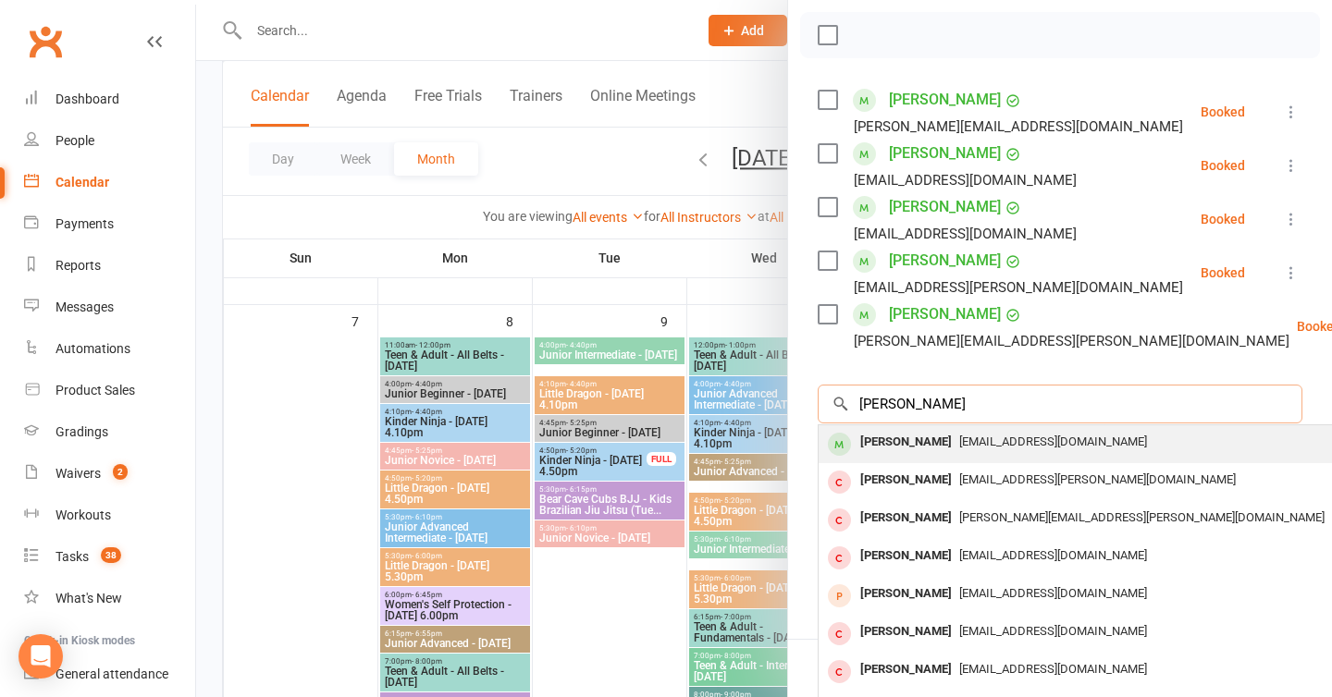
type input "jack rudge"
click at [922, 429] on div "Jack Rudge" at bounding box center [906, 442] width 106 height 27
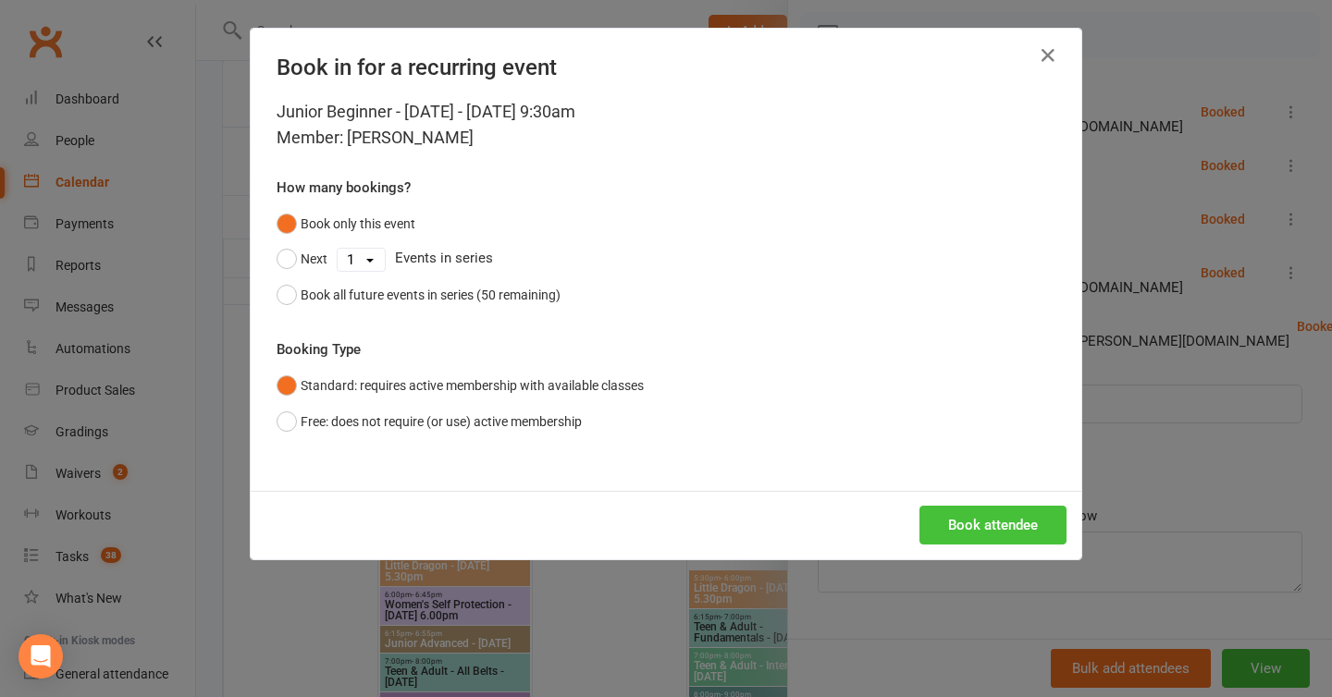
click at [957, 541] on button "Book attendee" at bounding box center [992, 525] width 147 height 39
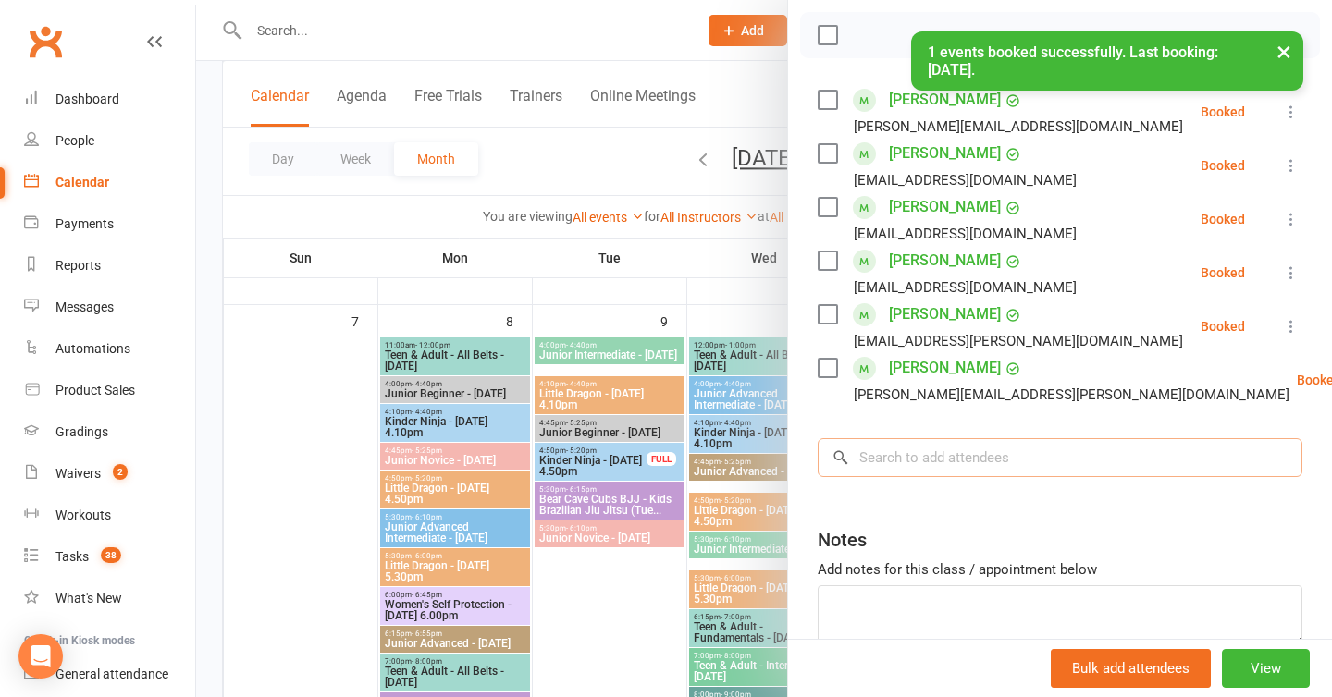
click at [905, 444] on input "search" at bounding box center [1060, 457] width 485 height 39
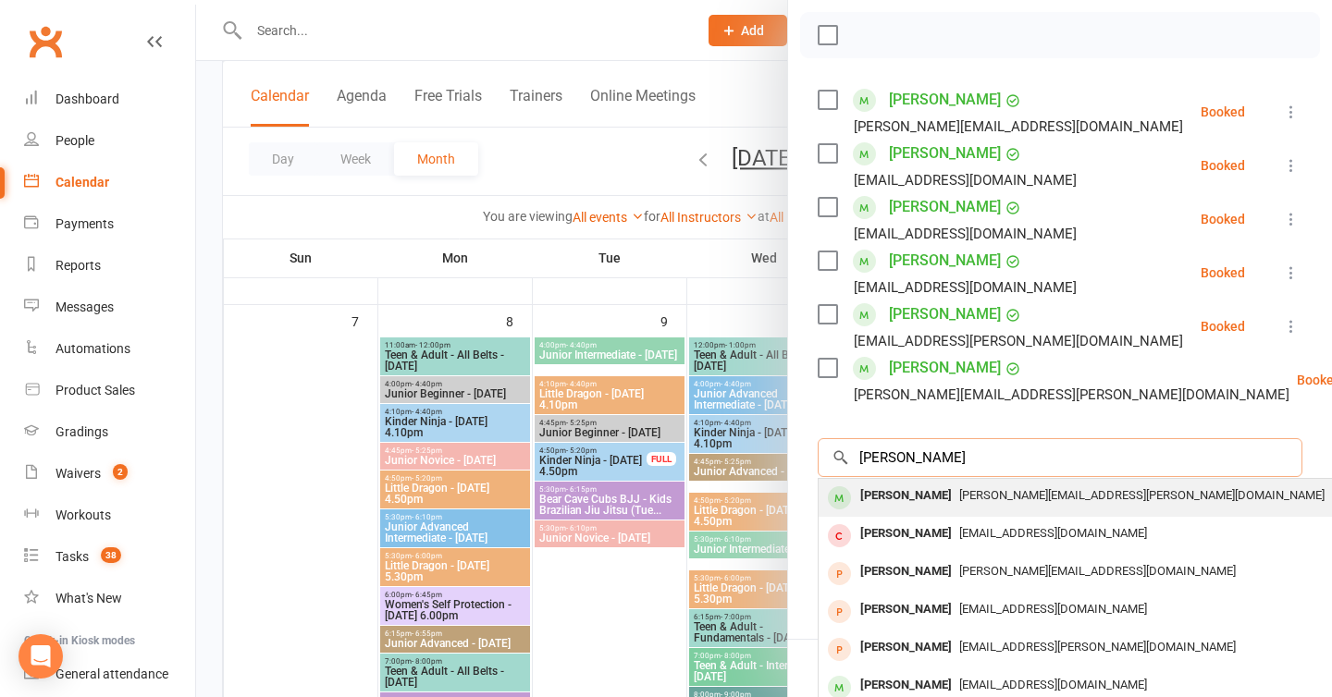
type input "ryan dave"
click at [914, 483] on div "Ryan Dave" at bounding box center [906, 496] width 106 height 27
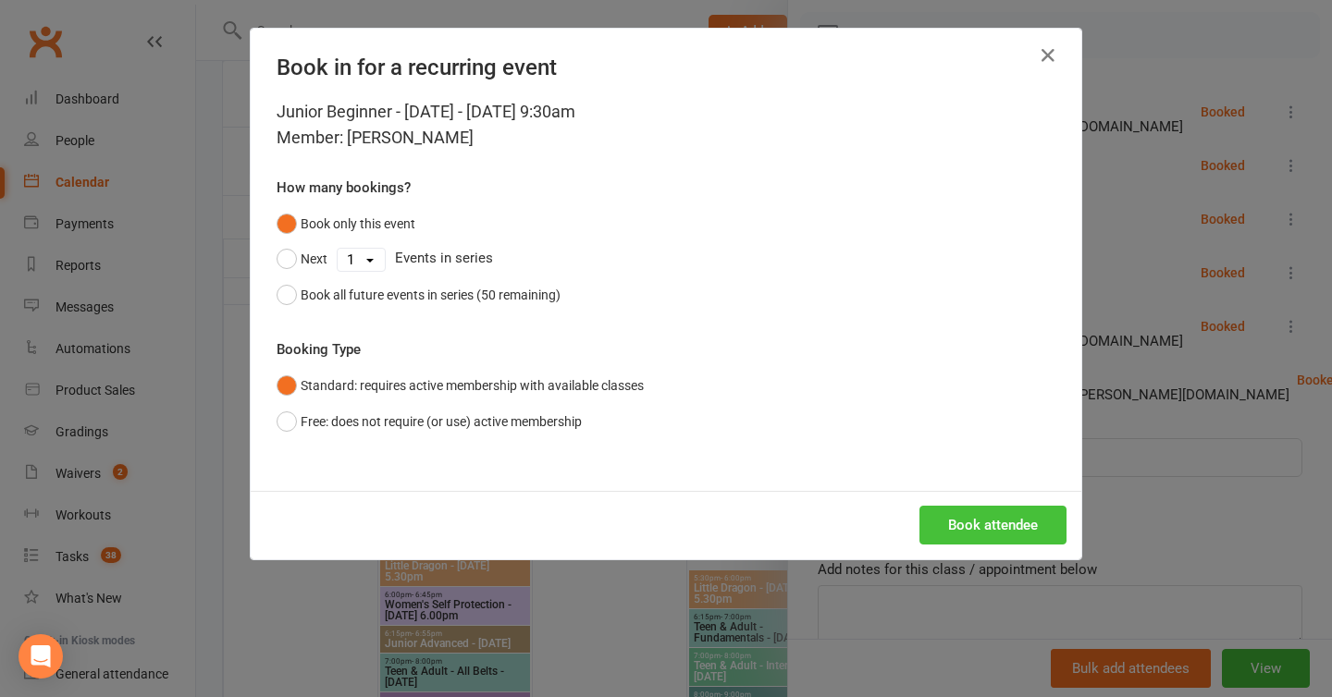
click at [991, 536] on button "Book attendee" at bounding box center [992, 525] width 147 height 39
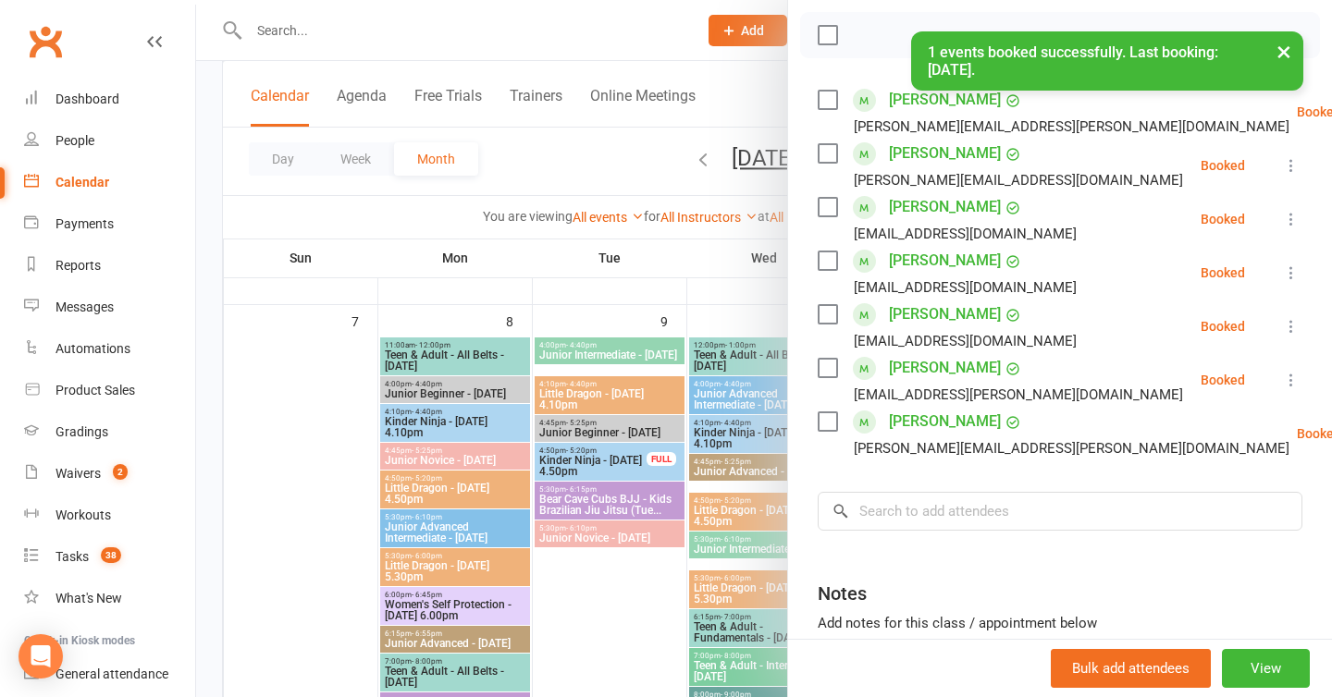
scroll to position [0, 0]
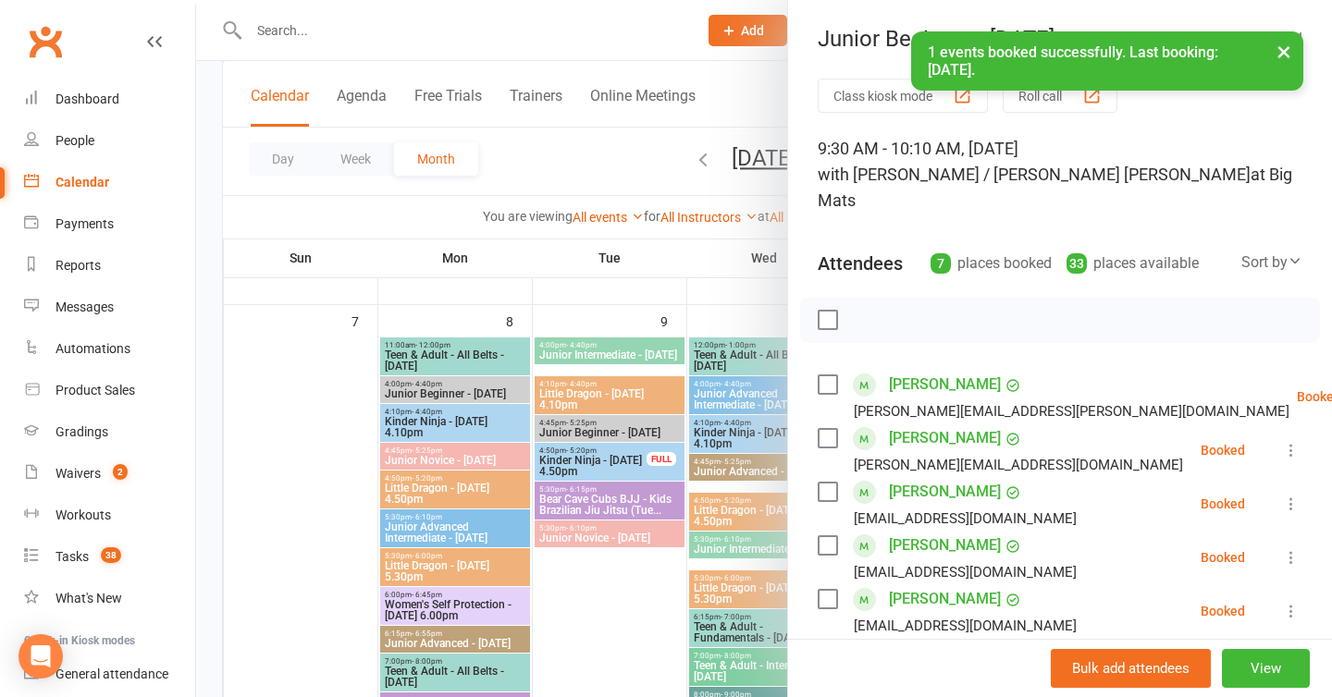
click at [826, 311] on label at bounding box center [827, 320] width 19 height 19
click at [871, 310] on icon "button" at bounding box center [868, 320] width 20 height 20
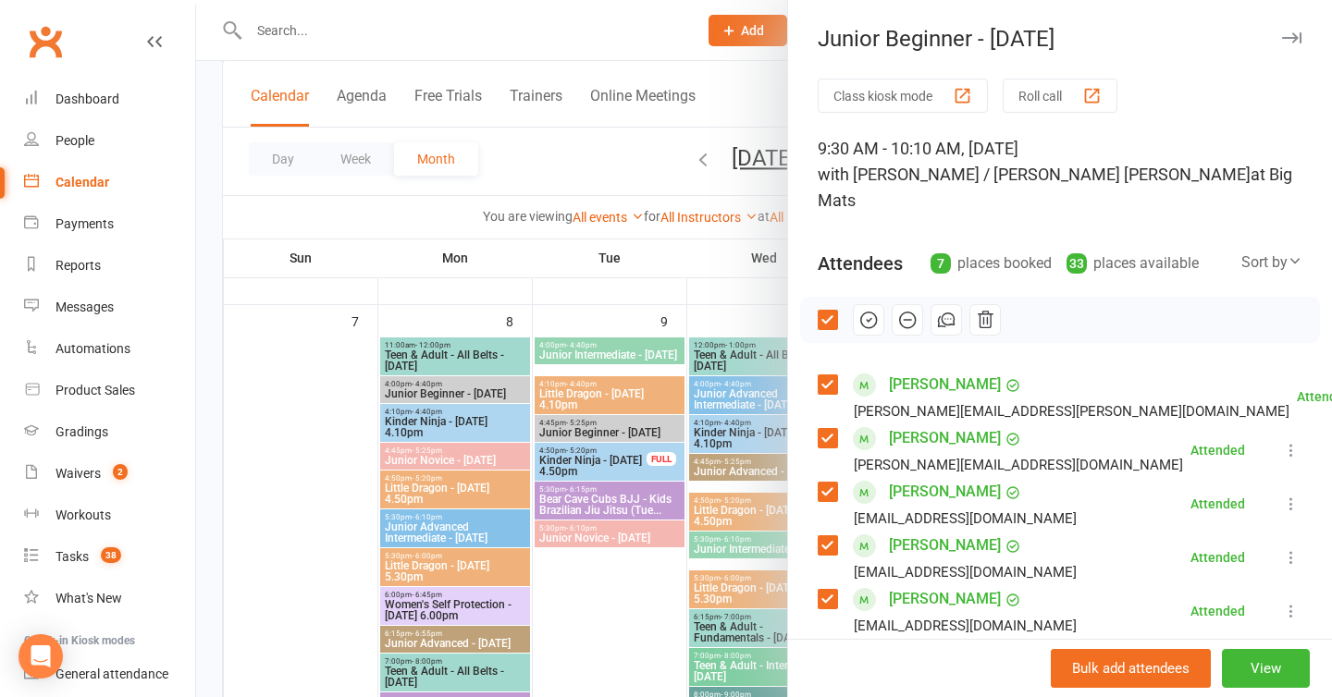
click at [1292, 43] on button "button" at bounding box center [1291, 38] width 22 height 22
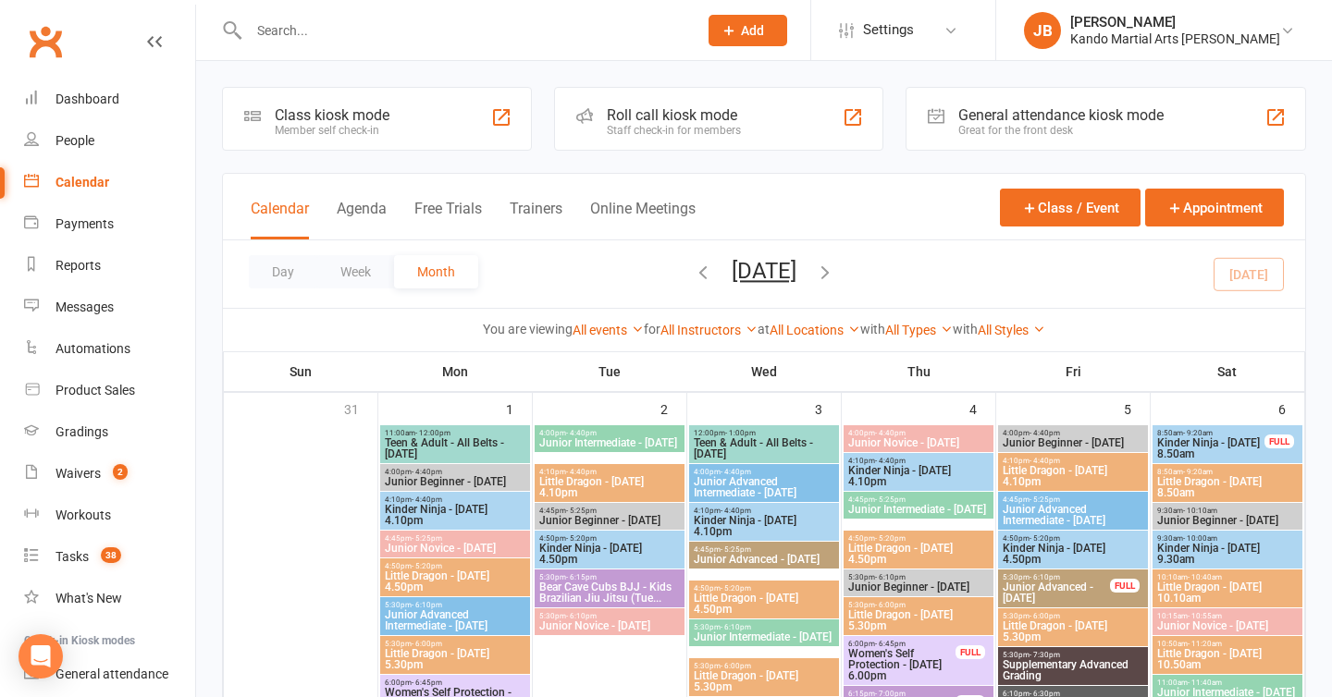
click at [420, 31] on input "text" at bounding box center [463, 31] width 441 height 26
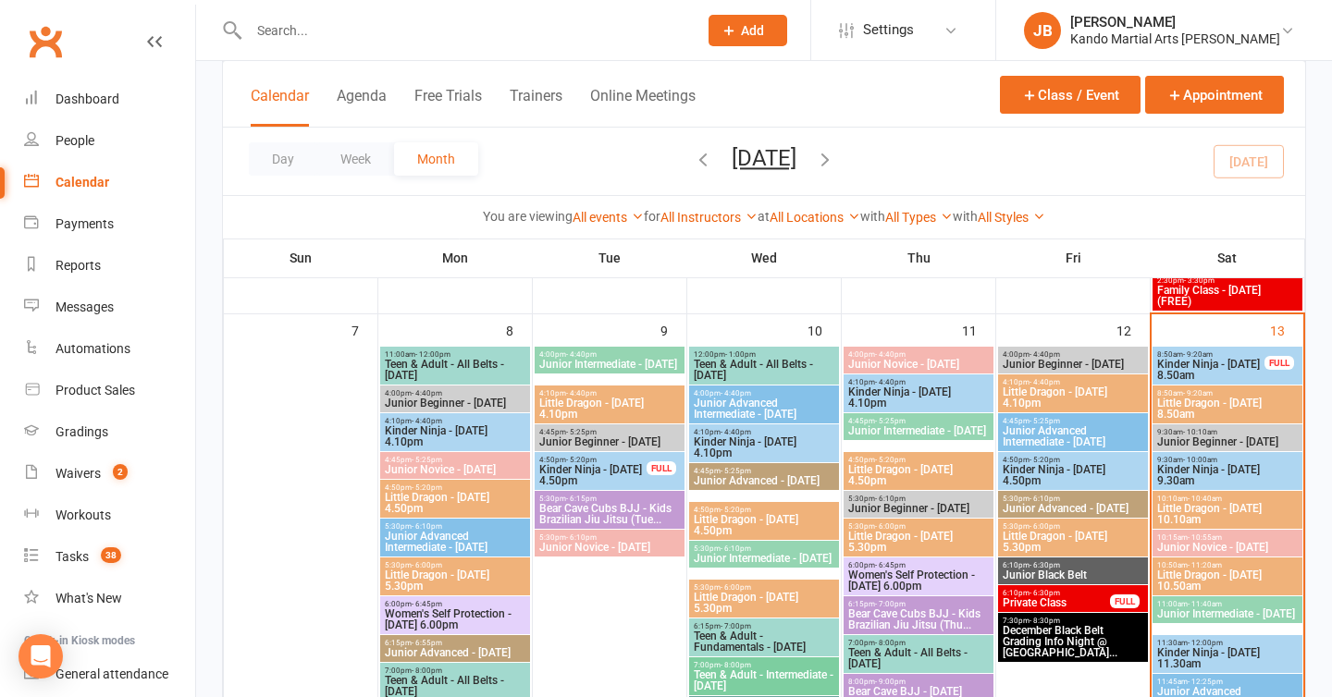
scroll to position [619, 0]
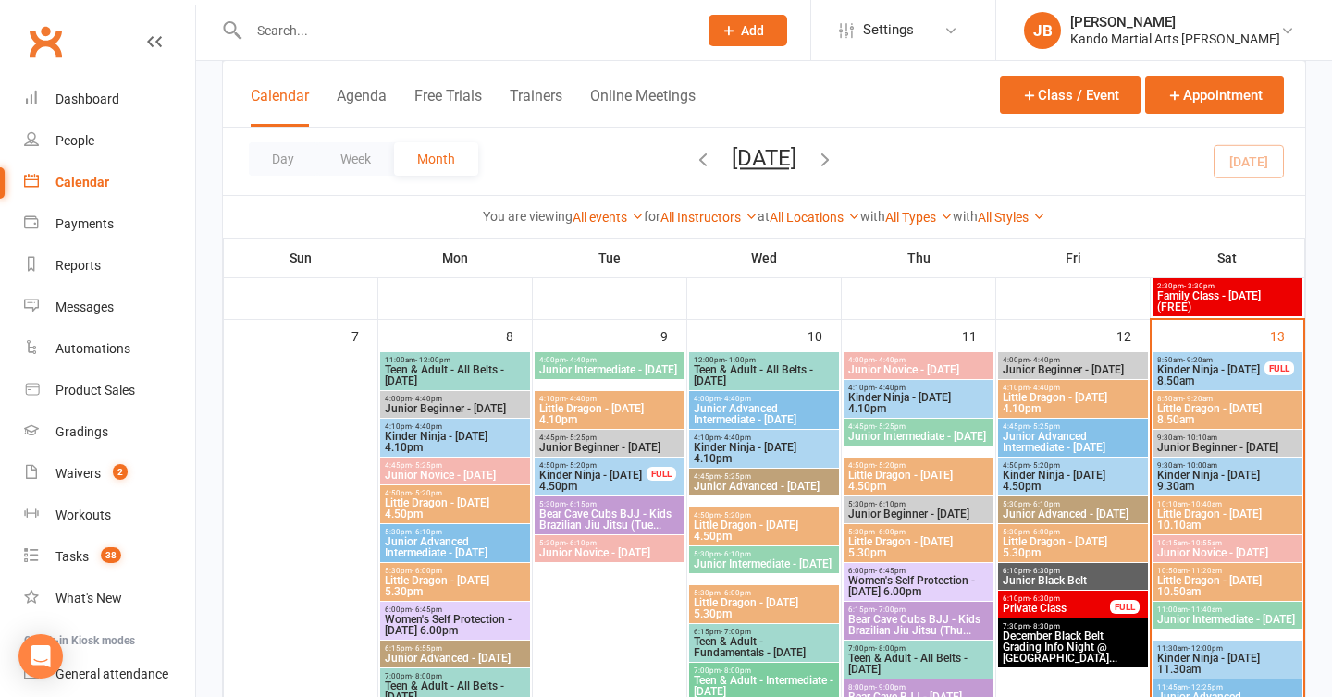
click at [1178, 524] on span "Little Dragon - [DATE] 10.10am" at bounding box center [1227, 520] width 142 height 22
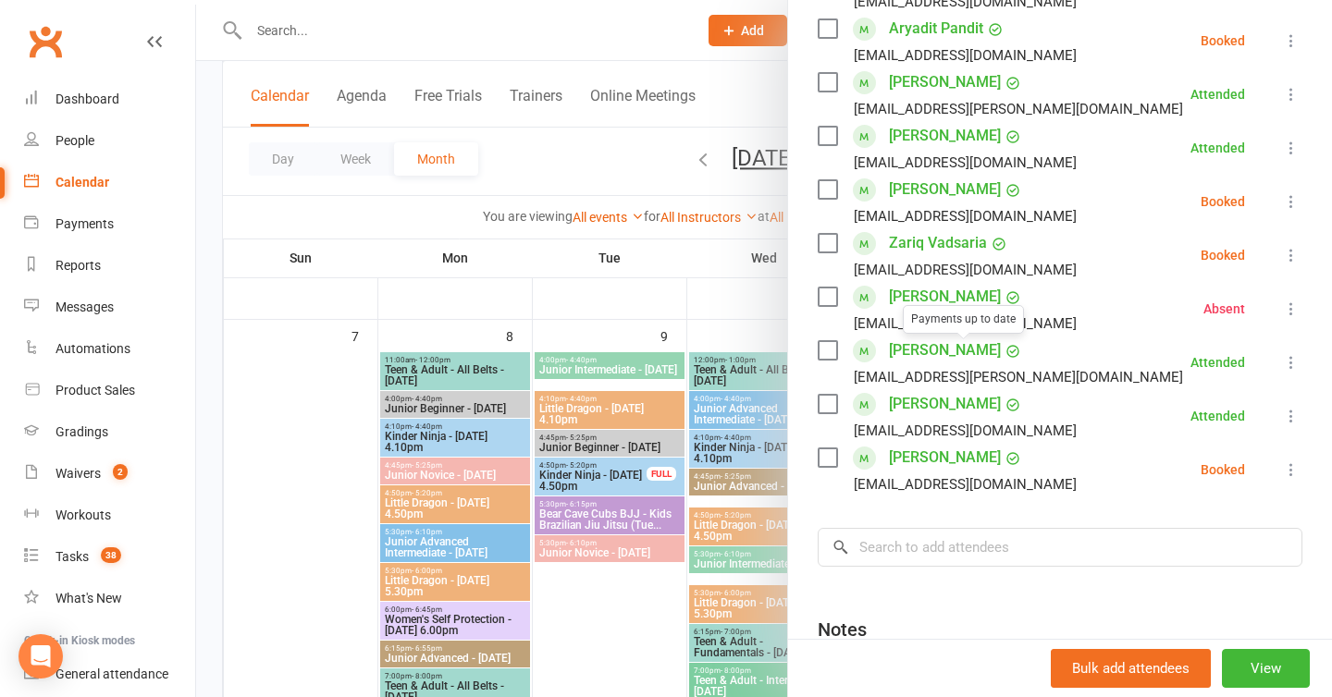
scroll to position [610, 0]
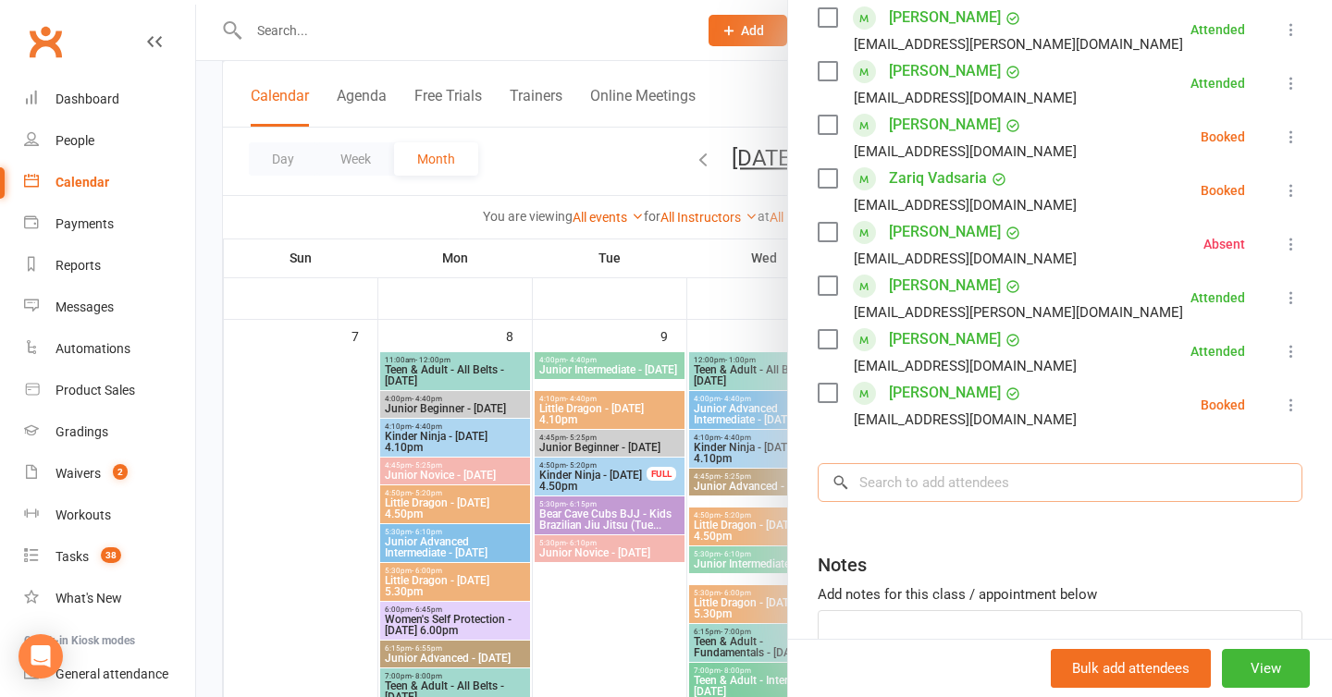
click at [894, 488] on input "search" at bounding box center [1060, 482] width 485 height 39
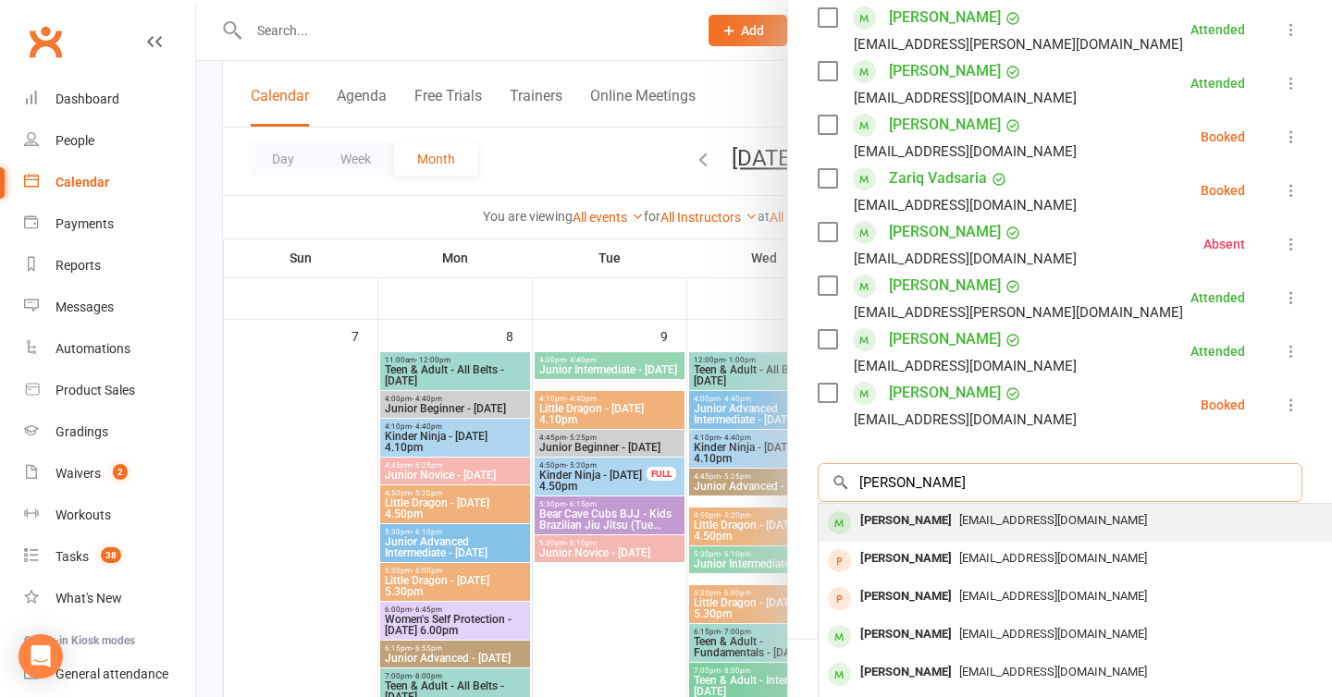
type input "julian chen"
click at [919, 515] on div "[PERSON_NAME]" at bounding box center [906, 521] width 106 height 27
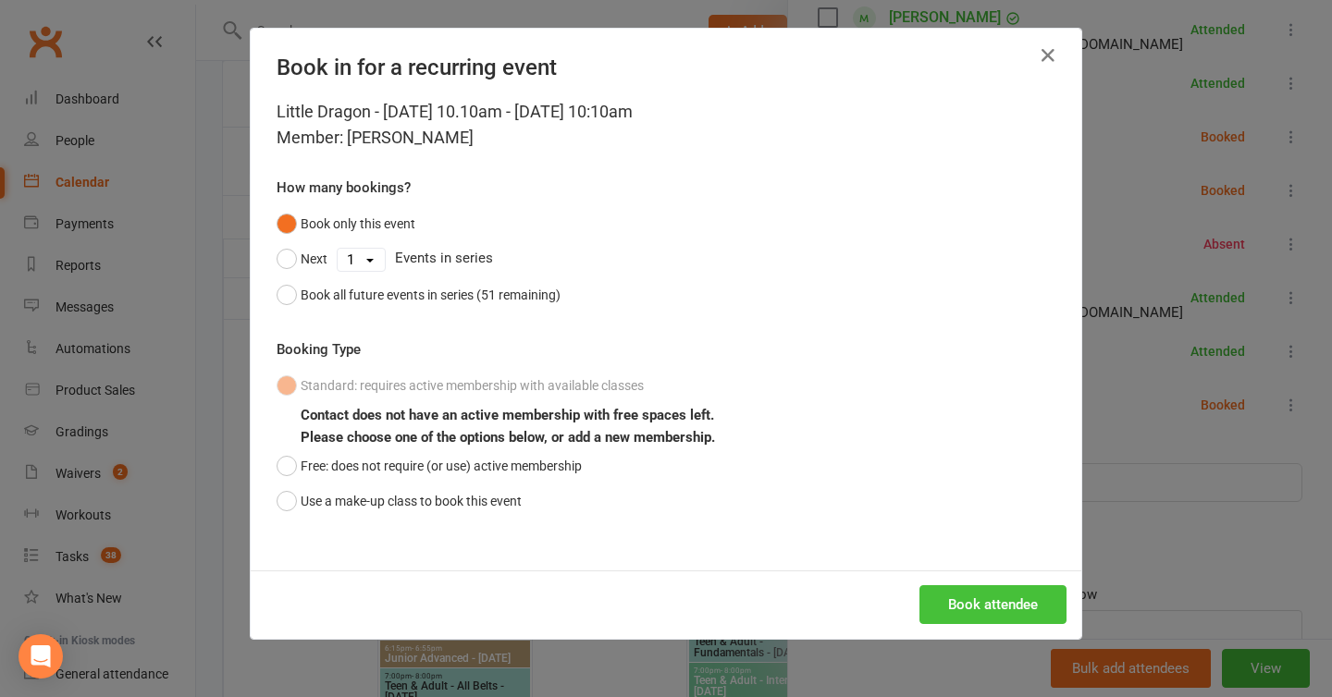
click at [1007, 598] on button "Book attendee" at bounding box center [992, 605] width 147 height 39
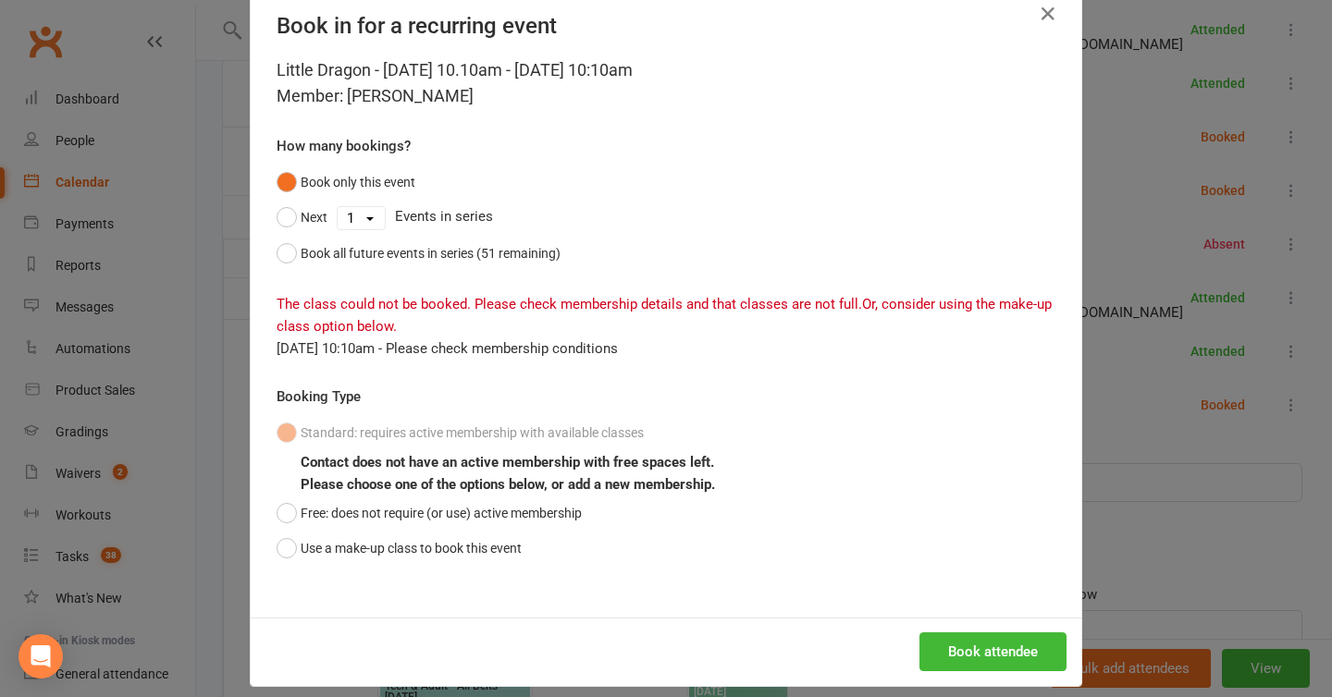
scroll to position [45, 0]
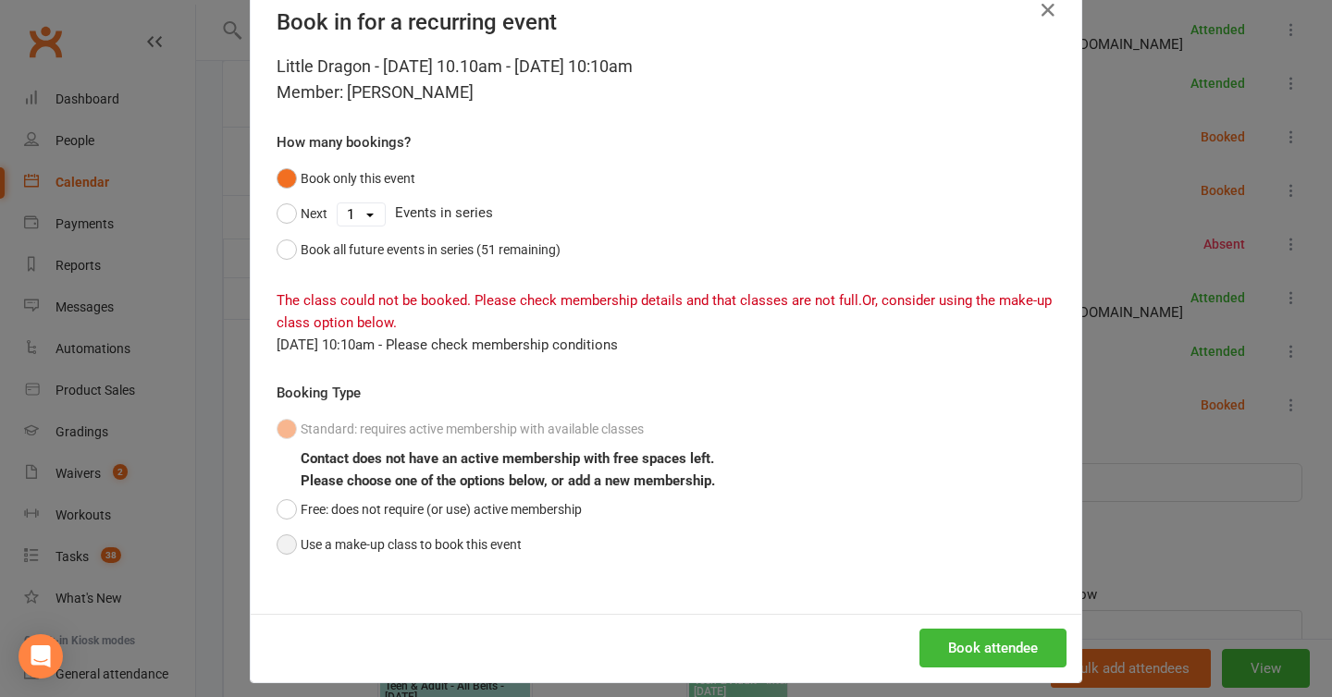
click at [341, 557] on button "Use a make-up class to book this event" at bounding box center [399, 544] width 245 height 35
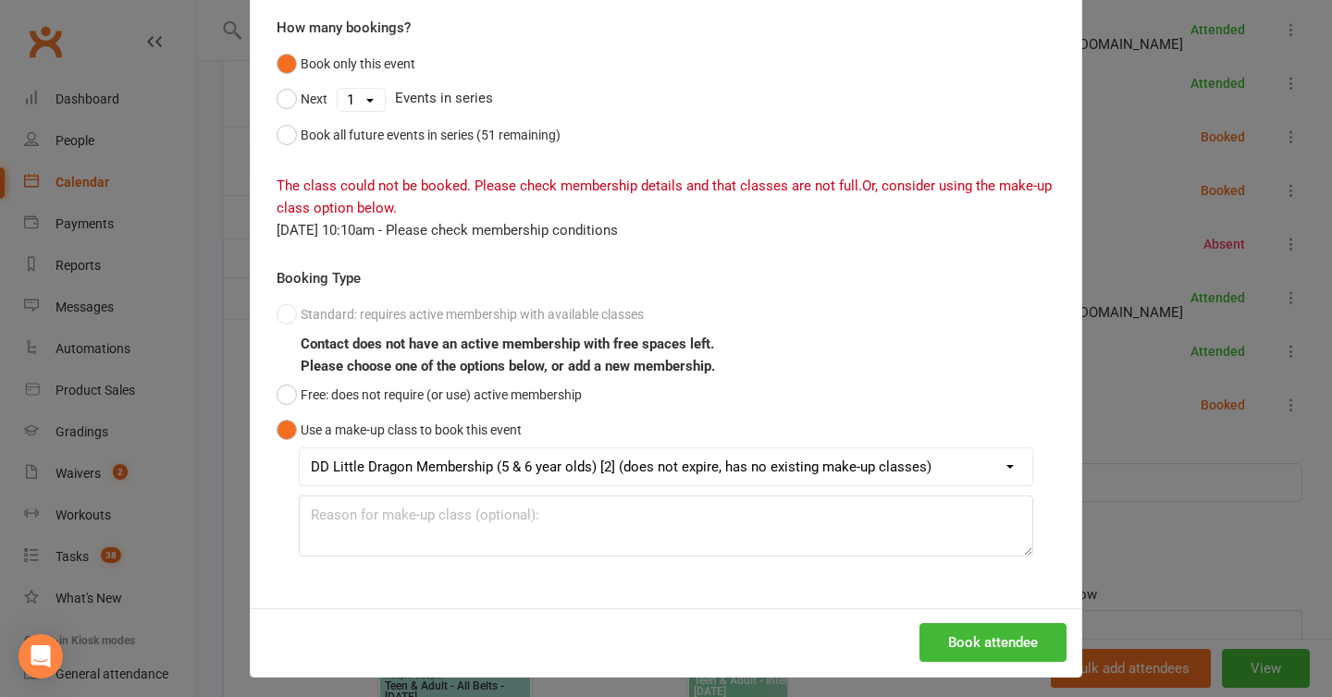
scroll to position [168, 0]
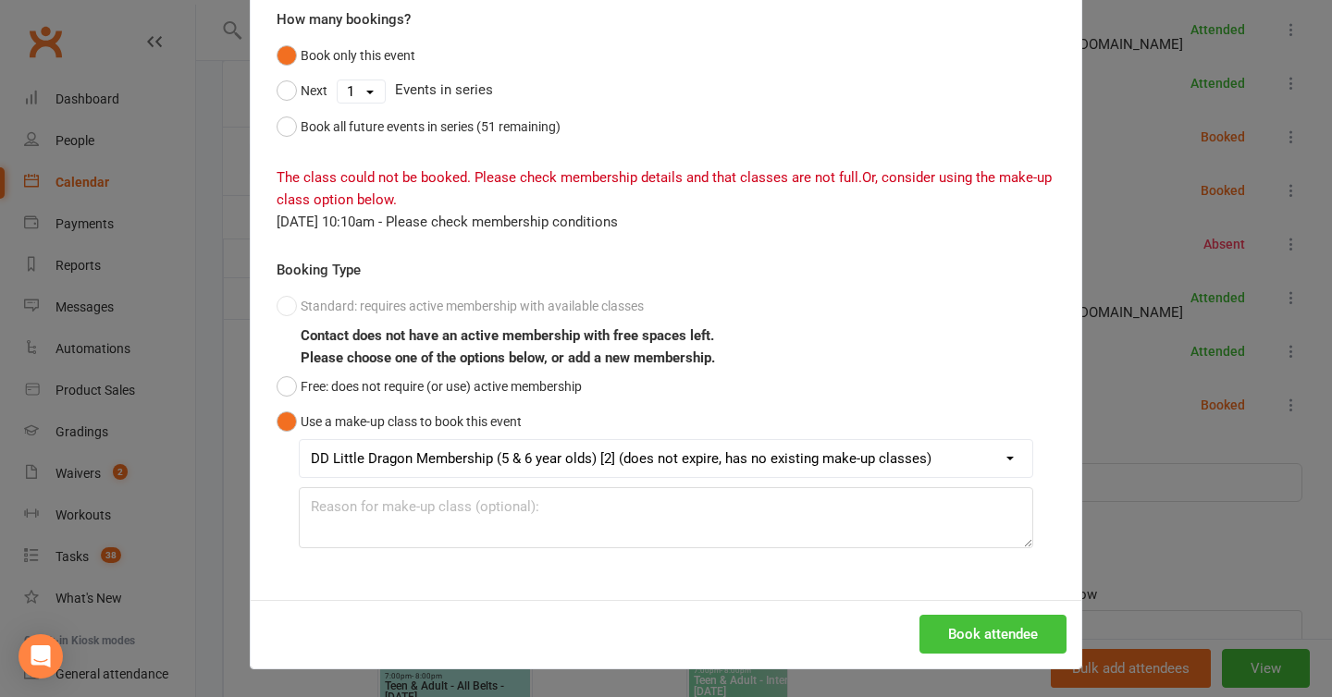
click at [979, 636] on button "Book attendee" at bounding box center [992, 634] width 147 height 39
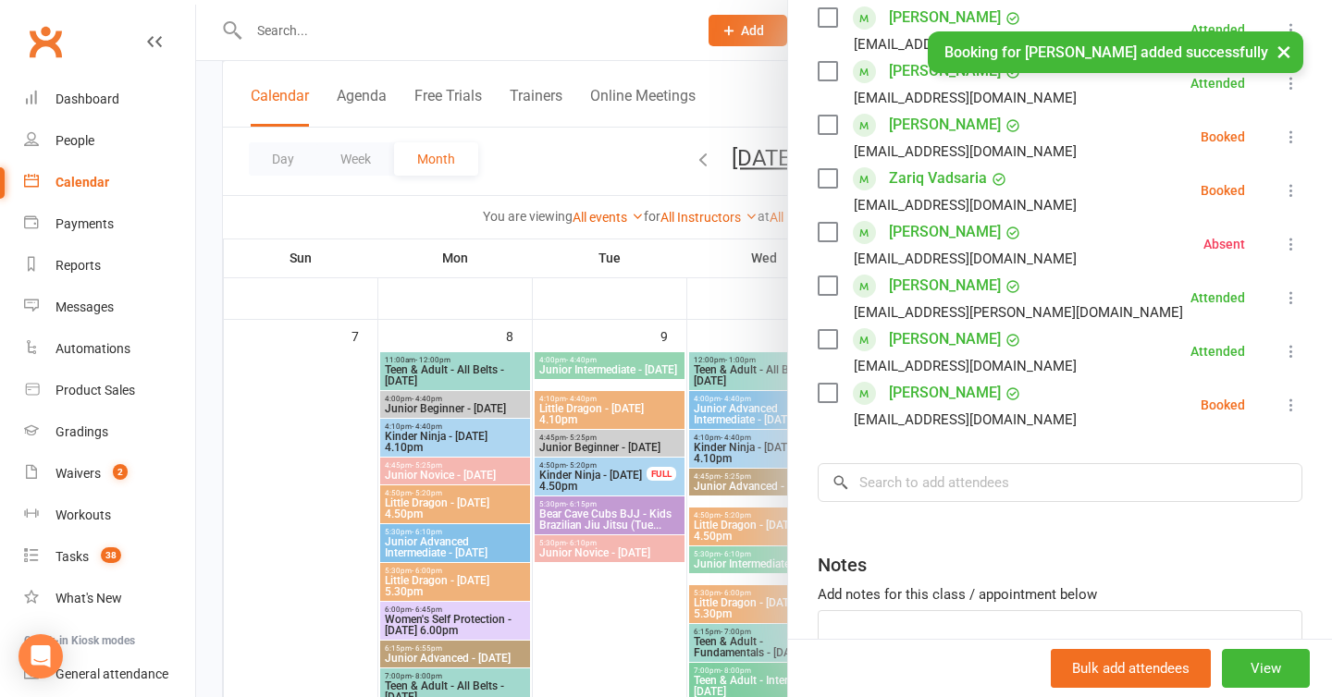
scroll to position [663, 0]
click at [1283, 43] on button "×" at bounding box center [1283, 51] width 33 height 40
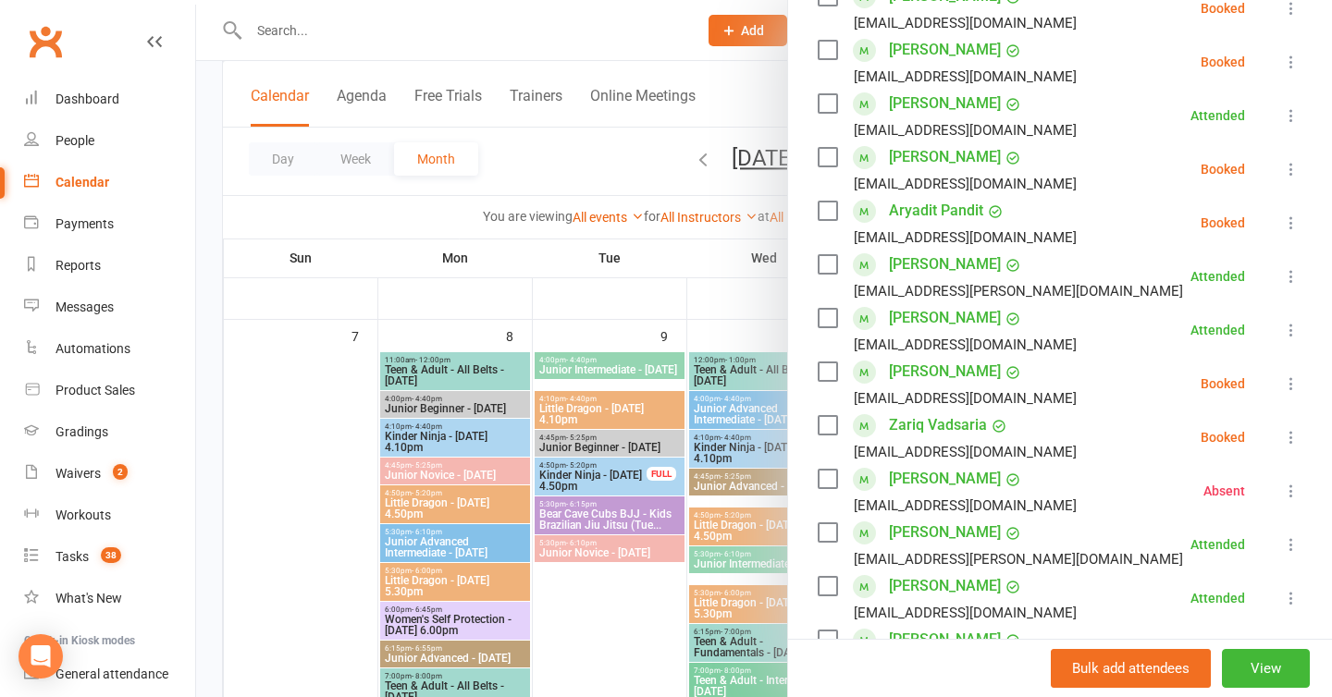
scroll to position [0, 0]
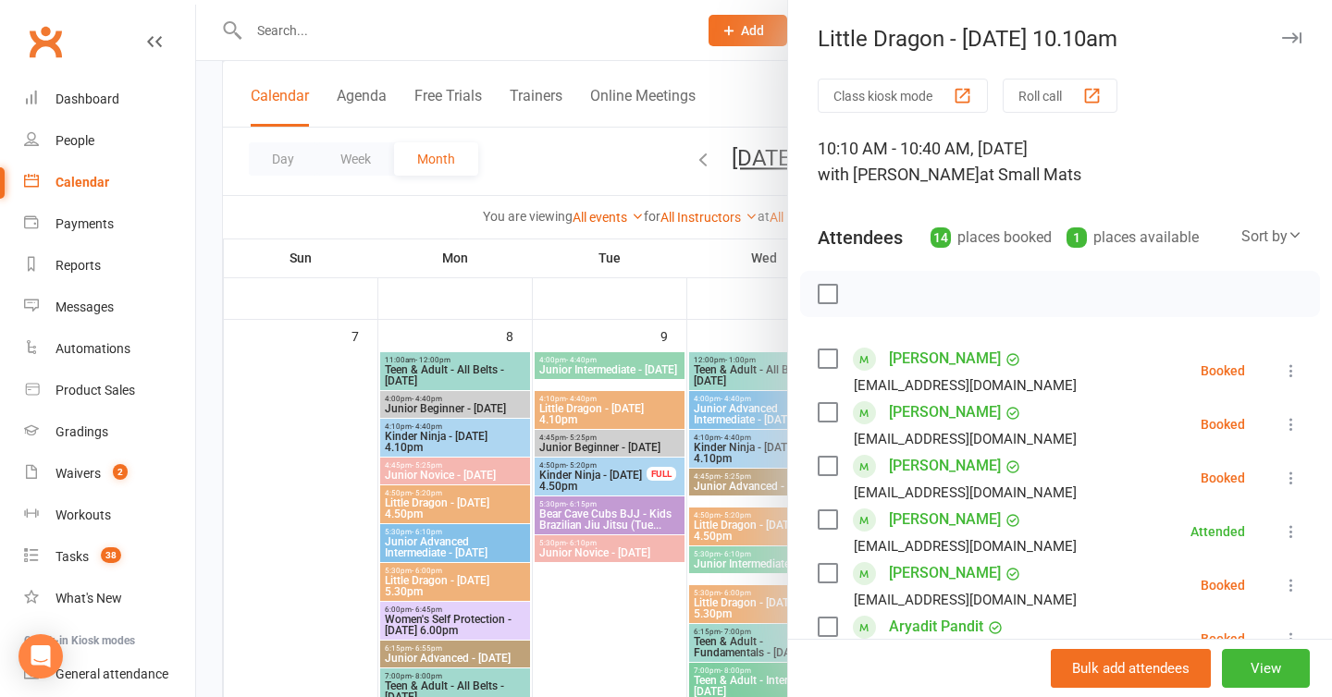
click at [1277, 424] on li "Julian Chen teeniewu@hotmail.com Booked More info Remove Check in Mark absent S…" at bounding box center [1060, 425] width 485 height 54
click at [1283, 424] on icon at bounding box center [1291, 424] width 19 height 19
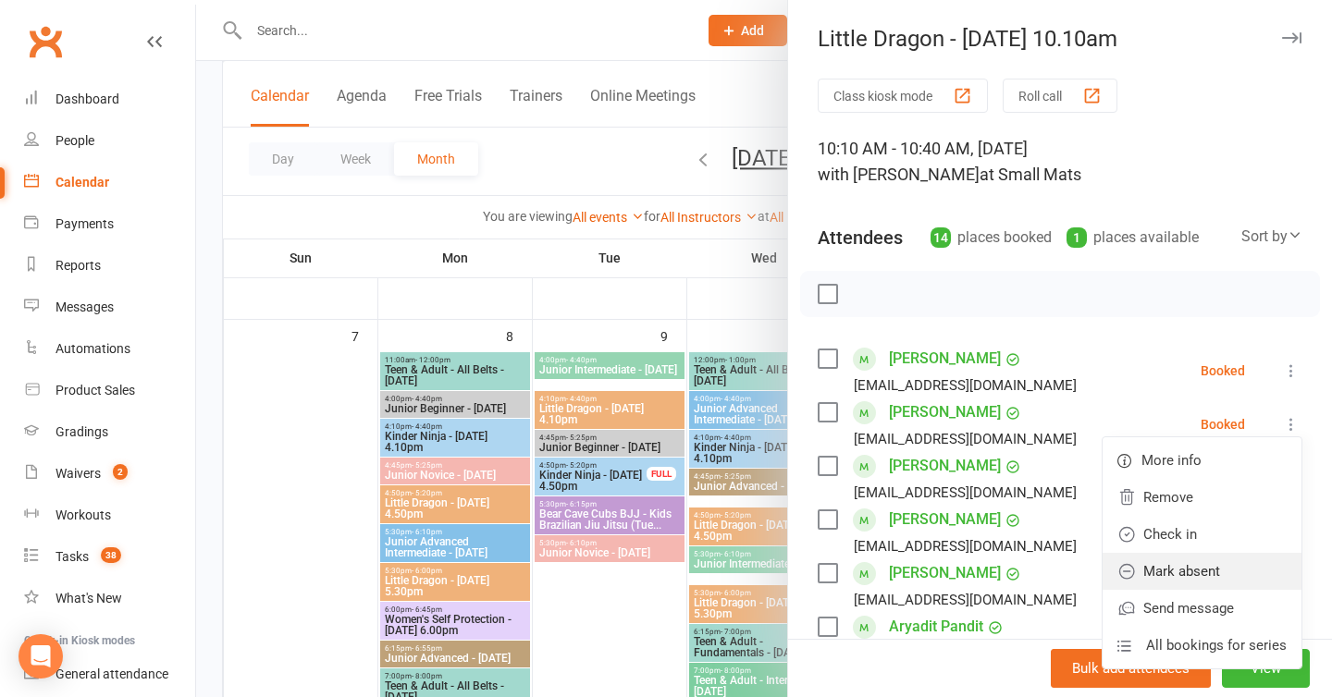
click at [1189, 562] on link "Mark absent" at bounding box center [1202, 571] width 199 height 37
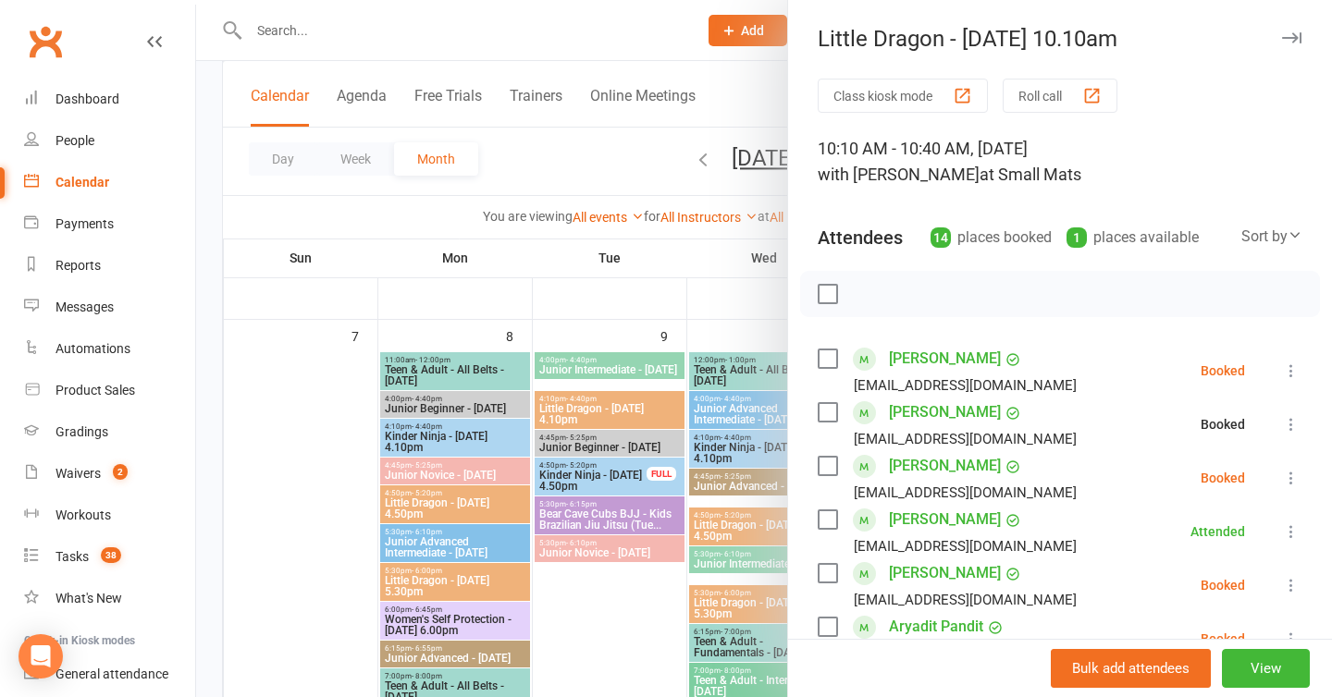
click at [1286, 431] on icon at bounding box center [1291, 424] width 19 height 19
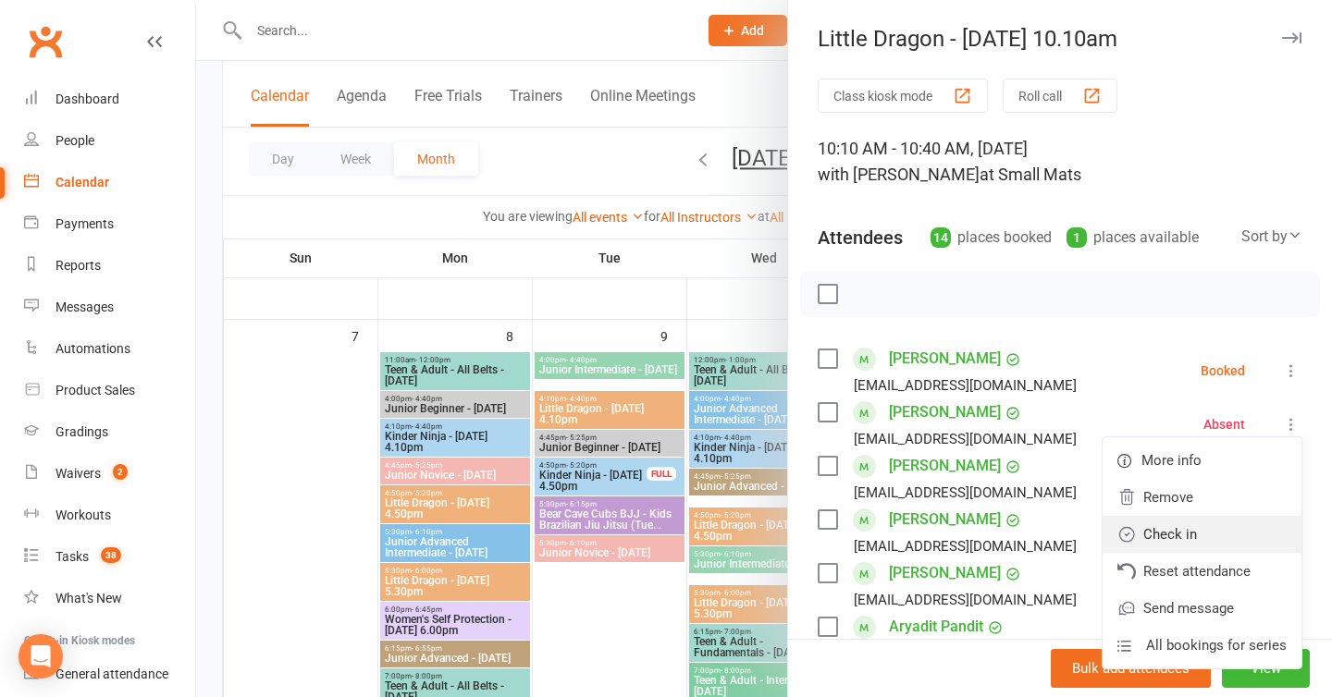
click at [1197, 520] on link "Check in" at bounding box center [1202, 534] width 199 height 37
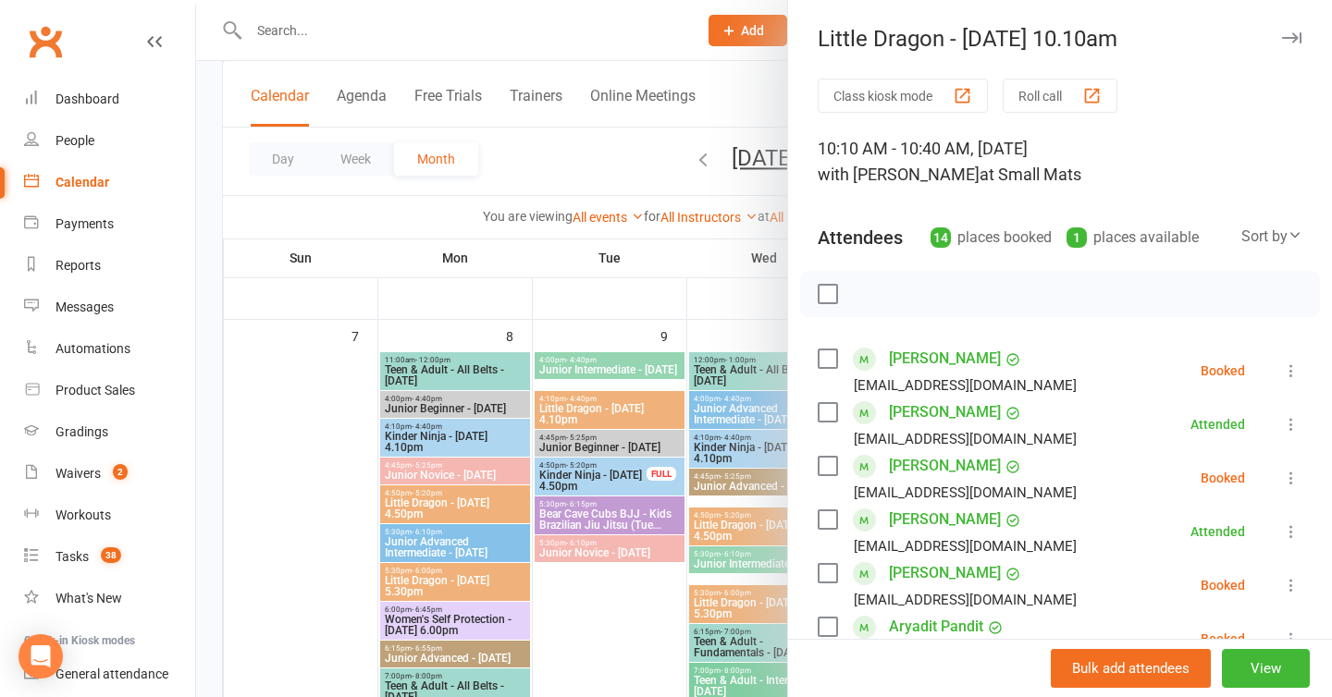
click at [1290, 38] on icon "button" at bounding box center [1291, 37] width 19 height 11
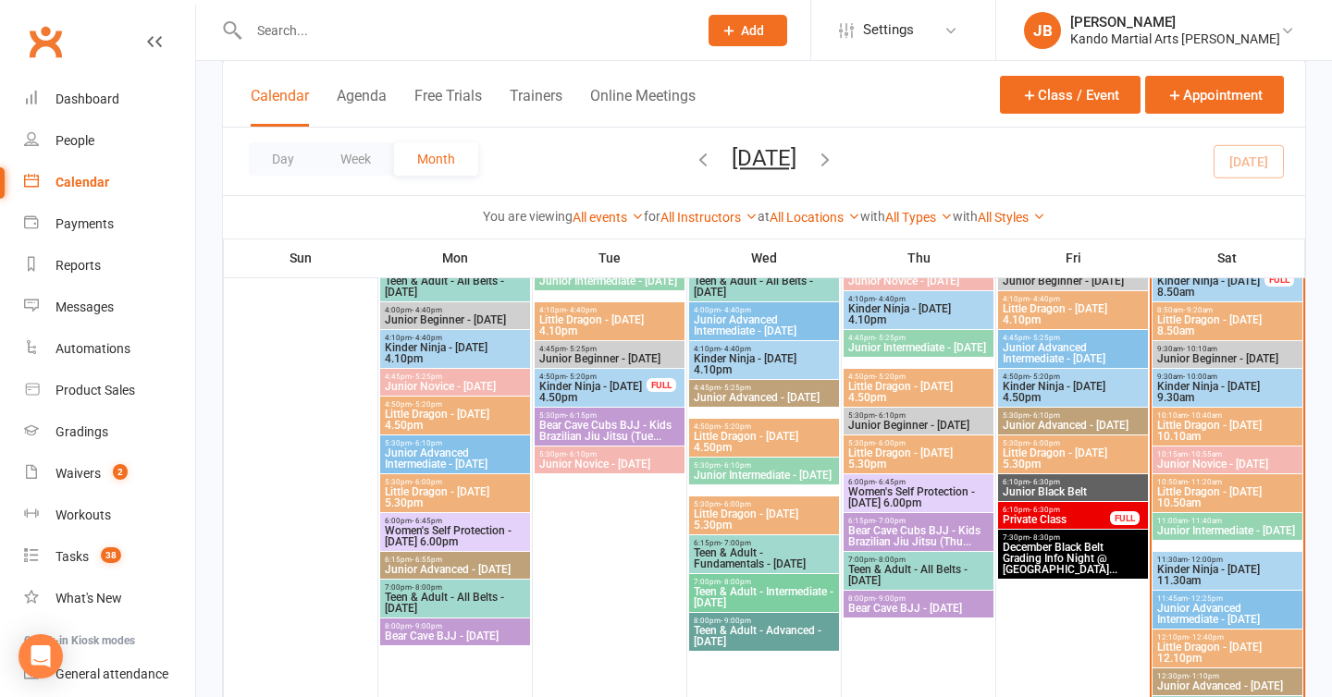
scroll to position [703, 0]
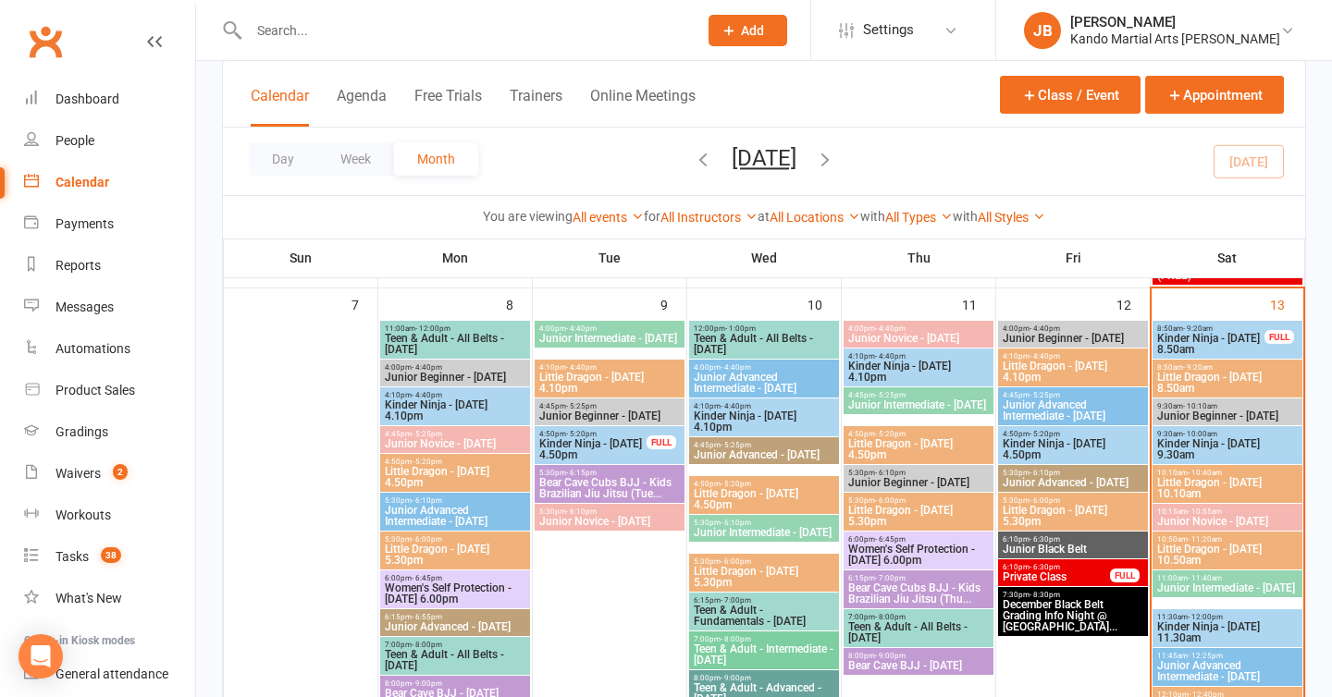
click at [1028, 575] on span "Private Class" at bounding box center [1056, 577] width 109 height 11
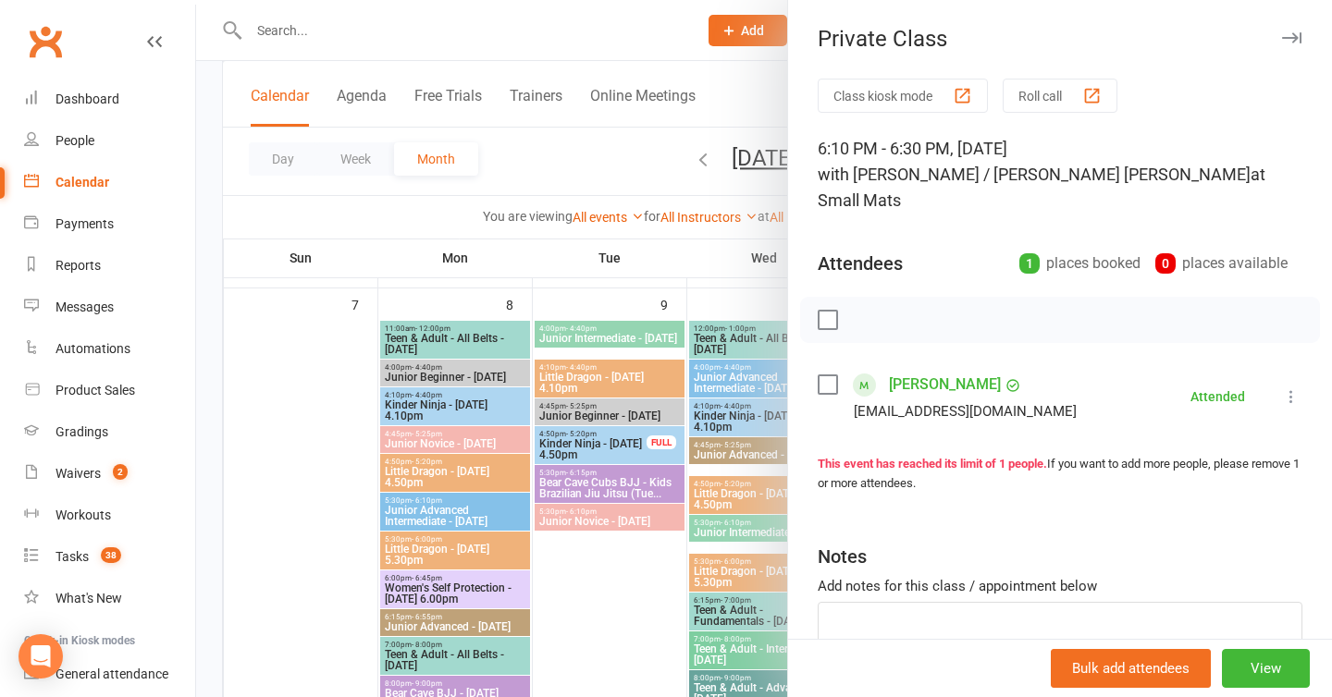
click at [1290, 38] on icon "button" at bounding box center [1291, 37] width 19 height 11
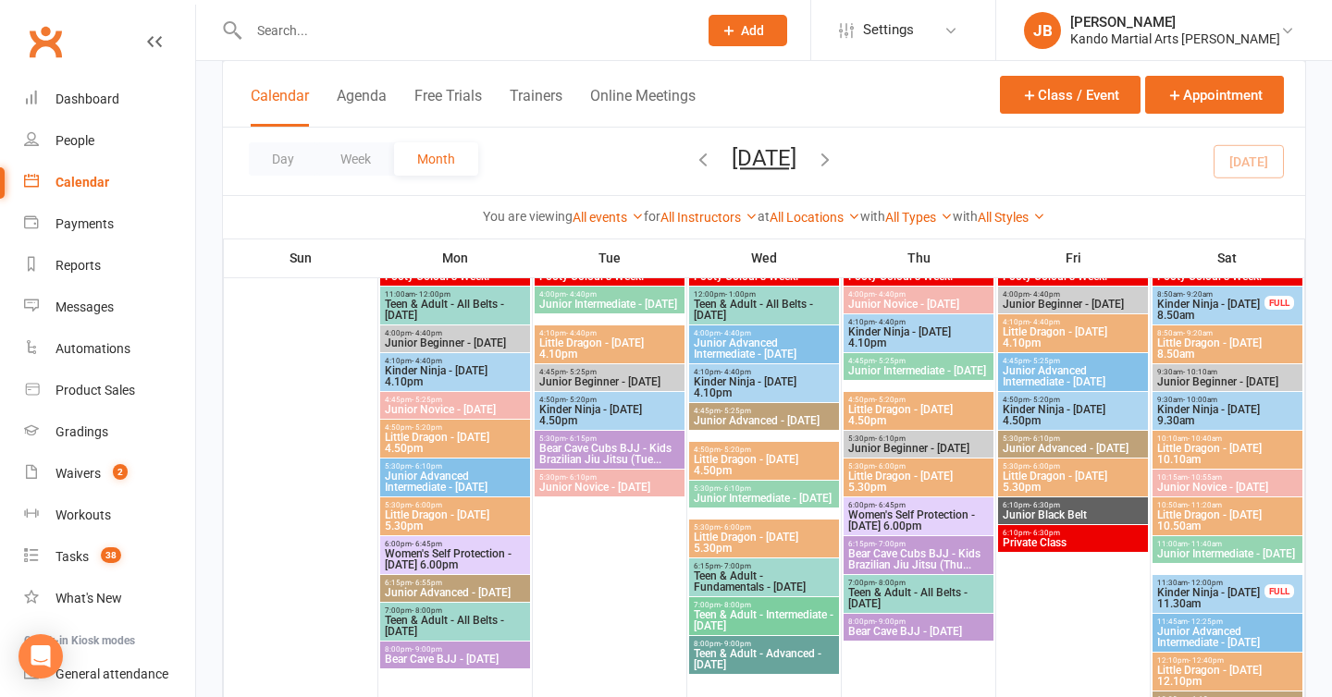
scroll to position [1829, 0]
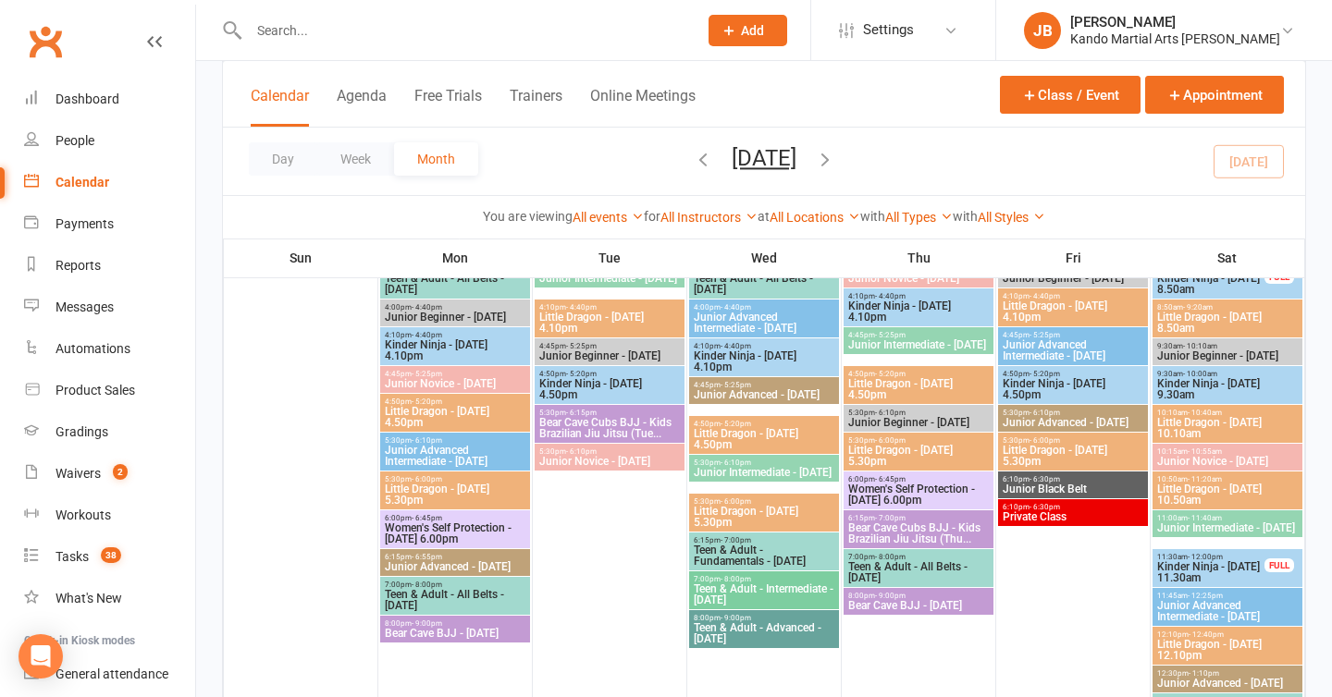
click at [1081, 515] on span "Private Class" at bounding box center [1073, 517] width 142 height 11
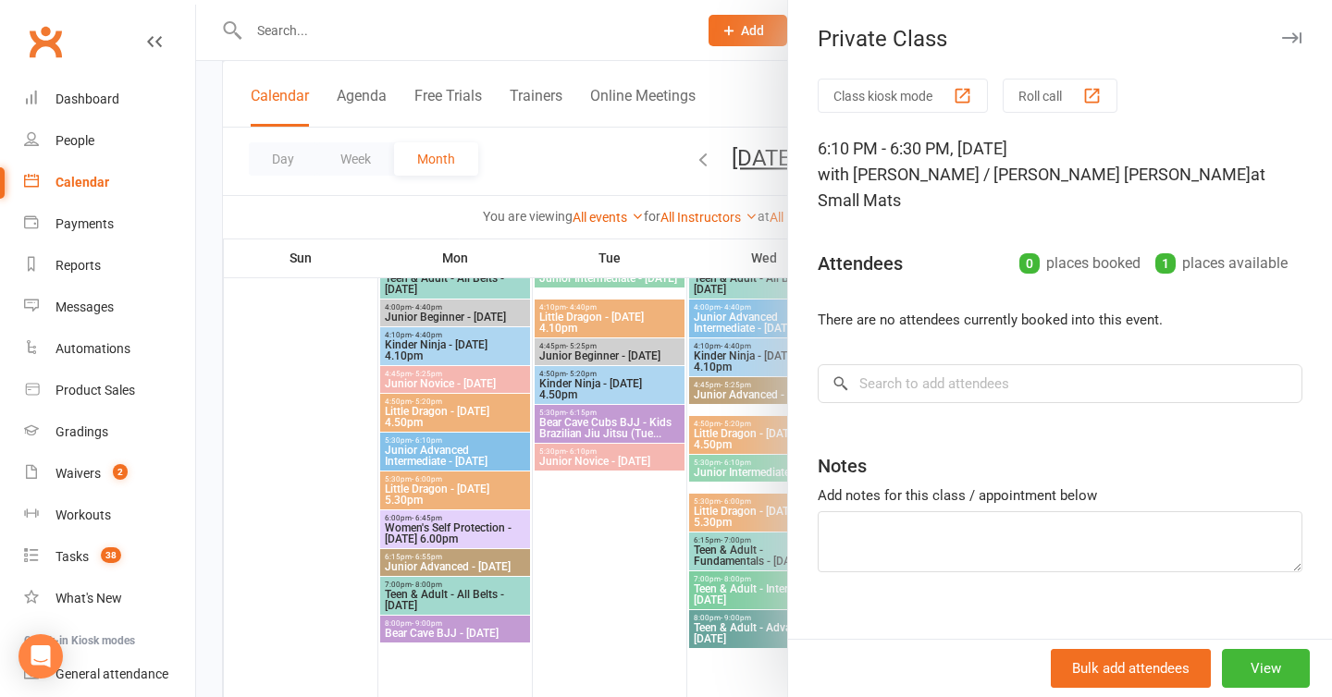
click at [1296, 38] on icon "button" at bounding box center [1291, 37] width 19 height 11
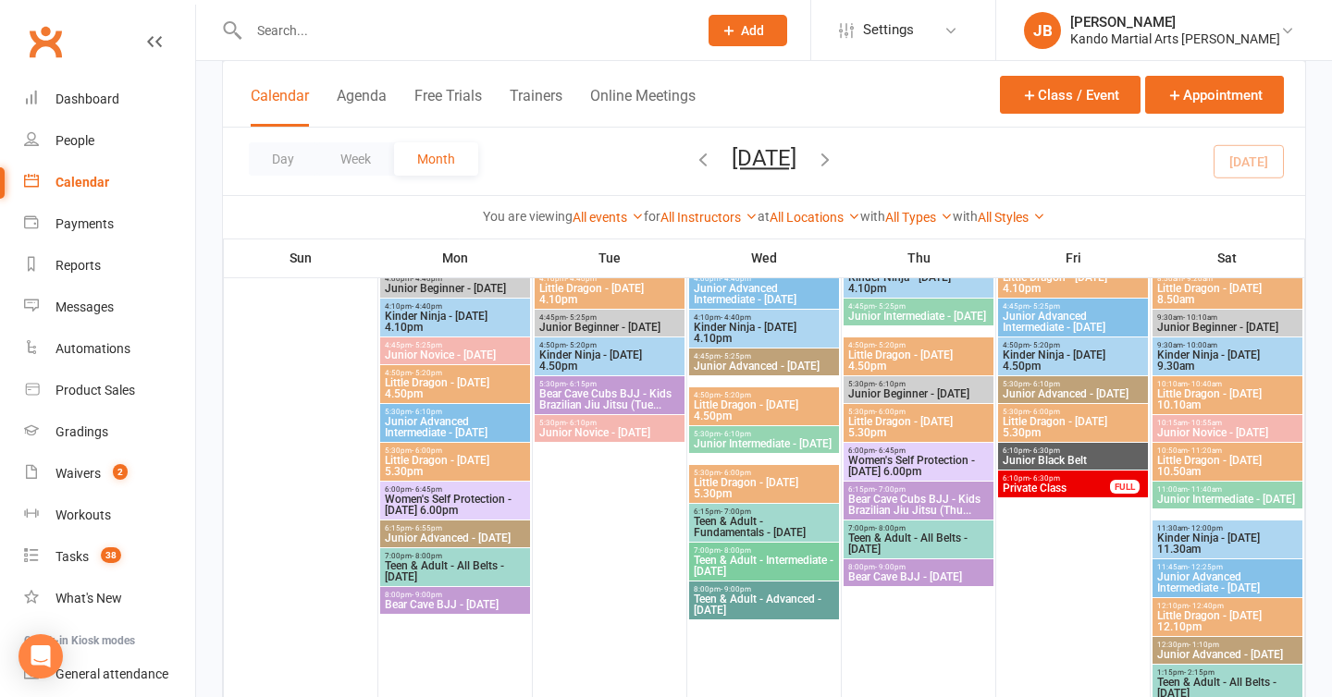
scroll to position [2551, 0]
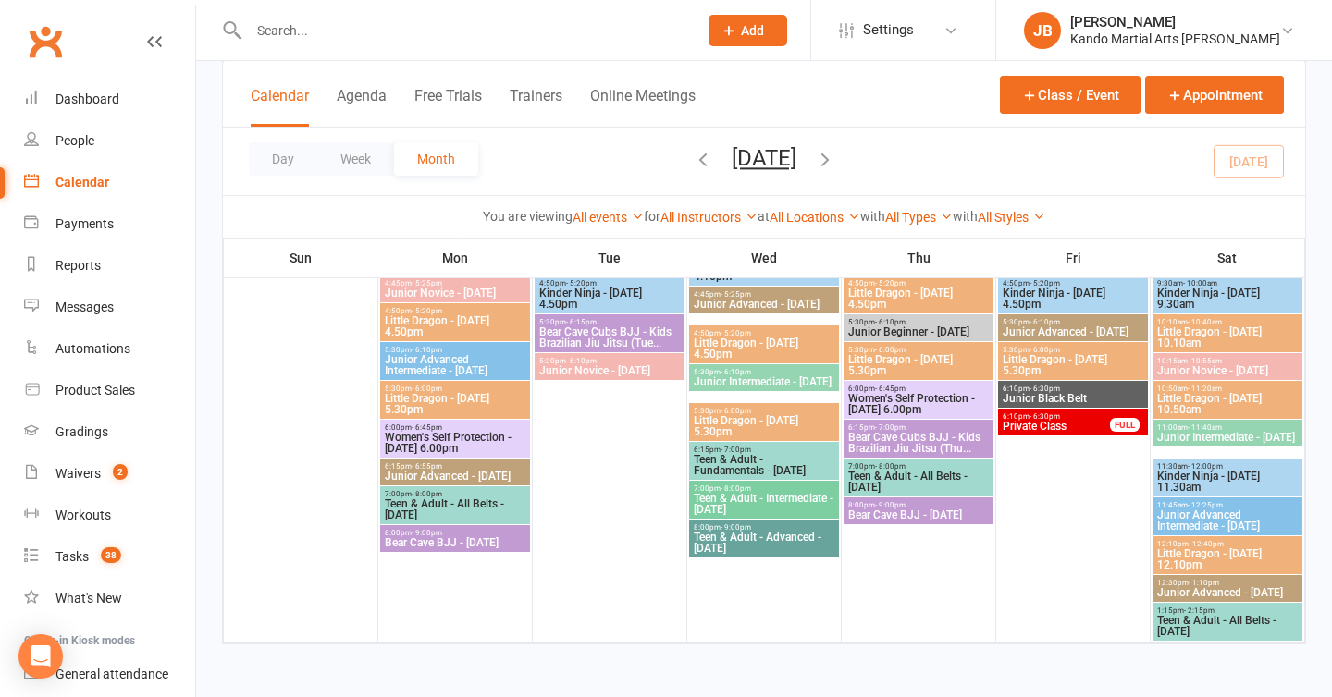
click at [1019, 421] on span "Private Class" at bounding box center [1056, 426] width 109 height 11
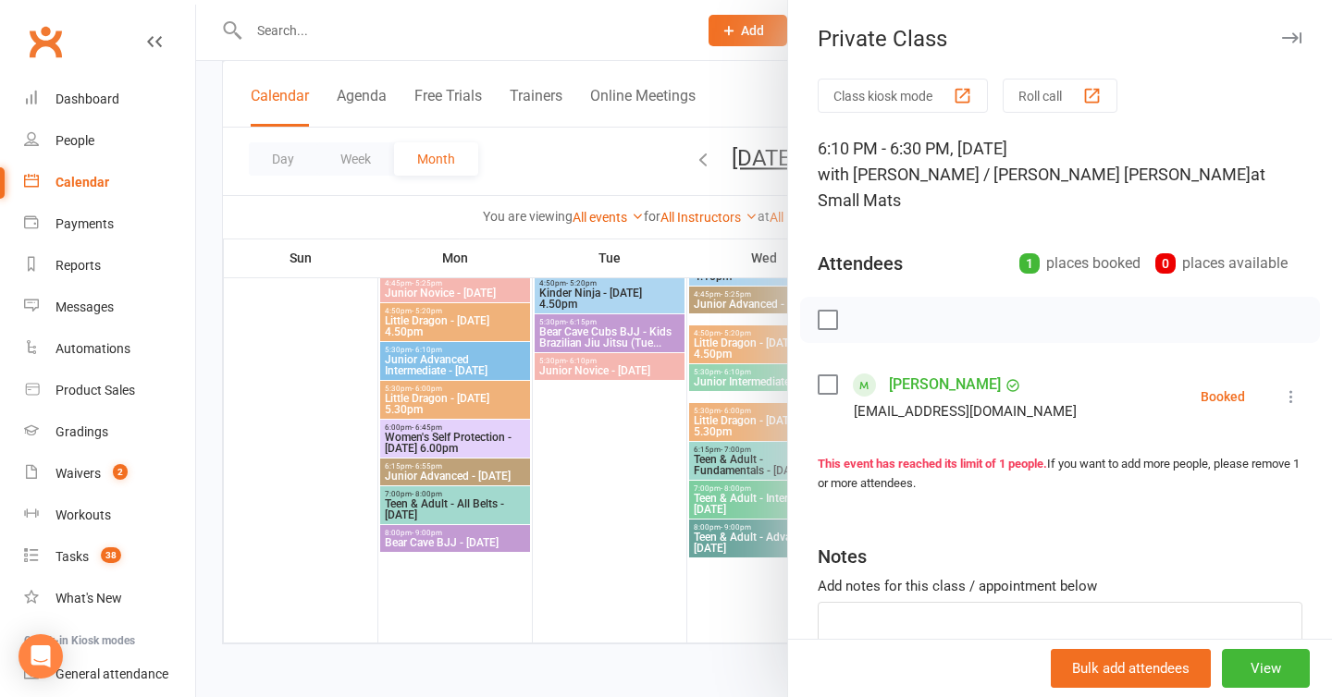
click at [1303, 34] on div "Private Class" at bounding box center [1060, 39] width 544 height 26
click at [1296, 35] on icon "button" at bounding box center [1291, 37] width 19 height 11
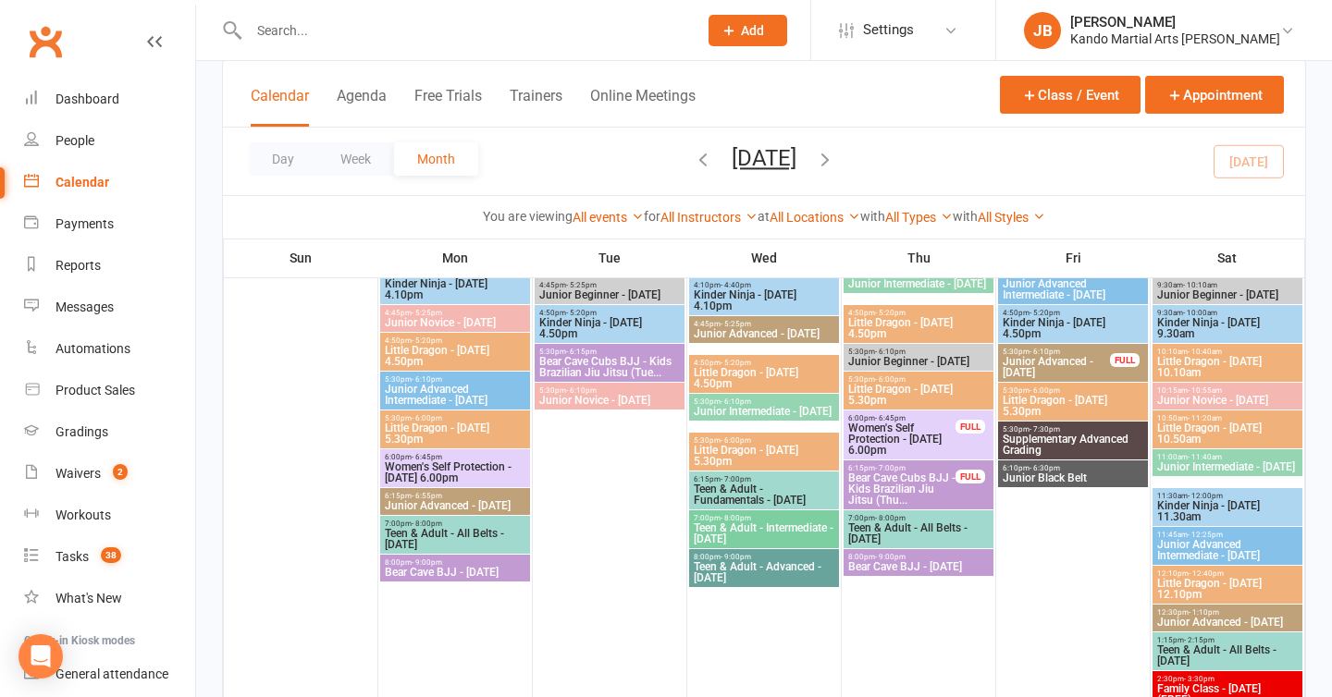
scroll to position [0, 0]
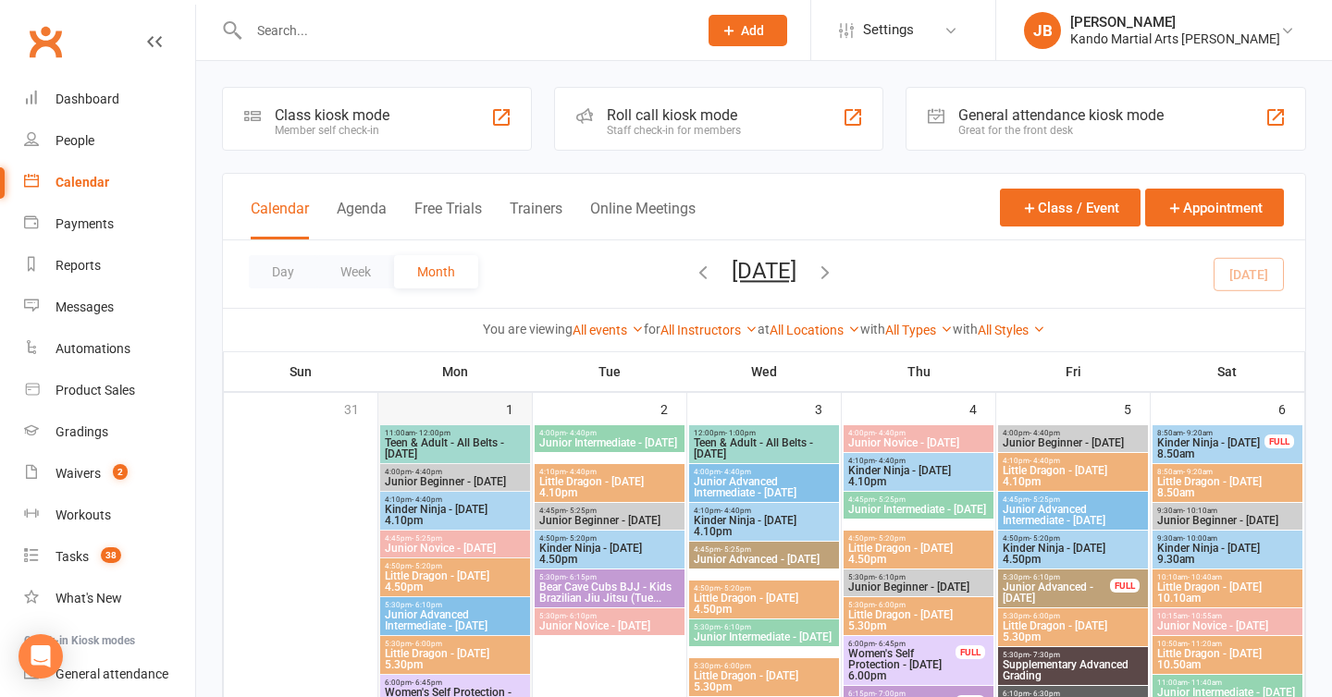
click at [387, 398] on div "1" at bounding box center [455, 665] width 154 height 544
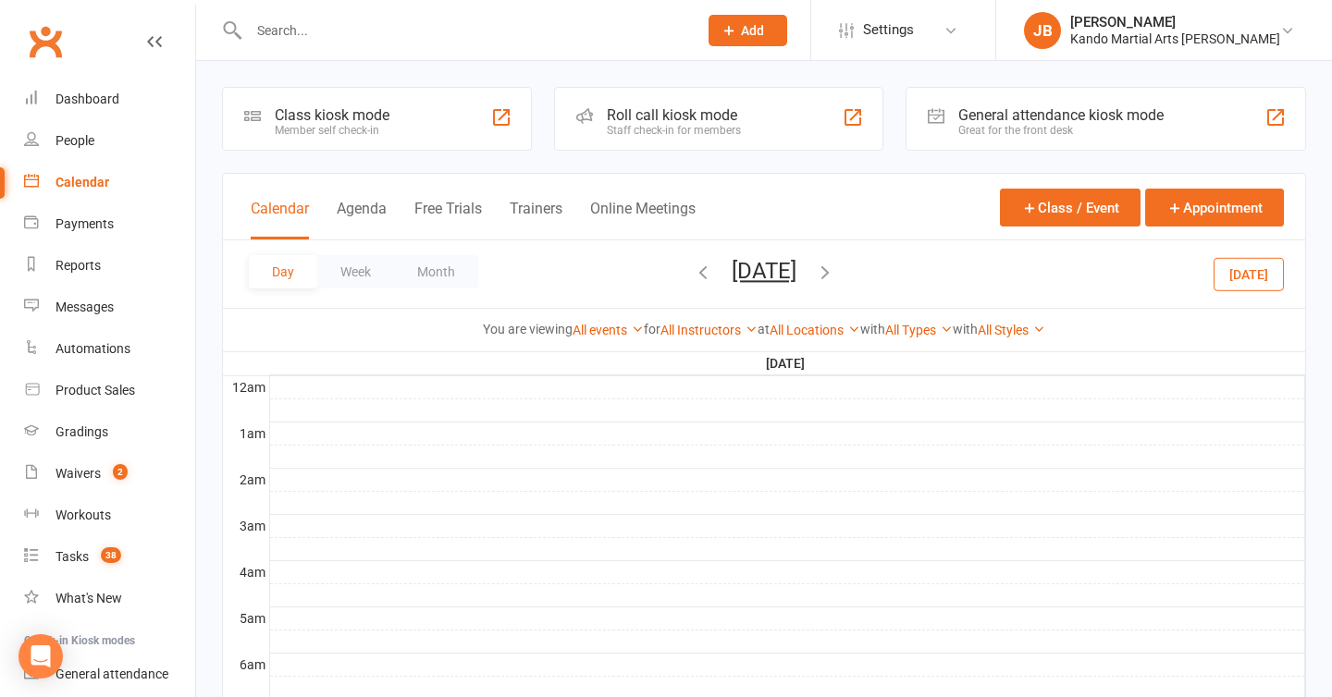
click at [693, 275] on icon "button" at bounding box center [703, 272] width 20 height 20
click at [693, 274] on icon "button" at bounding box center [703, 272] width 20 height 20
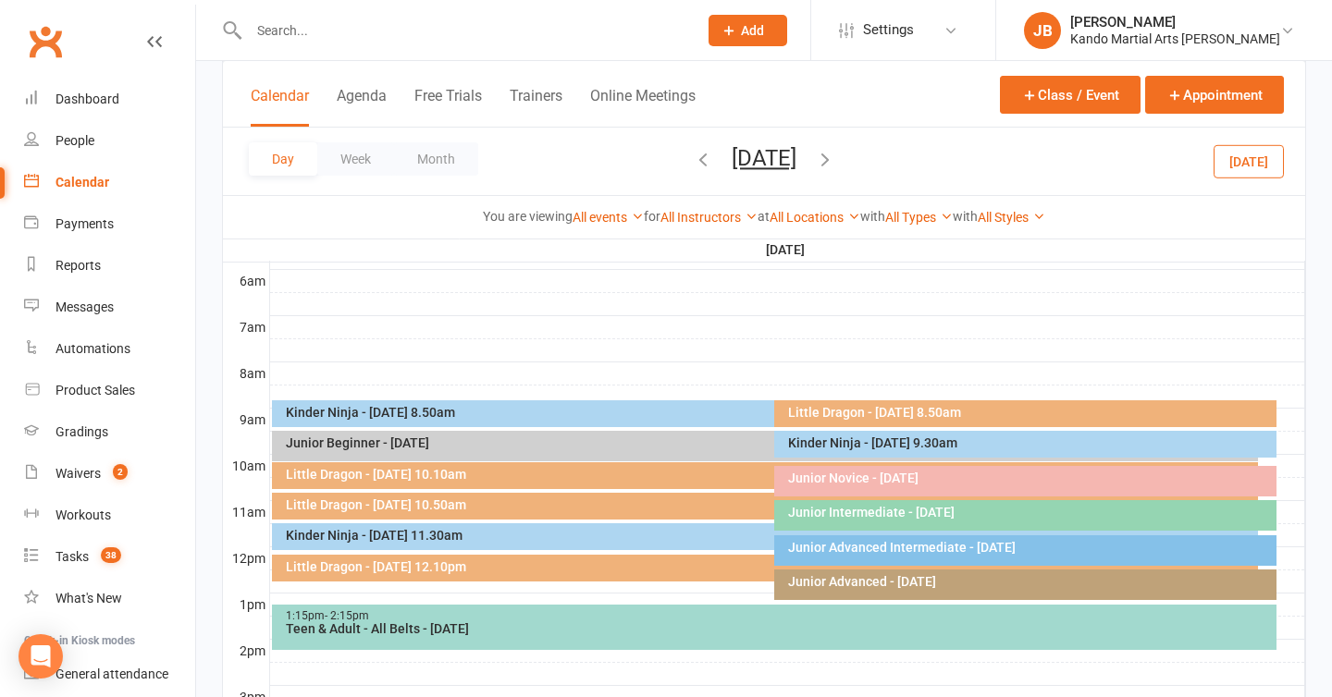
scroll to position [377, 0]
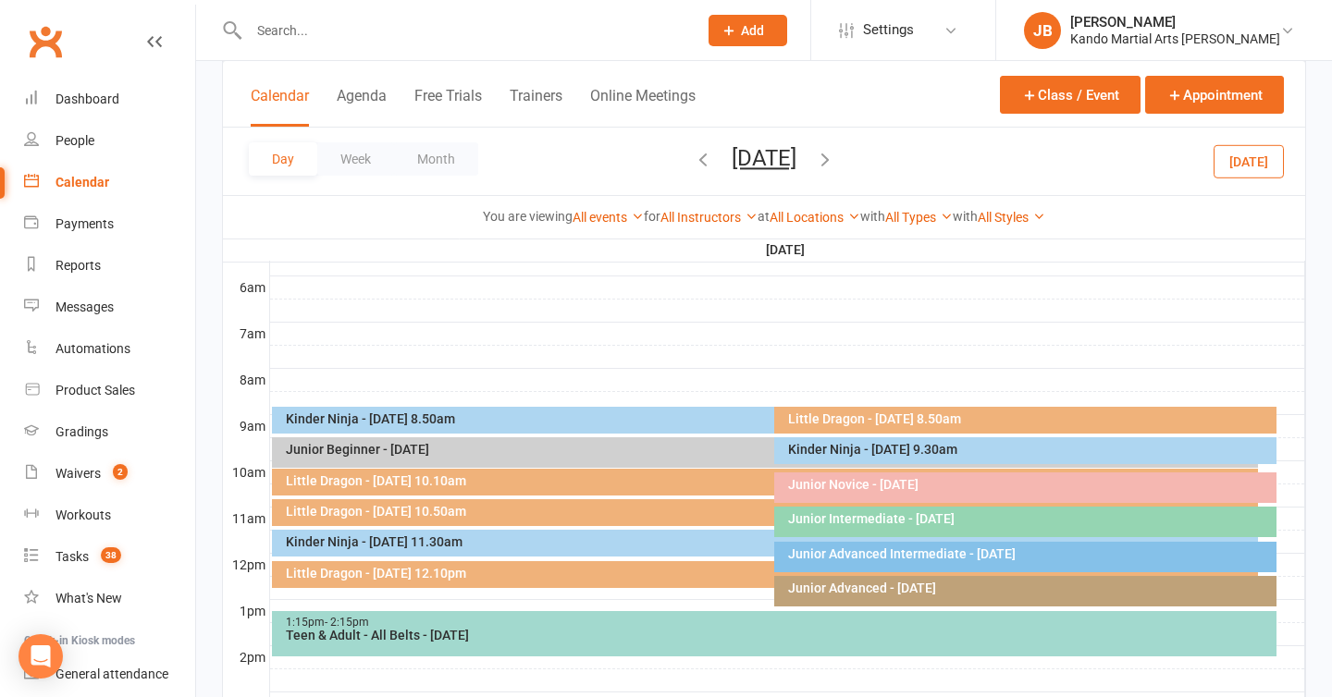
click at [1239, 151] on button "[DATE]" at bounding box center [1249, 160] width 70 height 33
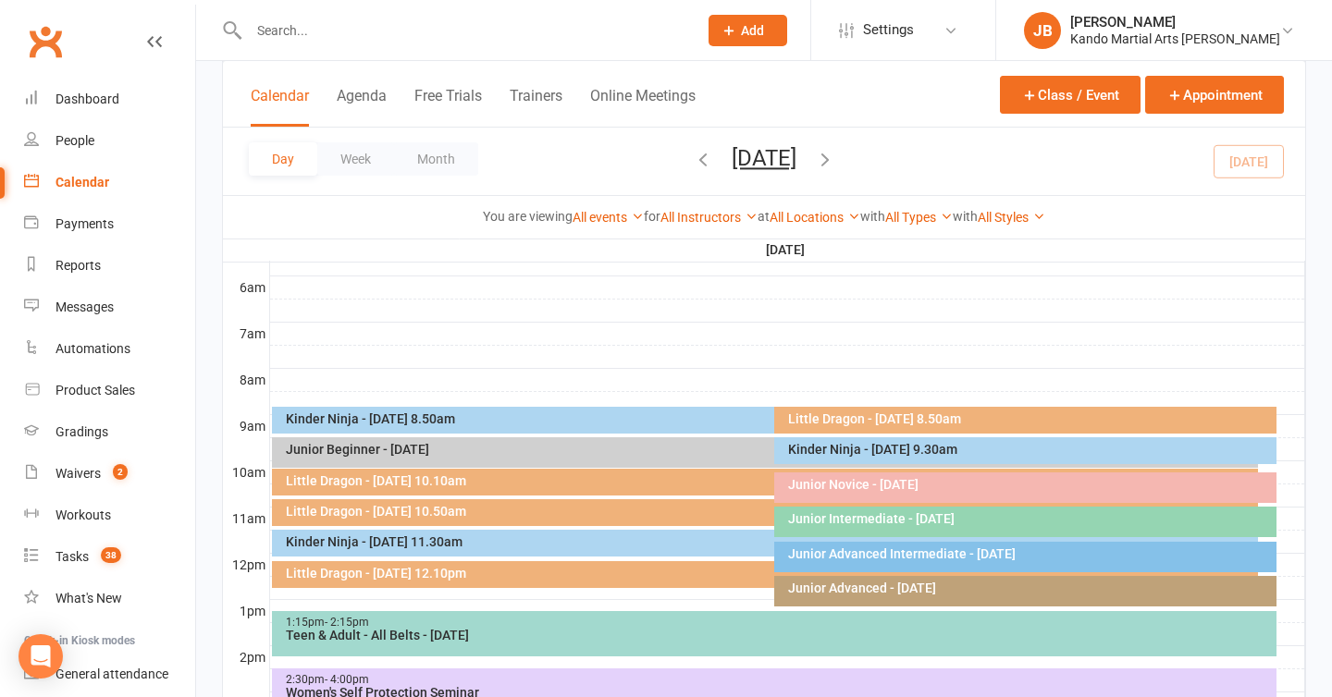
scroll to position [472, 0]
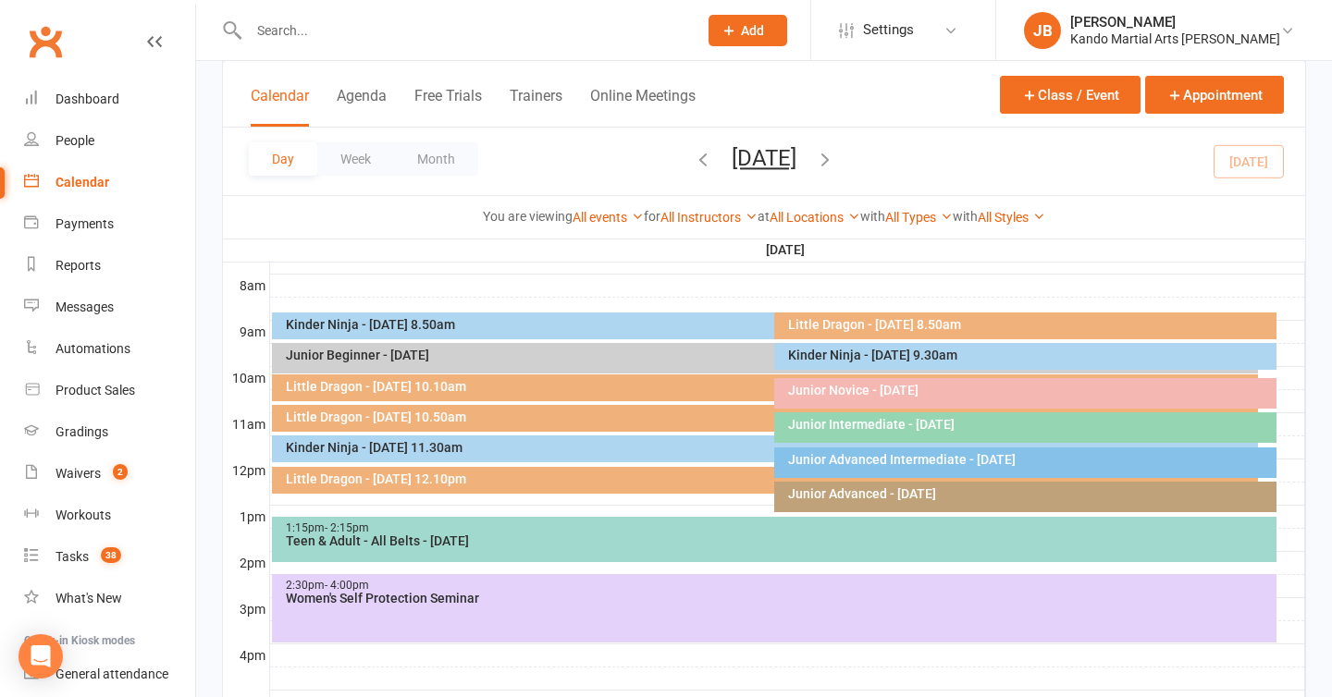
click at [221, 92] on div "Class kiosk mode Member self check-in Roll call kiosk mode Staff check-in for m…" at bounding box center [764, 314] width 1136 height 1451
click at [215, 286] on div "Class kiosk mode Member self check-in Roll call kiosk mode Staff check-in for m…" at bounding box center [764, 314] width 1136 height 1451
click at [212, 83] on div "Class kiosk mode Member self check-in Roll call kiosk mode Staff check-in for m…" at bounding box center [764, 314] width 1136 height 1451
click at [406, 245] on th "Saturday Sep 13" at bounding box center [787, 250] width 1036 height 23
click at [205, 76] on div "Class kiosk mode Member self check-in Roll call kiosk mode Staff check-in for m…" at bounding box center [764, 314] width 1136 height 1451
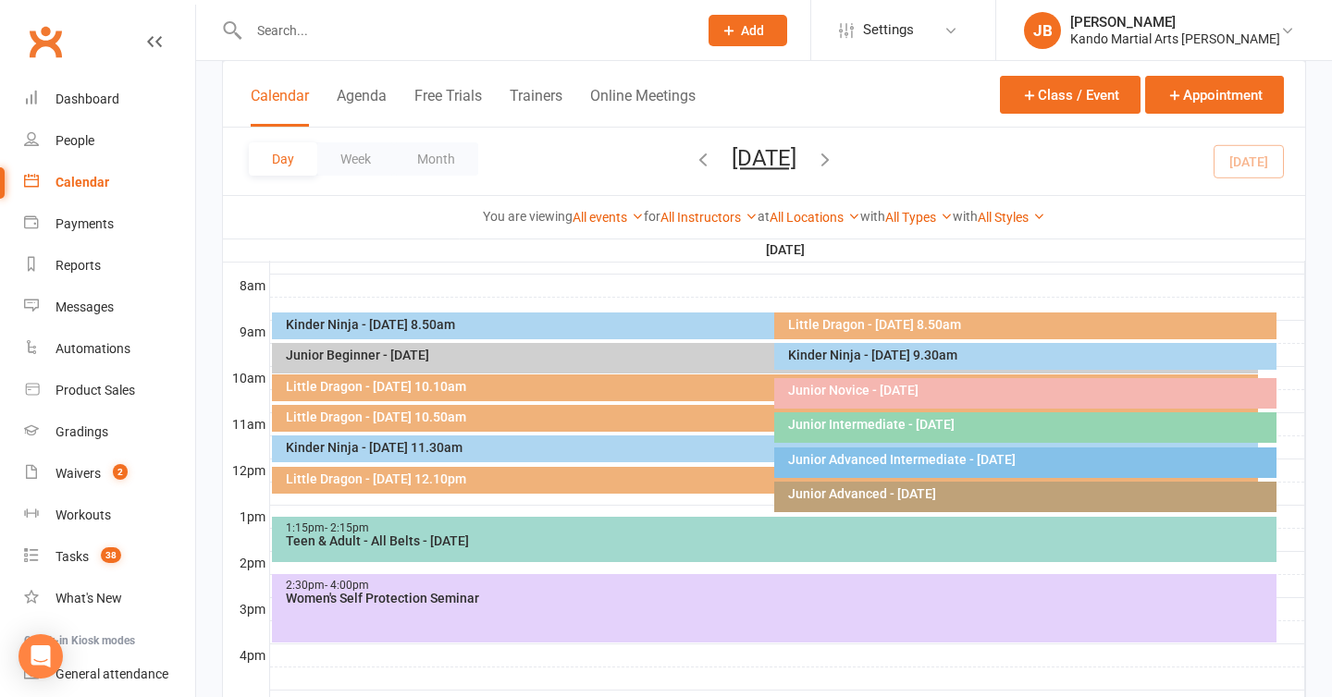
click at [208, 248] on div "Class kiosk mode Member self check-in Roll call kiosk mode Staff check-in for m…" at bounding box center [764, 314] width 1136 height 1451
click at [208, 287] on div "Class kiosk mode Member self check-in Roll call kiosk mode Staff check-in for m…" at bounding box center [764, 314] width 1136 height 1451
click at [189, 258] on link "Reports" at bounding box center [109, 266] width 171 height 42
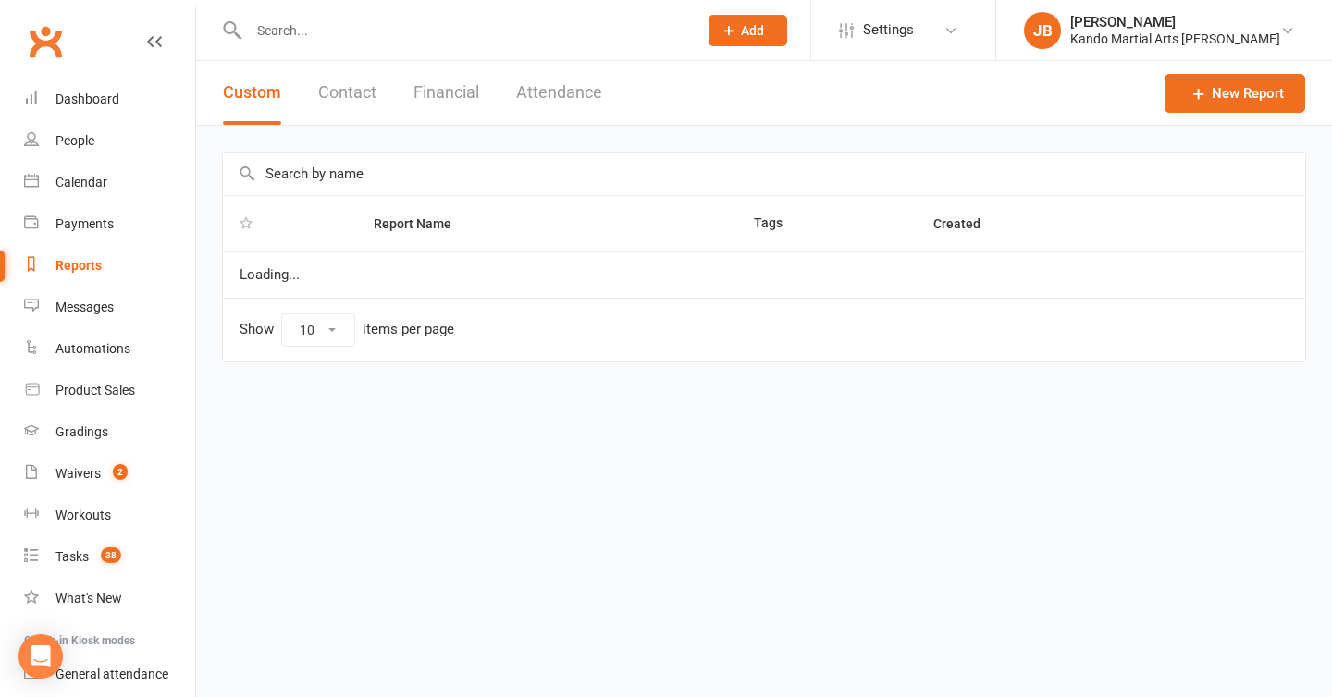
select select "100"
click at [219, 263] on div "Report Name Tags Created Loading... Show 10 25 50 100 items per page" at bounding box center [764, 270] width 1136 height 289
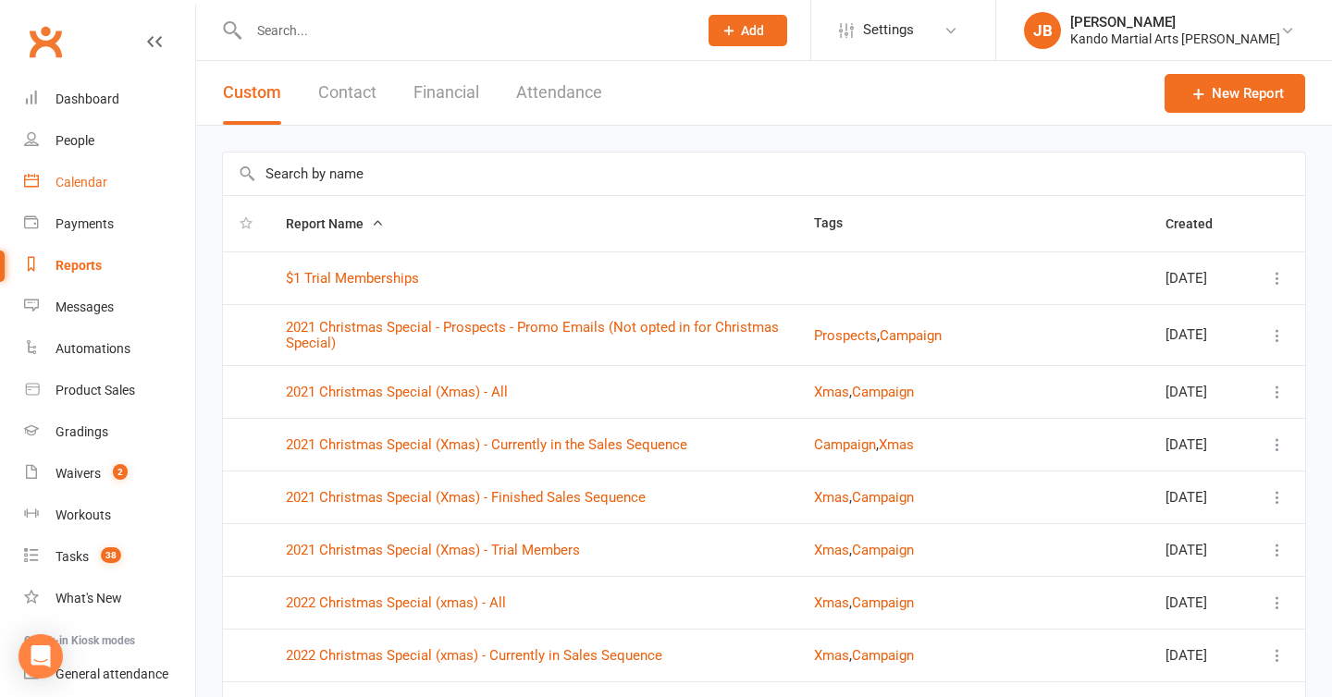
click at [83, 185] on div "Calendar" at bounding box center [82, 182] width 52 height 15
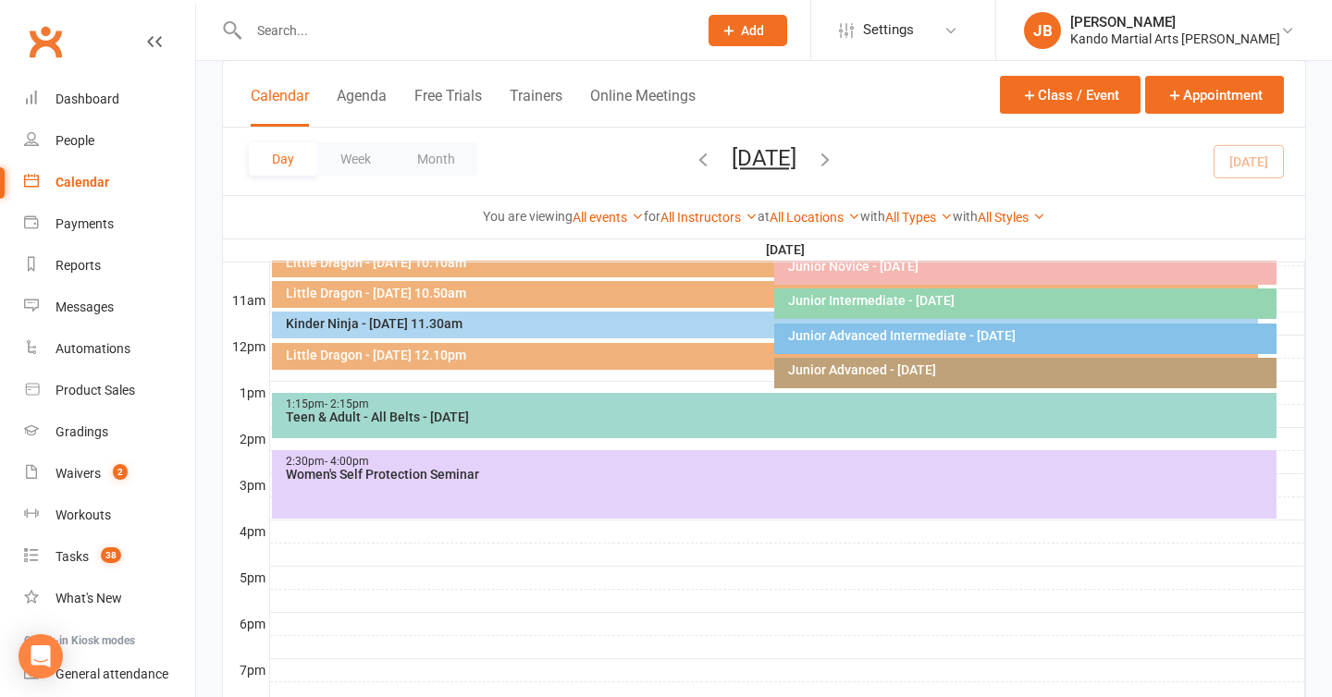
click at [205, 299] on div "Class kiosk mode Member self check-in Roll call kiosk mode Staff check-in for m…" at bounding box center [764, 190] width 1136 height 1451
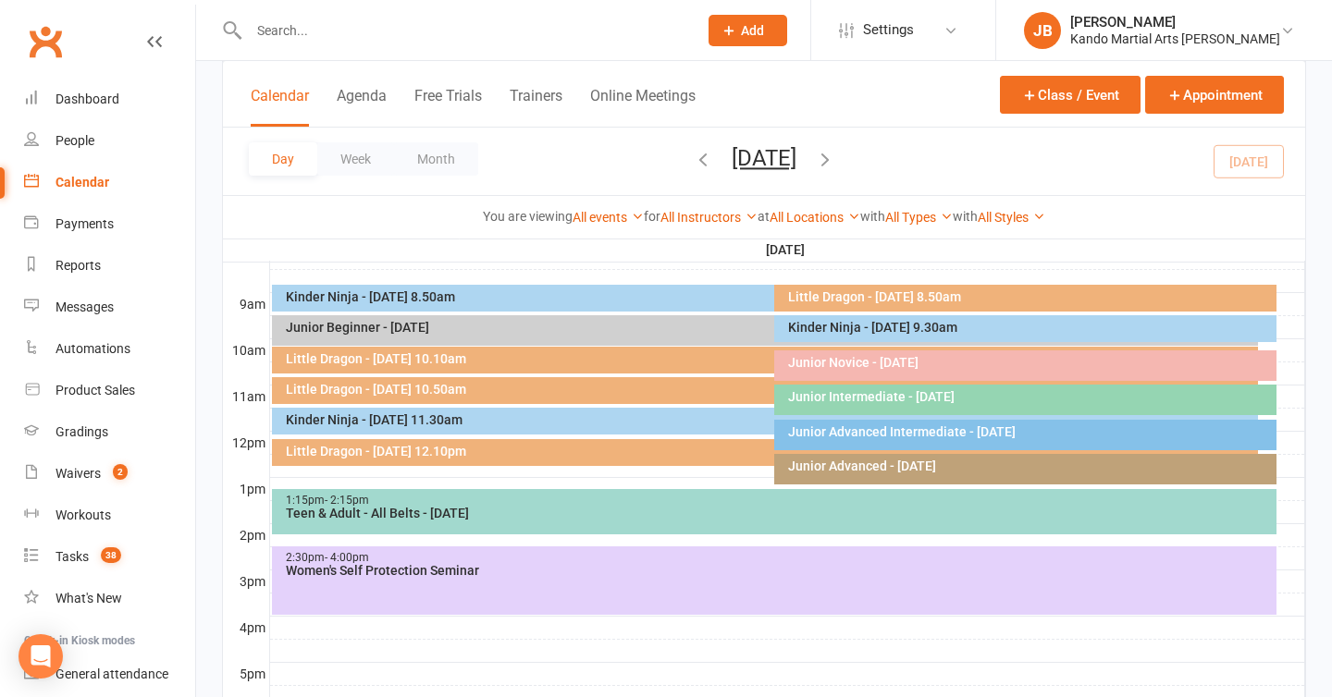
scroll to position [510, 0]
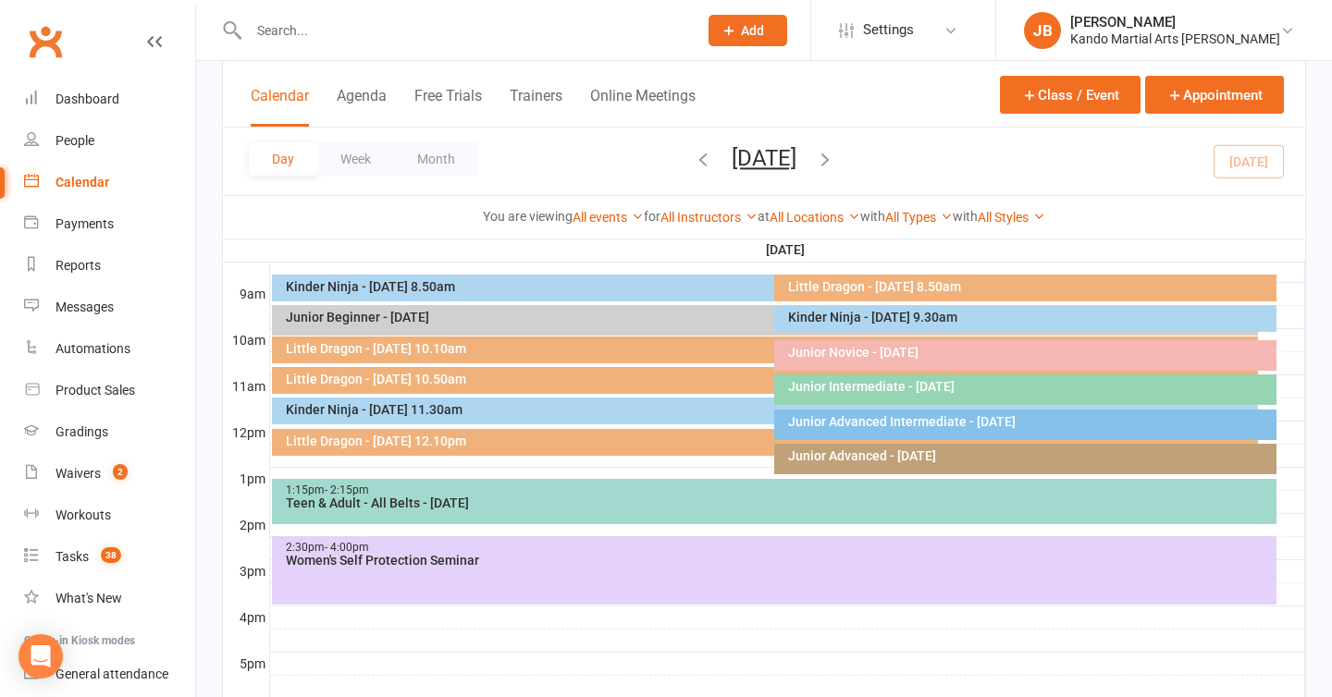
click at [368, 586] on div "2:30pm - 4:00pm Women's Self Protection Seminar" at bounding box center [775, 571] width 1006 height 68
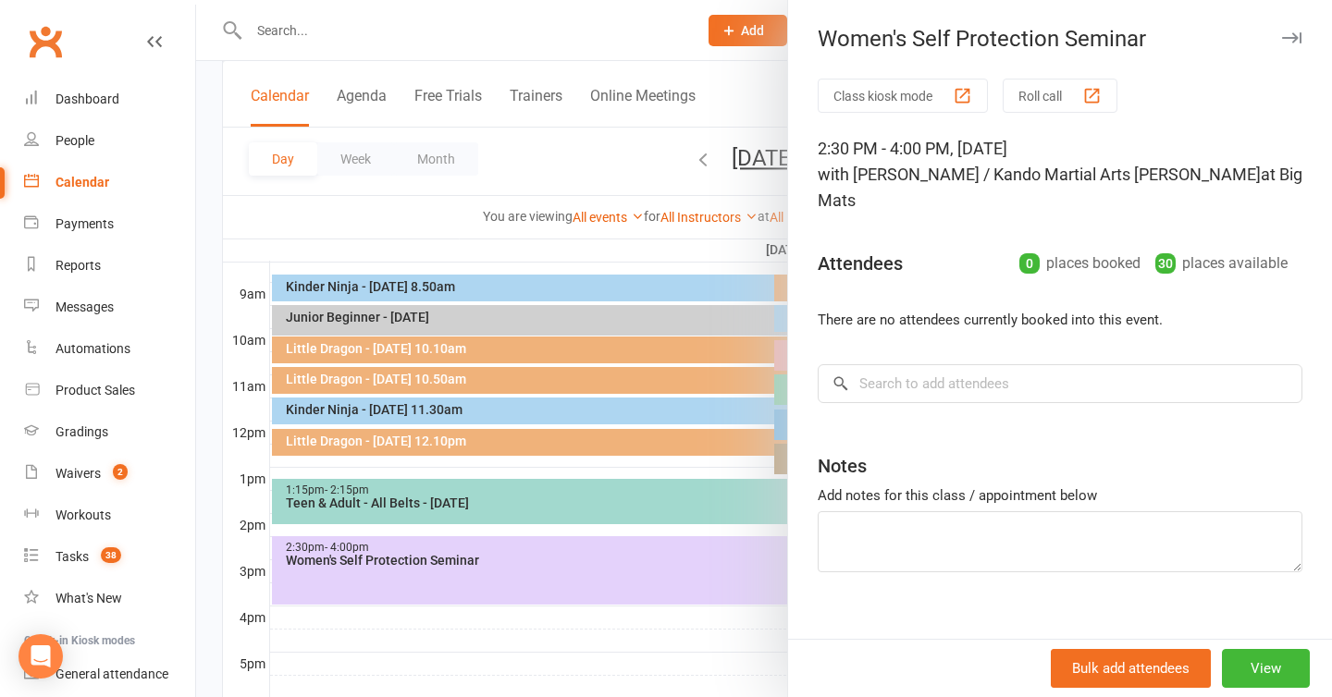
click at [1283, 39] on icon "button" at bounding box center [1291, 37] width 19 height 11
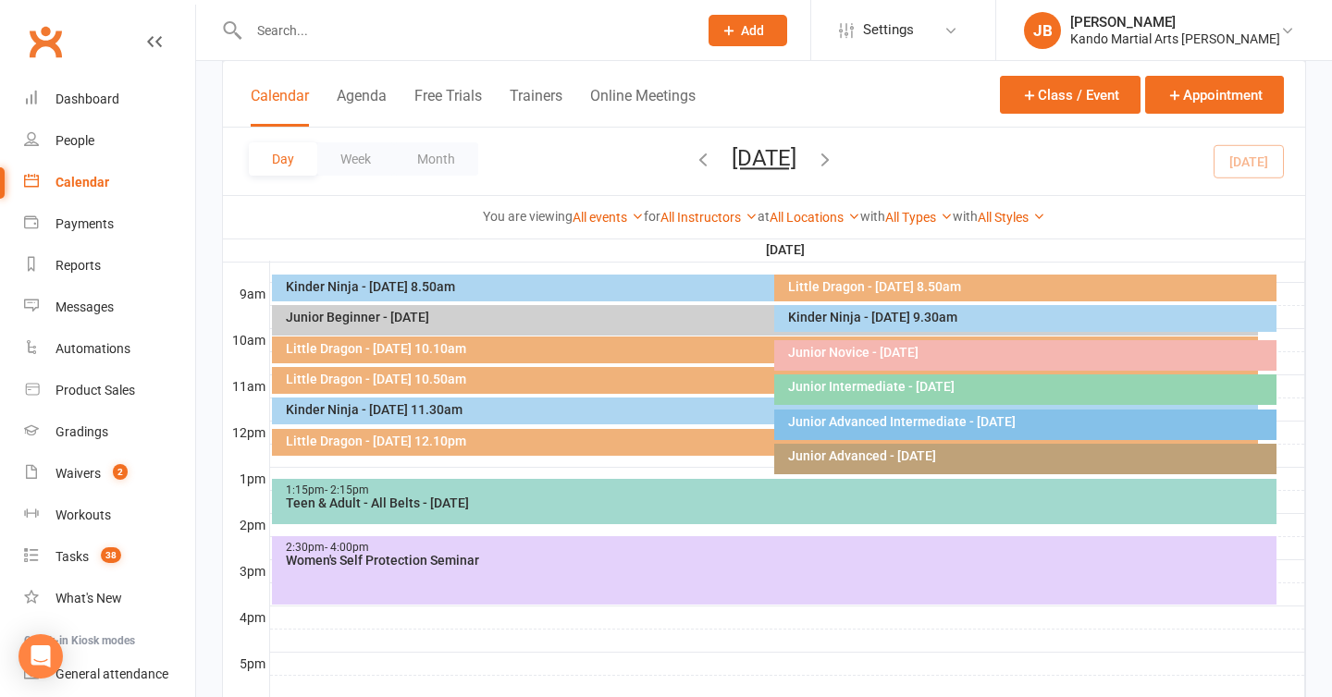
click at [204, 459] on div "Class kiosk mode Member self check-in Roll call kiosk mode Staff check-in for m…" at bounding box center [764, 276] width 1136 height 1451
click at [199, 184] on div "Class kiosk mode Member self check-in Roll call kiosk mode Staff check-in for m…" at bounding box center [764, 276] width 1136 height 1451
click at [78, 567] on link "Tasks 38" at bounding box center [109, 558] width 171 height 42
select select "incomplete"
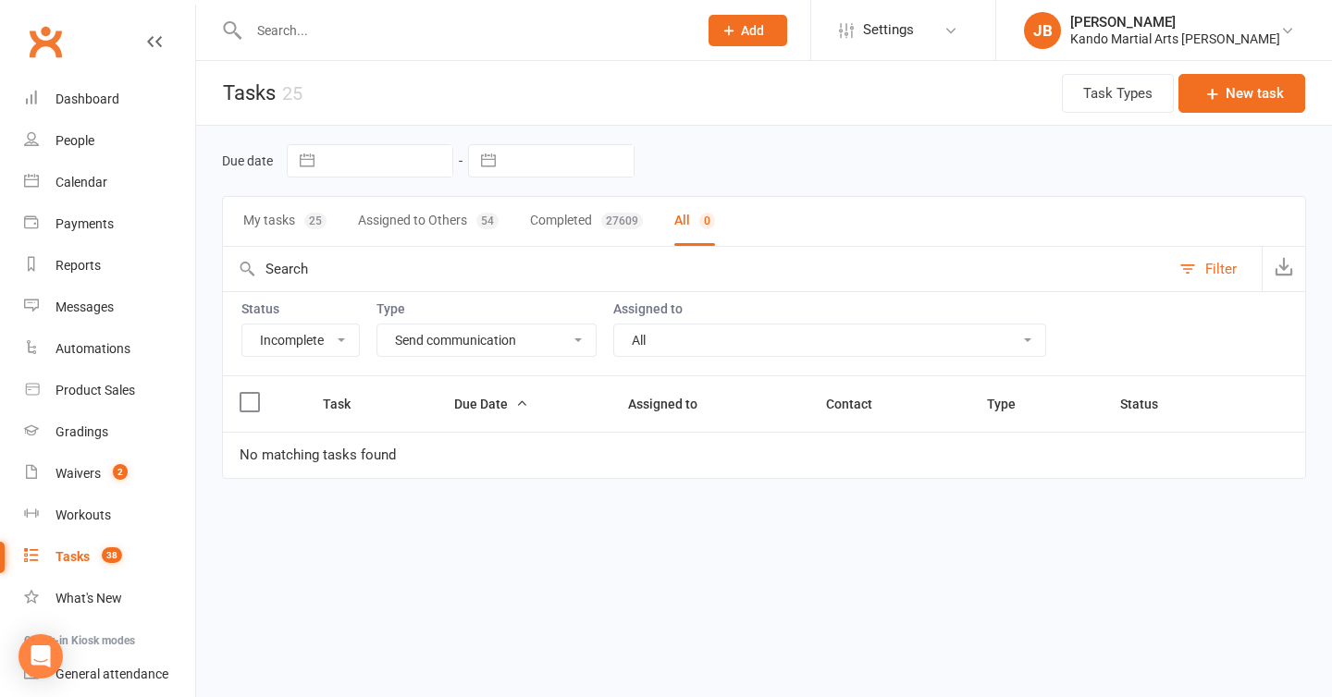
click at [464, 346] on select "All Admin Bbpc - black belt prep course Cancellation Enquiry Follow-up In-class…" at bounding box center [486, 340] width 218 height 31
select select "23766"
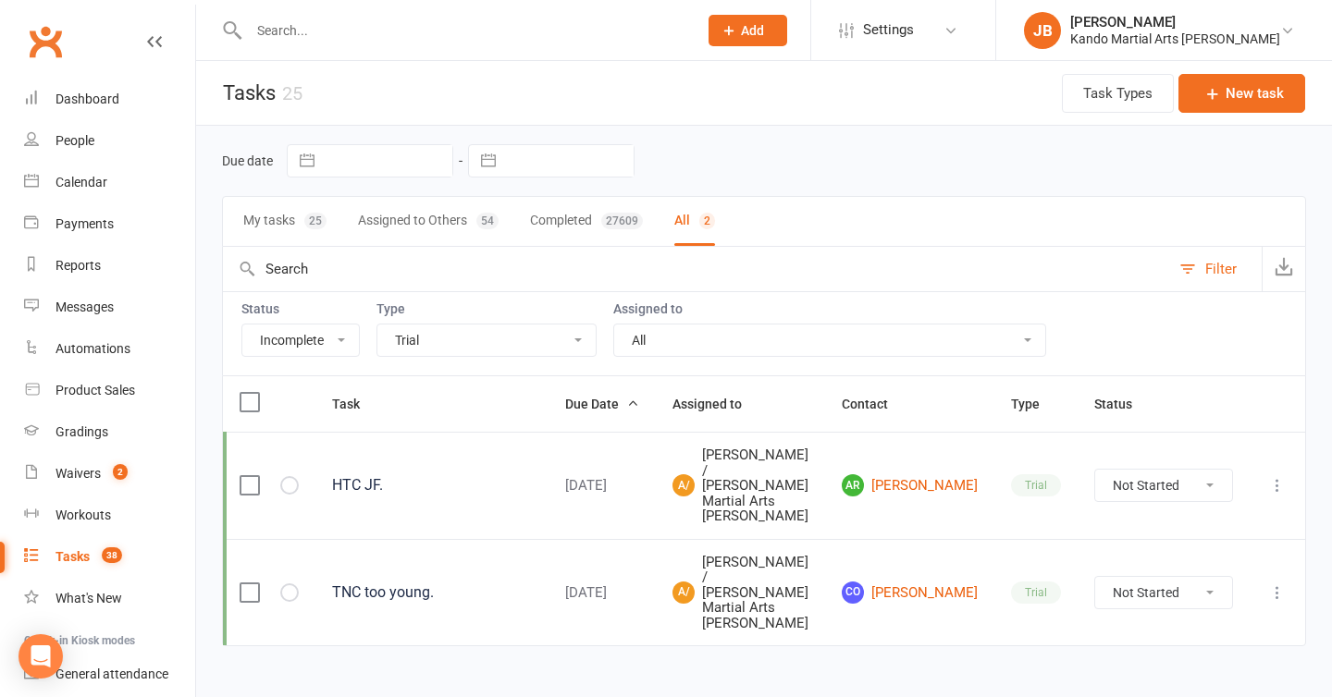
click at [308, 48] on div at bounding box center [453, 30] width 463 height 60
click at [299, 38] on input "text" at bounding box center [463, 31] width 441 height 26
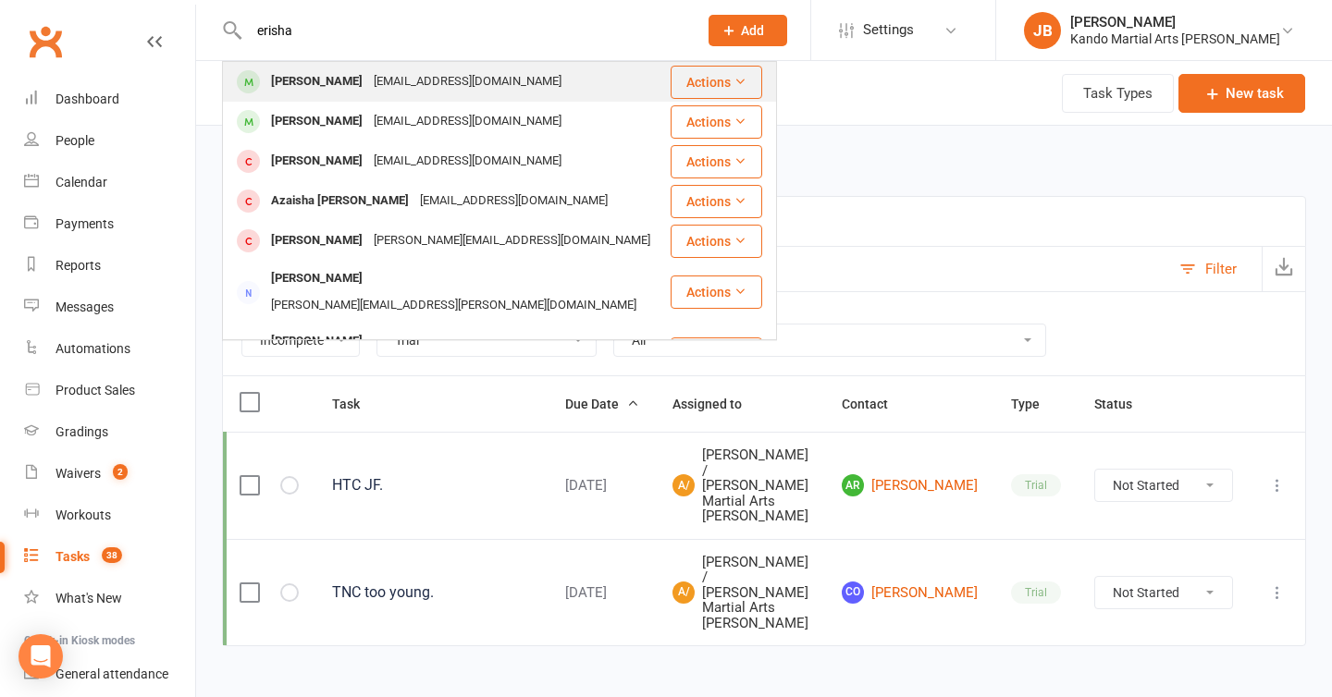
type input "erisha"
click at [306, 89] on div "Erisha Saoji" at bounding box center [316, 81] width 103 height 27
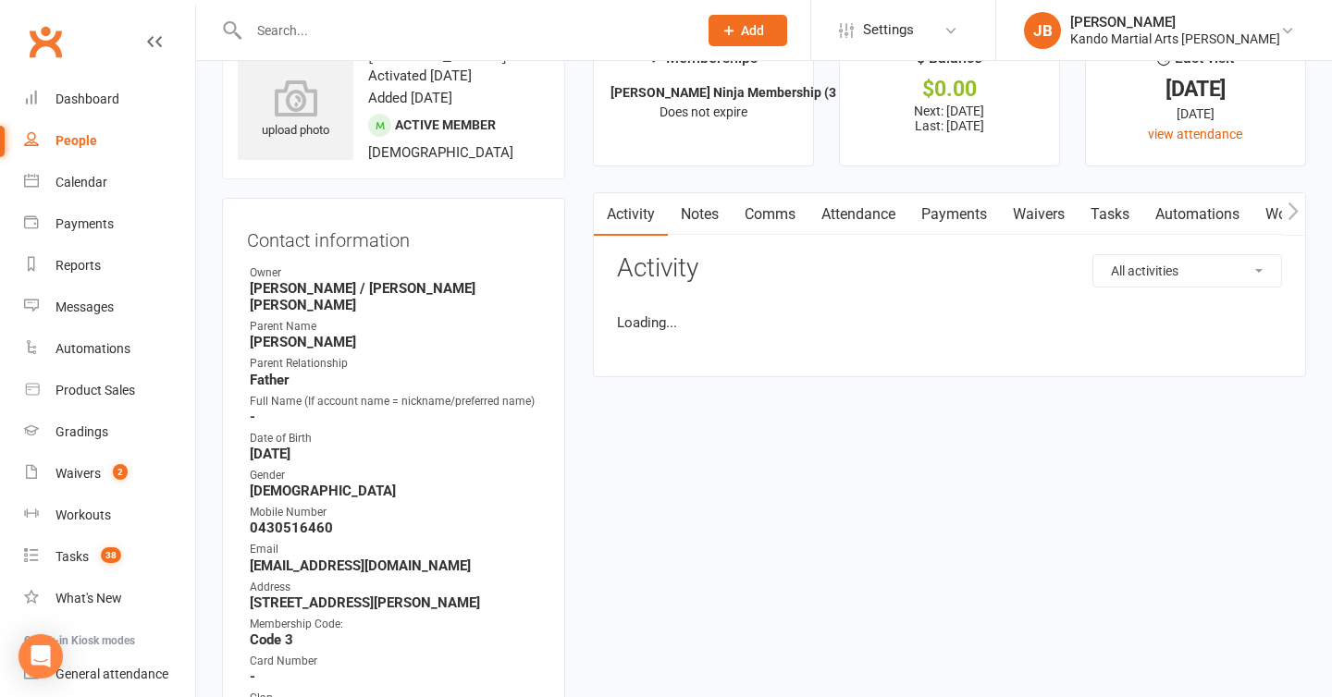
scroll to position [61, 0]
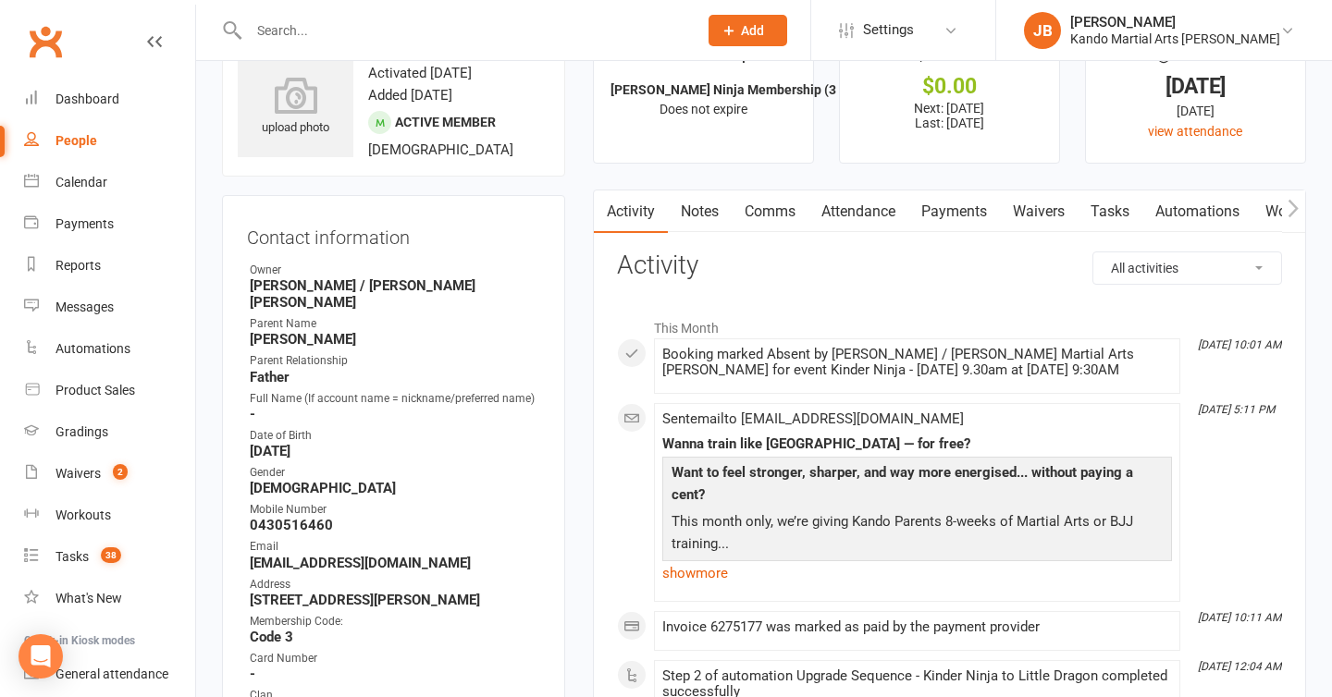
click at [851, 201] on link "Attendance" at bounding box center [858, 212] width 100 height 43
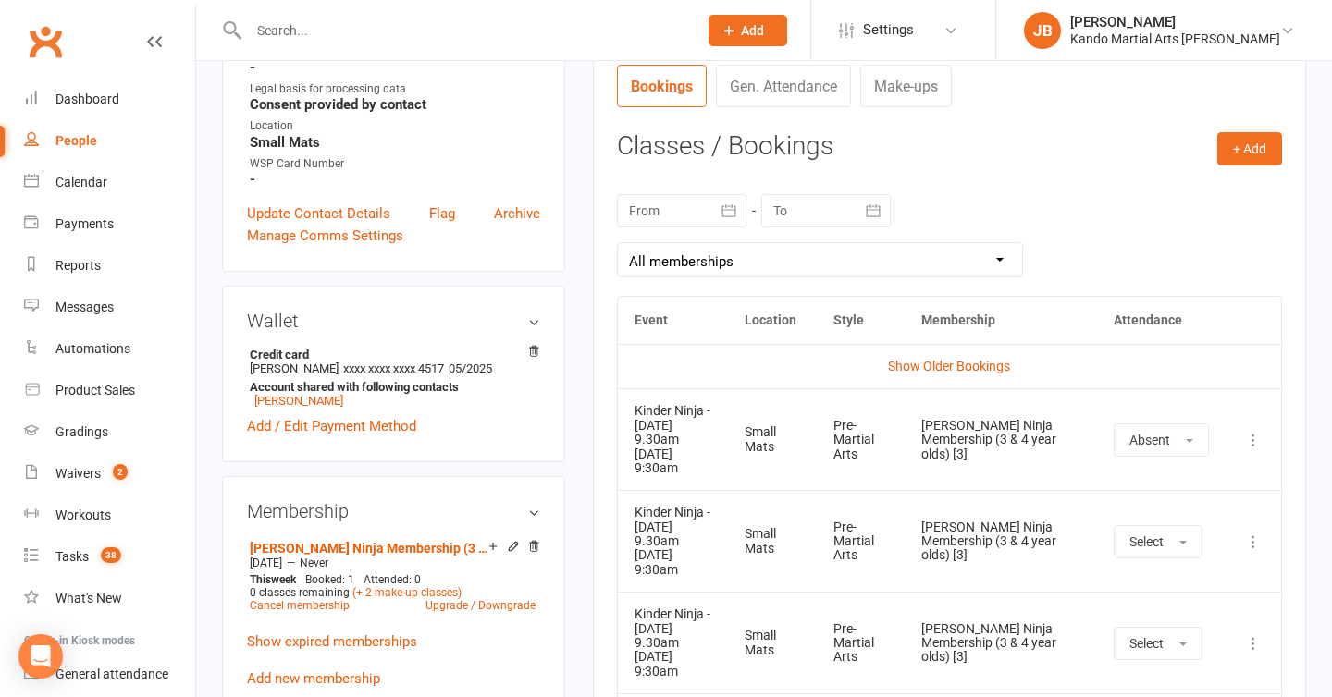
scroll to position [862, 0]
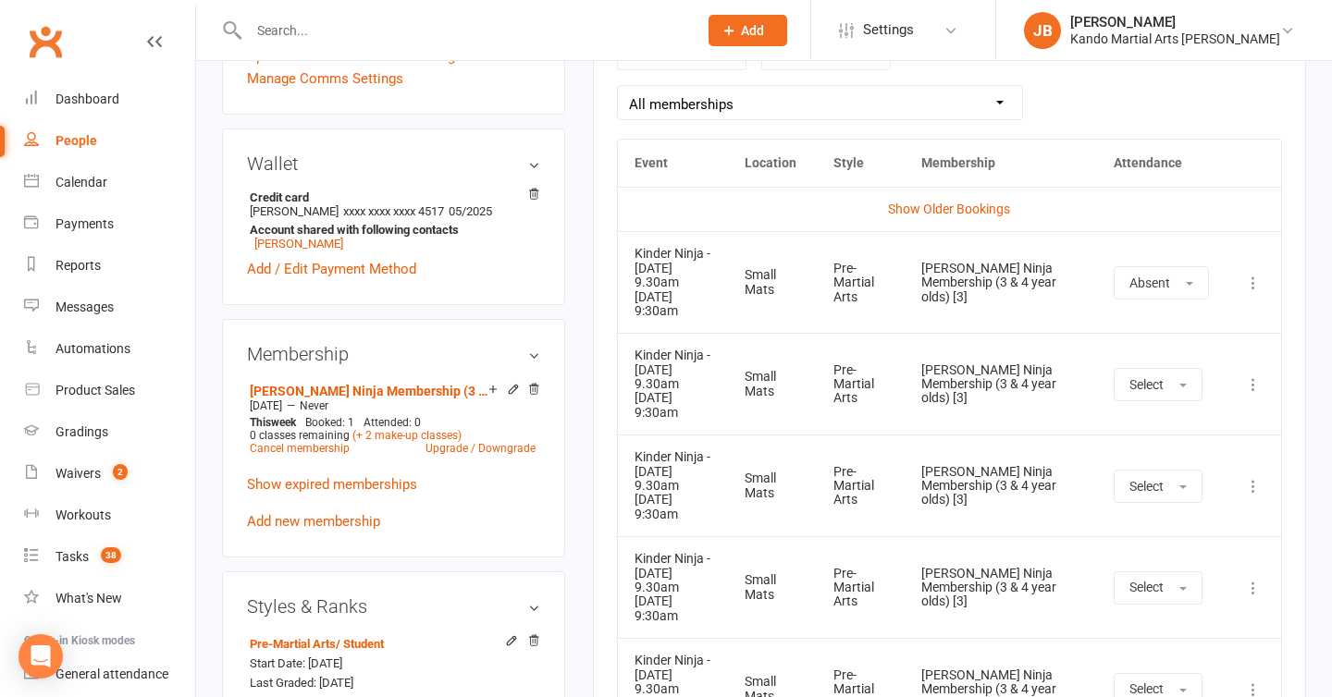
click at [696, 328] on td "Kinder Ninja - Saturday 9.30am 13 Sep 2025 9:30am" at bounding box center [673, 282] width 111 height 102
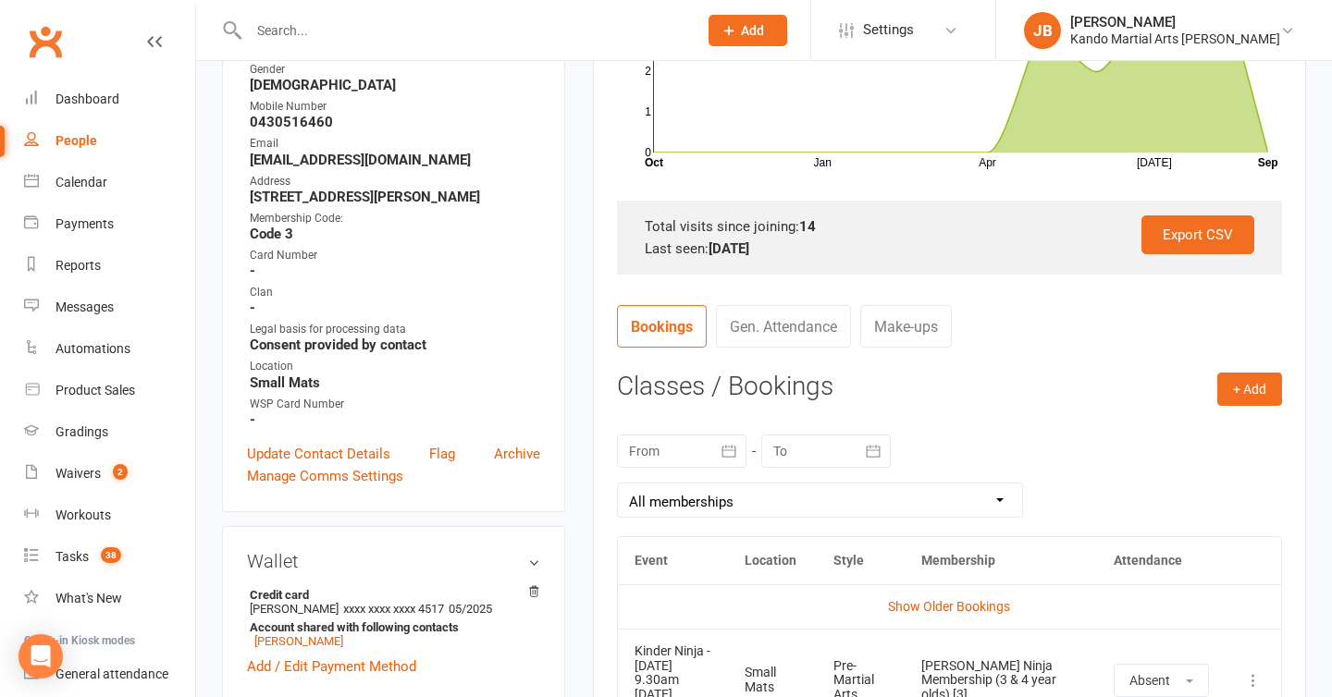
scroll to position [0, 0]
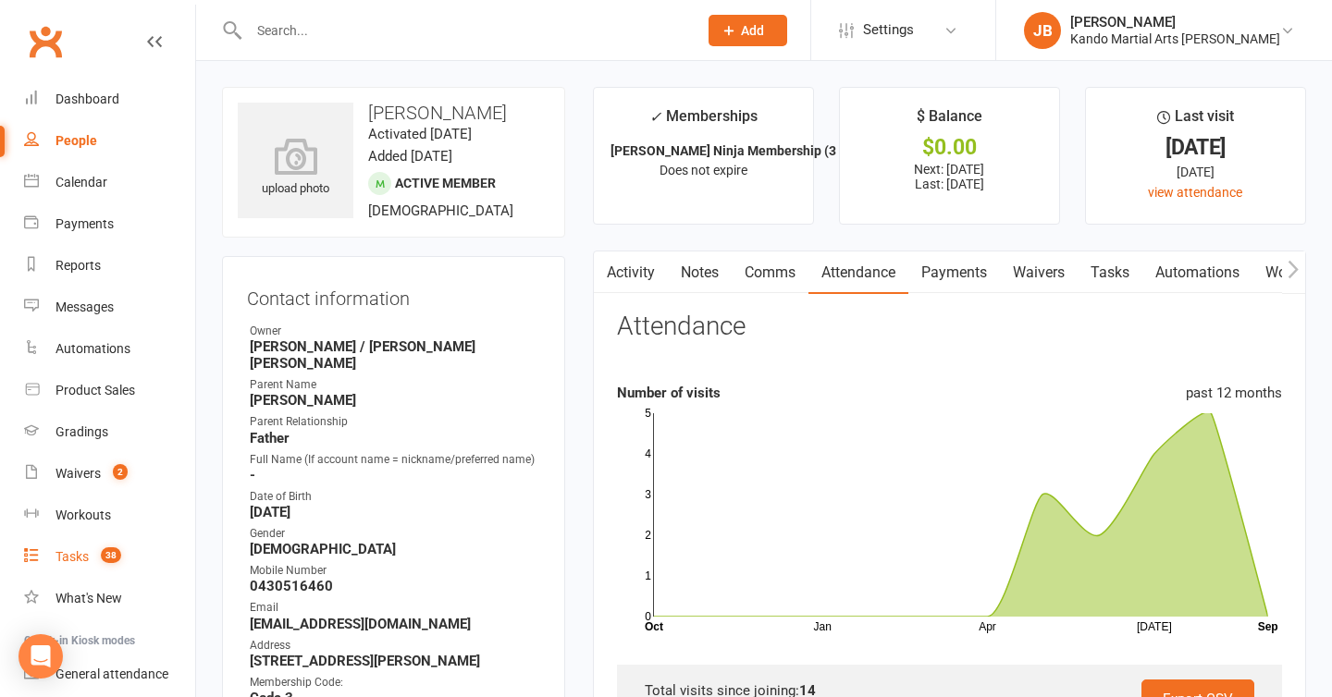
click at [83, 558] on div "Tasks" at bounding box center [72, 556] width 33 height 15
select select "incomplete"
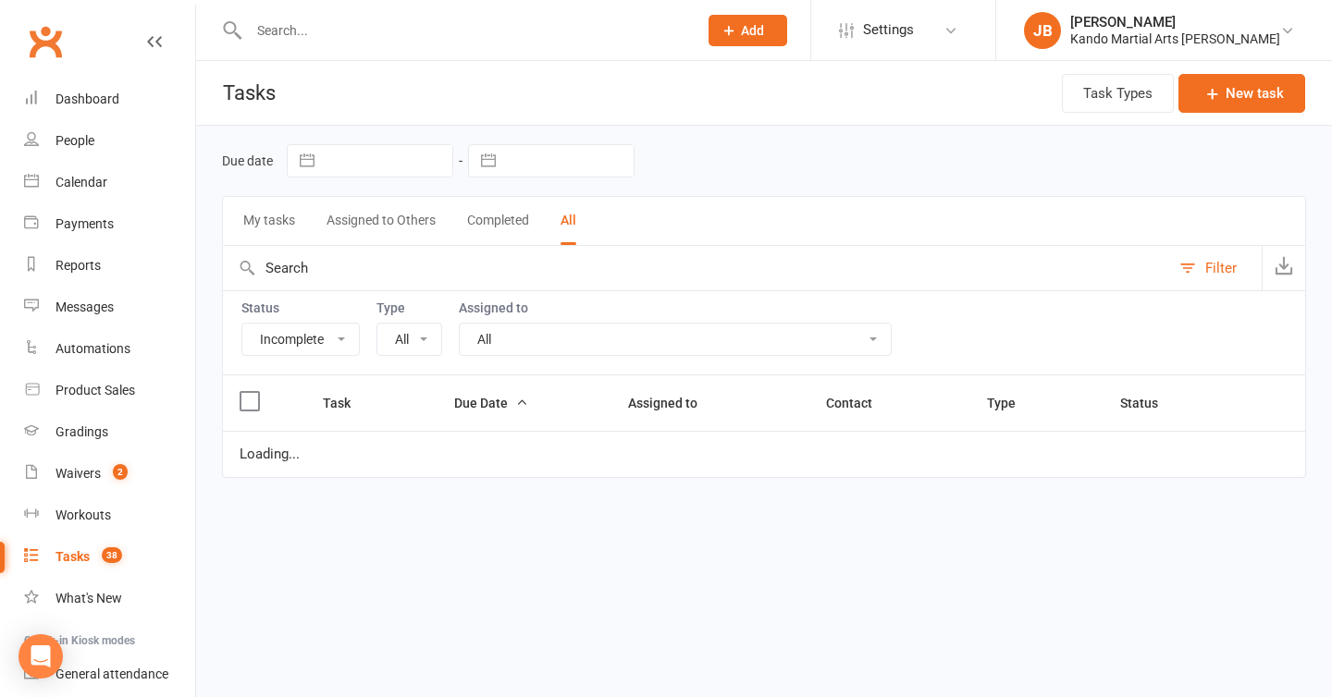
select select "23766"
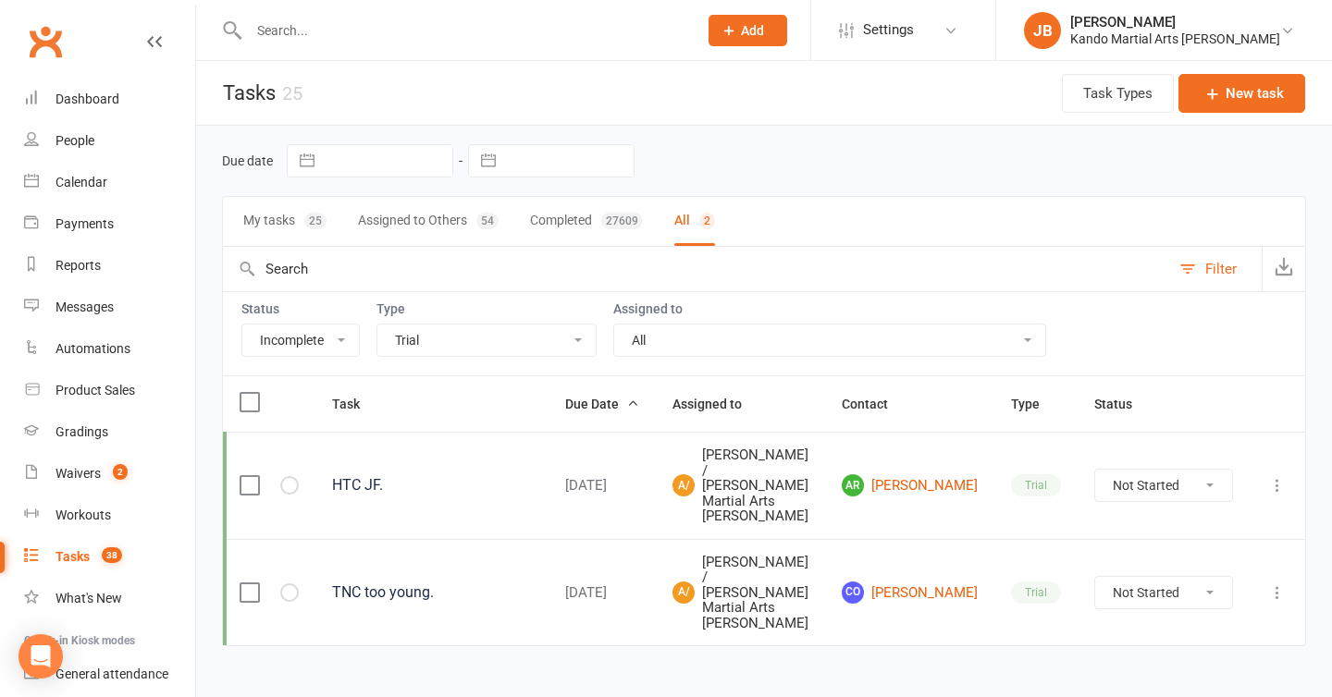
click at [384, 141] on div "Due date Navigate forward to interact with the calendar and select a date. Pres…" at bounding box center [764, 161] width 1084 height 70
click at [327, 28] on input "text" at bounding box center [463, 31] width 441 height 26
paste input "serendipityclover@hotmail.com"
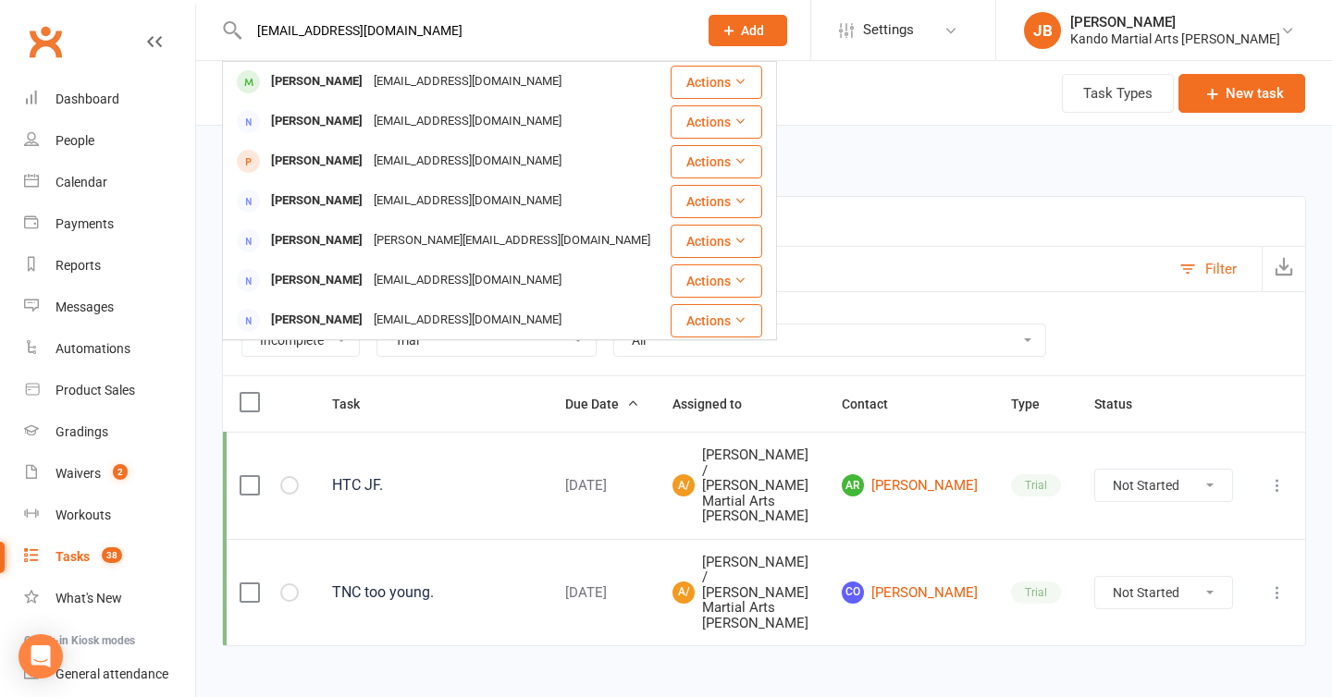
type input "serendipityclover@hotmail.com"
click at [212, 168] on div "Due date Navigate forward to interact with the calendar and select a date. Pres…" at bounding box center [764, 412] width 1136 height 573
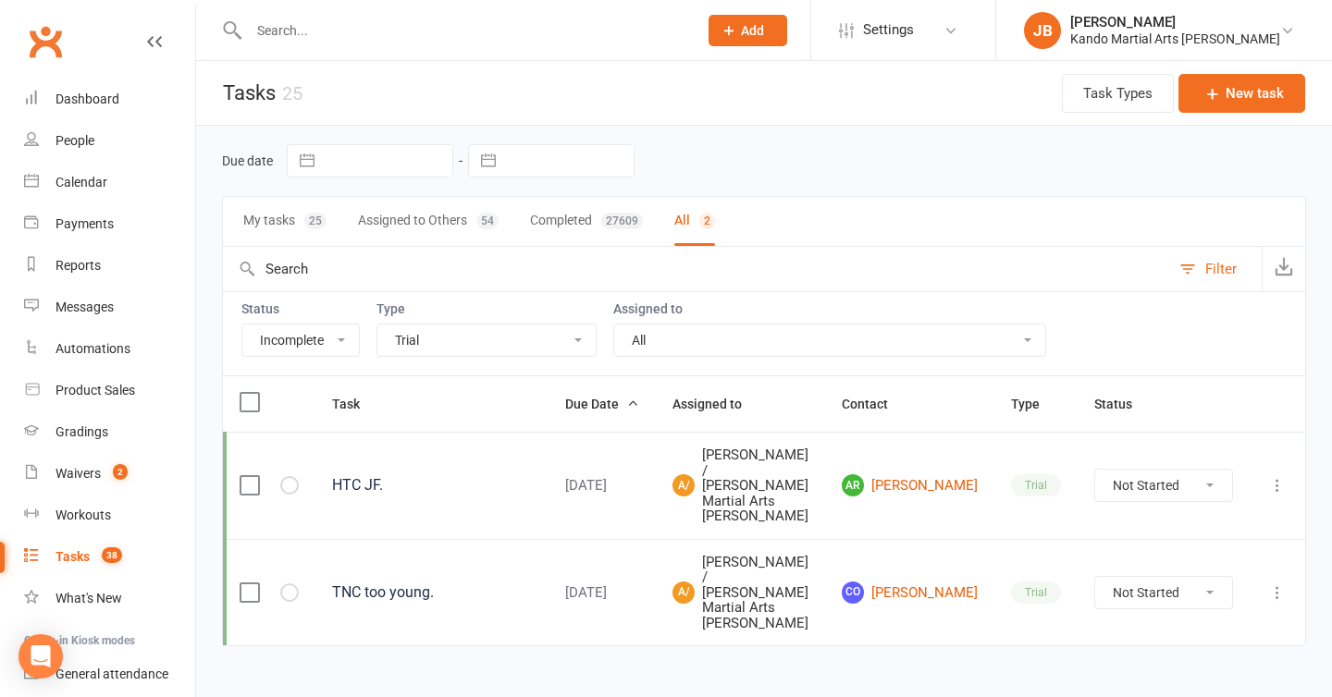
click at [278, 24] on input "text" at bounding box center [463, 31] width 441 height 26
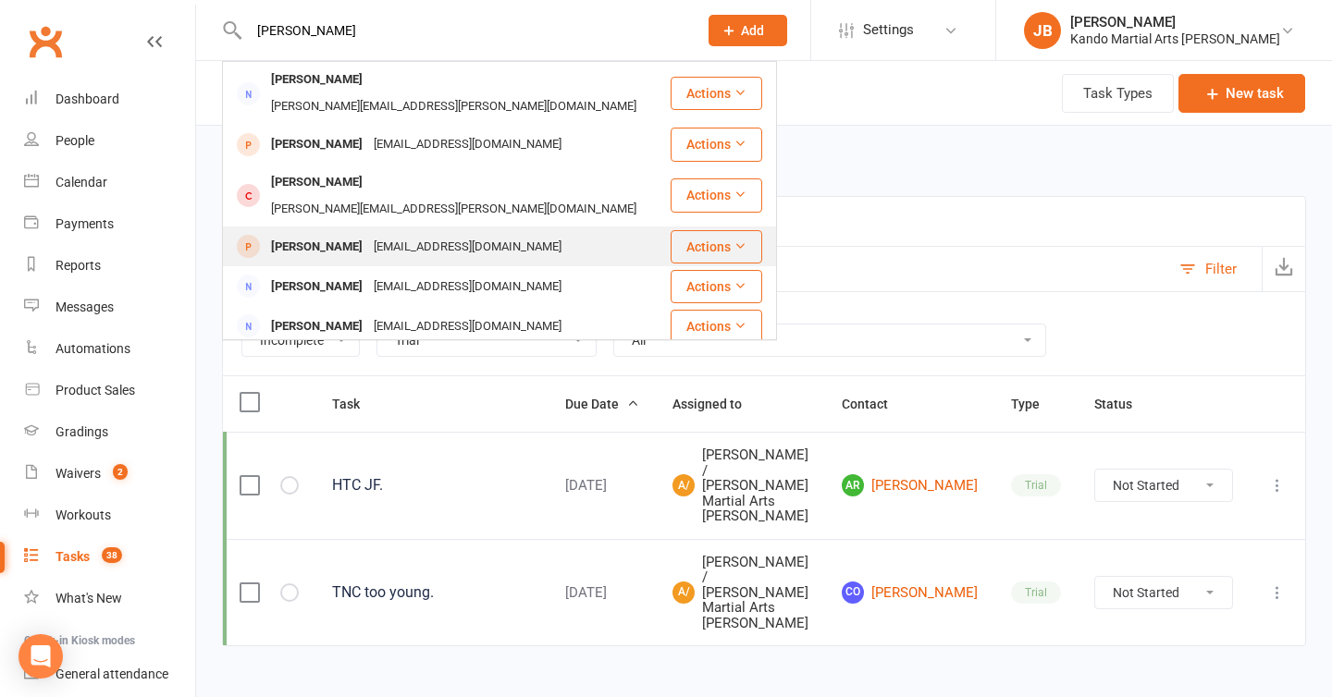
type input "roxann"
click at [285, 234] on div "Roxanne Chung" at bounding box center [316, 247] width 103 height 27
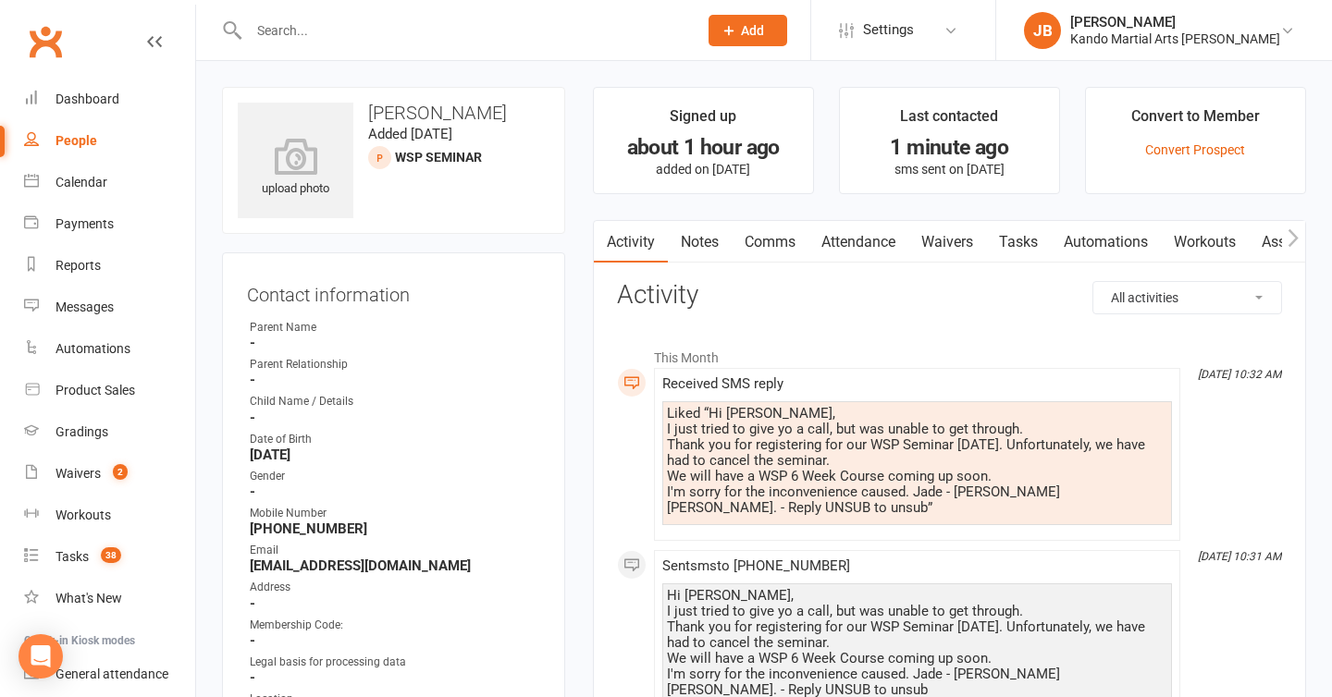
click at [789, 434] on div "Liked “Hi Roxanne, I just tried to give yo a call, but was unable to get throug…" at bounding box center [917, 461] width 500 height 110
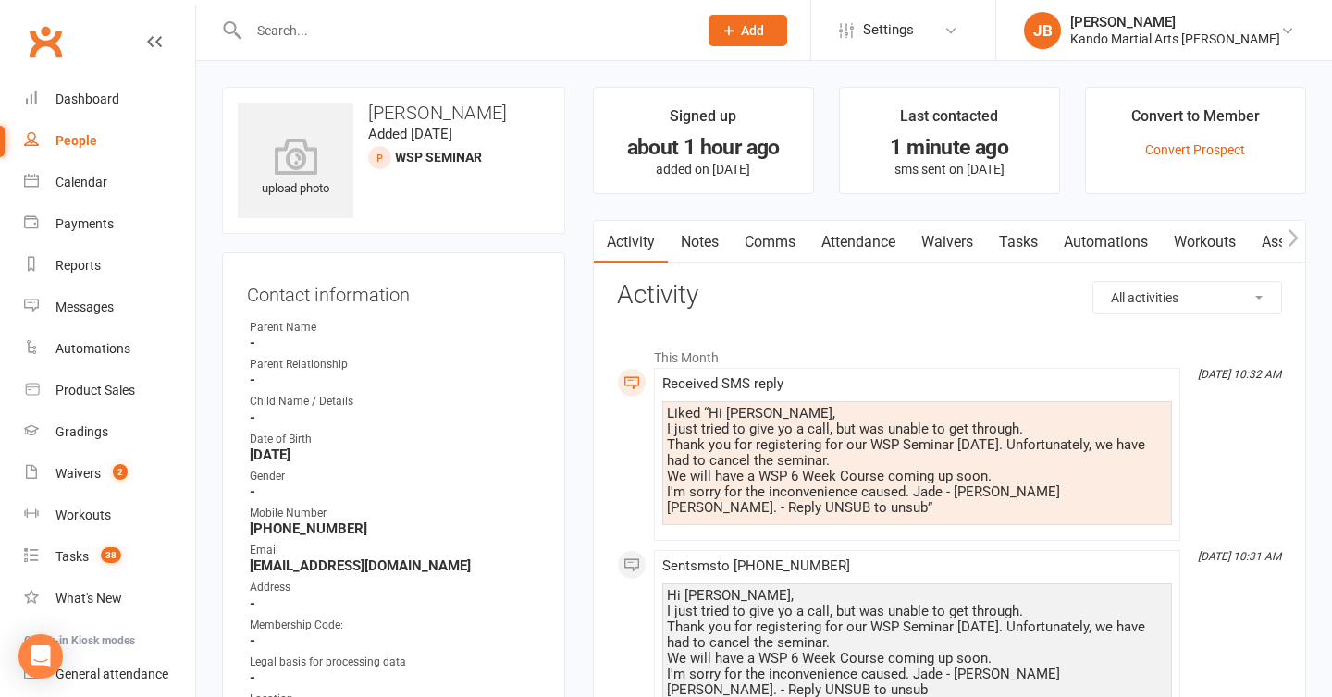
click at [413, 242] on contact-information "upload photo Roxanne Chung Added 13 September, 2025 WSP Seminar prospect Contac…" at bounding box center [393, 439] width 343 height 704
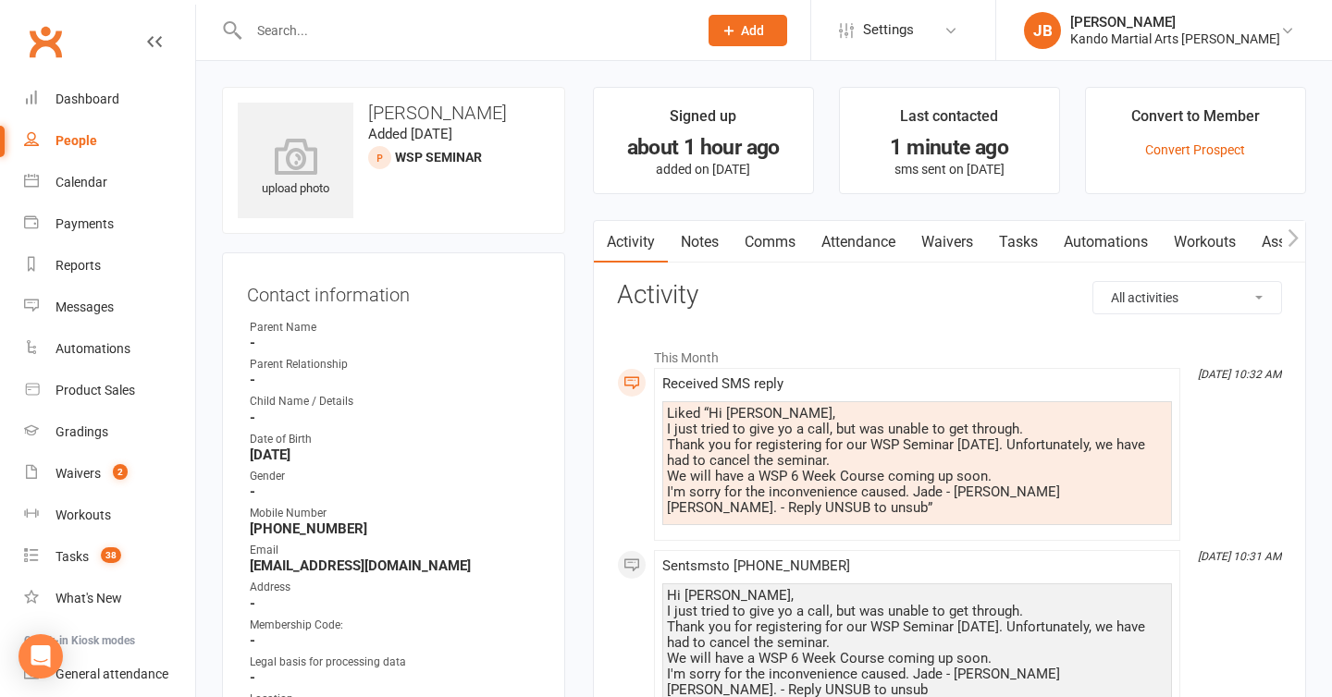
click at [67, 175] on div "Calendar" at bounding box center [82, 182] width 52 height 15
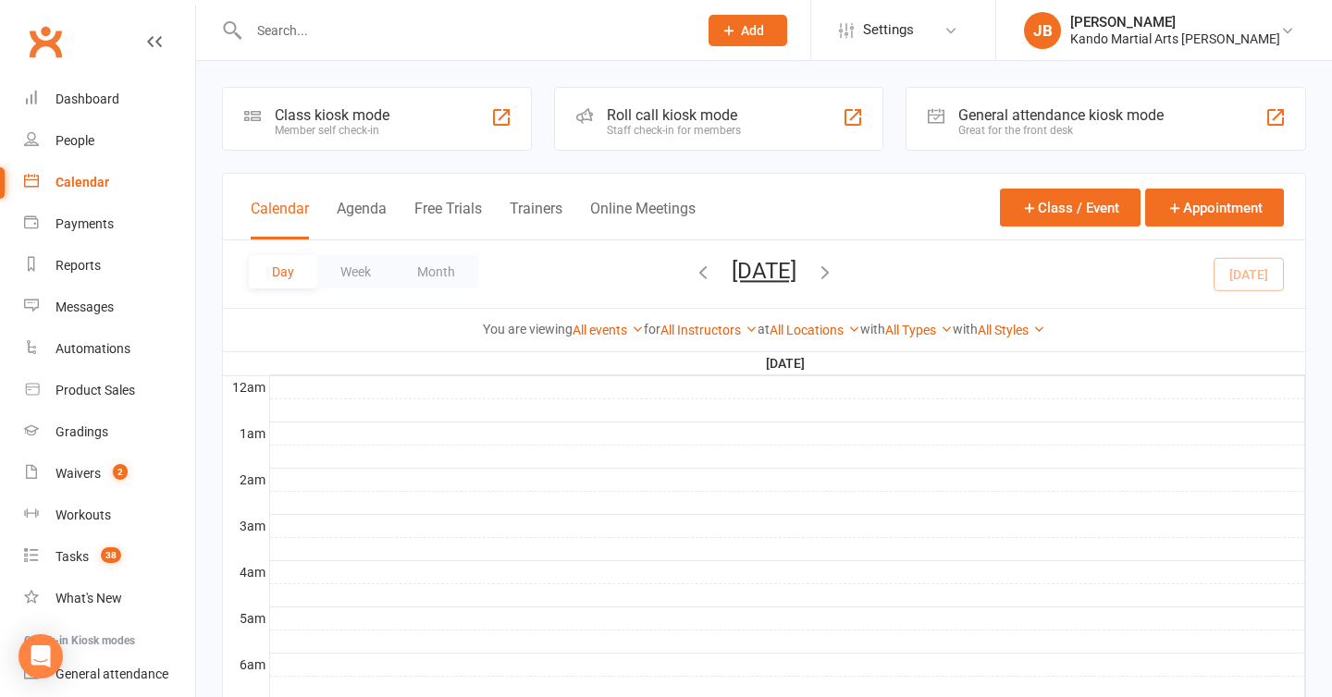
click at [311, 53] on div at bounding box center [453, 30] width 463 height 60
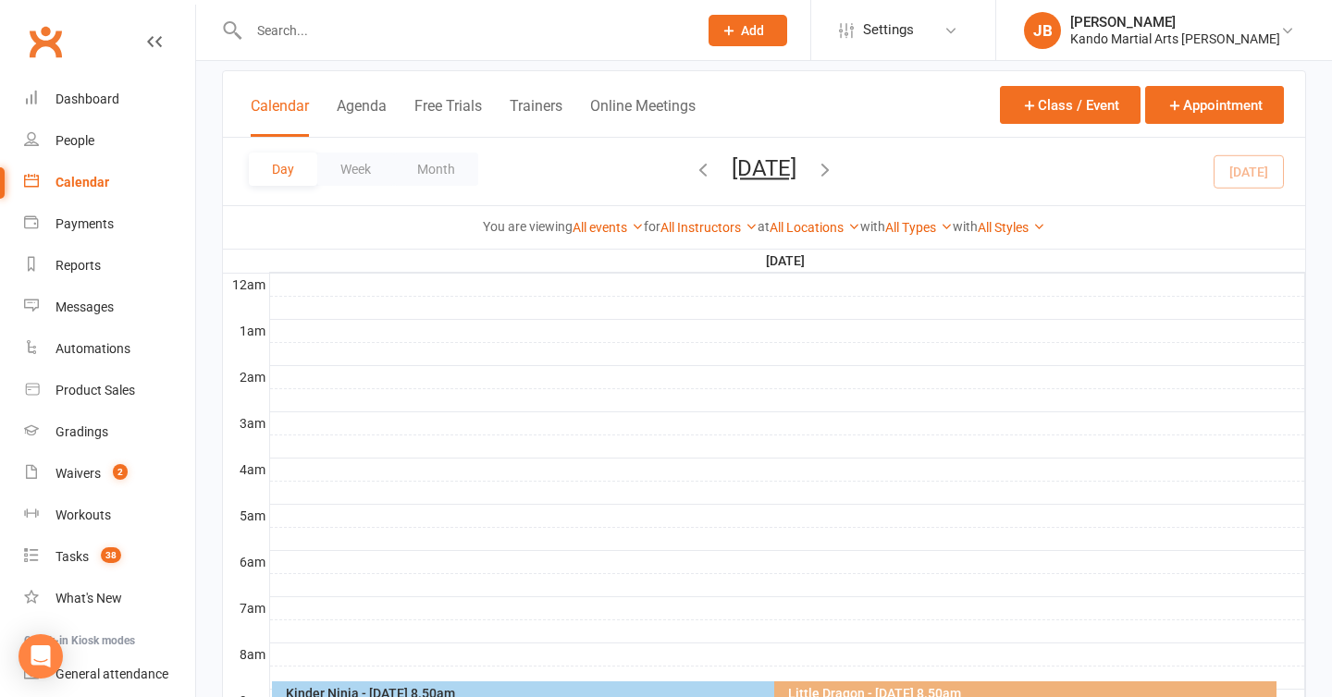
scroll to position [99, 0]
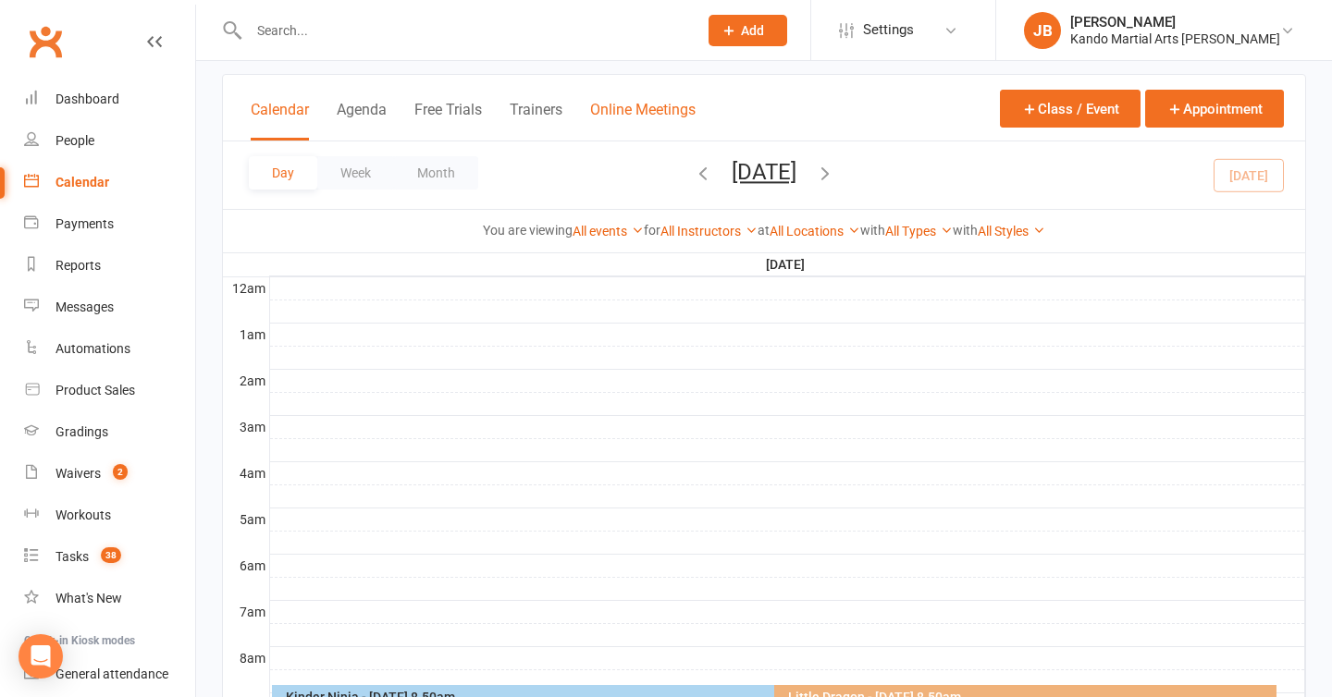
click at [645, 135] on button "Online Meetings" at bounding box center [642, 121] width 105 height 40
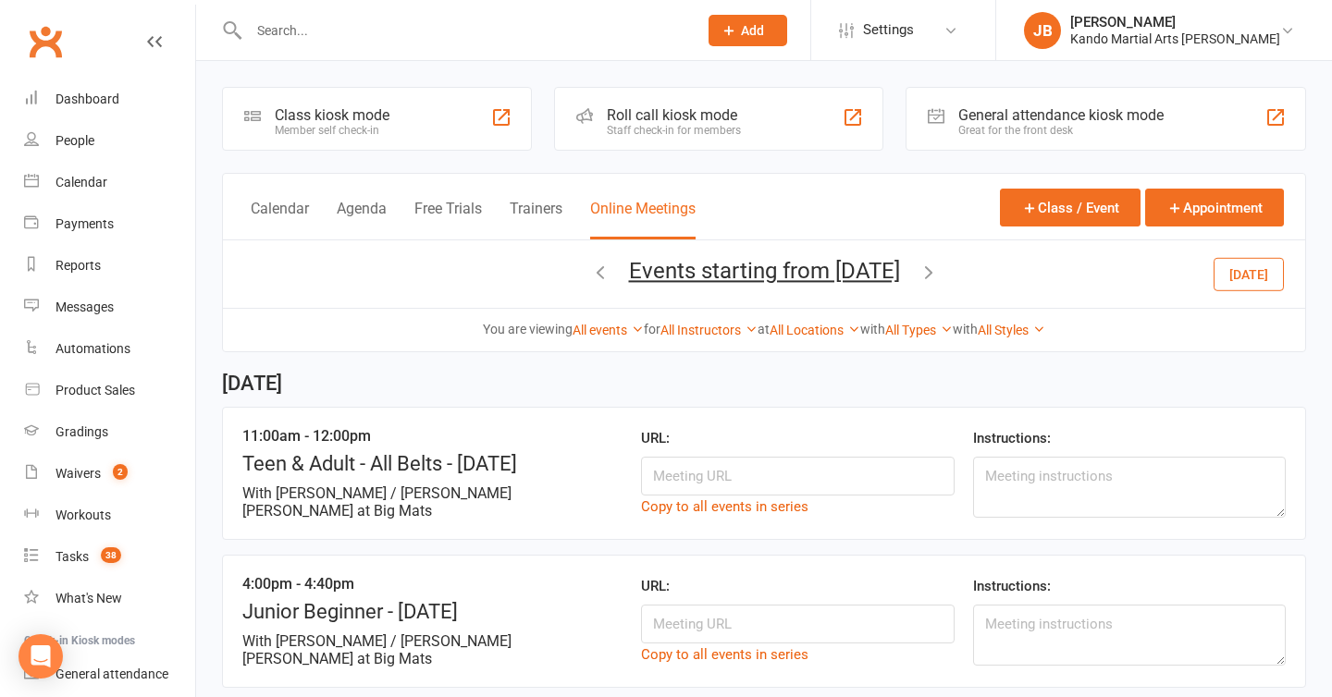
click at [154, 44] on icon at bounding box center [154, 41] width 15 height 15
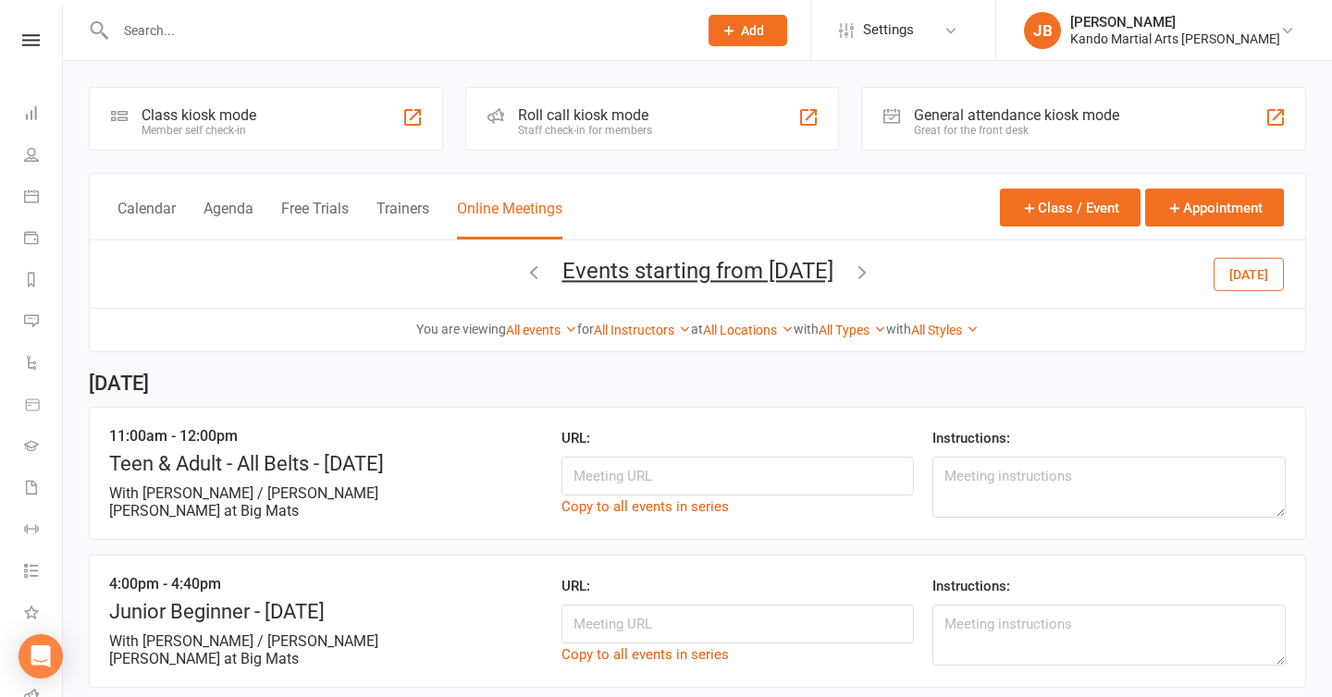
click at [37, 36] on icon at bounding box center [31, 40] width 18 height 12
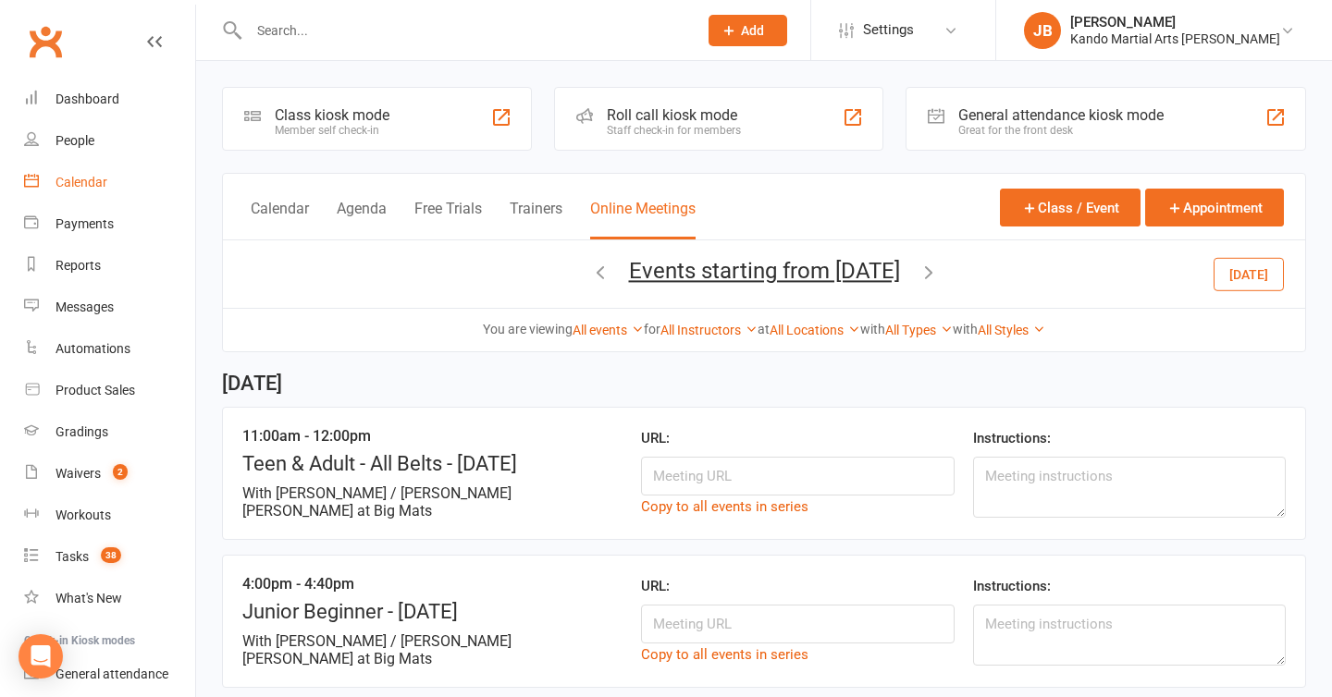
click at [82, 200] on link "Calendar" at bounding box center [109, 183] width 171 height 42
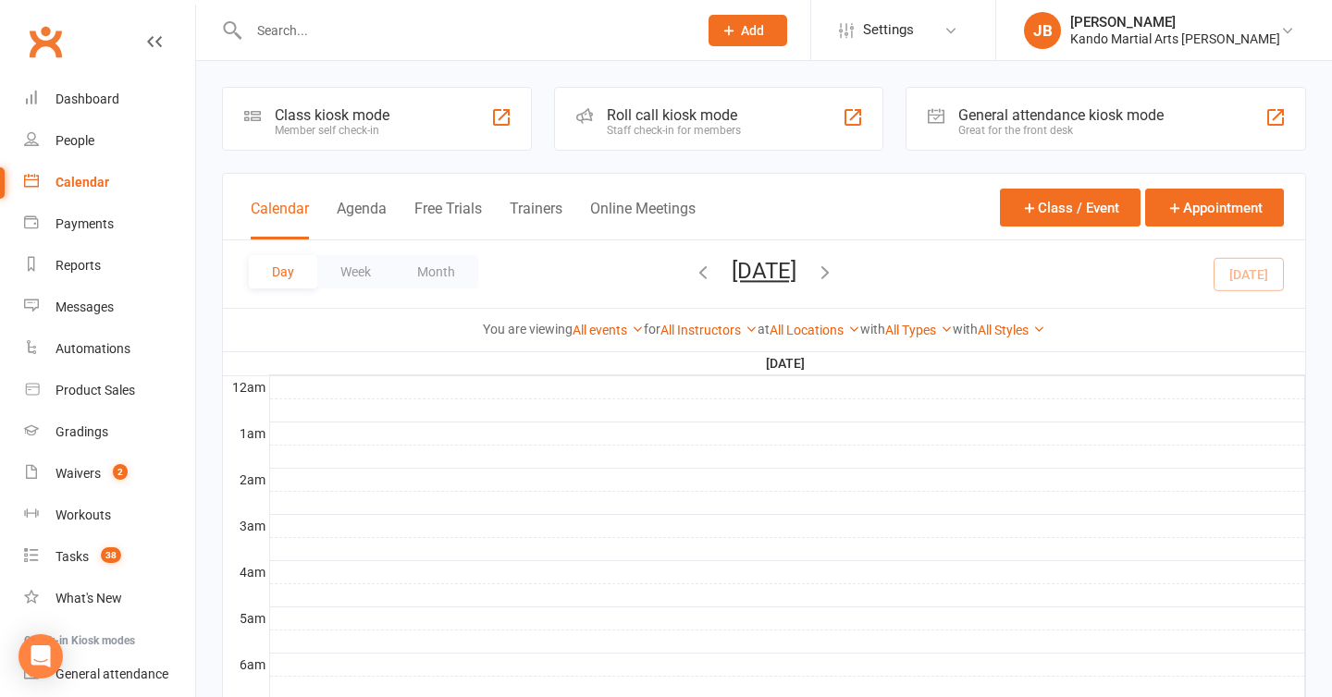
click at [433, 270] on button "Month" at bounding box center [436, 271] width 84 height 33
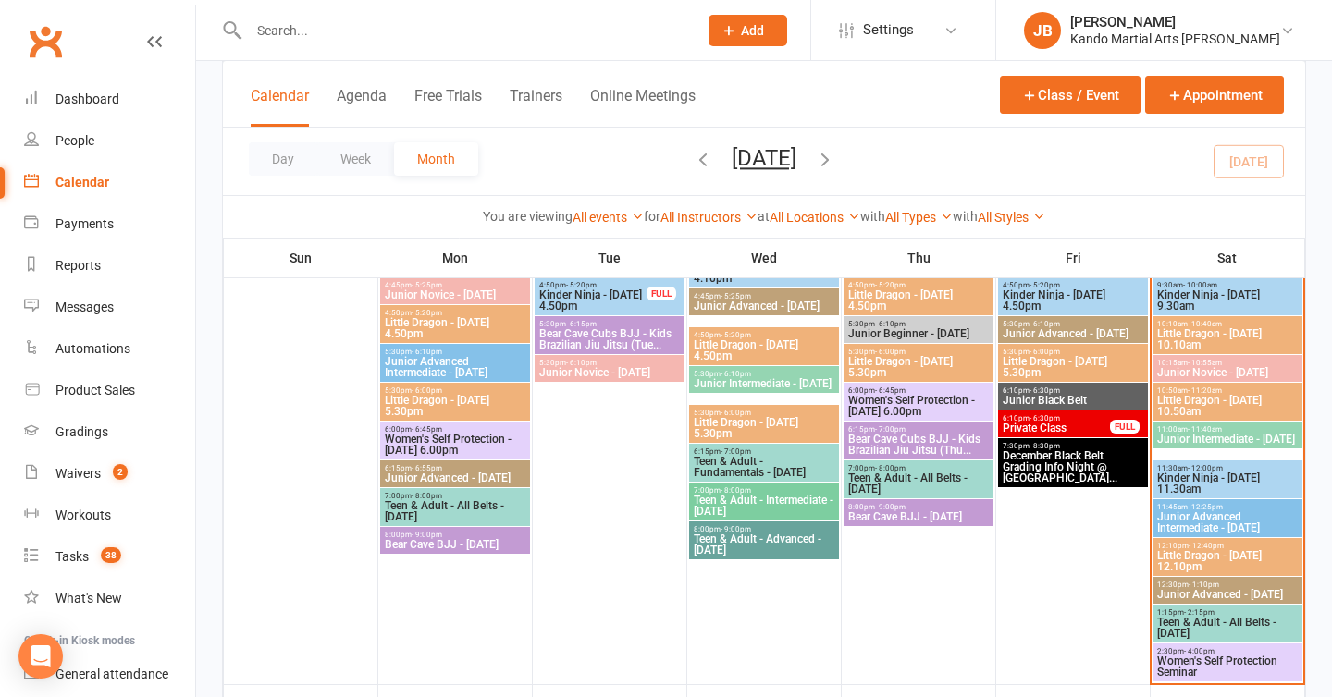
scroll to position [804, 0]
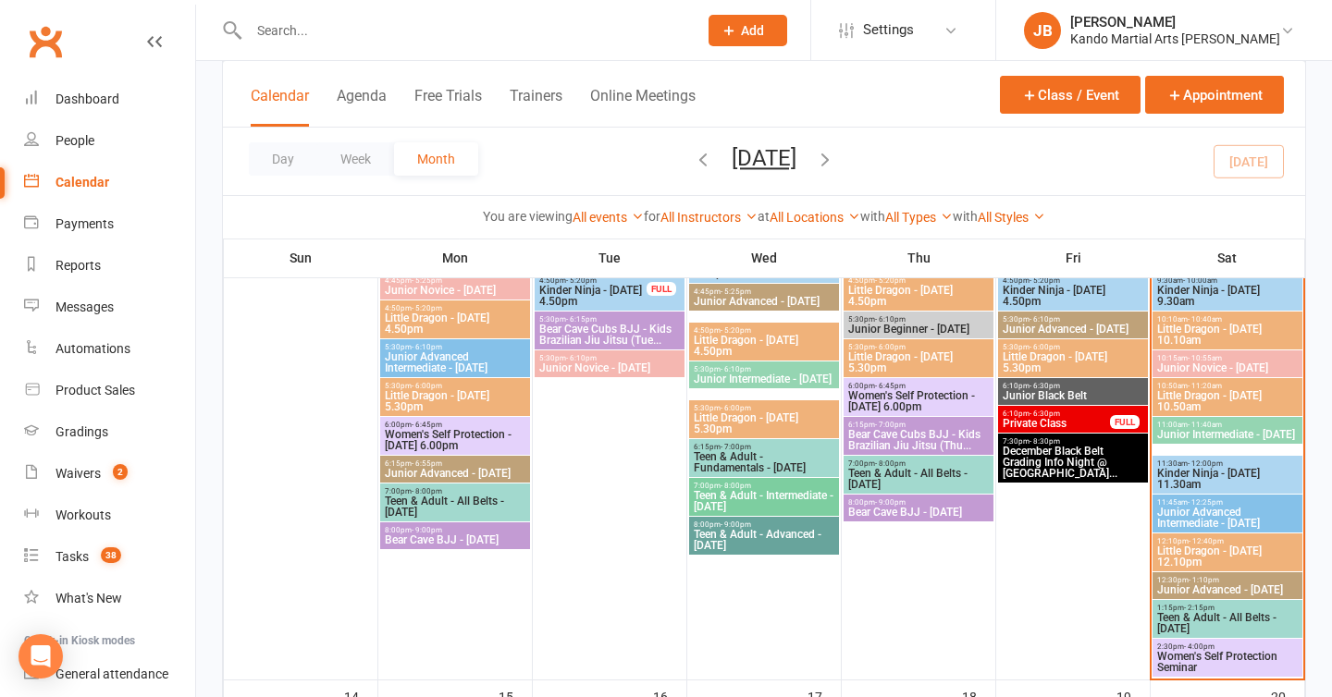
click at [1175, 338] on span "Little Dragon - [DATE] 10.10am" at bounding box center [1227, 335] width 142 height 22
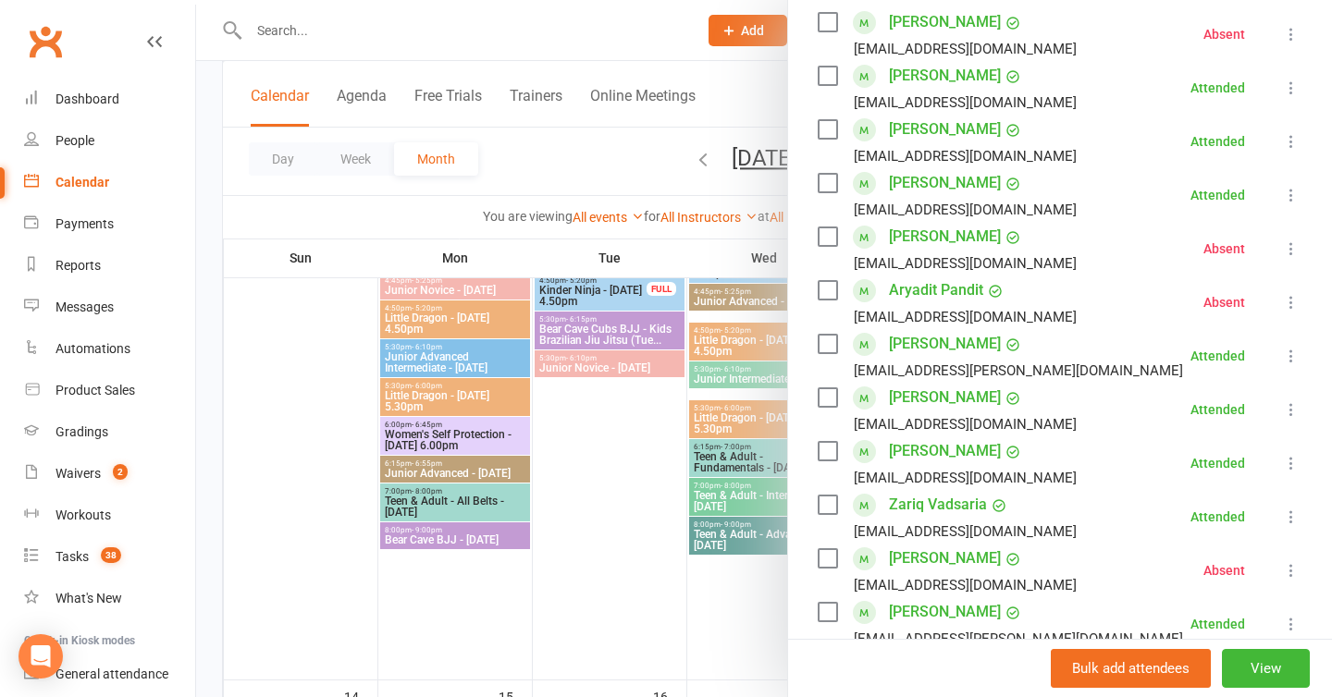
scroll to position [0, 0]
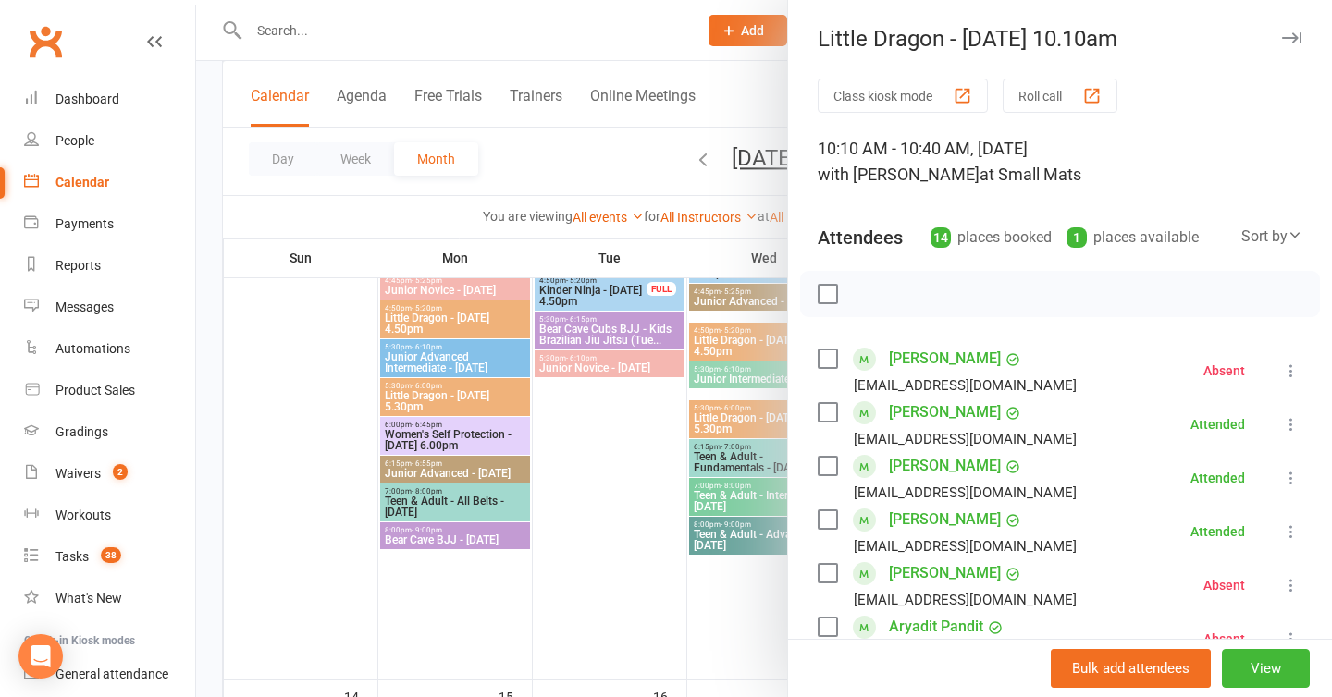
click at [1288, 39] on icon "button" at bounding box center [1291, 37] width 19 height 11
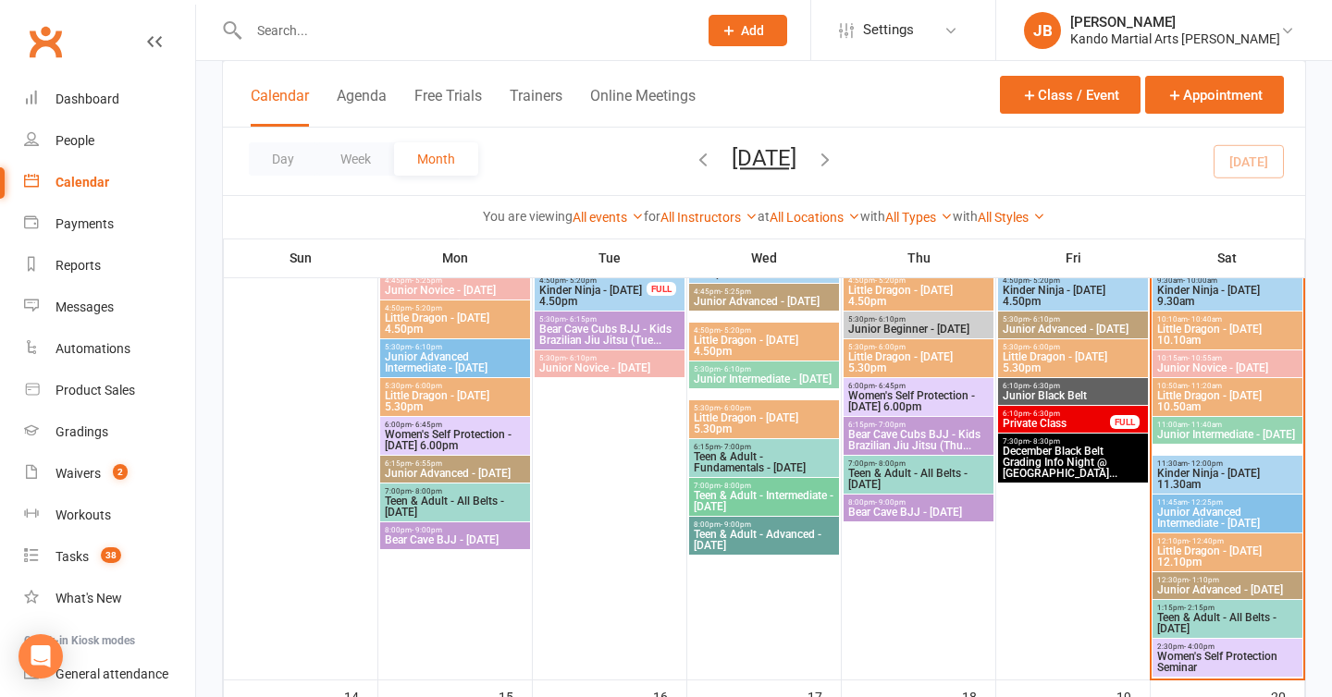
click at [1200, 558] on span "Little Dragon - [DATE] 12.10pm" at bounding box center [1227, 557] width 142 height 22
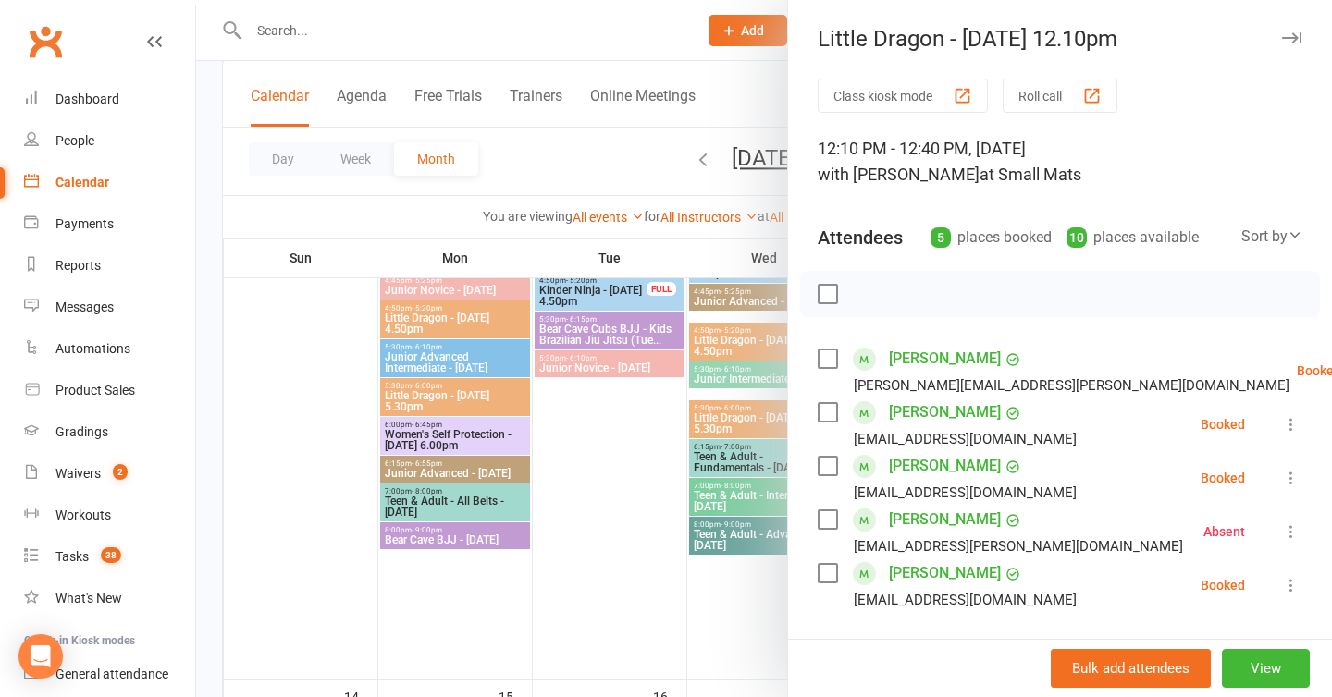
click at [1286, 23] on div "Little Dragon - Saturday 12.10pm Class kiosk mode Roll call 12:10 PM - 12:40 PM…" at bounding box center [1059, 348] width 545 height 697
click at [1287, 34] on icon "button" at bounding box center [1291, 37] width 19 height 11
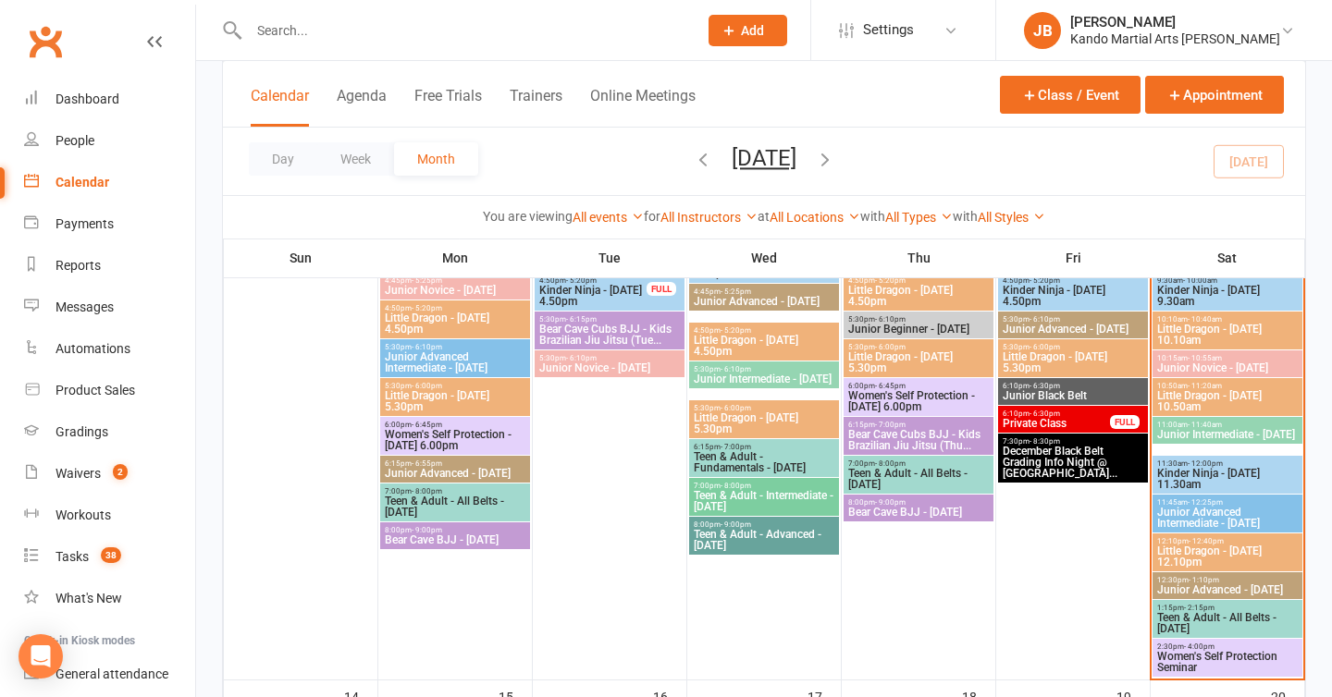
click at [1199, 404] on span "Little Dragon - [DATE] 10.50am" at bounding box center [1227, 401] width 142 height 22
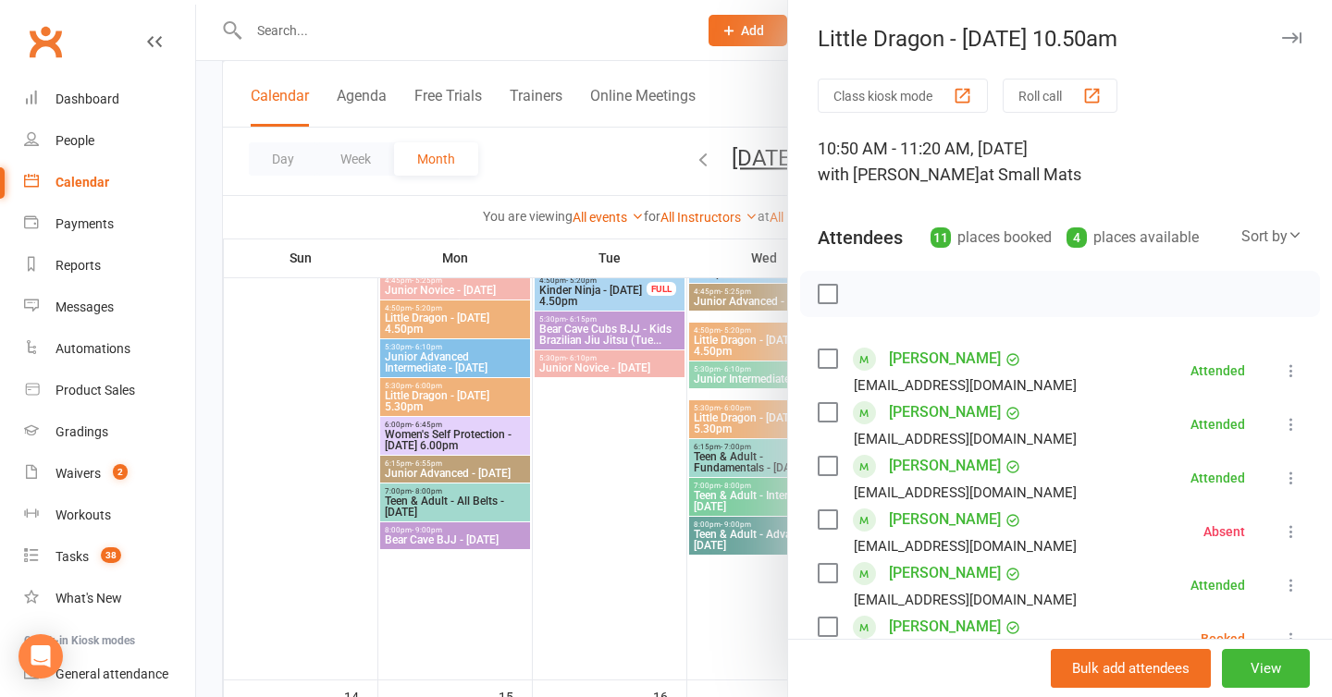
click at [1298, 39] on icon "button" at bounding box center [1291, 37] width 19 height 11
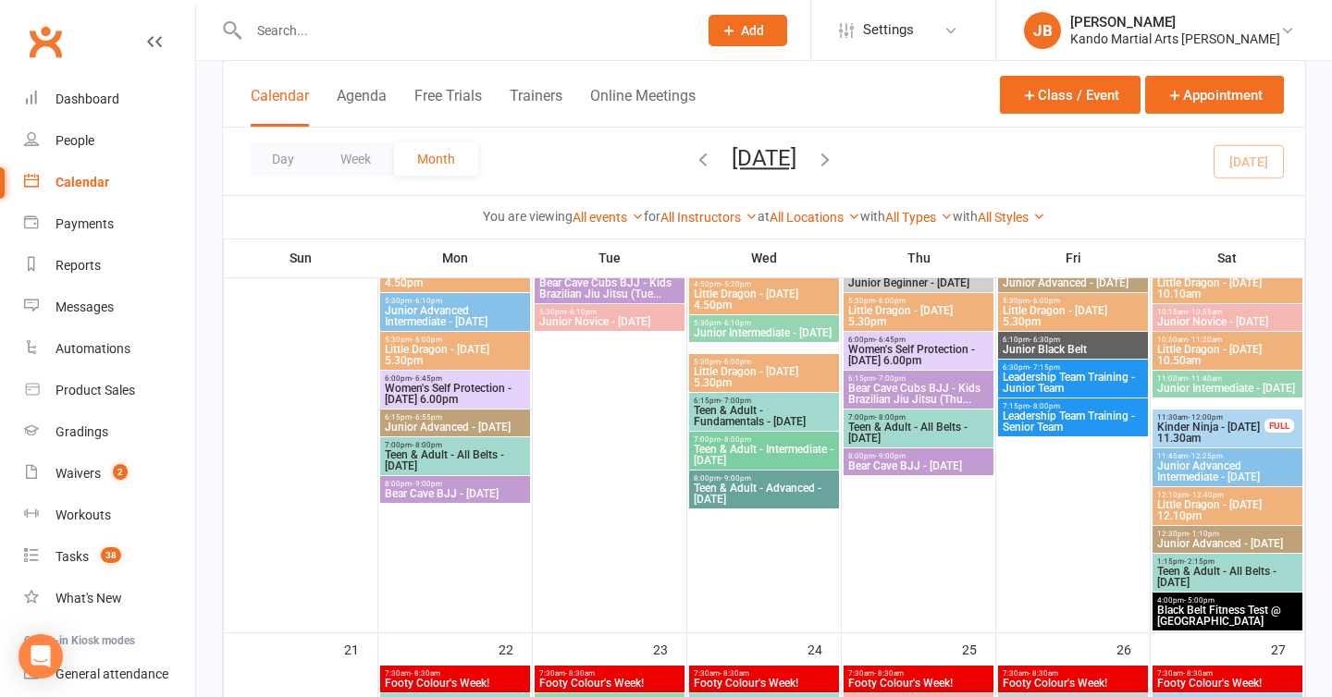
scroll to position [1397, 0]
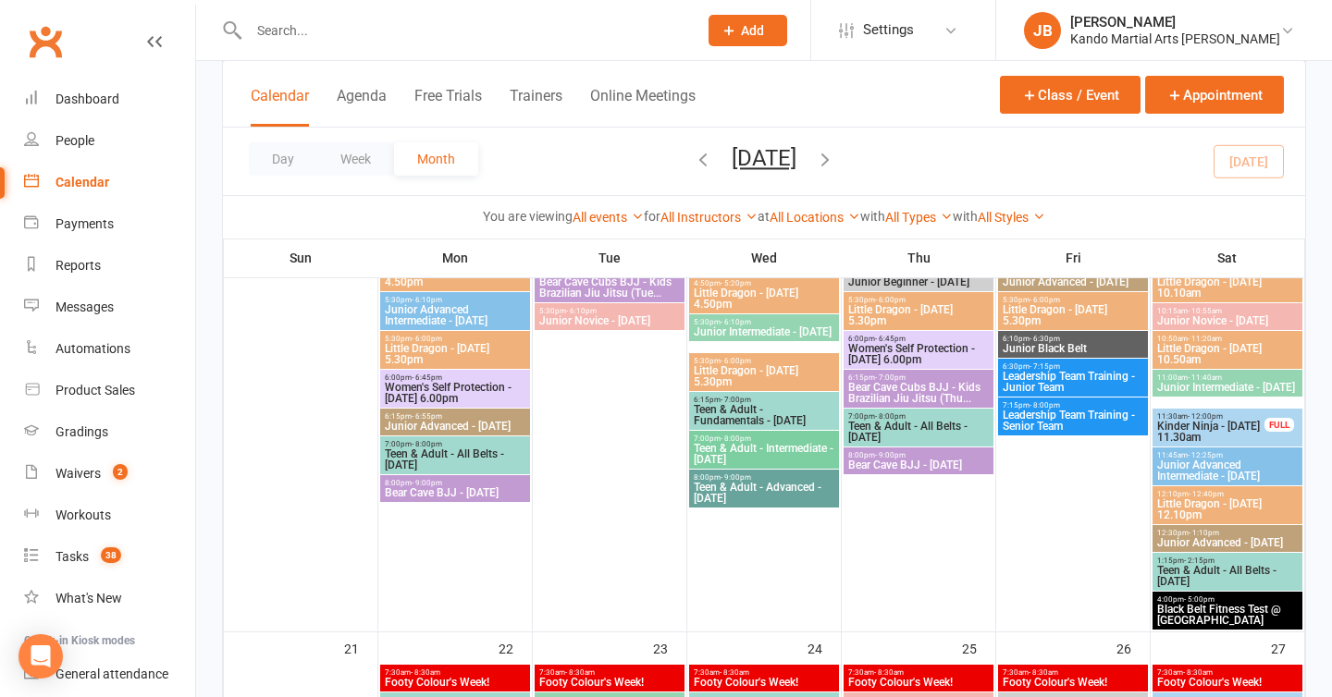
click at [1190, 356] on span "Little Dragon - [DATE] 10.50am" at bounding box center [1227, 354] width 142 height 22
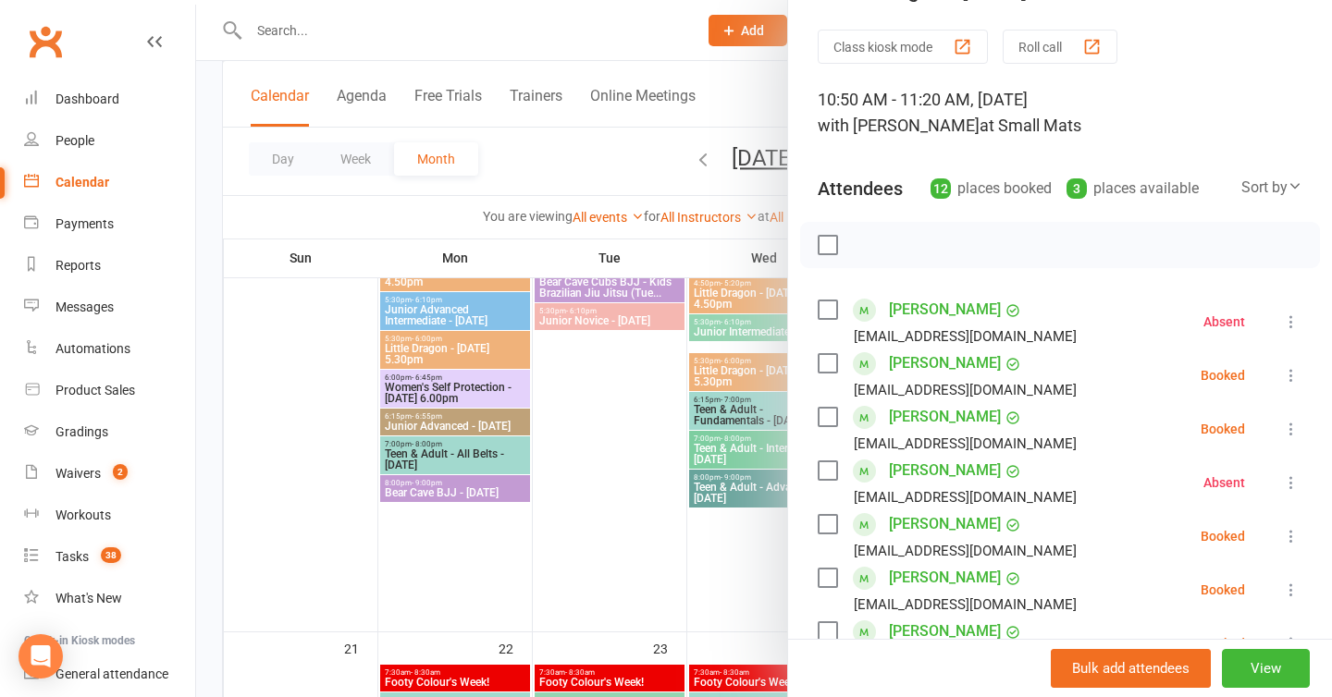
scroll to position [0, 0]
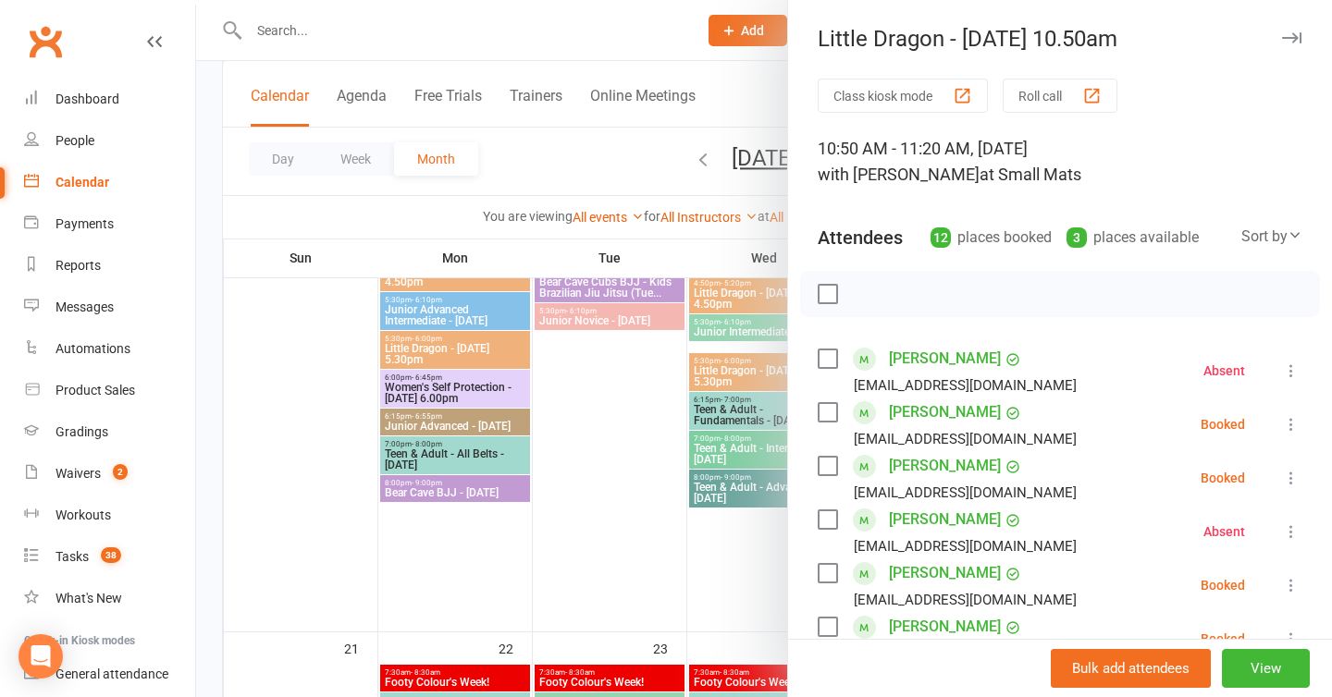
click at [1290, 39] on icon "button" at bounding box center [1291, 37] width 19 height 11
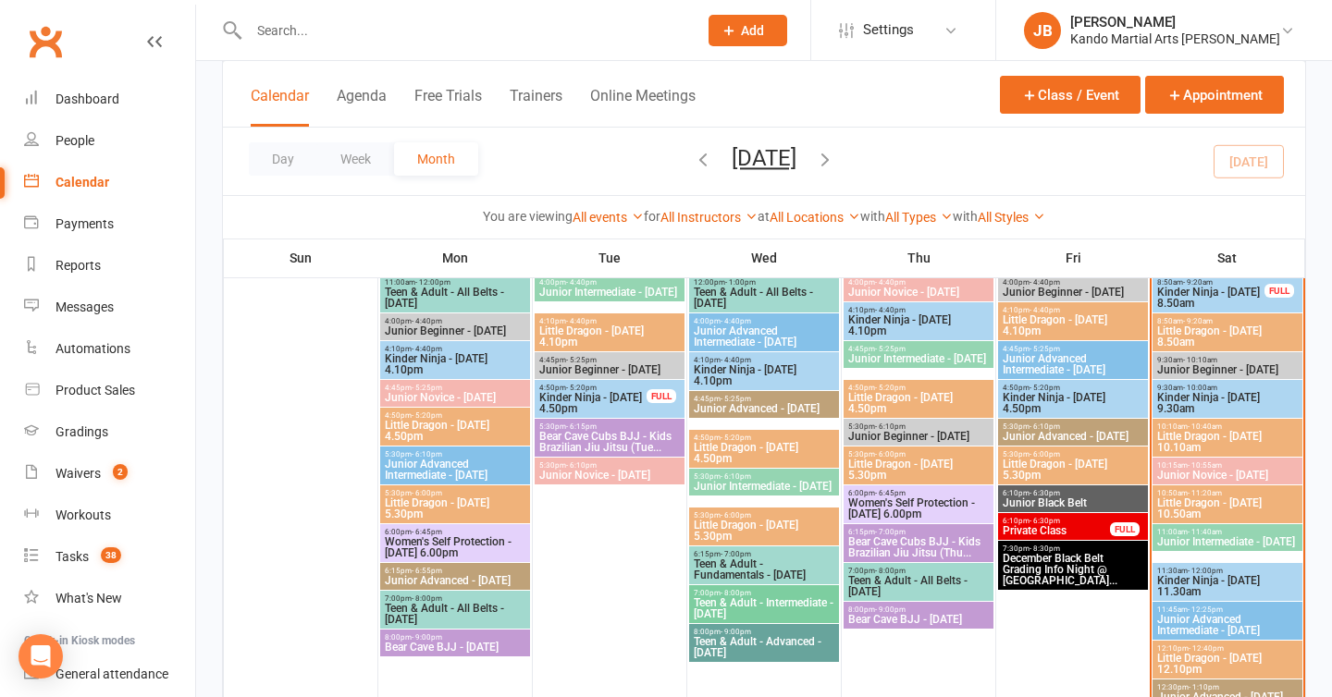
scroll to position [701, 0]
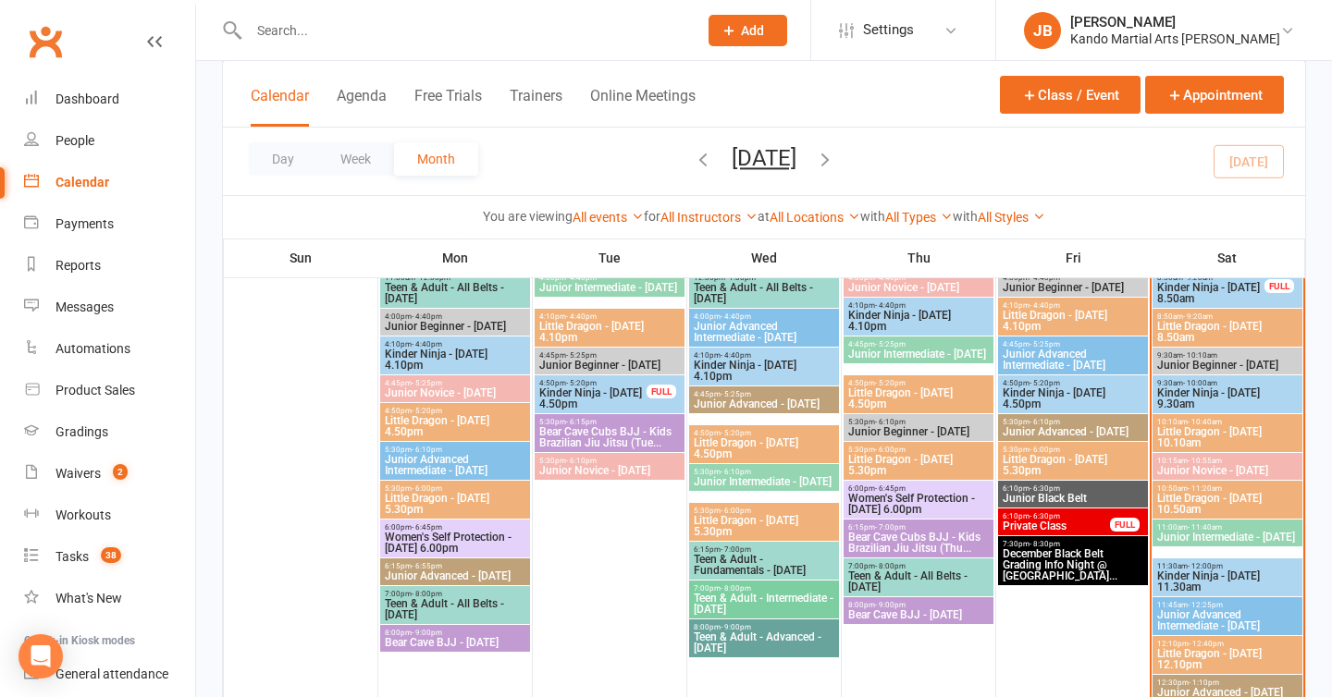
click at [1196, 581] on span "Kinder Ninja - [DATE] 11.30am" at bounding box center [1227, 582] width 142 height 22
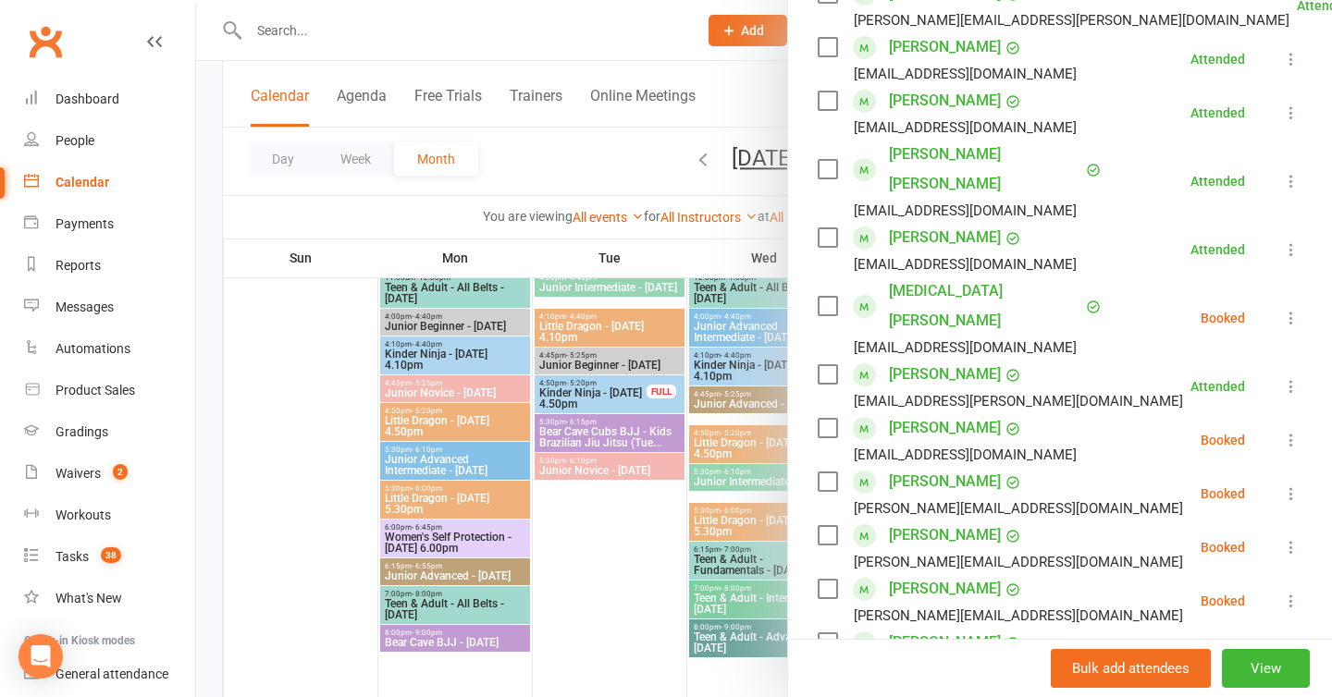
scroll to position [369, 0]
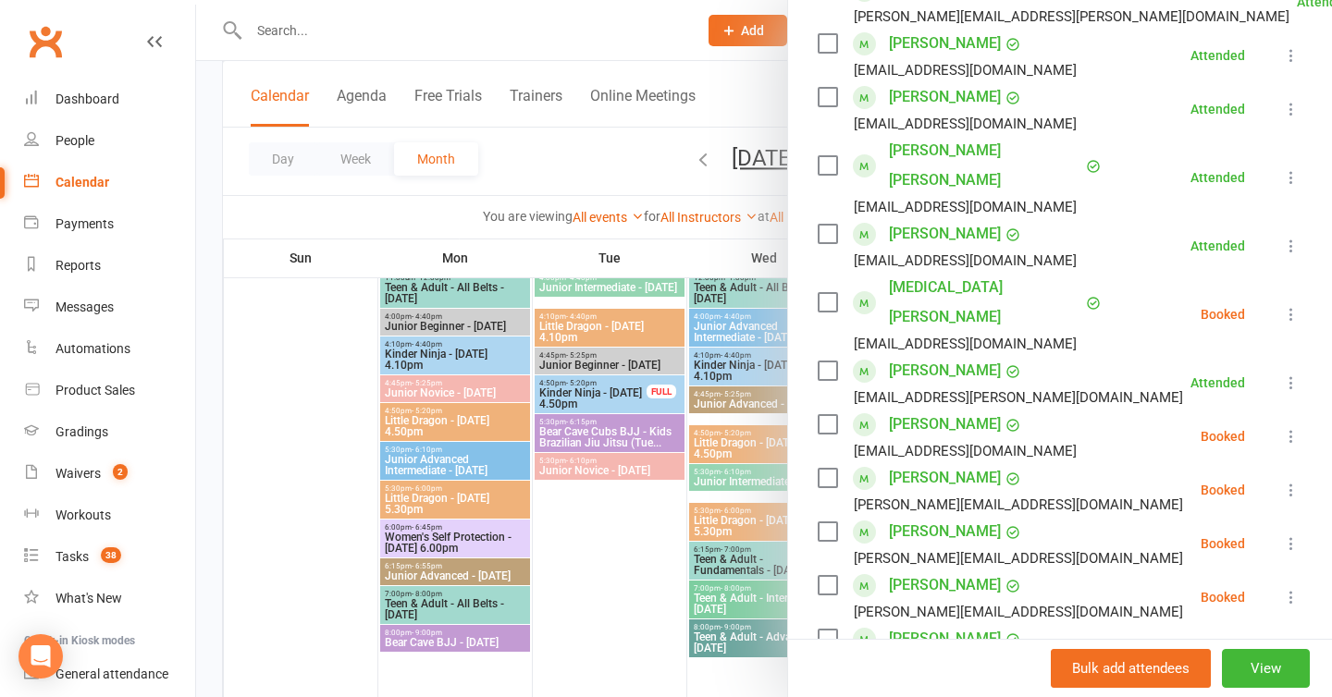
click at [1288, 305] on icon at bounding box center [1291, 314] width 19 height 19
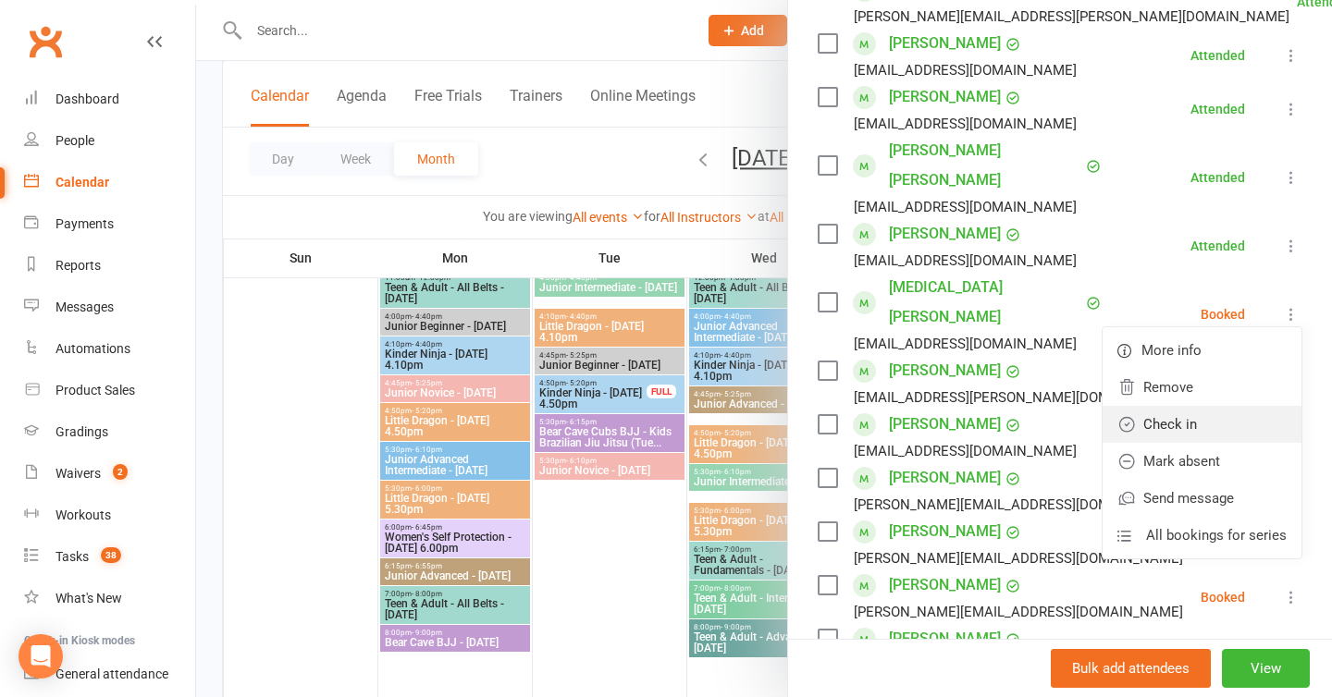
click at [1170, 406] on link "Check in" at bounding box center [1202, 424] width 199 height 37
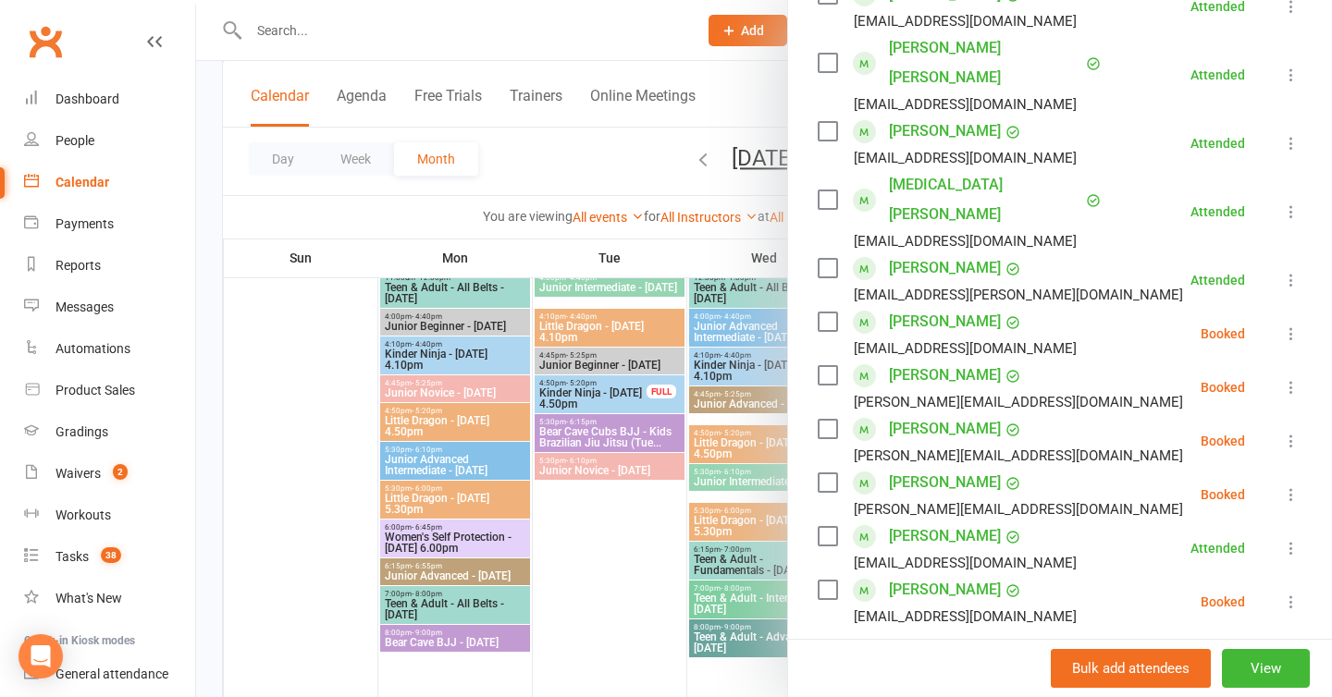
scroll to position [0, 0]
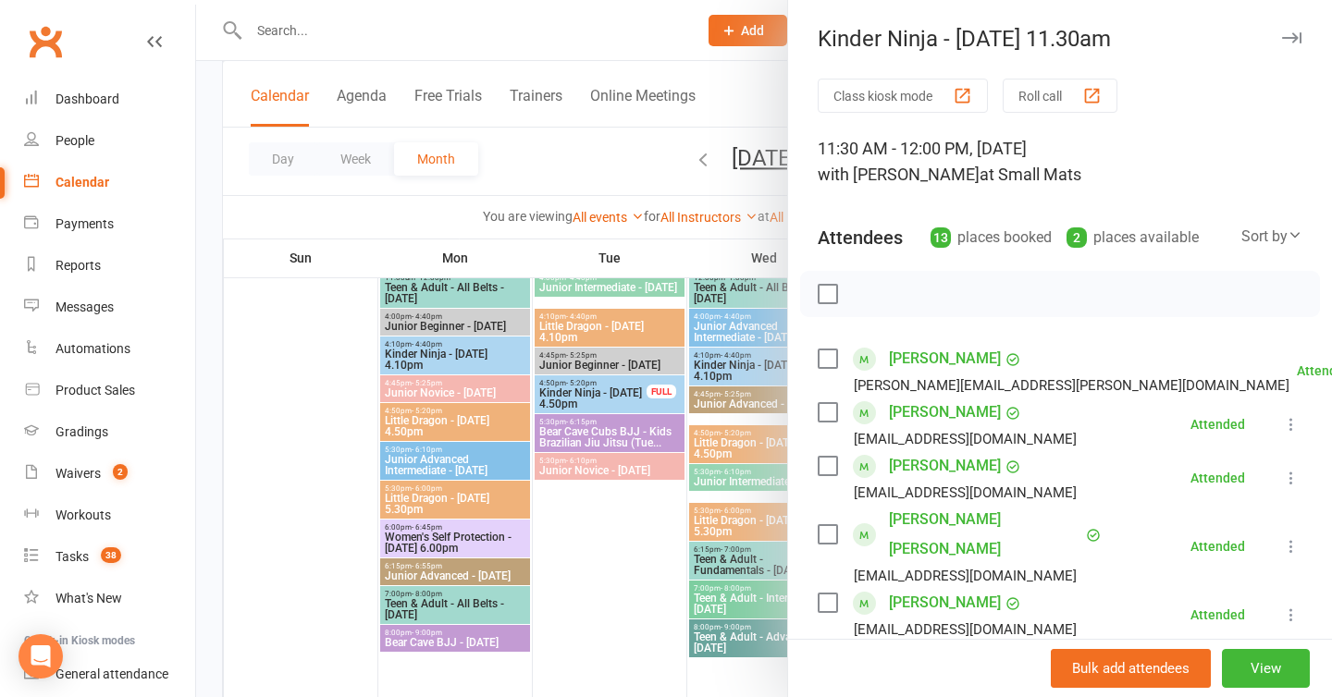
click at [1306, 52] on div "Kinder Ninja - Saturday 11.30am Class kiosk mode Roll call 11:30 AM - 12:00 PM,…" at bounding box center [1059, 348] width 545 height 697
click at [1304, 52] on div "Kinder Ninja - Saturday 11.30am Class kiosk mode Roll call 11:30 AM - 12:00 PM,…" at bounding box center [1059, 348] width 545 height 697
click at [1289, 30] on button "button" at bounding box center [1291, 38] width 22 height 22
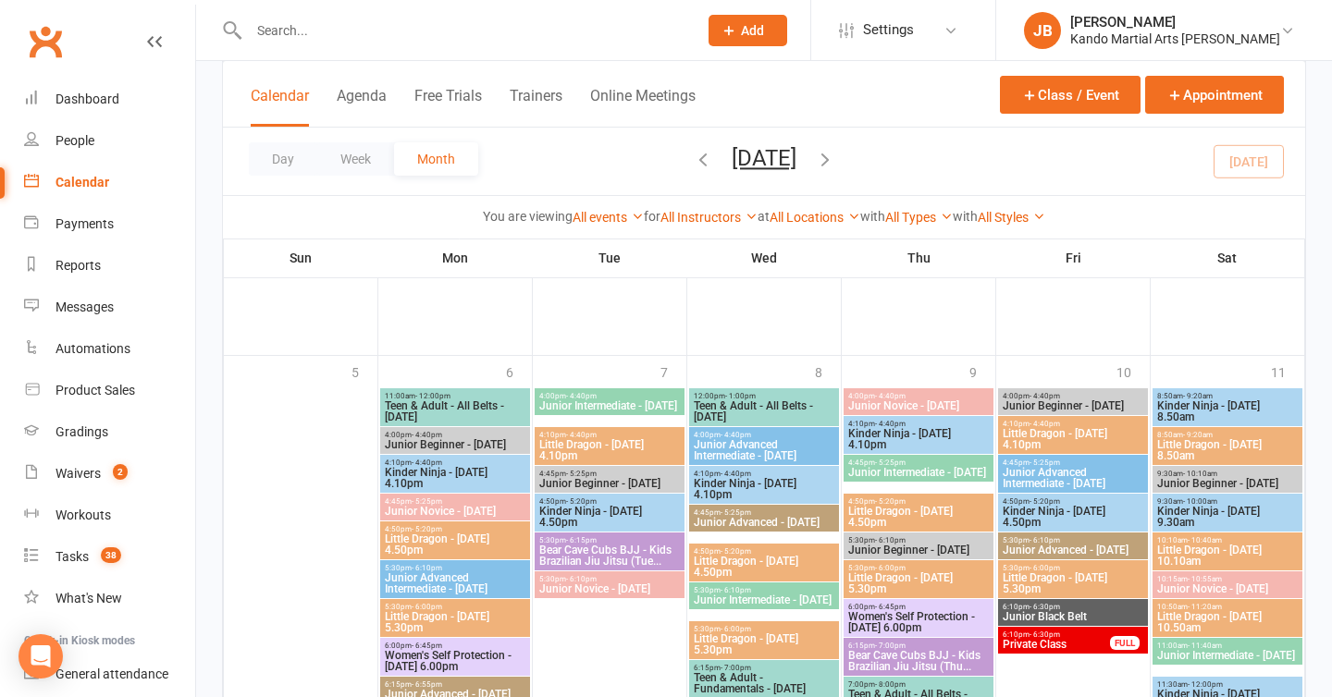
click at [660, 389] on div "4:00pm - 4:40pm Junior Intermediate - Tuesday" at bounding box center [610, 402] width 150 height 27
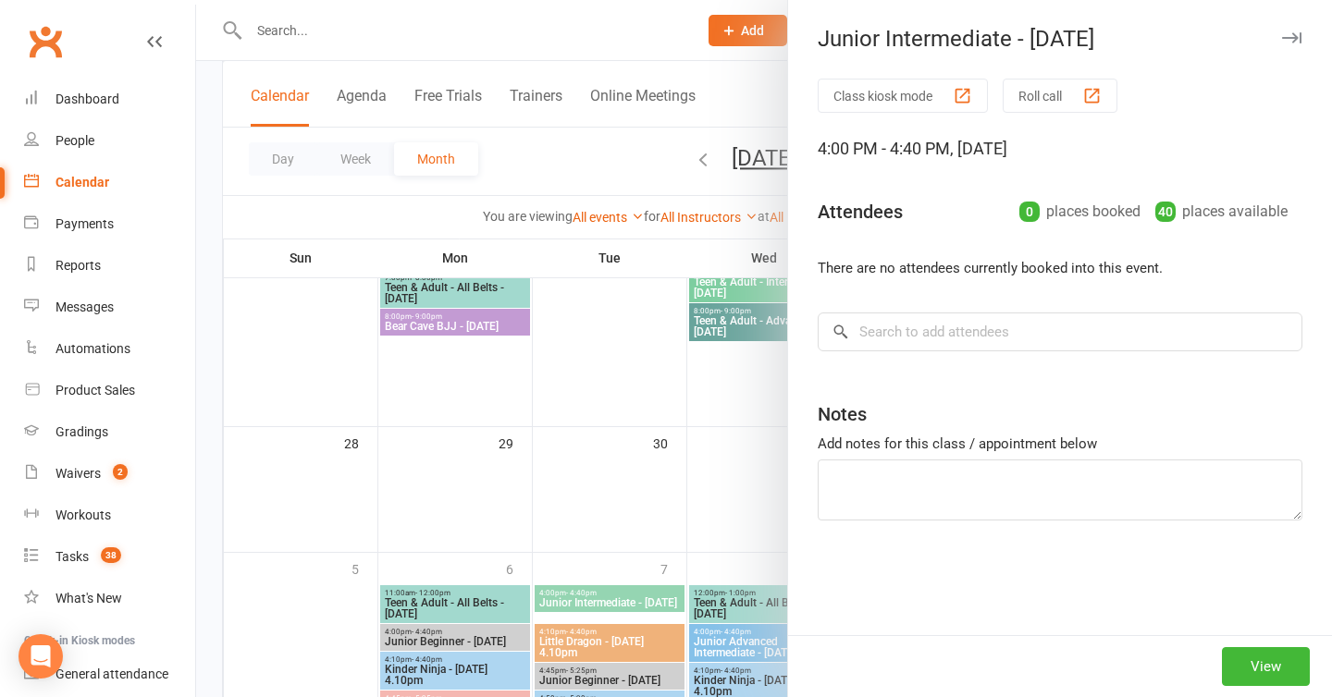
scroll to position [2123, 0]
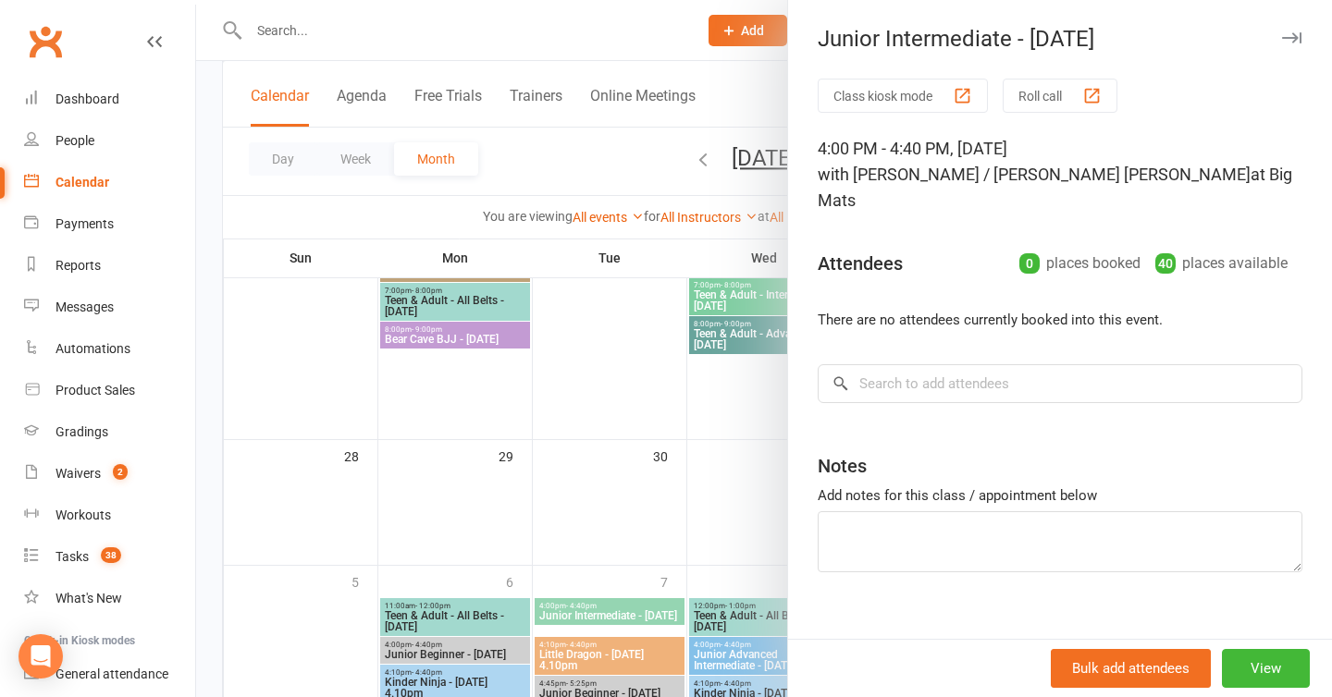
click at [1299, 43] on button "button" at bounding box center [1291, 38] width 22 height 22
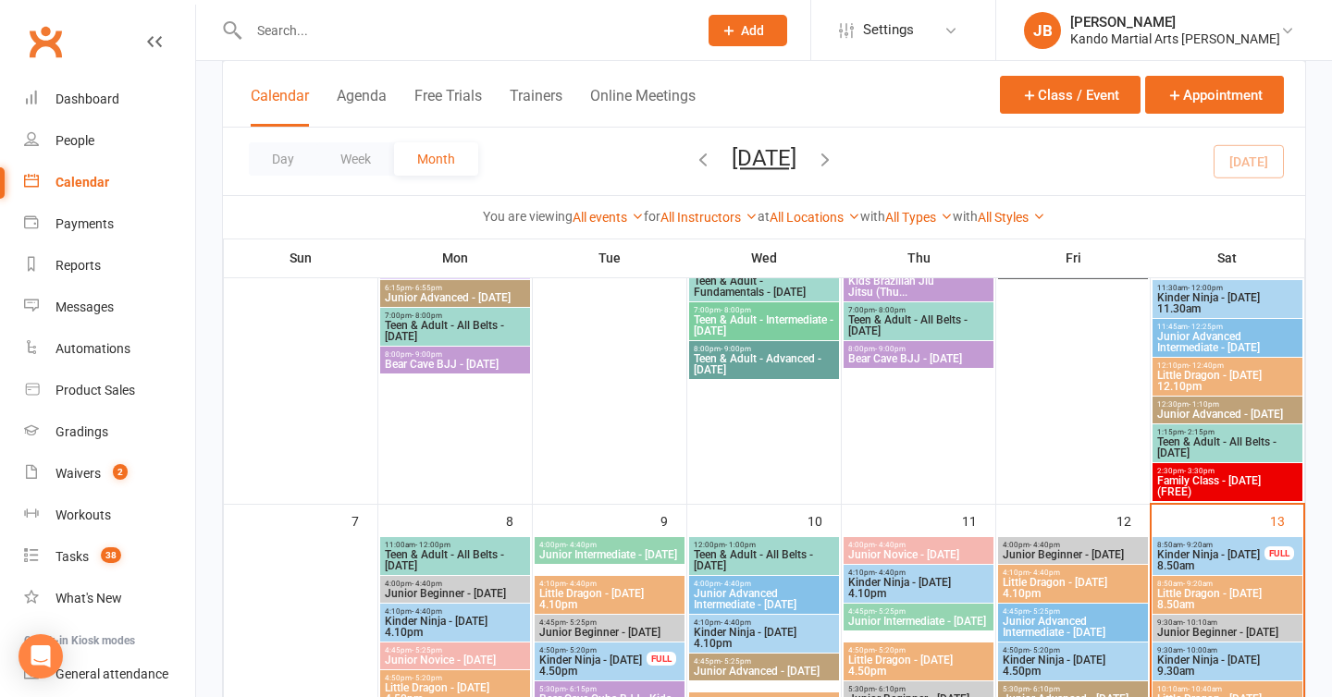
scroll to position [0, 0]
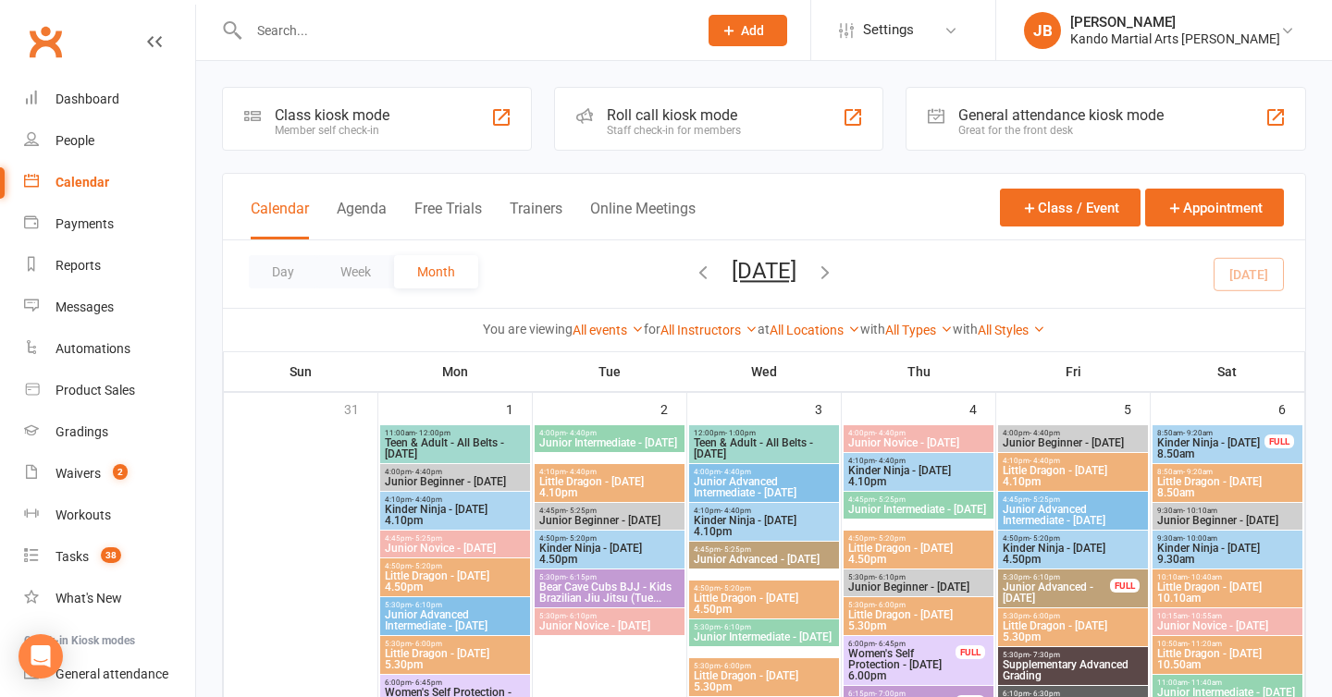
click at [278, 38] on input "text" at bounding box center [463, 31] width 441 height 26
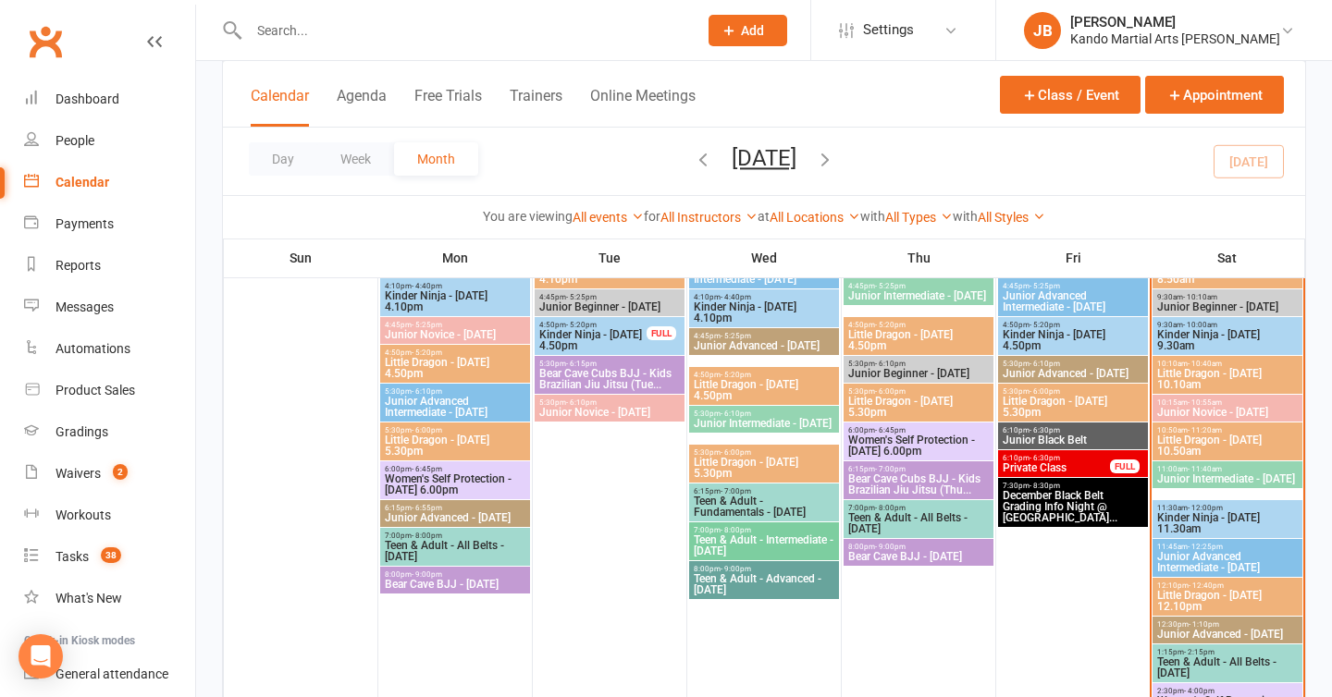
scroll to position [764, 0]
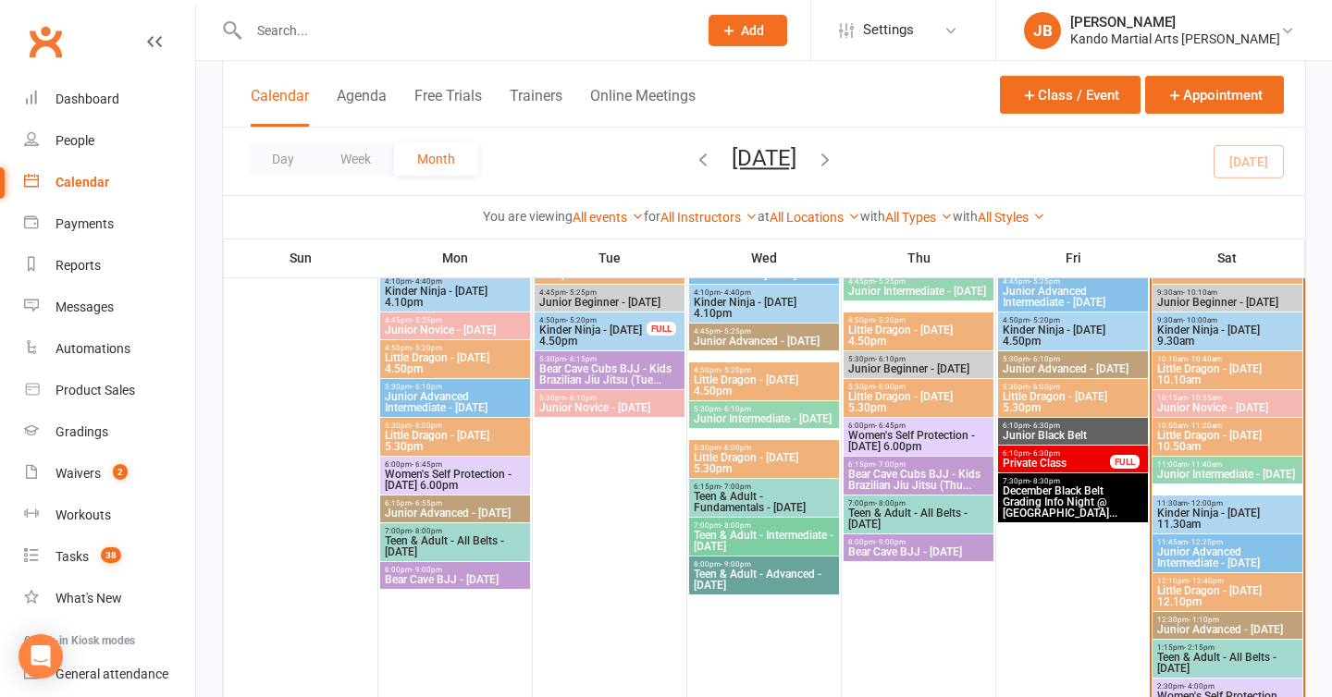
click at [1203, 341] on span "Kinder Ninja - [DATE] 9.30am" at bounding box center [1227, 336] width 142 height 22
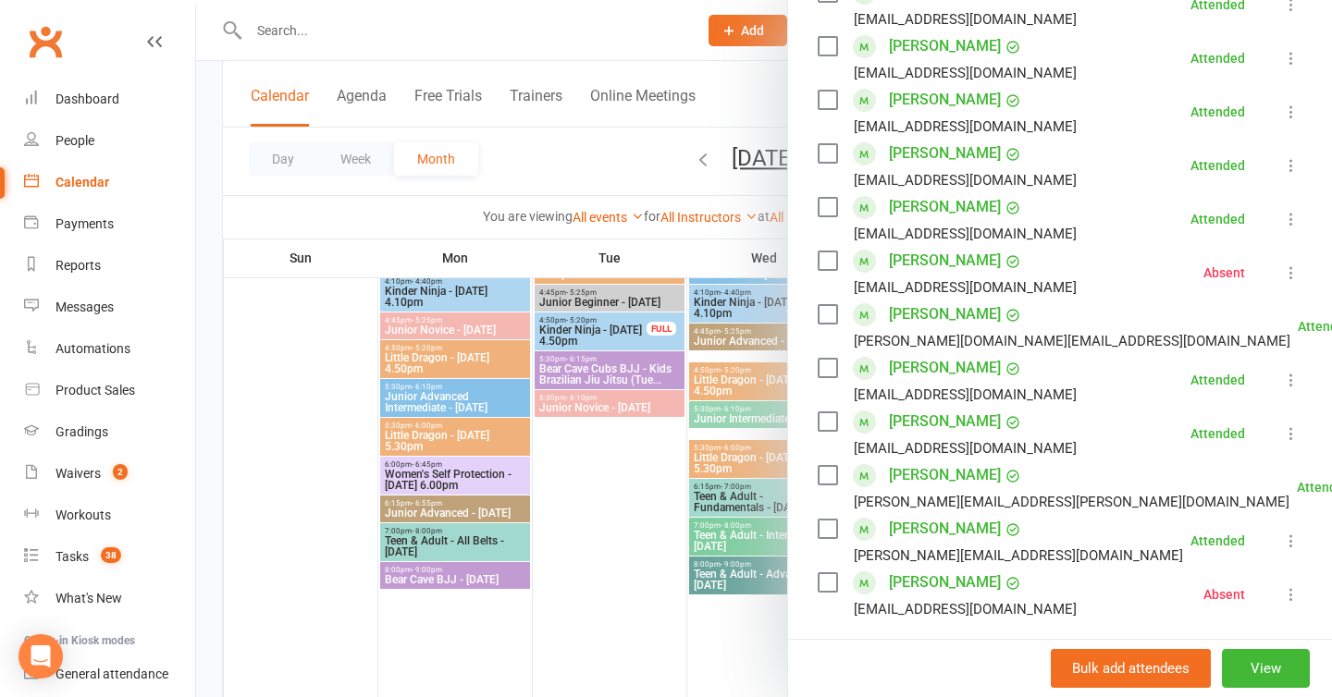
scroll to position [0, 0]
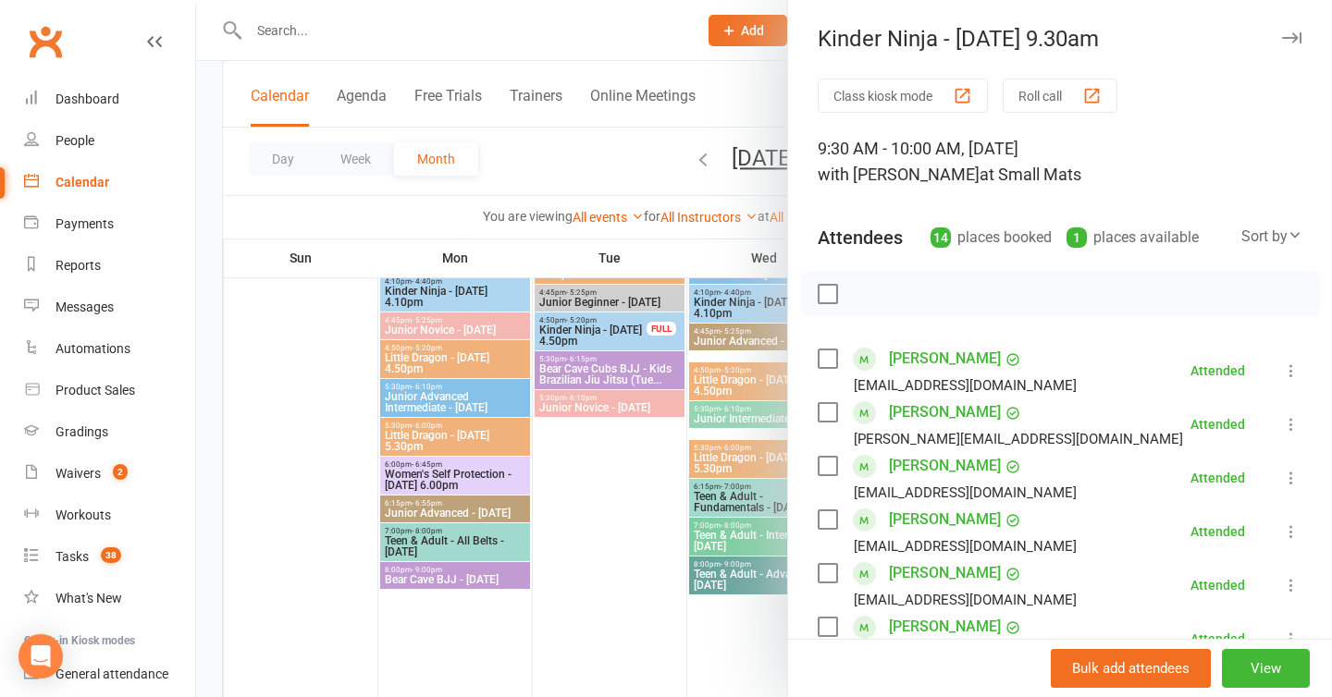
click at [1292, 40] on icon "button" at bounding box center [1291, 37] width 19 height 11
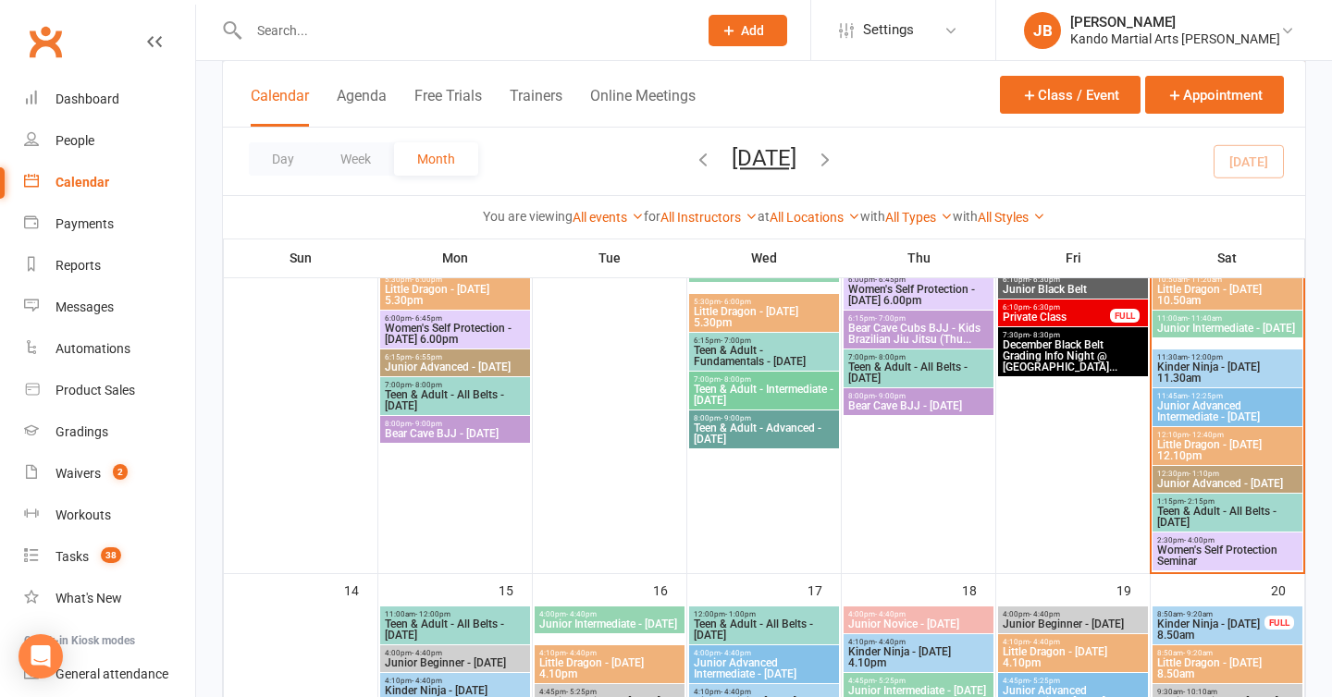
scroll to position [965, 0]
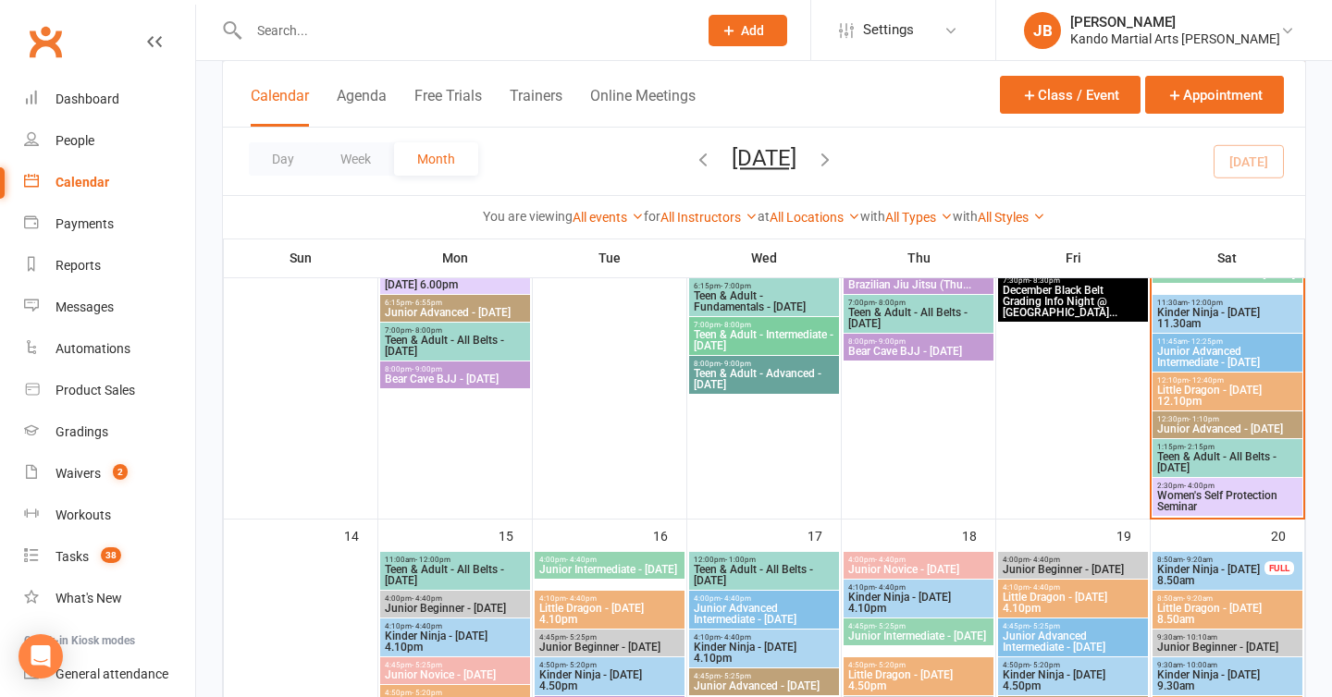
click at [1190, 312] on span "Kinder Ninja - [DATE] 11.30am" at bounding box center [1227, 318] width 142 height 22
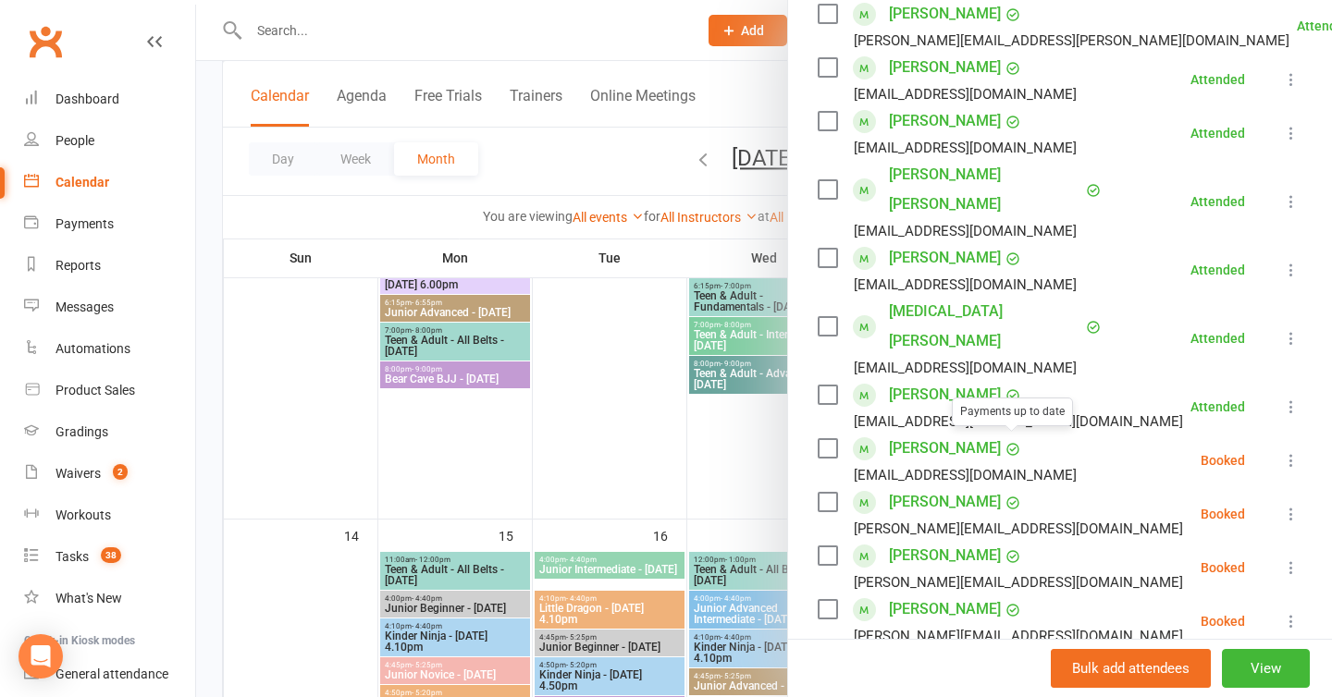
scroll to position [0, 0]
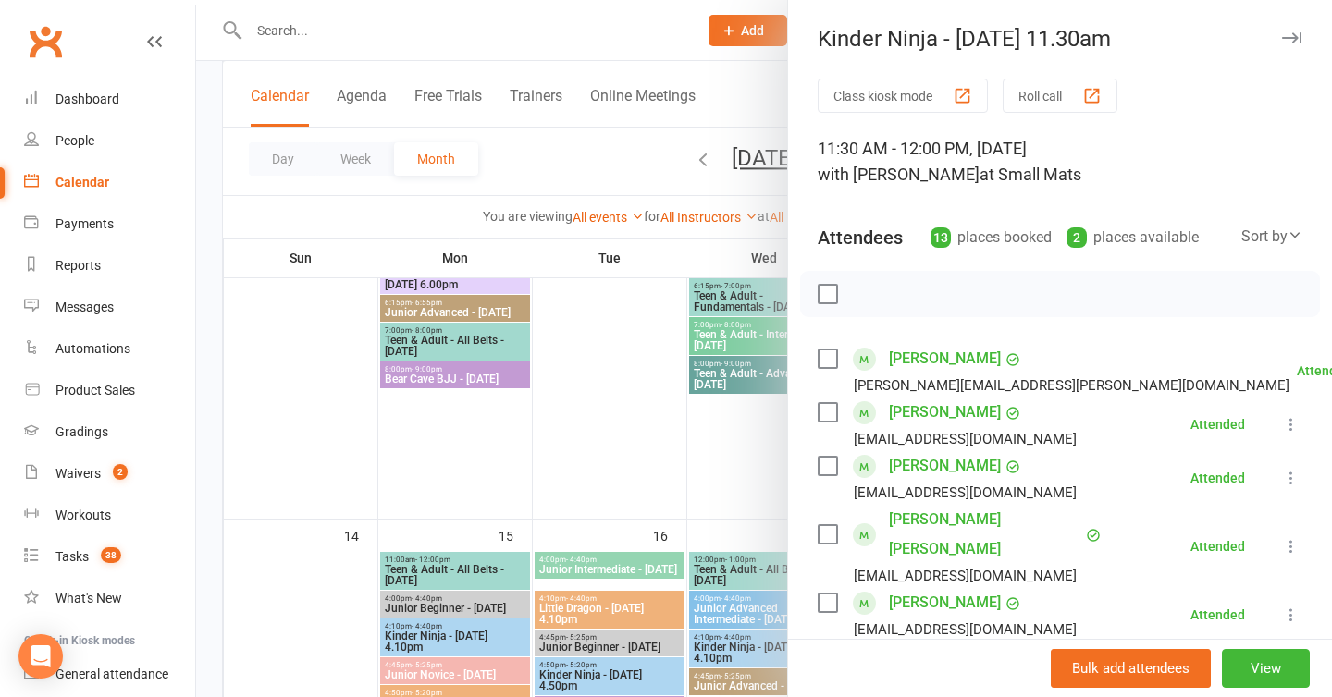
click at [1286, 38] on icon "button" at bounding box center [1291, 37] width 19 height 11
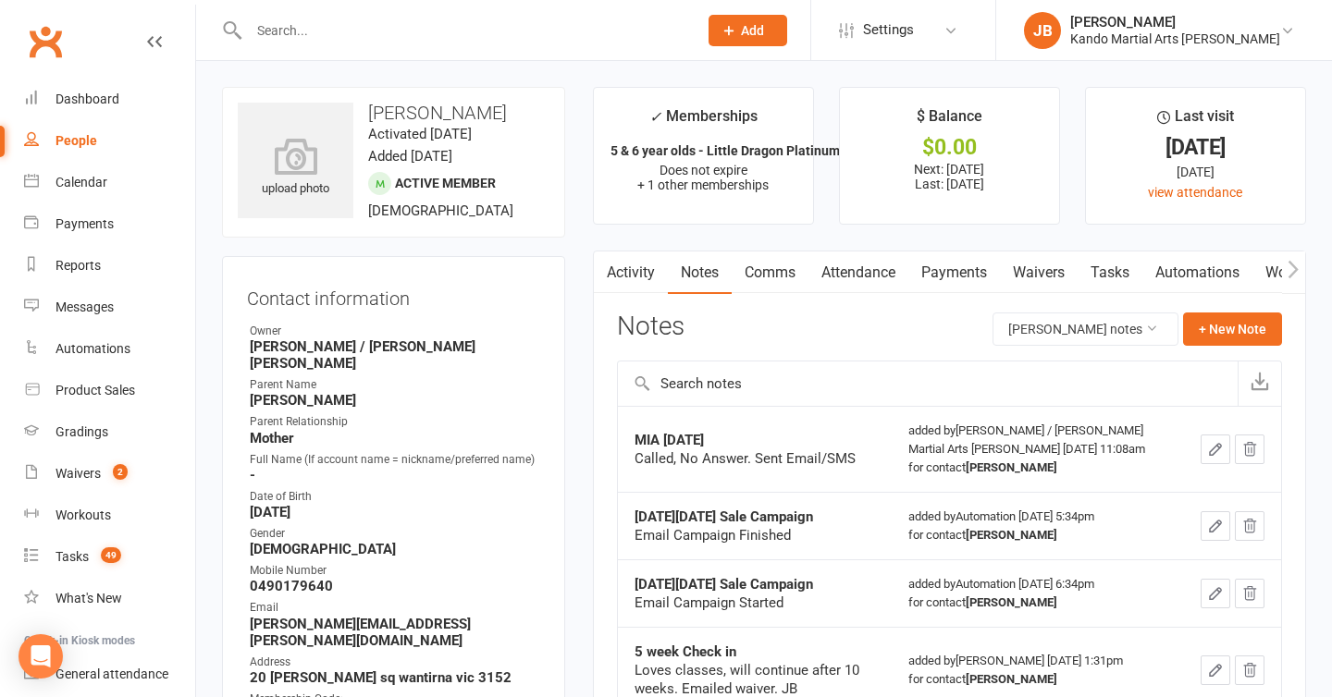
click at [580, 352] on main "✓ Memberships 5 & 6 year olds - Little Dragon Platinum D... Does not expire + 1…" at bounding box center [949, 508] width 741 height 842
click at [580, 189] on main "✓ Memberships 5 & 6 year olds - Little Dragon Platinum D... Does not expire + 1…" at bounding box center [949, 508] width 741 height 842
click at [580, 202] on main "✓ Memberships 5 & 6 year olds - Little Dragon Platinum D... Does not expire + 1…" at bounding box center [949, 508] width 741 height 842
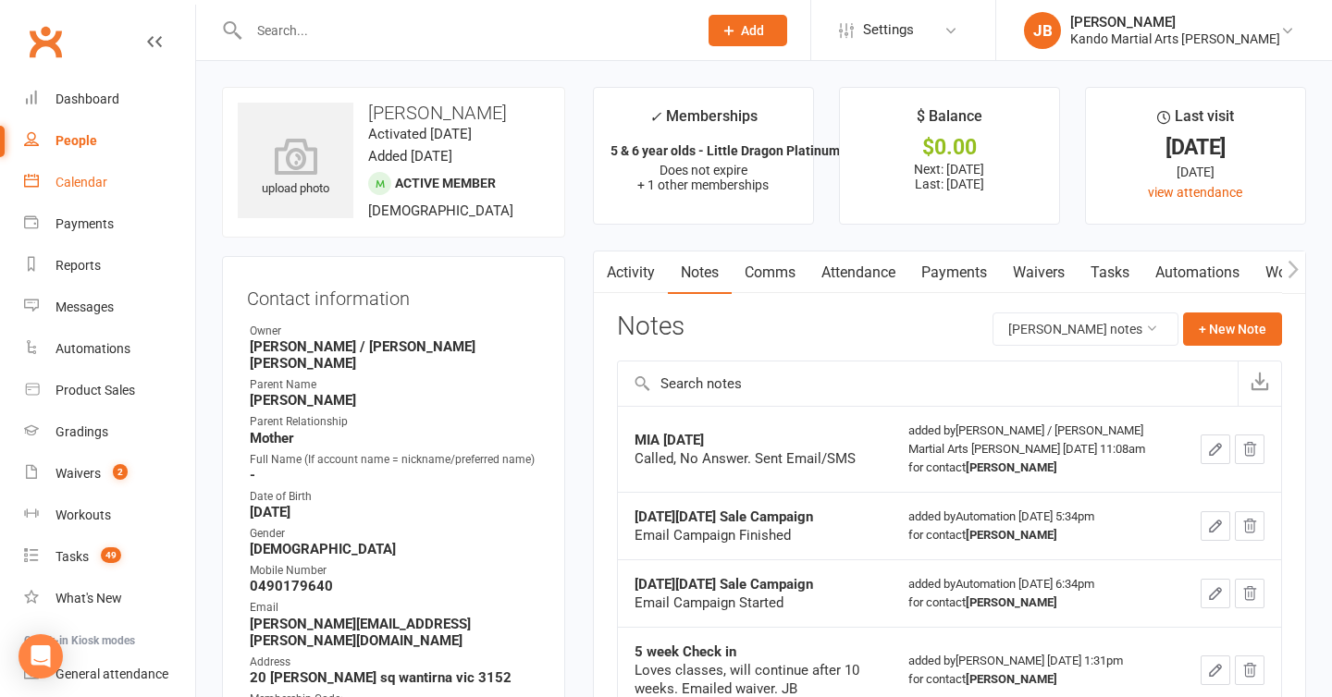
click at [80, 187] on div "Calendar" at bounding box center [82, 182] width 52 height 15
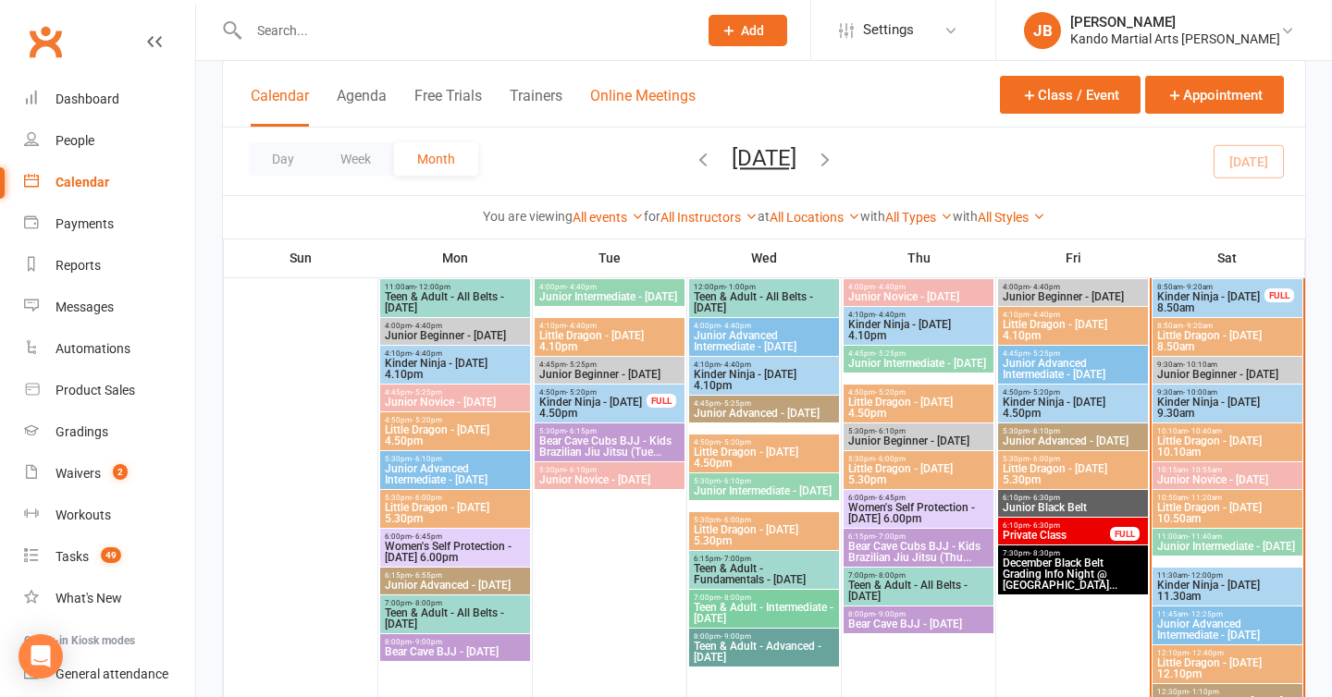
scroll to position [694, 0]
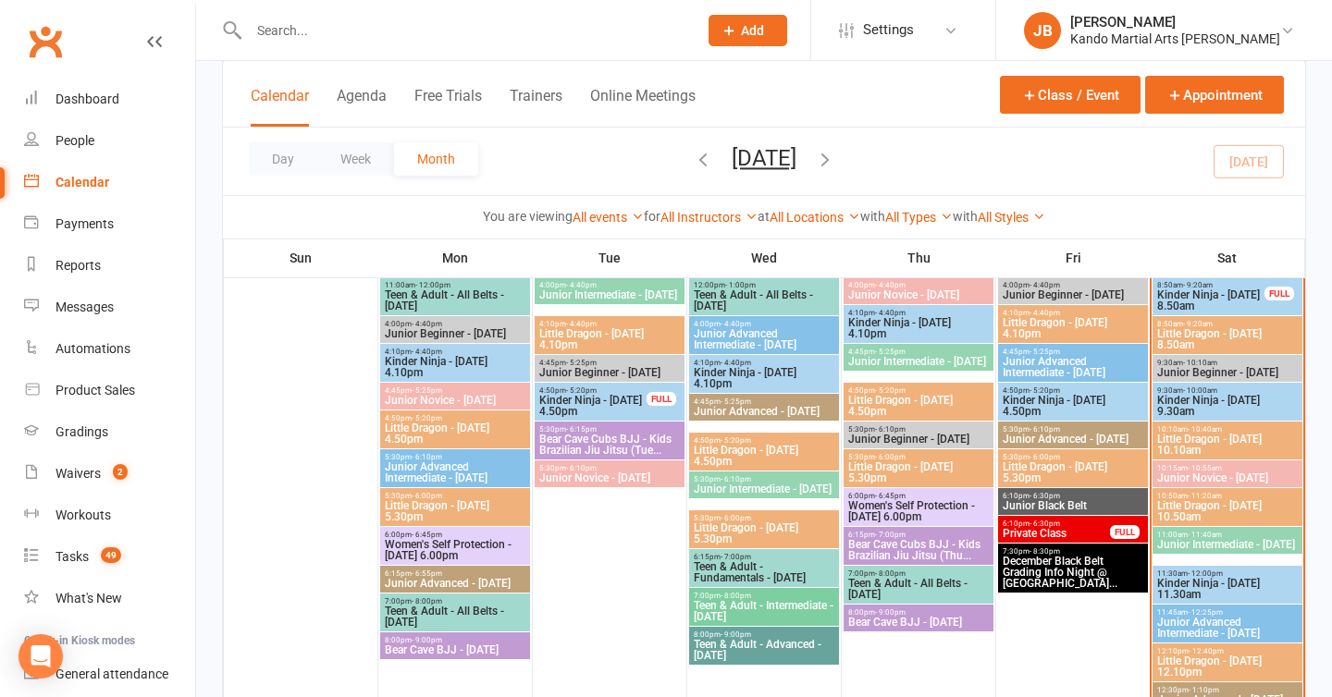
click at [1169, 584] on span "Kinder Ninja - [DATE] 11.30am" at bounding box center [1227, 589] width 142 height 22
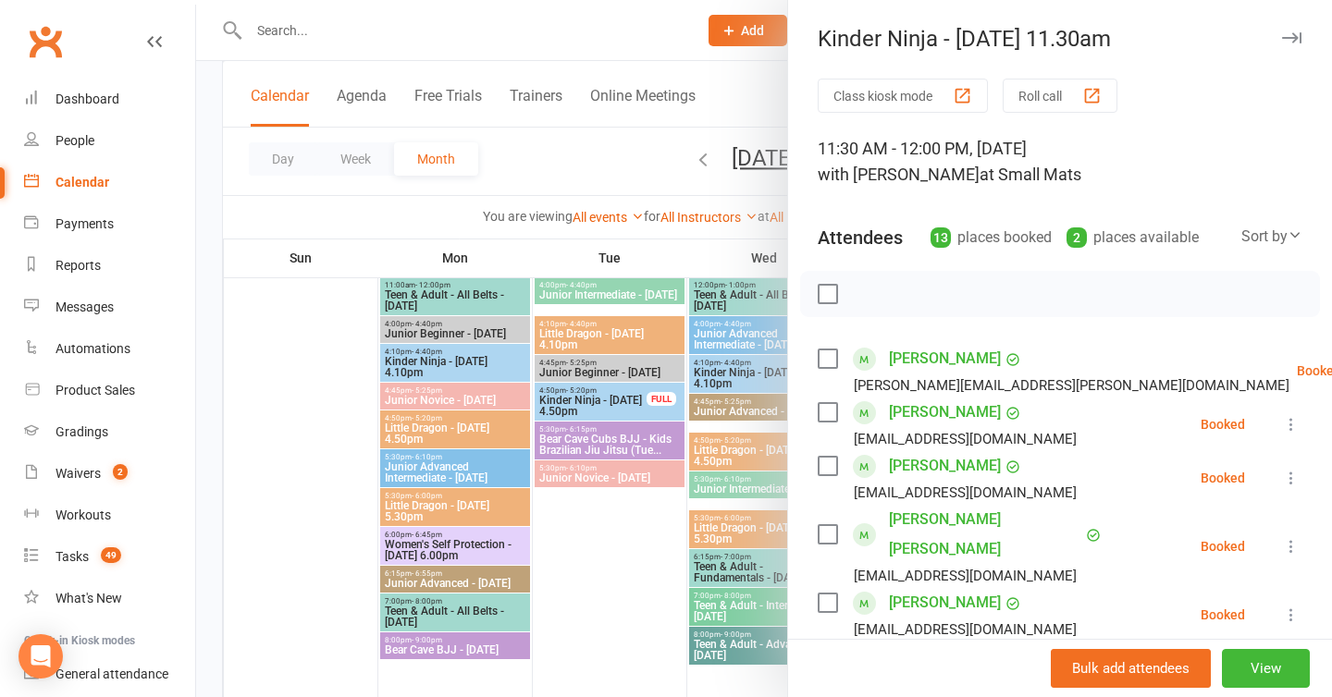
click at [1289, 34] on icon "button" at bounding box center [1291, 37] width 19 height 11
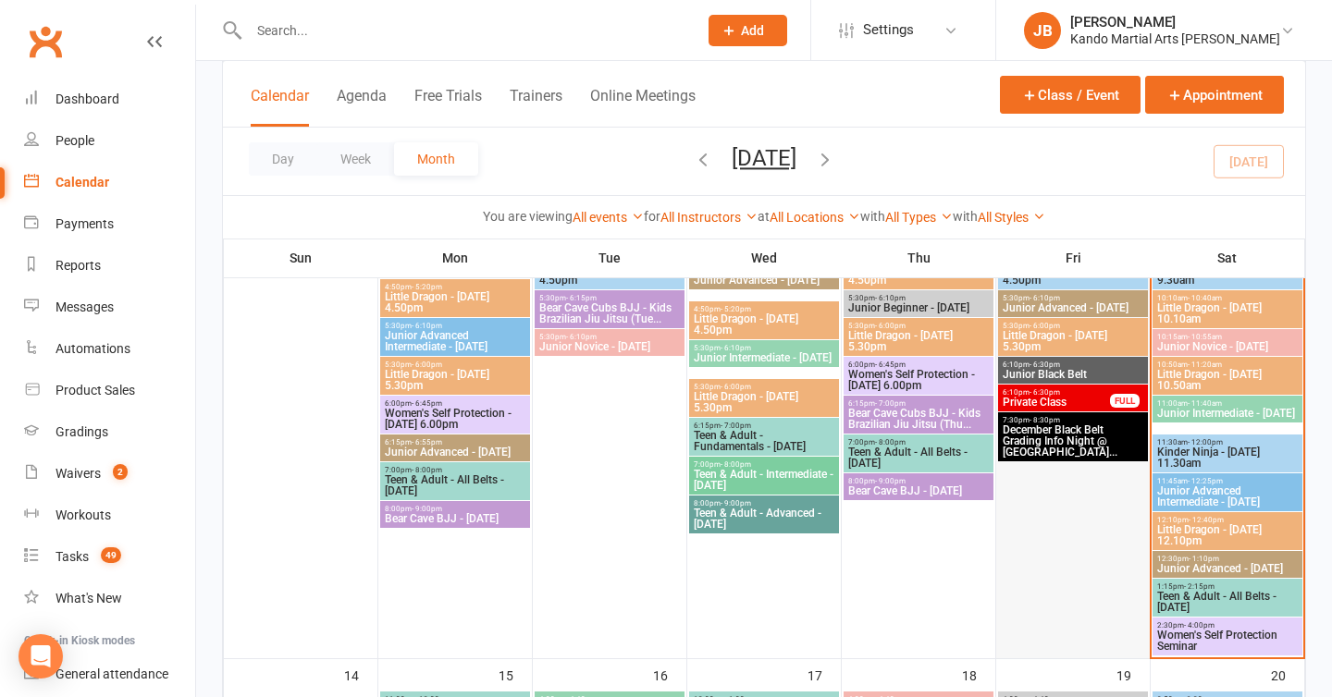
scroll to position [826, 0]
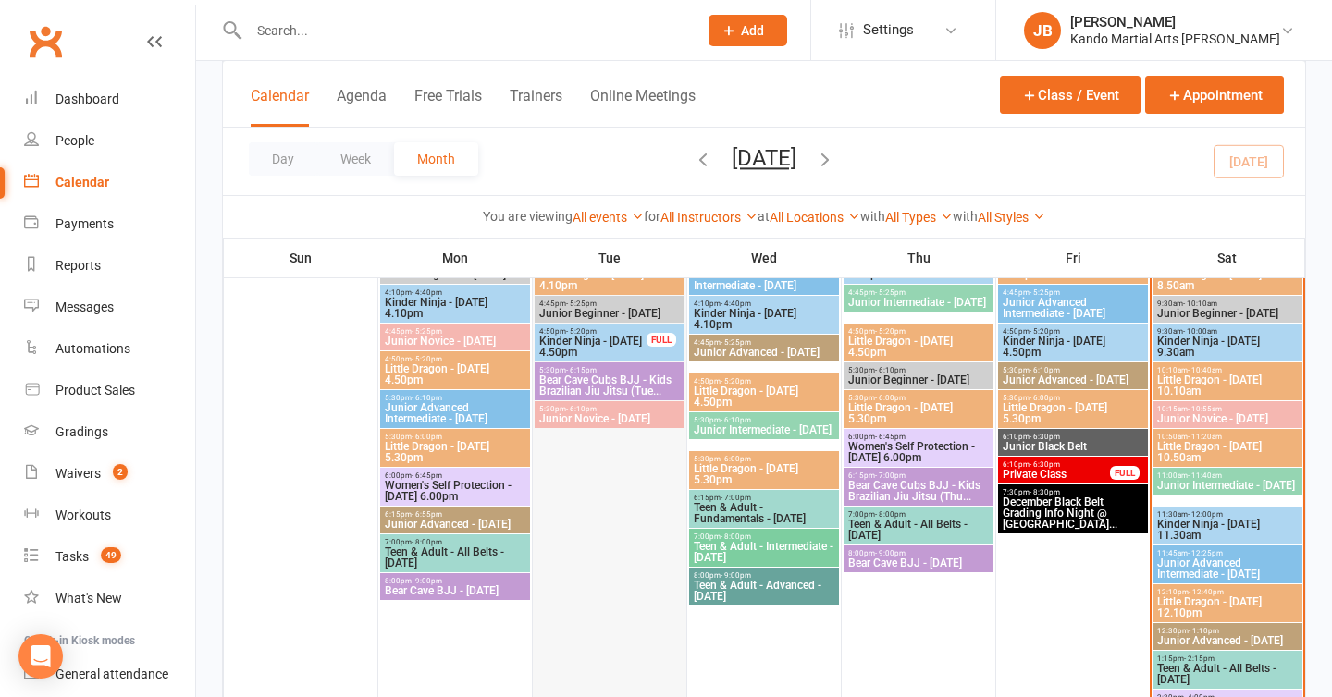
scroll to position [756, 0]
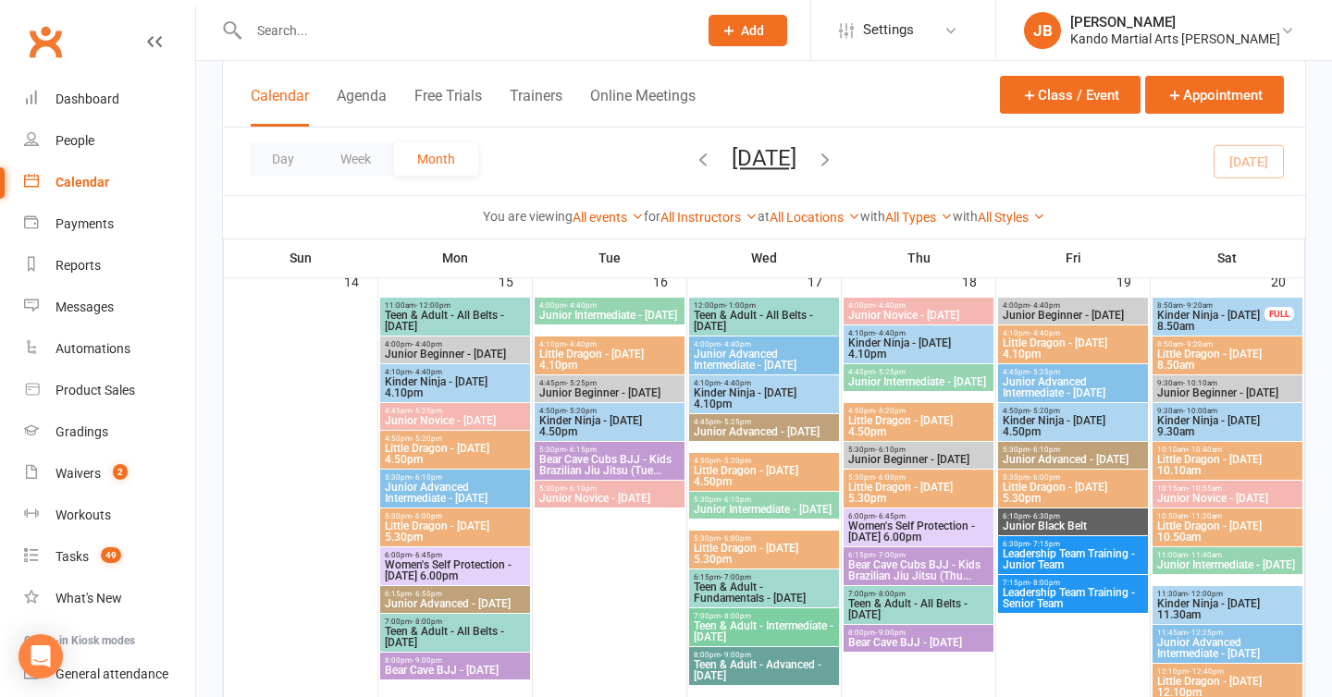
scroll to position [1206, 0]
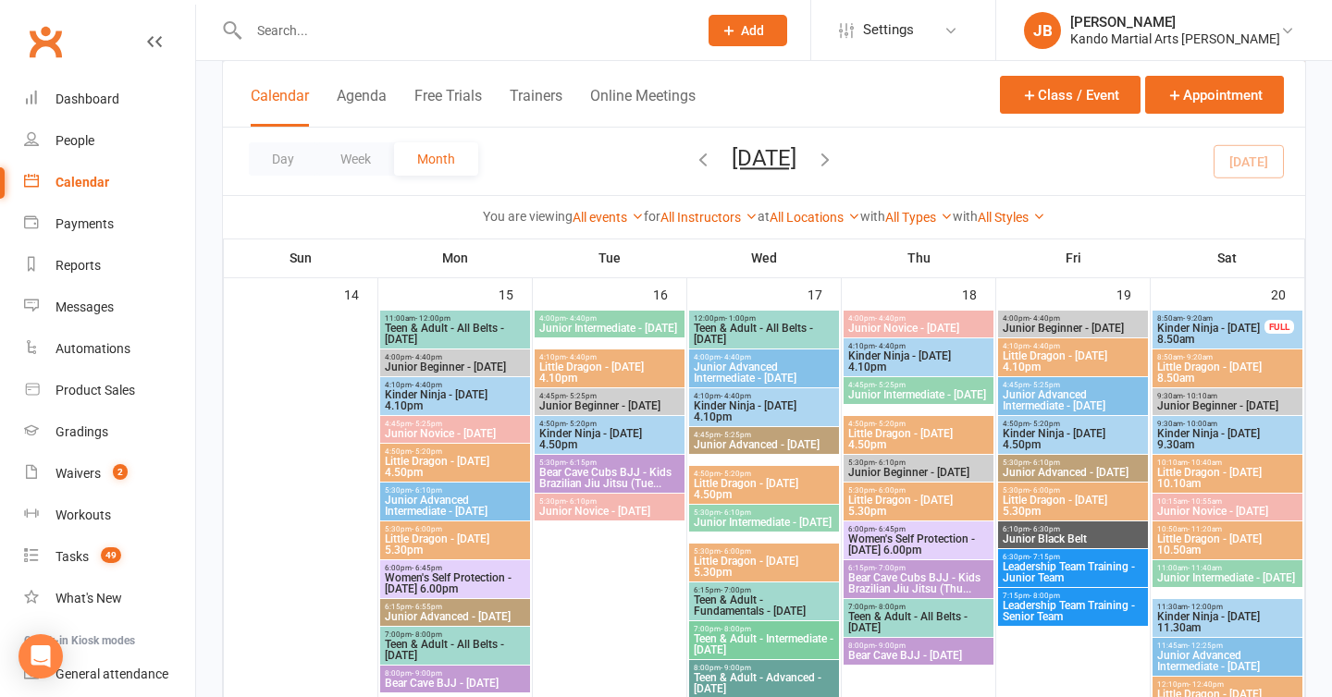
click at [356, 239] on div "Calendar Agenda Free Trials Trainers Online Meetings Class / Event Appointment …" at bounding box center [764, 149] width 1084 height 179
click at [440, 209] on div "You are viewing All events All events Empty events Full events Non-empty events…" at bounding box center [764, 216] width 1062 height 21
click at [212, 279] on div "Class kiosk mode Member self check-in Roll call kiosk mode Staff check-in for m…" at bounding box center [764, 435] width 1136 height 3161
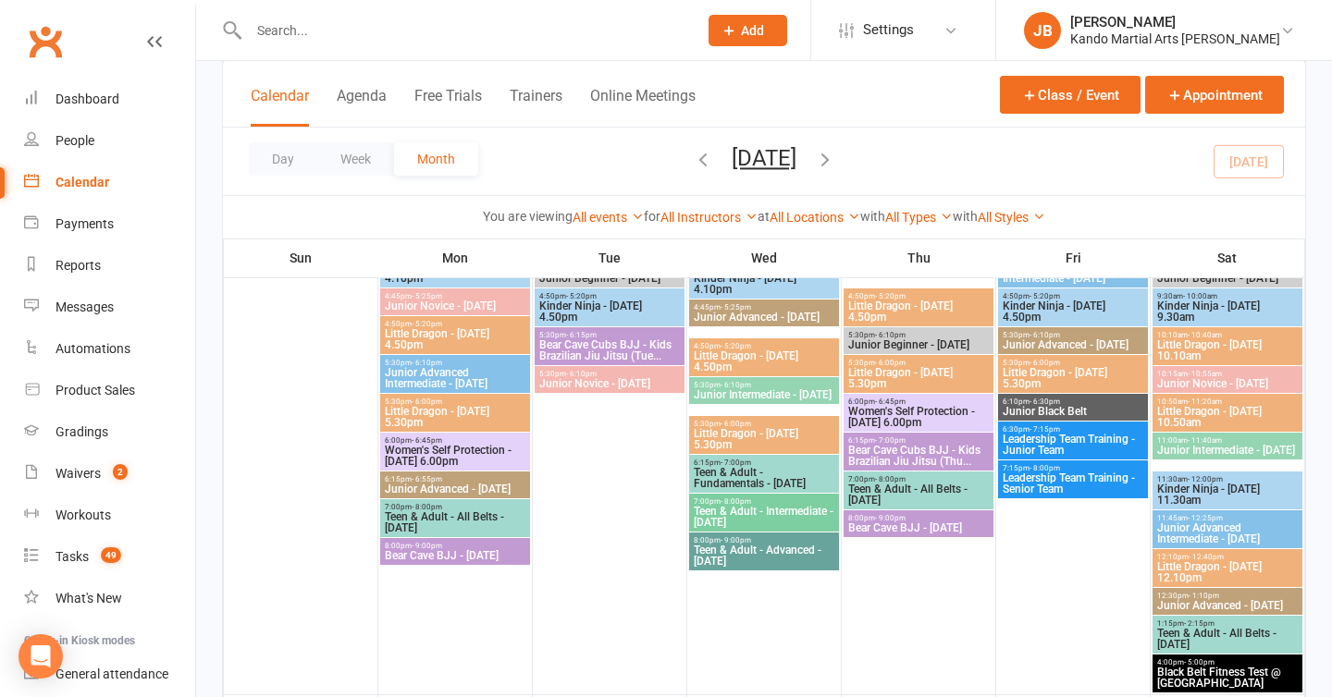
scroll to position [1337, 0]
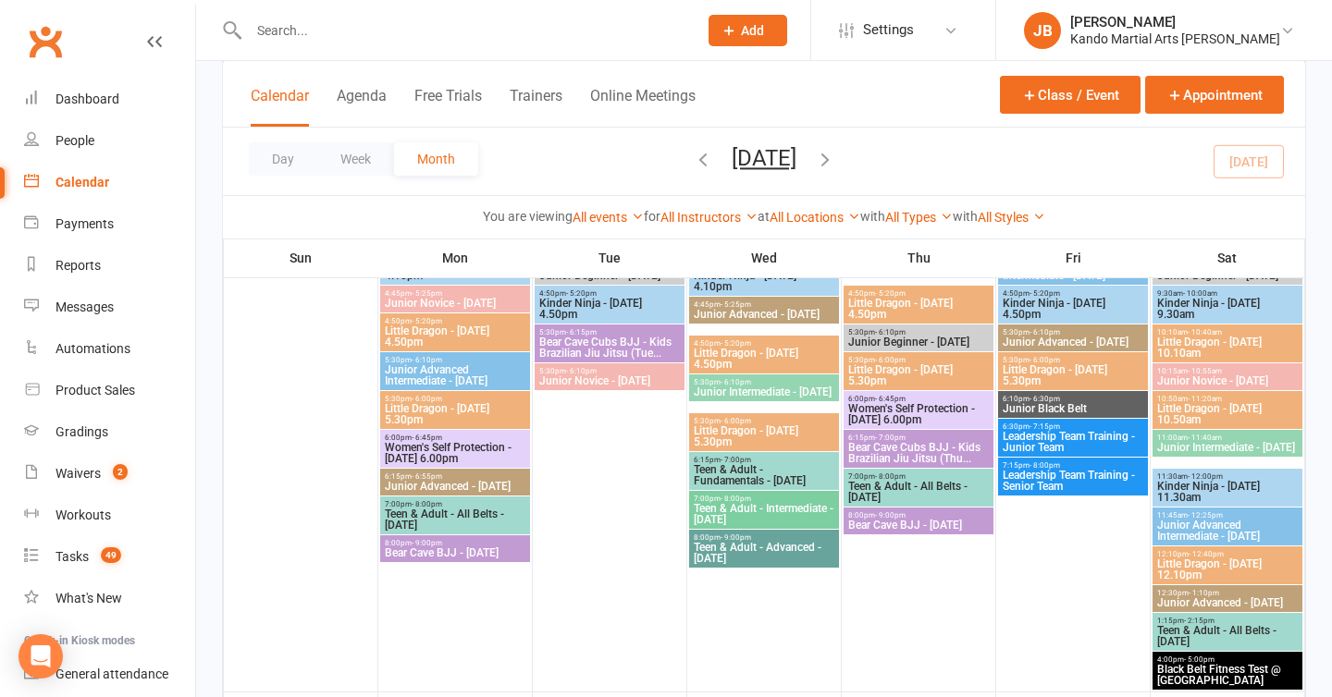
click at [1215, 403] on span "Little Dragon - [DATE] 10.50am" at bounding box center [1227, 414] width 142 height 22
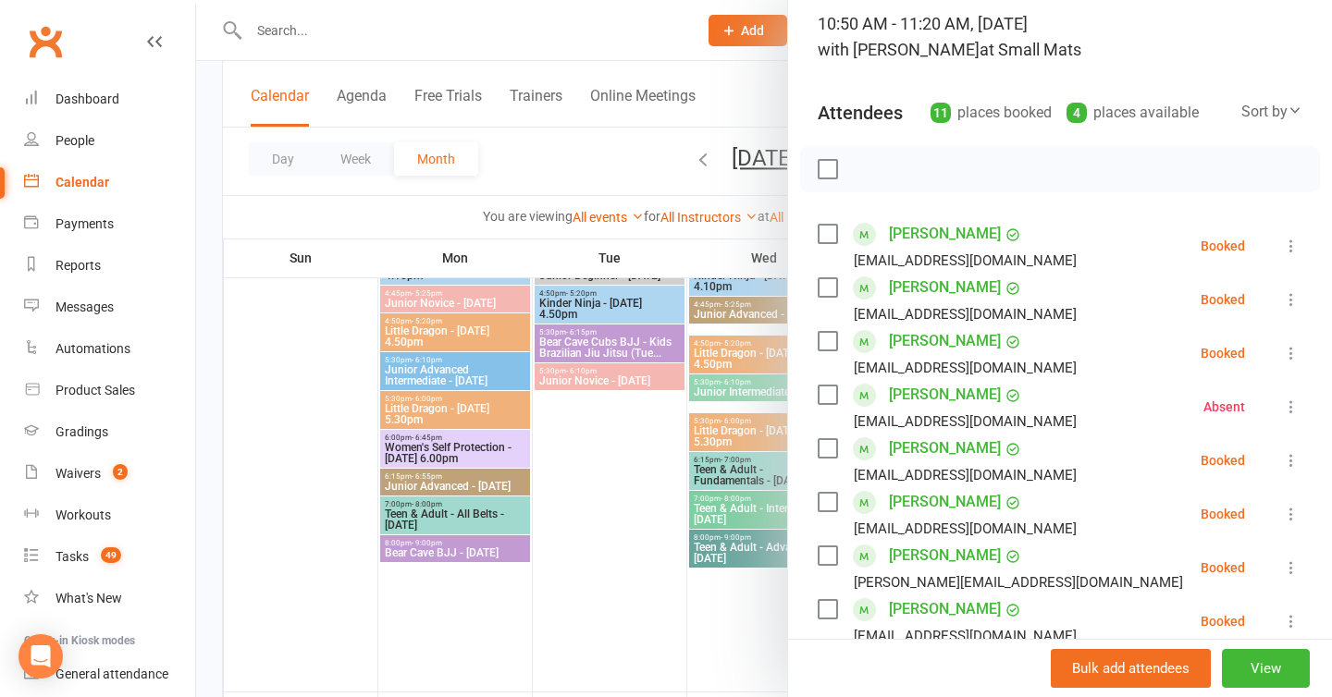
scroll to position [0, 0]
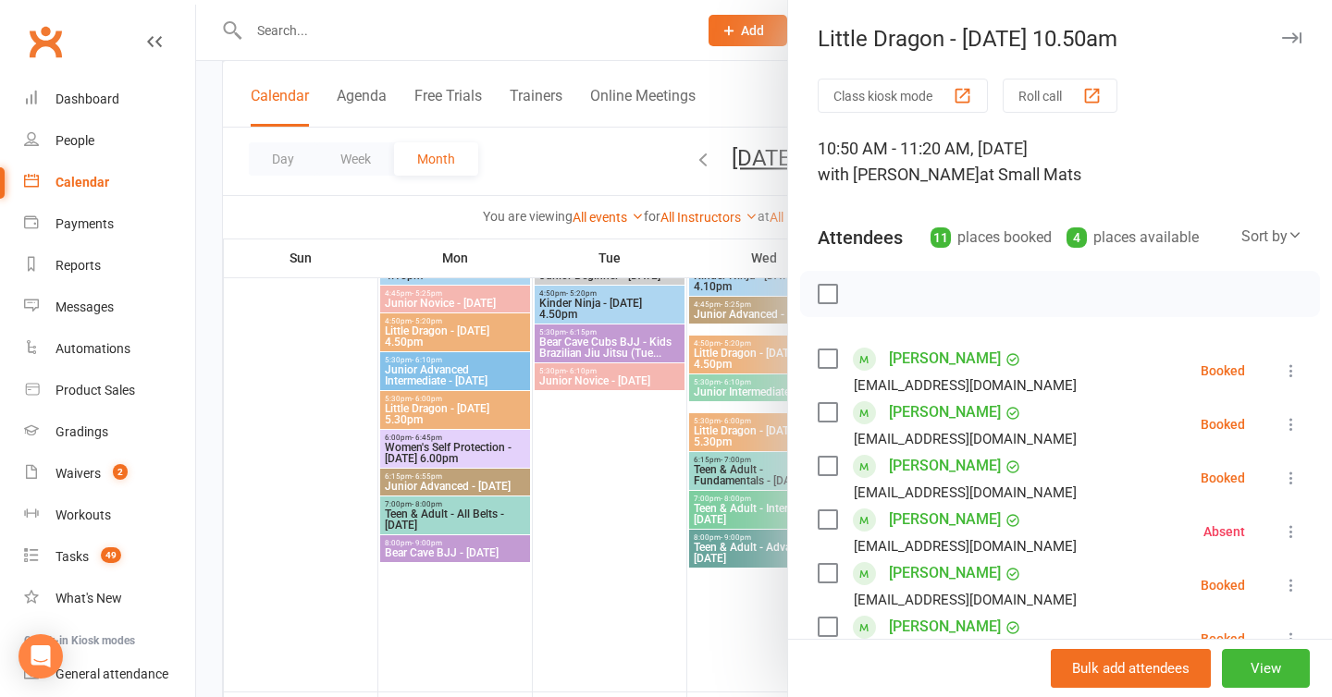
click at [1286, 37] on icon "button" at bounding box center [1291, 37] width 19 height 11
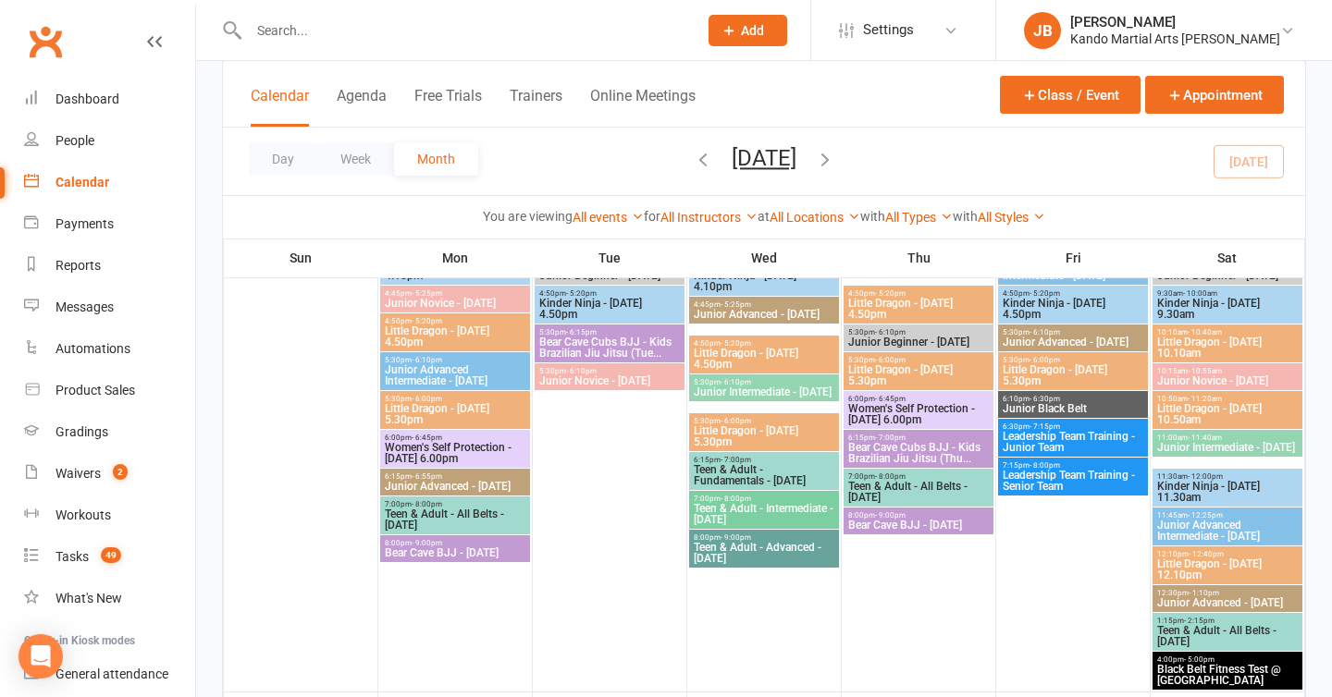
click at [268, 41] on input "text" at bounding box center [463, 31] width 441 height 26
click at [305, 40] on input "text" at bounding box center [463, 31] width 441 height 26
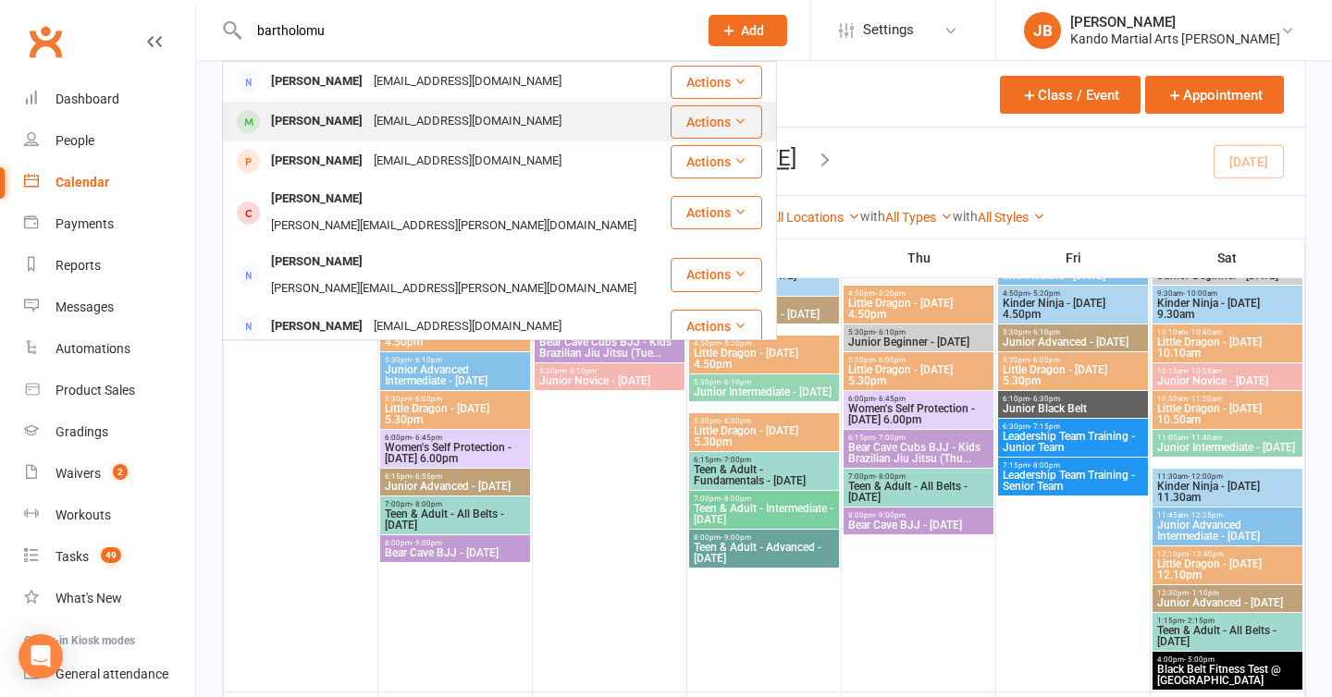
type input "bartholomu"
click at [298, 109] on div "[PERSON_NAME]" at bounding box center [316, 121] width 103 height 27
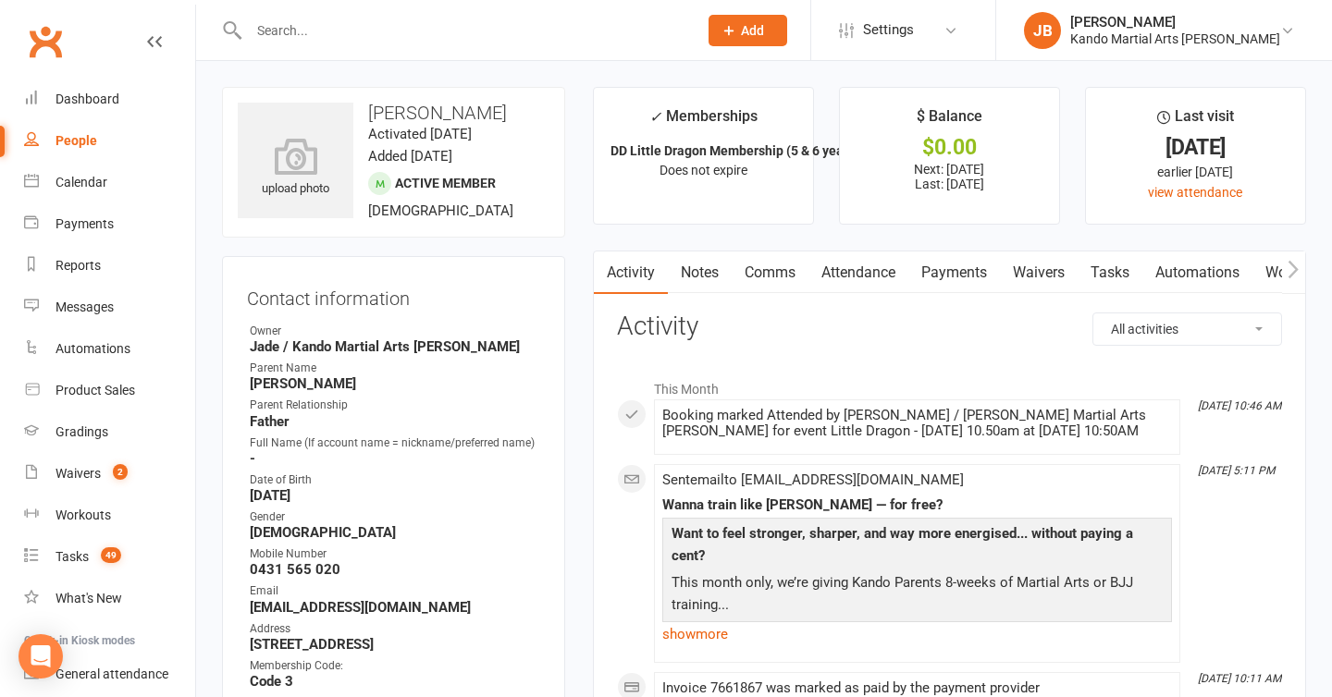
click at [858, 269] on link "Attendance" at bounding box center [858, 273] width 100 height 43
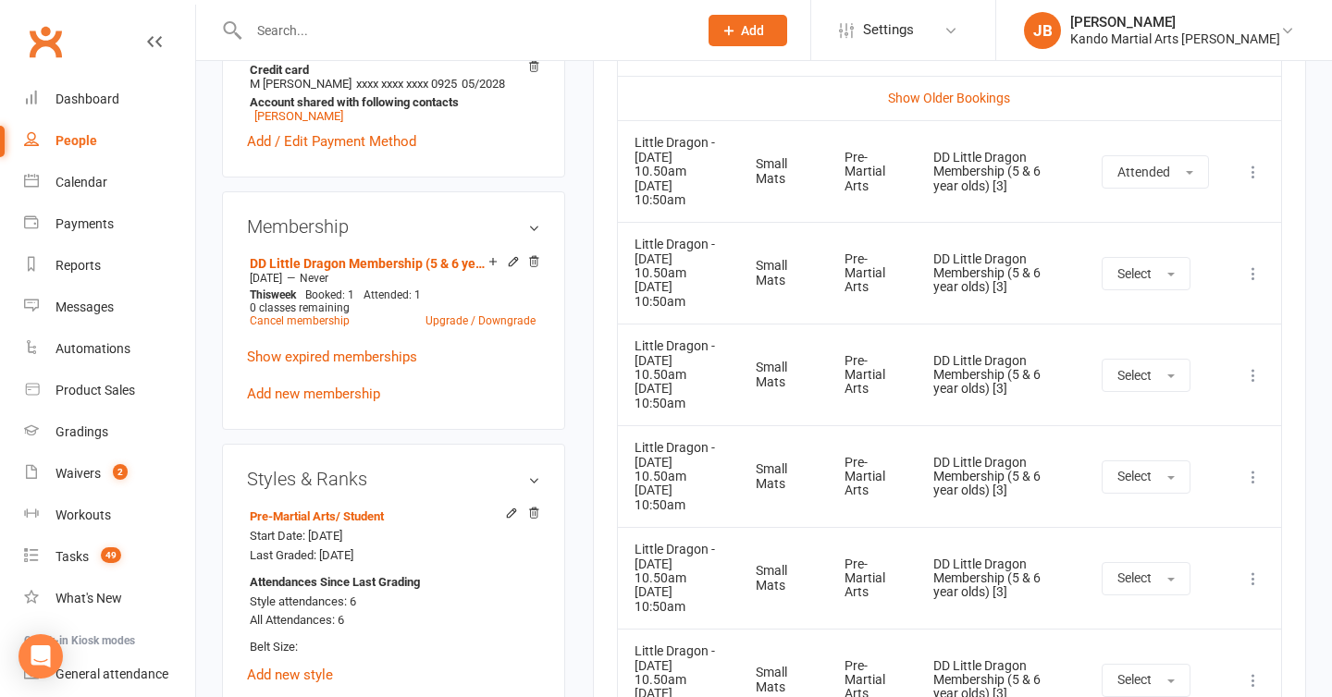
scroll to position [980, 0]
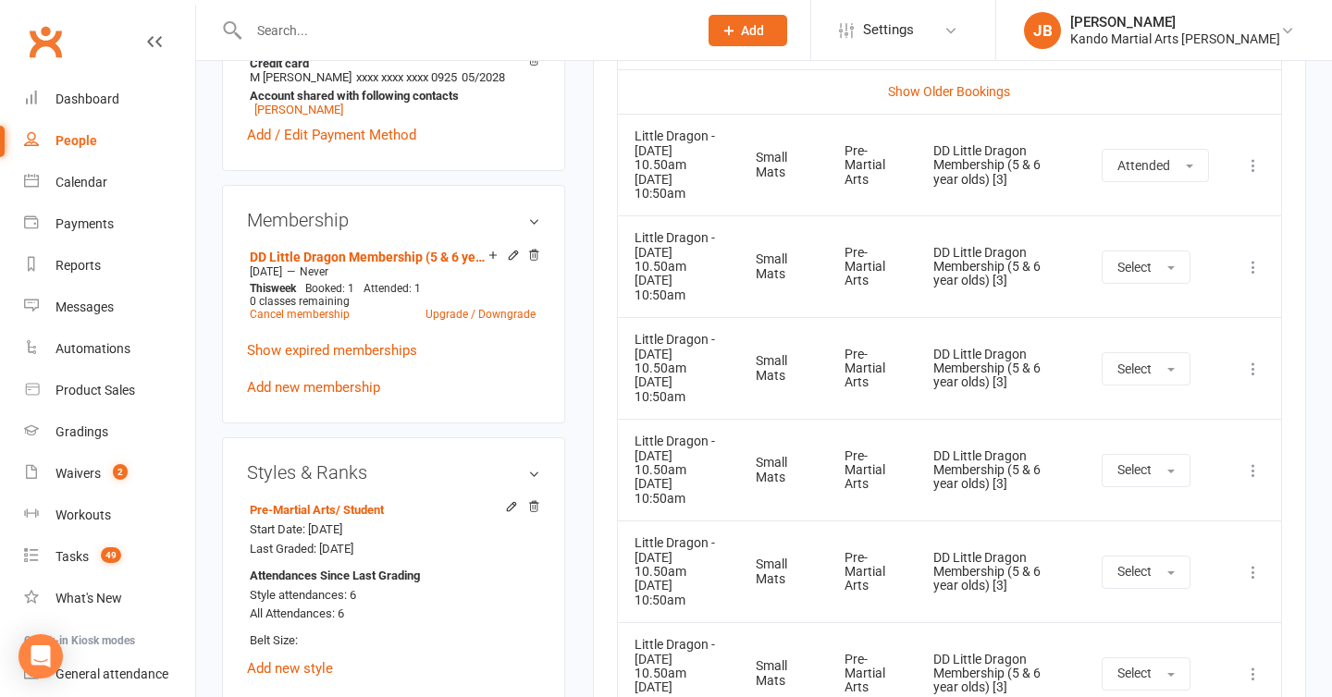
click at [581, 413] on main "✓ Memberships DD Little Dragon Membership (5 & 6 year ol... Does not expire $ B…" at bounding box center [949, 202] width 741 height 2190
click at [583, 180] on main "✓ Memberships DD Little Dragon Membership (5 & 6 year ol... Does not expire $ B…" at bounding box center [949, 202] width 741 height 2190
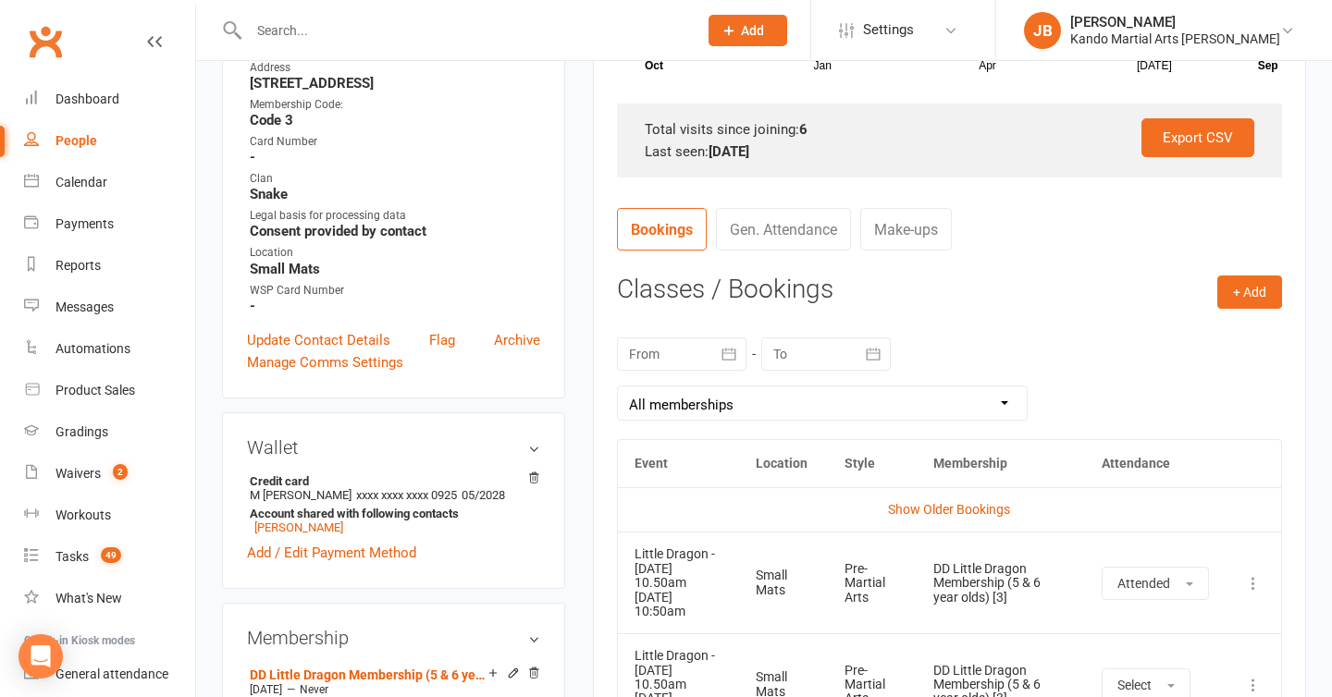
scroll to position [0, 0]
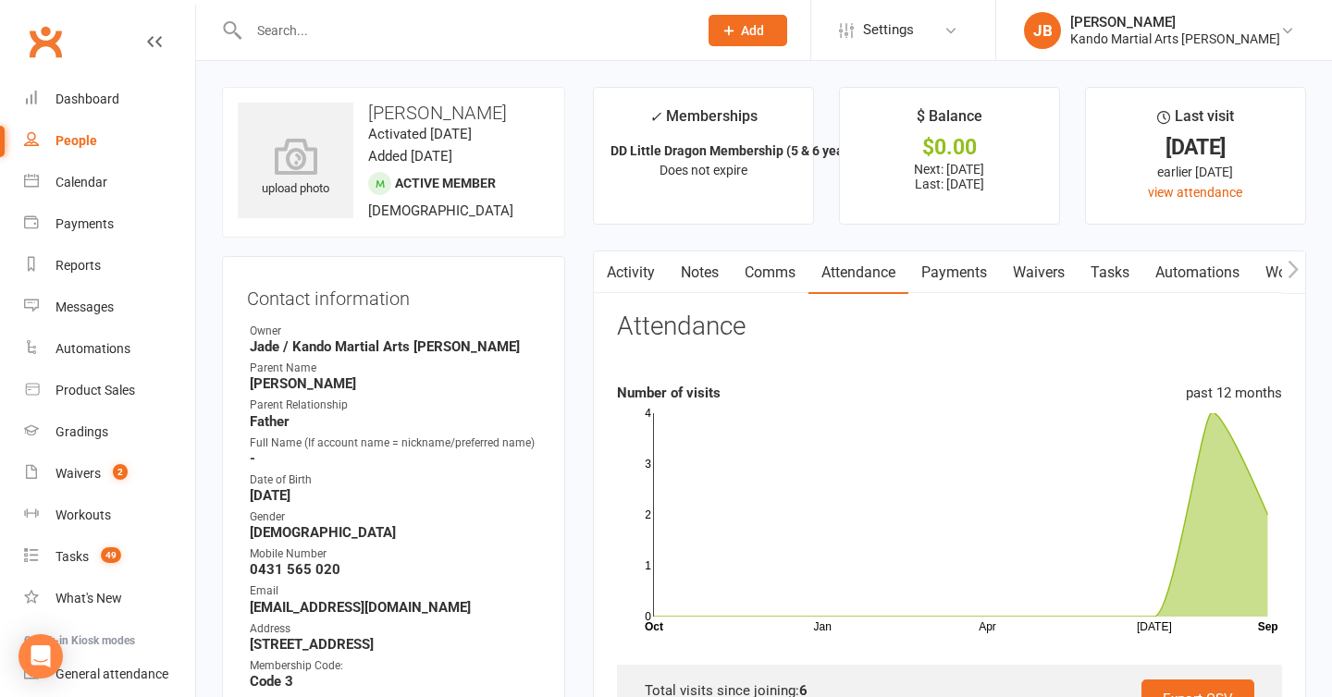
click at [367, 273] on contact-information "upload photo [PERSON_NAME] Activated [DATE] Added [DATE] Active member [DEMOGRA…" at bounding box center [393, 523] width 343 height 873
